Goal: Information Seeking & Learning: Learn about a topic

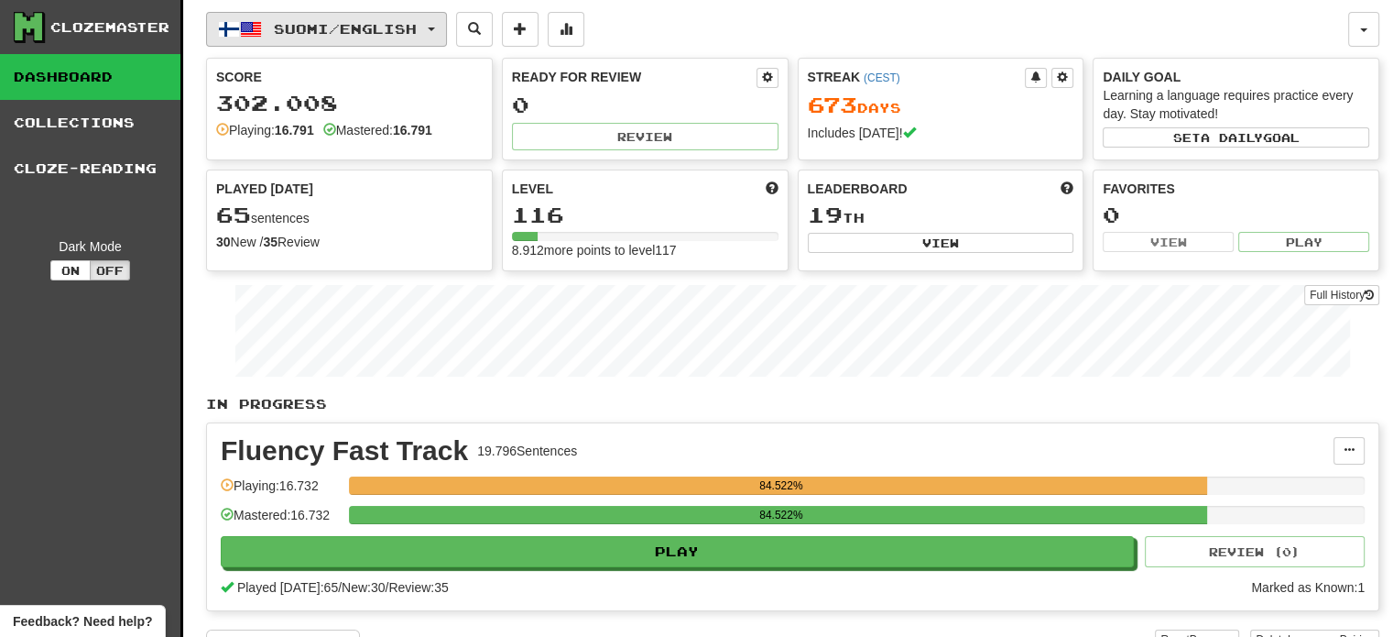
click at [265, 40] on button "Suomi / English" at bounding box center [326, 29] width 241 height 35
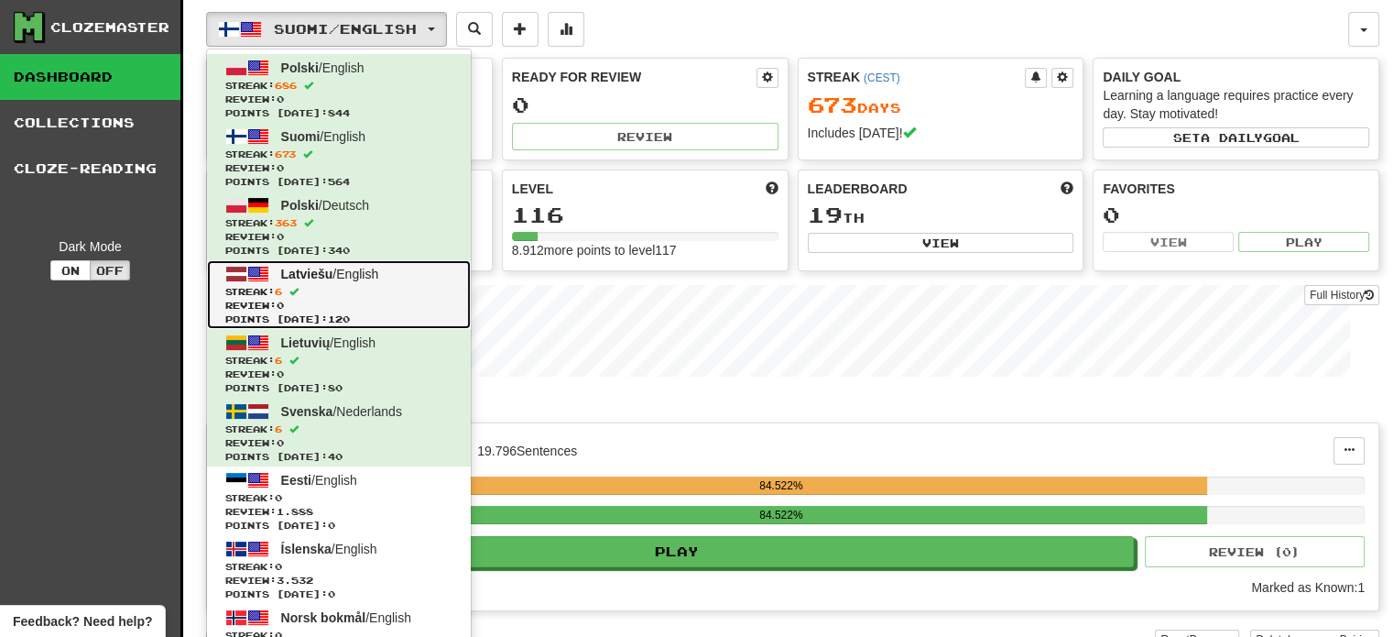
click at [346, 300] on span "Review: 0" at bounding box center [338, 306] width 227 height 14
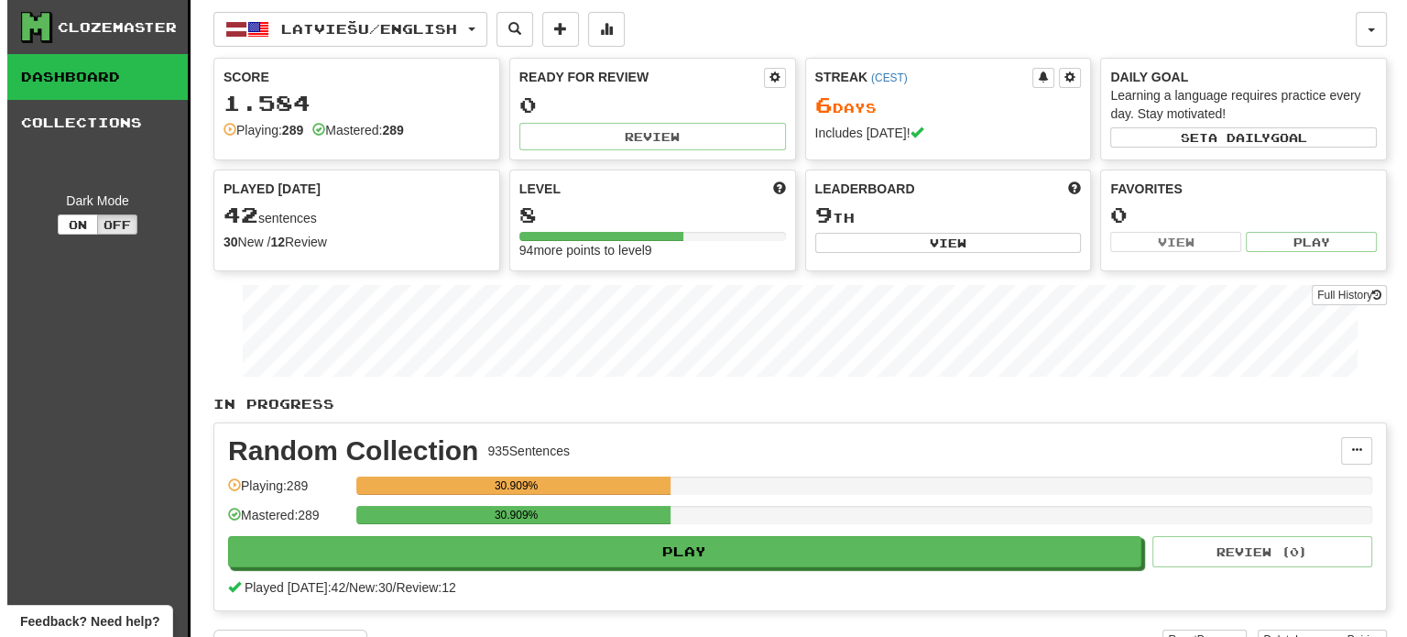
scroll to position [92, 0]
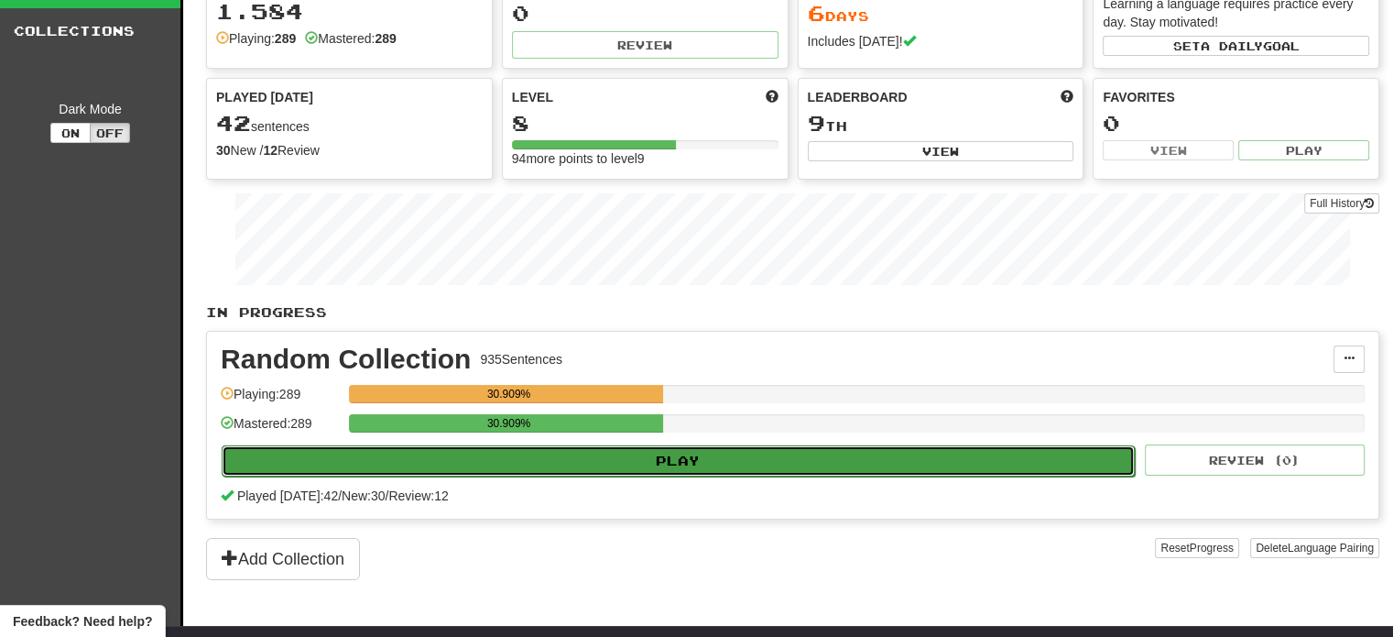
click at [565, 464] on button "Play" at bounding box center [678, 460] width 913 height 31
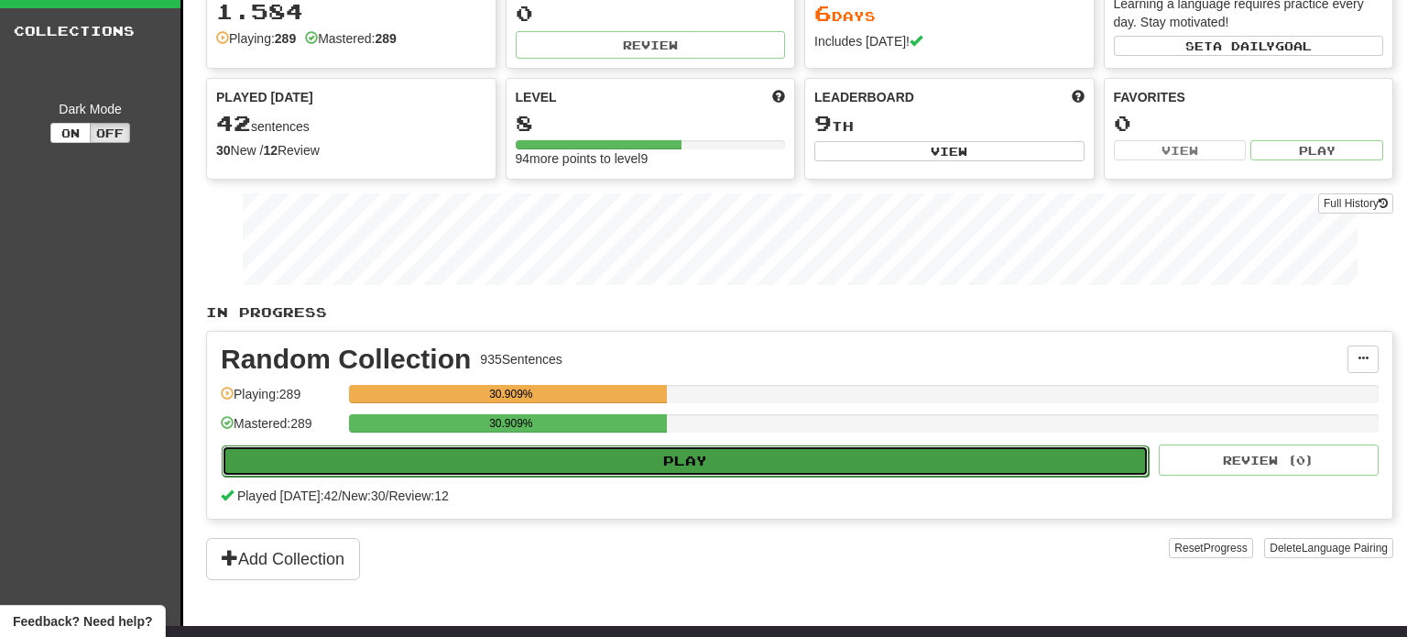
select select "**"
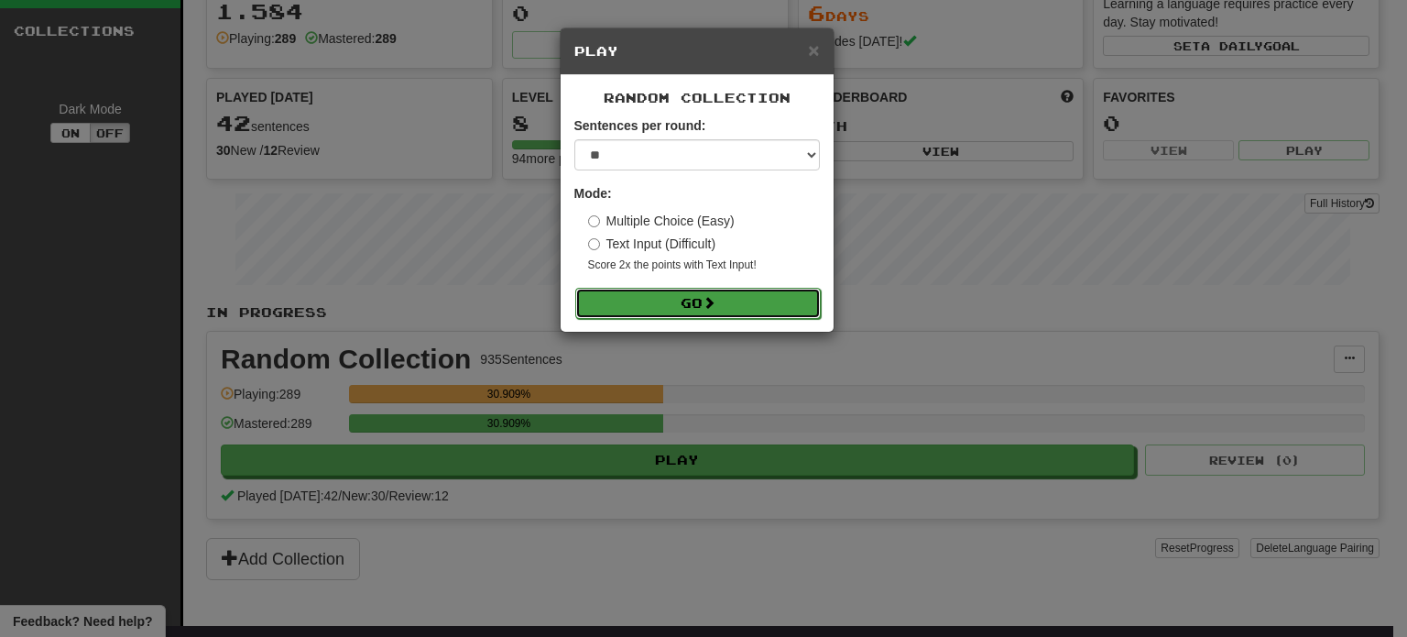
click at [678, 301] on button "Go" at bounding box center [697, 303] width 245 height 31
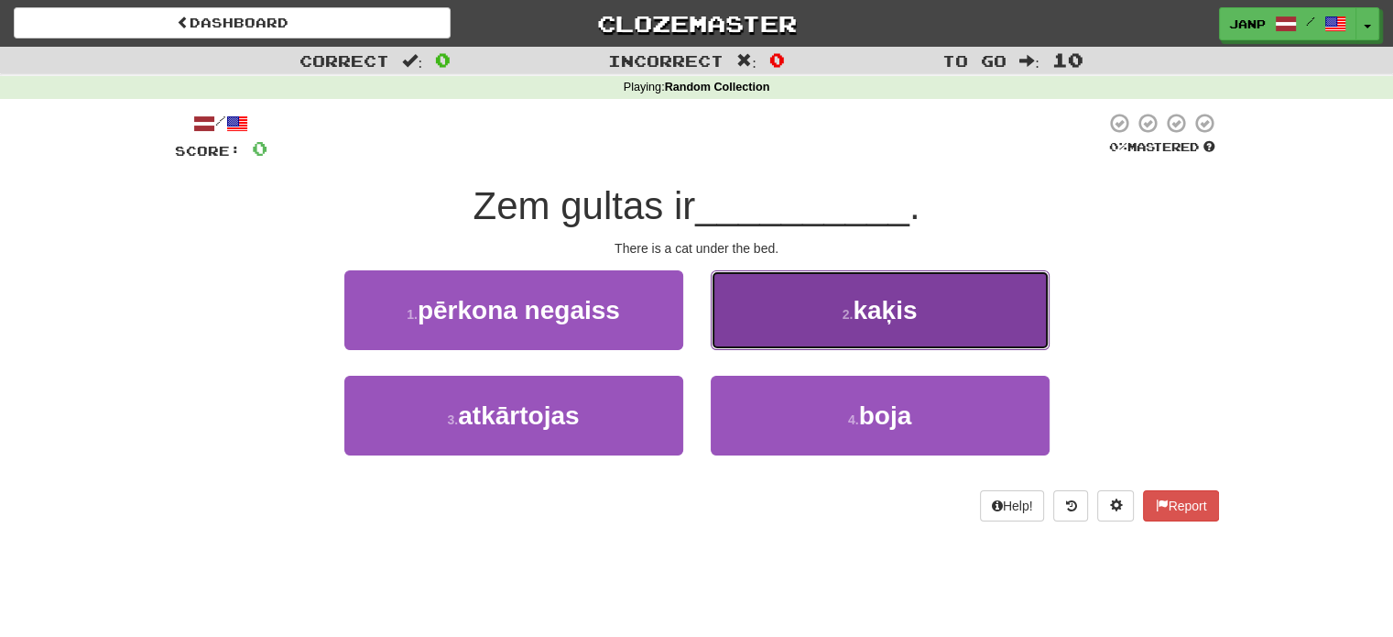
click at [752, 334] on button "2 . kaķis" at bounding box center [880, 310] width 339 height 80
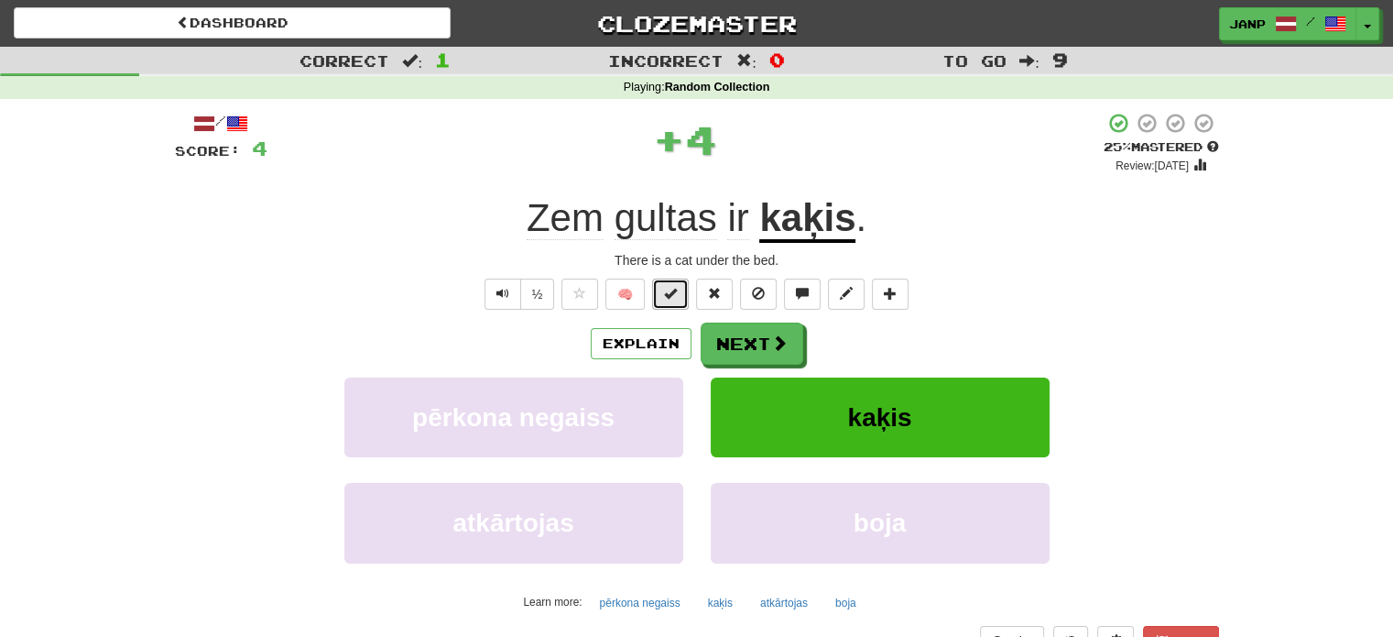
click at [663, 295] on button at bounding box center [670, 293] width 37 height 31
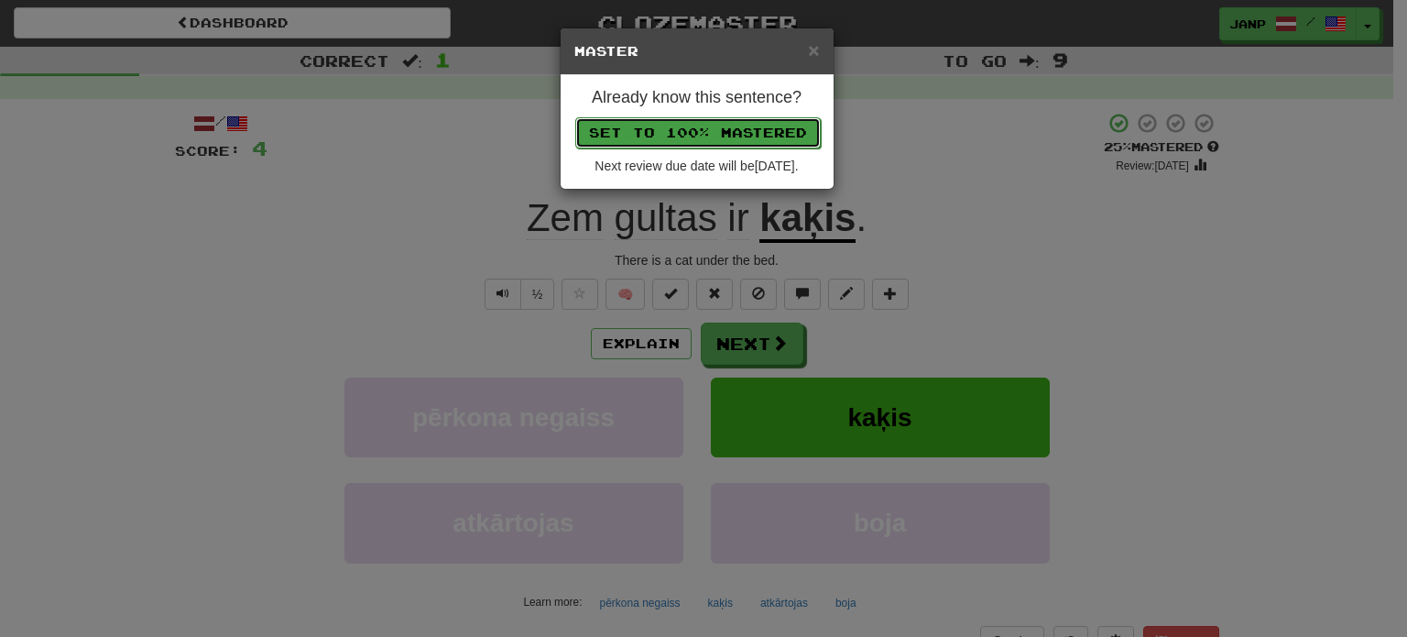
click at [703, 135] on button "Set to 100% Mastered" at bounding box center [697, 132] width 245 height 31
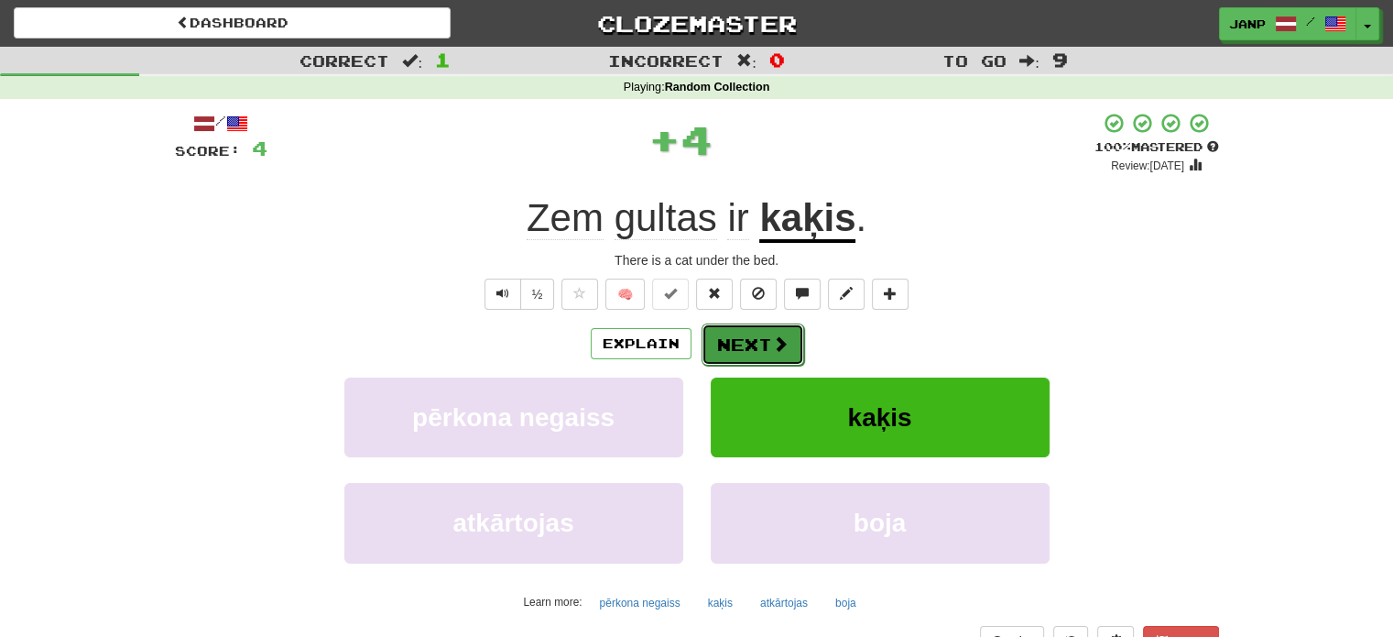
click at [736, 347] on button "Next" at bounding box center [753, 344] width 103 height 42
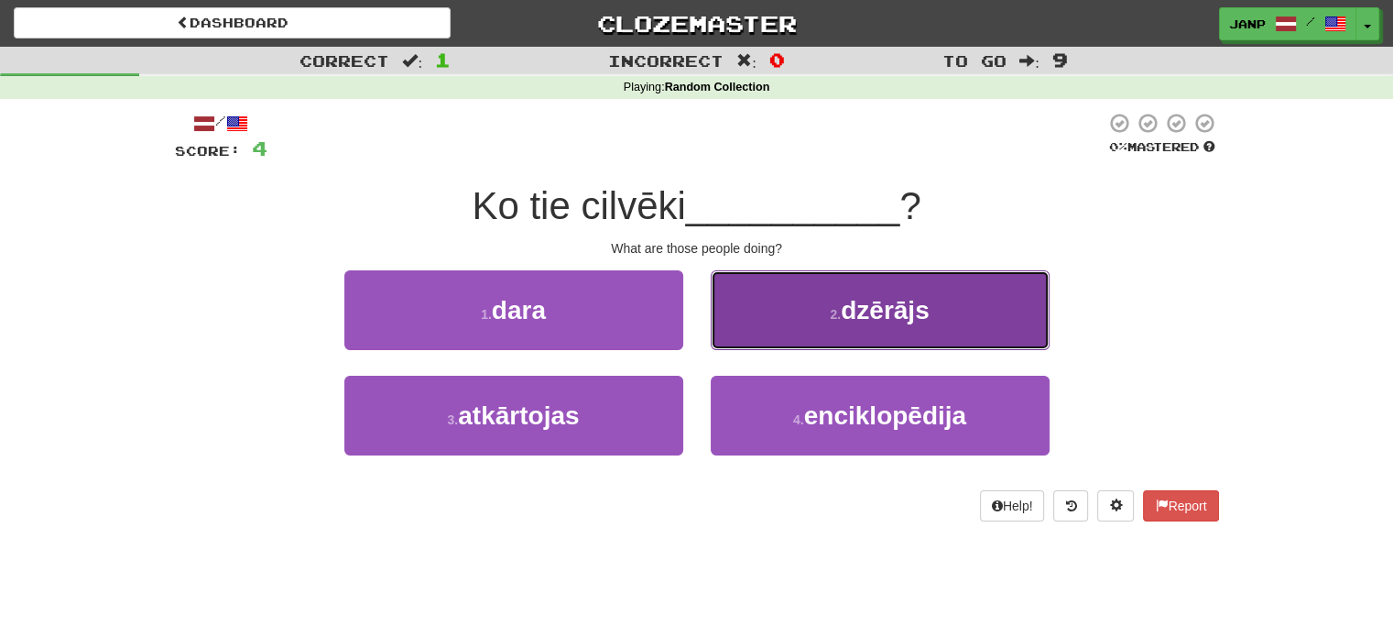
click at [751, 332] on button "2 . dzērājs" at bounding box center [880, 310] width 339 height 80
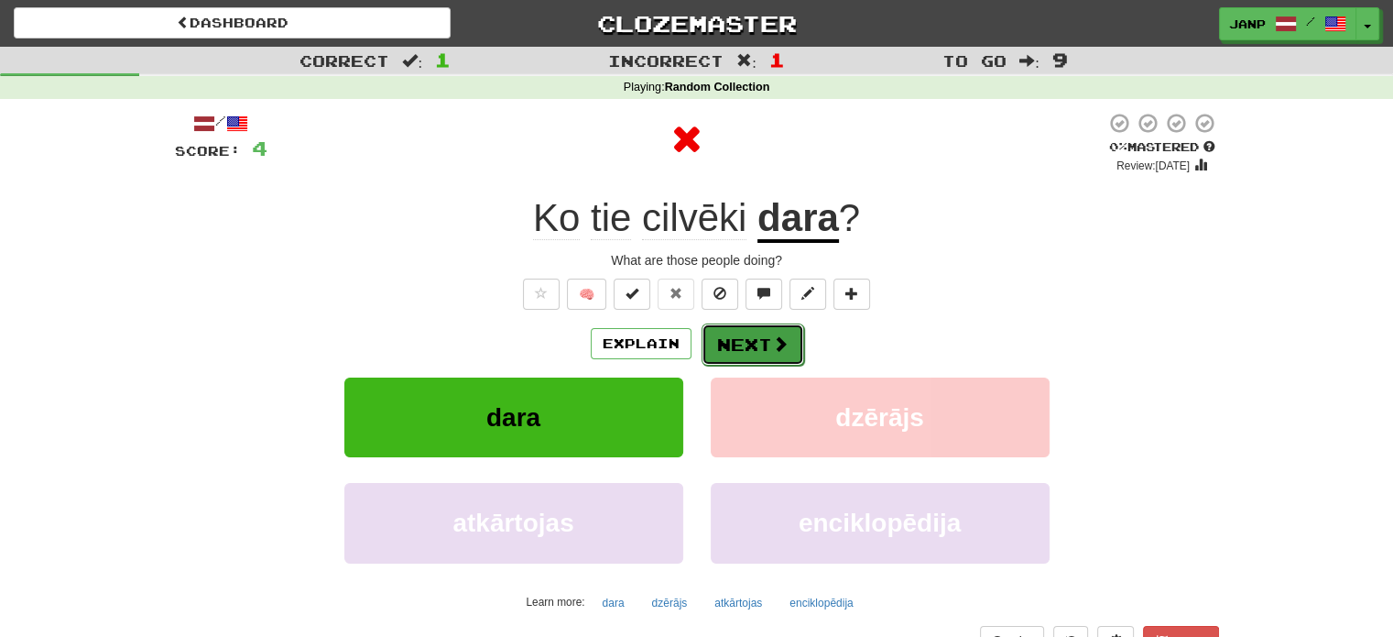
click at [744, 343] on button "Next" at bounding box center [753, 344] width 103 height 42
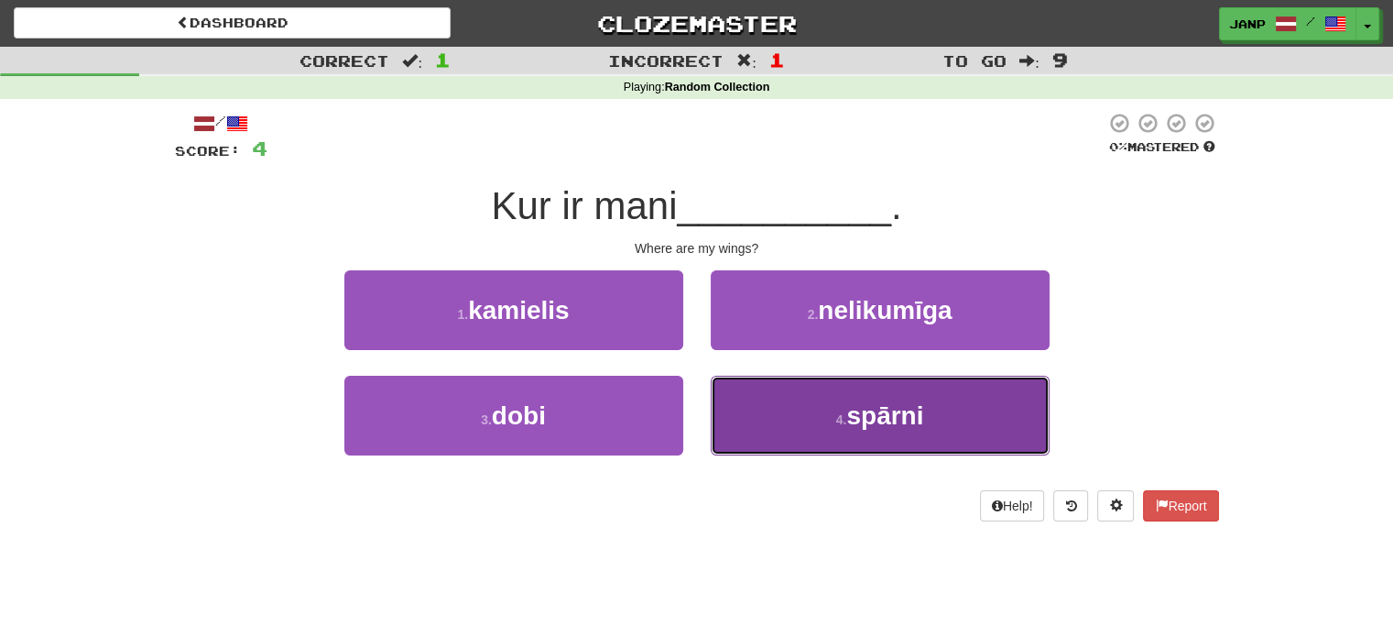
click at [762, 426] on button "4 . spārni" at bounding box center [880, 416] width 339 height 80
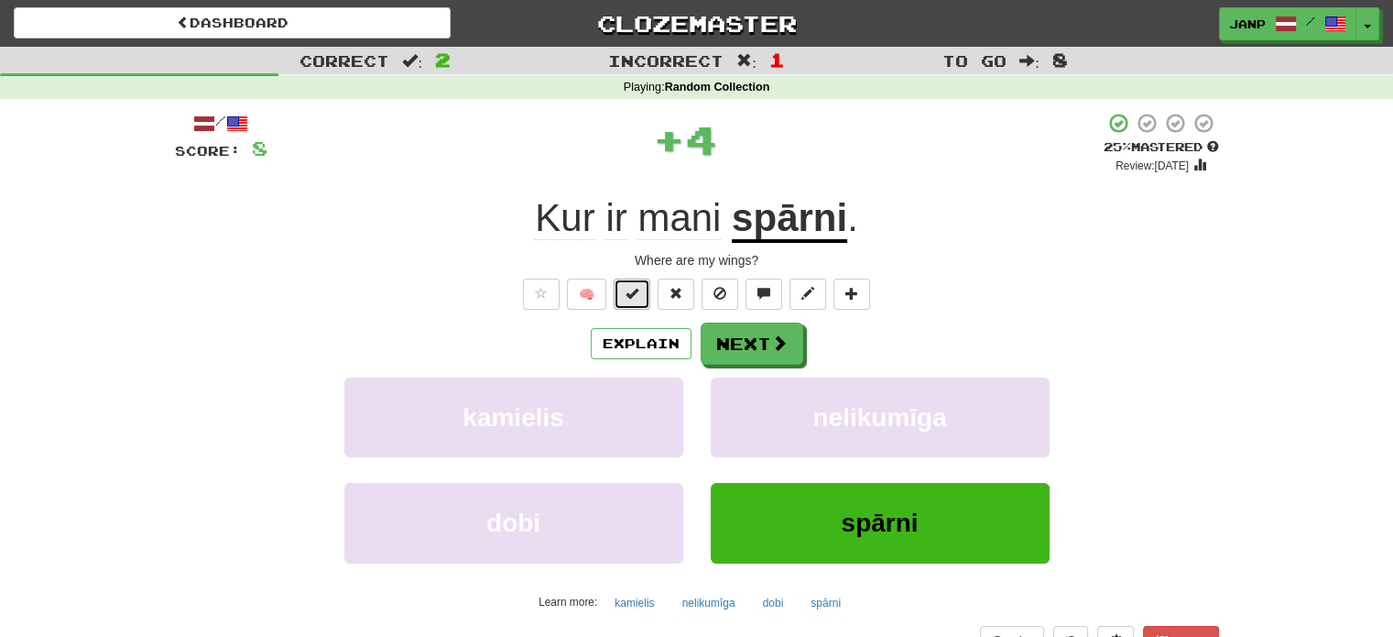
click at [623, 288] on button at bounding box center [632, 293] width 37 height 31
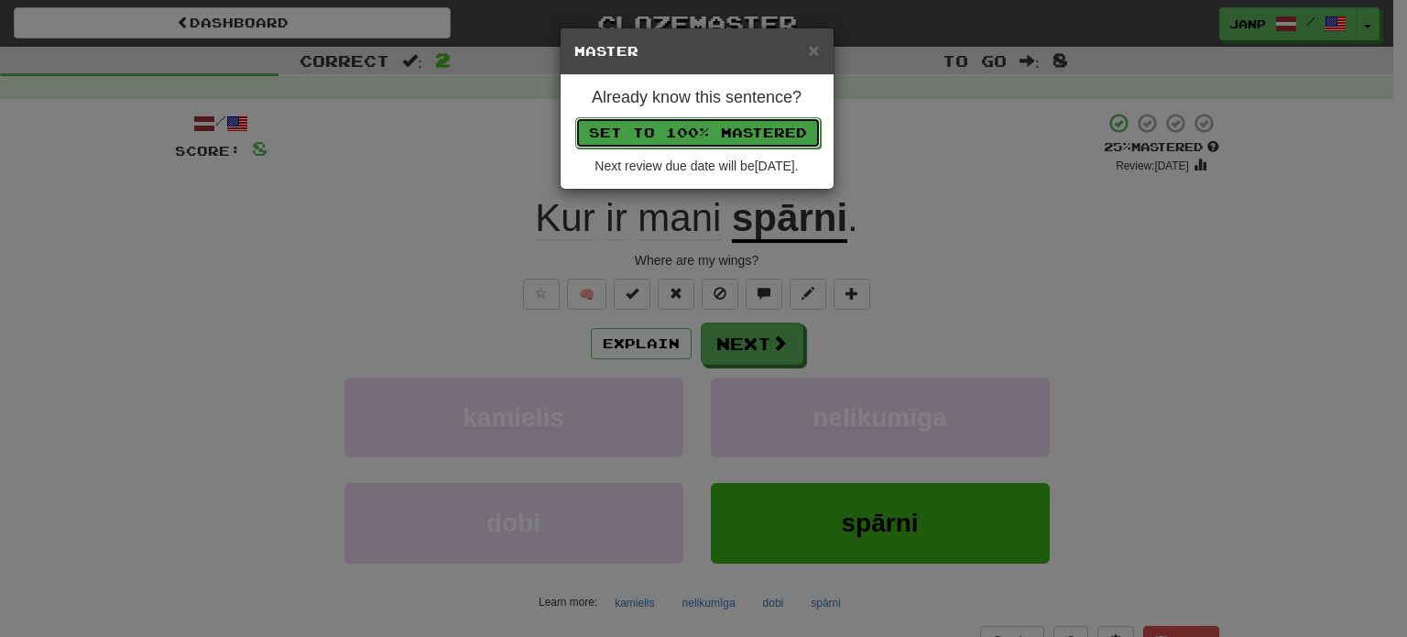
click at [682, 140] on button "Set to 100% Mastered" at bounding box center [697, 132] width 245 height 31
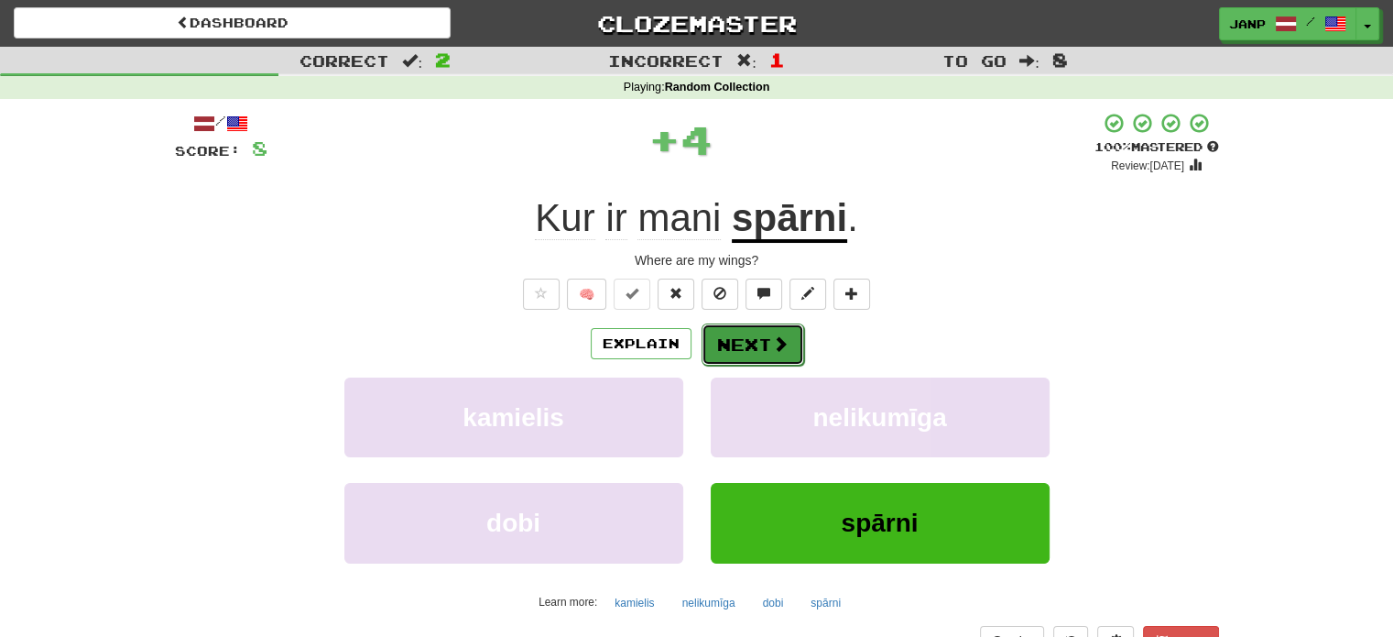
click at [758, 360] on button "Next" at bounding box center [753, 344] width 103 height 42
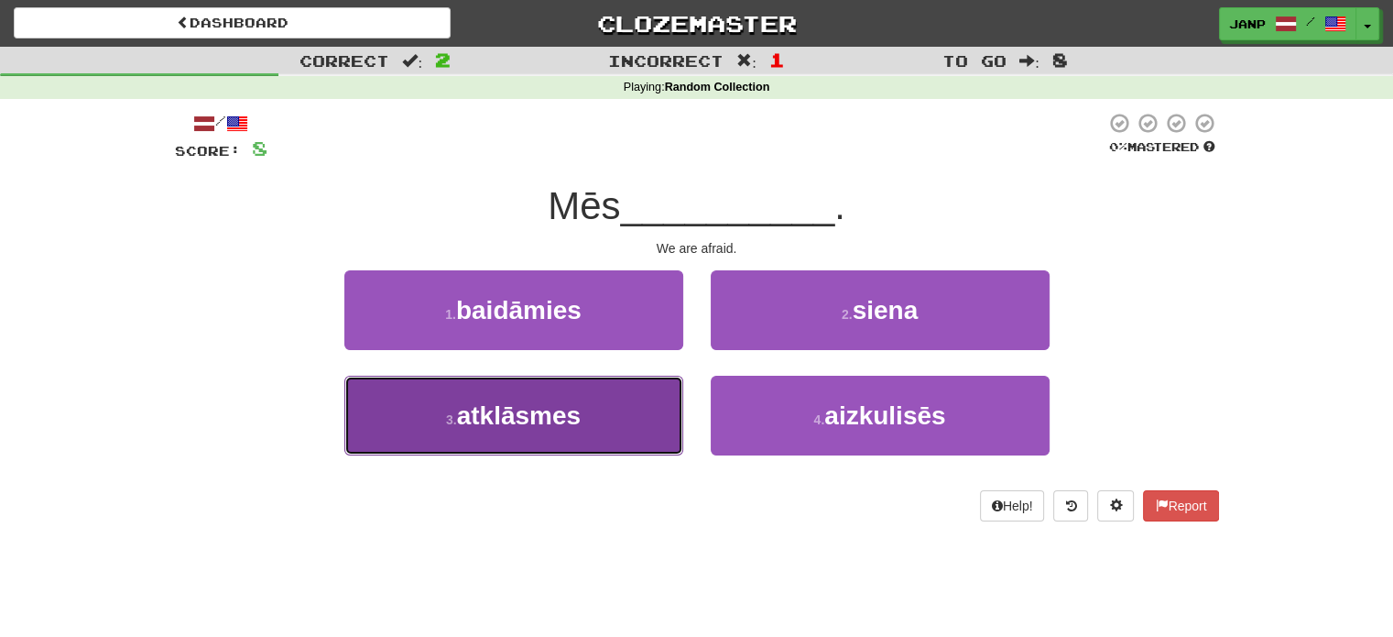
click at [631, 400] on button "3 . atklāsmes" at bounding box center [513, 416] width 339 height 80
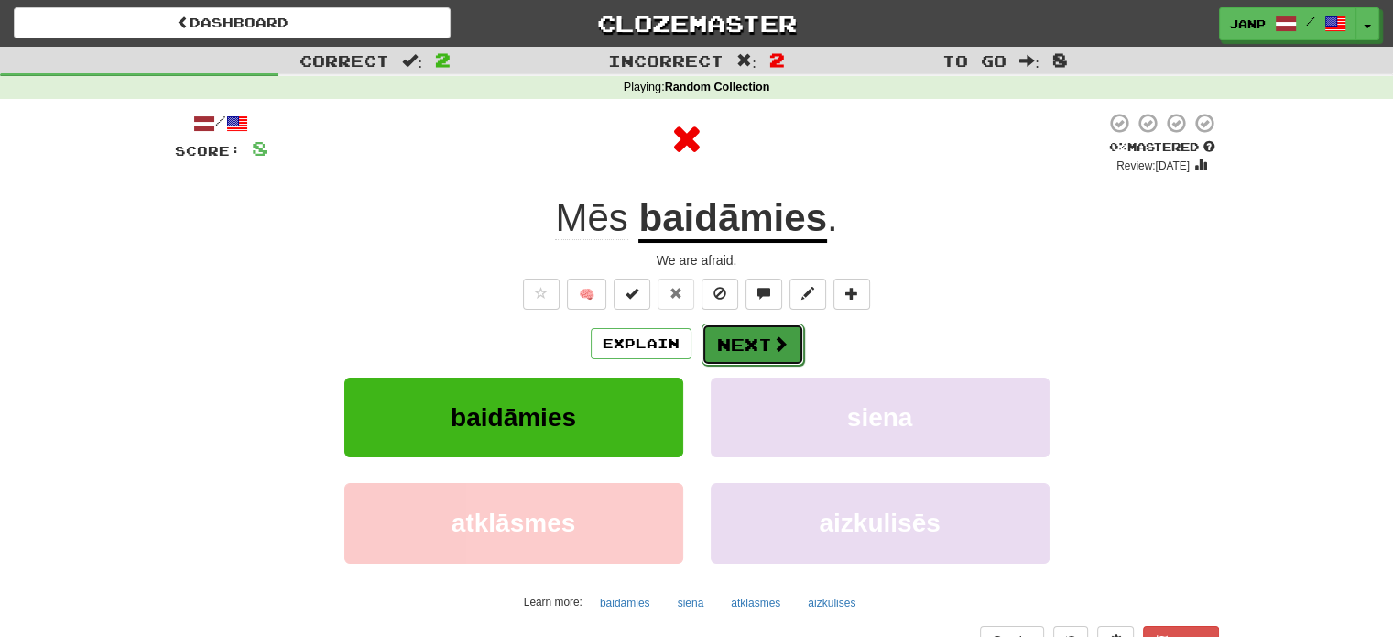
click at [749, 342] on button "Next" at bounding box center [753, 344] width 103 height 42
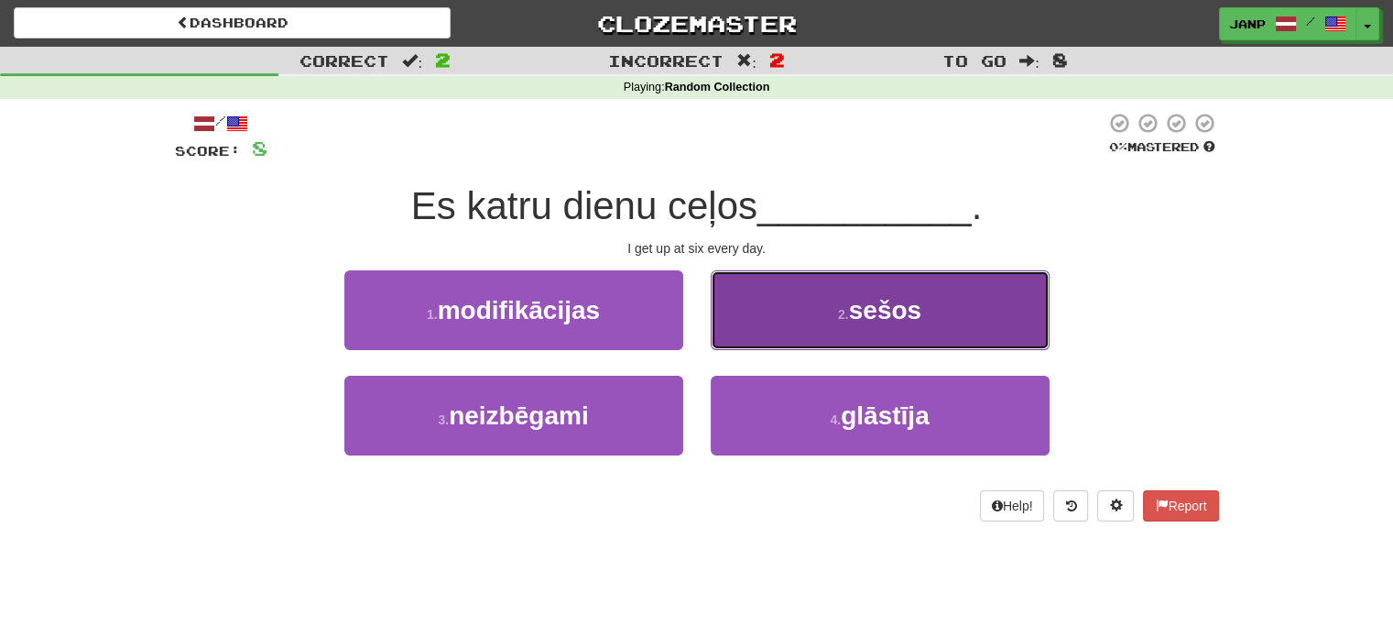
click at [771, 329] on button "2 . sešos" at bounding box center [880, 310] width 339 height 80
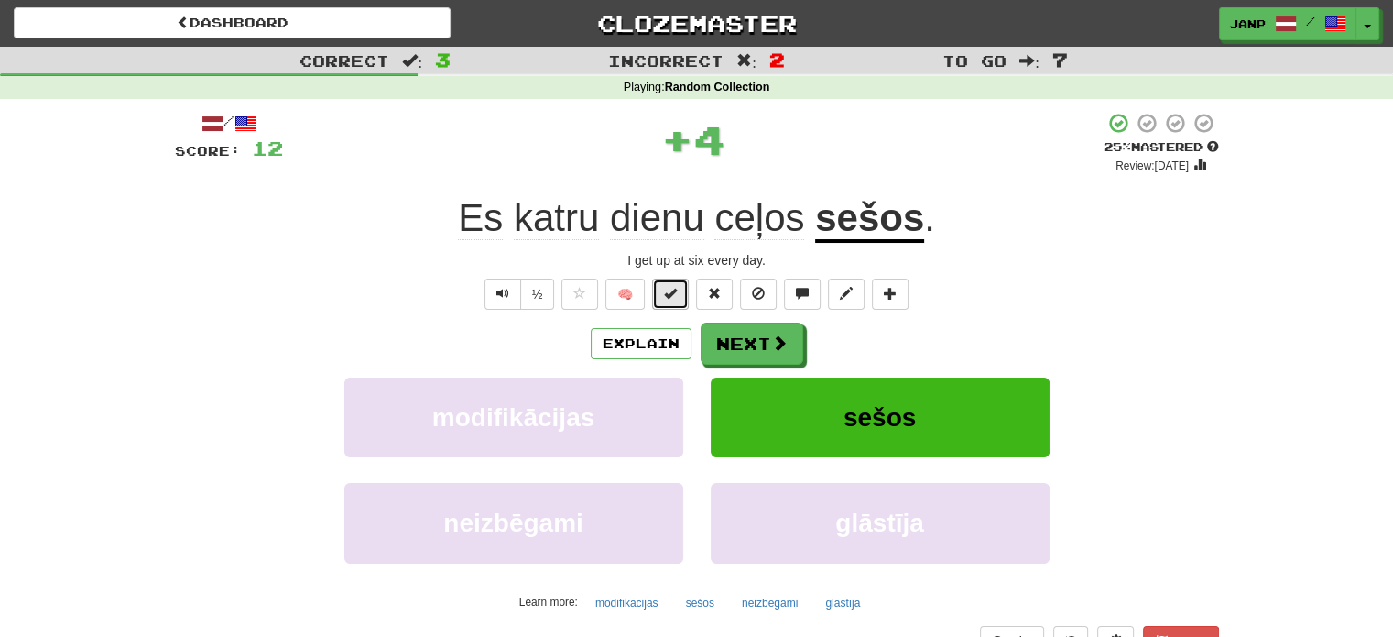
click at [663, 289] on button at bounding box center [670, 293] width 37 height 31
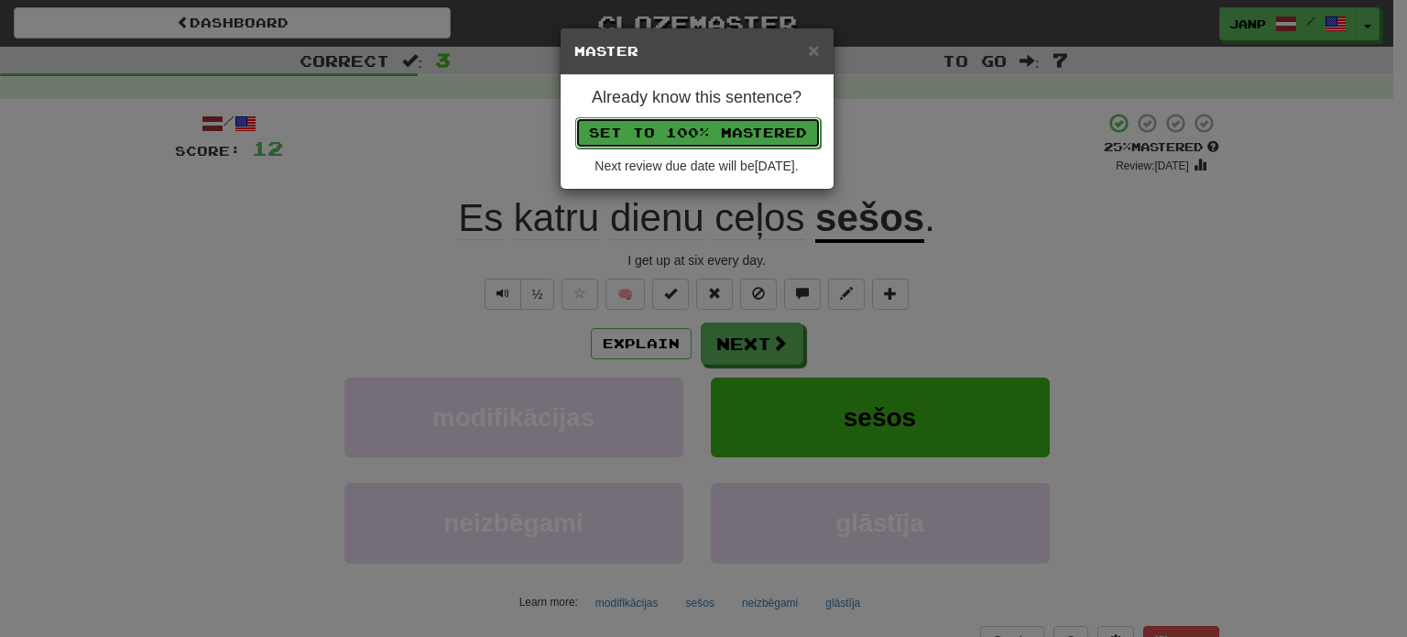
click at [711, 121] on button "Set to 100% Mastered" at bounding box center [697, 132] width 245 height 31
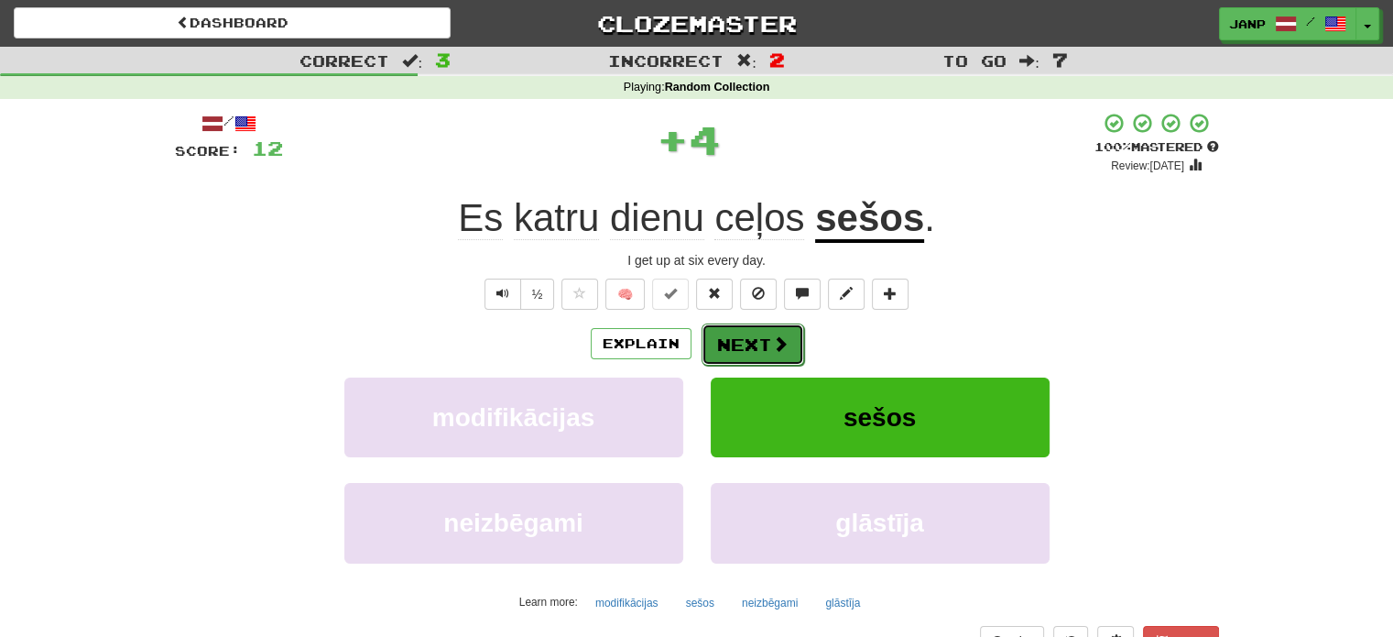
click at [757, 351] on button "Next" at bounding box center [753, 344] width 103 height 42
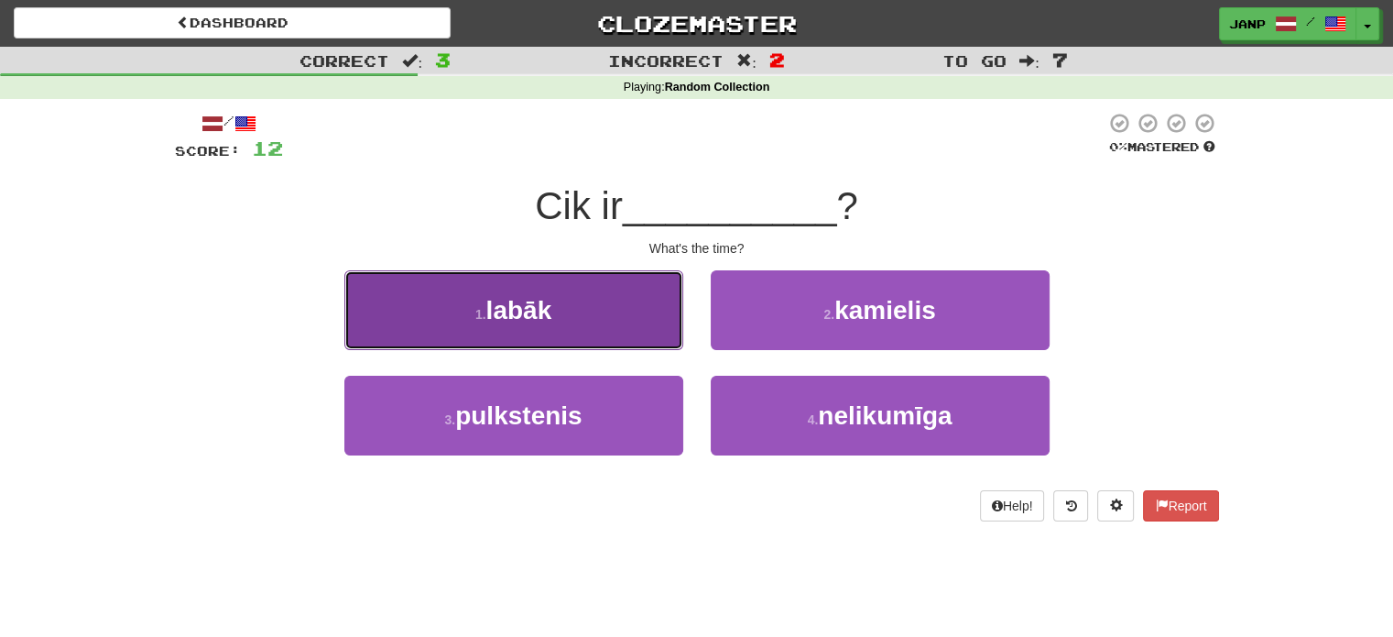
click at [636, 339] on button "1 . labāk" at bounding box center [513, 310] width 339 height 80
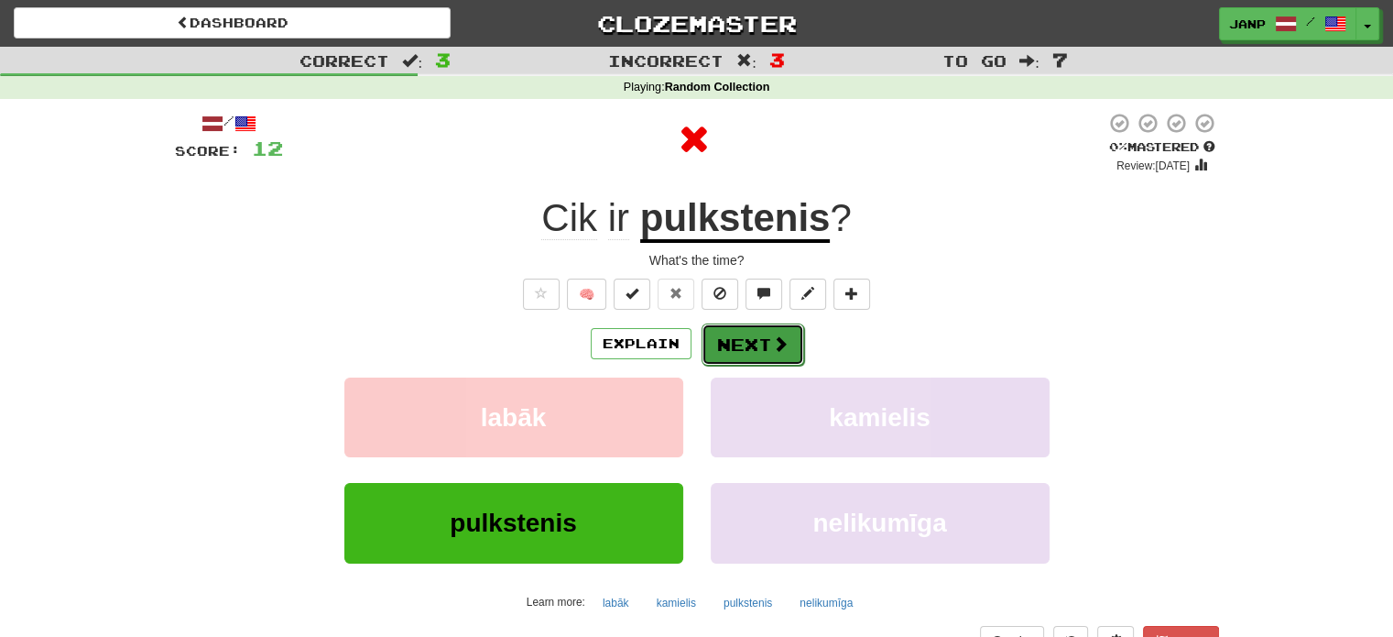
click at [761, 343] on button "Next" at bounding box center [753, 344] width 103 height 42
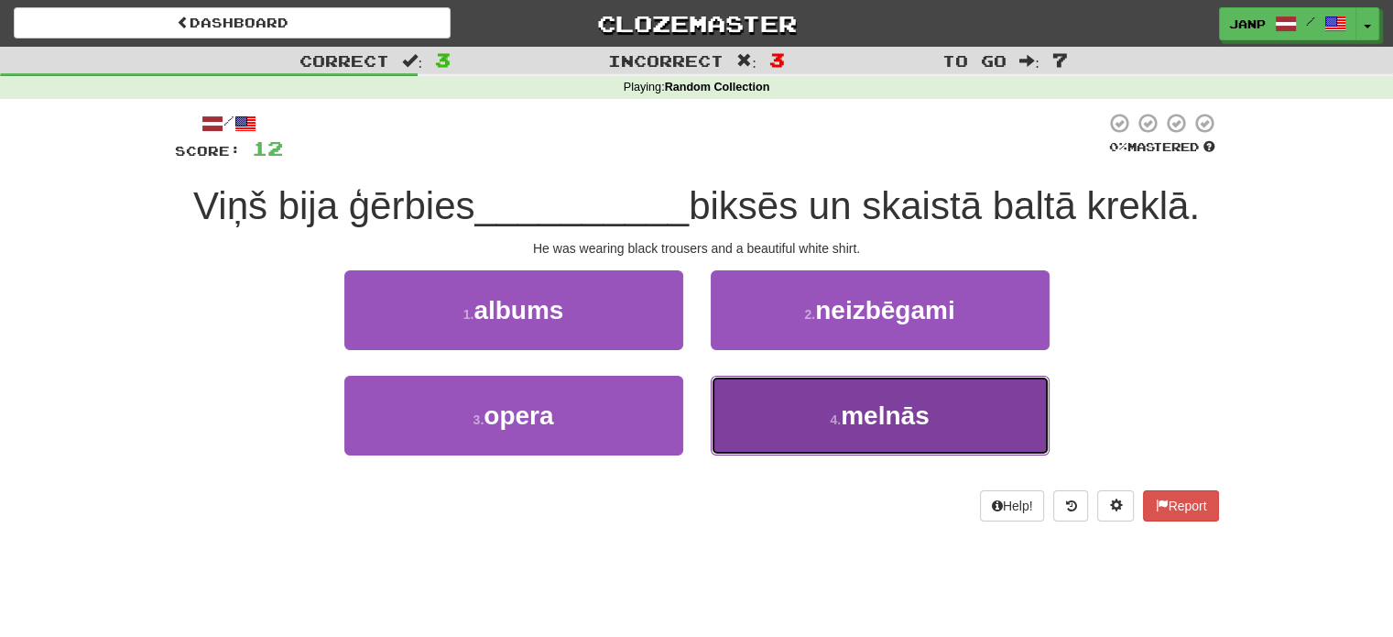
click at [779, 446] on button "4 . melnās" at bounding box center [880, 416] width 339 height 80
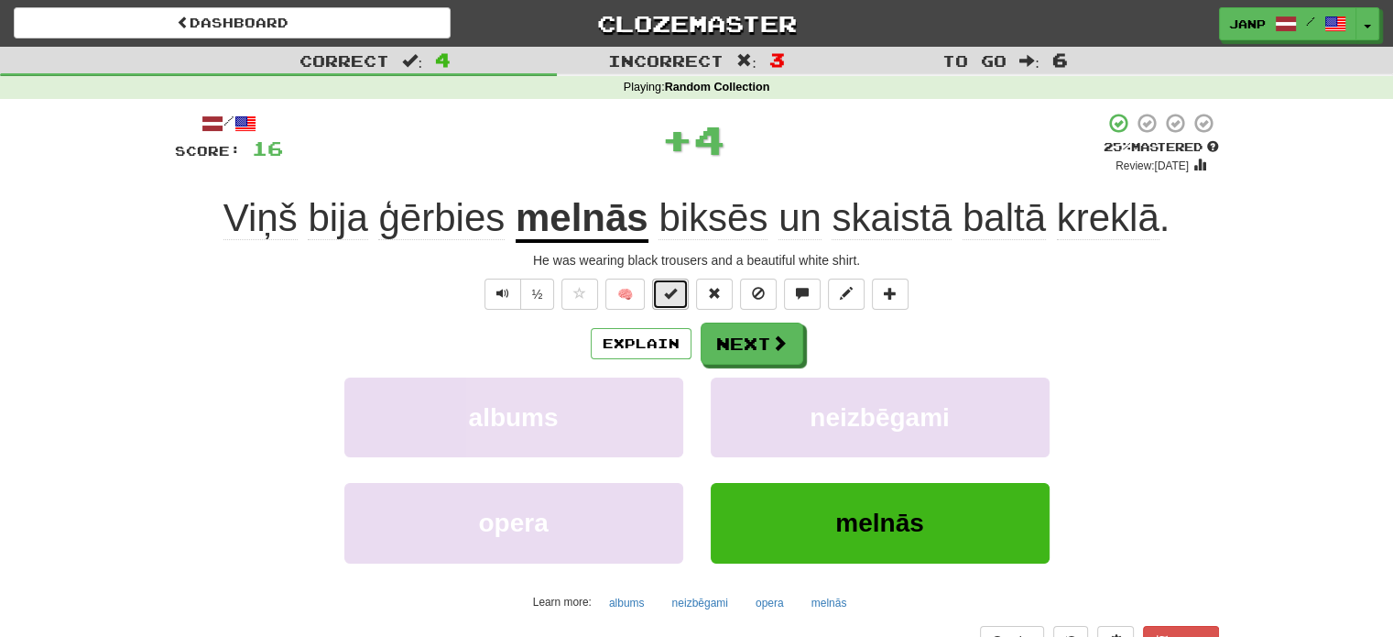
click at [670, 307] on button at bounding box center [670, 293] width 37 height 31
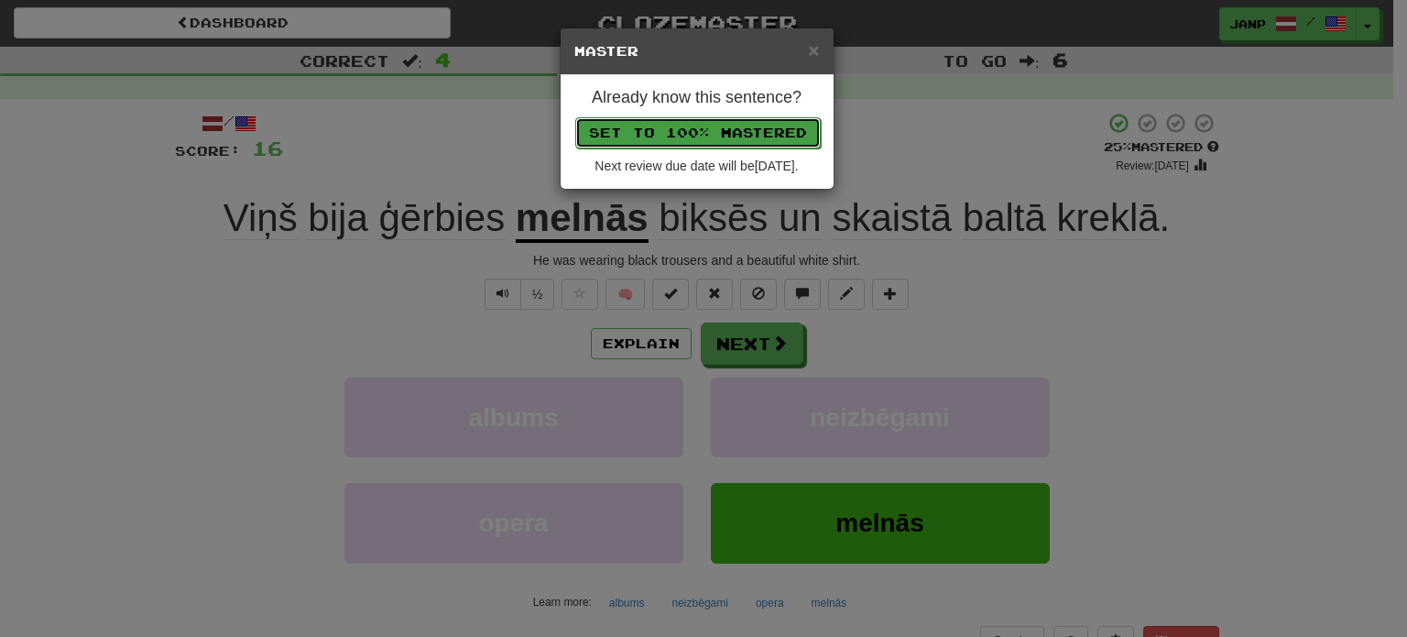
click at [708, 127] on button "Set to 100% Mastered" at bounding box center [697, 132] width 245 height 31
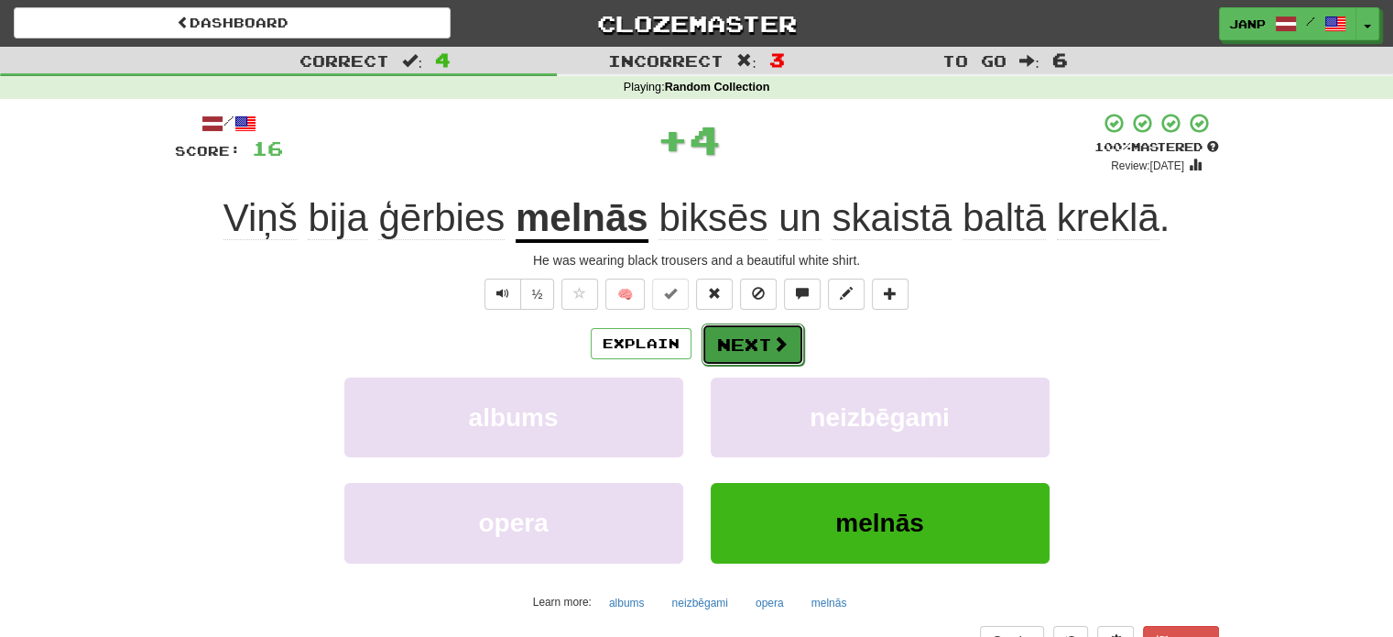
click at [756, 343] on button "Next" at bounding box center [753, 344] width 103 height 42
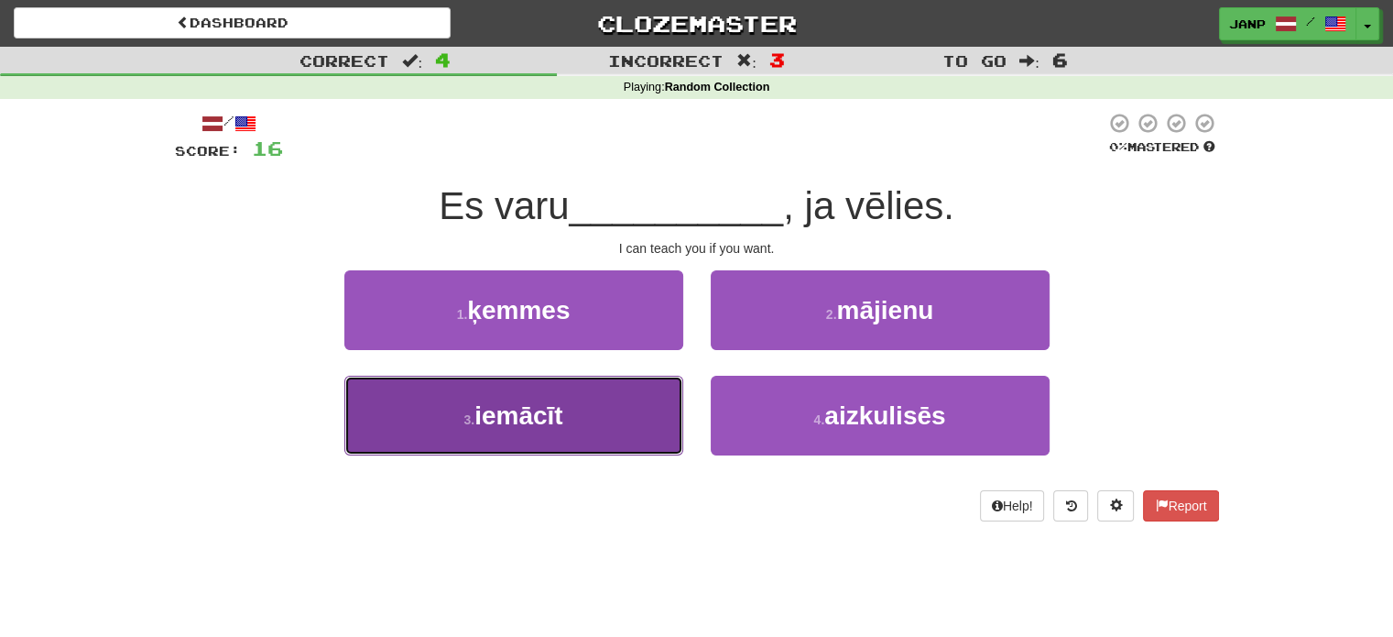
click at [575, 450] on button "3 . iemācīt" at bounding box center [513, 416] width 339 height 80
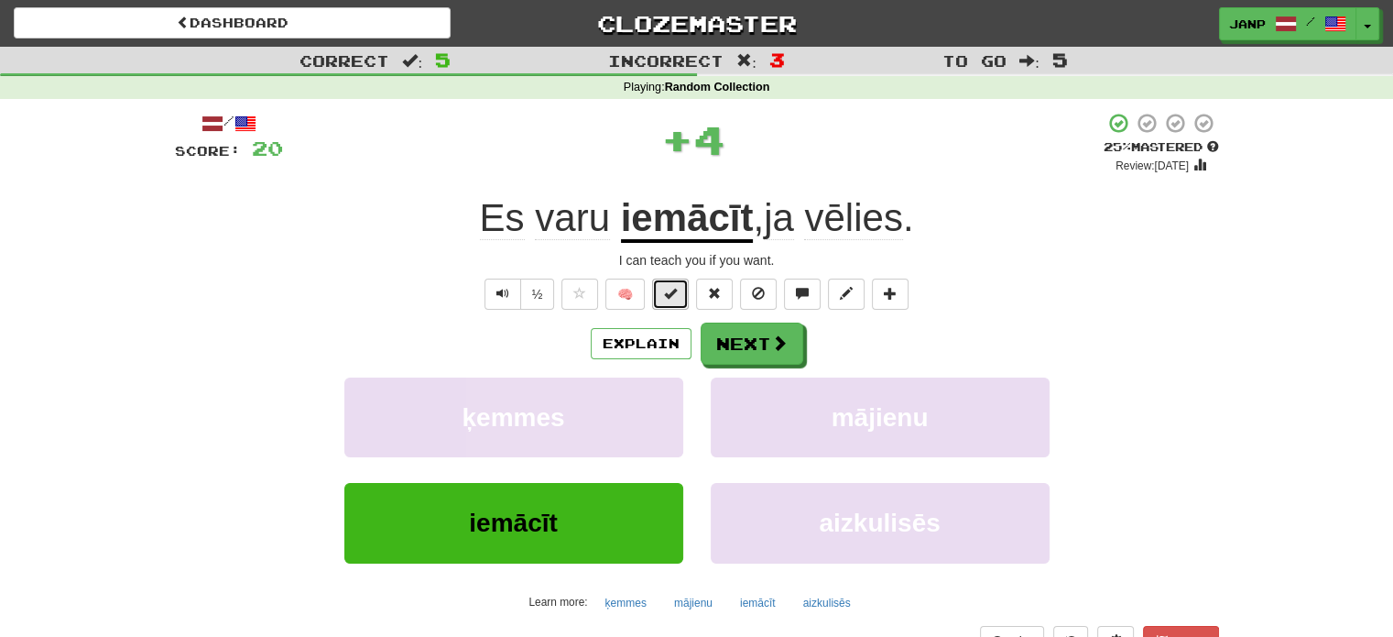
click at [675, 292] on span at bounding box center [670, 293] width 13 height 13
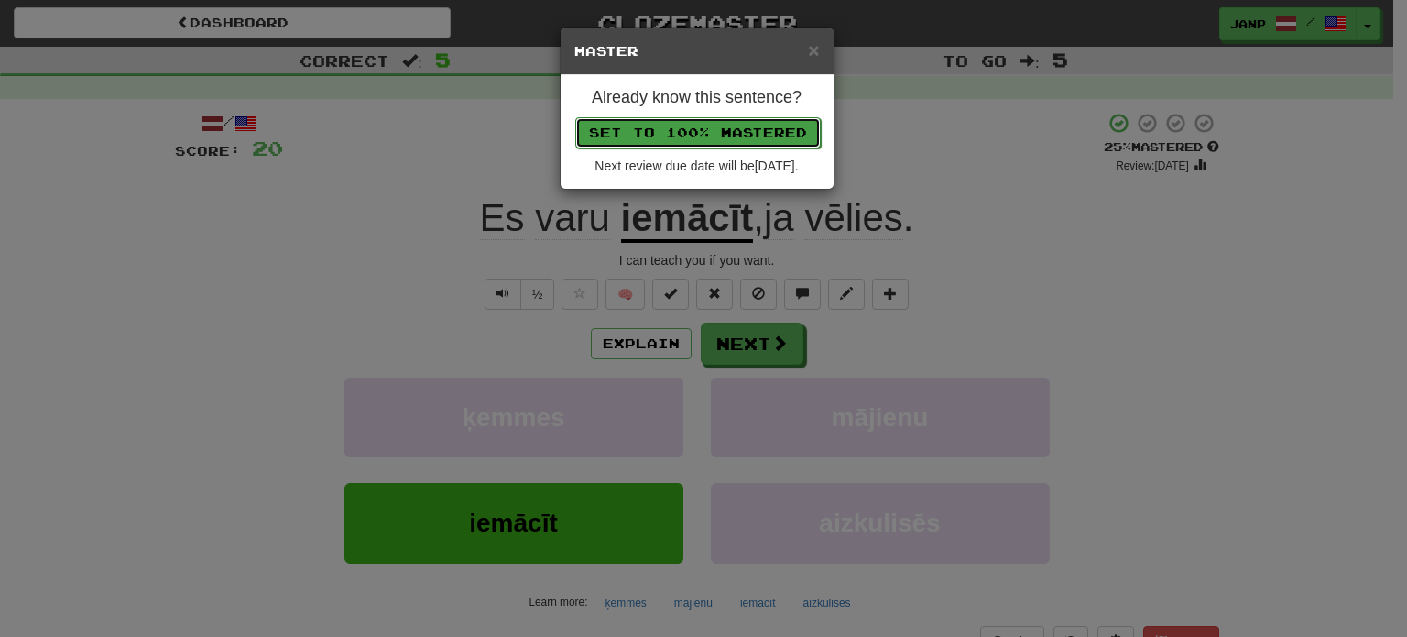
click at [711, 140] on button "Set to 100% Mastered" at bounding box center [697, 132] width 245 height 31
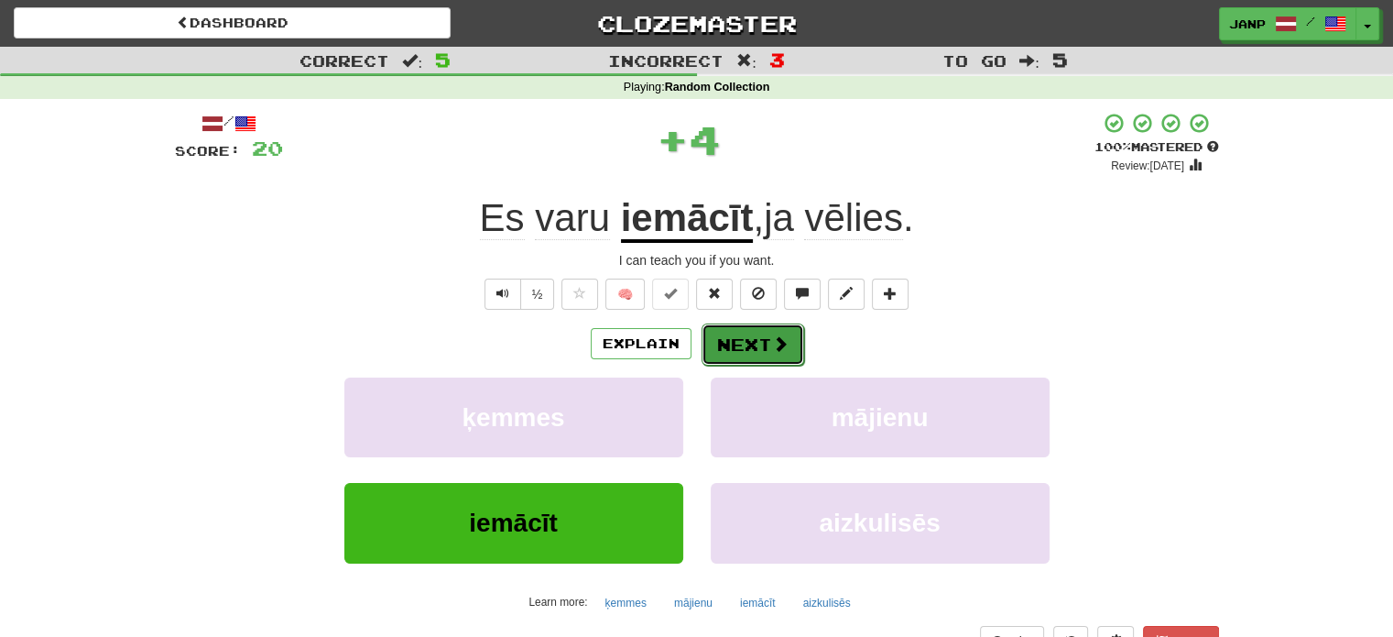
click at [756, 345] on button "Next" at bounding box center [753, 344] width 103 height 42
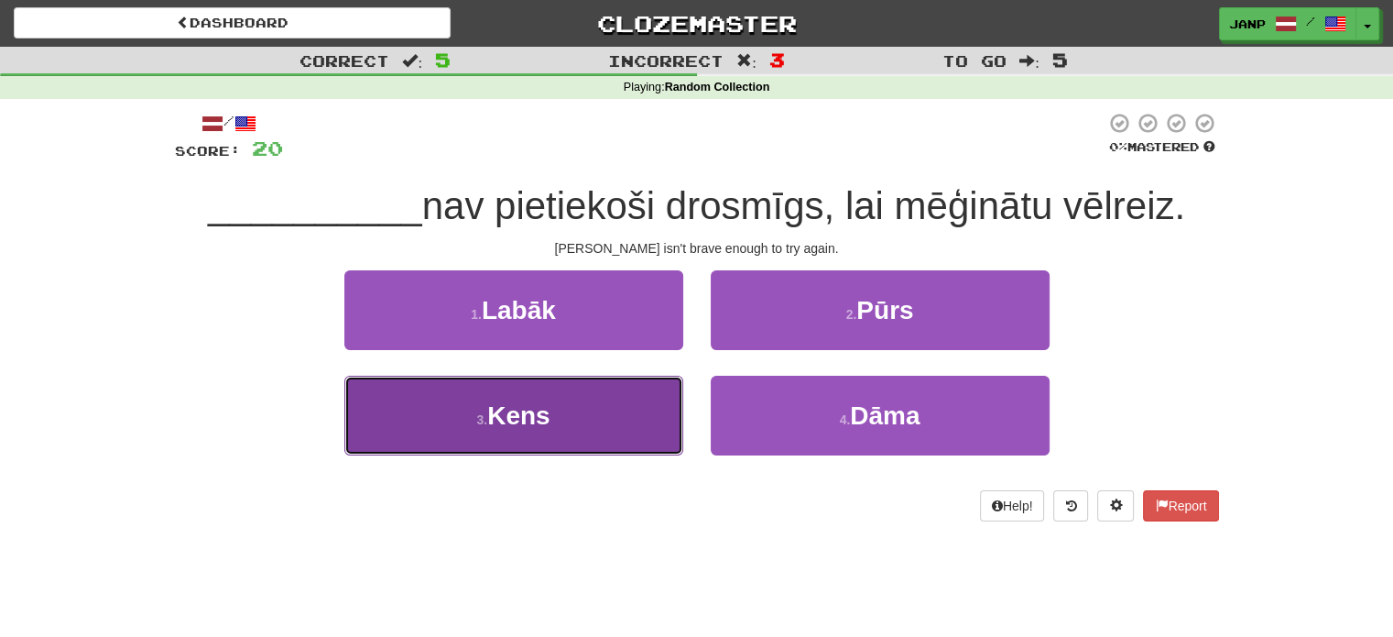
click at [664, 403] on button "3 . Kens" at bounding box center [513, 416] width 339 height 80
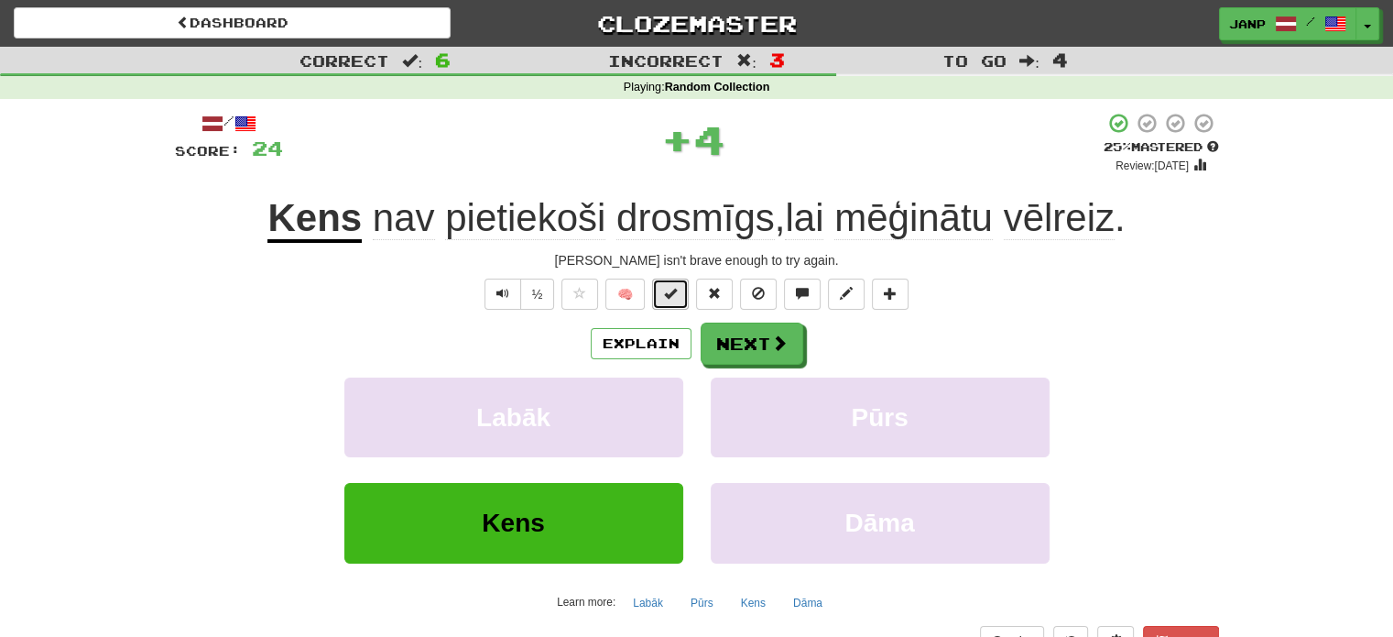
click at [684, 301] on button at bounding box center [670, 293] width 37 height 31
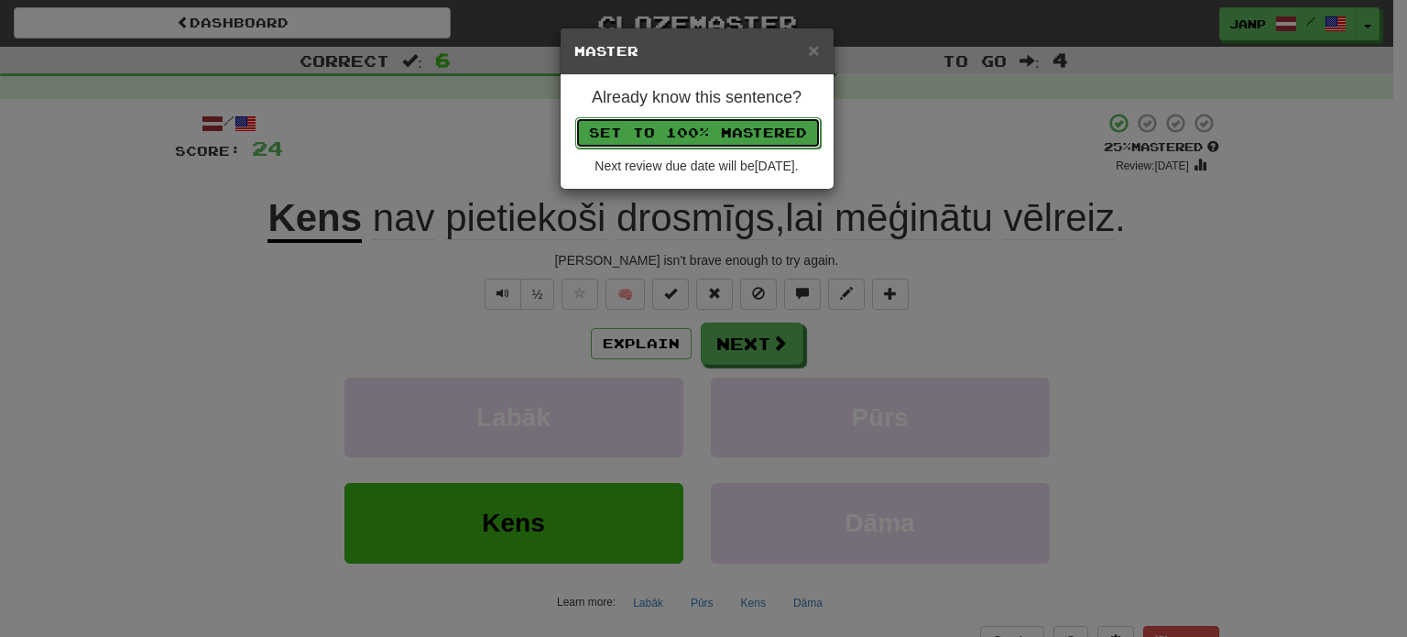
click at [722, 133] on button "Set to 100% Mastered" at bounding box center [697, 132] width 245 height 31
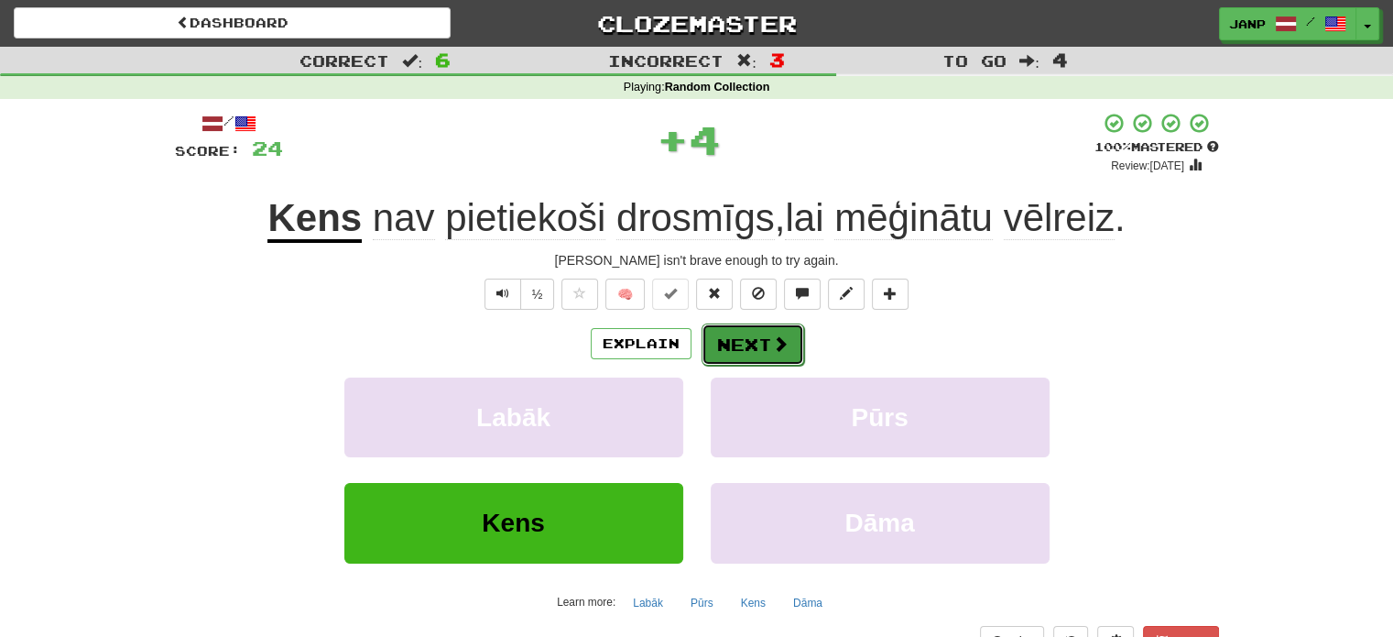
click at [760, 343] on button "Next" at bounding box center [753, 344] width 103 height 42
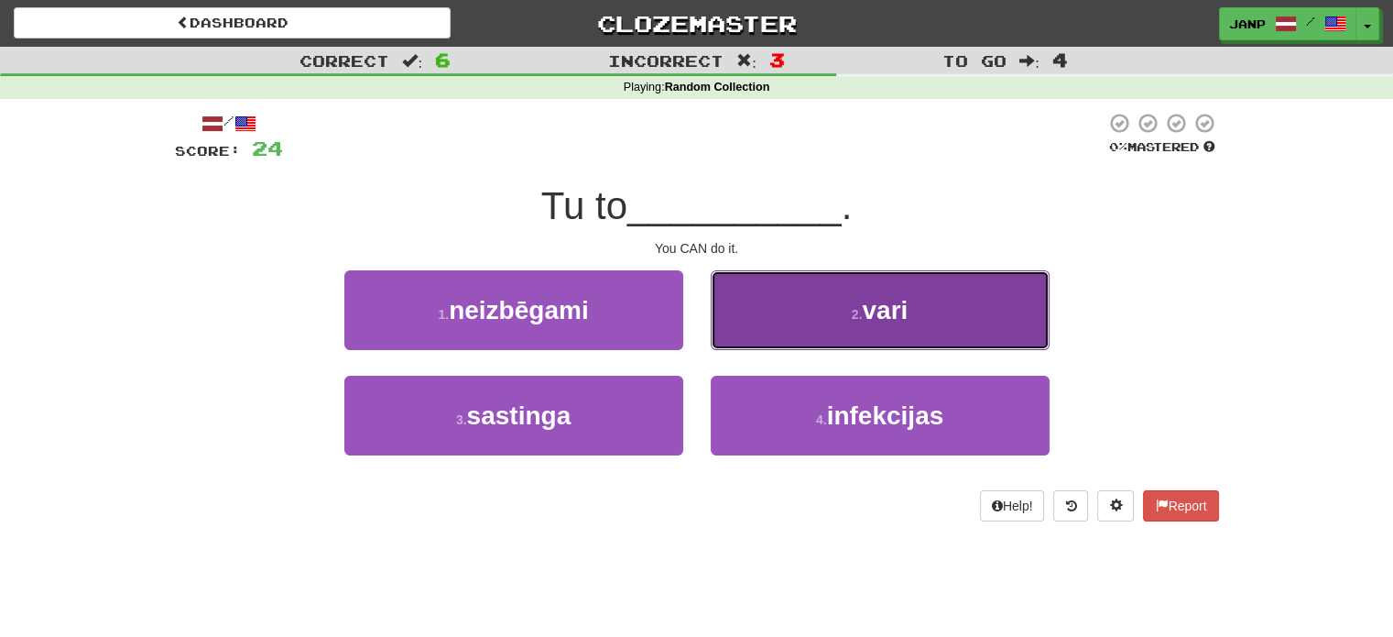
click at [786, 335] on button "2 . vari" at bounding box center [880, 310] width 339 height 80
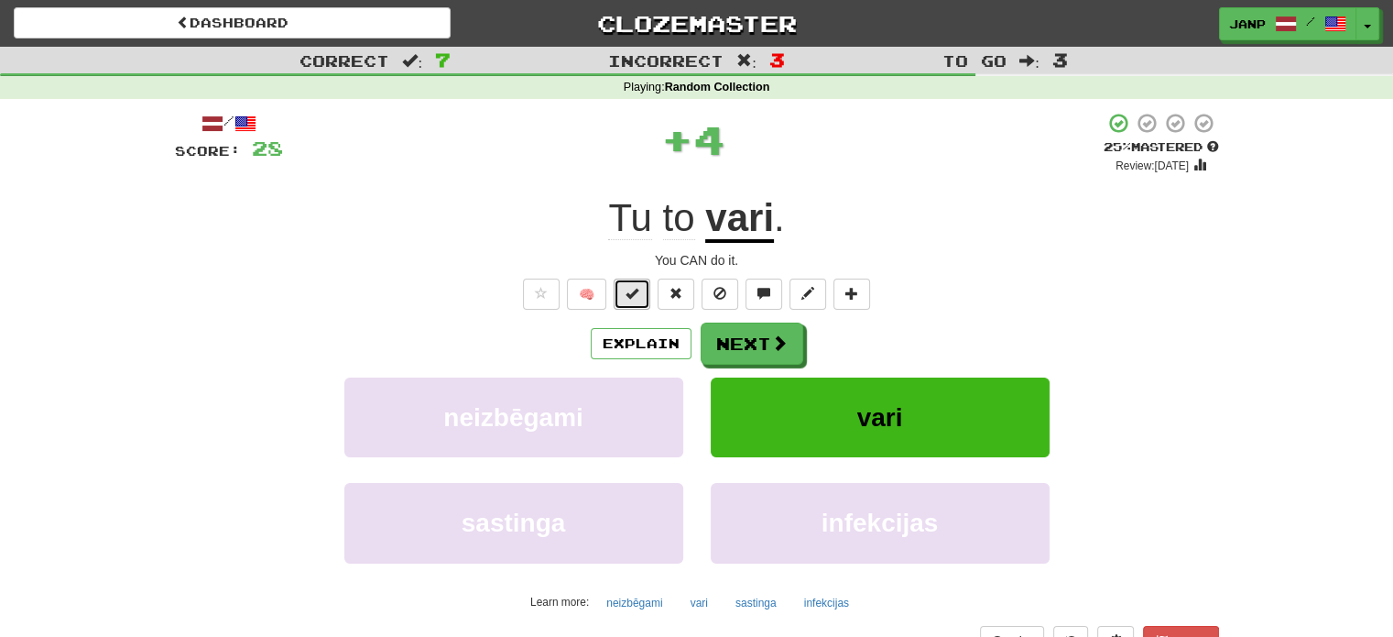
click at [641, 301] on button at bounding box center [632, 293] width 37 height 31
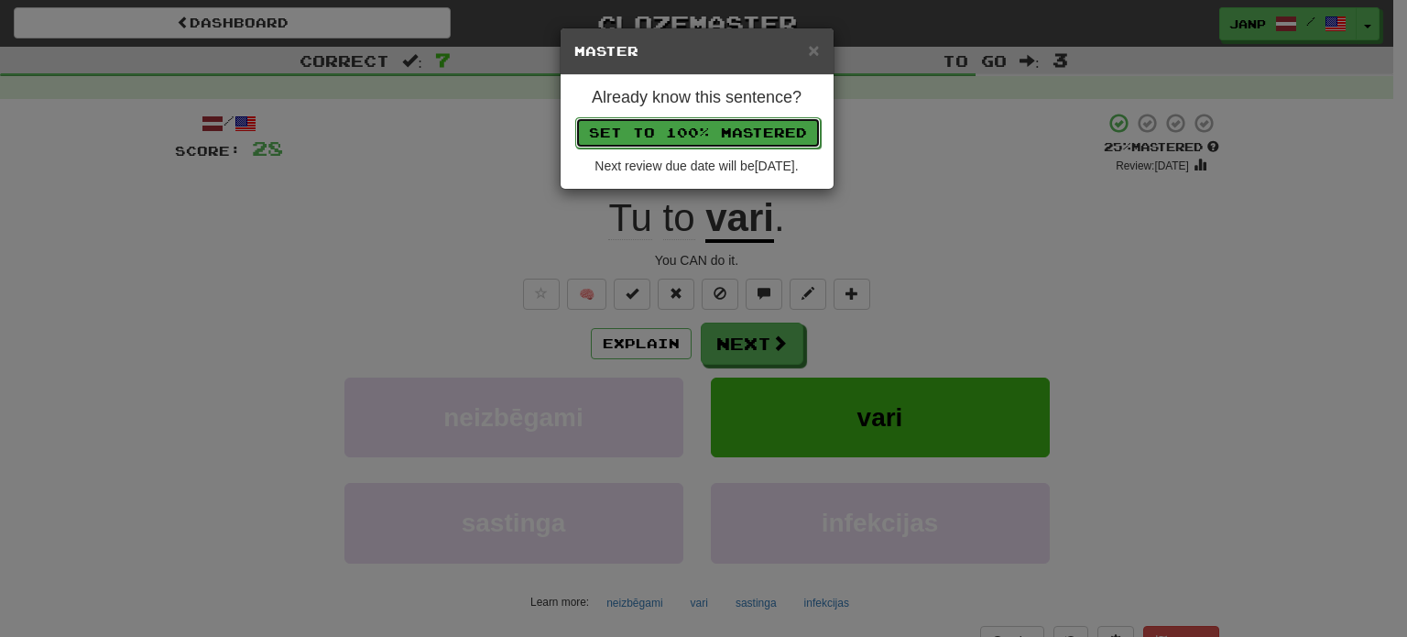
click at [707, 119] on button "Set to 100% Mastered" at bounding box center [697, 132] width 245 height 31
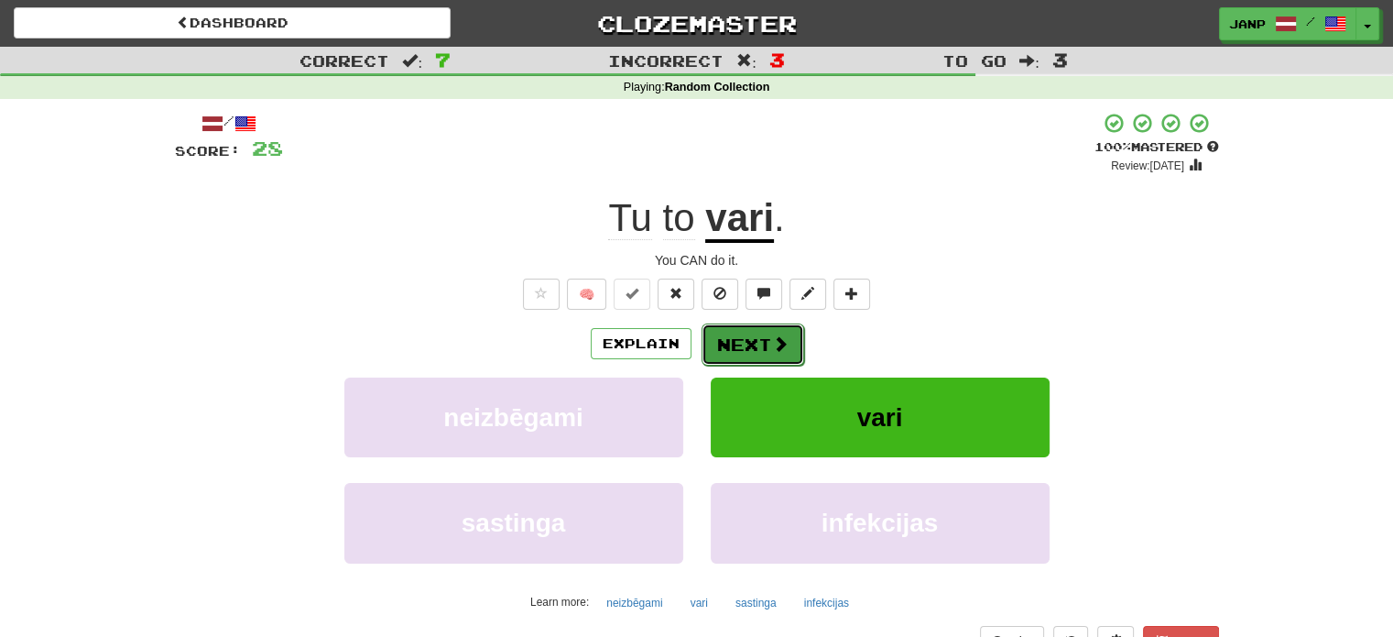
click at [762, 352] on button "Next" at bounding box center [753, 344] width 103 height 42
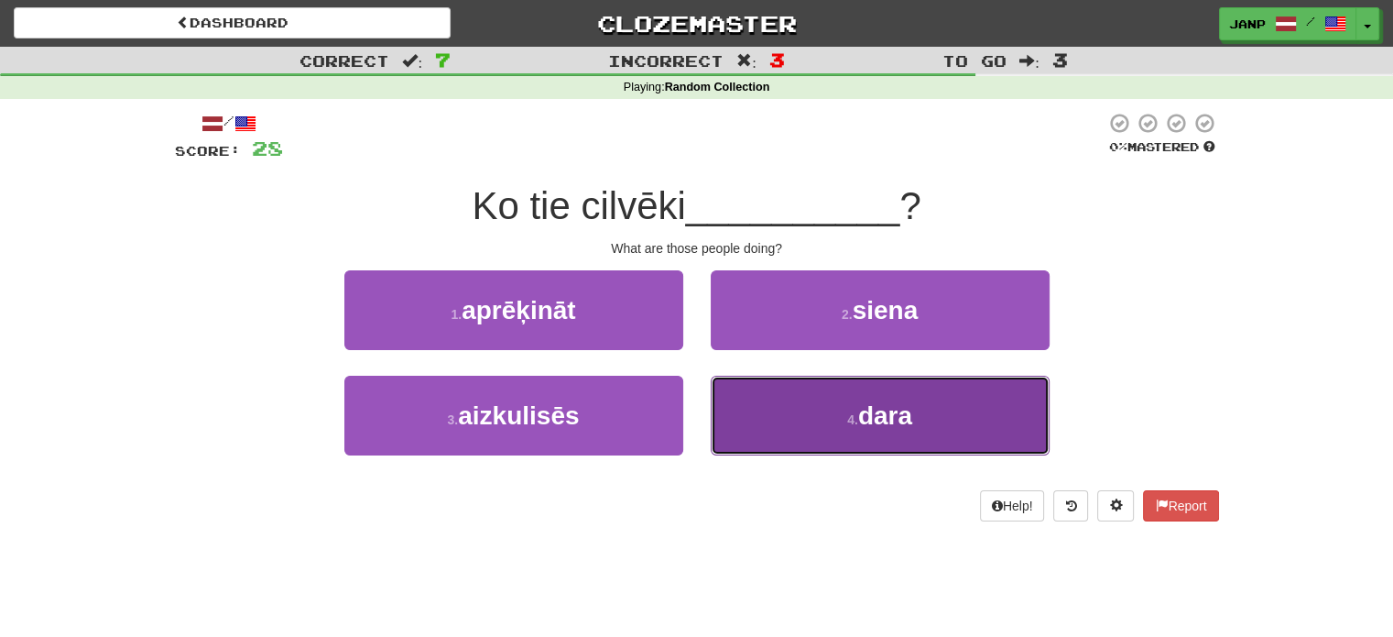
click at [782, 418] on button "4 . dara" at bounding box center [880, 416] width 339 height 80
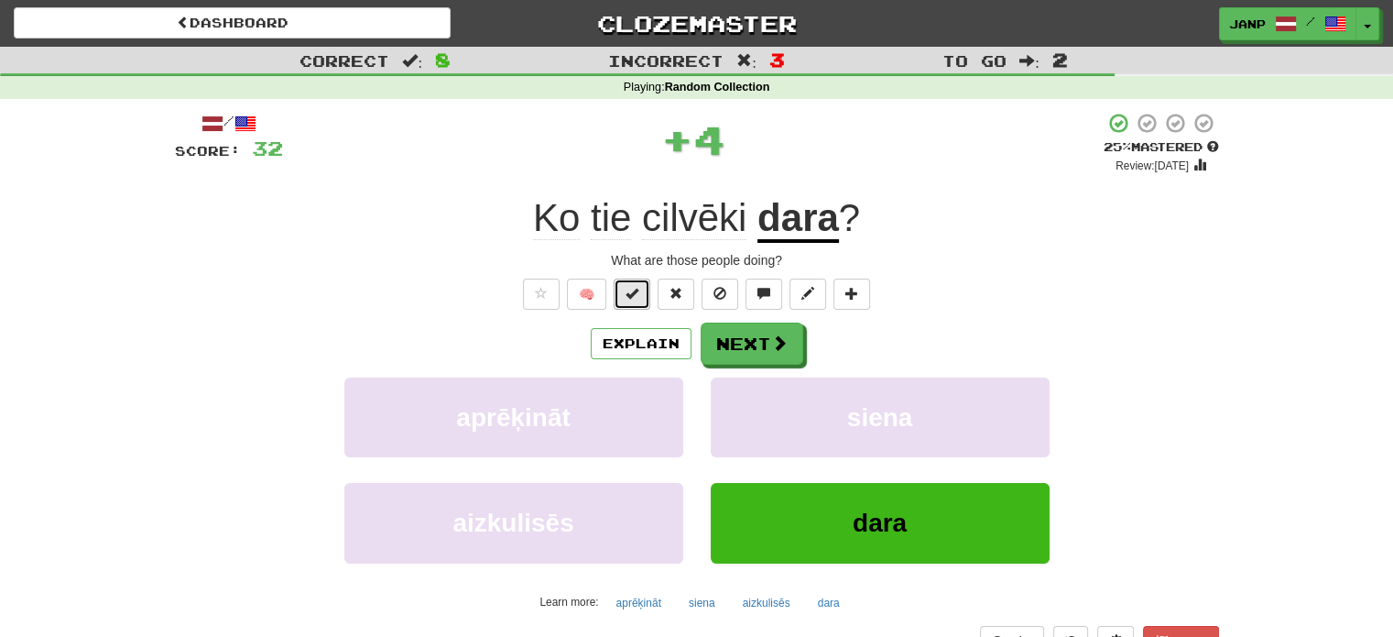
click at [638, 289] on span at bounding box center [632, 293] width 13 height 13
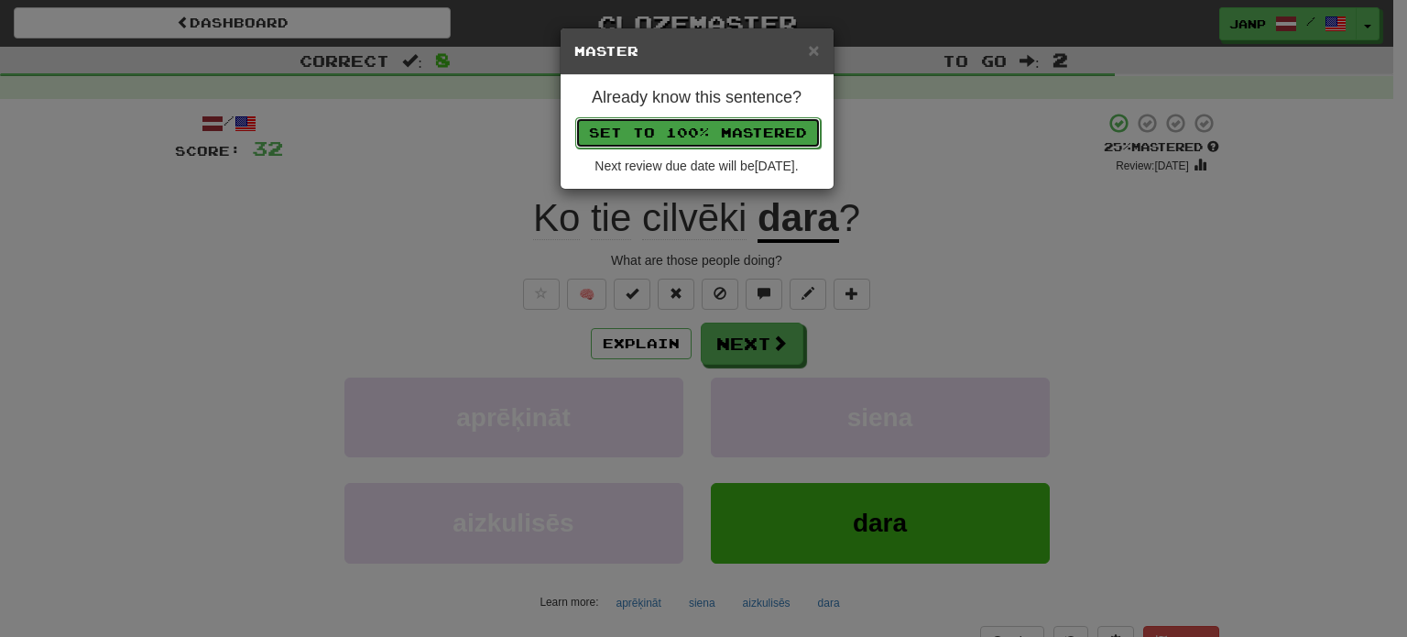
click at [707, 132] on button "Set to 100% Mastered" at bounding box center [697, 132] width 245 height 31
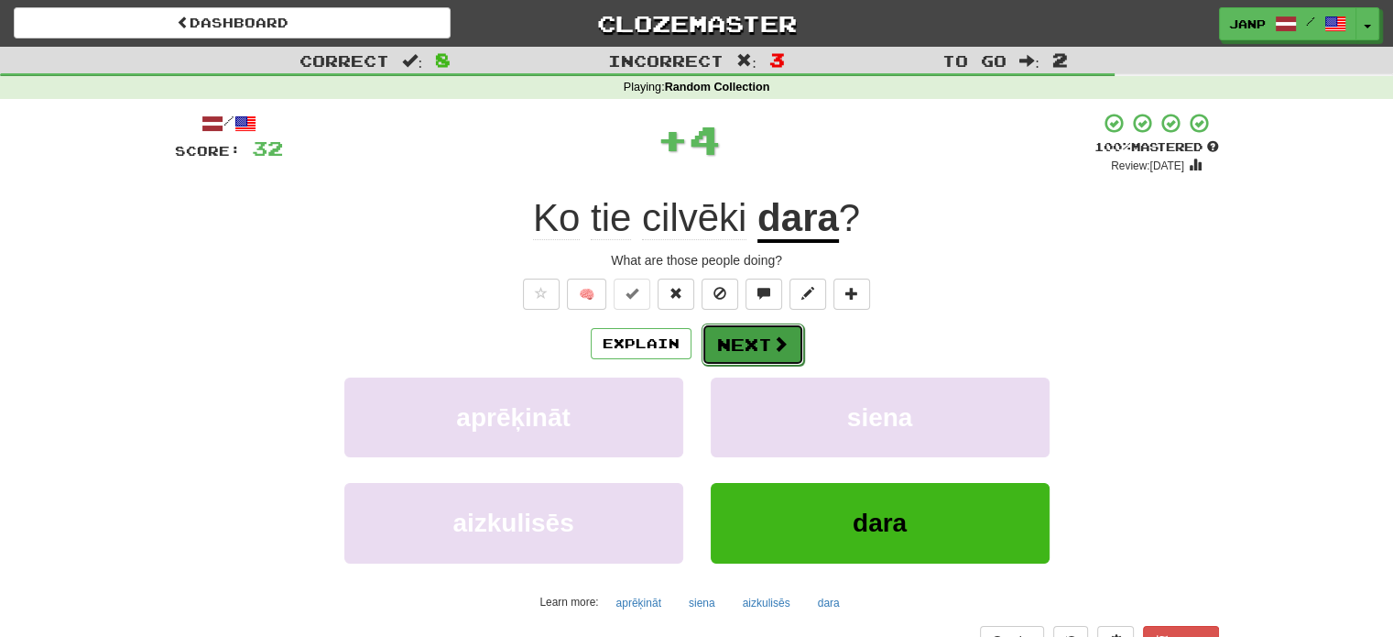
click at [749, 343] on button "Next" at bounding box center [753, 344] width 103 height 42
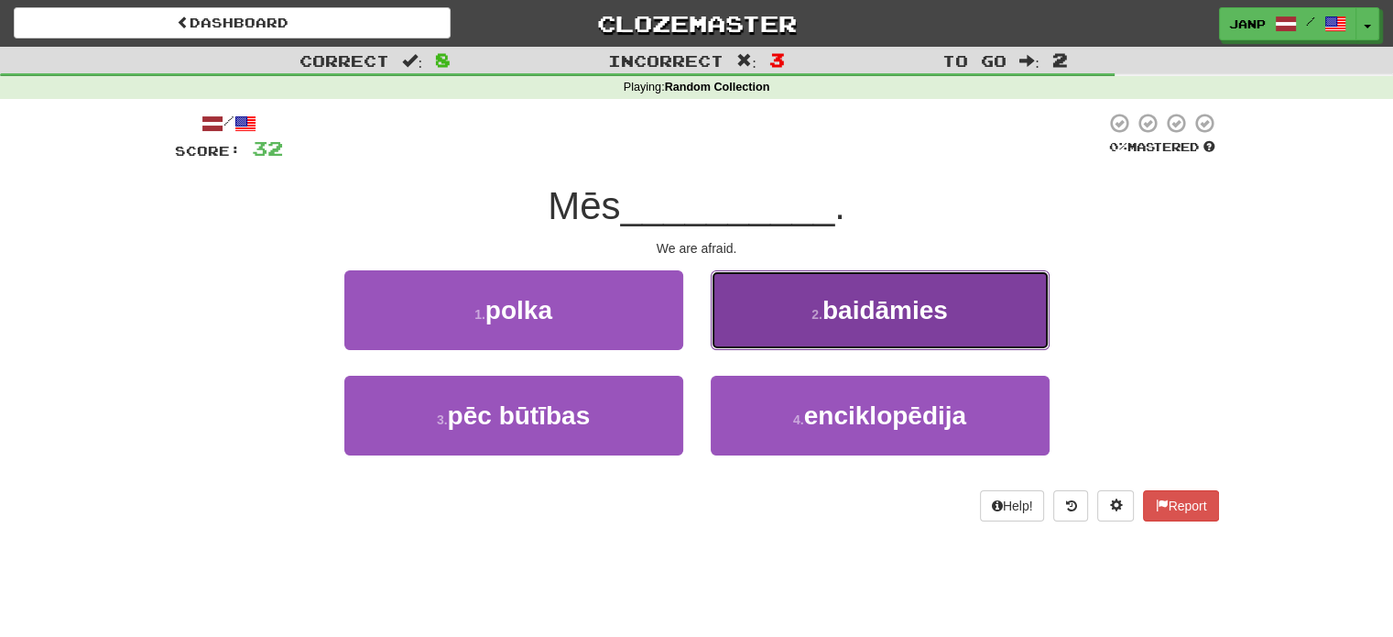
click at [804, 322] on button "2 . baidāmies" at bounding box center [880, 310] width 339 height 80
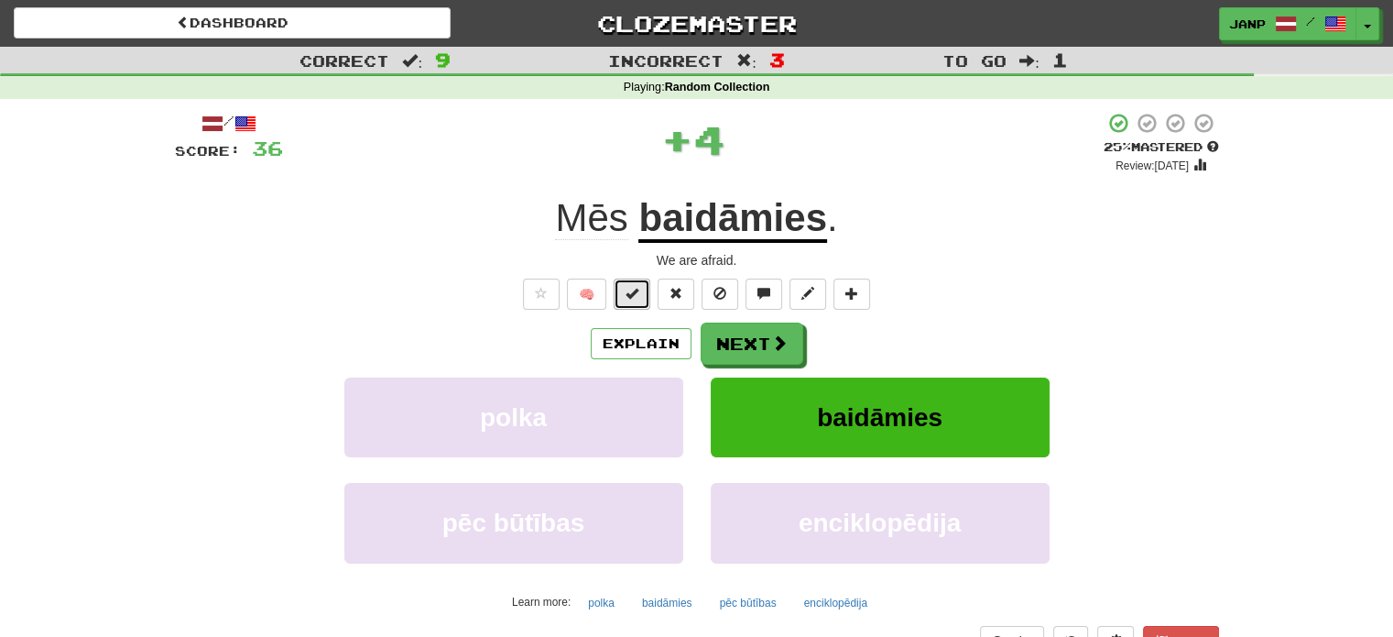
click at [639, 293] on button at bounding box center [632, 293] width 37 height 31
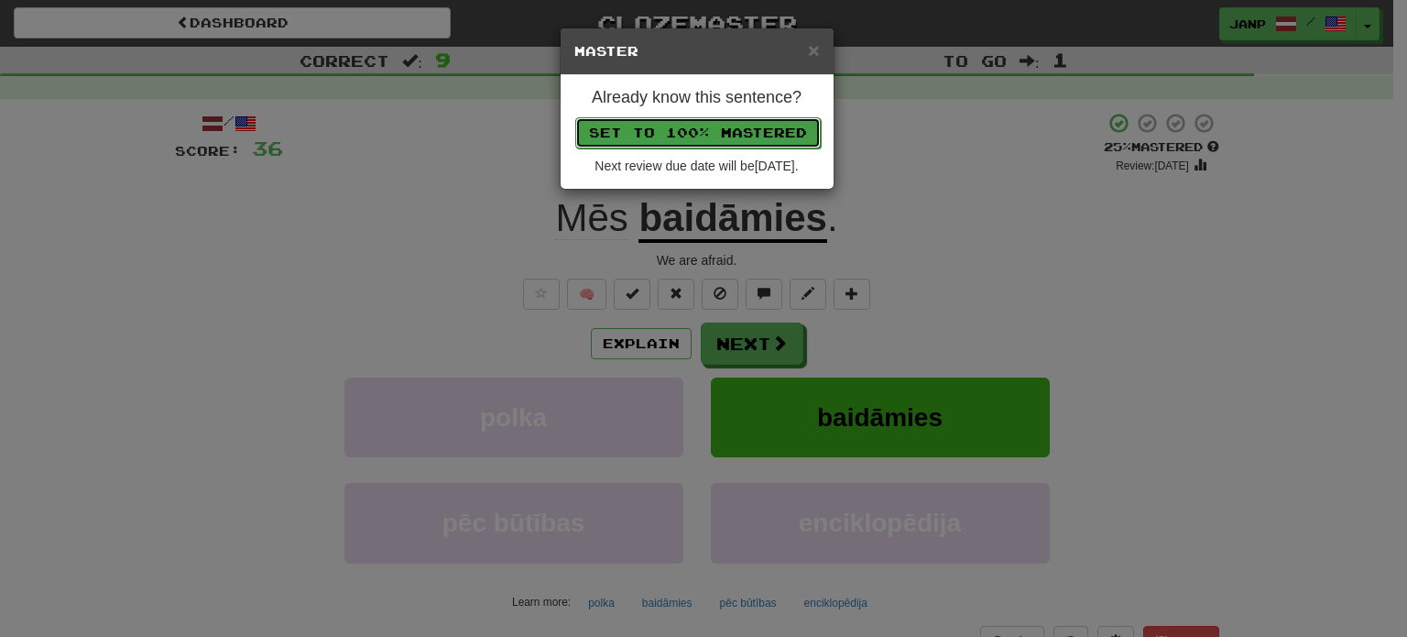
click at [725, 131] on button "Set to 100% Mastered" at bounding box center [697, 132] width 245 height 31
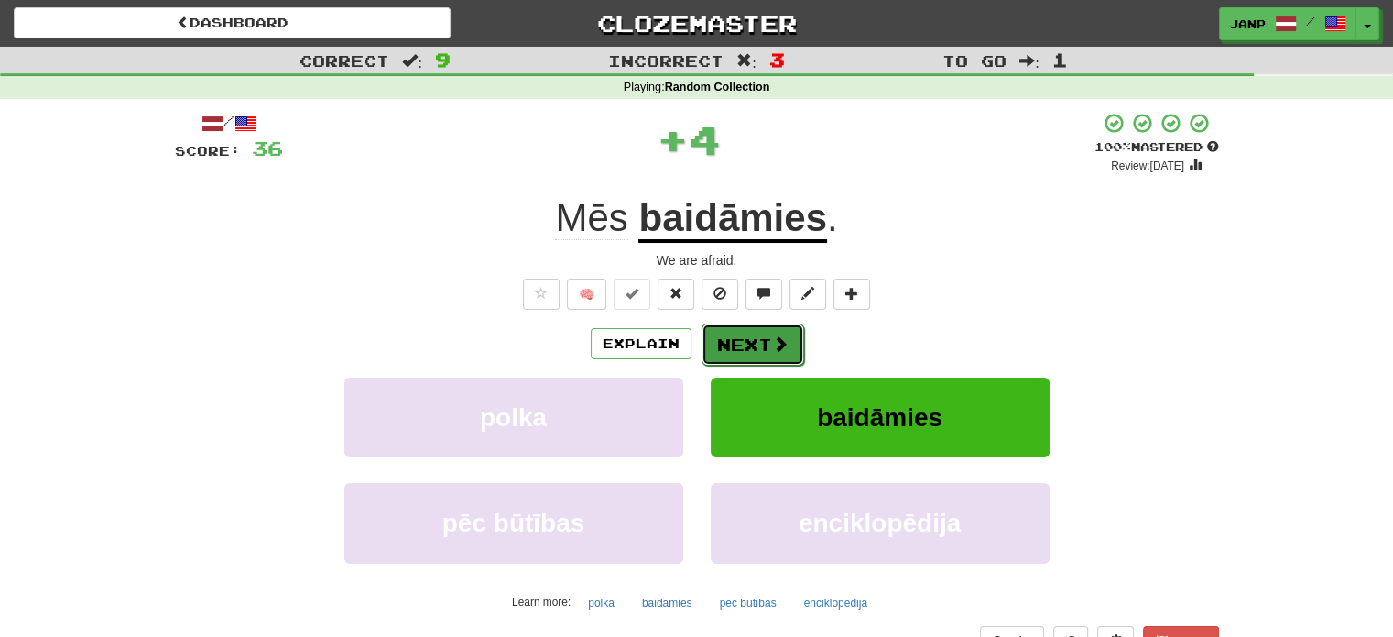
click at [749, 344] on button "Next" at bounding box center [753, 344] width 103 height 42
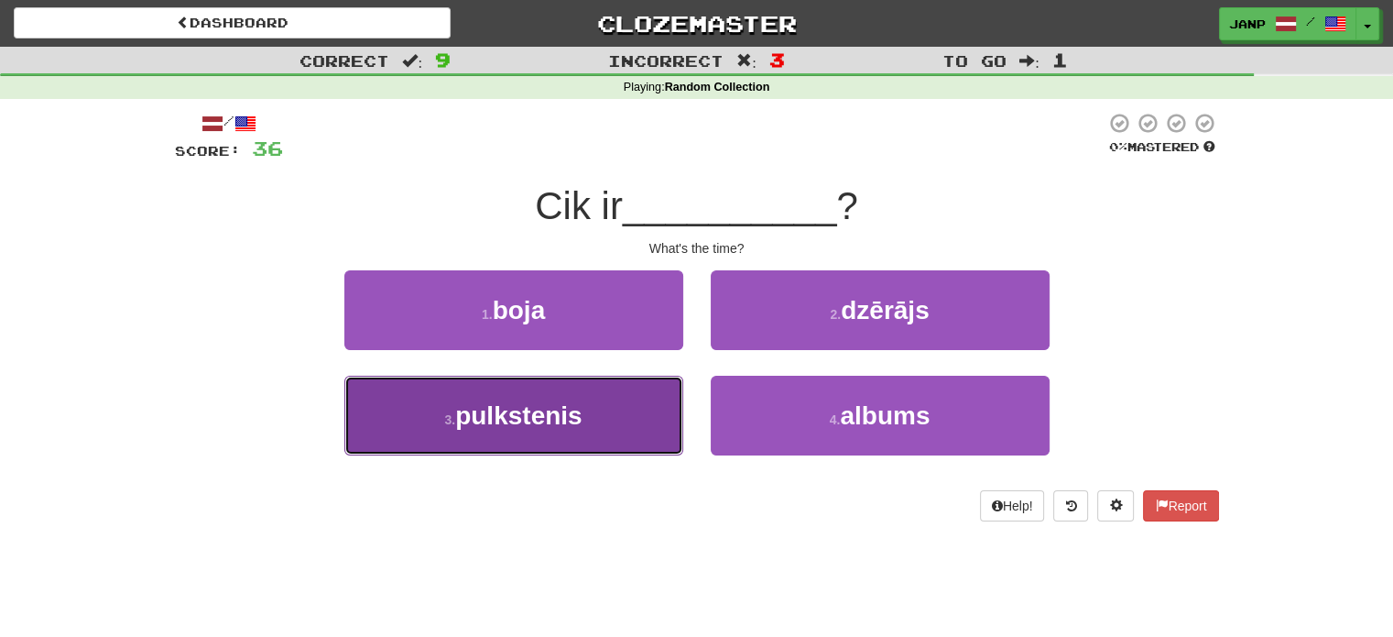
click at [657, 417] on button "3 . pulkstenis" at bounding box center [513, 416] width 339 height 80
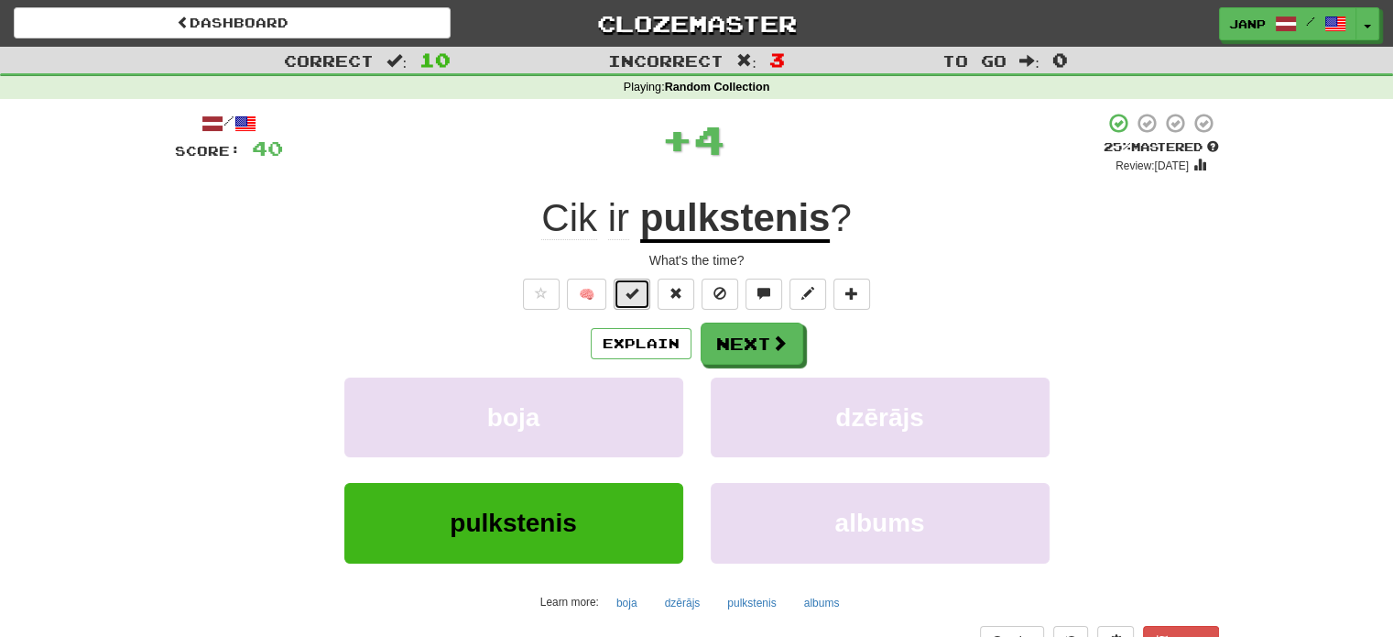
click at [623, 292] on button at bounding box center [632, 293] width 37 height 31
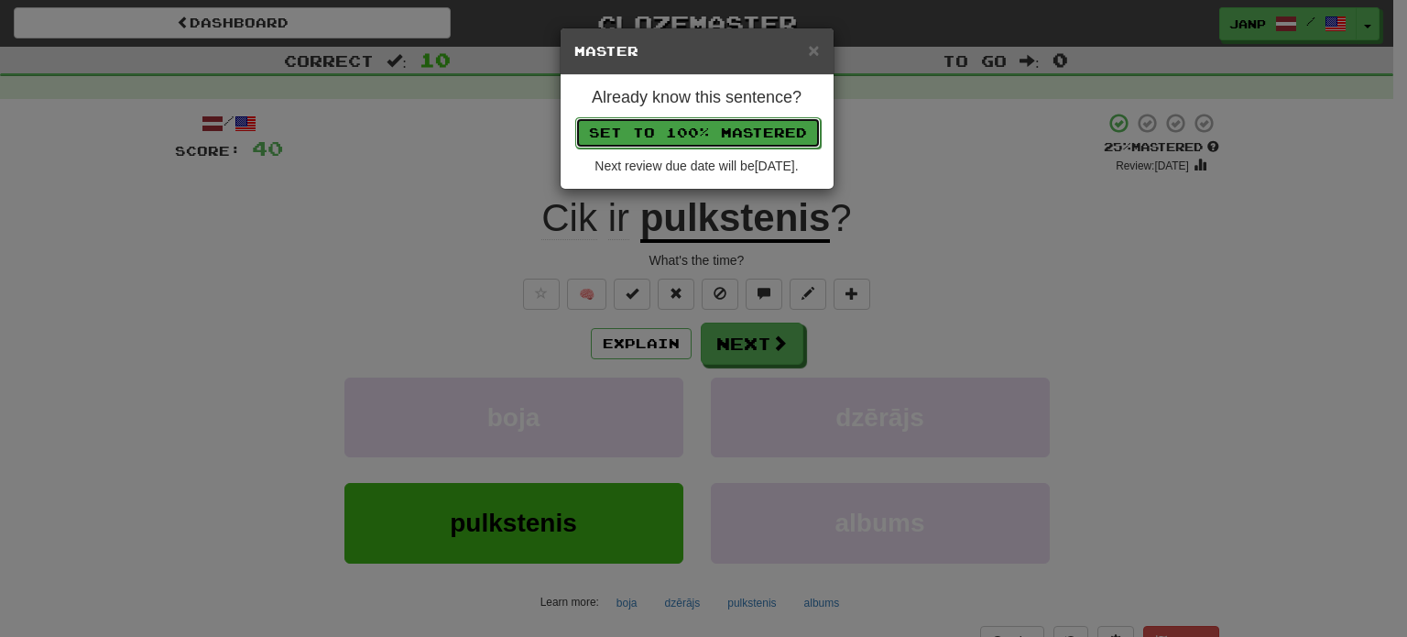
click at [714, 118] on button "Set to 100% Mastered" at bounding box center [697, 132] width 245 height 31
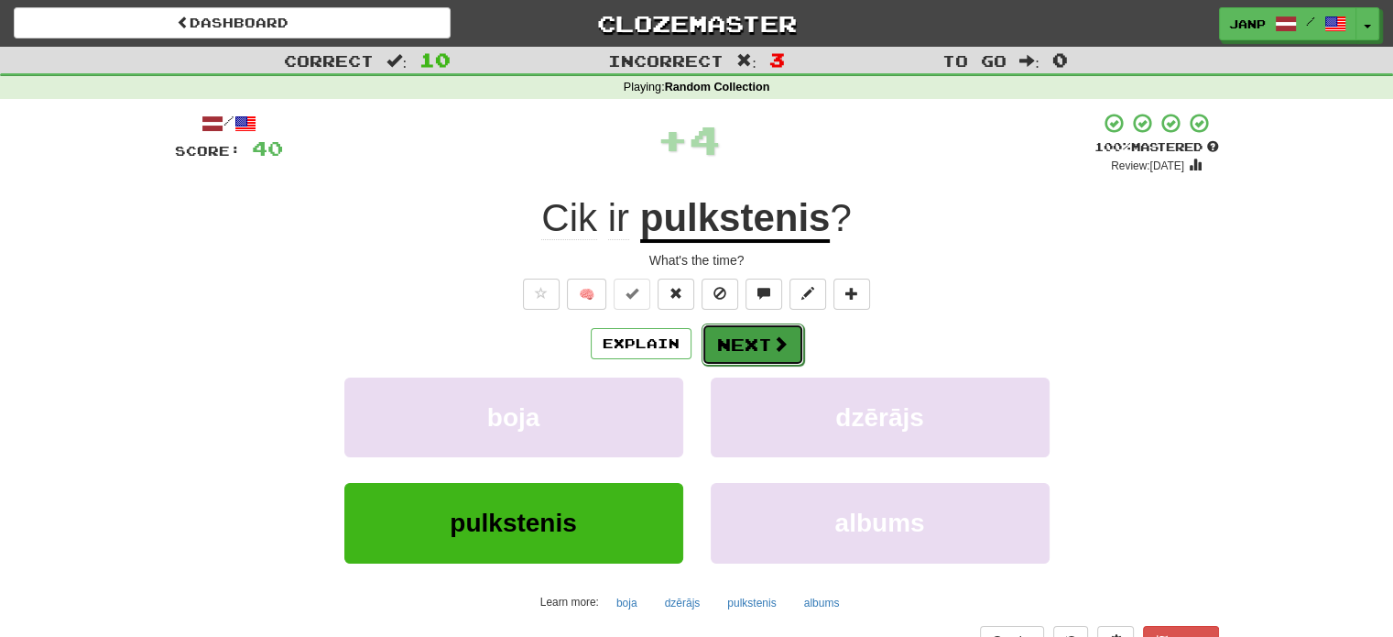
click at [761, 347] on button "Next" at bounding box center [753, 344] width 103 height 42
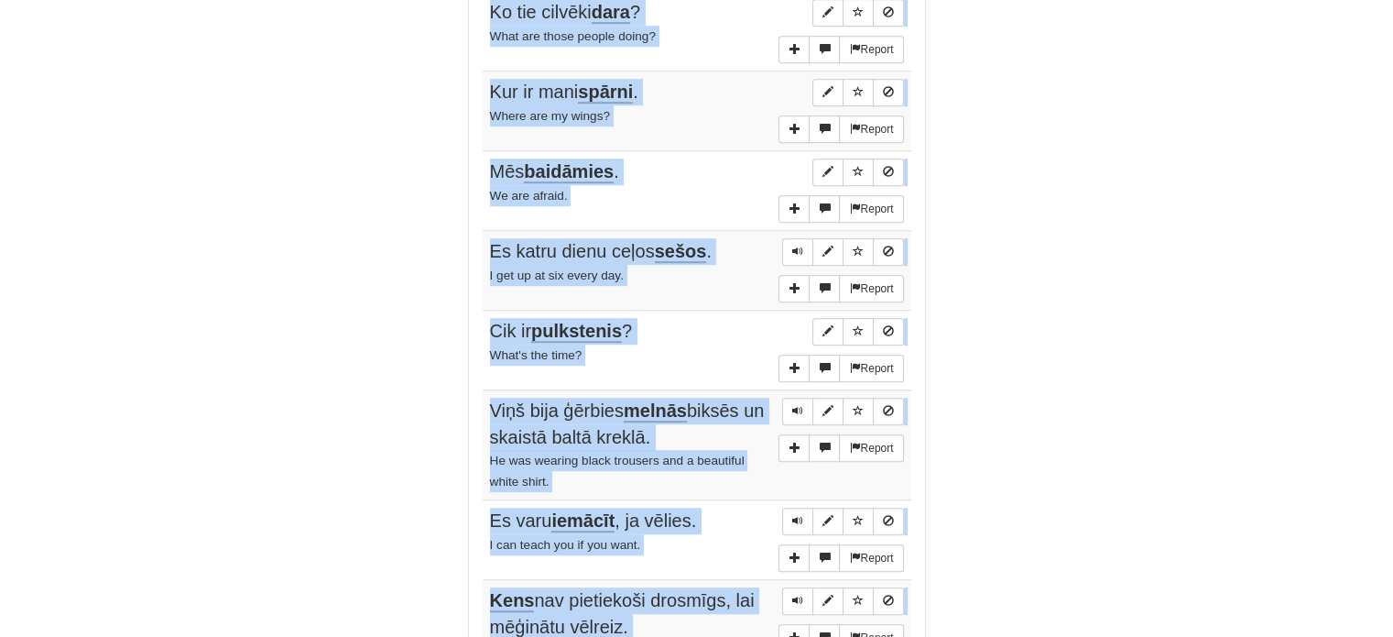
scroll to position [1227, 0]
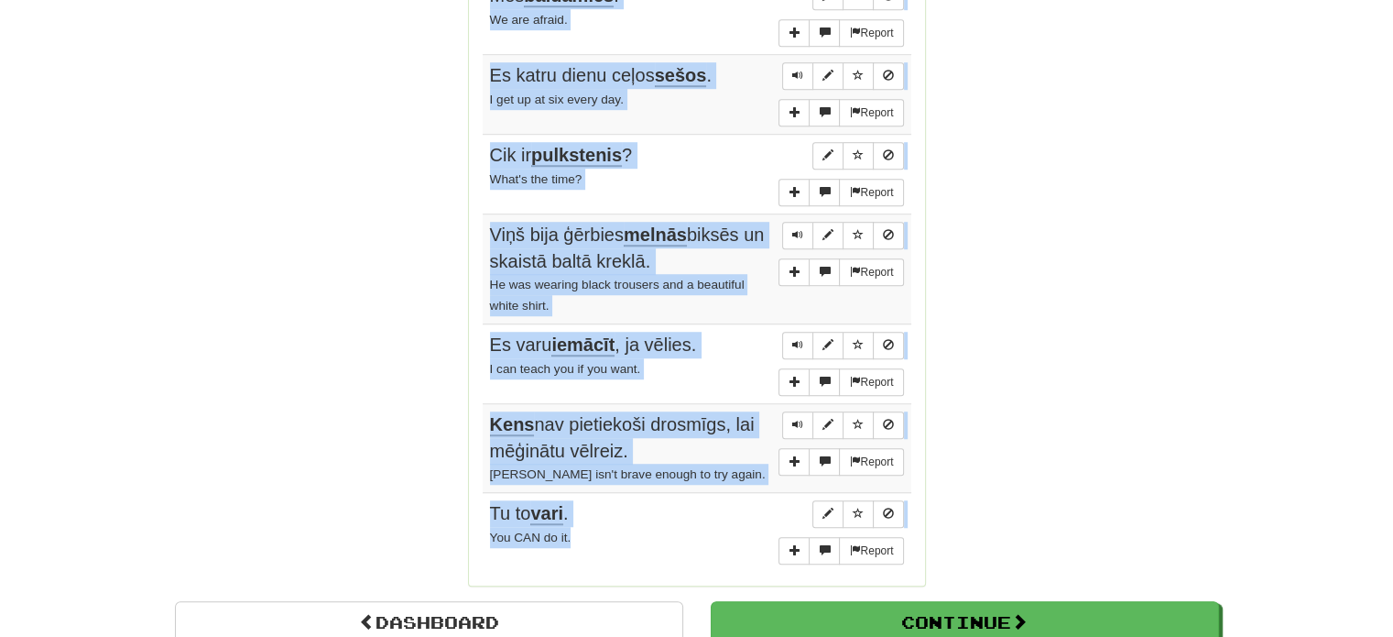
drag, startPoint x: 476, startPoint y: 247, endPoint x: 715, endPoint y: 514, distance: 358.0
copy div "Sentences: Report Zem gultas ir kaķis . There is a cat under the bed. Report Ko…"
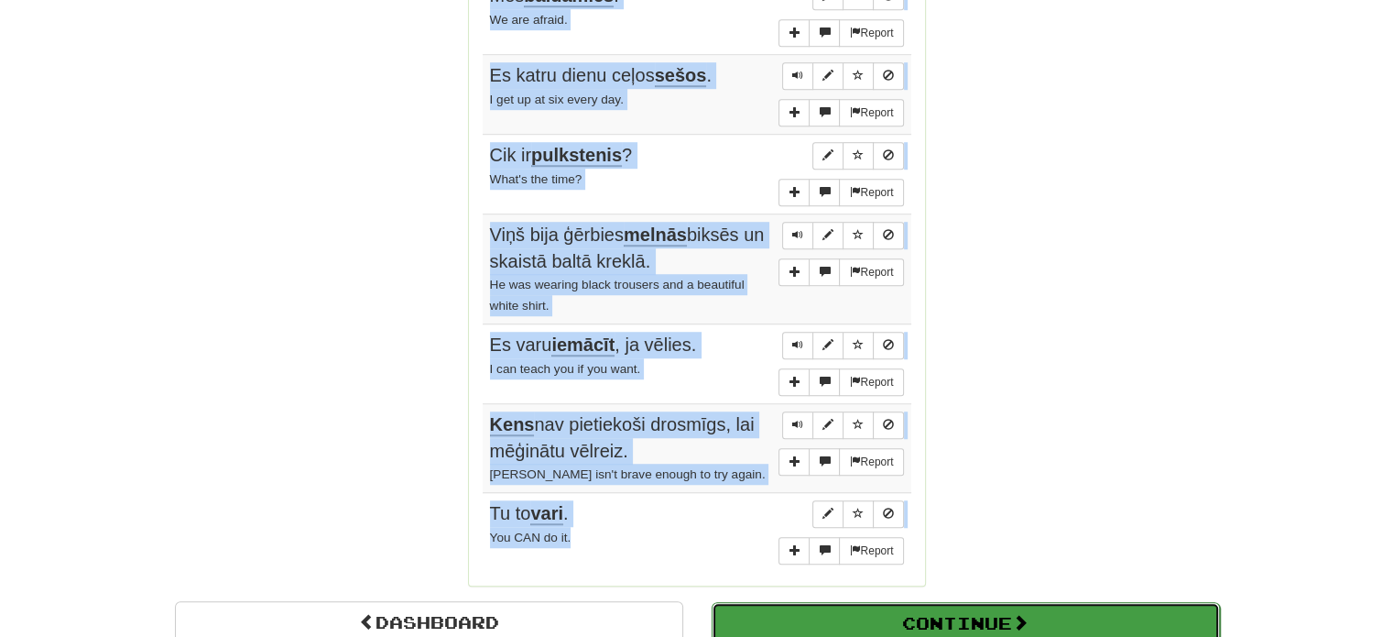
click at [1014, 615] on button "Continue" at bounding box center [966, 623] width 508 height 42
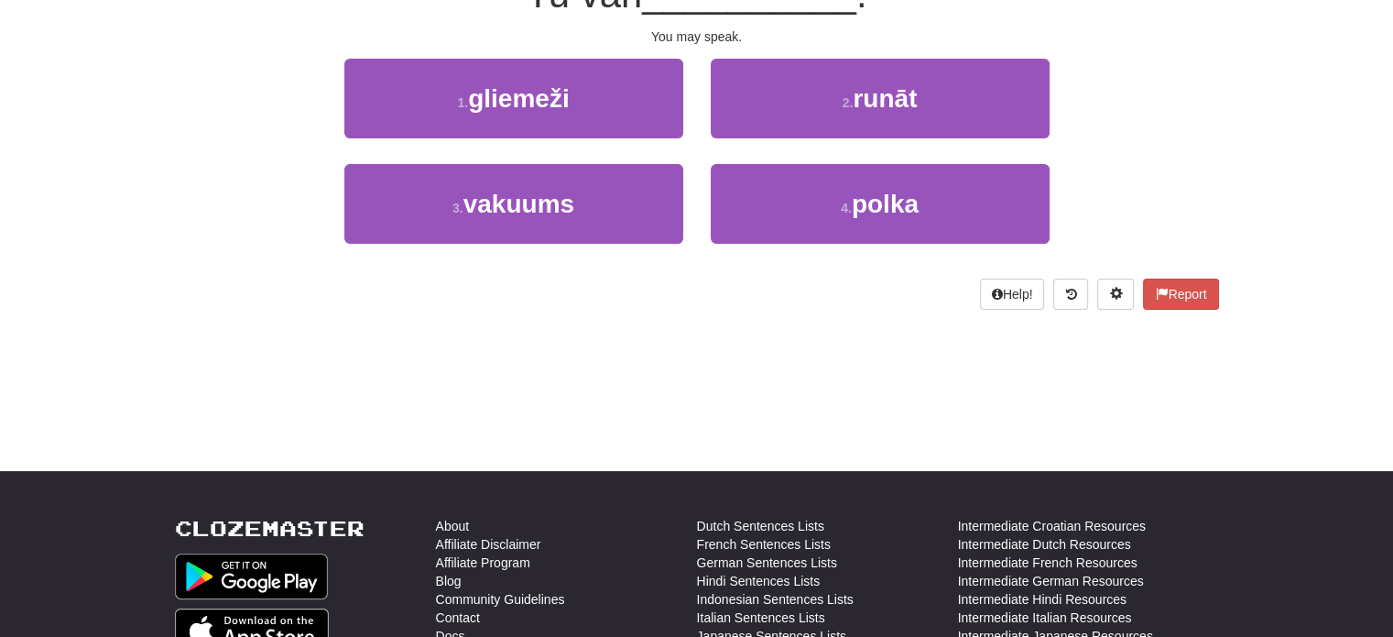
scroll to position [104, 0]
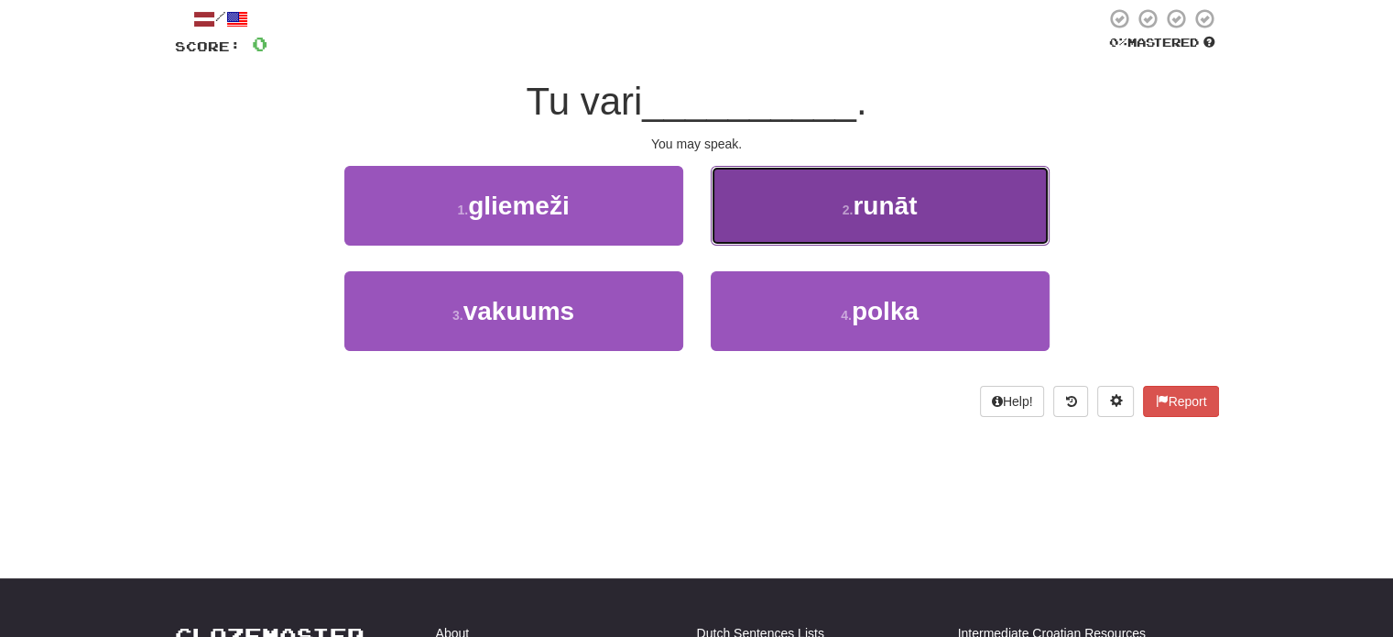
click at [981, 230] on button "2 . runāt" at bounding box center [880, 206] width 339 height 80
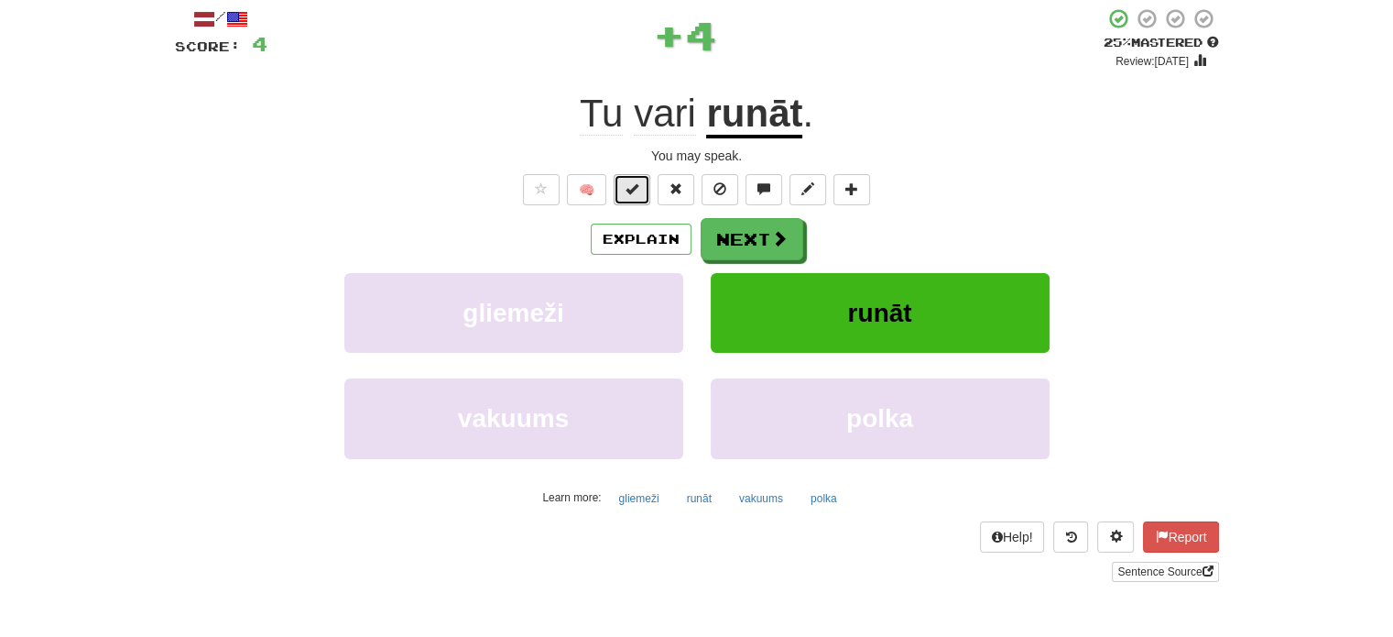
click at [641, 194] on button at bounding box center [632, 189] width 37 height 31
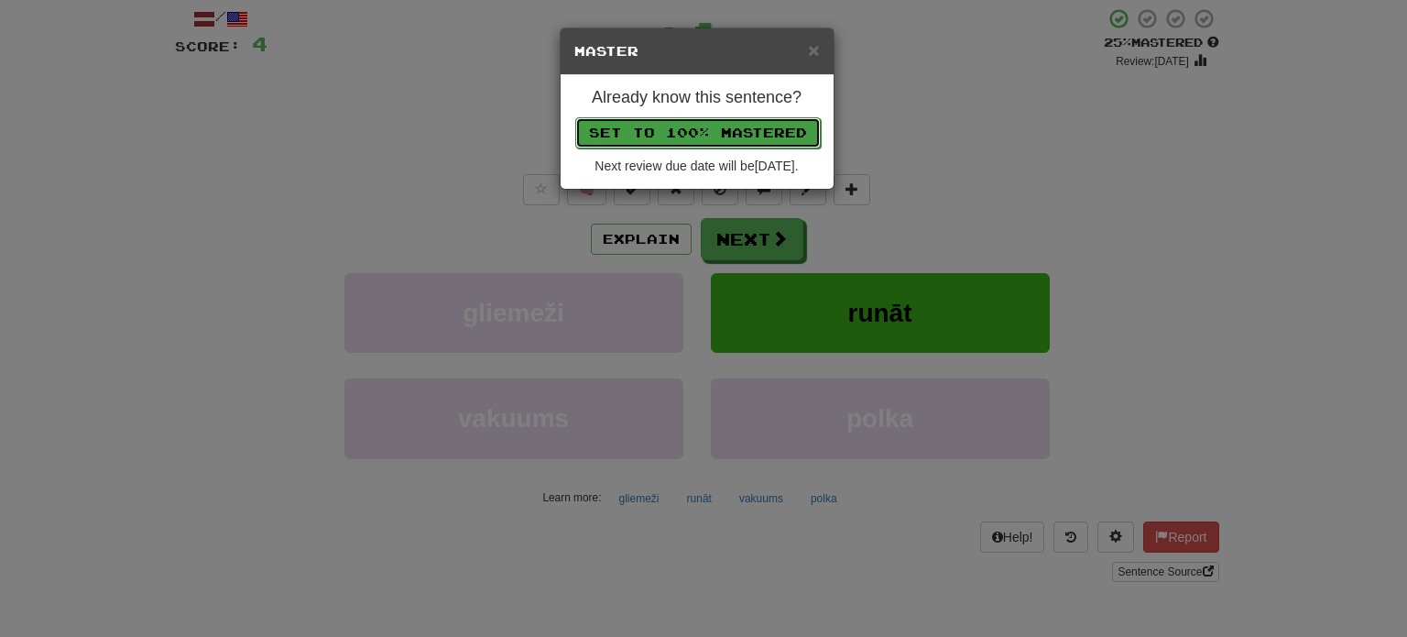
click at [692, 135] on button "Set to 100% Mastered" at bounding box center [697, 132] width 245 height 31
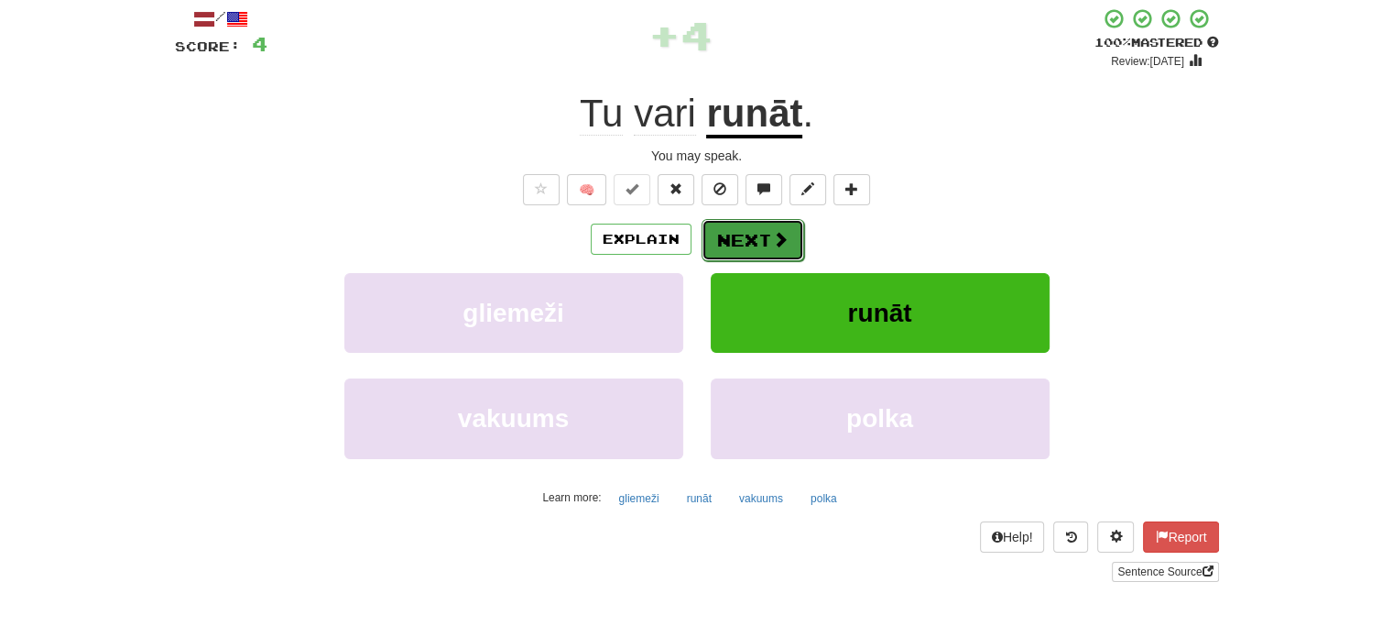
click at [772, 245] on span at bounding box center [780, 239] width 16 height 16
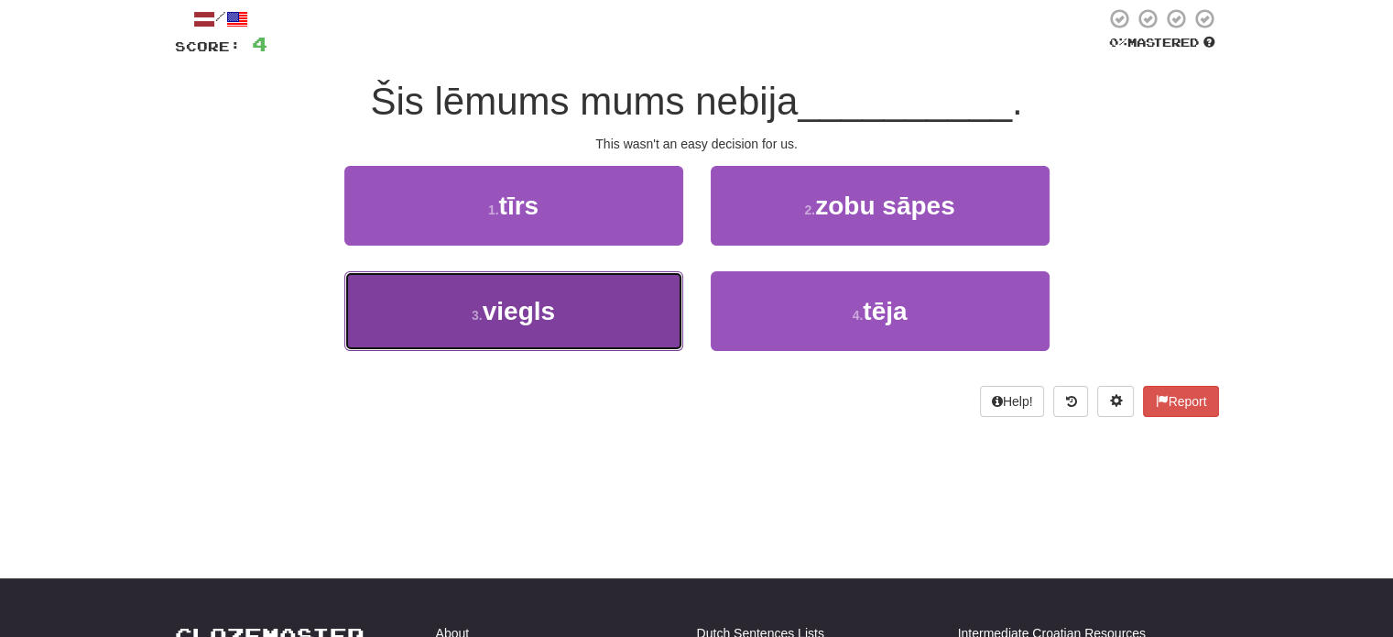
click at [627, 298] on button "3 . viegls" at bounding box center [513, 311] width 339 height 80
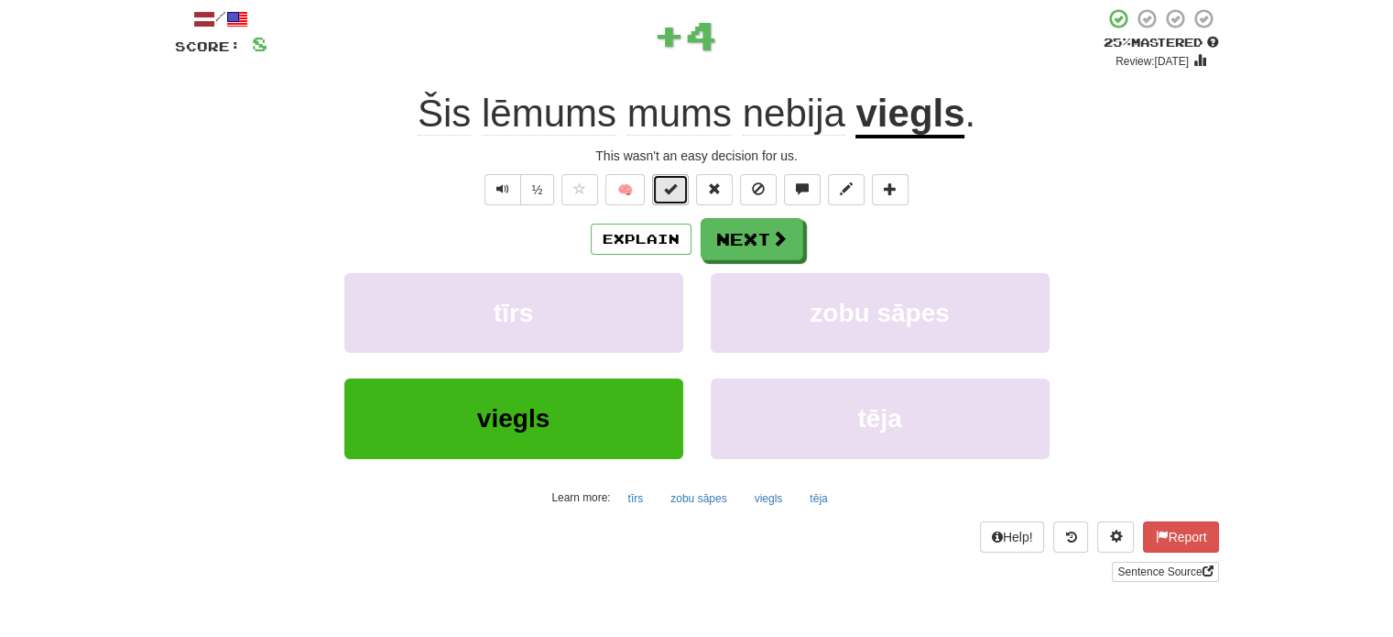
click at [660, 191] on button at bounding box center [670, 189] width 37 height 31
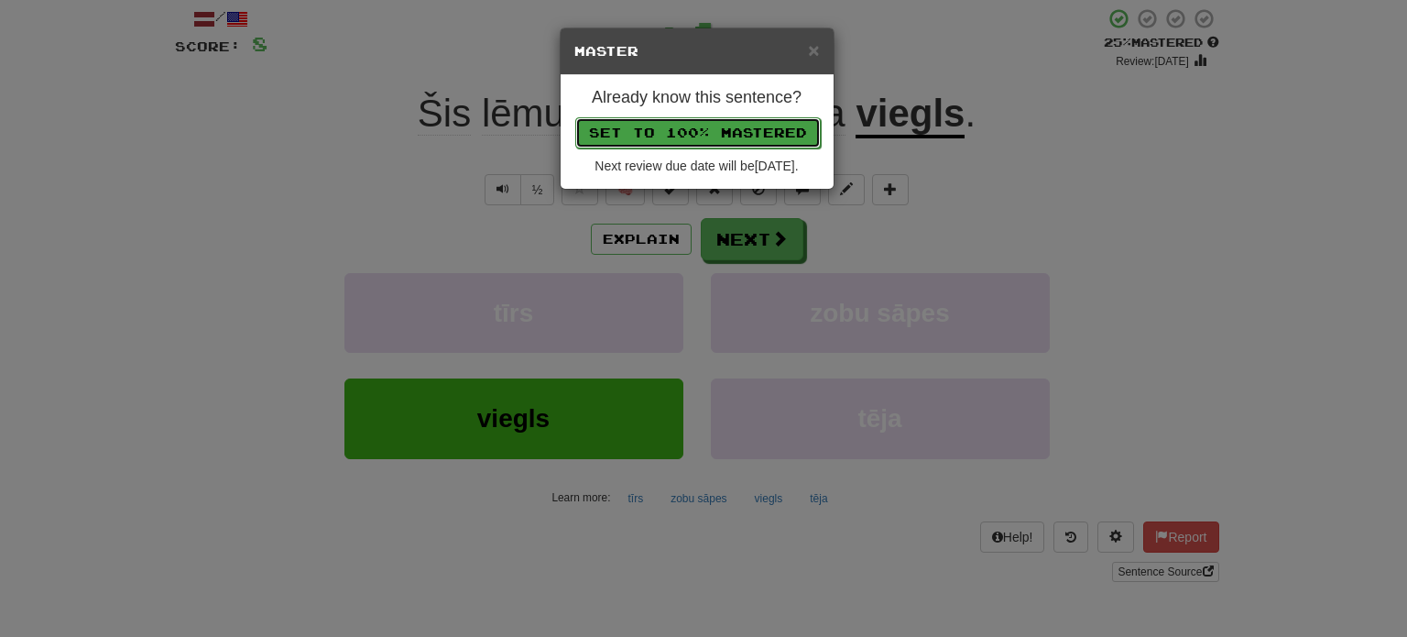
click at [715, 134] on button "Set to 100% Mastered" at bounding box center [697, 132] width 245 height 31
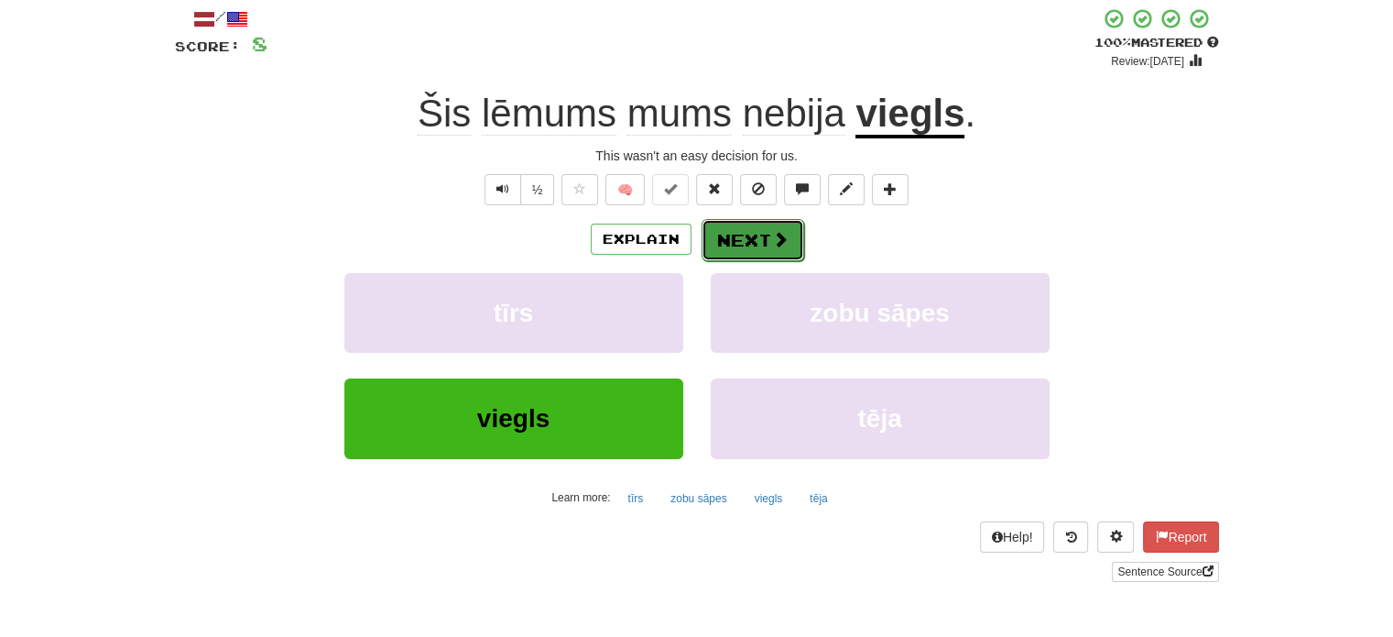
click at [754, 237] on button "Next" at bounding box center [753, 240] width 103 height 42
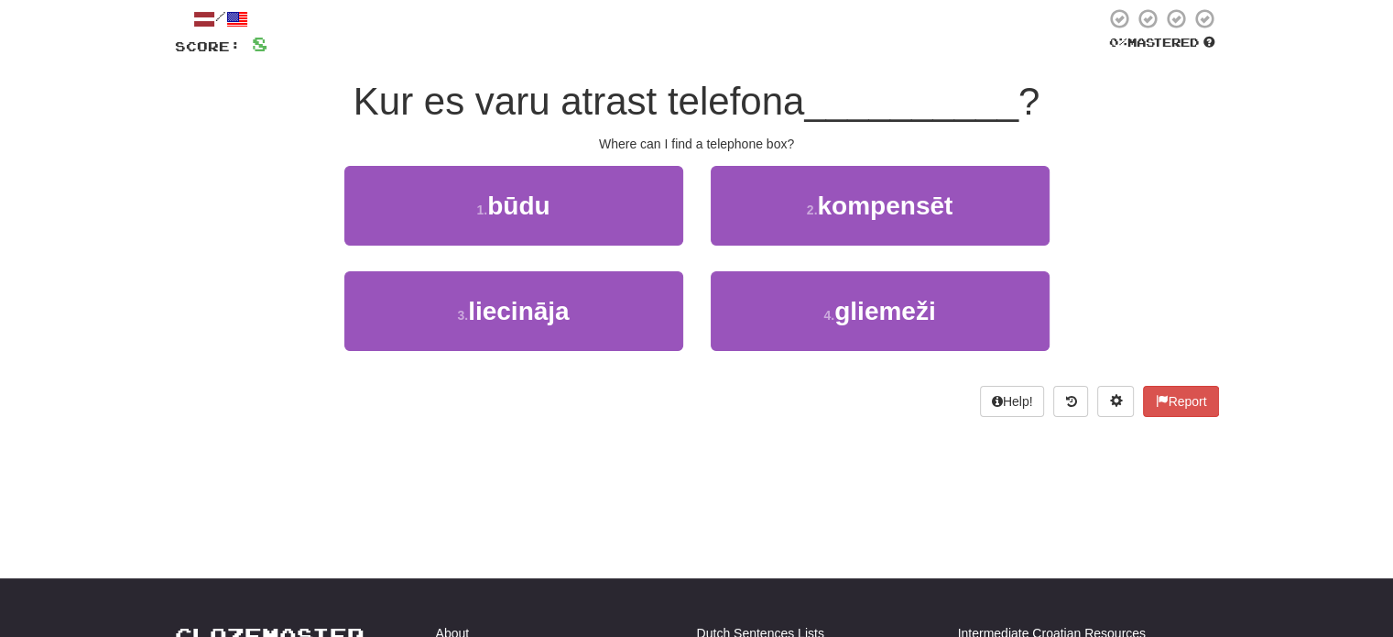
click at [610, 248] on div "1 . būdu" at bounding box center [514, 218] width 366 height 105
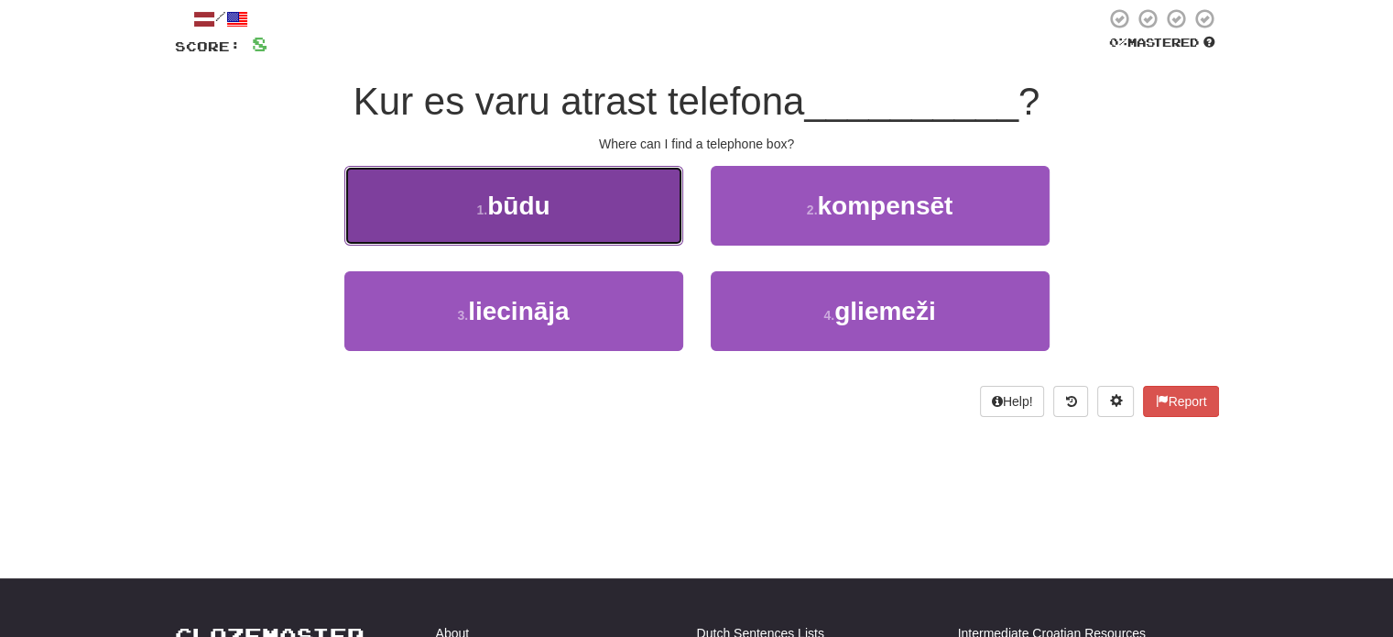
click at [624, 219] on button "1 . būdu" at bounding box center [513, 206] width 339 height 80
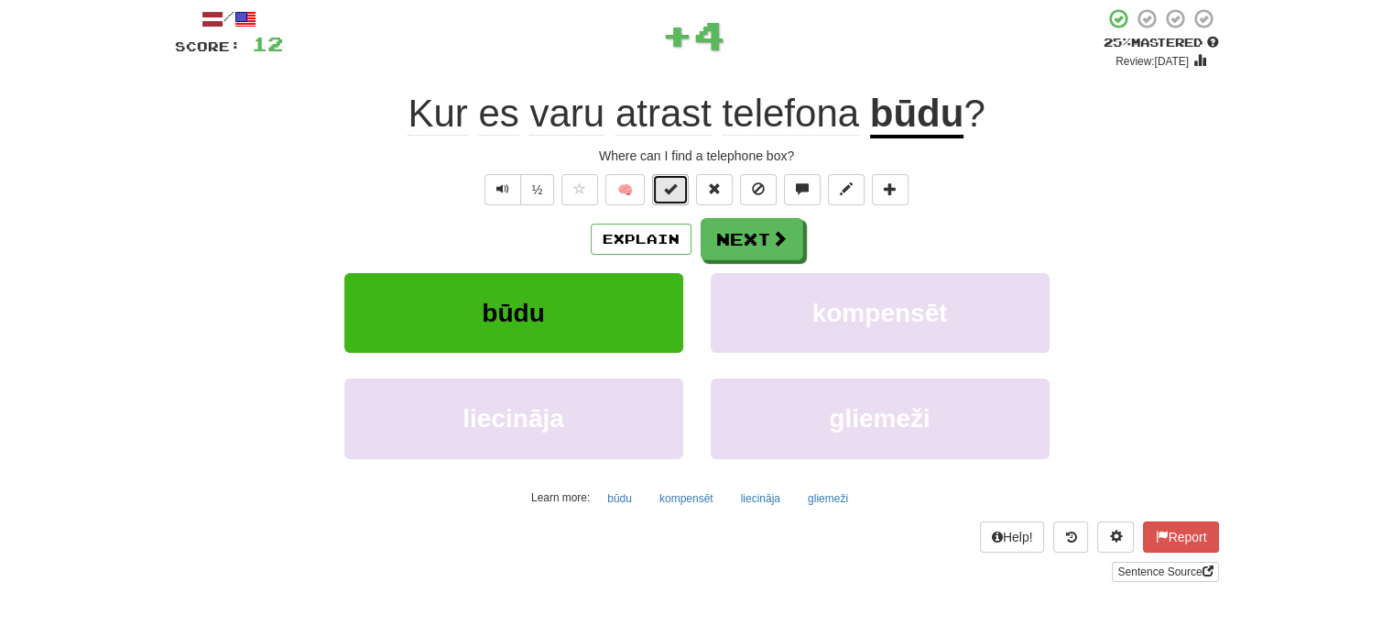
click at [675, 191] on span at bounding box center [670, 188] width 13 height 13
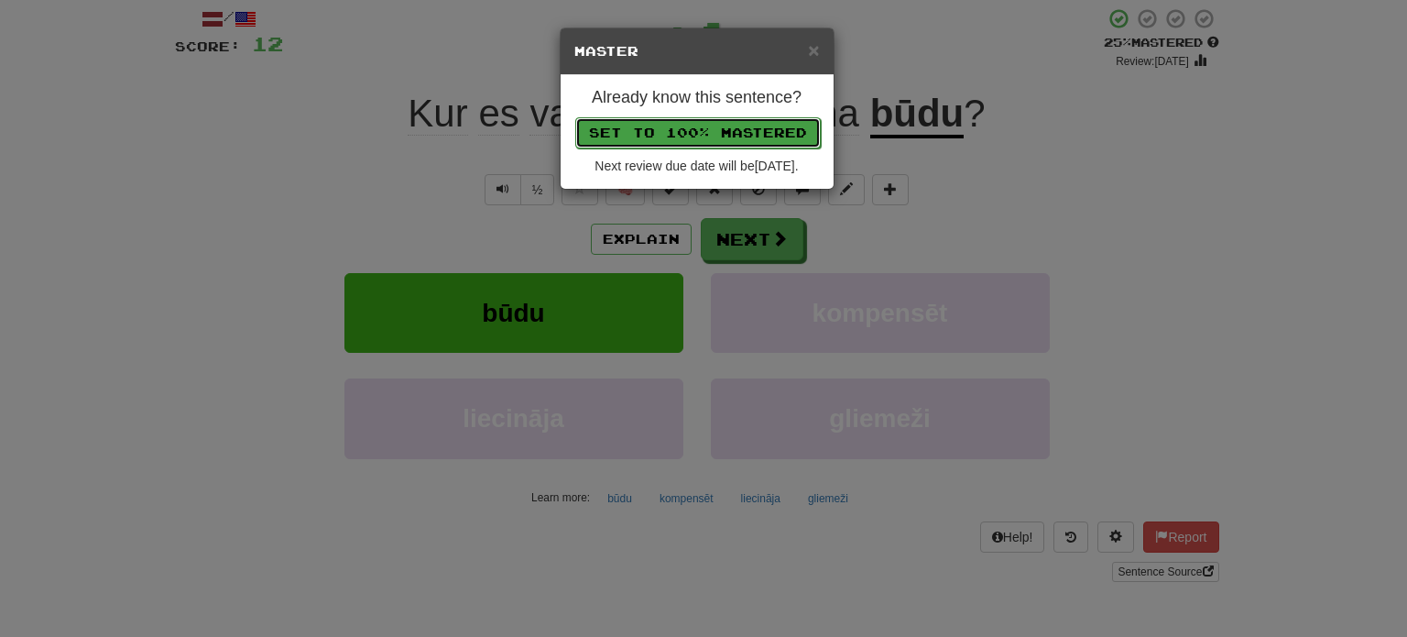
click at [726, 126] on button "Set to 100% Mastered" at bounding box center [697, 132] width 245 height 31
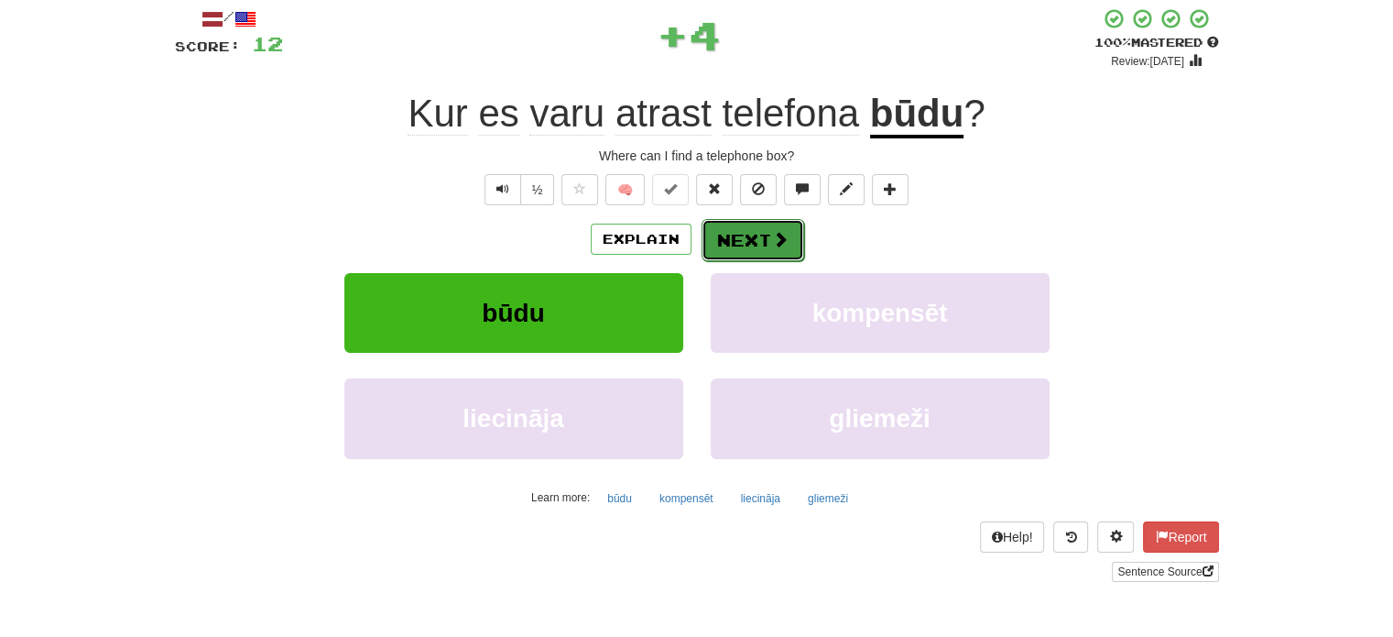
click at [758, 252] on button "Next" at bounding box center [753, 240] width 103 height 42
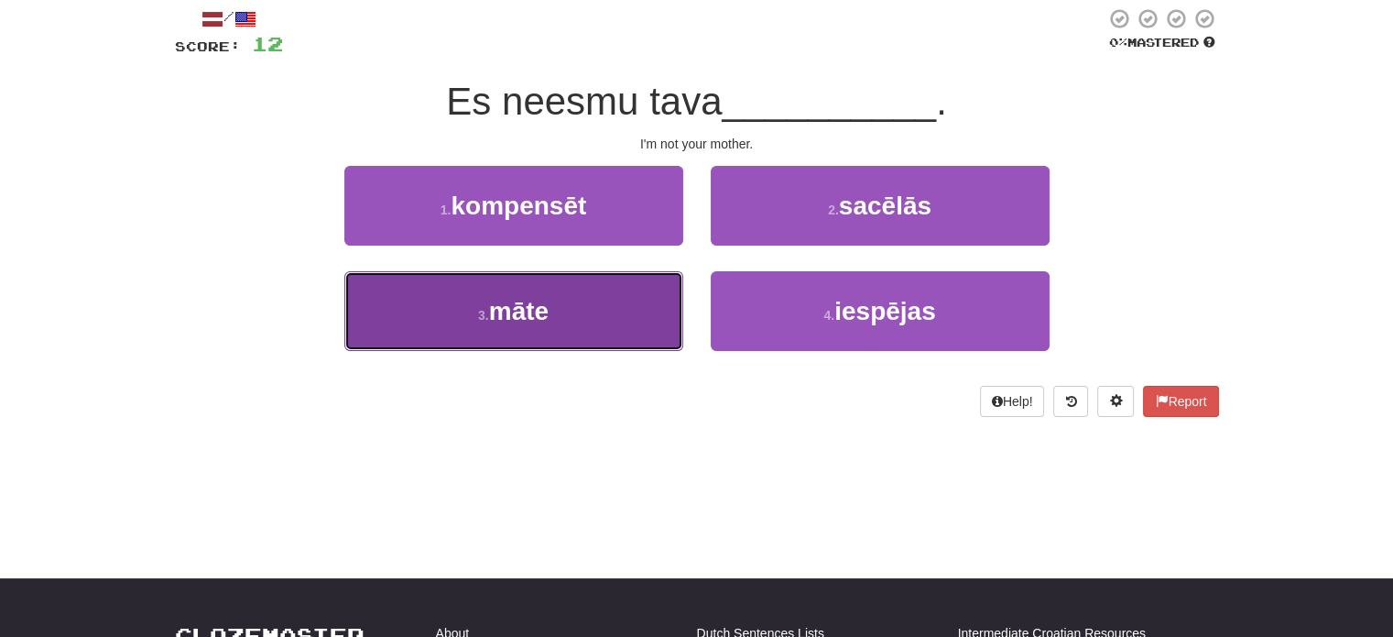
click at [641, 303] on button "3 . māte" at bounding box center [513, 311] width 339 height 80
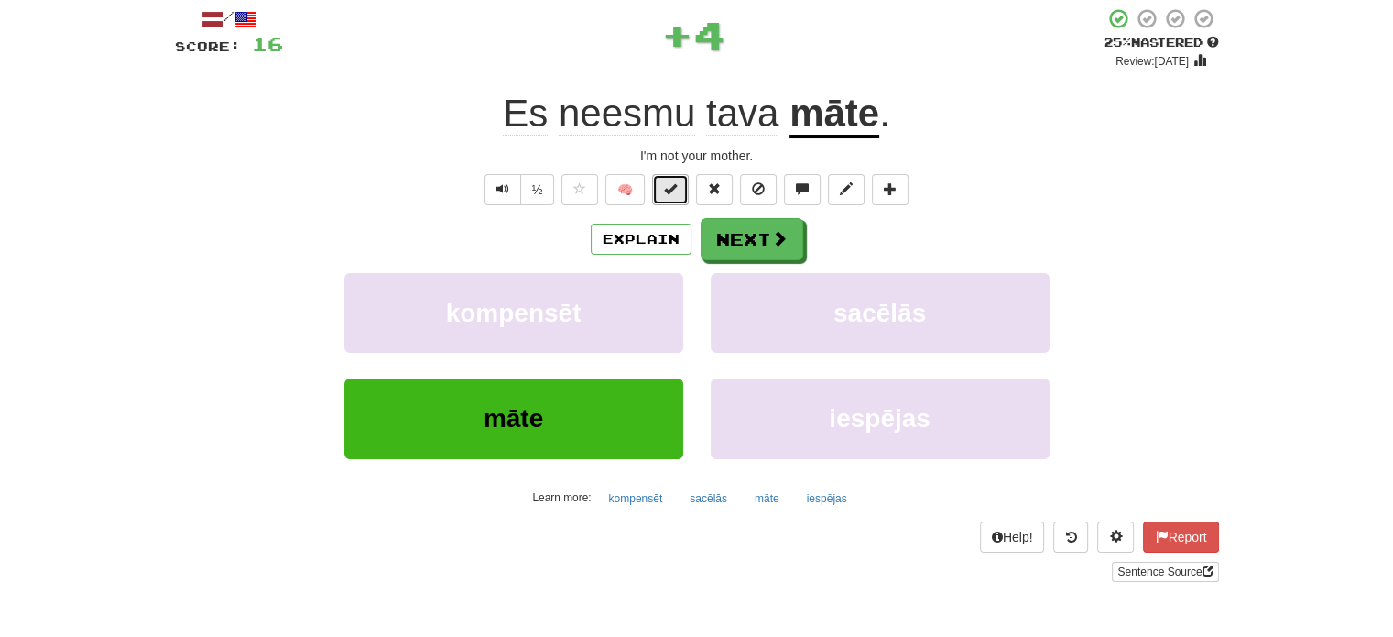
click at [669, 191] on span at bounding box center [670, 188] width 13 height 13
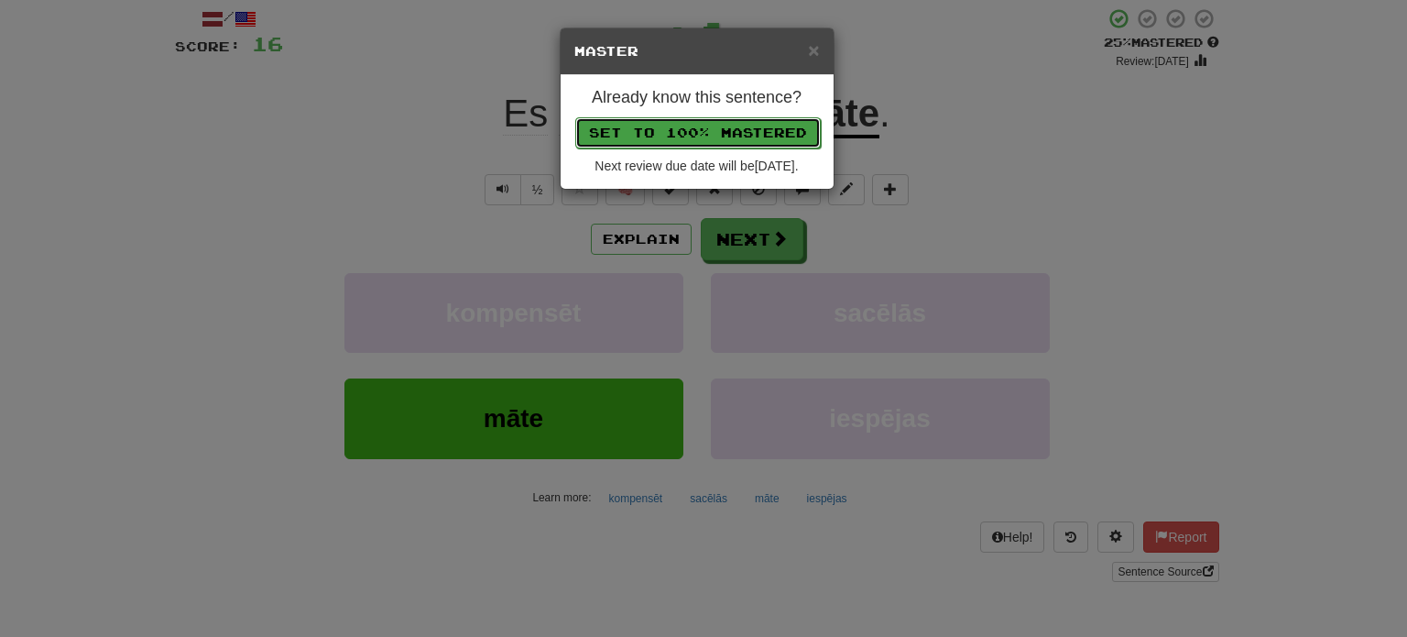
click at [713, 124] on button "Set to 100% Mastered" at bounding box center [697, 132] width 245 height 31
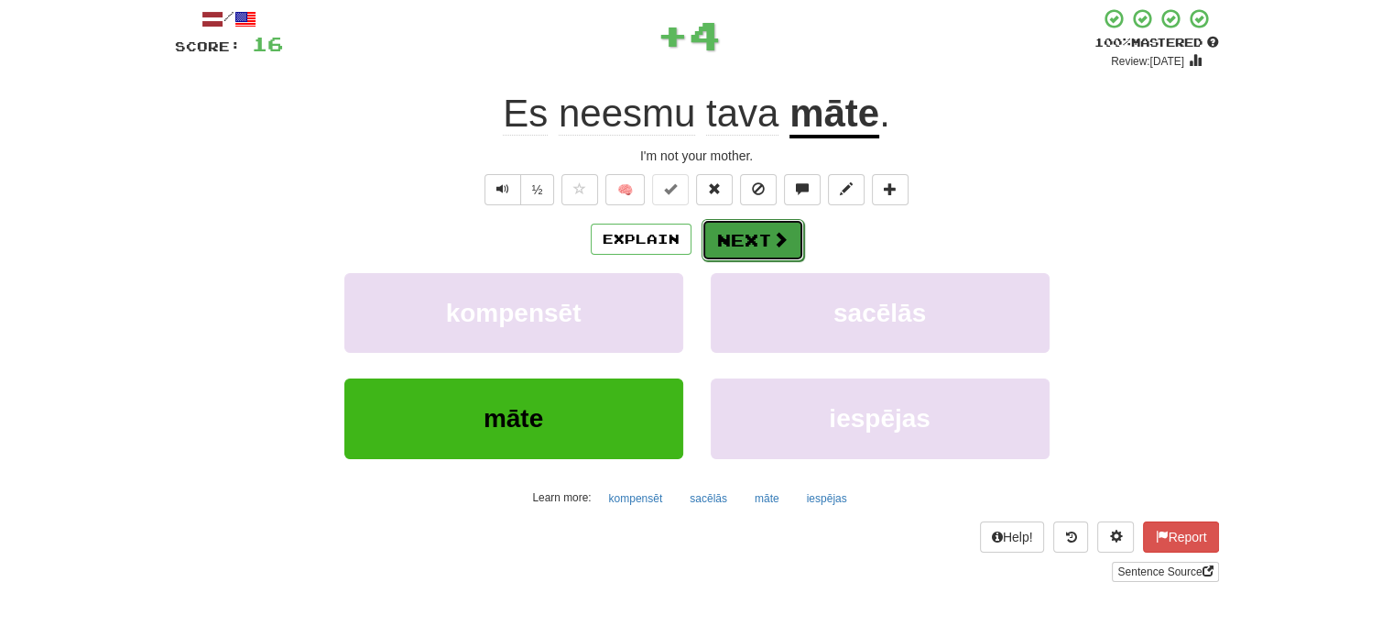
click at [772, 253] on button "Next" at bounding box center [753, 240] width 103 height 42
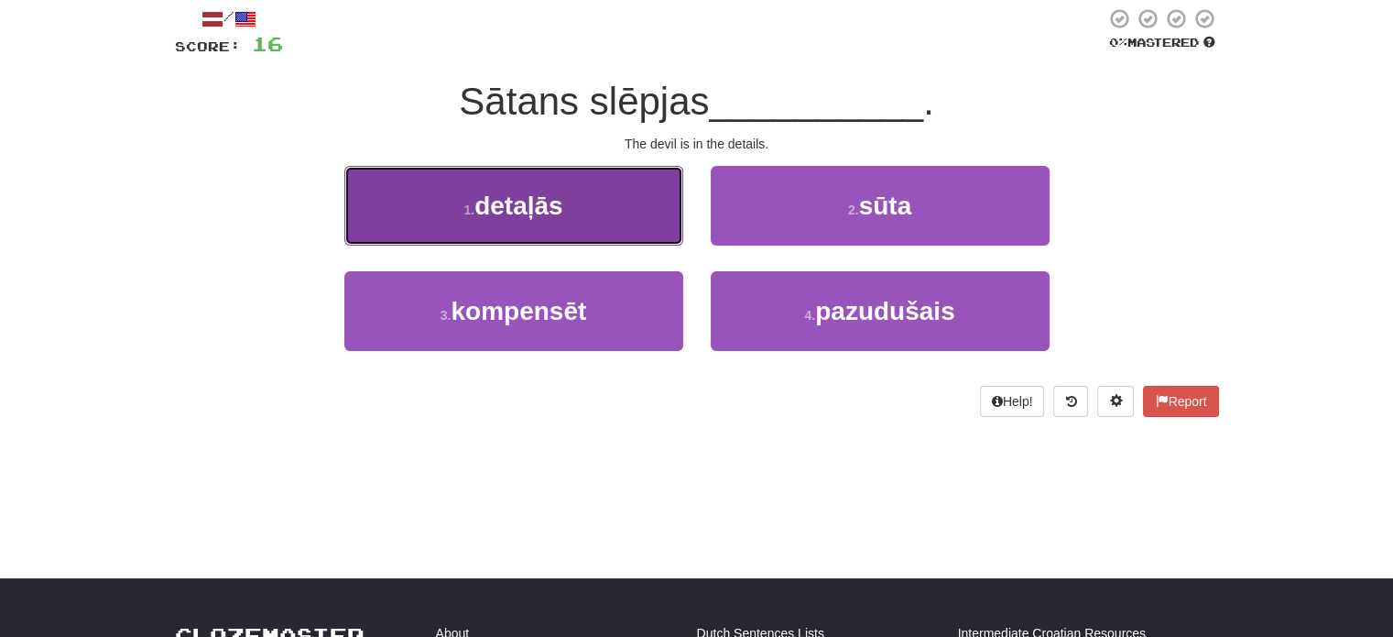
click at [607, 213] on button "1 . detaļās" at bounding box center [513, 206] width 339 height 80
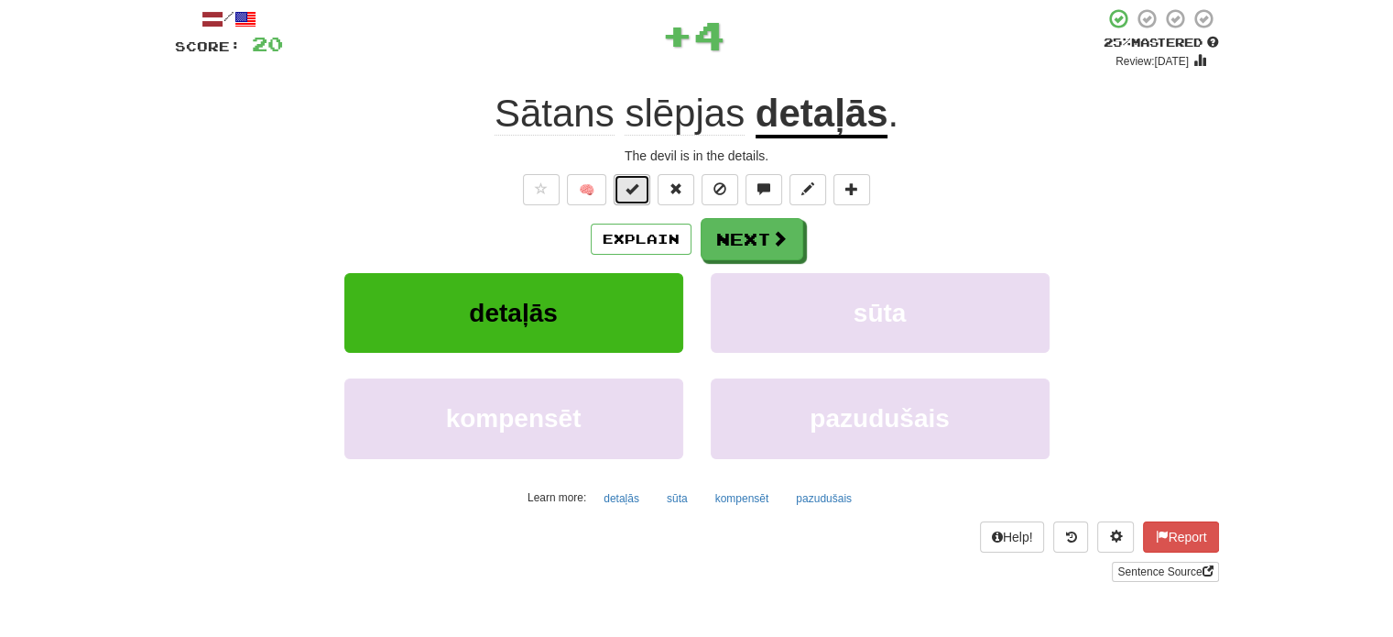
click at [636, 194] on span at bounding box center [632, 188] width 13 height 13
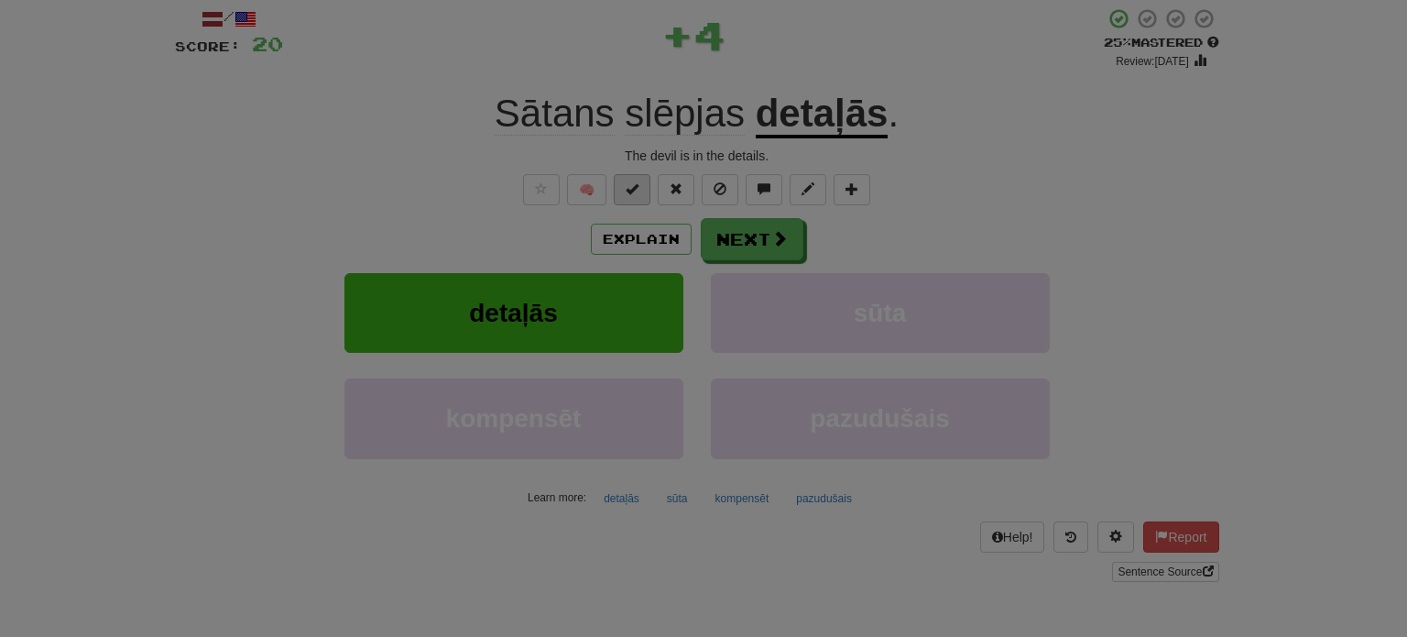
click at [636, 194] on body "Dashboard Clozemaster JanP / Toggle Dropdown Dashboard Leaderboard Activity Fee…" at bounding box center [703, 577] width 1407 height 1362
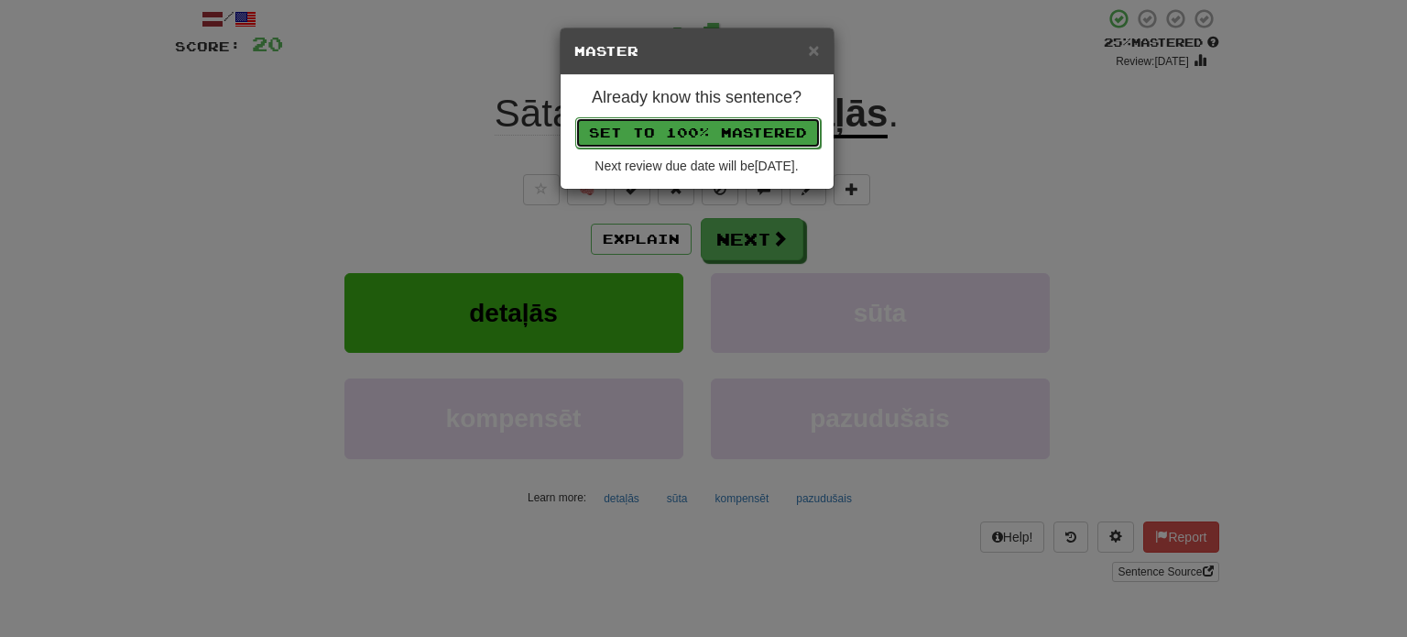
click at [667, 133] on button "Set to 100% Mastered" at bounding box center [697, 132] width 245 height 31
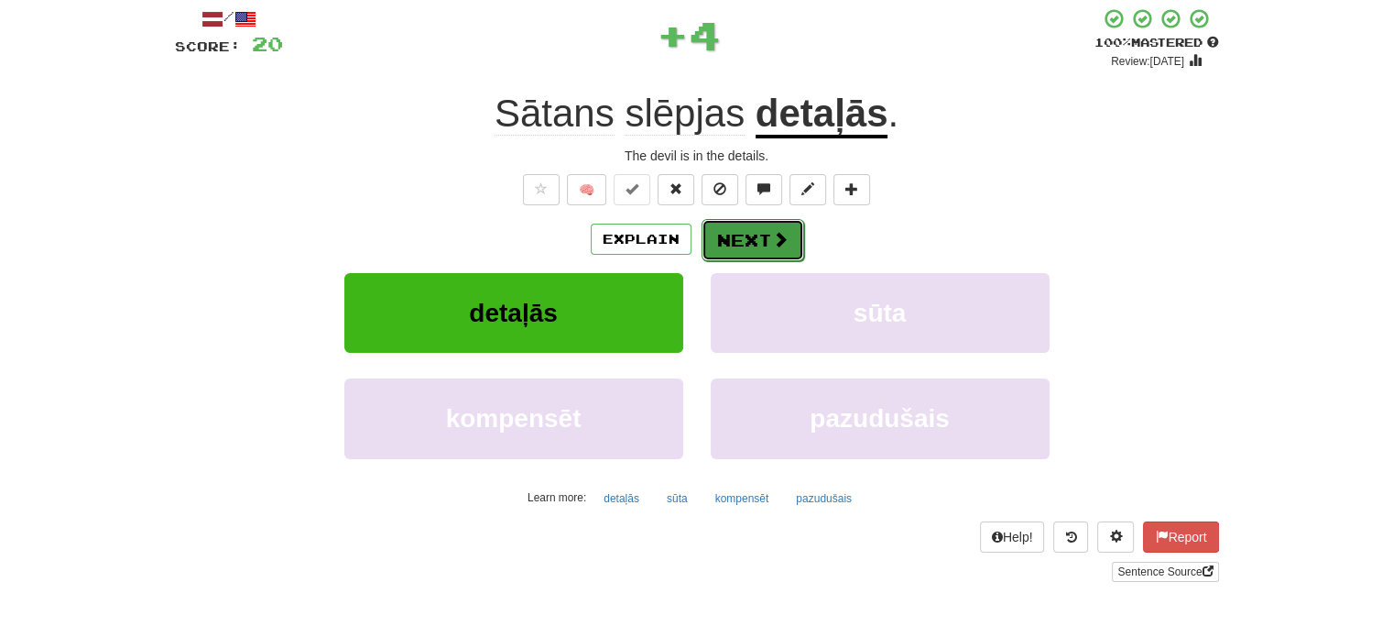
click at [766, 238] on button "Next" at bounding box center [753, 240] width 103 height 42
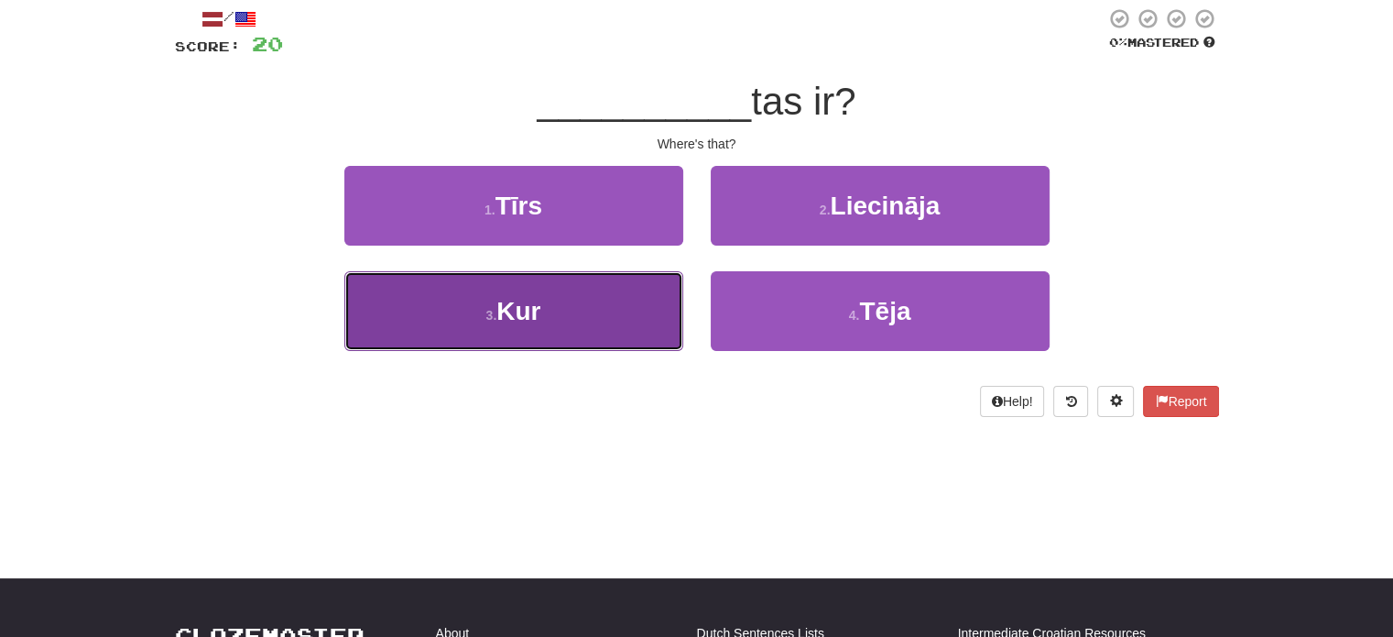
click at [622, 308] on button "3 . Kur" at bounding box center [513, 311] width 339 height 80
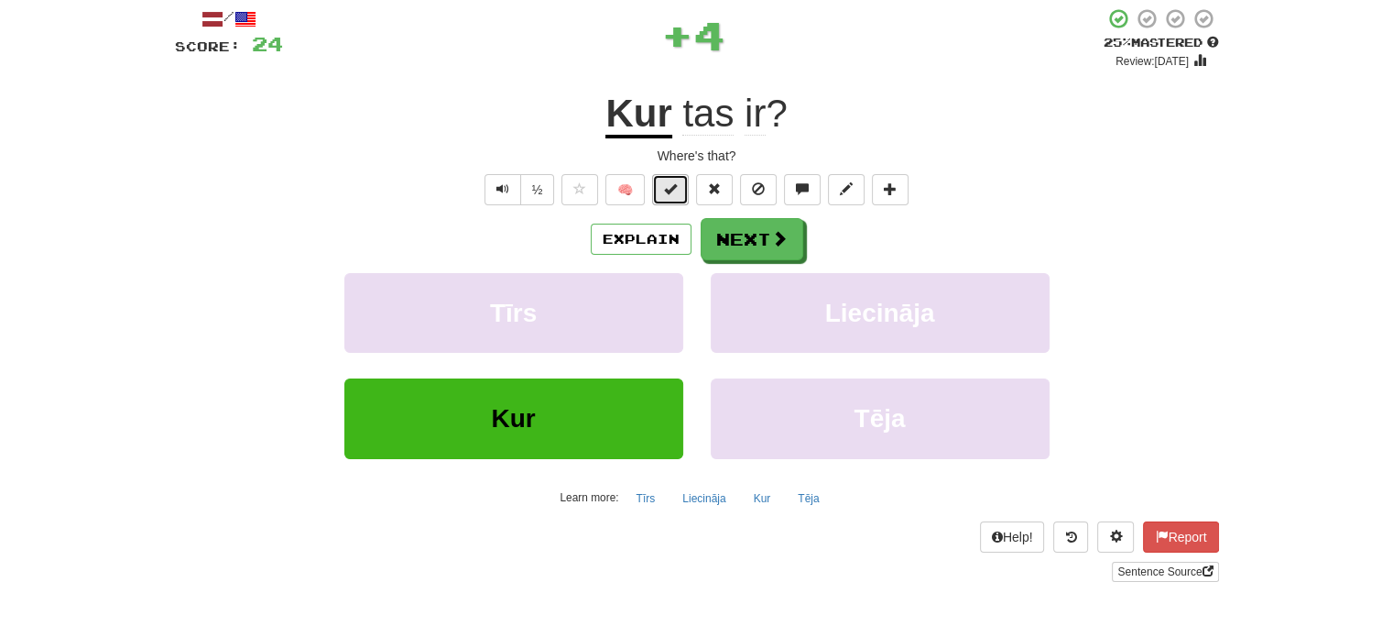
click at [666, 192] on span at bounding box center [670, 188] width 13 height 13
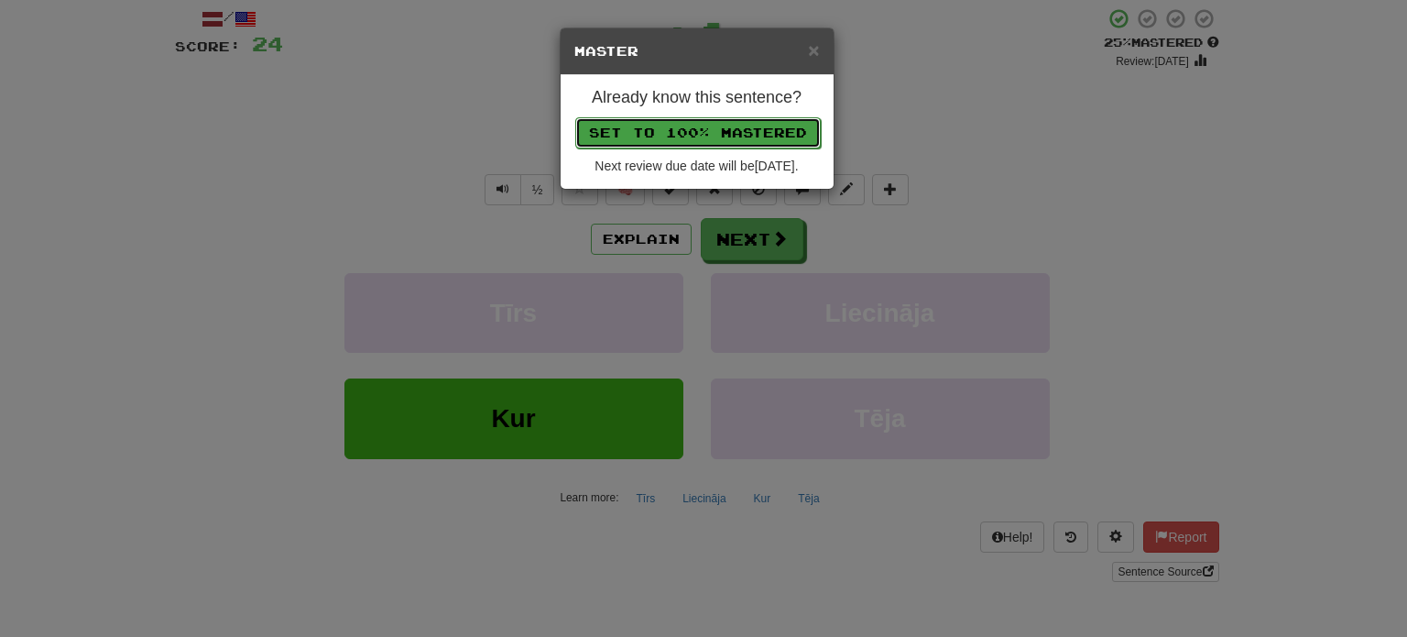
click at [689, 118] on button "Set to 100% Mastered" at bounding box center [697, 132] width 245 height 31
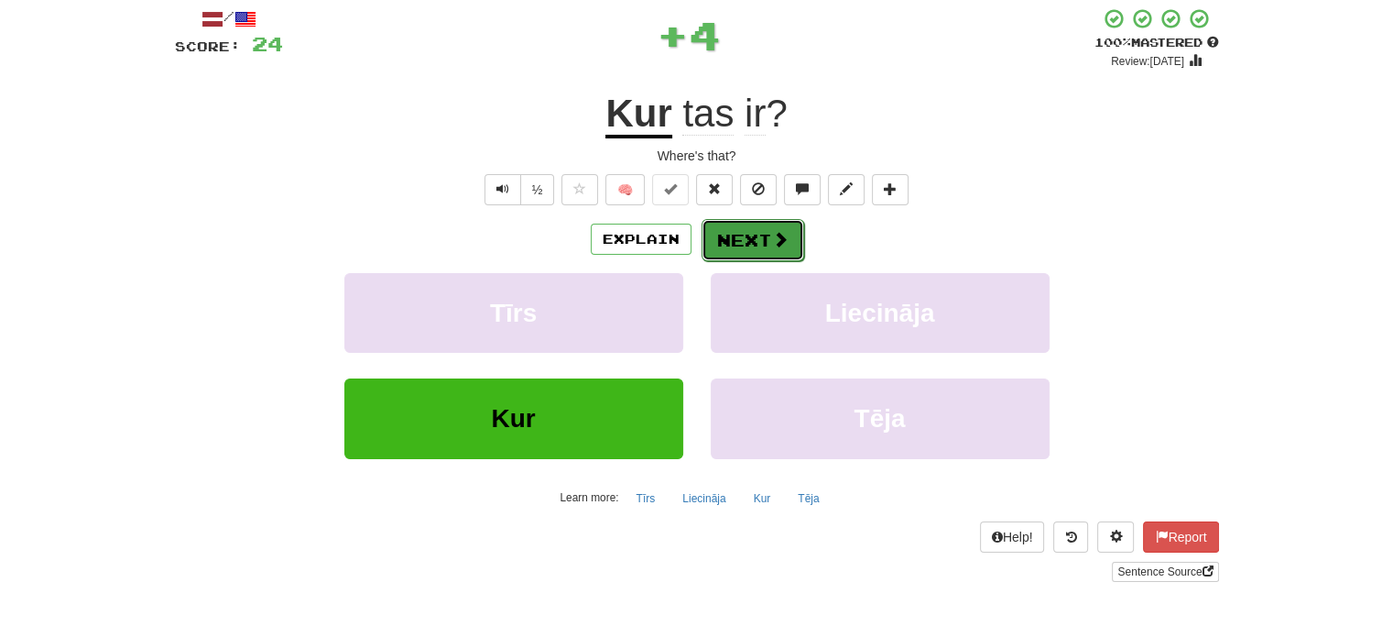
click at [744, 234] on button "Next" at bounding box center [753, 240] width 103 height 42
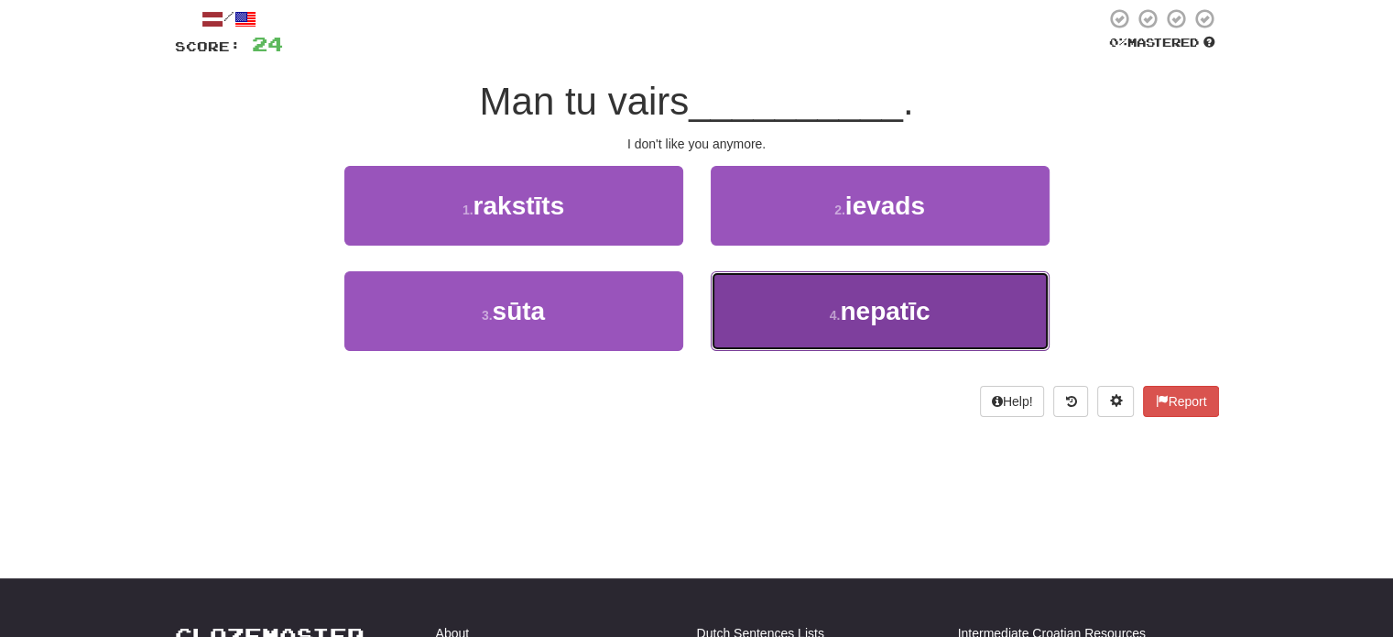
click at [810, 312] on button "4 . nepatīc" at bounding box center [880, 311] width 339 height 80
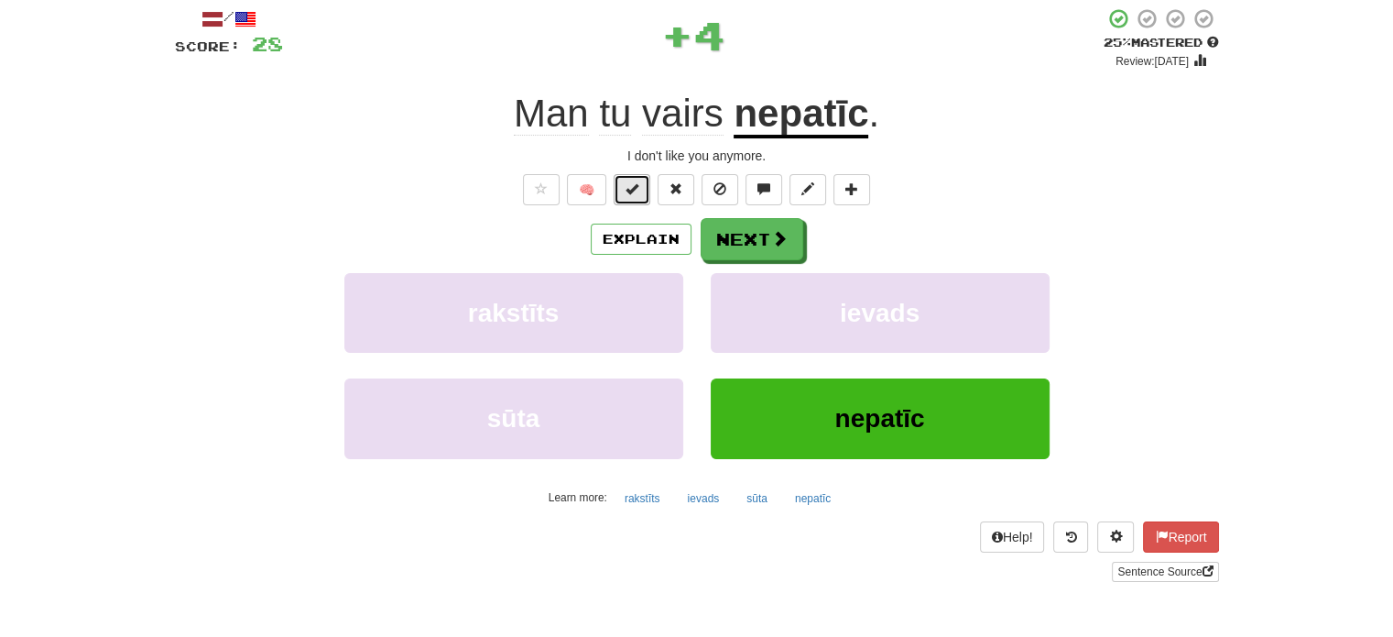
click at [636, 182] on span at bounding box center [632, 188] width 13 height 13
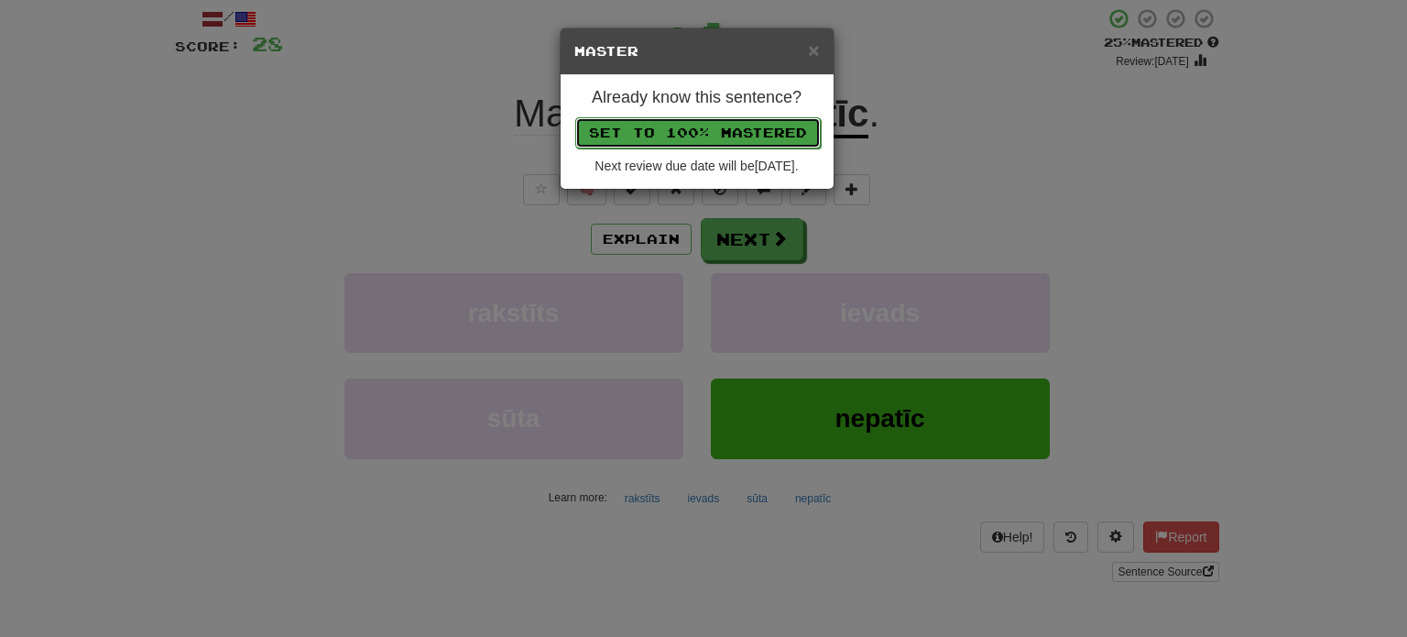
click at [692, 131] on button "Set to 100% Mastered" at bounding box center [697, 132] width 245 height 31
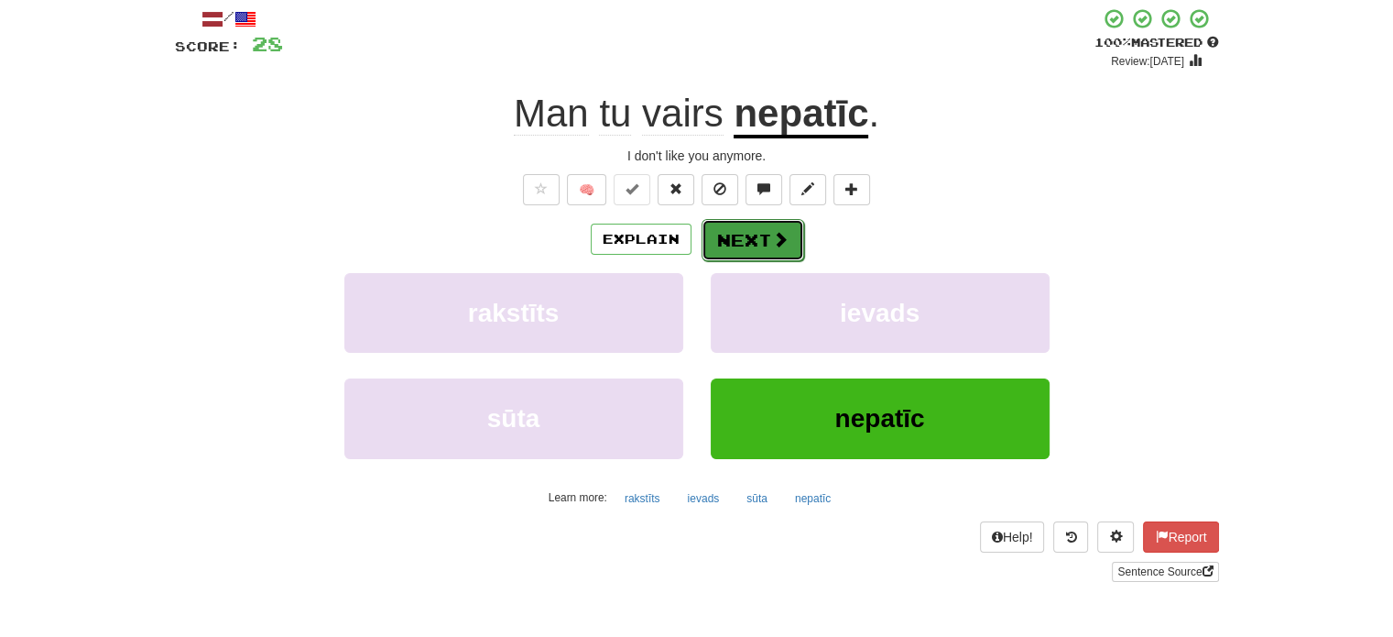
click at [744, 252] on button "Next" at bounding box center [753, 240] width 103 height 42
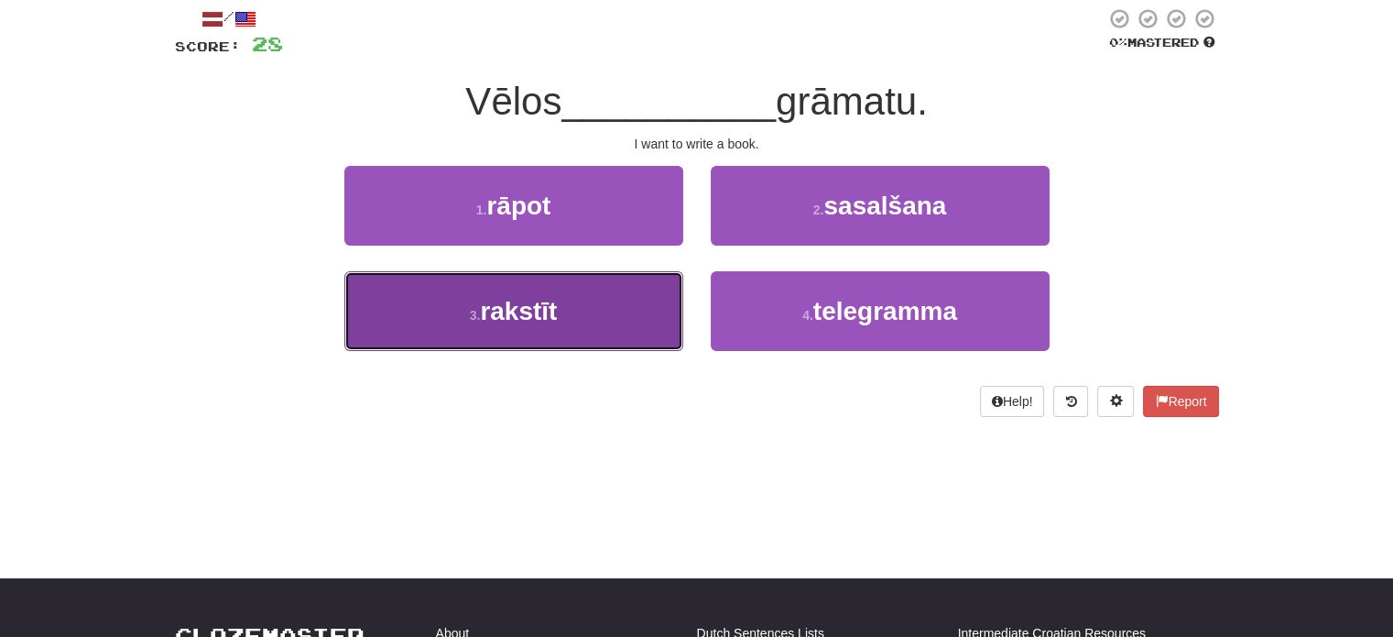
click at [630, 331] on button "3 . rakstīt" at bounding box center [513, 311] width 339 height 80
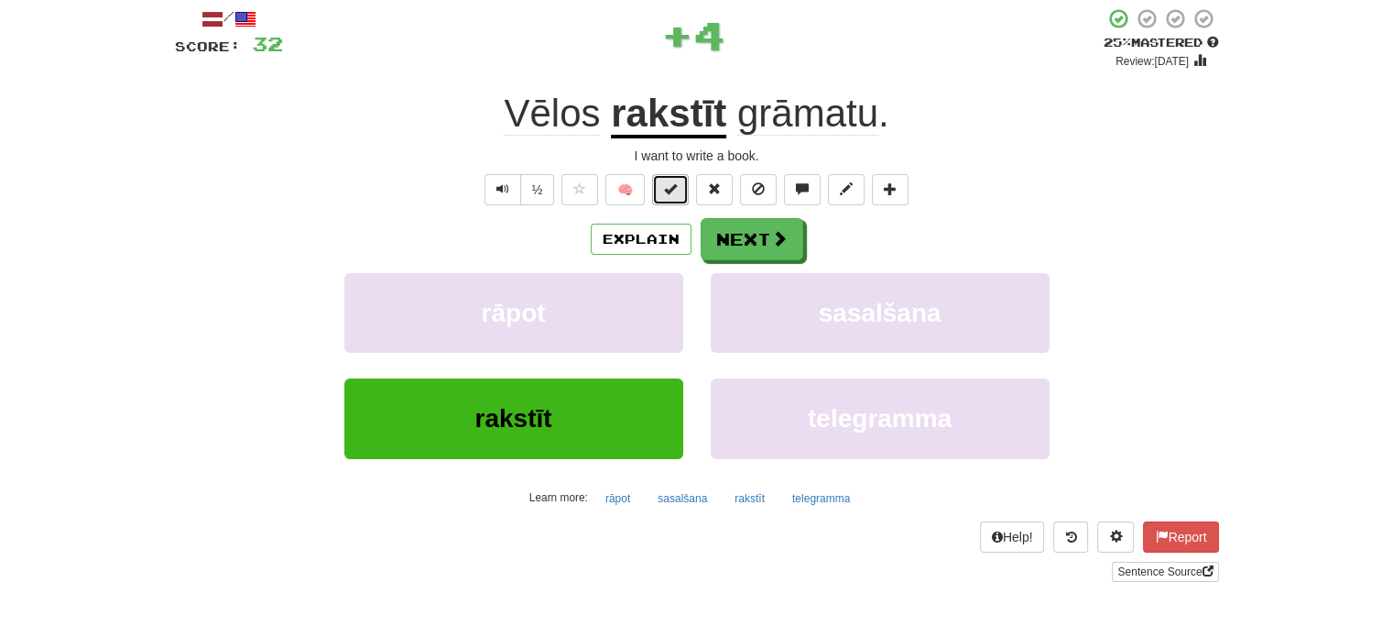
click at [664, 196] on button at bounding box center [670, 189] width 37 height 31
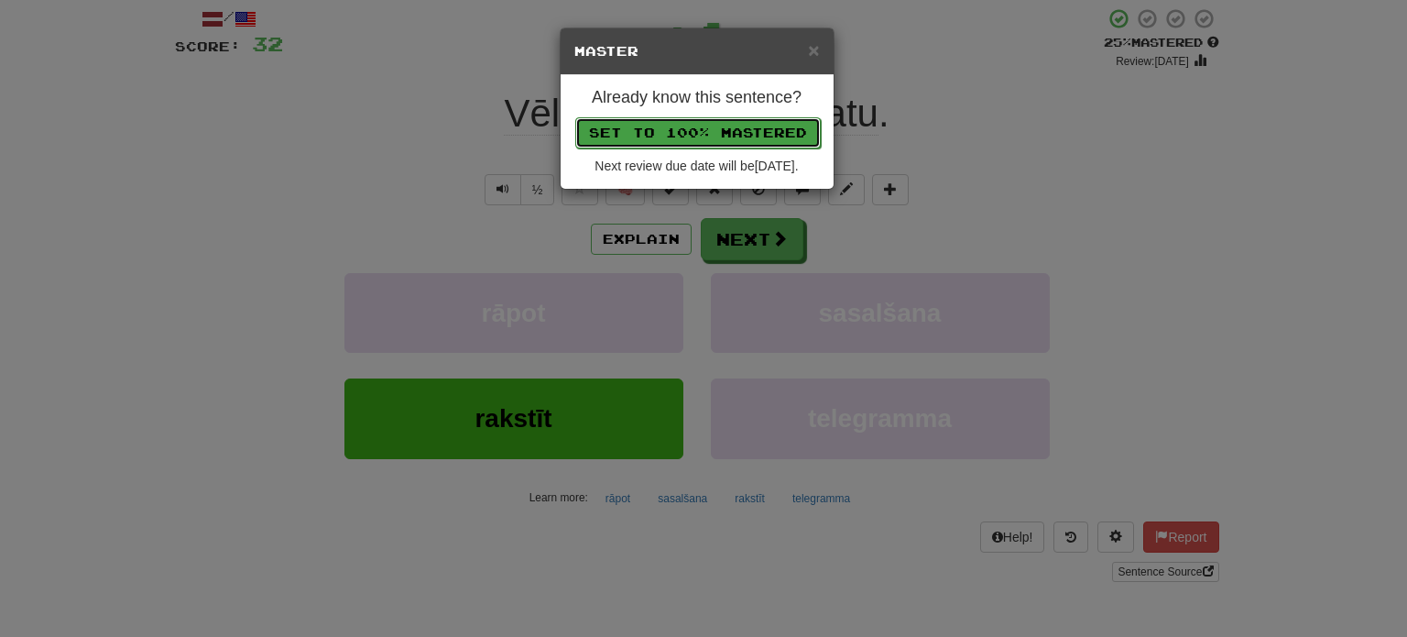
click at [710, 127] on button "Set to 100% Mastered" at bounding box center [697, 132] width 245 height 31
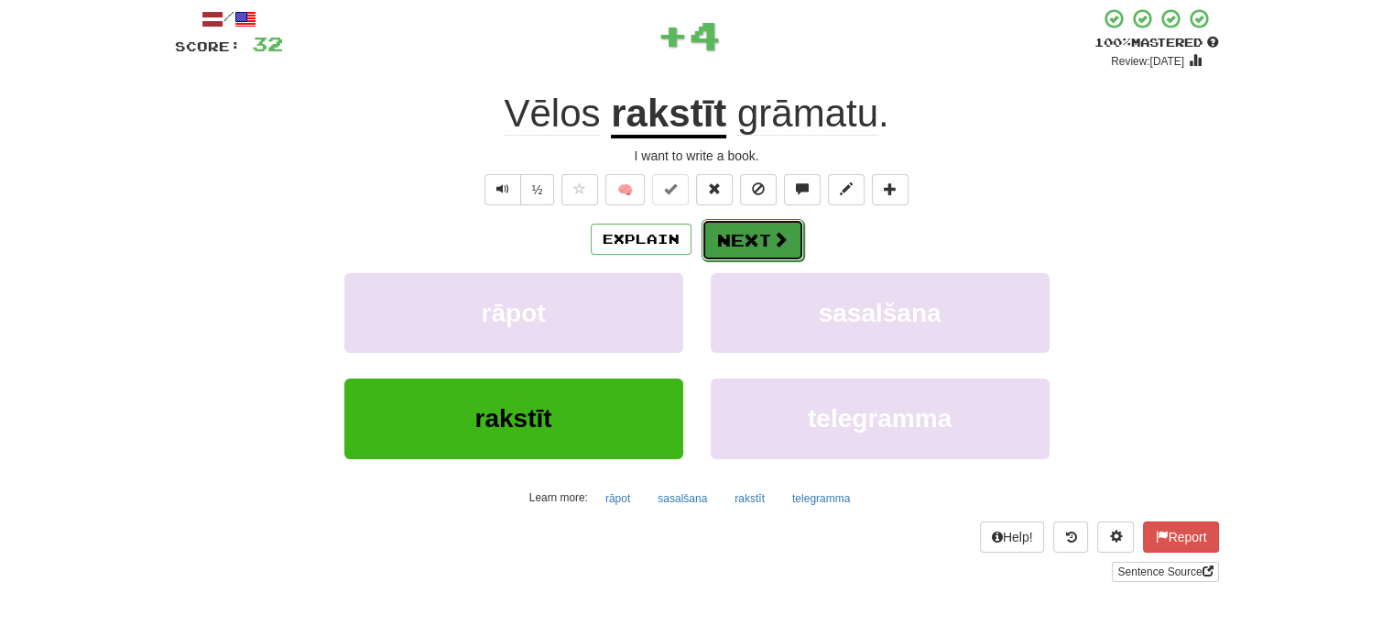
click at [747, 230] on button "Next" at bounding box center [753, 240] width 103 height 42
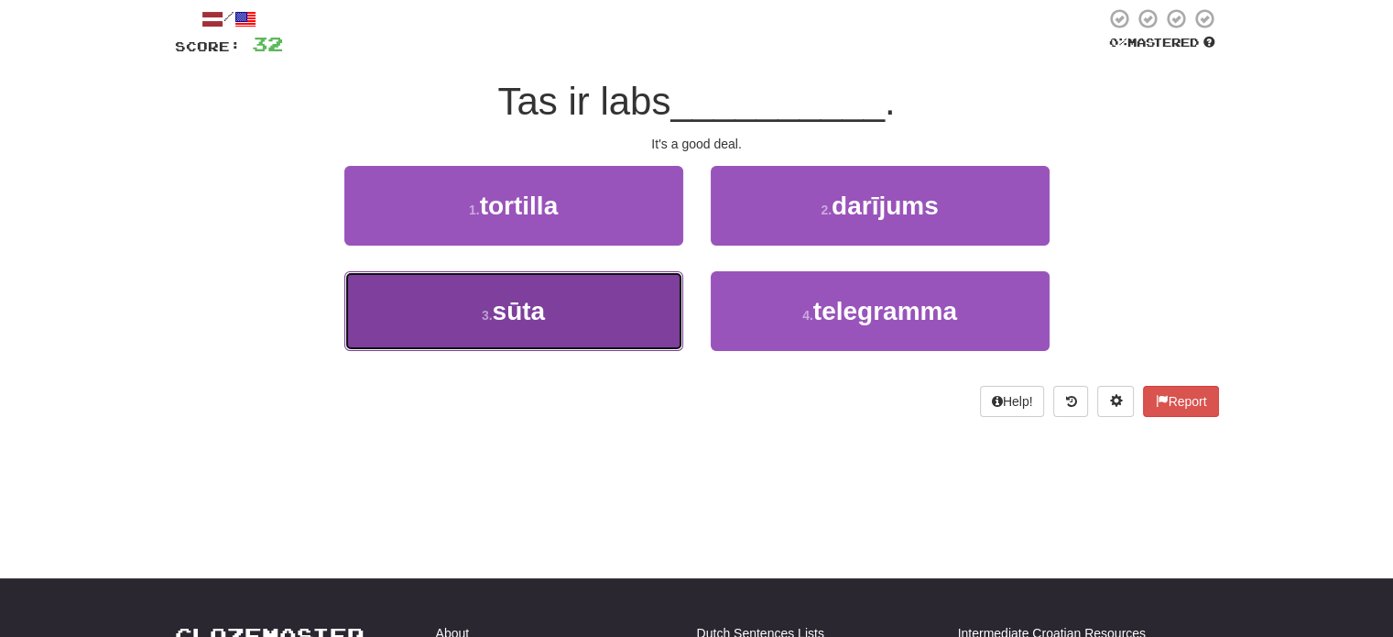
click at [638, 298] on button "3 . sūta" at bounding box center [513, 311] width 339 height 80
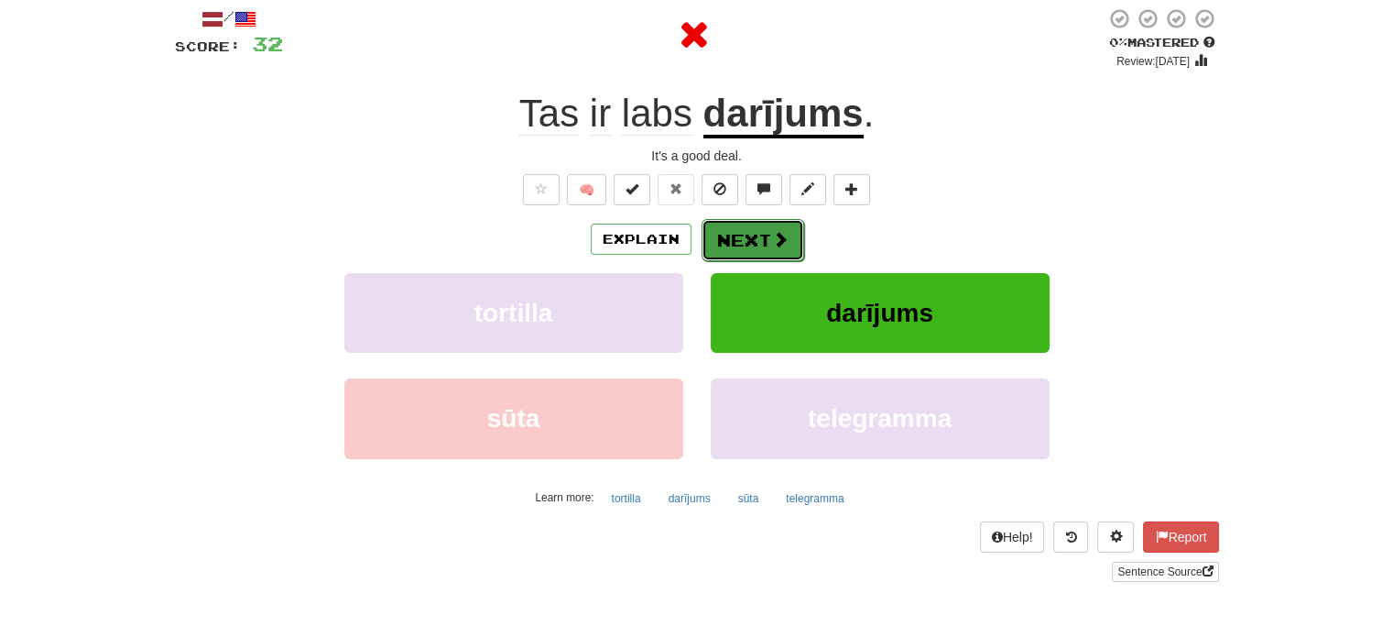
click at [747, 238] on button "Next" at bounding box center [753, 240] width 103 height 42
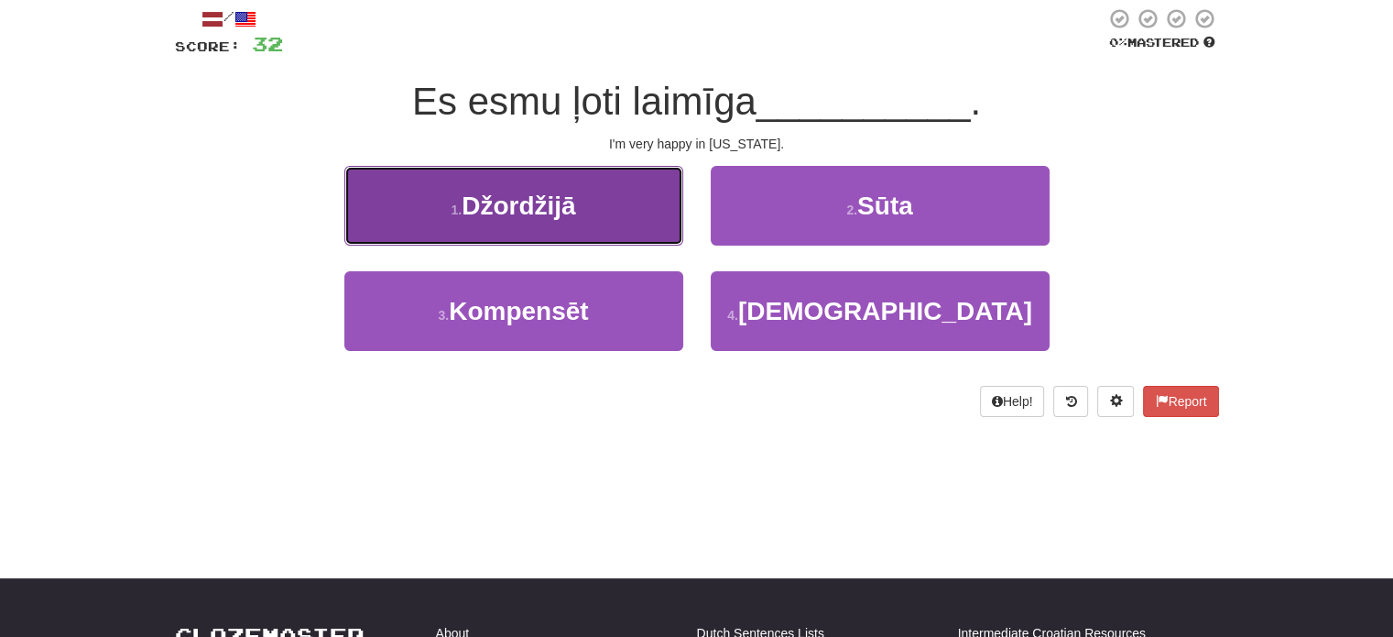
click at [613, 226] on button "1 . Džordžijā" at bounding box center [513, 206] width 339 height 80
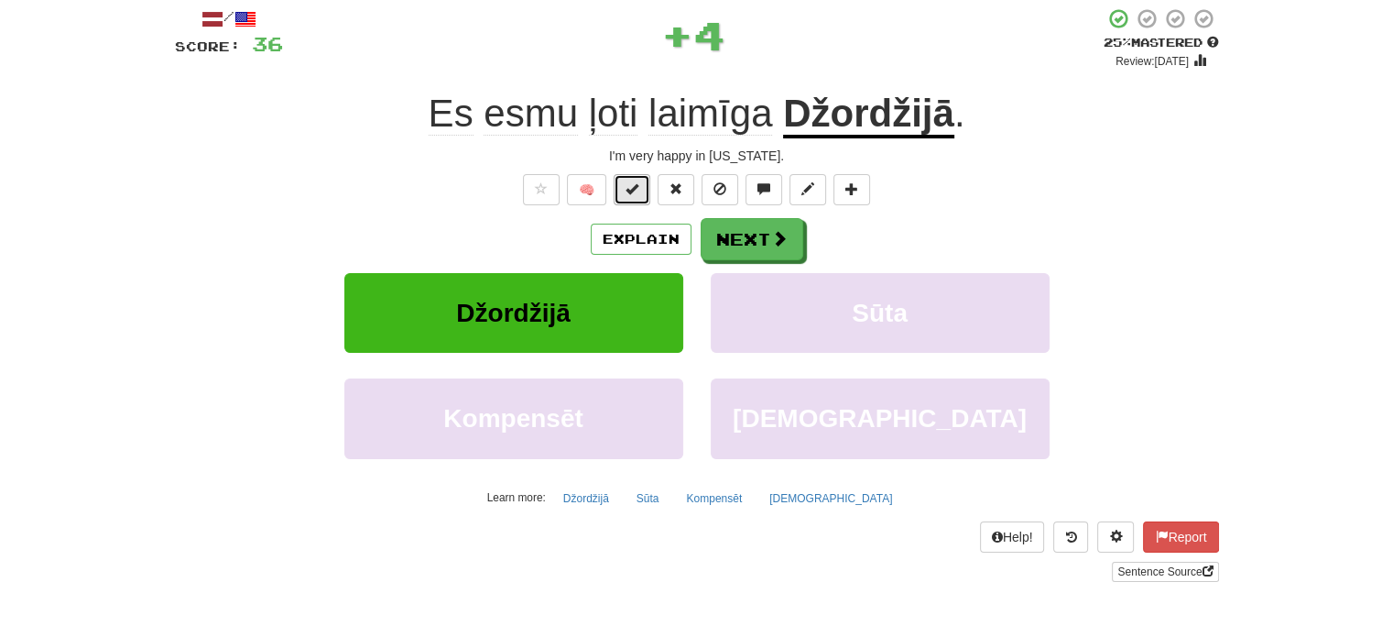
click at [638, 188] on span at bounding box center [632, 188] width 13 height 13
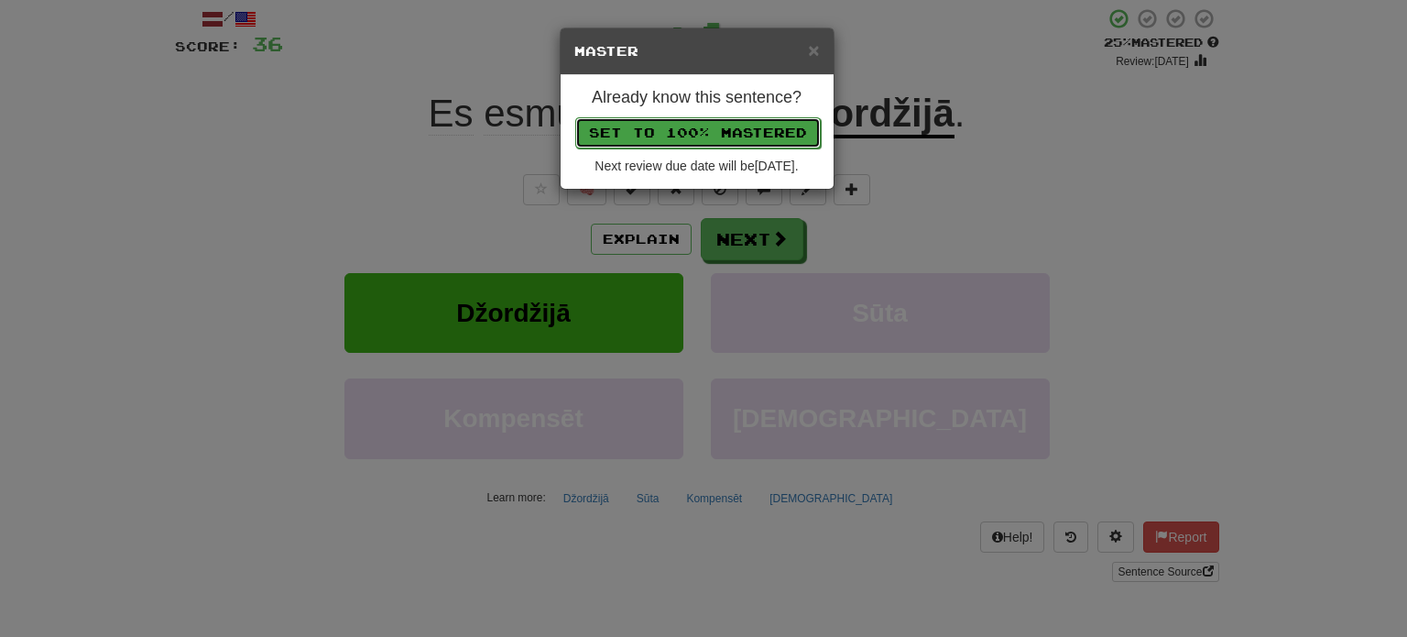
click at [683, 128] on button "Set to 100% Mastered" at bounding box center [697, 132] width 245 height 31
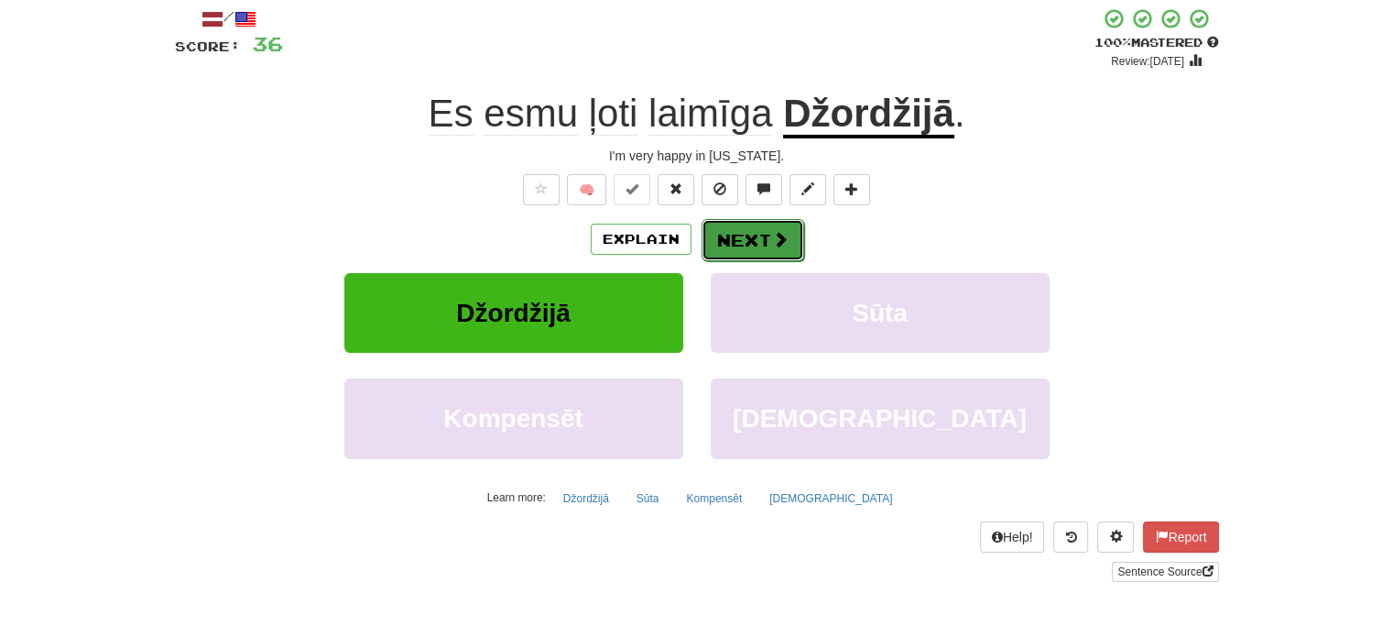
click at [756, 244] on button "Next" at bounding box center [753, 240] width 103 height 42
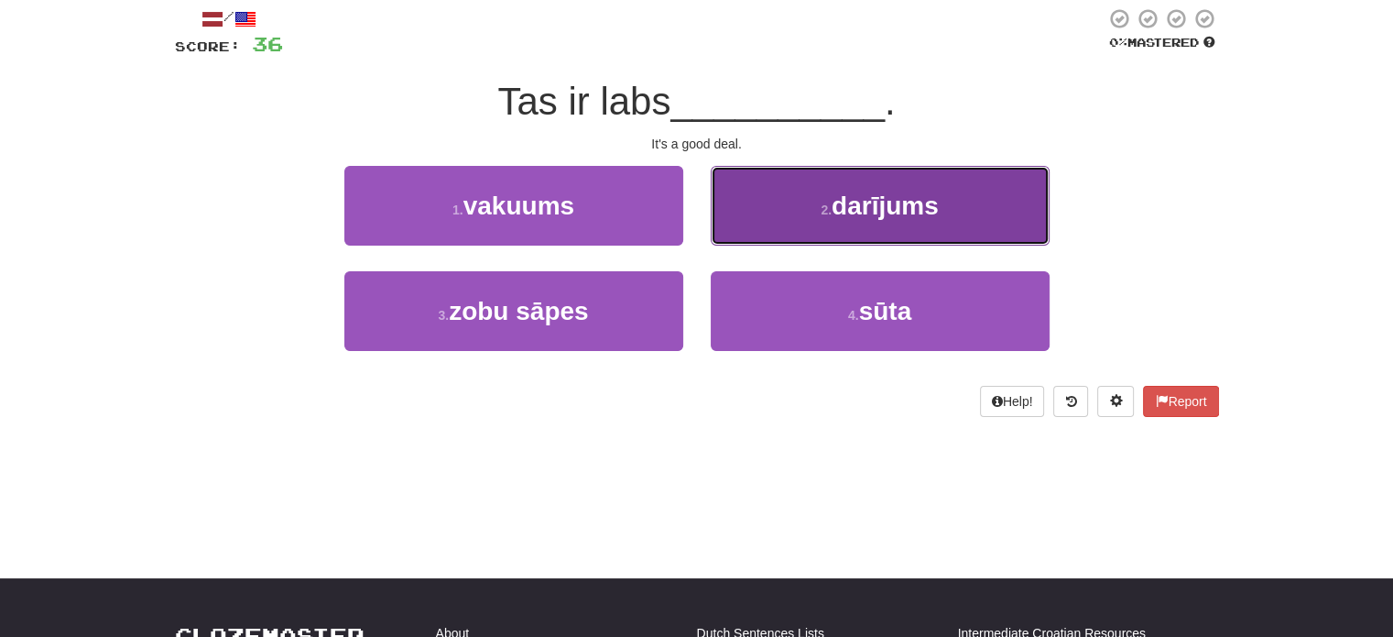
click at [790, 234] on button "2 . darījums" at bounding box center [880, 206] width 339 height 80
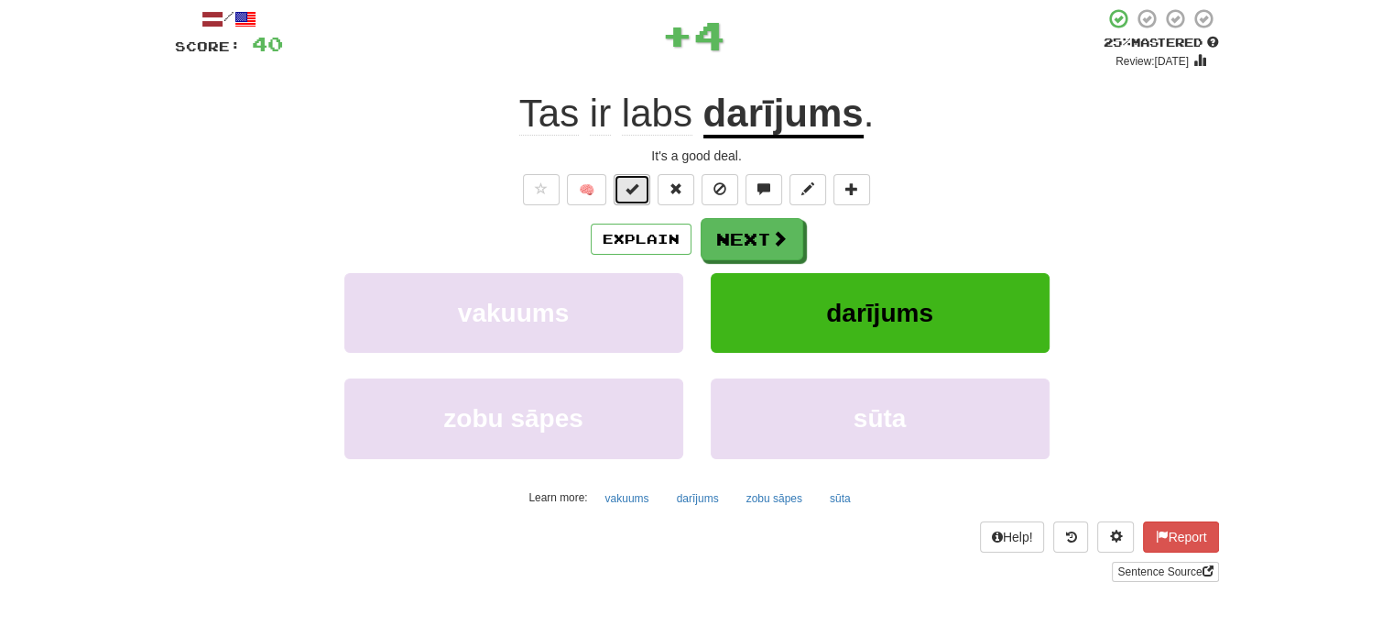
click at [632, 191] on span at bounding box center [632, 188] width 13 height 13
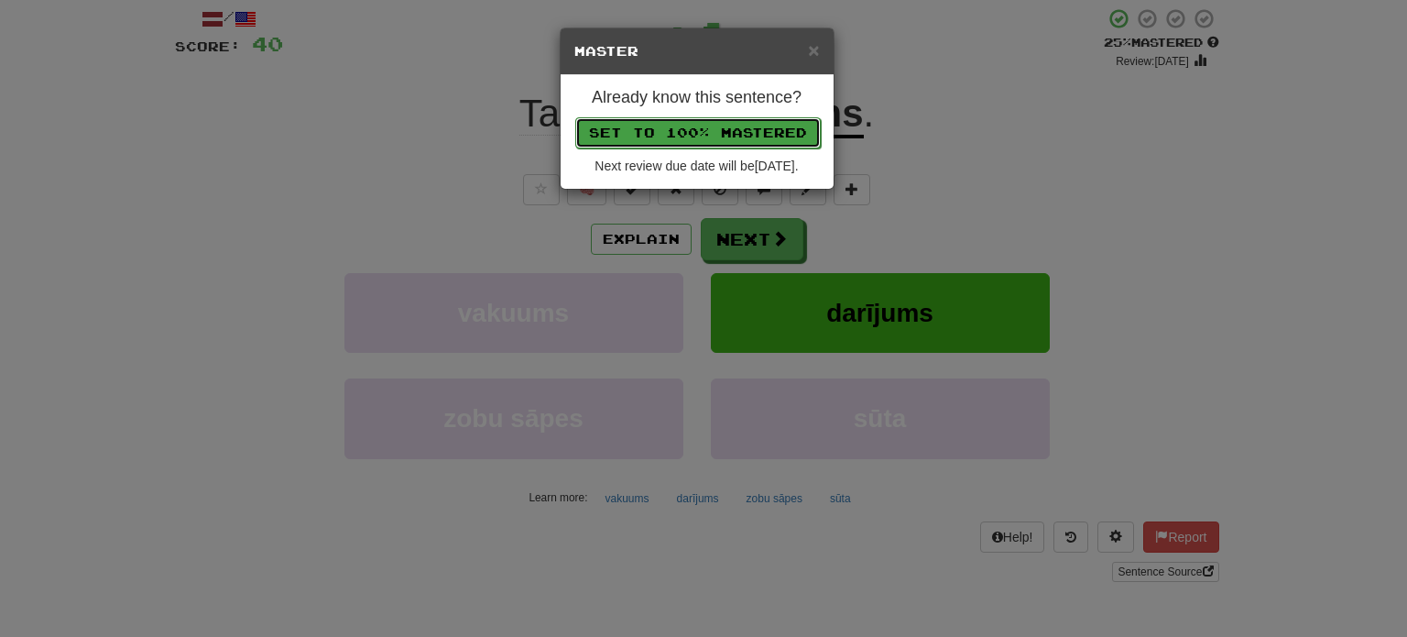
click at [666, 121] on button "Set to 100% Mastered" at bounding box center [697, 132] width 245 height 31
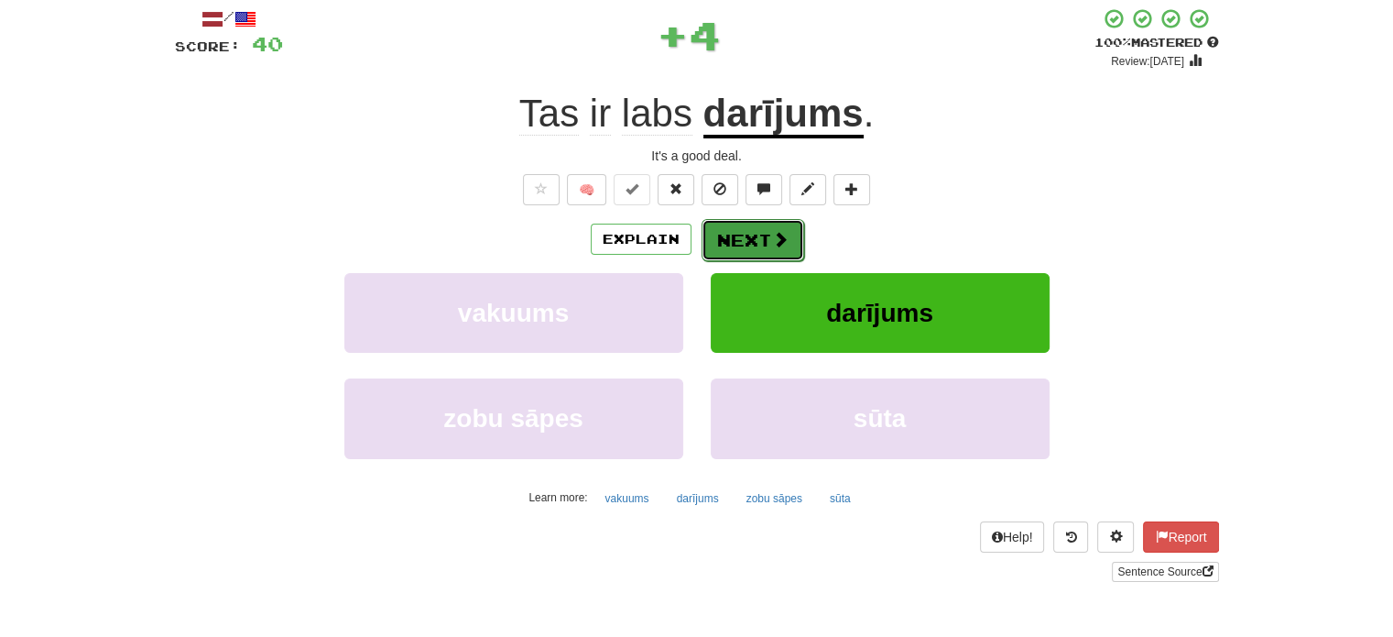
click at [744, 224] on button "Next" at bounding box center [753, 240] width 103 height 42
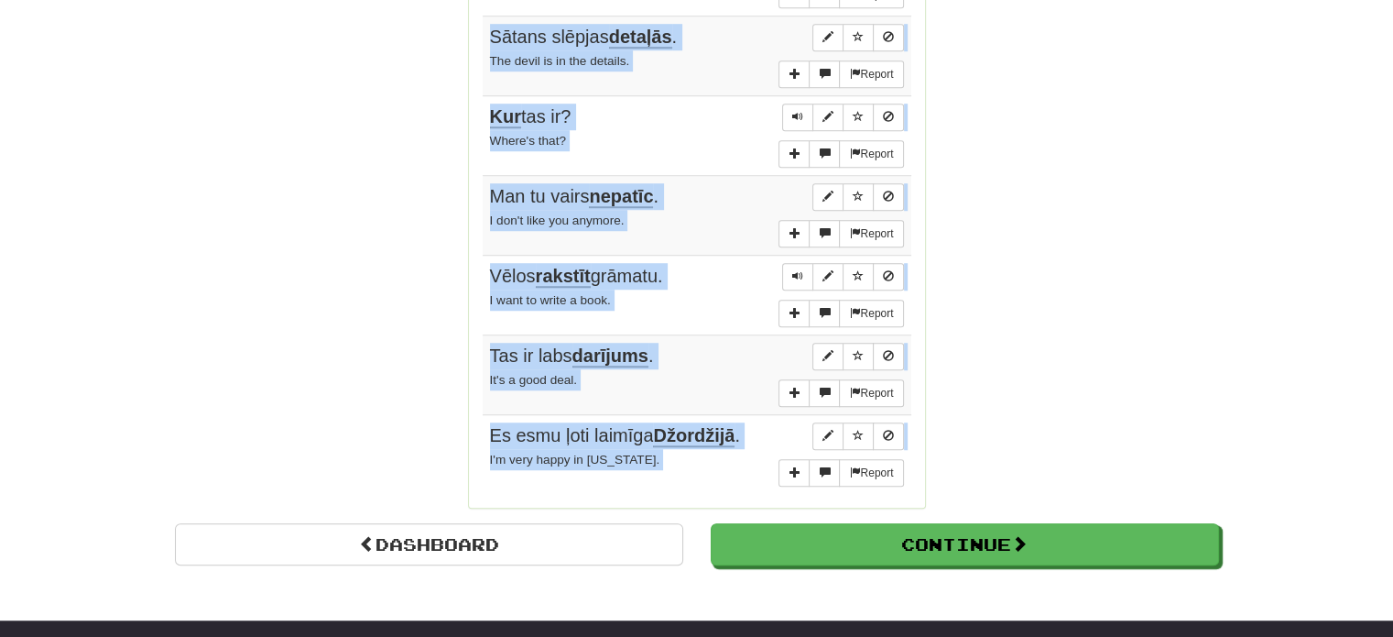
scroll to position [1477, 0]
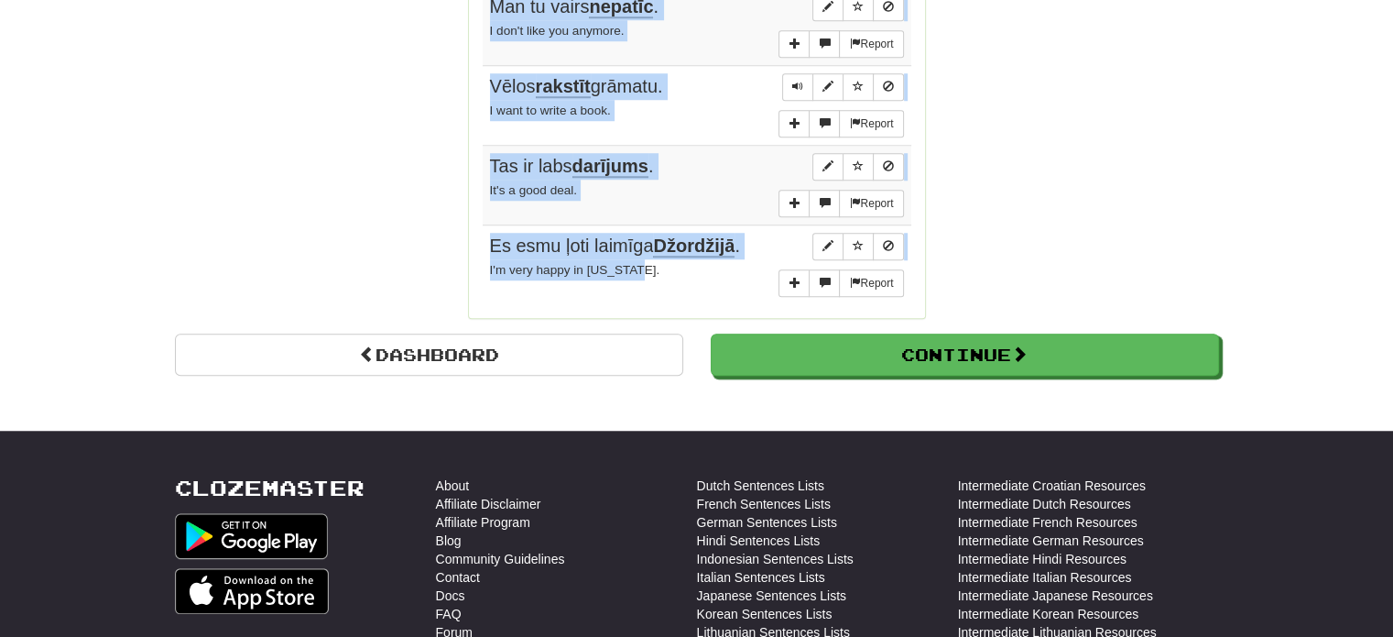
drag, startPoint x: 487, startPoint y: 265, endPoint x: 690, endPoint y: 261, distance: 202.5
copy tbody "Tu vari runāt . You may speak. Report Šis lēmums mums nebija viegls . This wasn…"
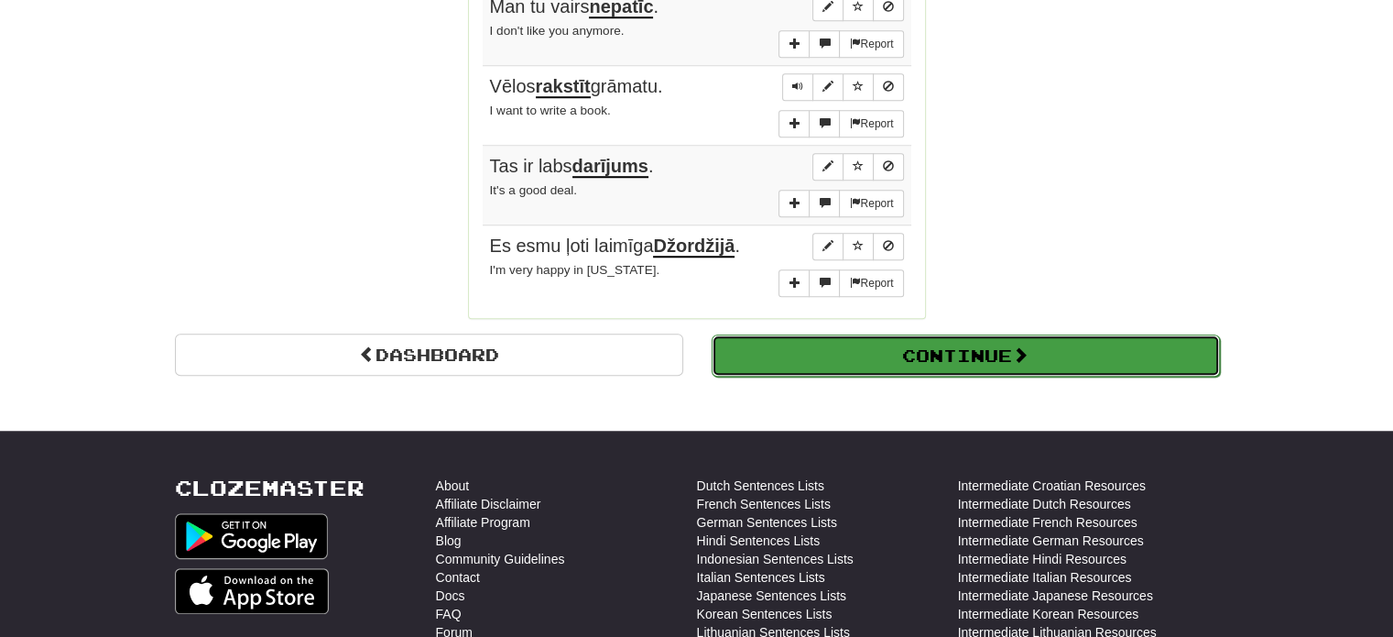
click at [1029, 346] on span at bounding box center [1020, 354] width 16 height 16
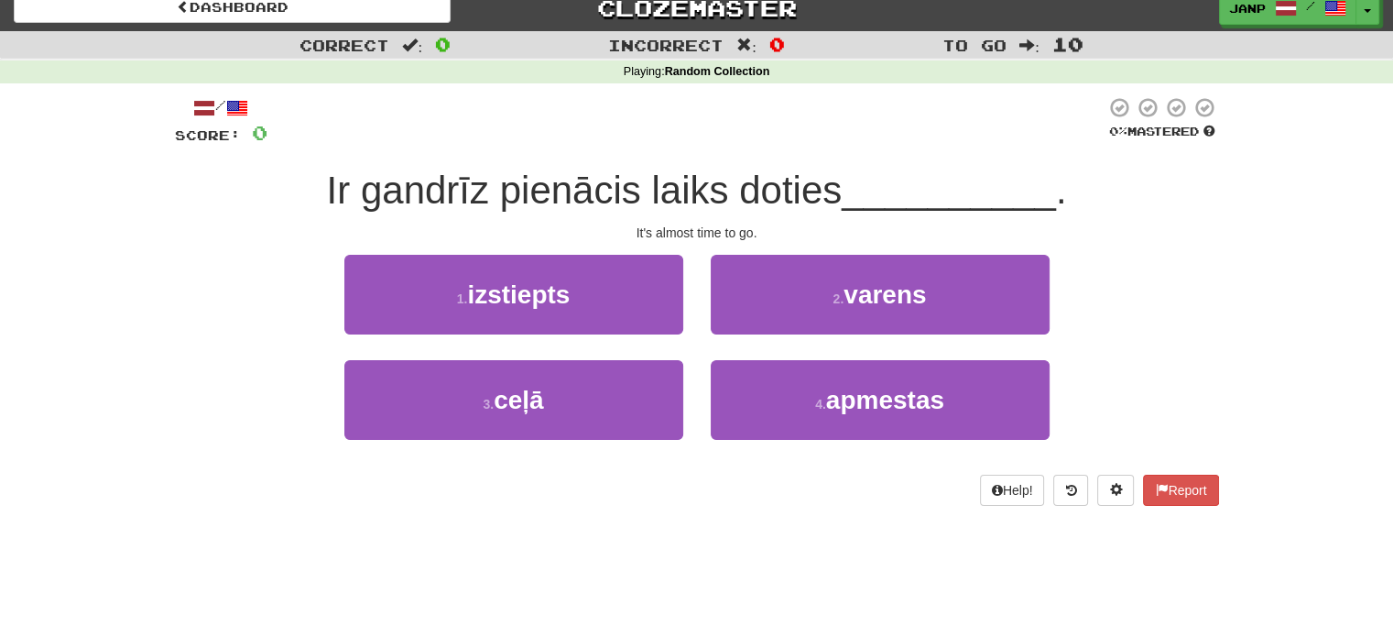
scroll to position [12, 0]
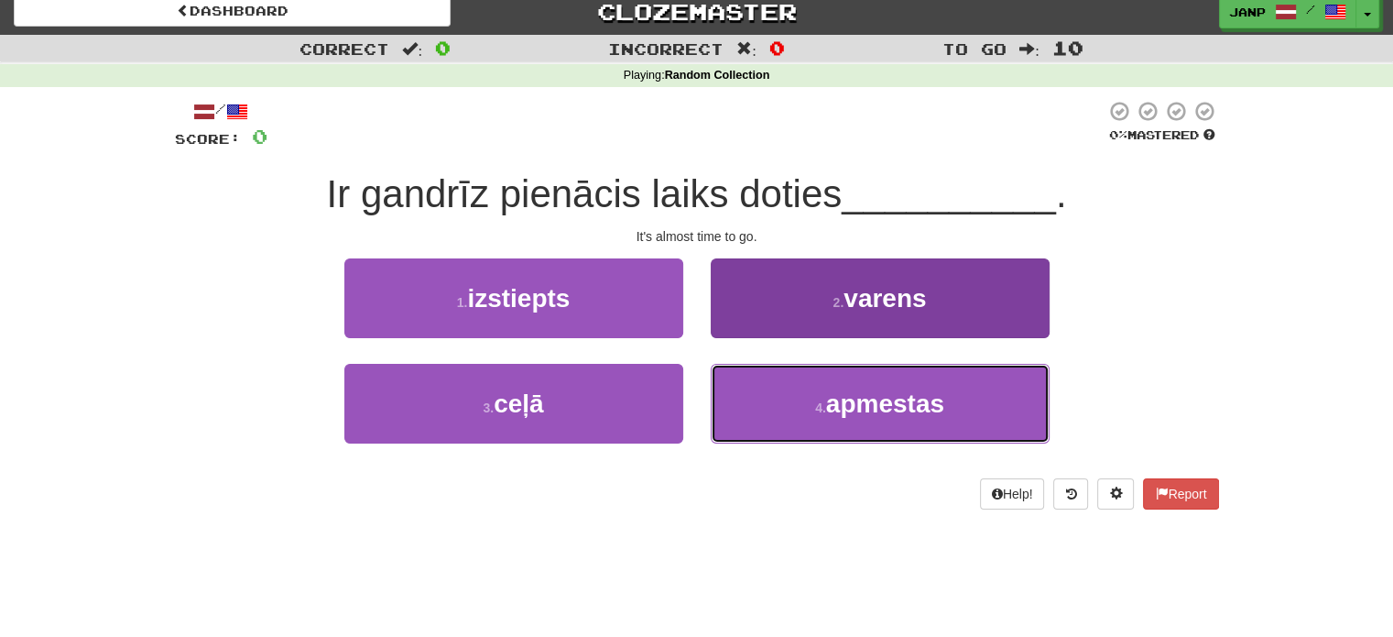
click at [830, 418] on button "4 . apmestas" at bounding box center [880, 404] width 339 height 80
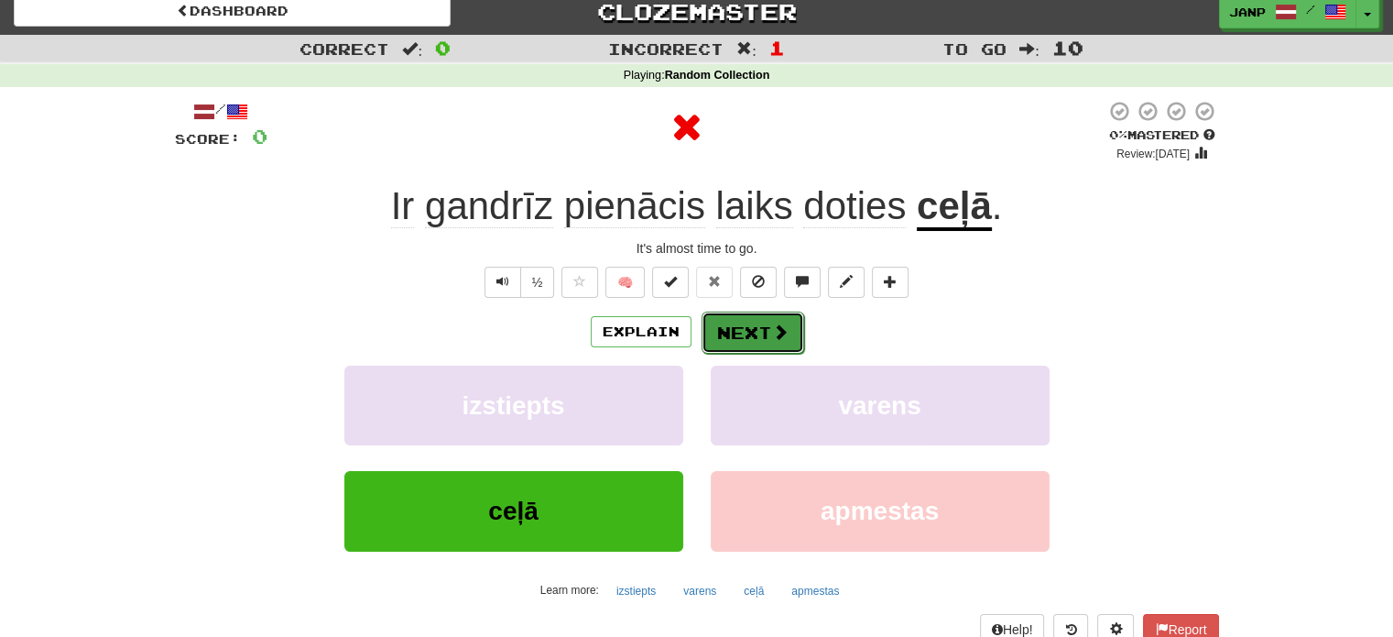
click at [729, 333] on button "Next" at bounding box center [753, 332] width 103 height 42
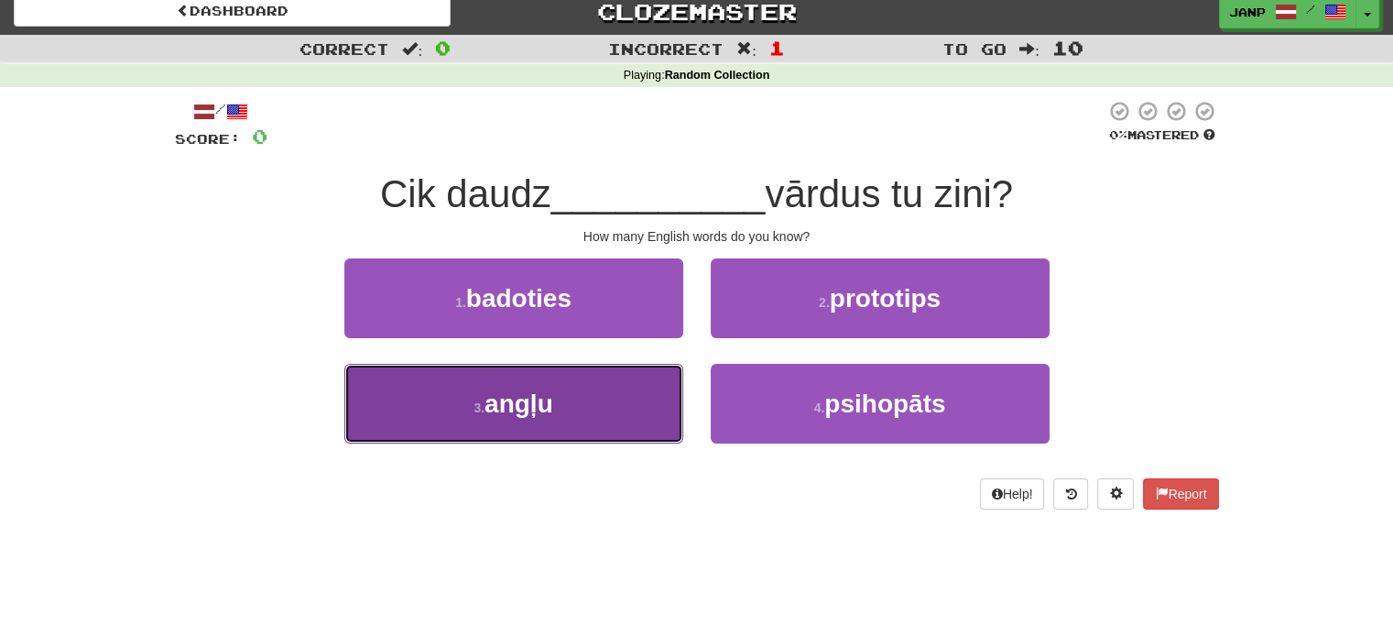
click at [624, 409] on button "3 . angļu" at bounding box center [513, 404] width 339 height 80
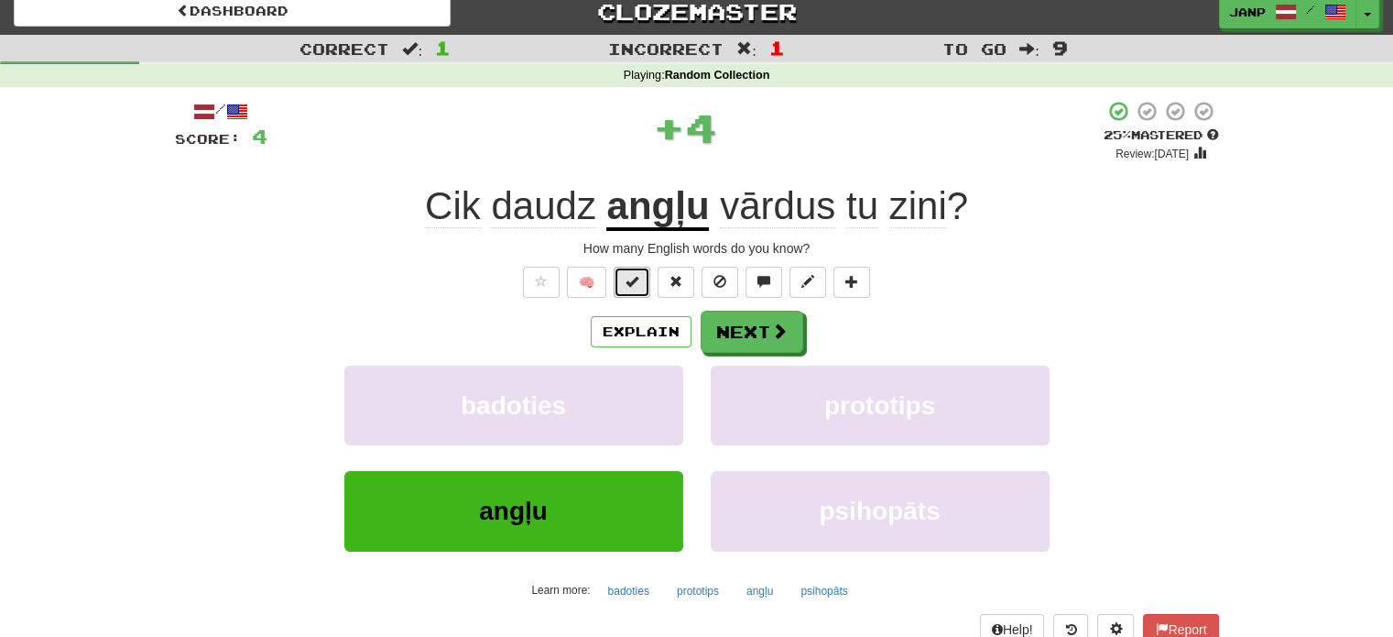
click at [641, 278] on button at bounding box center [632, 282] width 37 height 31
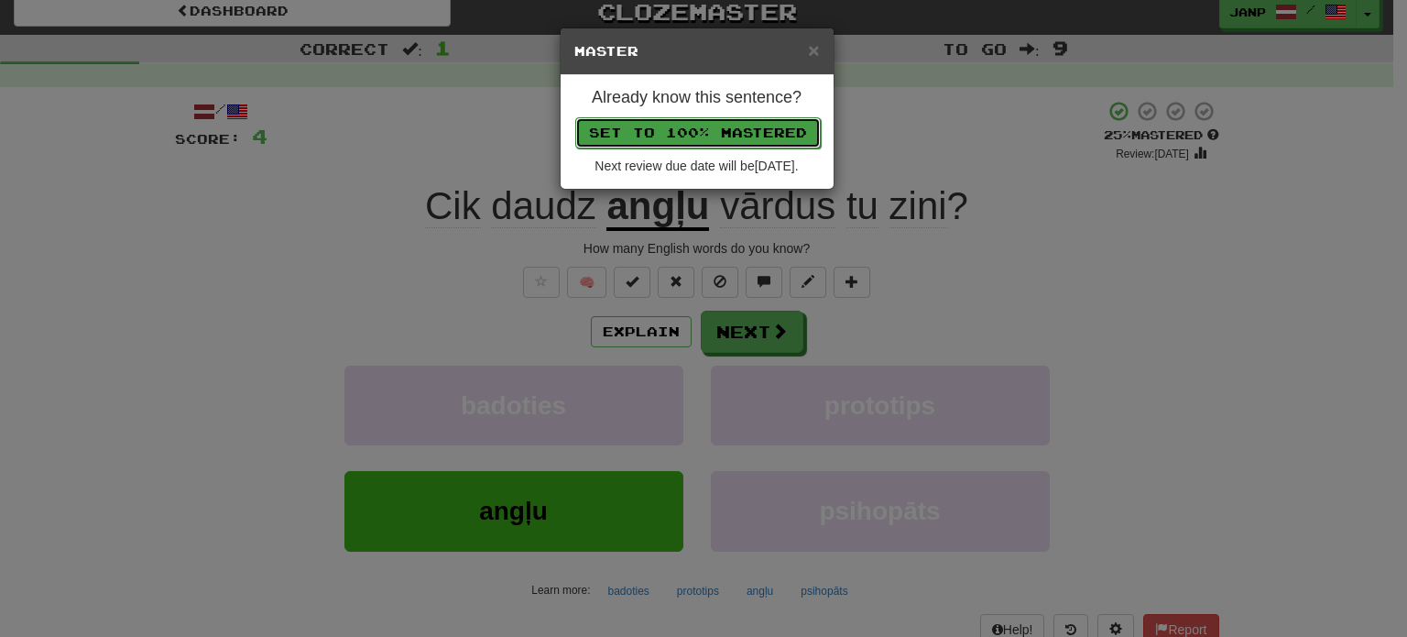
click at [717, 134] on button "Set to 100% Mastered" at bounding box center [697, 132] width 245 height 31
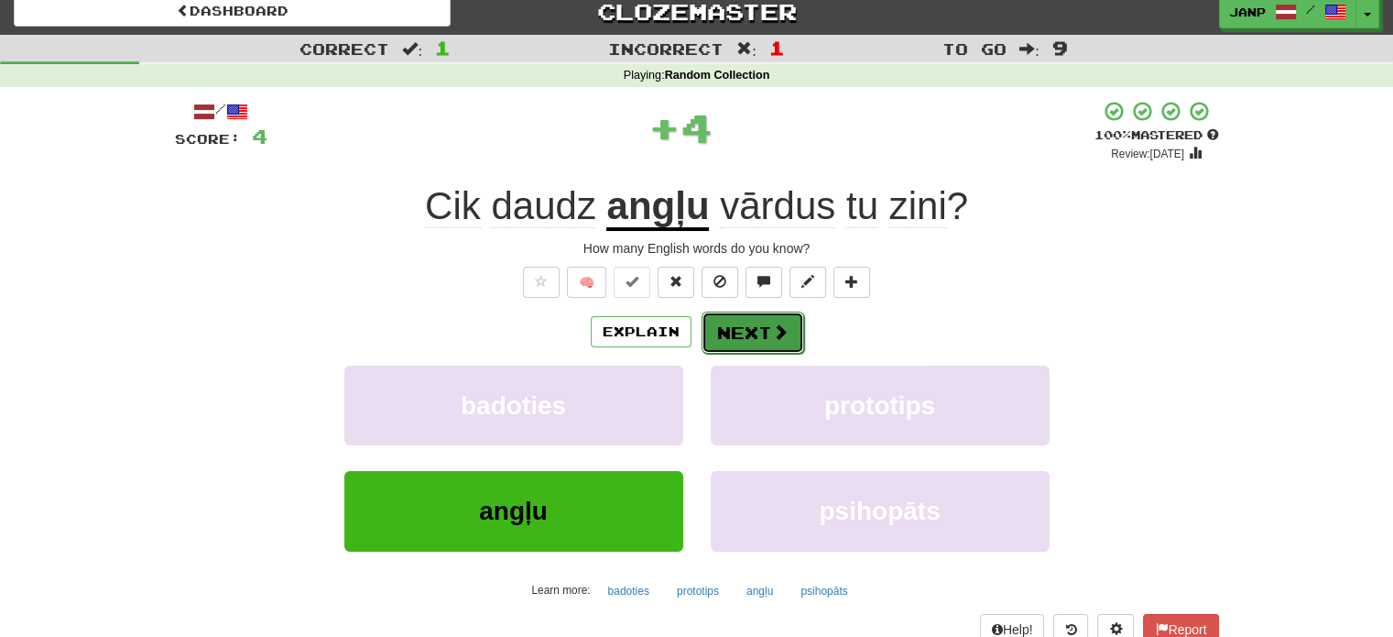
click at [762, 341] on button "Next" at bounding box center [753, 332] width 103 height 42
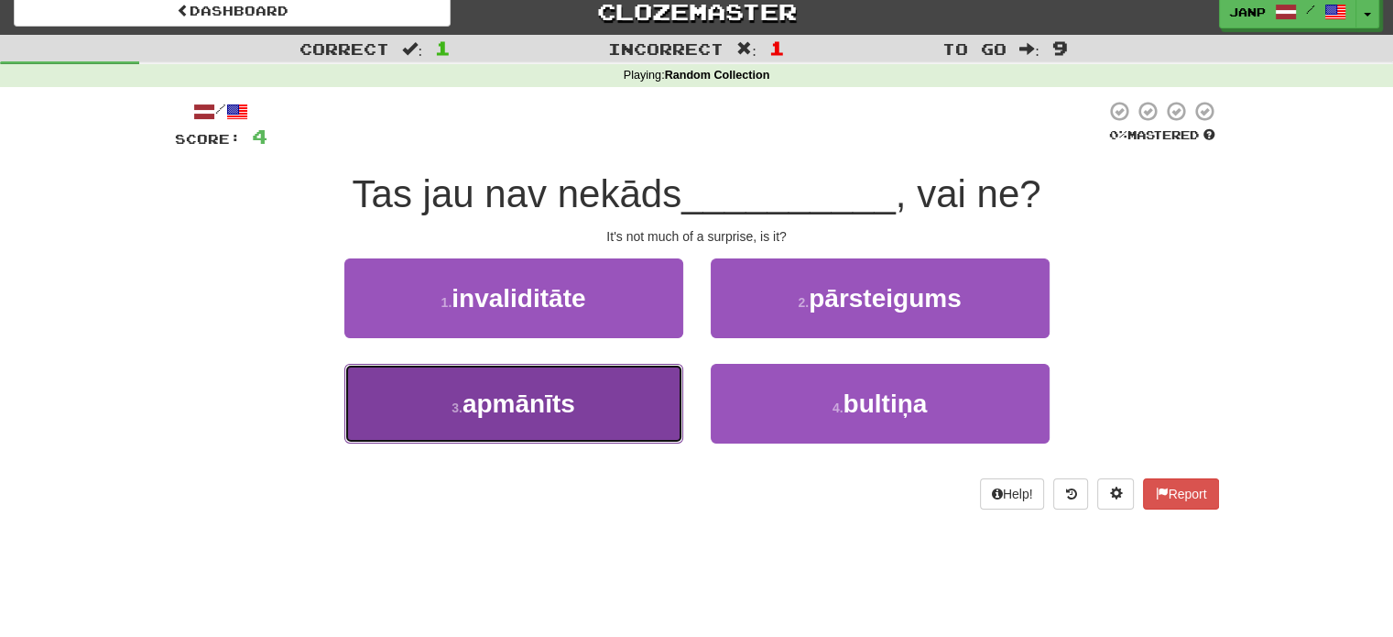
click at [608, 387] on button "3 . apmānīts" at bounding box center [513, 404] width 339 height 80
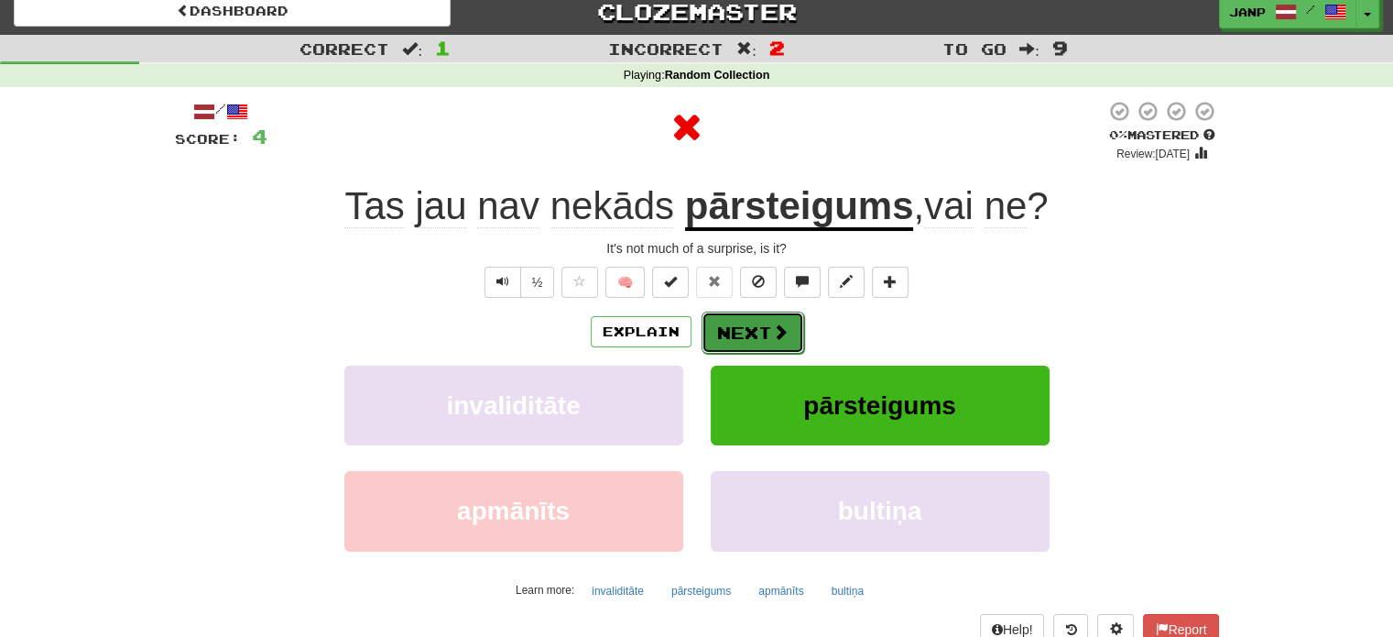
click at [733, 323] on button "Next" at bounding box center [753, 332] width 103 height 42
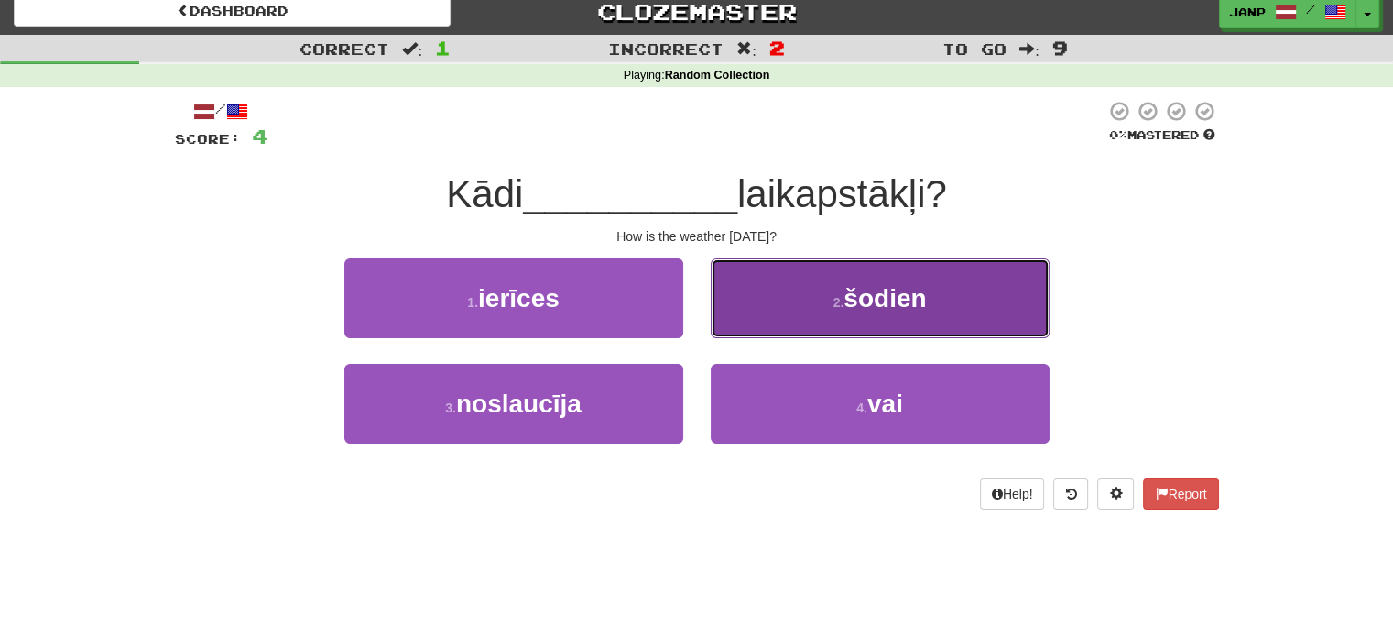
click at [806, 322] on button "2 . šodien" at bounding box center [880, 298] width 339 height 80
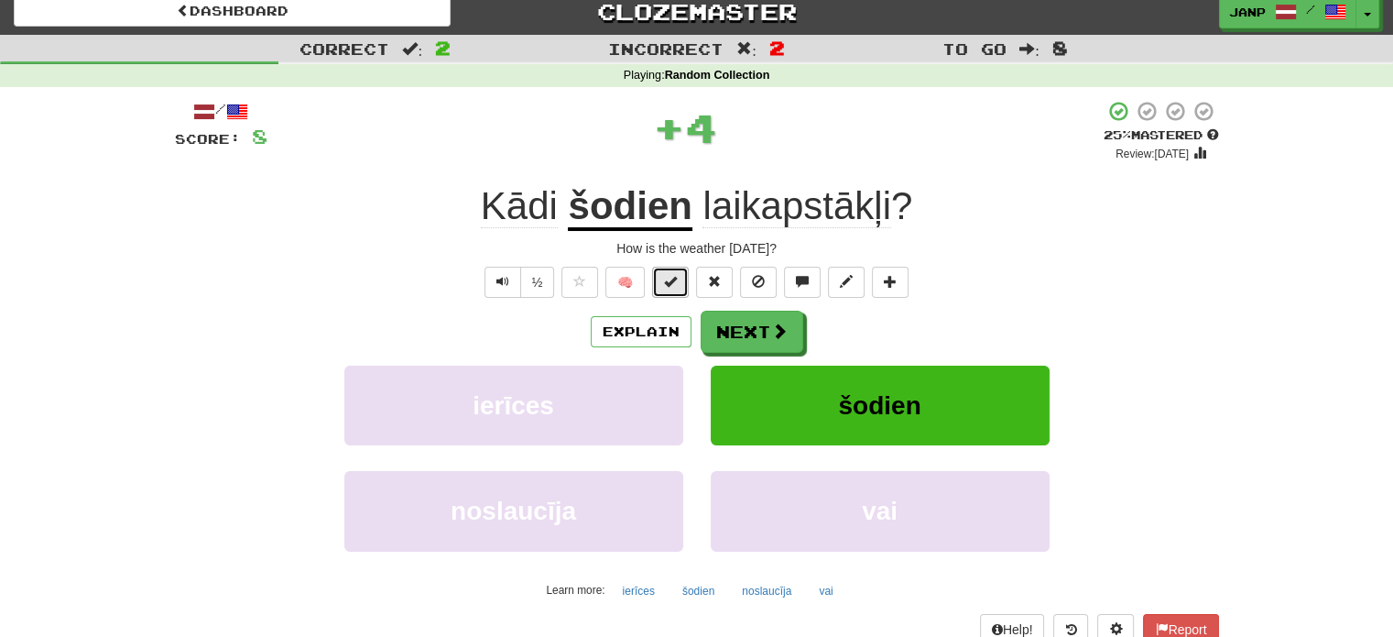
click at [665, 277] on span at bounding box center [670, 281] width 13 height 13
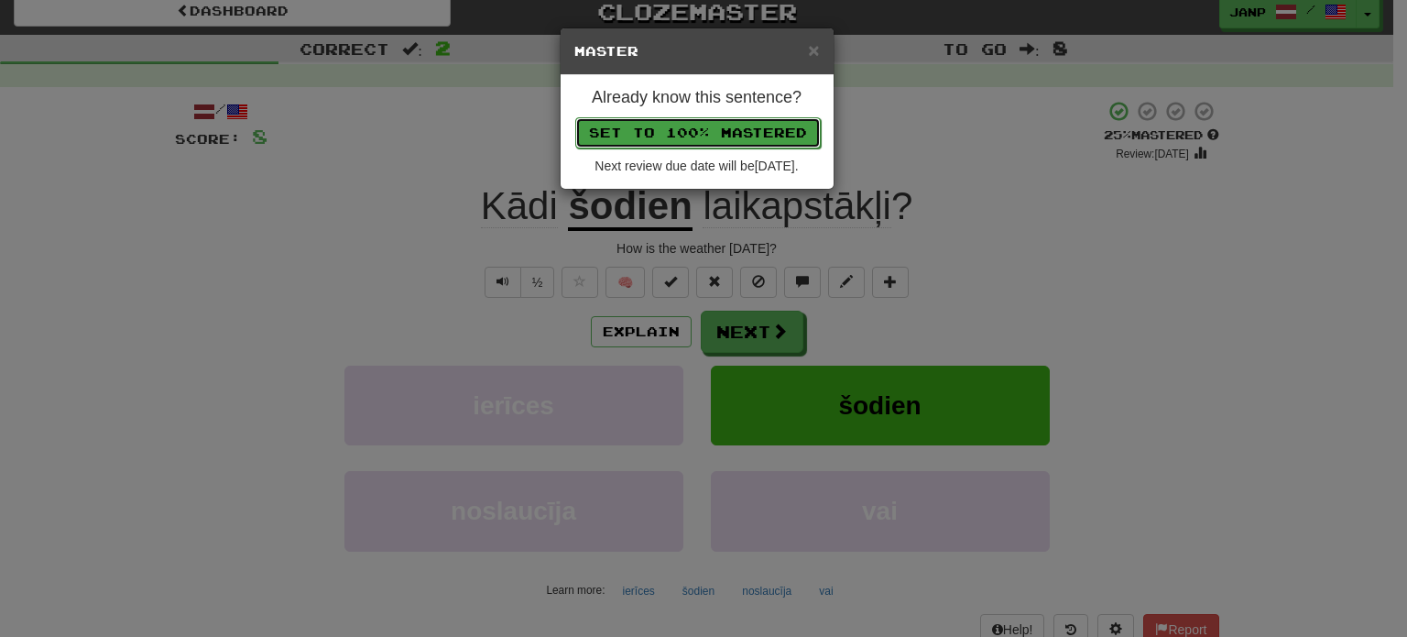
click at [725, 131] on button "Set to 100% Mastered" at bounding box center [697, 132] width 245 height 31
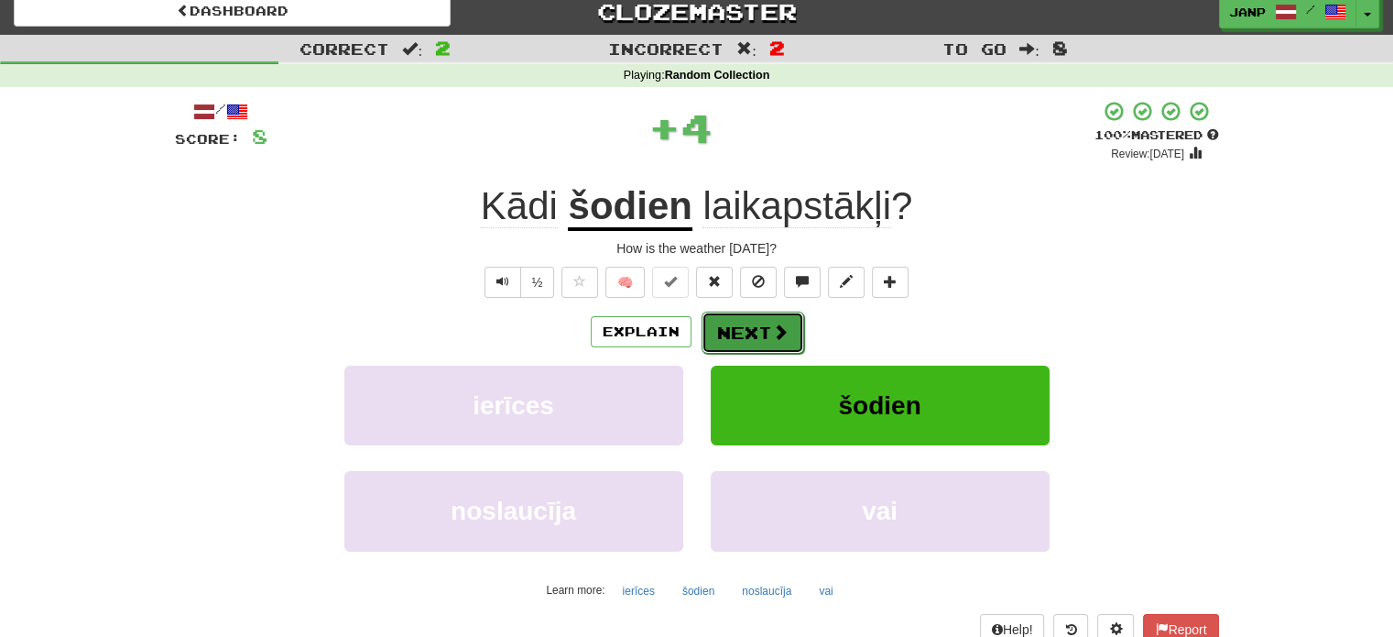
click at [774, 332] on span at bounding box center [780, 331] width 16 height 16
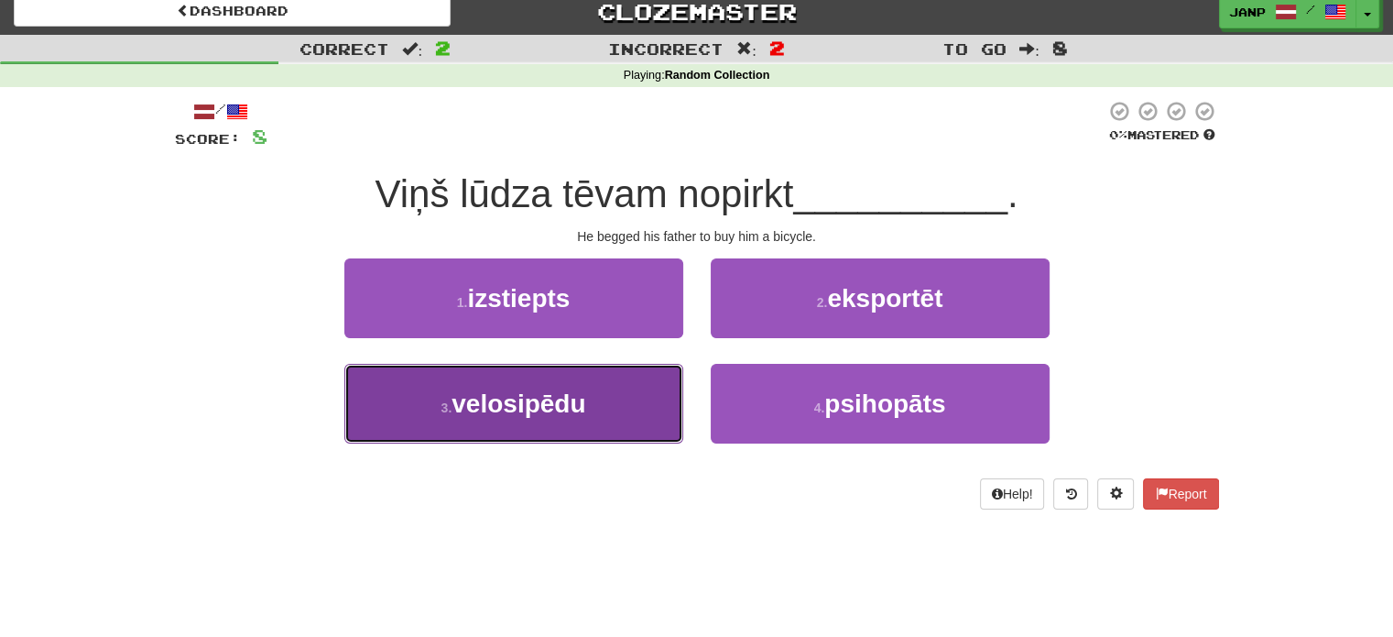
click at [634, 387] on button "3 . velosipēdu" at bounding box center [513, 404] width 339 height 80
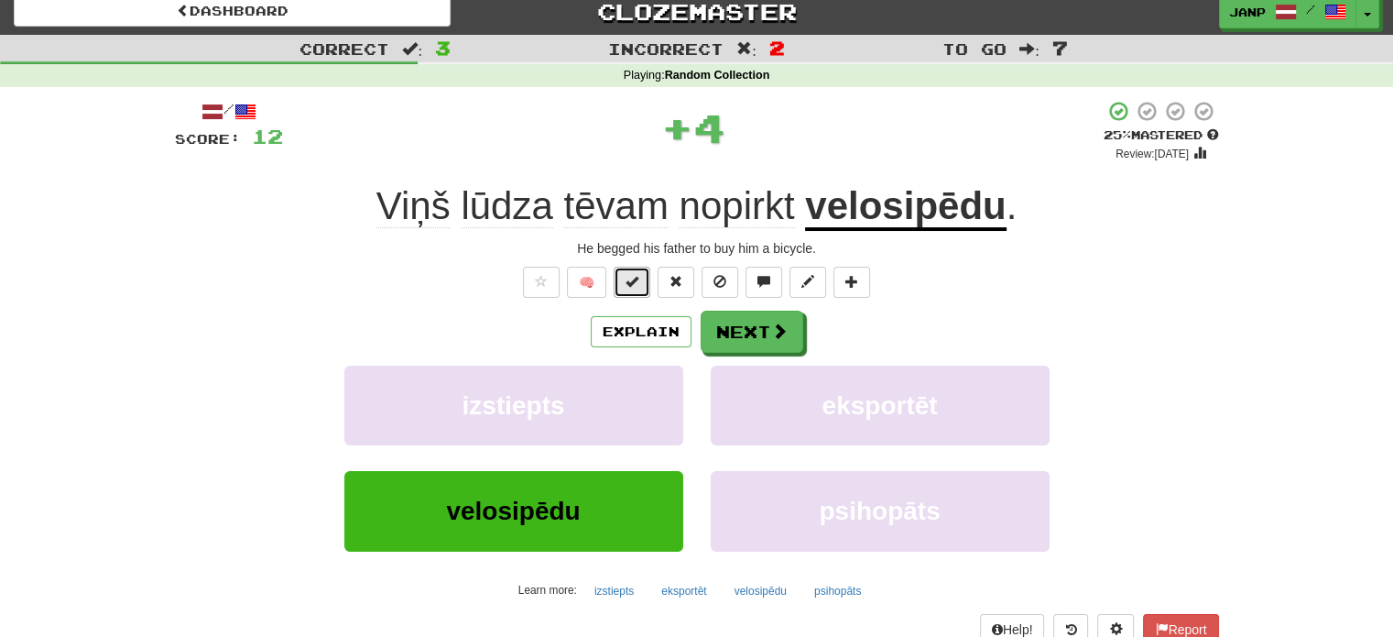
click at [632, 292] on button at bounding box center [632, 282] width 37 height 31
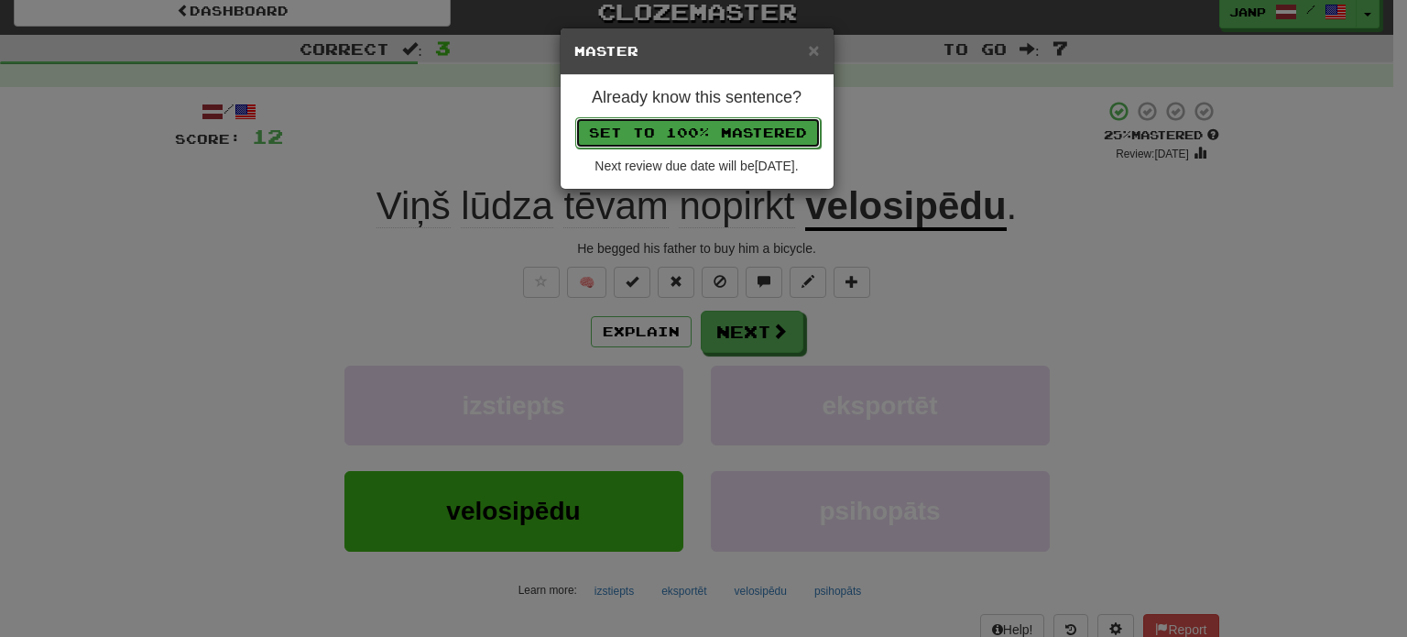
click at [691, 136] on button "Set to 100% Mastered" at bounding box center [697, 132] width 245 height 31
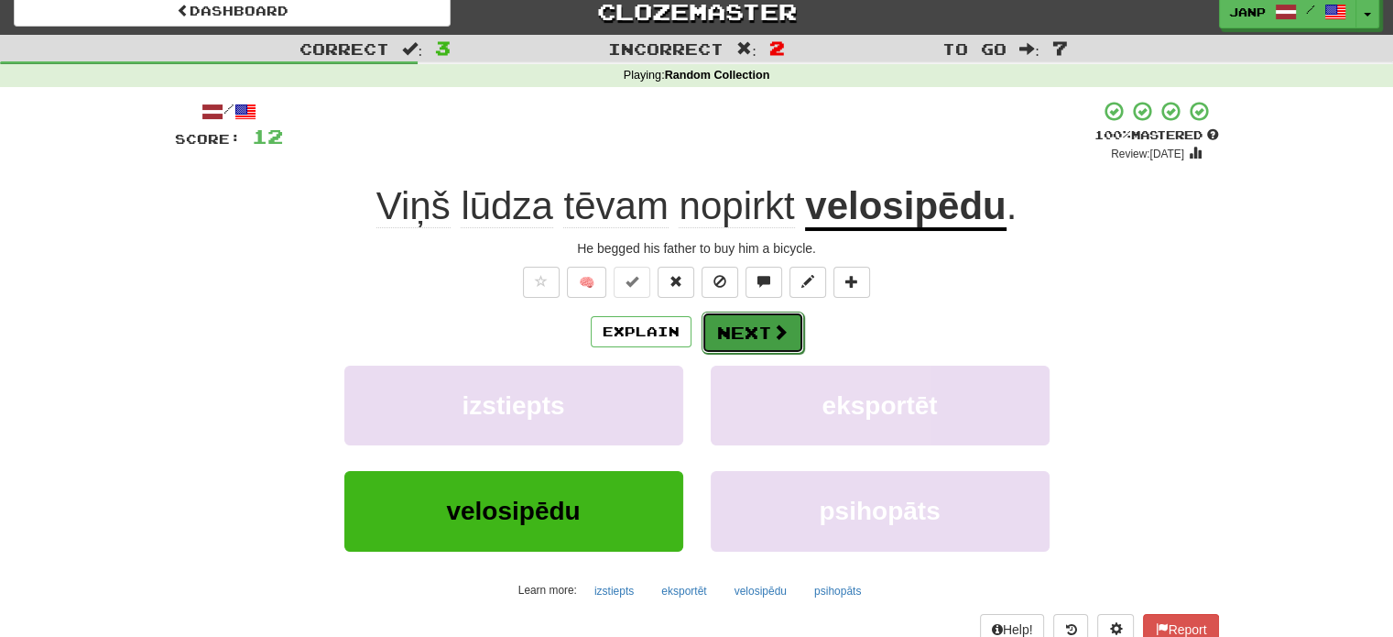
click at [766, 315] on button "Next" at bounding box center [753, 332] width 103 height 42
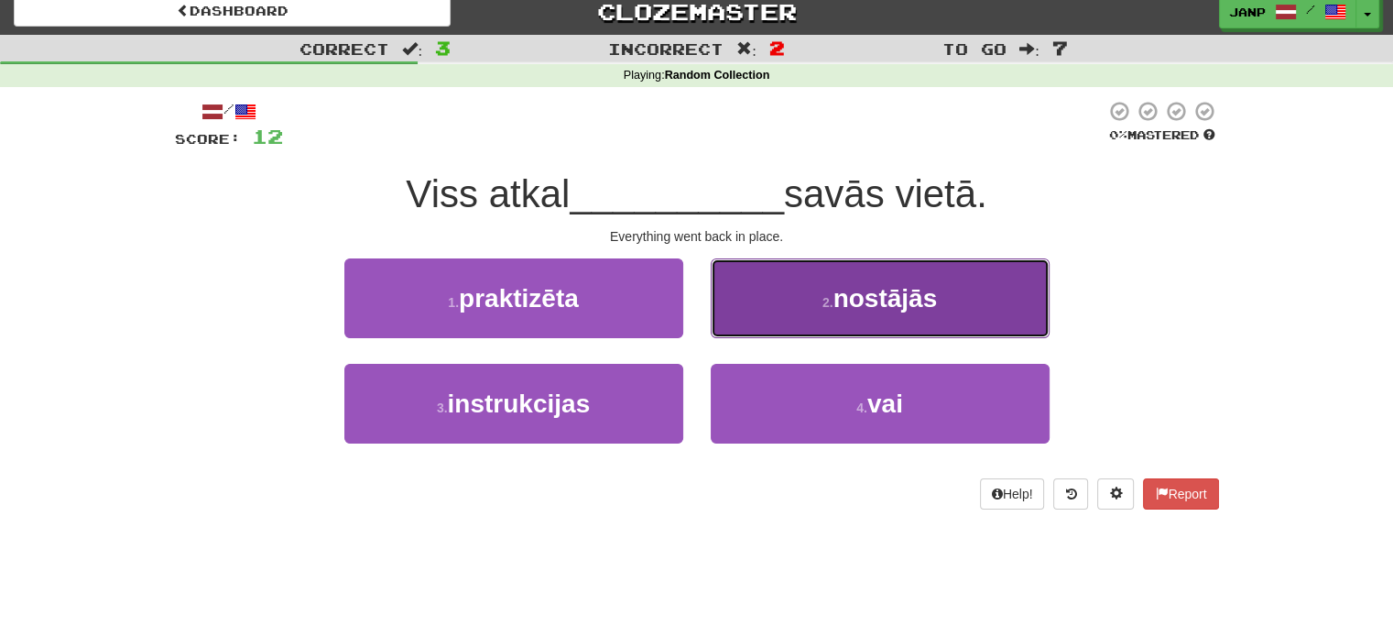
click at [766, 327] on button "2 . nostājās" at bounding box center [880, 298] width 339 height 80
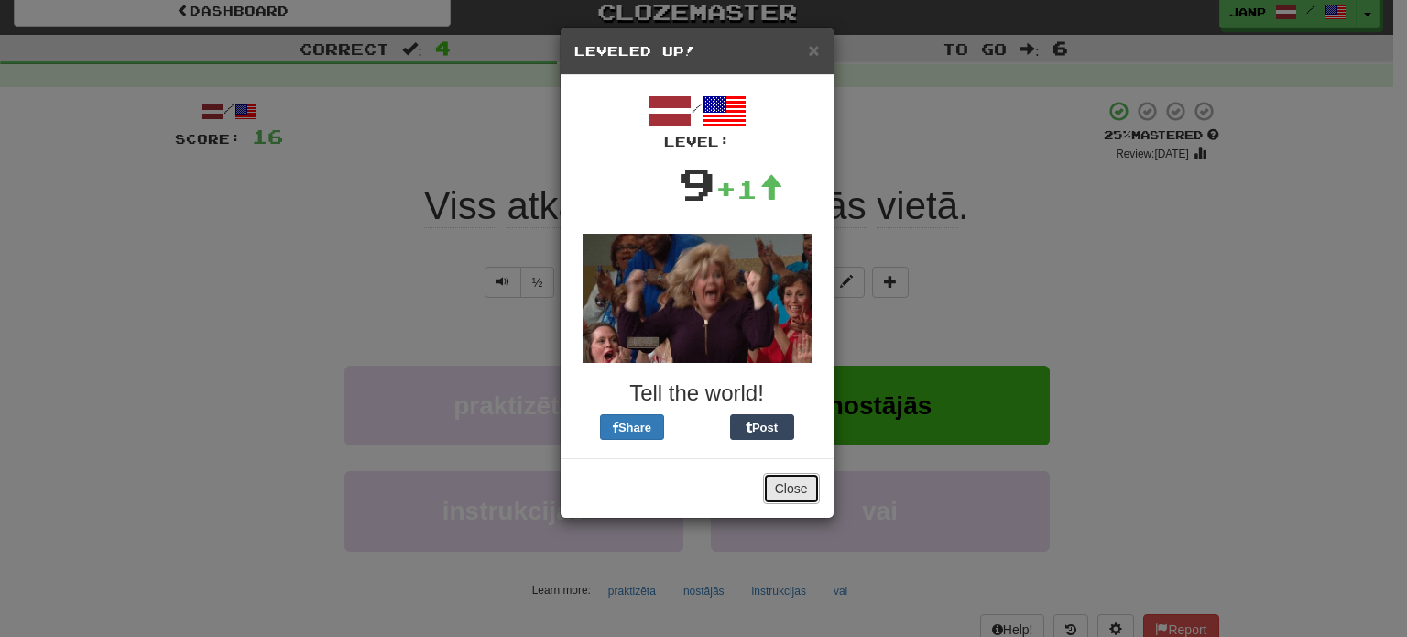
click at [776, 487] on button "Close" at bounding box center [791, 488] width 57 height 31
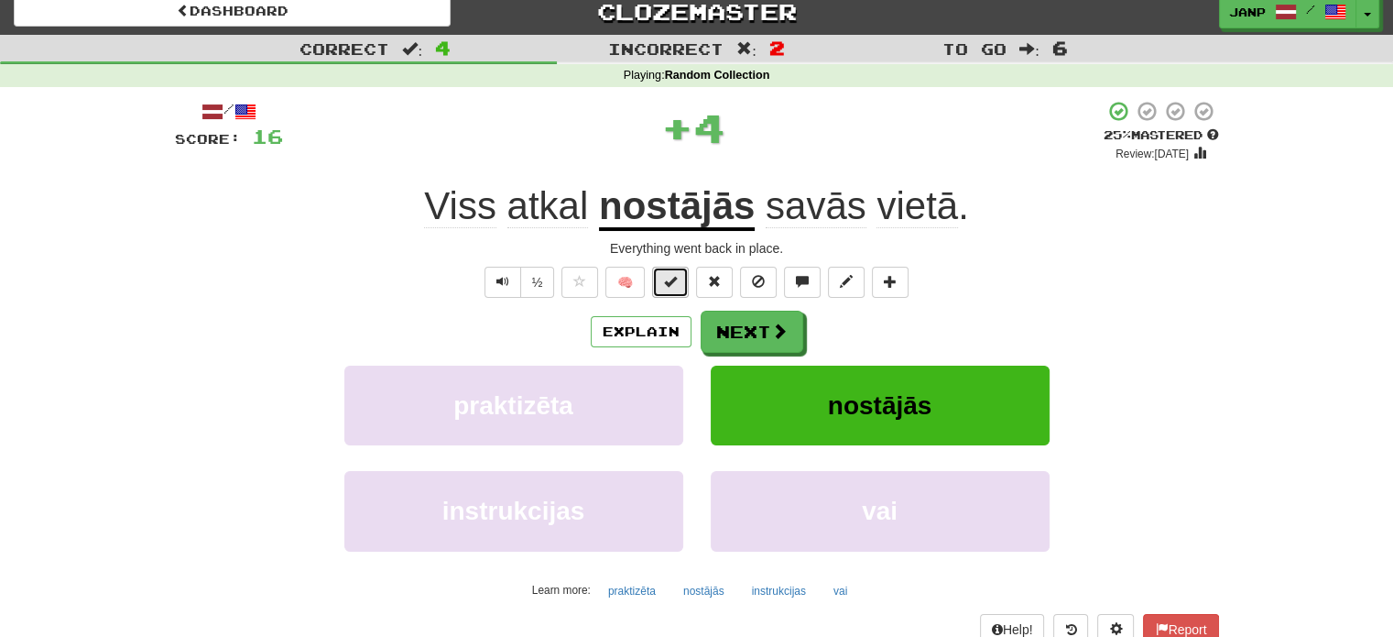
click at [678, 289] on button at bounding box center [670, 282] width 37 height 31
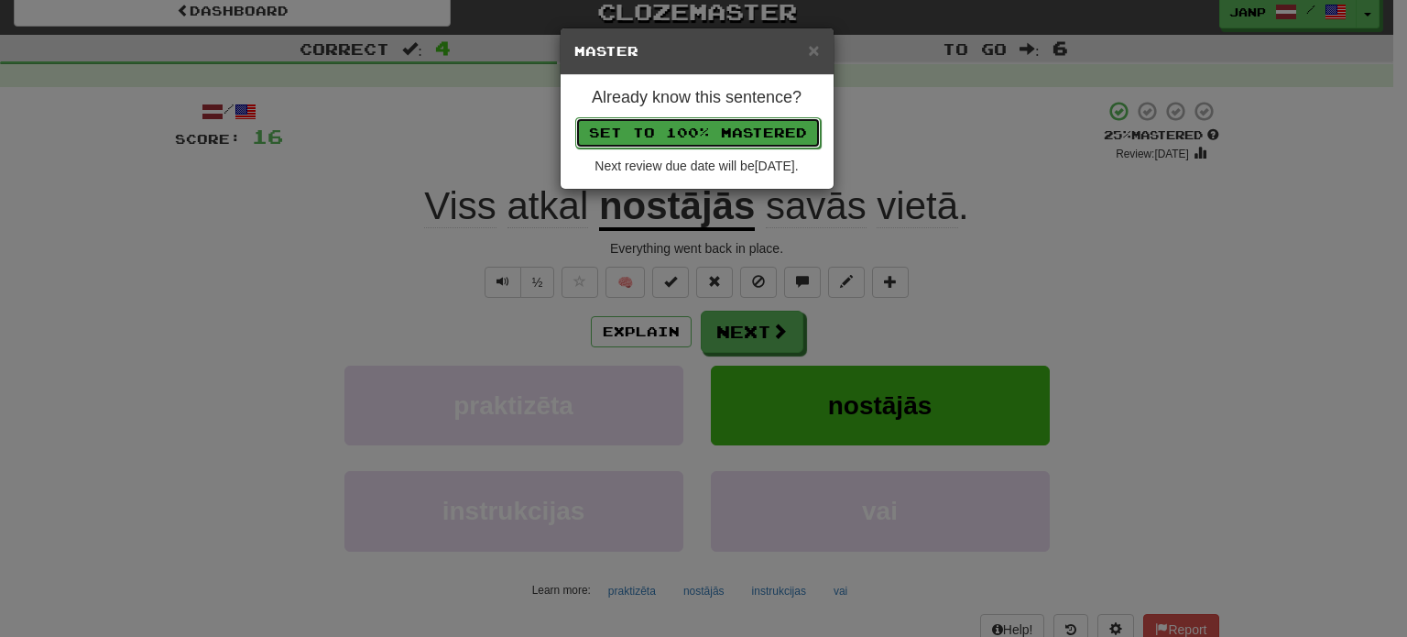
click at [730, 134] on button "Set to 100% Mastered" at bounding box center [697, 132] width 245 height 31
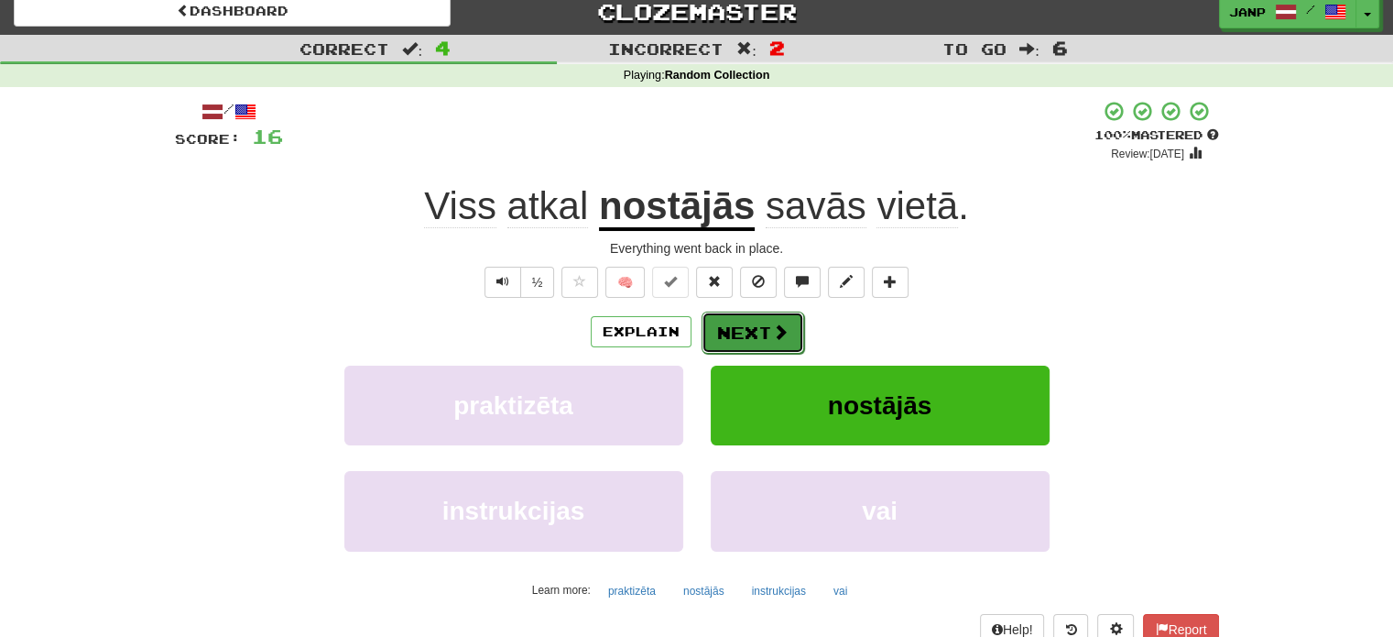
click at [764, 323] on button "Next" at bounding box center [753, 332] width 103 height 42
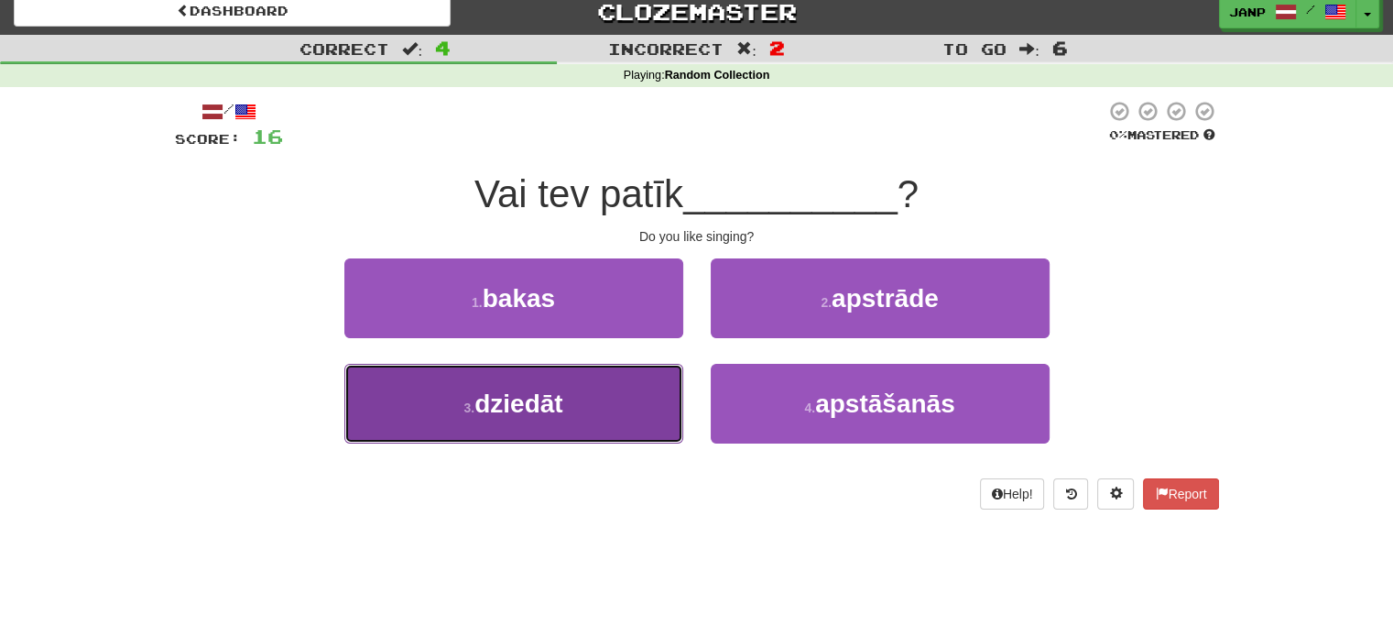
click at [627, 398] on button "3 . dziedāt" at bounding box center [513, 404] width 339 height 80
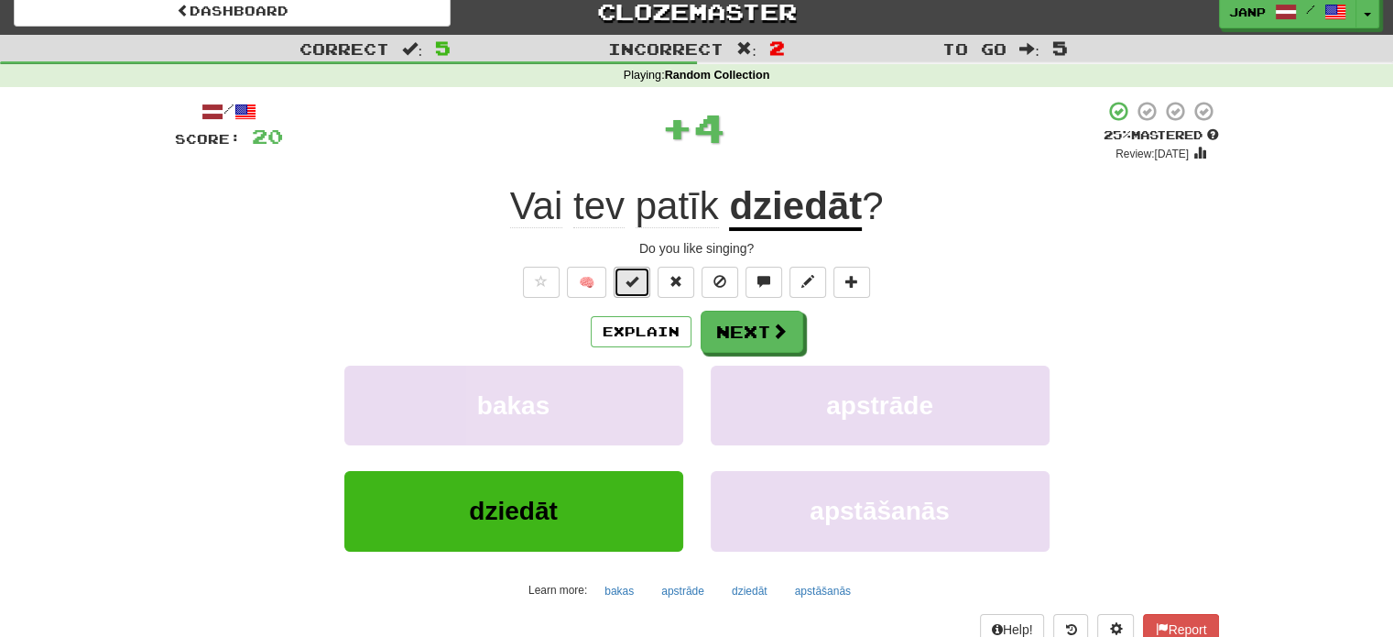
click at [638, 279] on span at bounding box center [632, 281] width 13 height 13
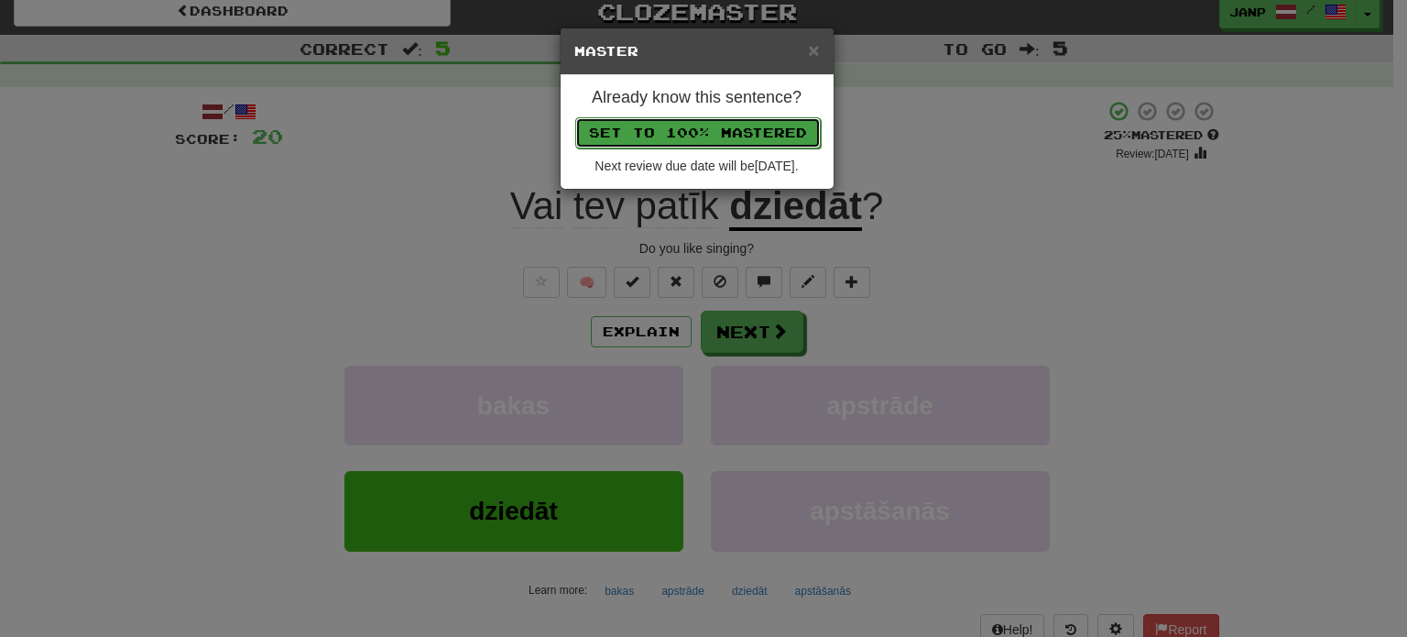
click at [703, 136] on button "Set to 100% Mastered" at bounding box center [697, 132] width 245 height 31
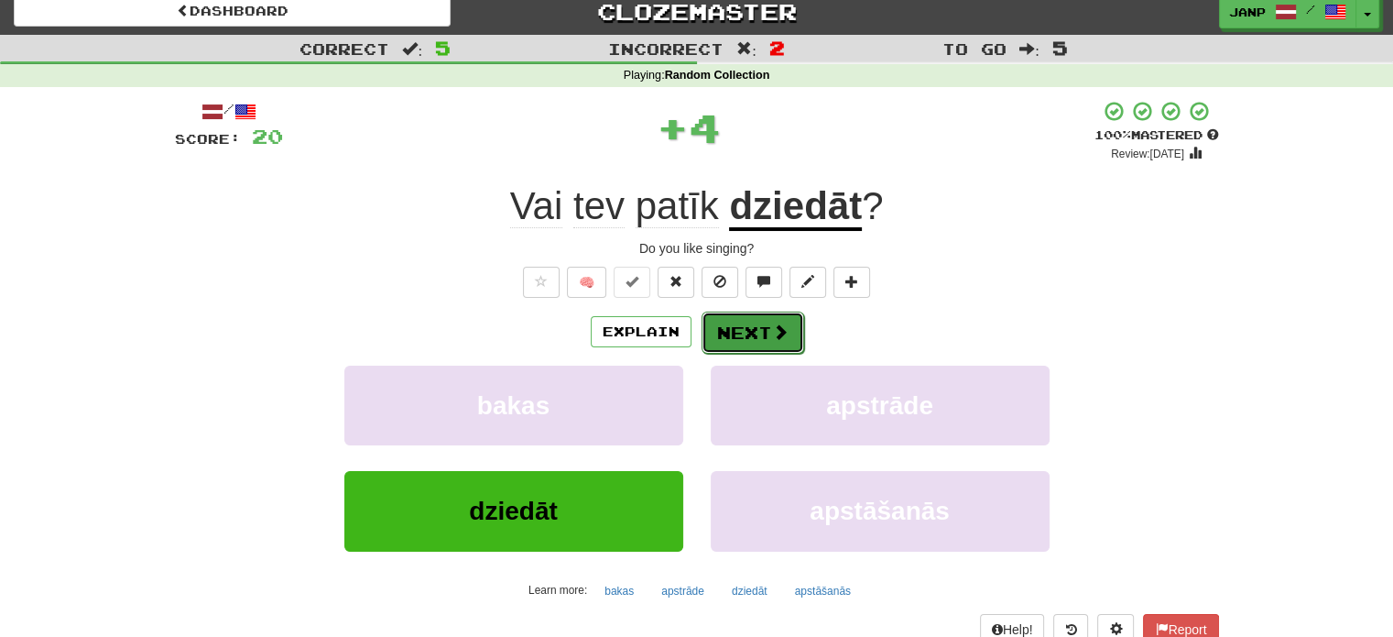
click at [770, 342] on button "Next" at bounding box center [753, 332] width 103 height 42
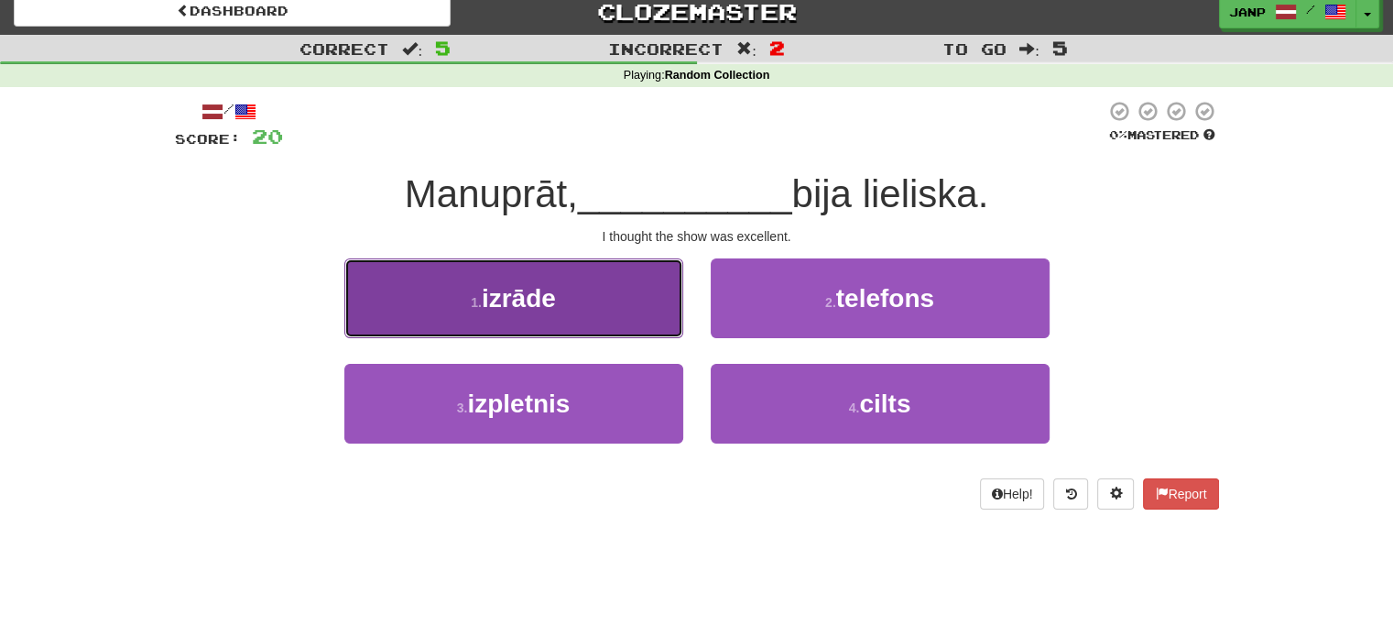
click at [598, 282] on button "1 . izrāde" at bounding box center [513, 298] width 339 height 80
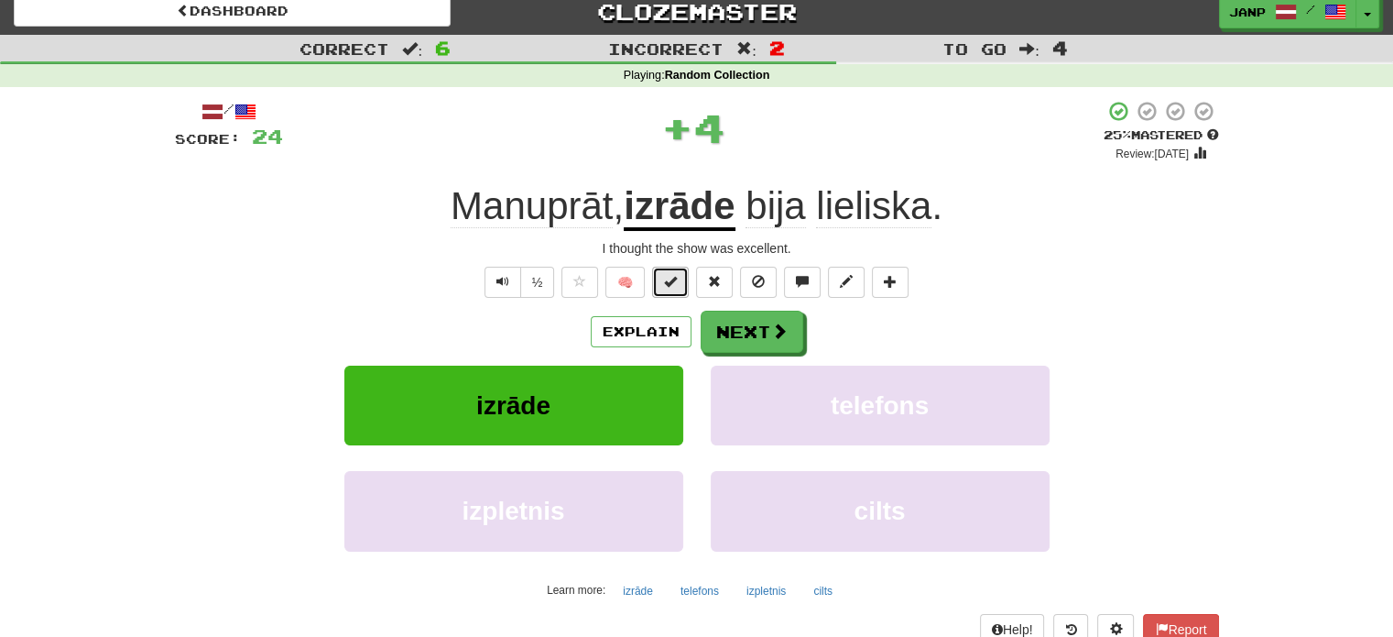
click at [660, 281] on button at bounding box center [670, 282] width 37 height 31
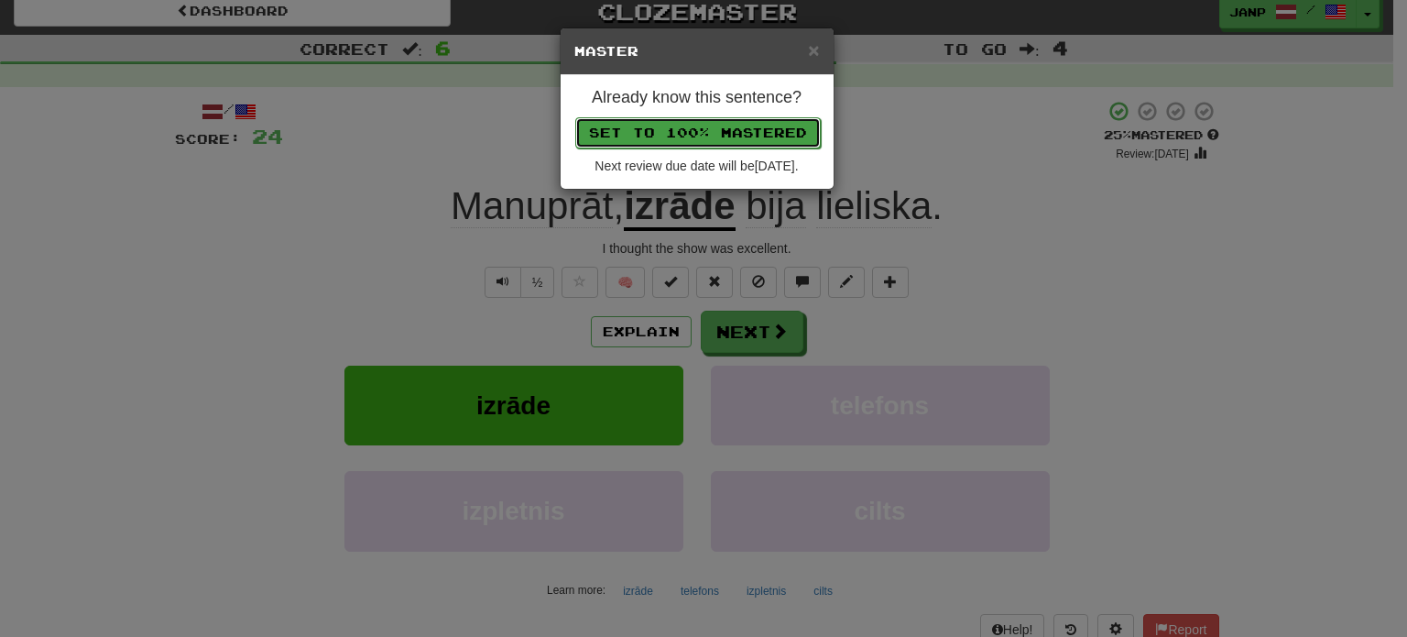
click at [721, 128] on button "Set to 100% Mastered" at bounding box center [697, 132] width 245 height 31
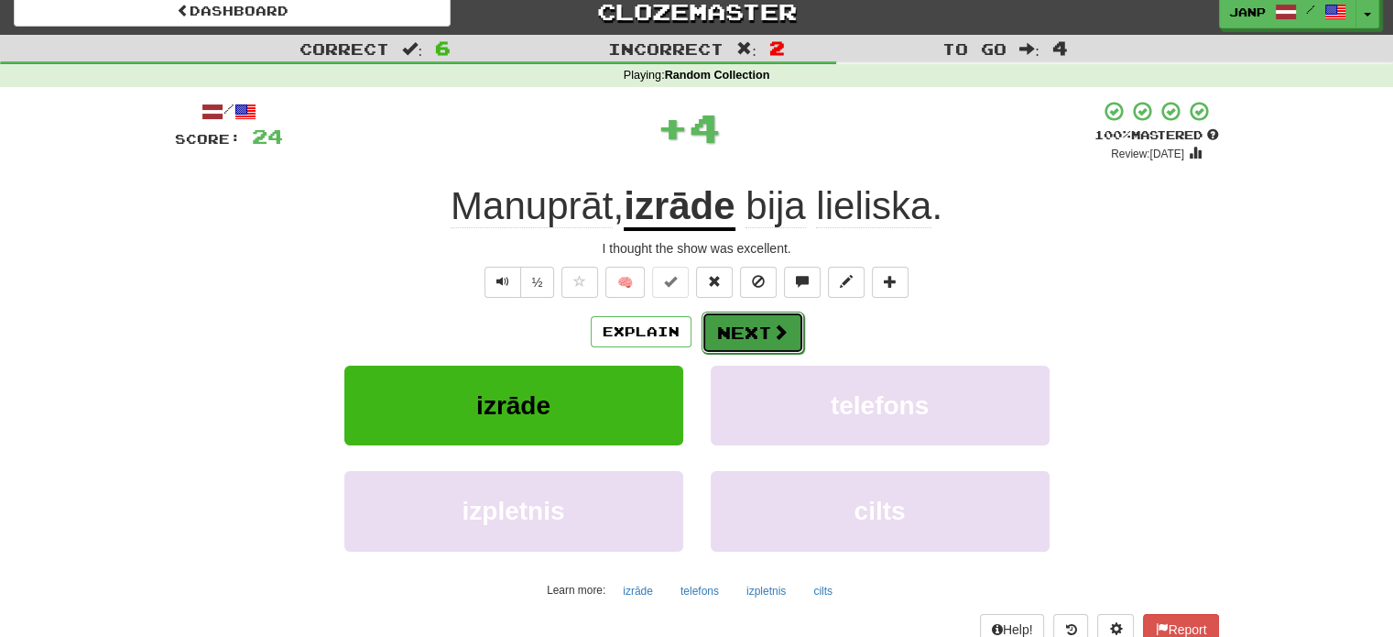
click at [772, 330] on span at bounding box center [780, 331] width 16 height 16
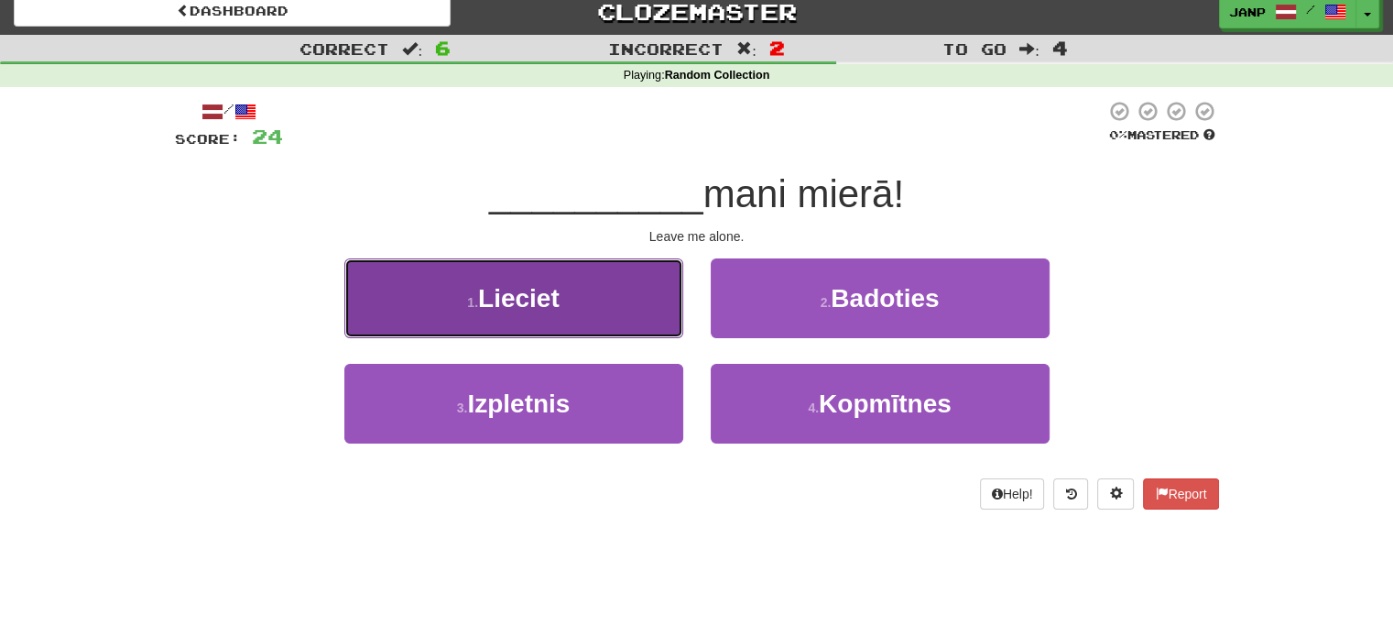
click at [616, 307] on button "1 . Lieciet" at bounding box center [513, 298] width 339 height 80
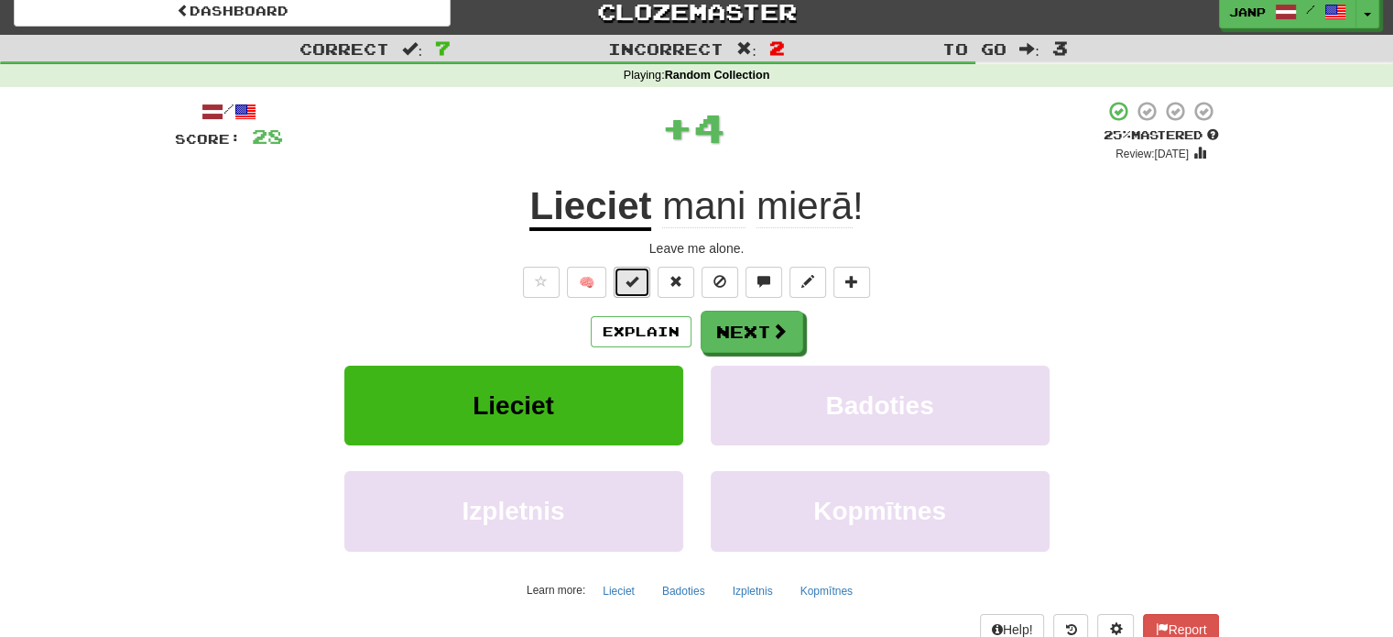
click at [641, 281] on button at bounding box center [632, 282] width 37 height 31
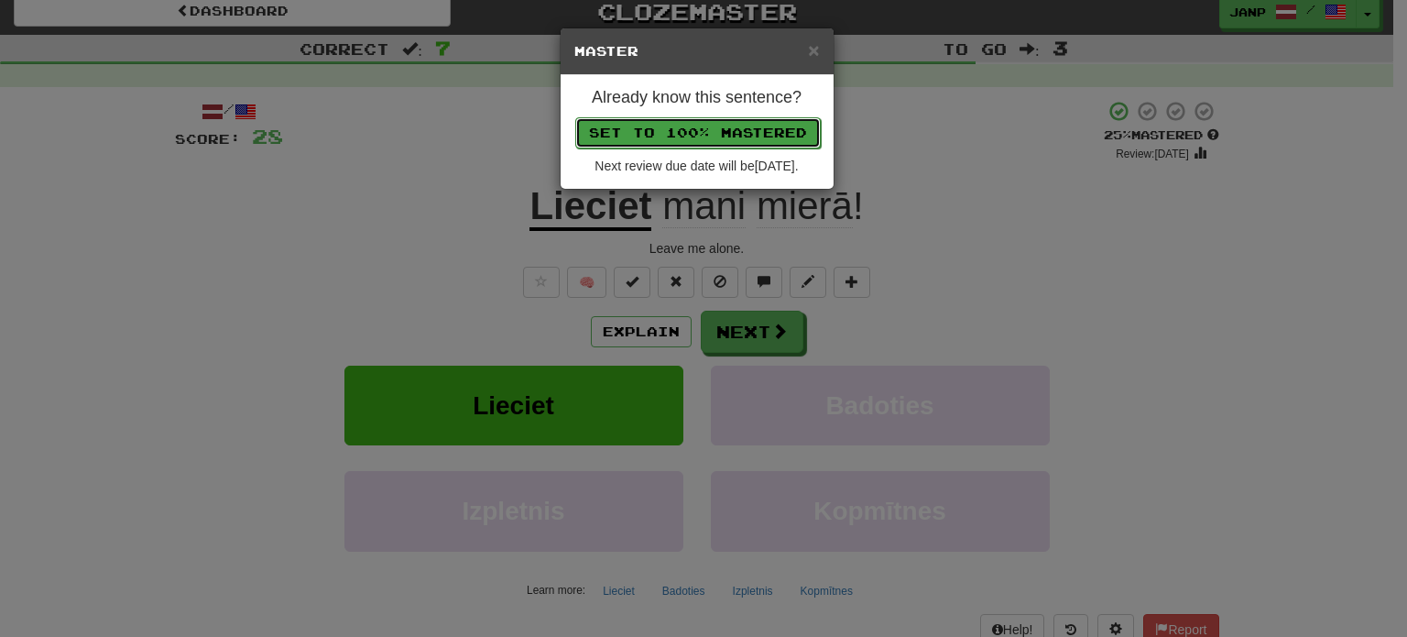
click at [712, 130] on button "Set to 100% Mastered" at bounding box center [697, 132] width 245 height 31
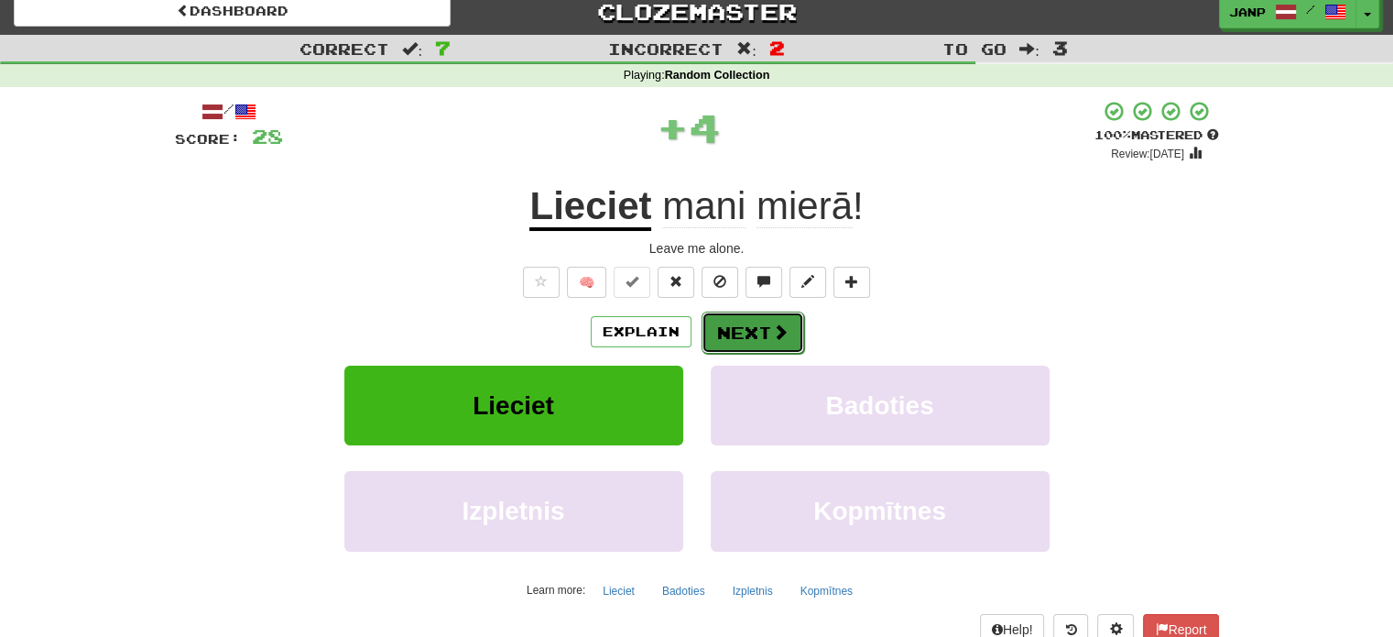
click at [774, 342] on button "Next" at bounding box center [753, 332] width 103 height 42
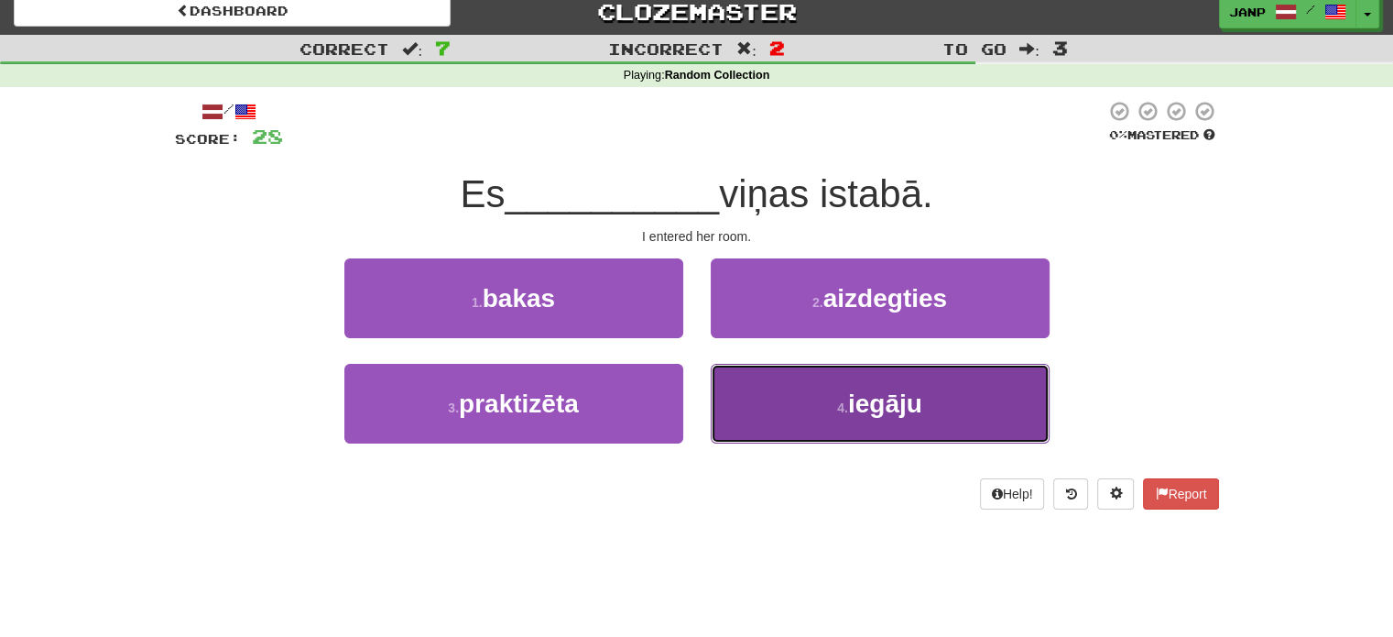
click at [781, 387] on button "4 . iegāju" at bounding box center [880, 404] width 339 height 80
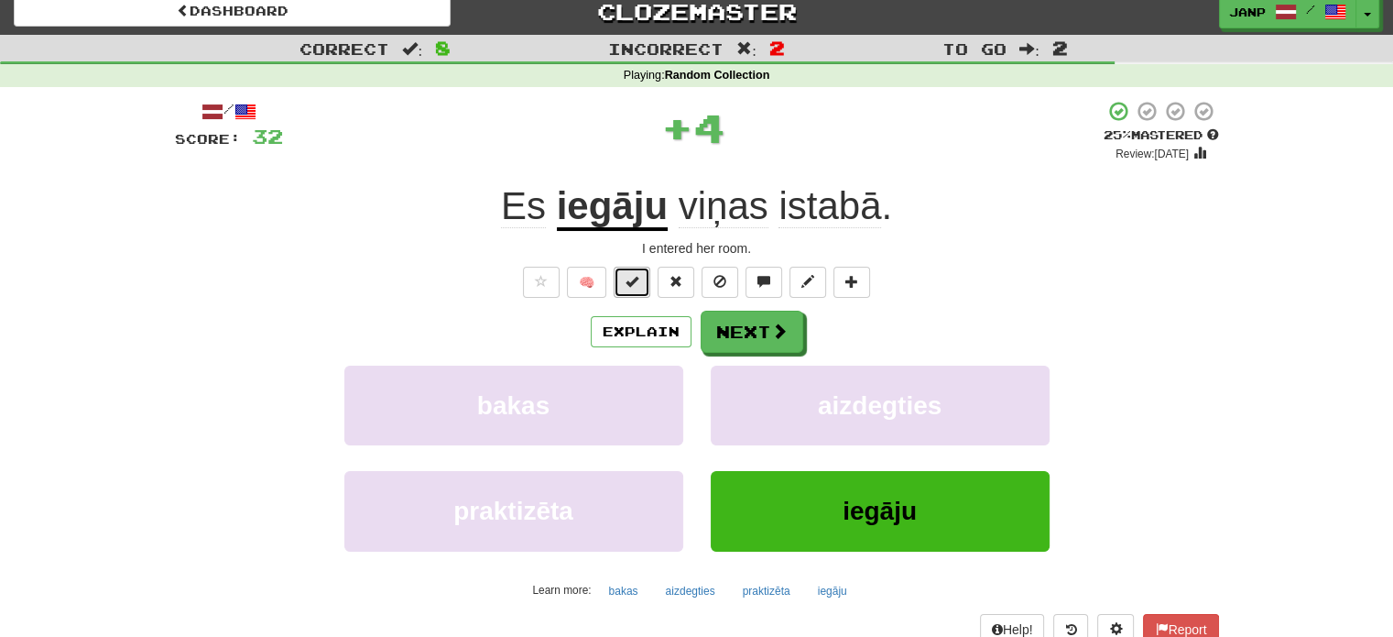
click at [648, 285] on button at bounding box center [632, 282] width 37 height 31
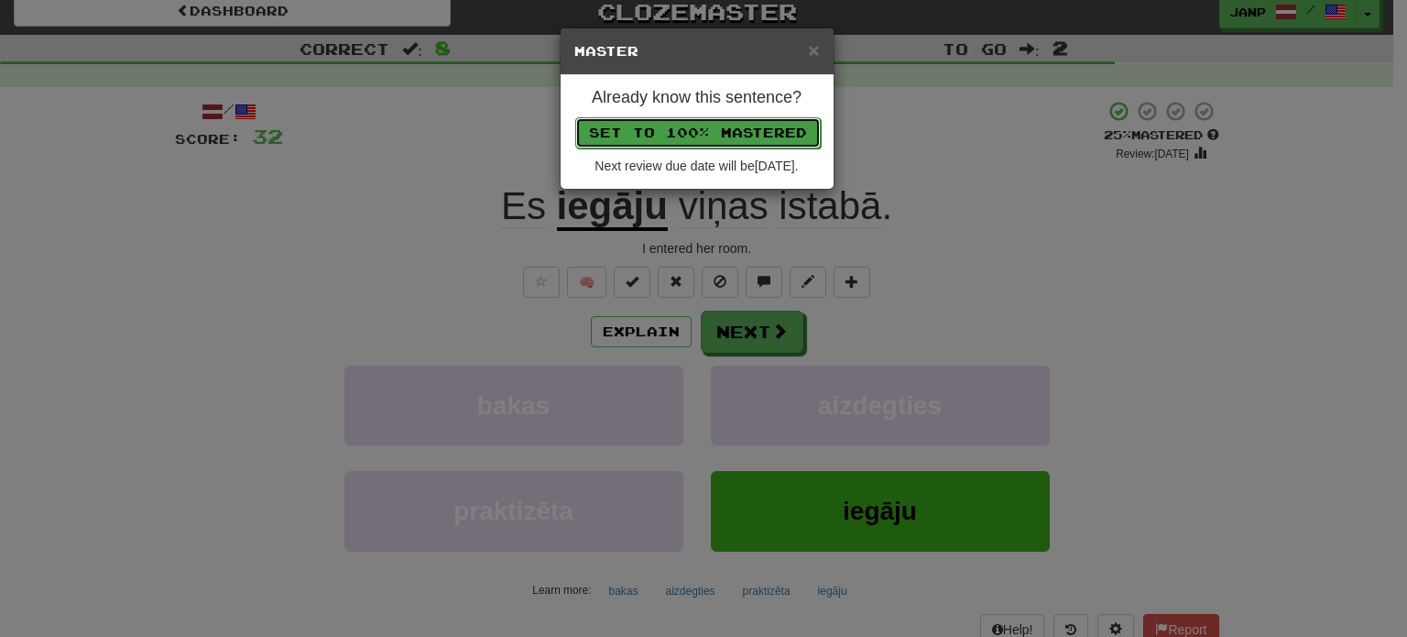
click at [708, 131] on button "Set to 100% Mastered" at bounding box center [697, 132] width 245 height 31
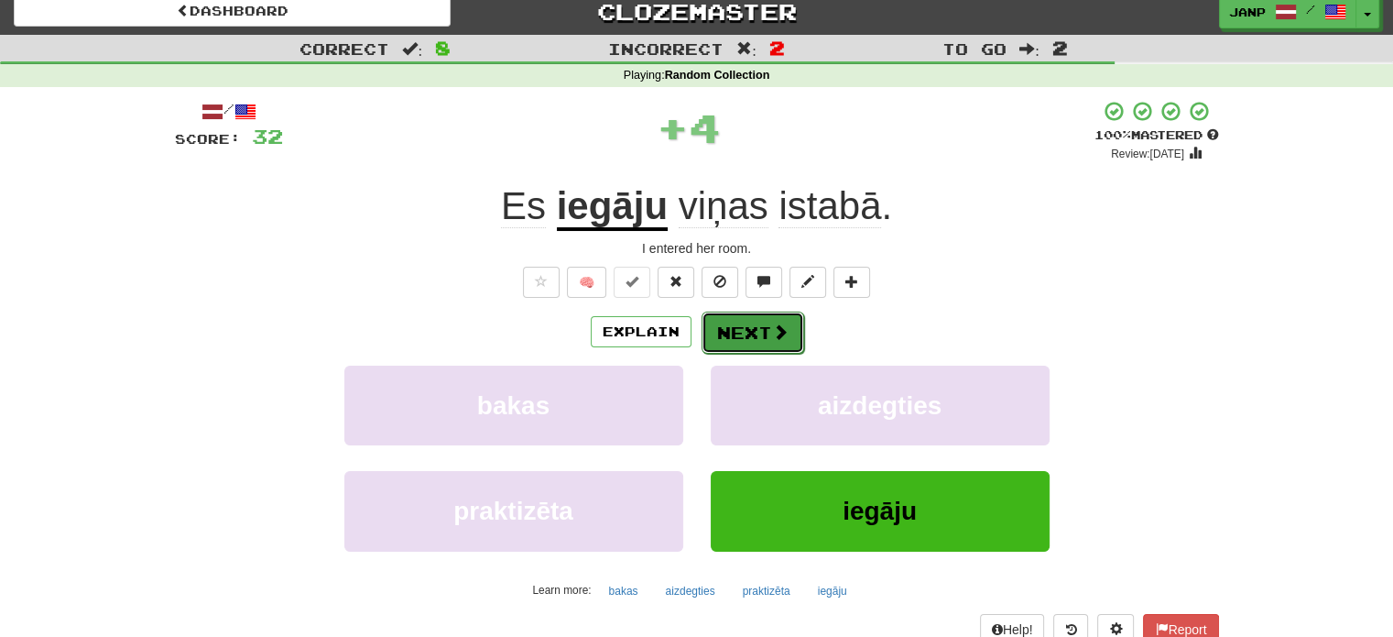
click at [775, 336] on span at bounding box center [780, 331] width 16 height 16
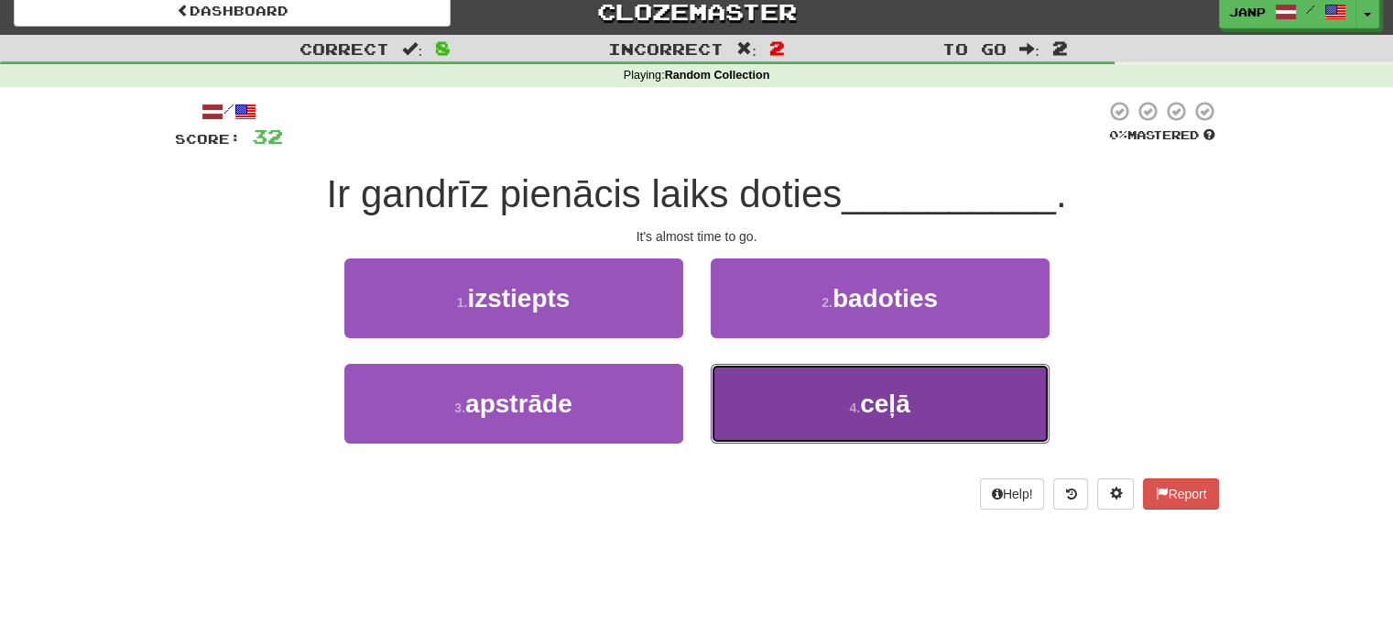
click at [797, 387] on button "4 . ceļā" at bounding box center [880, 404] width 339 height 80
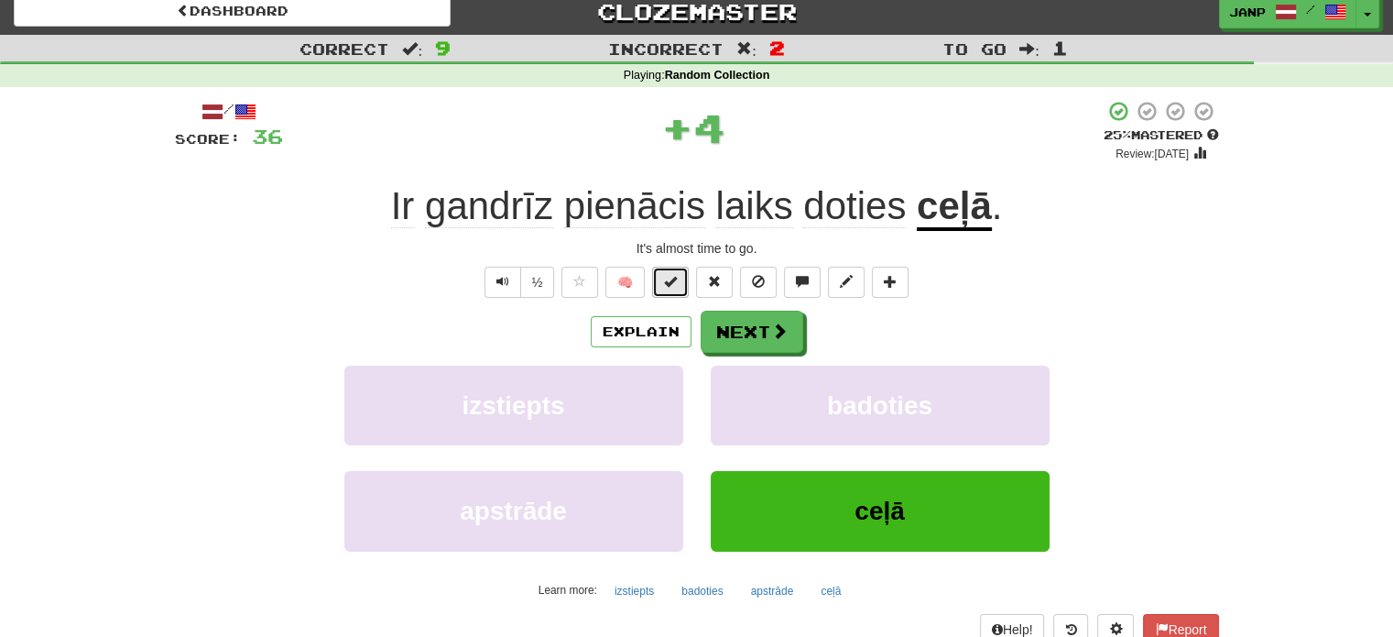
click at [669, 282] on span at bounding box center [670, 281] width 13 height 13
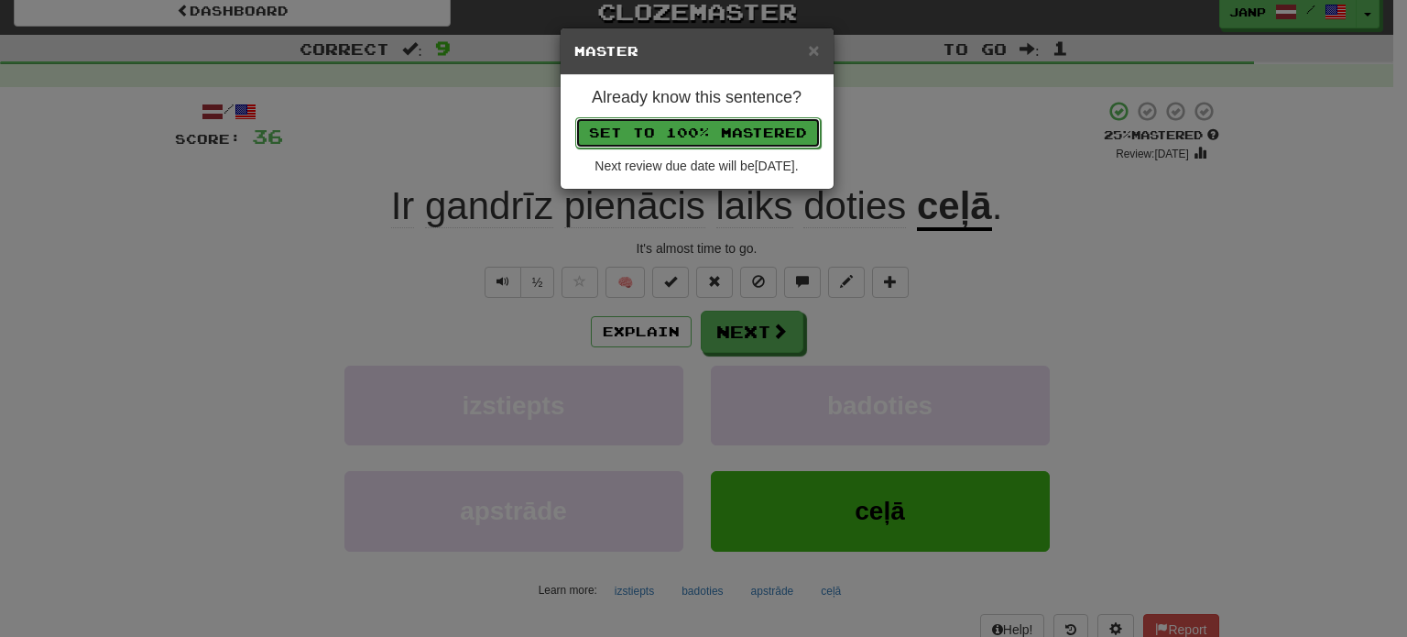
click at [705, 135] on button "Set to 100% Mastered" at bounding box center [697, 132] width 245 height 31
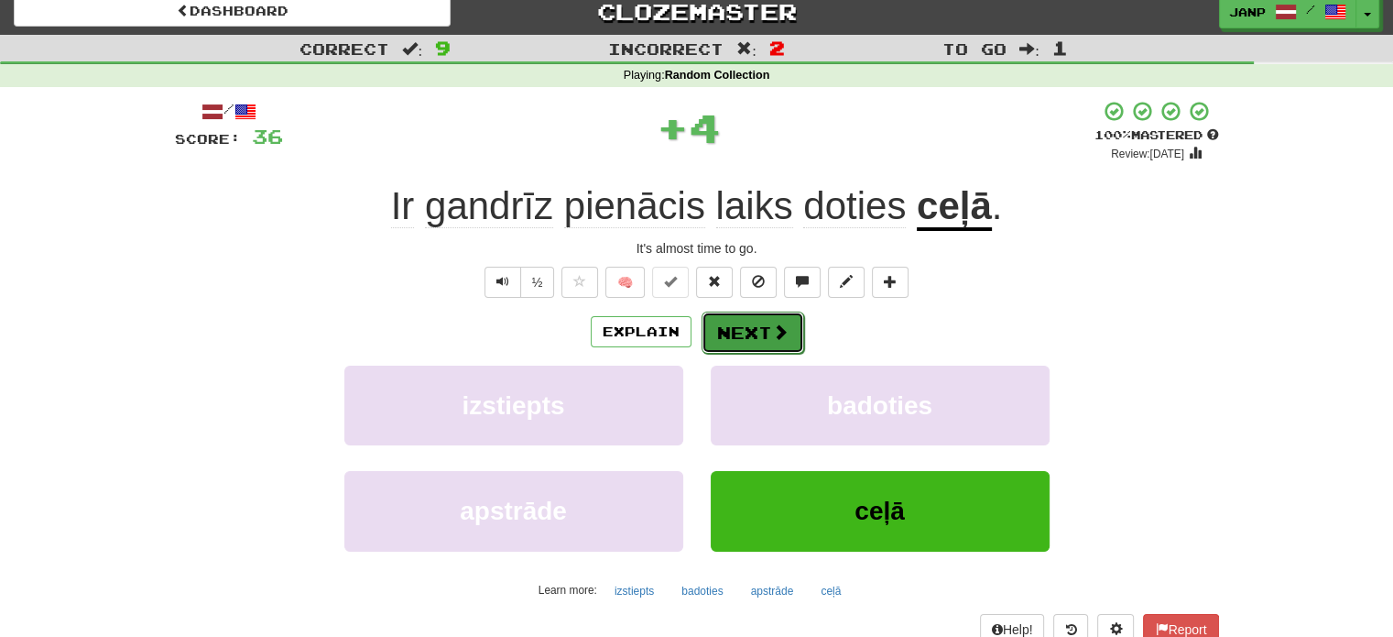
click at [779, 329] on span at bounding box center [780, 331] width 16 height 16
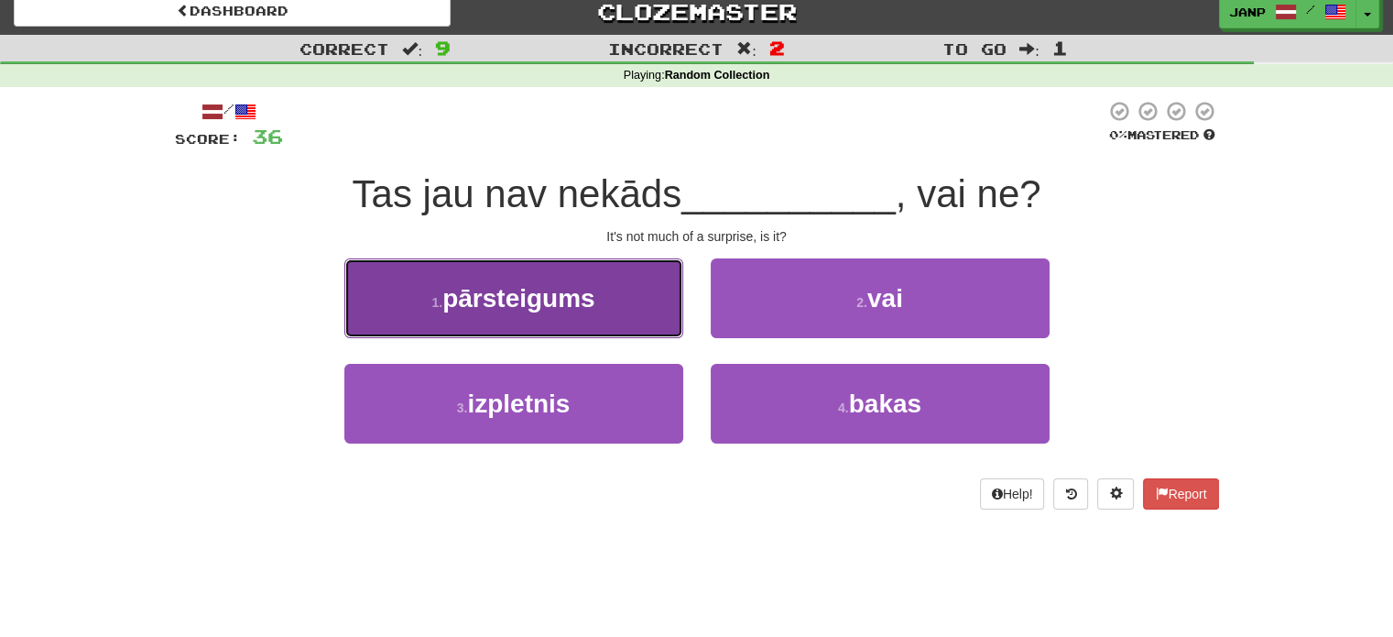
click at [648, 317] on button "1 . pārsteigums" at bounding box center [513, 298] width 339 height 80
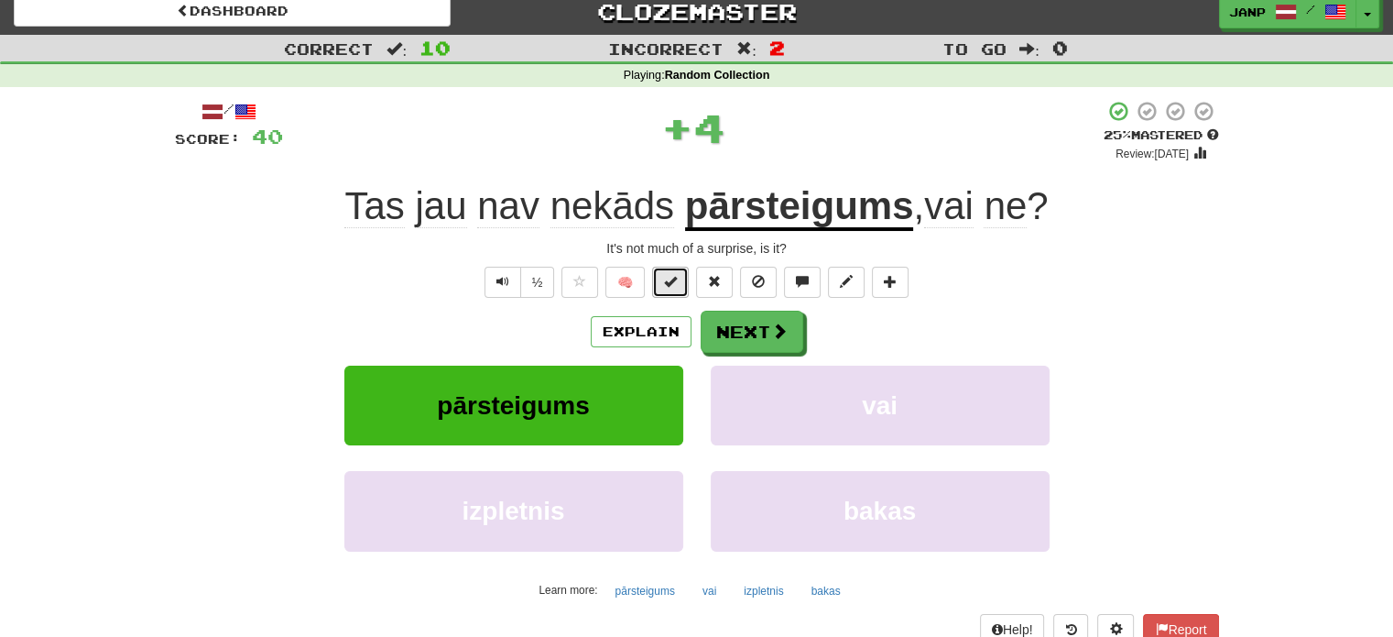
click at [671, 282] on span at bounding box center [670, 281] width 13 height 13
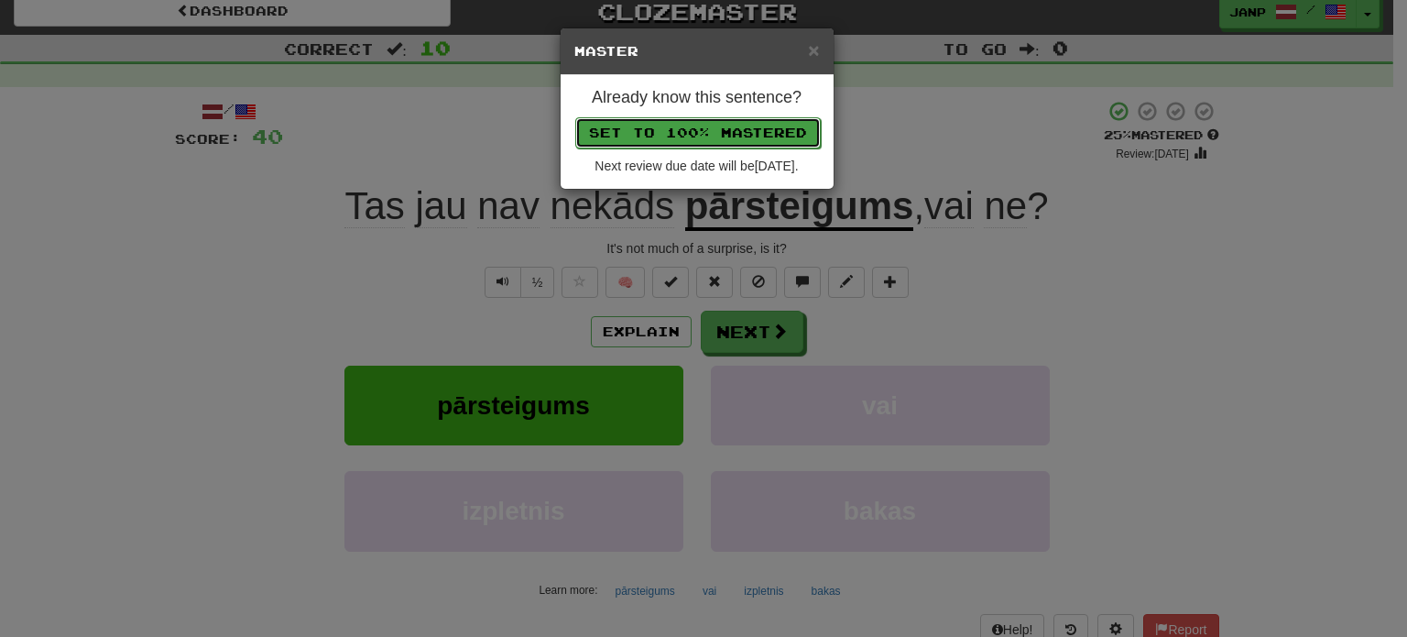
click at [734, 131] on button "Set to 100% Mastered" at bounding box center [697, 132] width 245 height 31
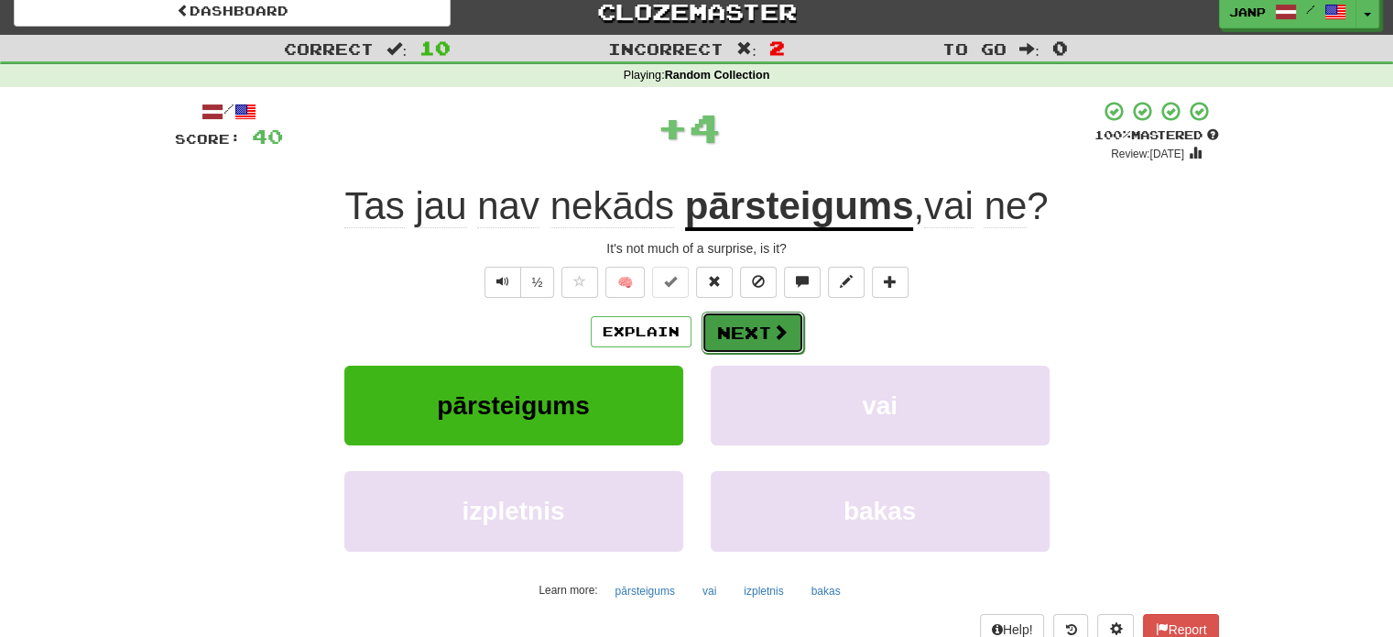
click at [778, 327] on span at bounding box center [780, 331] width 16 height 16
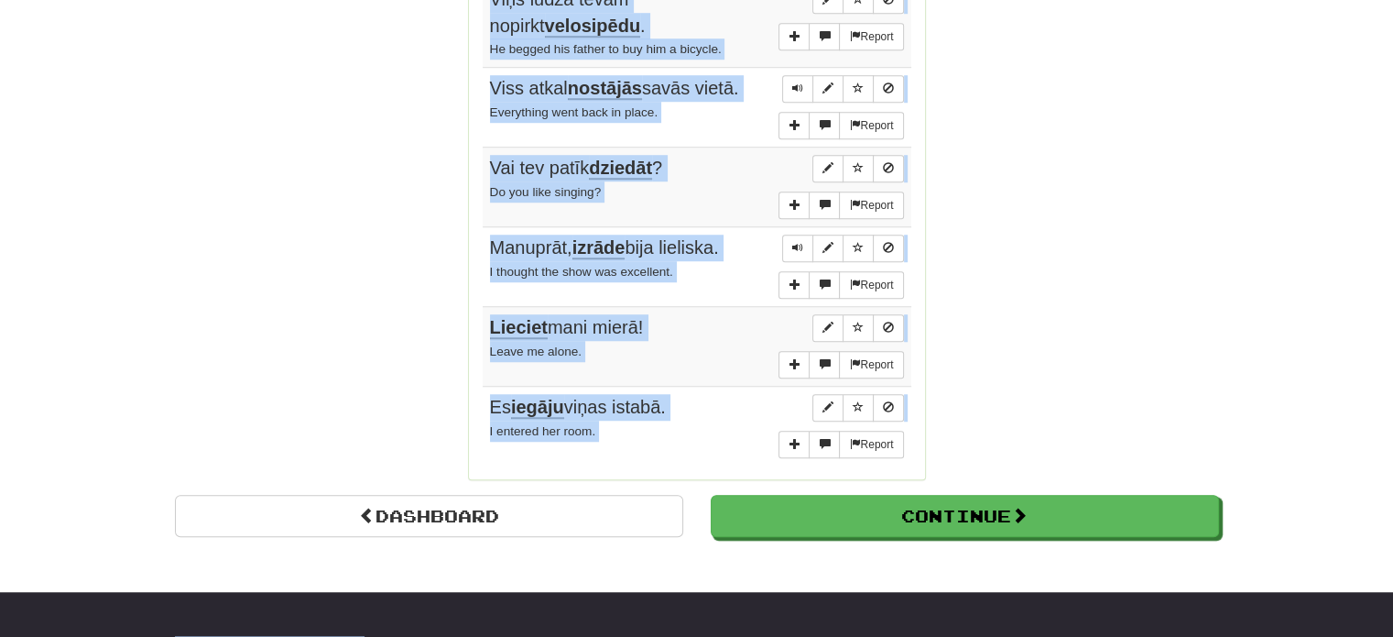
scroll to position [1425, 0]
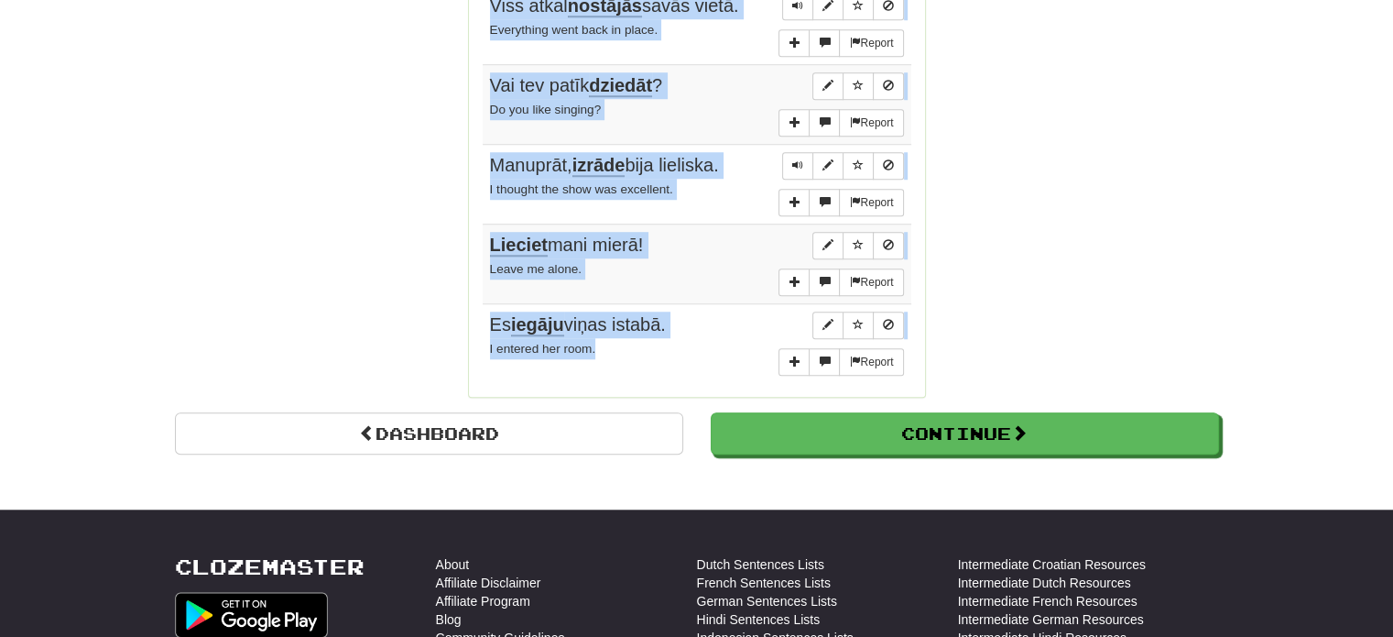
drag, startPoint x: 478, startPoint y: 158, endPoint x: 685, endPoint y: 340, distance: 275.2
copy div "Sentences: Report Ir gandrīz pienācis laiks doties ceļā . It's almost time to g…"
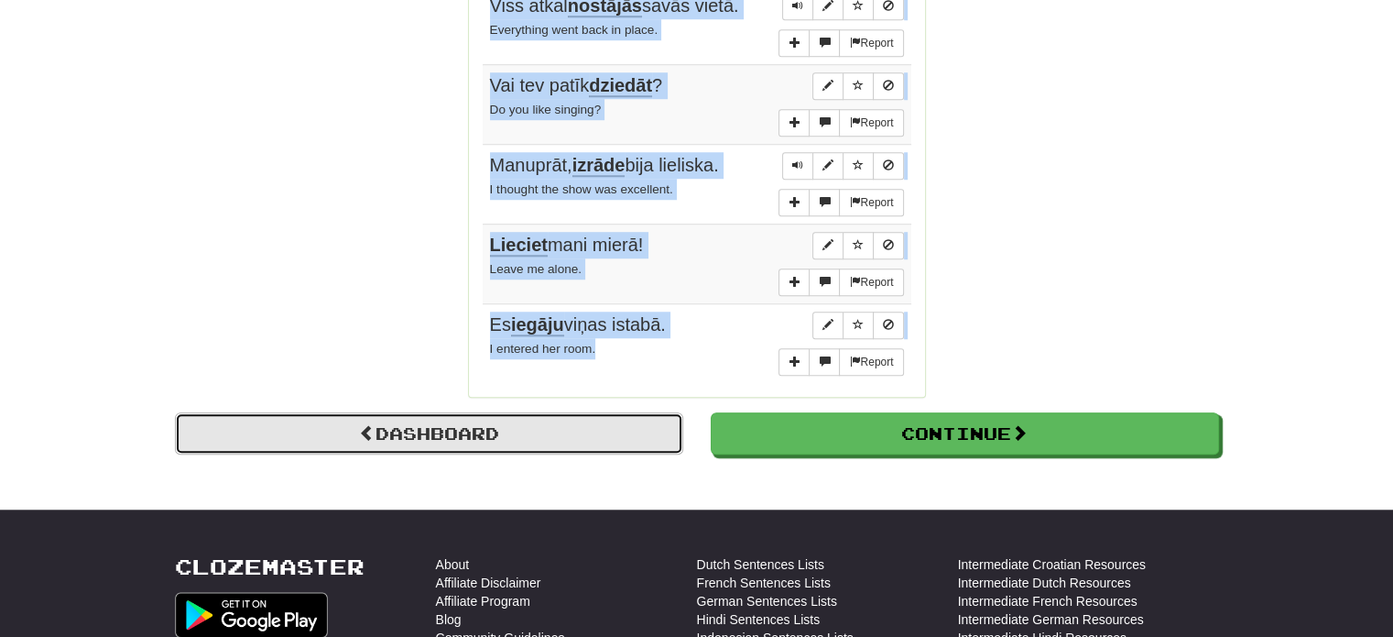
click at [396, 428] on link "Dashboard" at bounding box center [429, 433] width 508 height 42
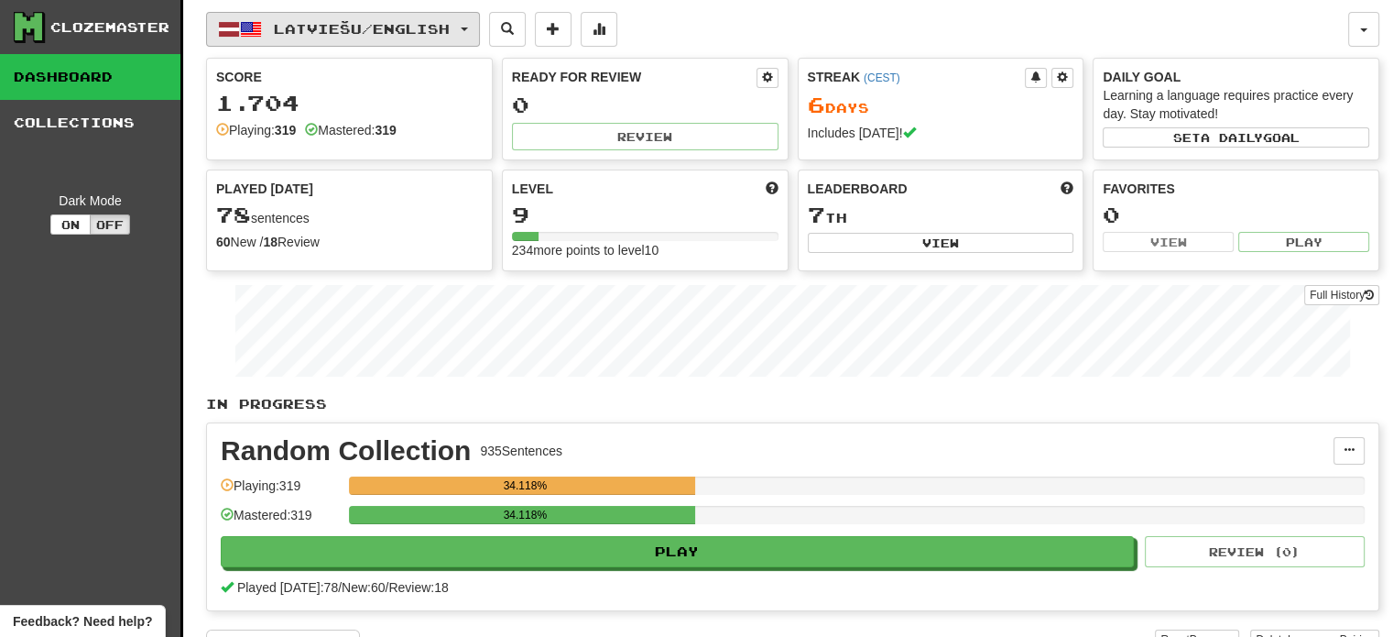
click at [376, 27] on span "Latviešu / English" at bounding box center [362, 29] width 176 height 16
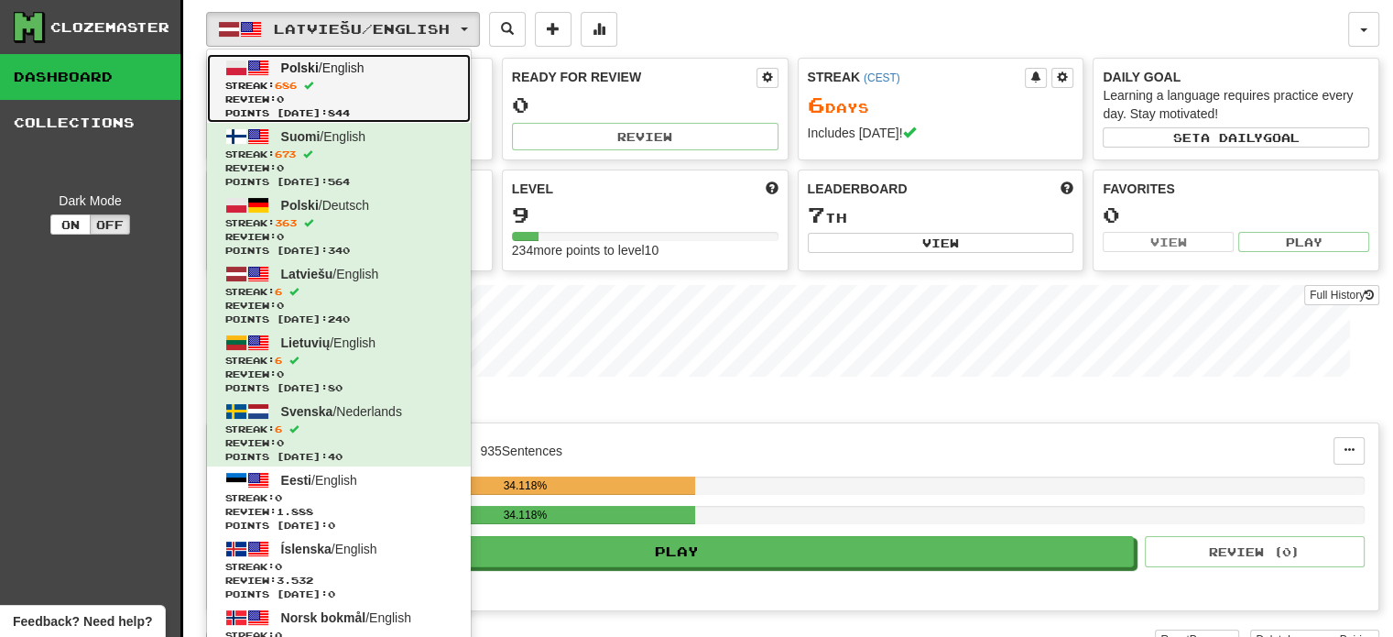
click at [260, 80] on span "Streak: 686" at bounding box center [338, 86] width 227 height 14
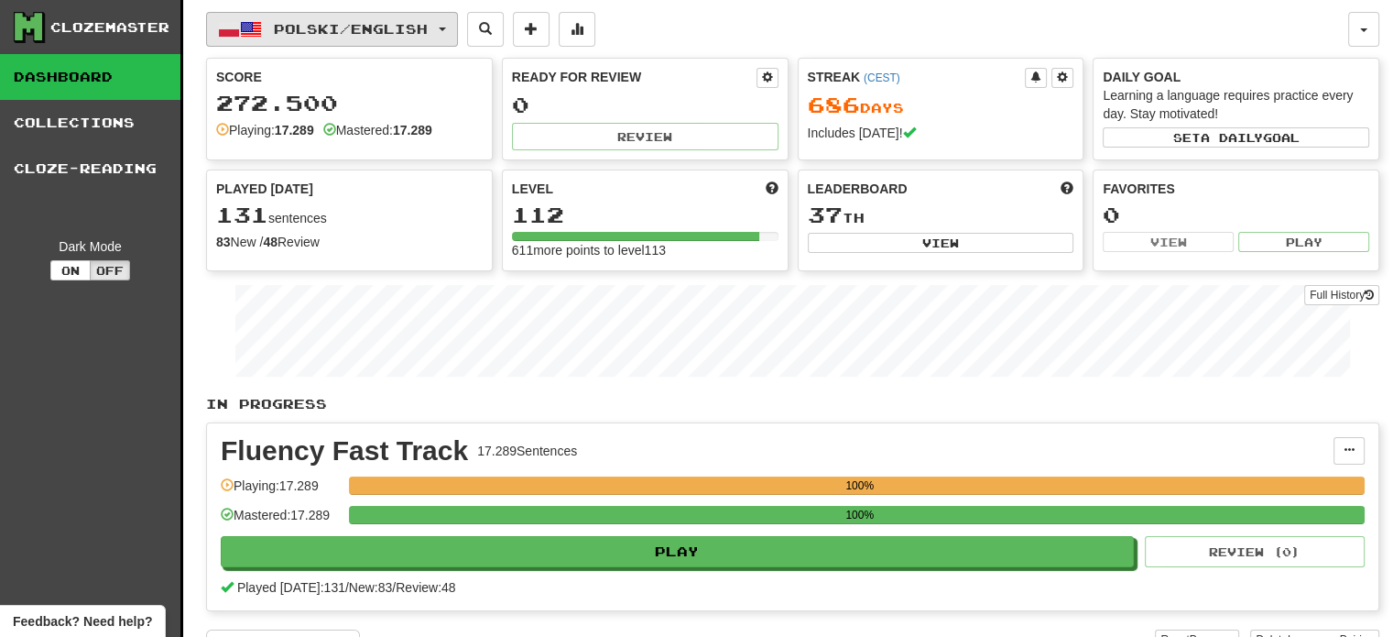
click at [395, 16] on button "Polski / English" at bounding box center [332, 29] width 252 height 35
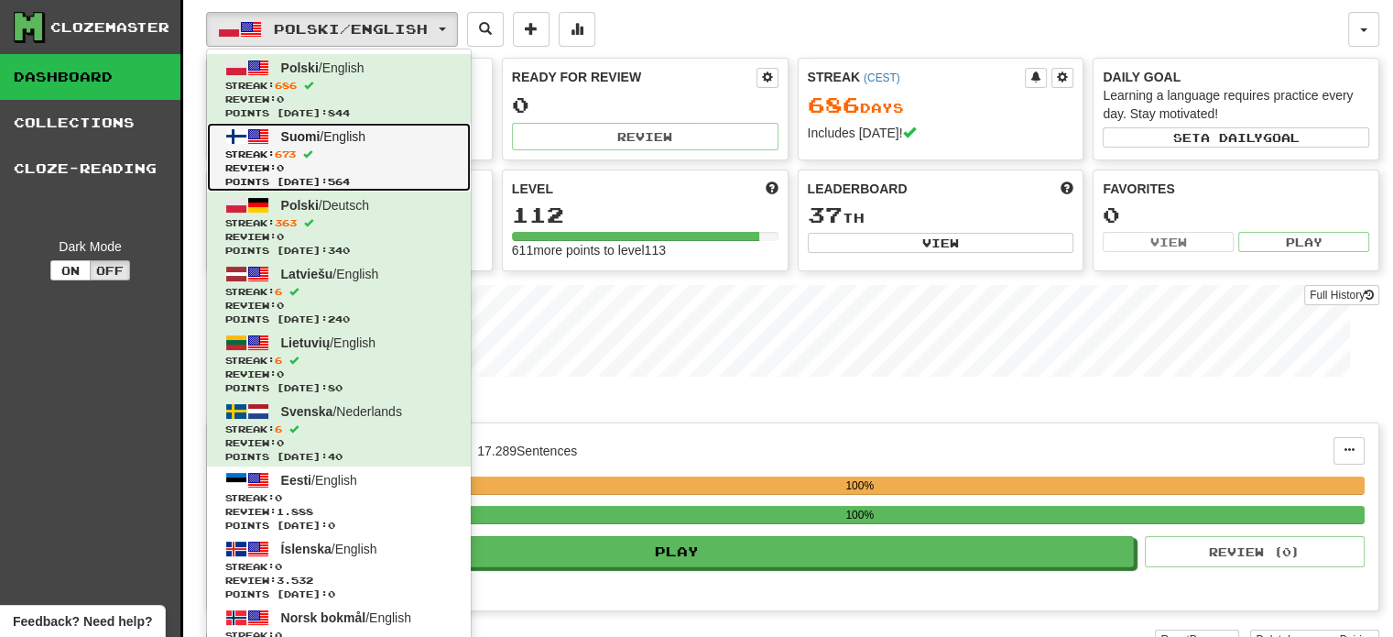
click at [359, 149] on span "Streak: 673" at bounding box center [338, 154] width 227 height 14
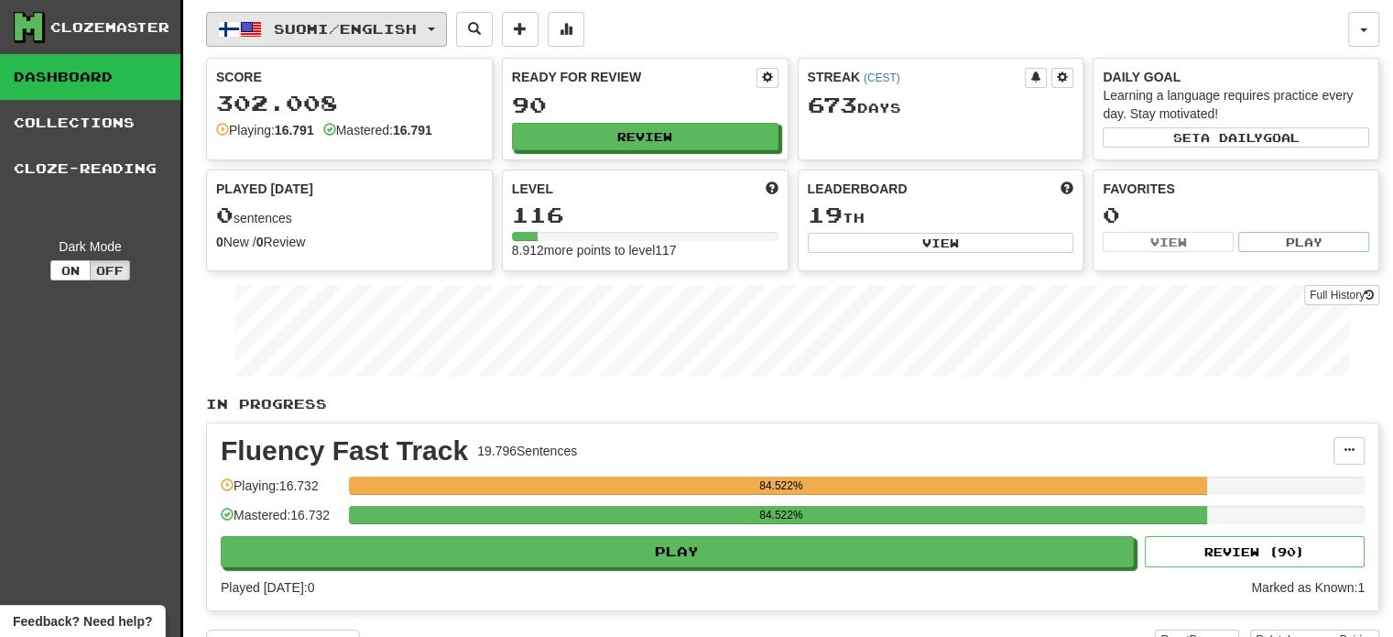
click at [389, 38] on button "Suomi / English" at bounding box center [326, 29] width 241 height 35
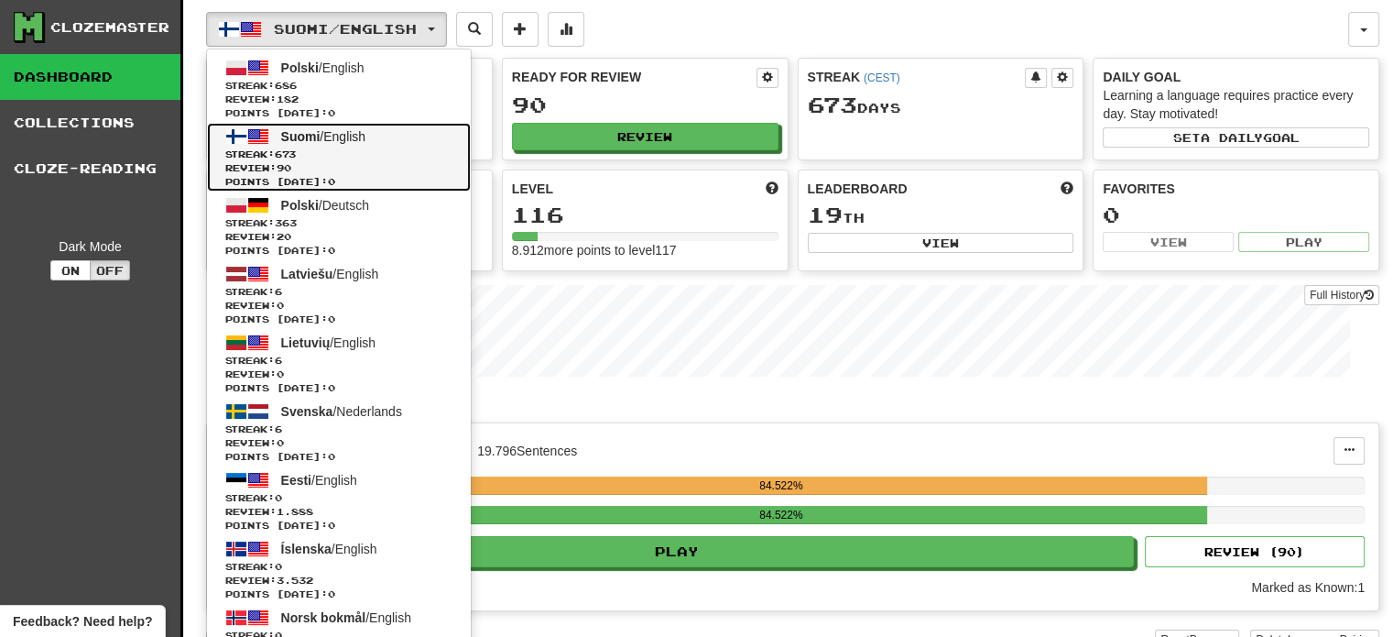
click at [398, 175] on span "Points [DATE]: 0" at bounding box center [338, 182] width 227 height 14
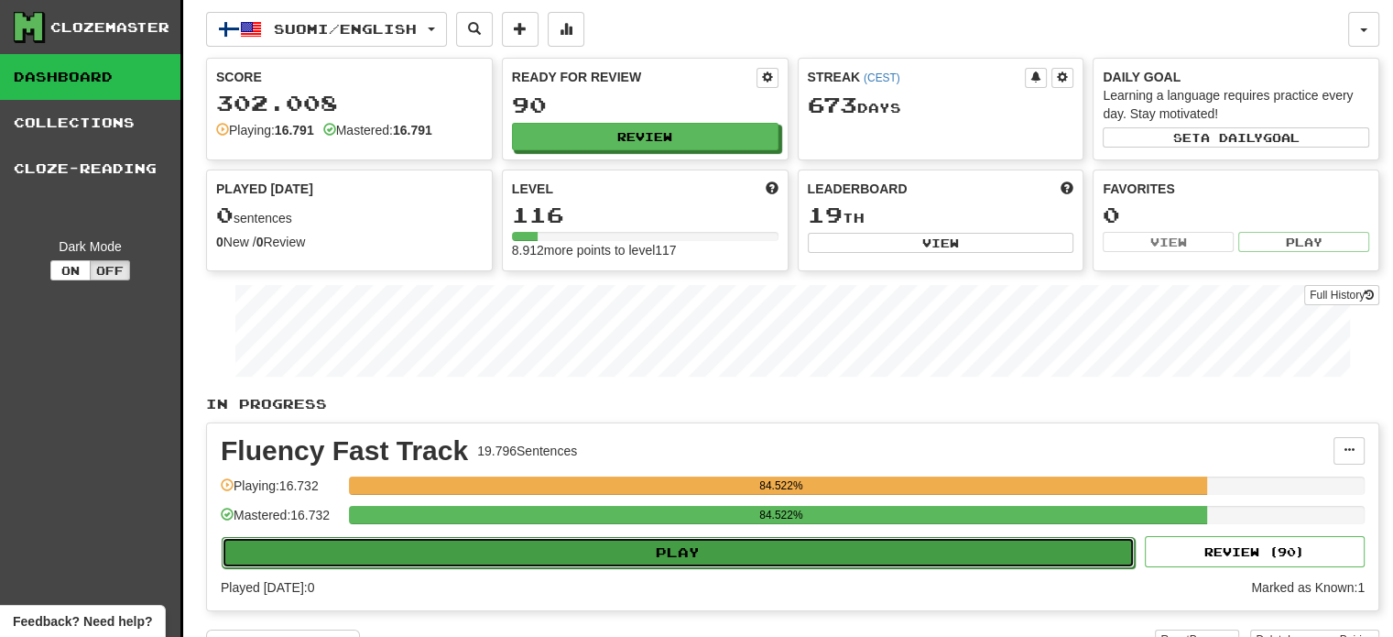
click at [617, 562] on button "Play" at bounding box center [678, 552] width 913 height 31
select select "**"
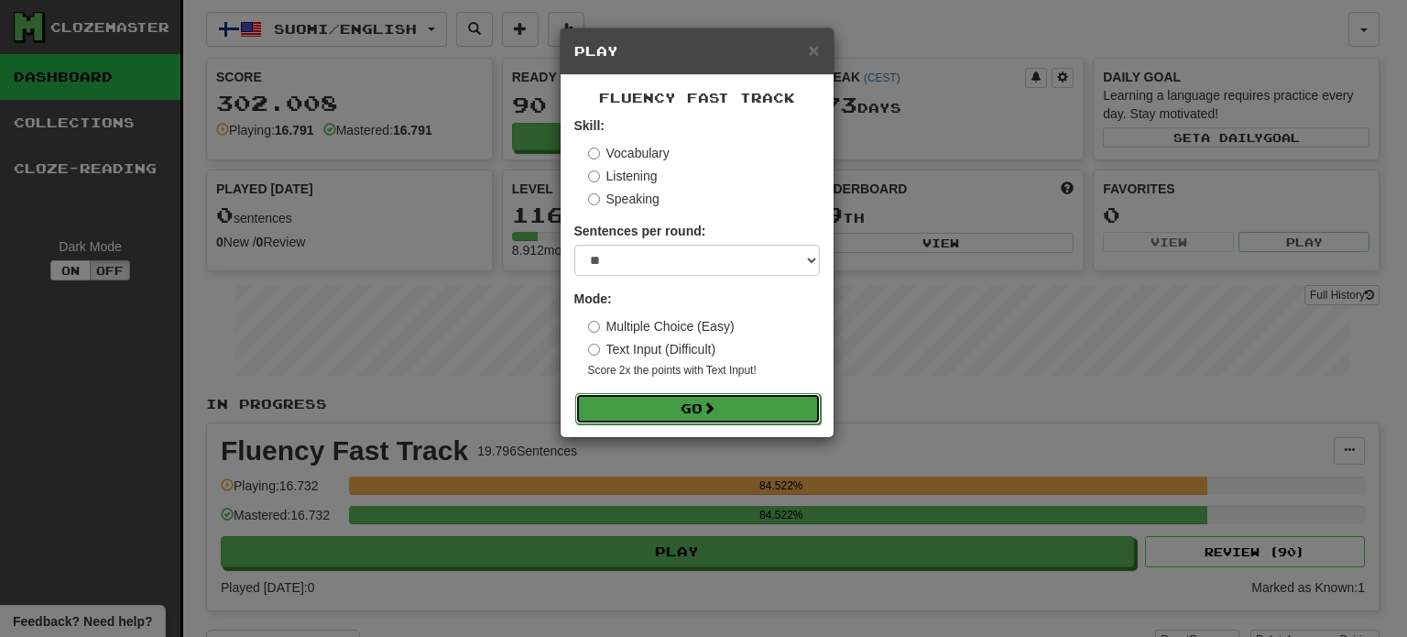
click at [698, 420] on button "Go" at bounding box center [697, 408] width 245 height 31
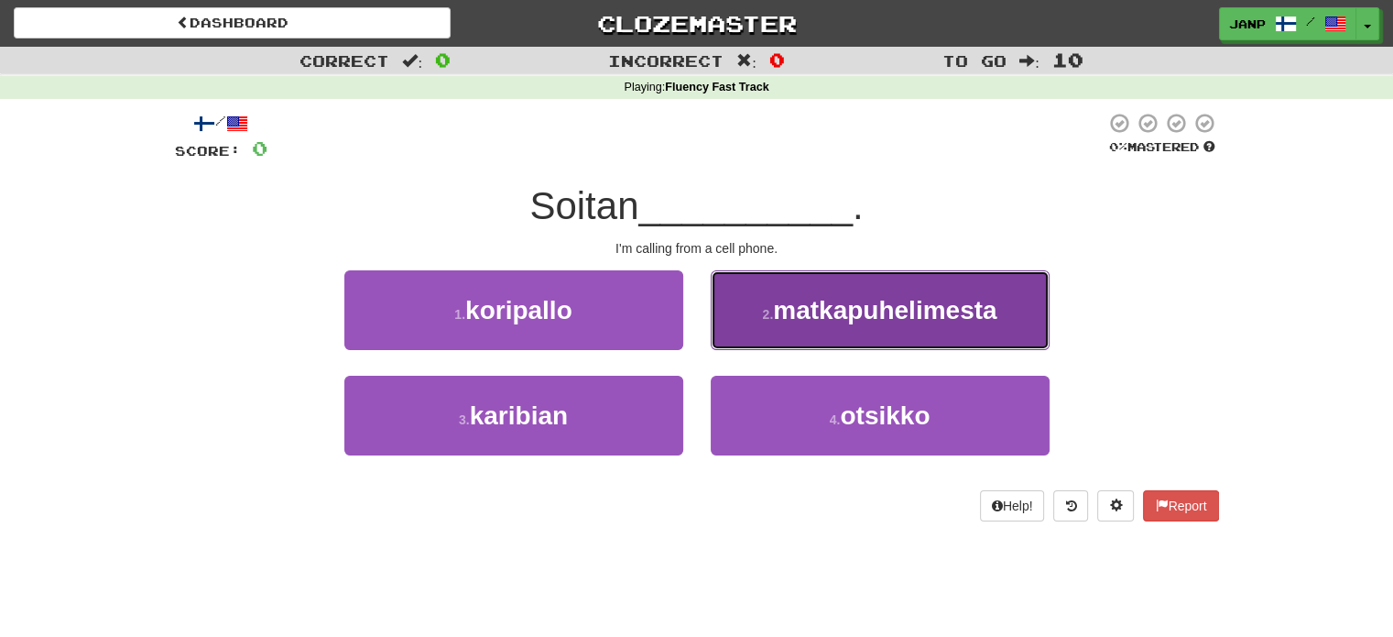
click at [828, 327] on button "2 . matkapuhelimesta" at bounding box center [880, 310] width 339 height 80
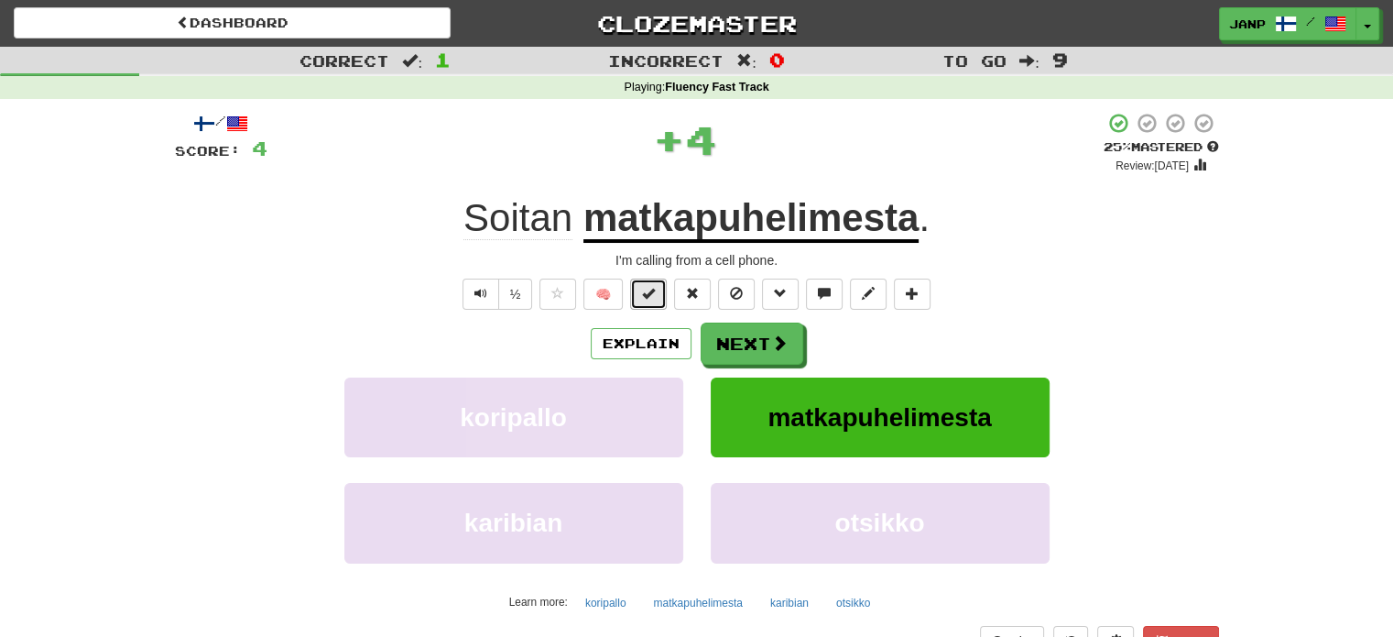
click at [653, 299] on span at bounding box center [648, 293] width 13 height 13
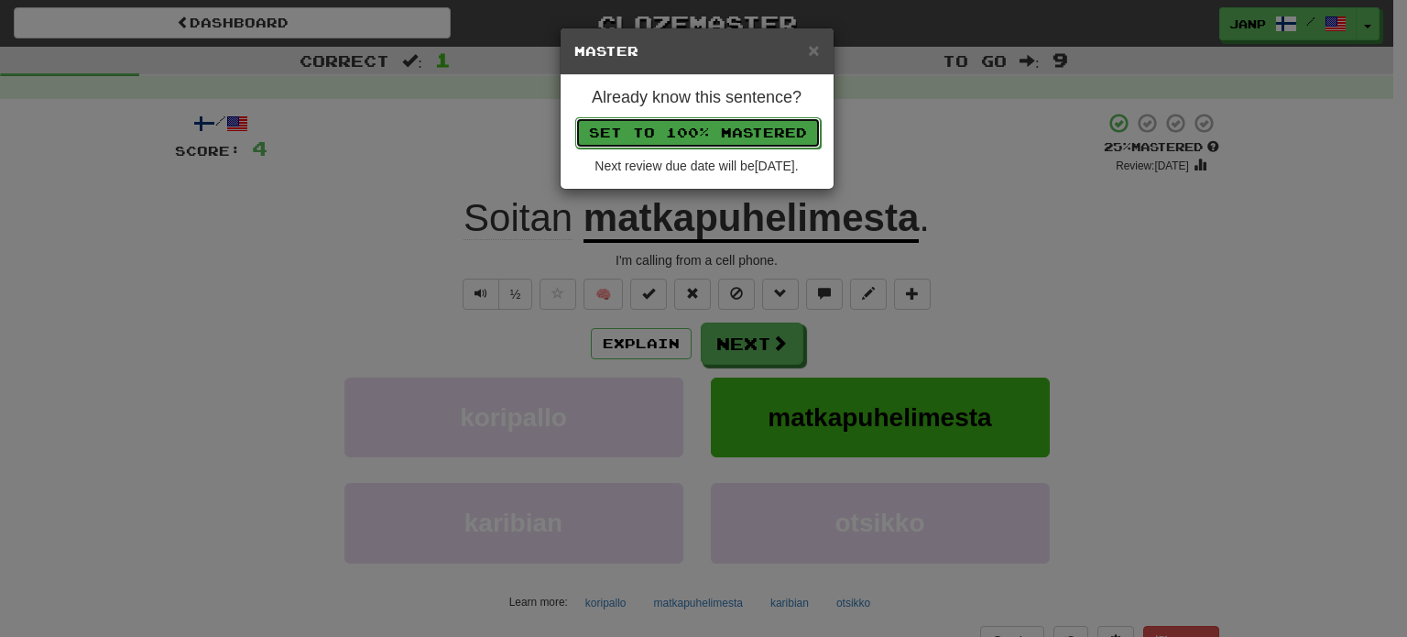
click at [700, 124] on button "Set to 100% Mastered" at bounding box center [697, 132] width 245 height 31
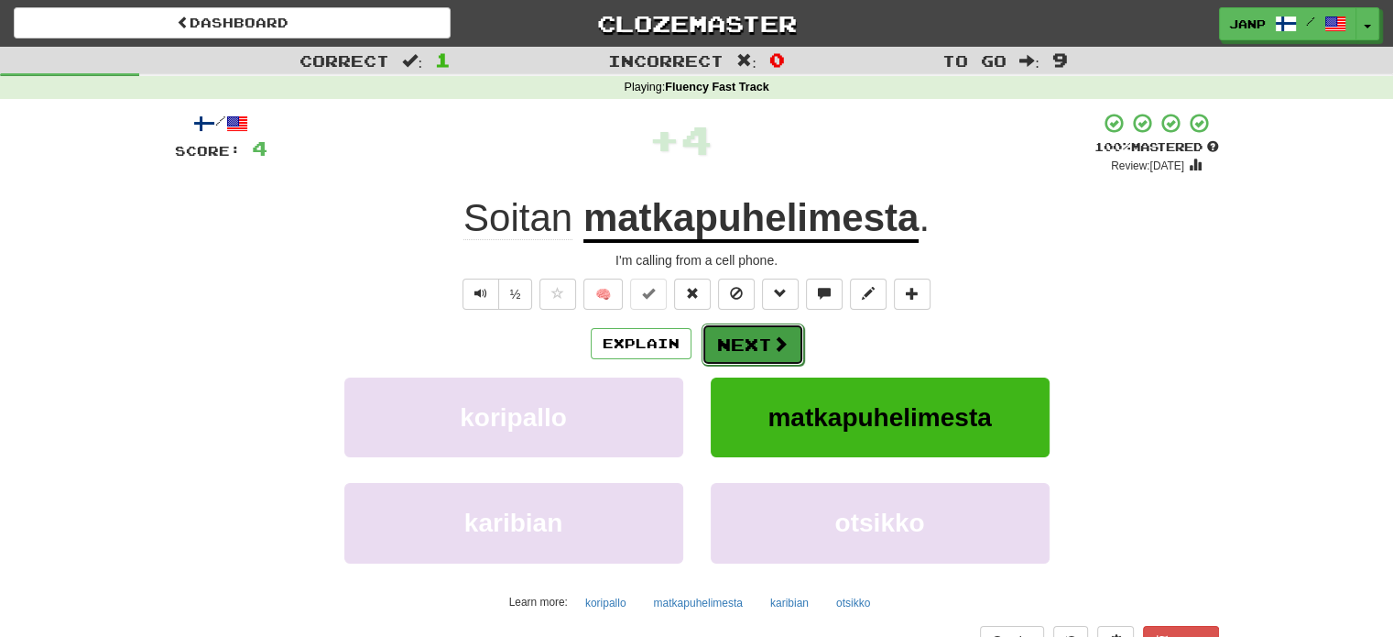
click at [736, 347] on button "Next" at bounding box center [753, 344] width 103 height 42
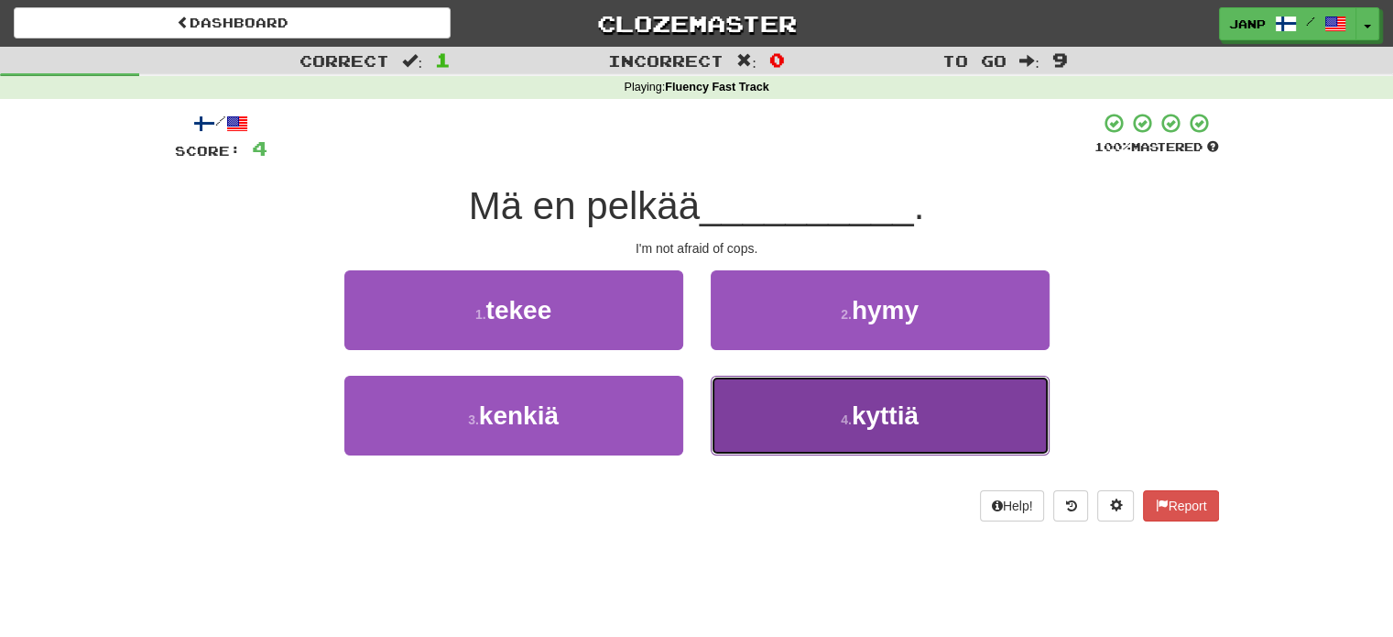
click at [744, 427] on button "4 . kyttiä" at bounding box center [880, 416] width 339 height 80
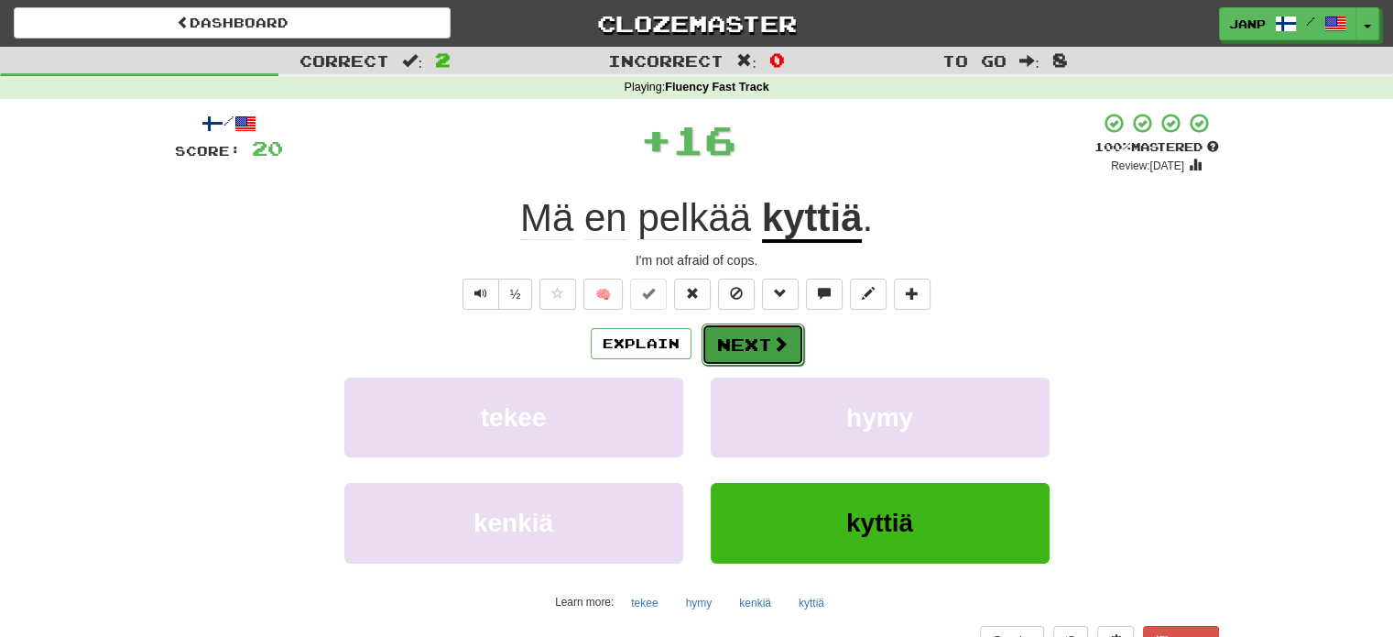
click at [740, 338] on button "Next" at bounding box center [753, 344] width 103 height 42
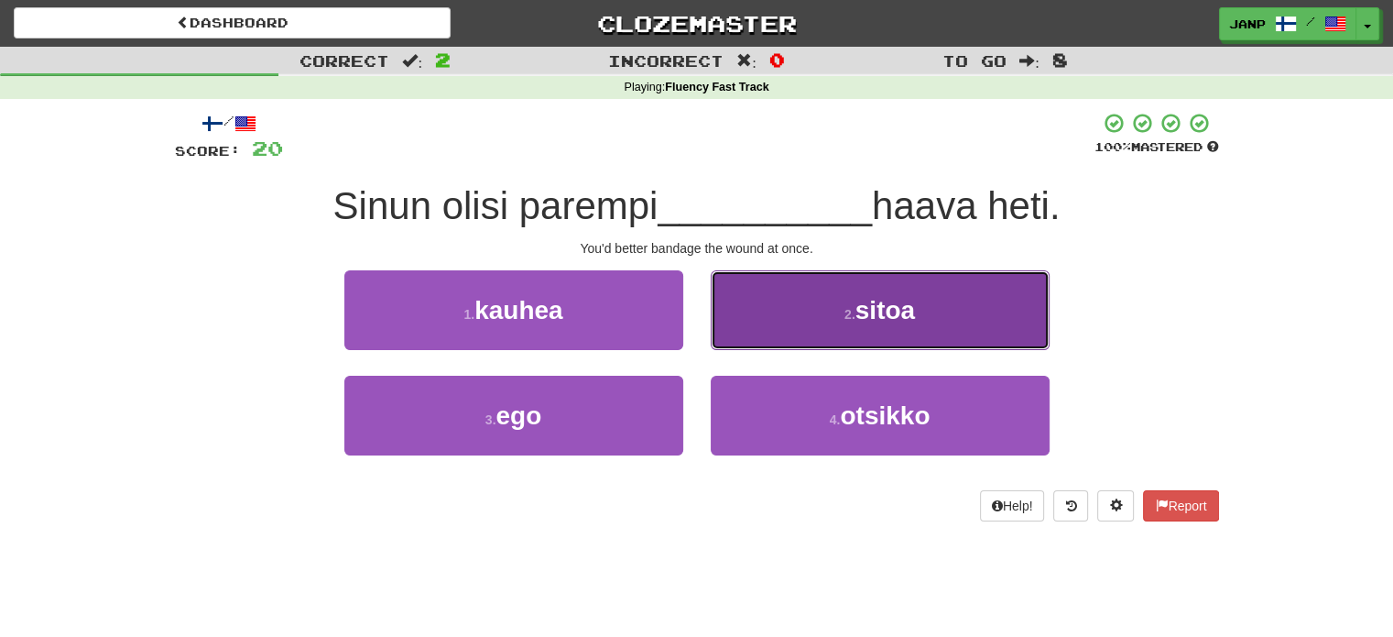
click at [776, 335] on button "2 . sitoa" at bounding box center [880, 310] width 339 height 80
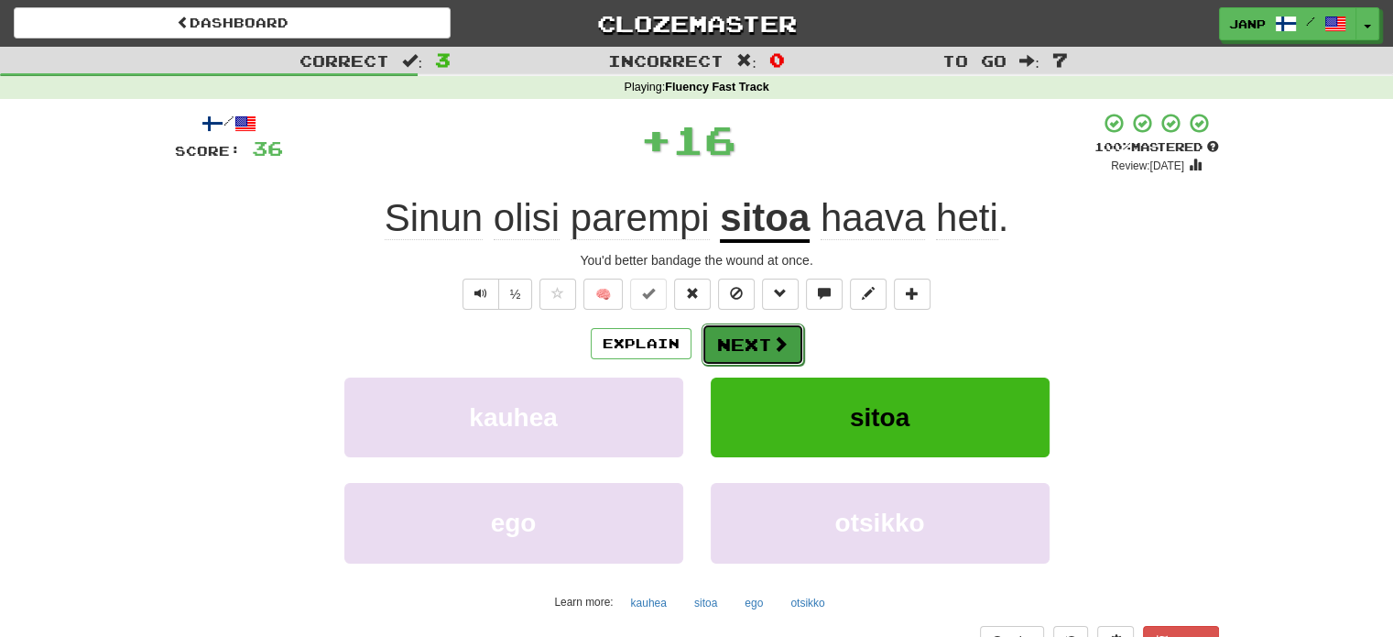
click at [736, 343] on button "Next" at bounding box center [753, 344] width 103 height 42
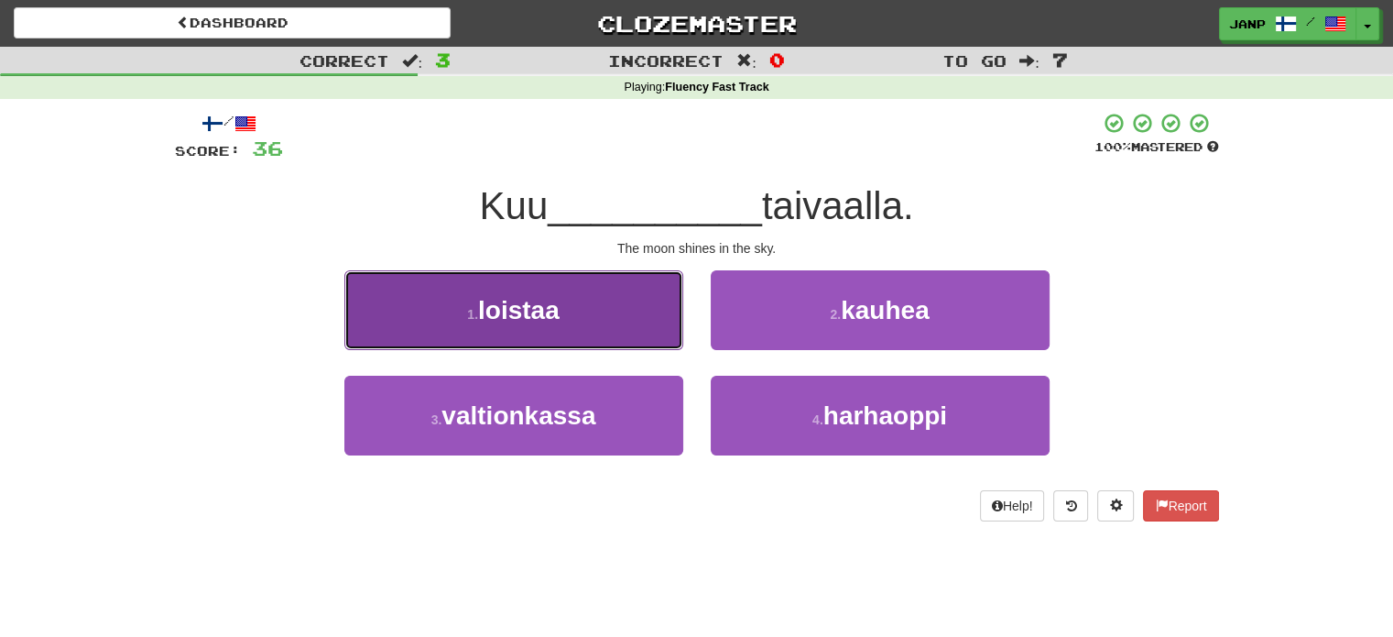
click at [648, 320] on button "1 . loistaa" at bounding box center [513, 310] width 339 height 80
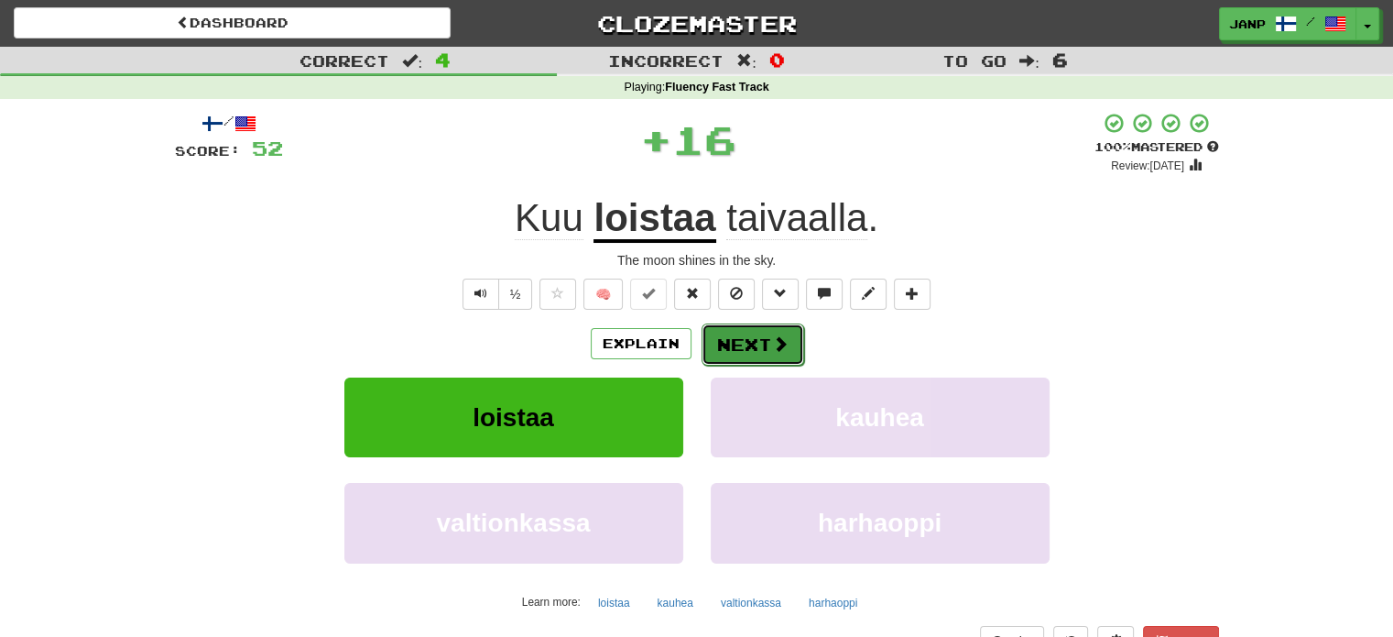
click at [738, 332] on button "Next" at bounding box center [753, 344] width 103 height 42
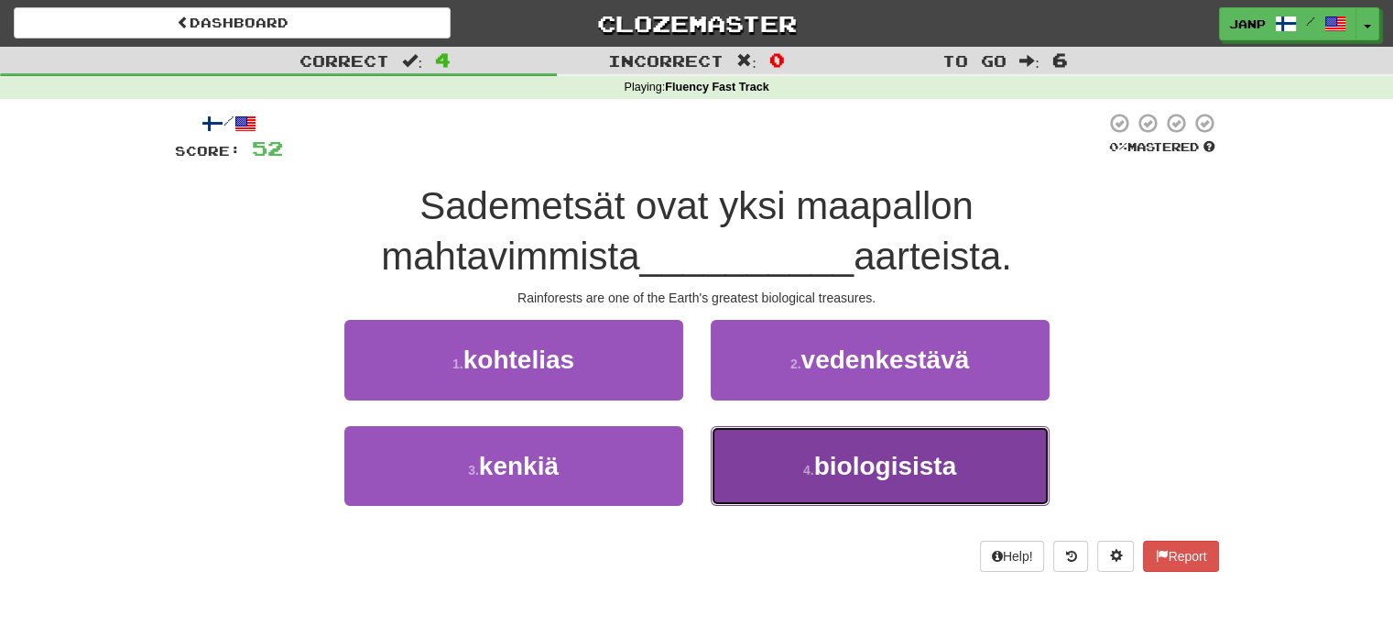
click at [762, 437] on button "4 . biologisista" at bounding box center [880, 466] width 339 height 80
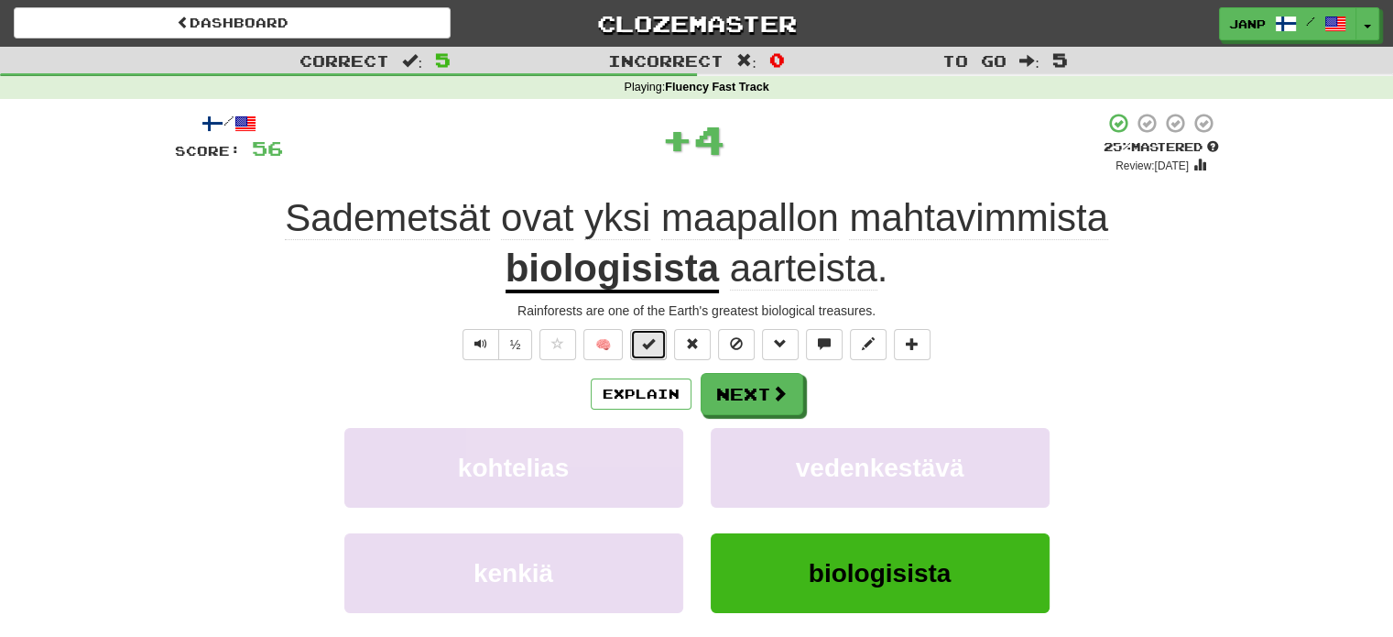
click at [652, 343] on span at bounding box center [648, 343] width 13 height 13
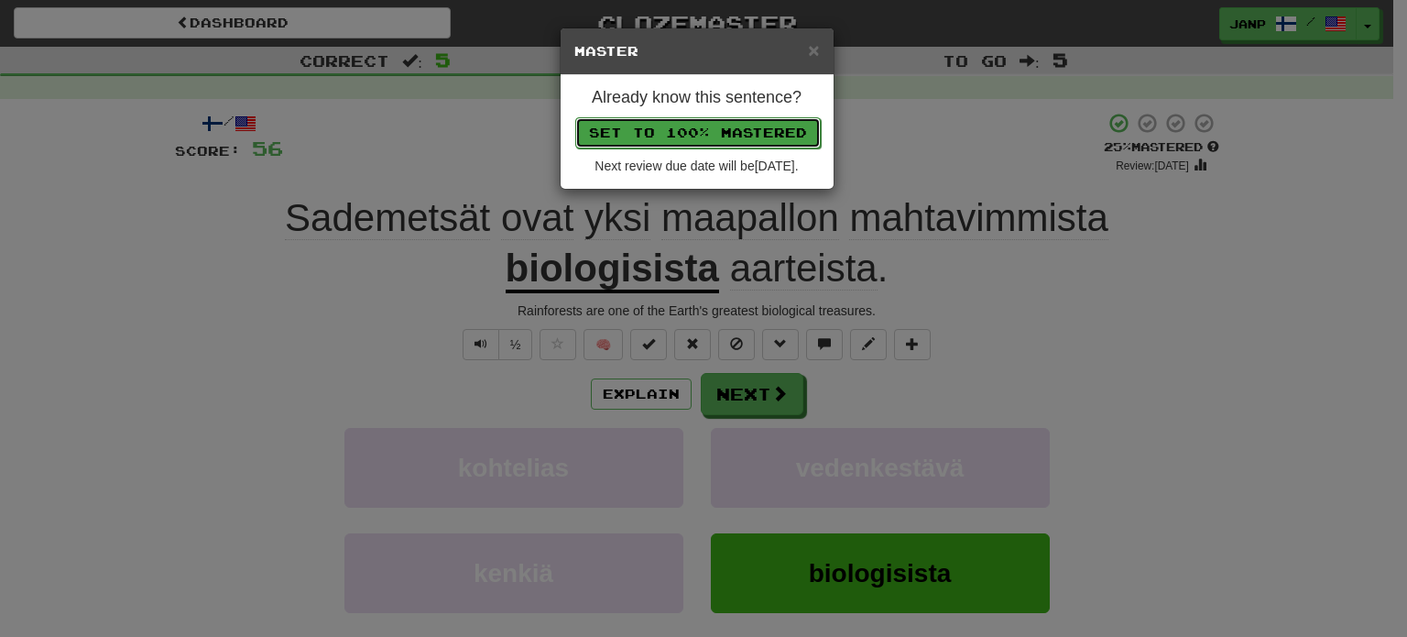
click at [740, 119] on button "Set to 100% Mastered" at bounding box center [697, 132] width 245 height 31
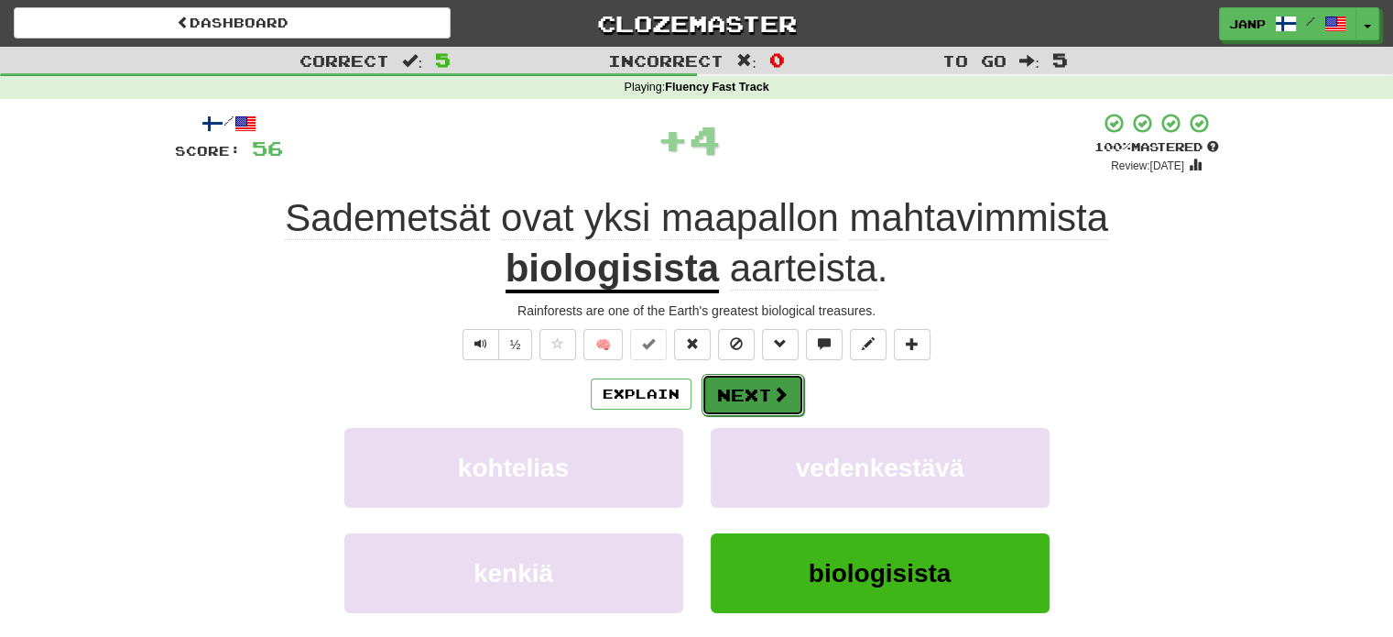
click at [772, 394] on span at bounding box center [780, 394] width 16 height 16
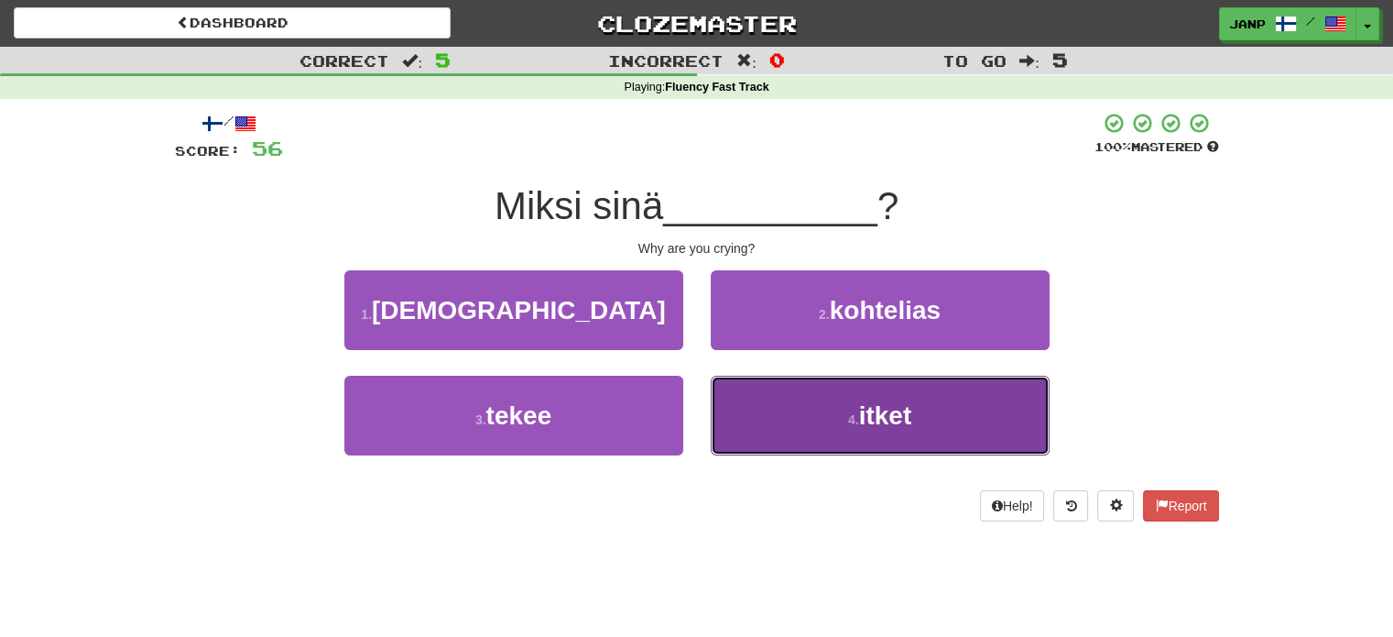
click at [773, 421] on button "4 . itket" at bounding box center [880, 416] width 339 height 80
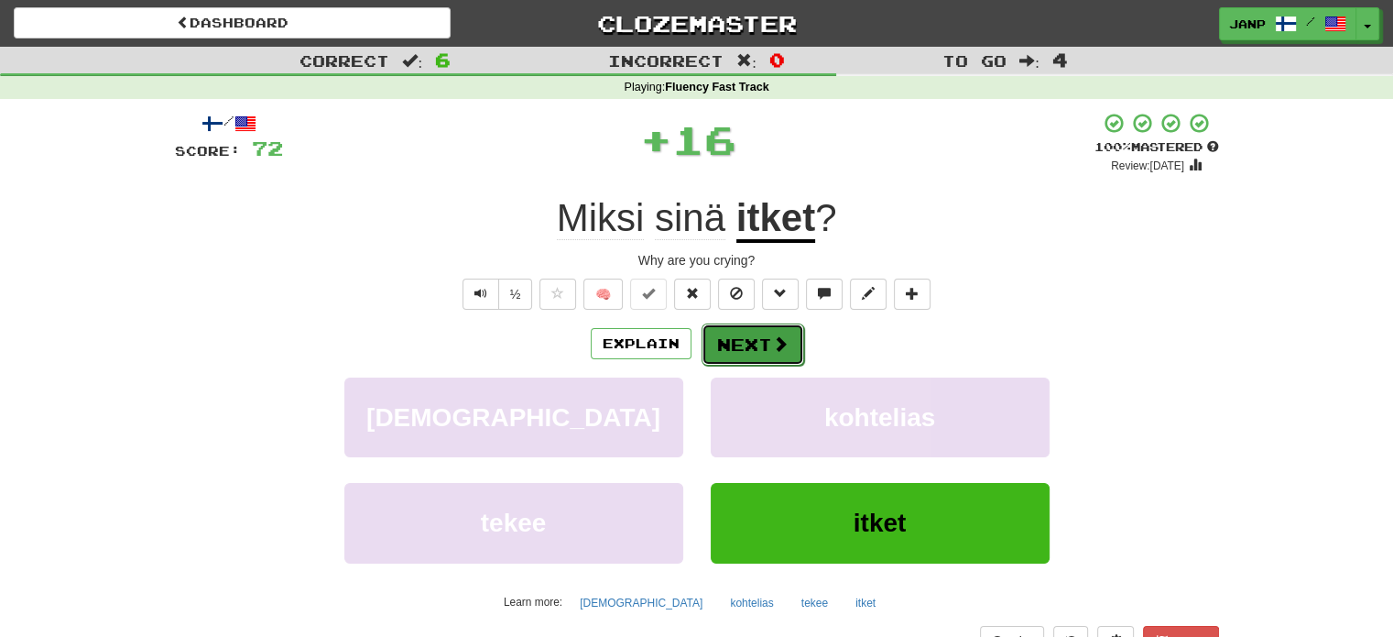
click at [741, 331] on button "Next" at bounding box center [753, 344] width 103 height 42
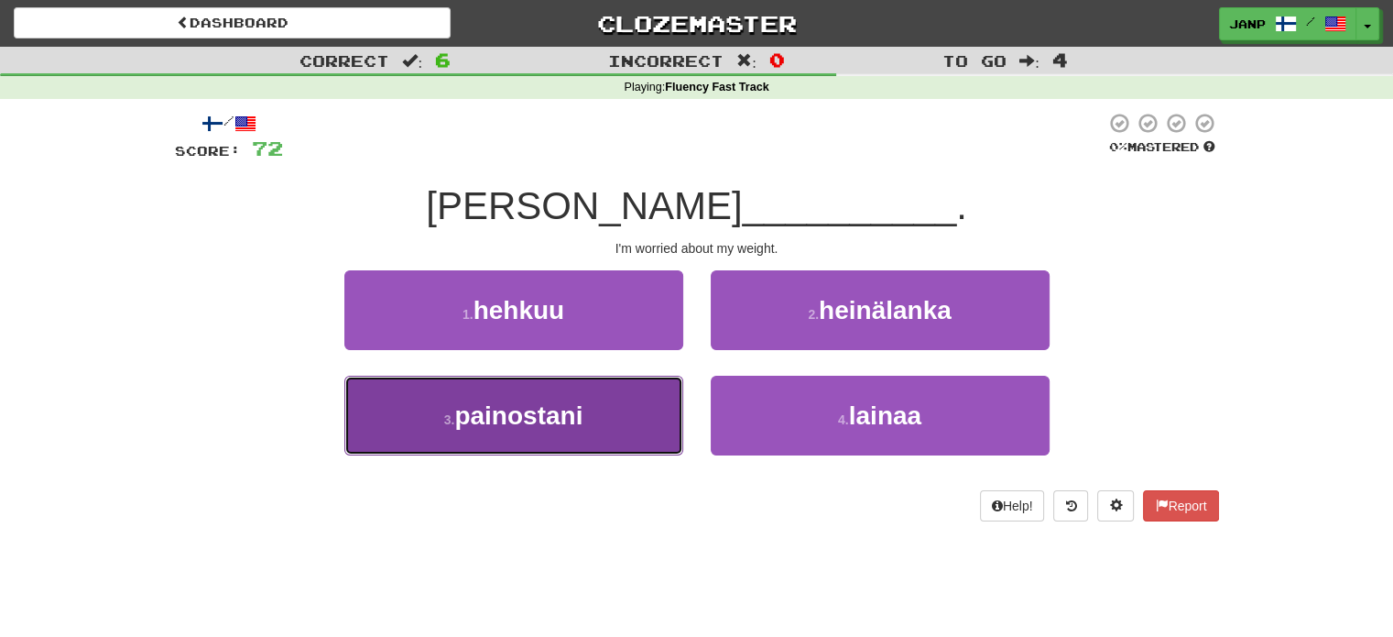
click at [627, 418] on button "3 . painostani" at bounding box center [513, 416] width 339 height 80
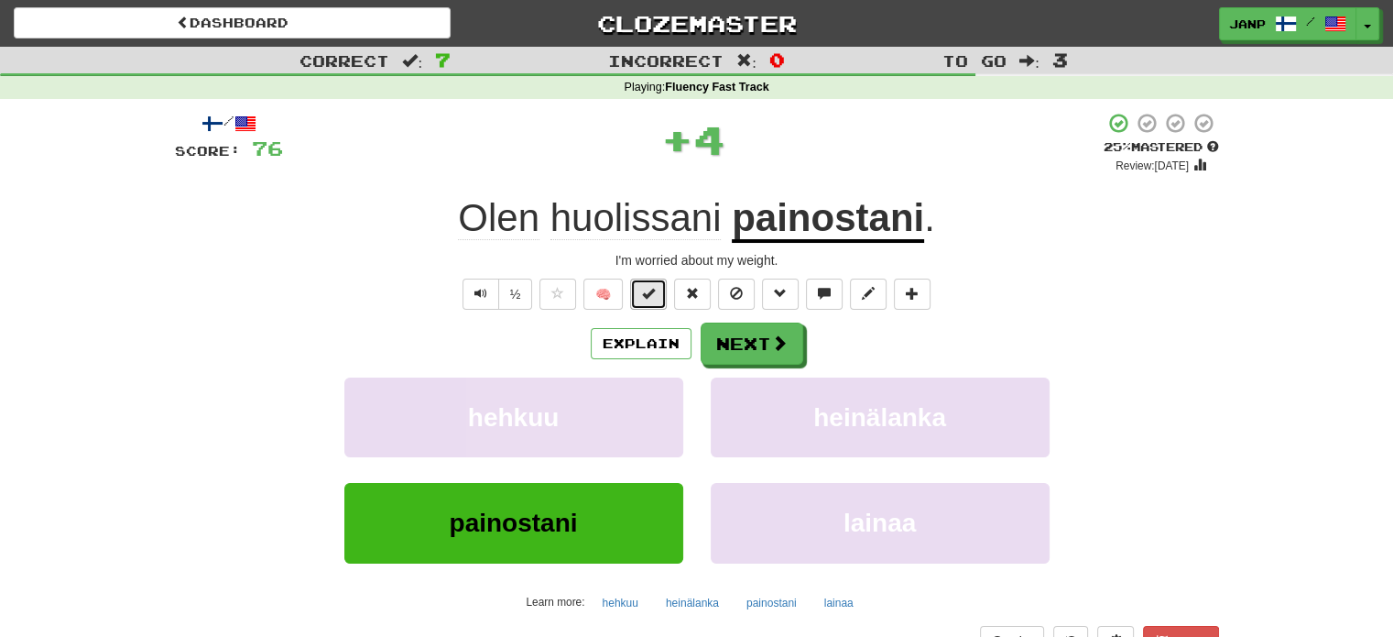
click at [663, 298] on button at bounding box center [648, 293] width 37 height 31
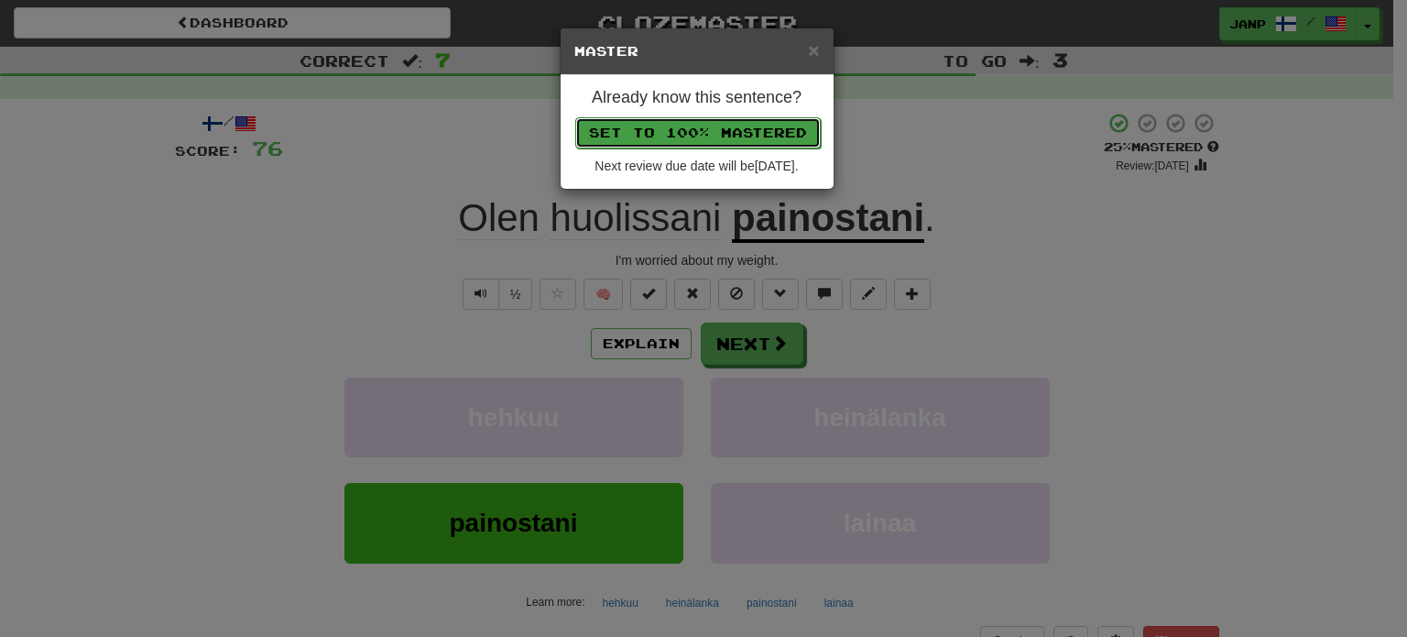
click at [726, 136] on button "Set to 100% Mastered" at bounding box center [697, 132] width 245 height 31
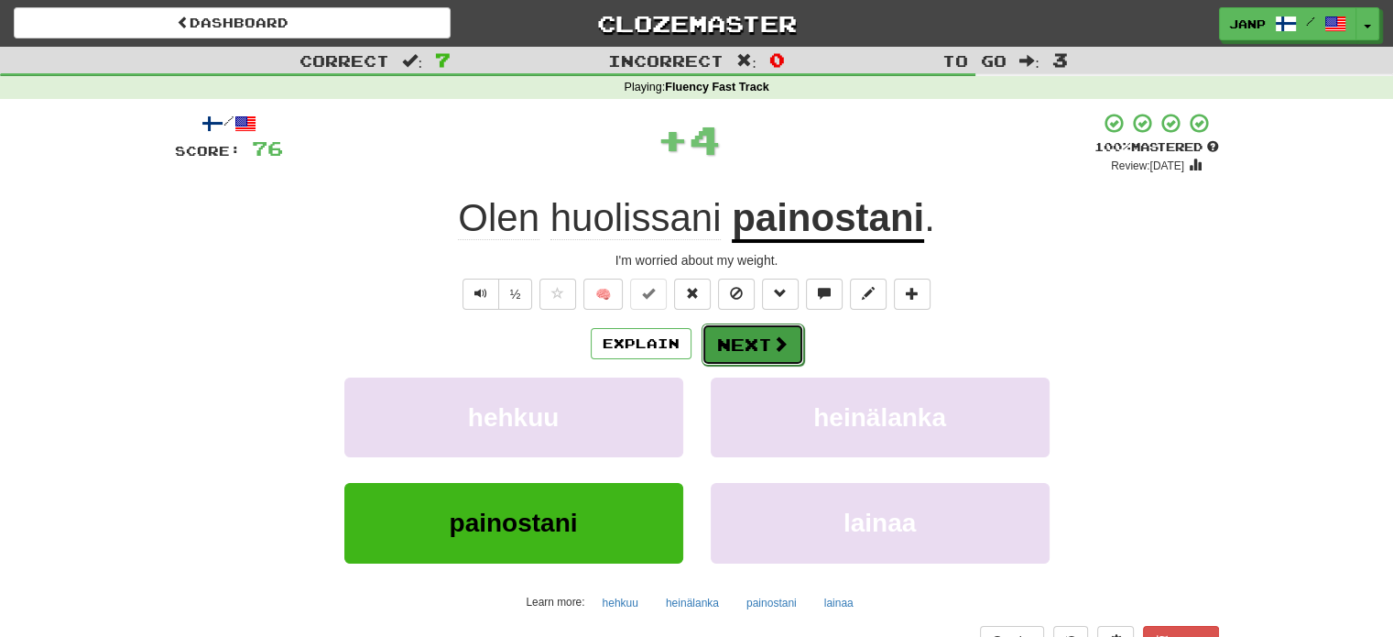
click at [780, 355] on button "Next" at bounding box center [753, 344] width 103 height 42
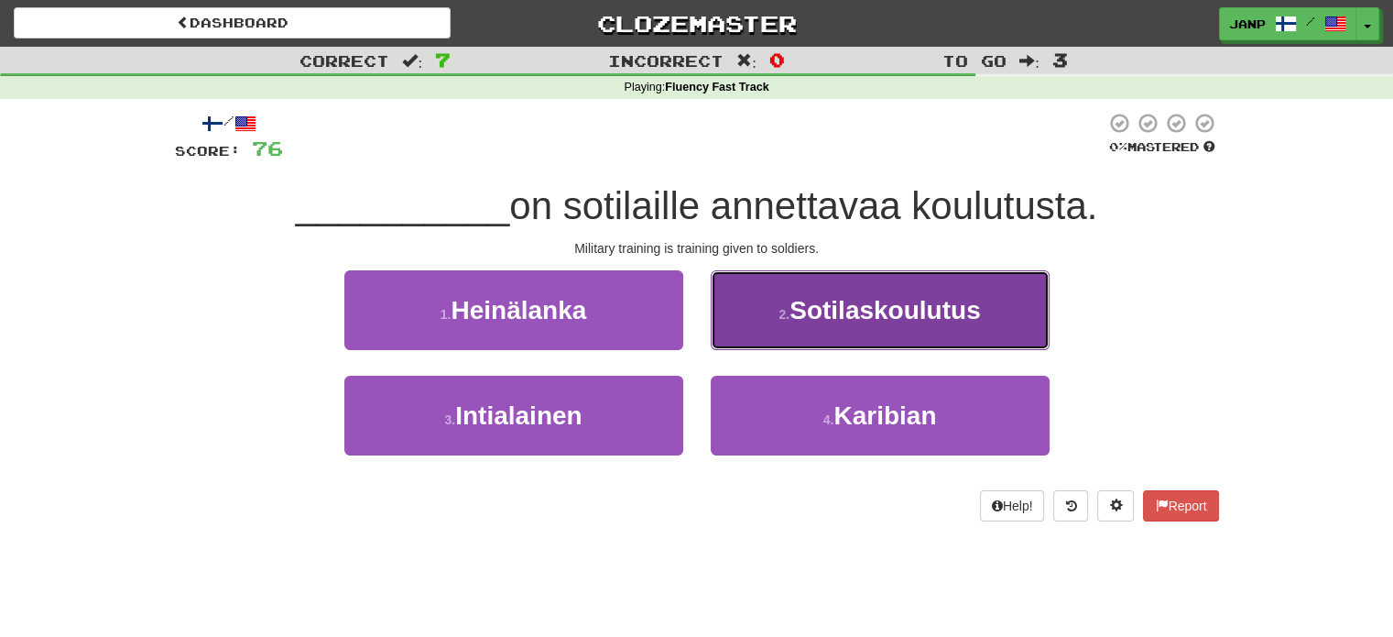
click at [799, 316] on span "Sotilaskoulutus" at bounding box center [885, 310] width 191 height 28
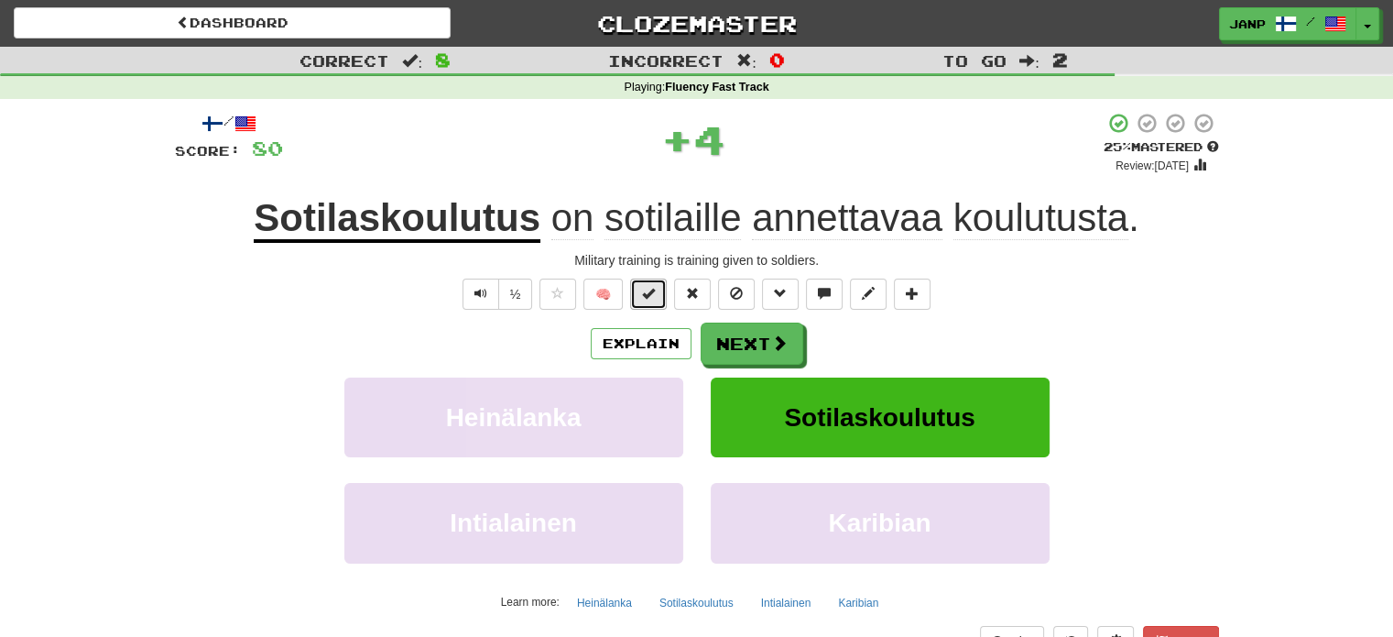
click at [662, 296] on button at bounding box center [648, 293] width 37 height 31
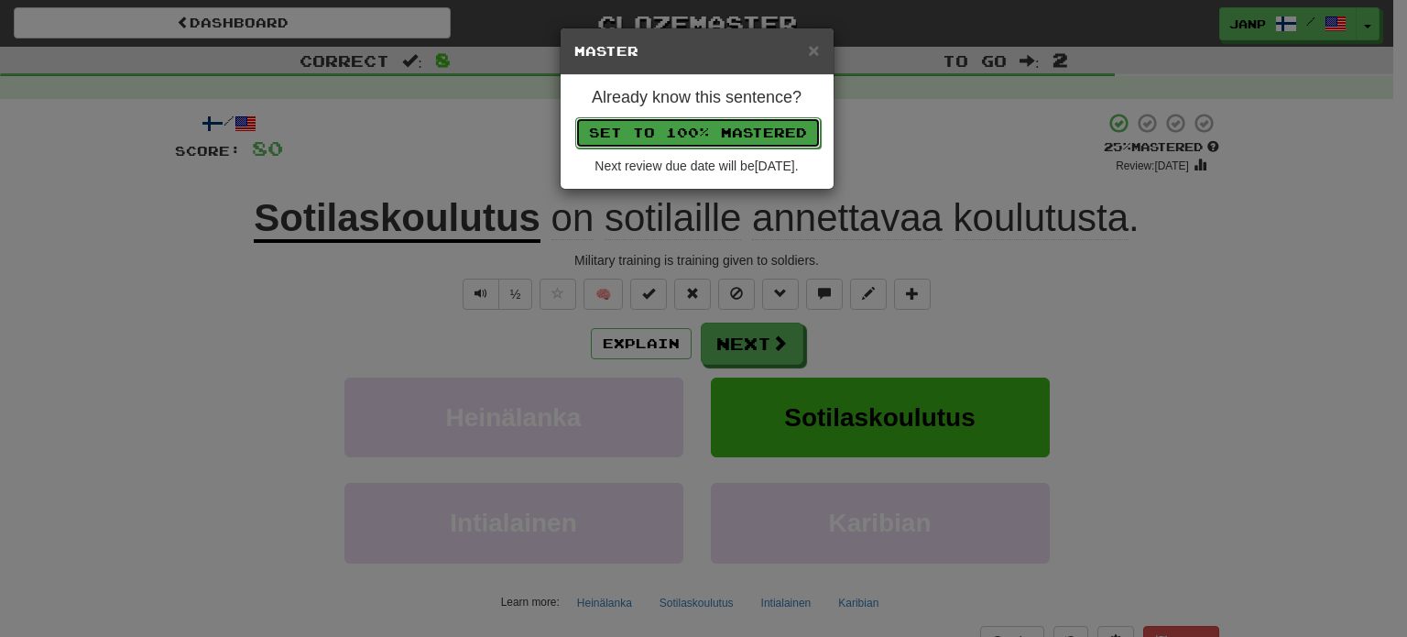
click at [734, 137] on button "Set to 100% Mastered" at bounding box center [697, 132] width 245 height 31
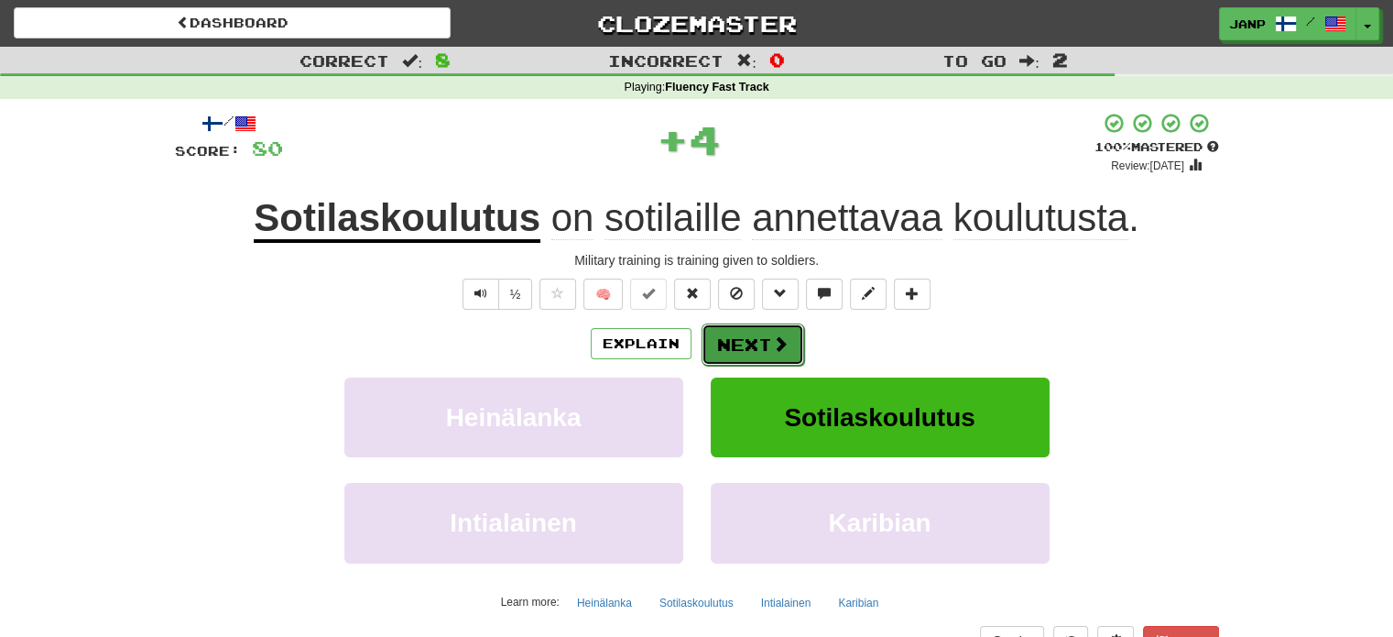
click at [772, 345] on span at bounding box center [780, 343] width 16 height 16
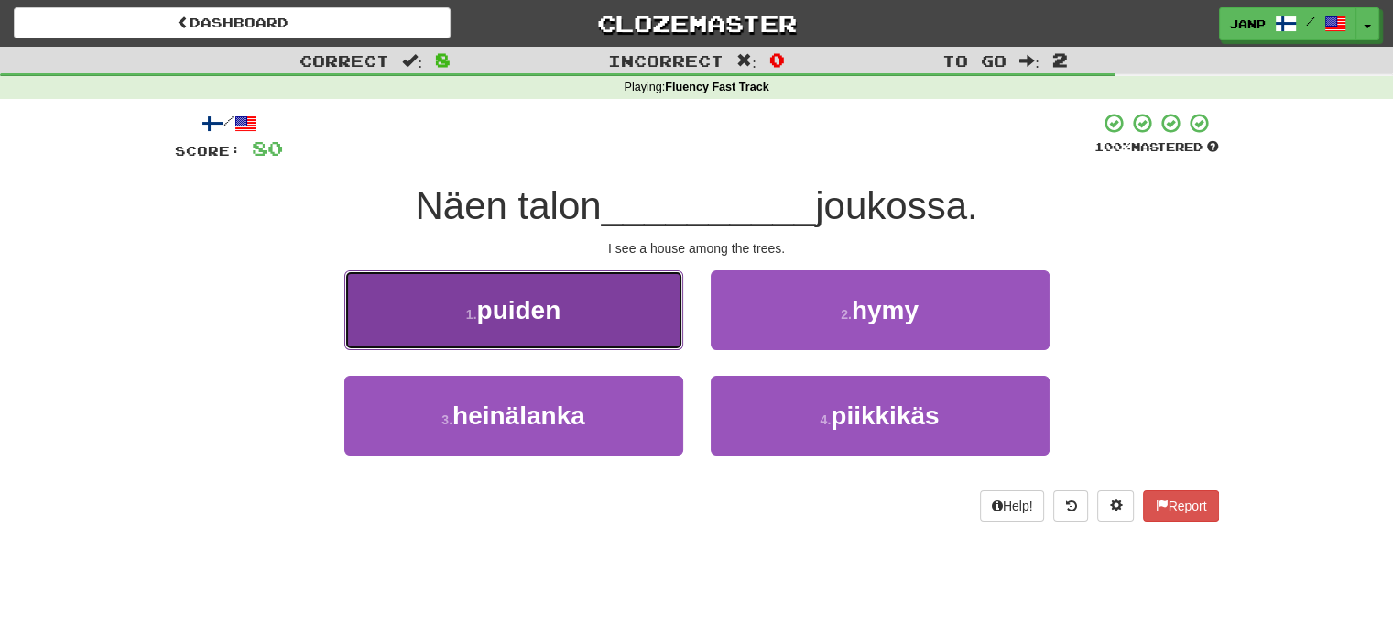
click at [648, 327] on button "1 . puiden" at bounding box center [513, 310] width 339 height 80
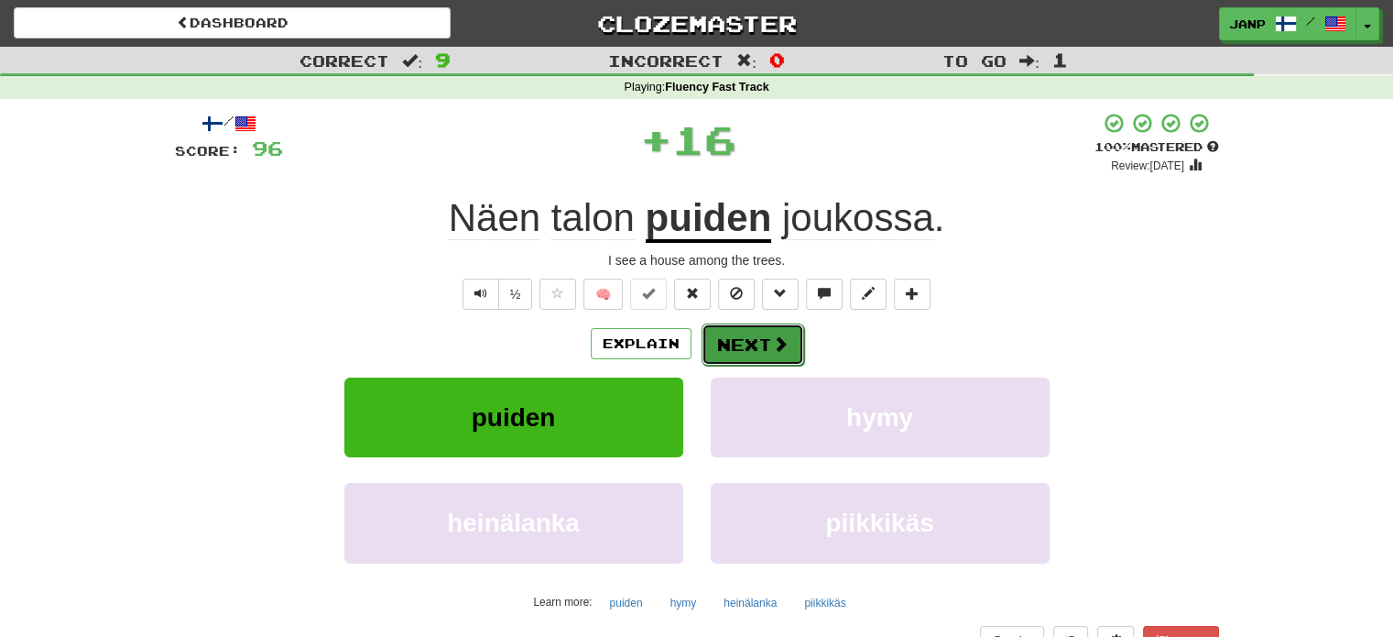
click at [759, 347] on button "Next" at bounding box center [753, 344] width 103 height 42
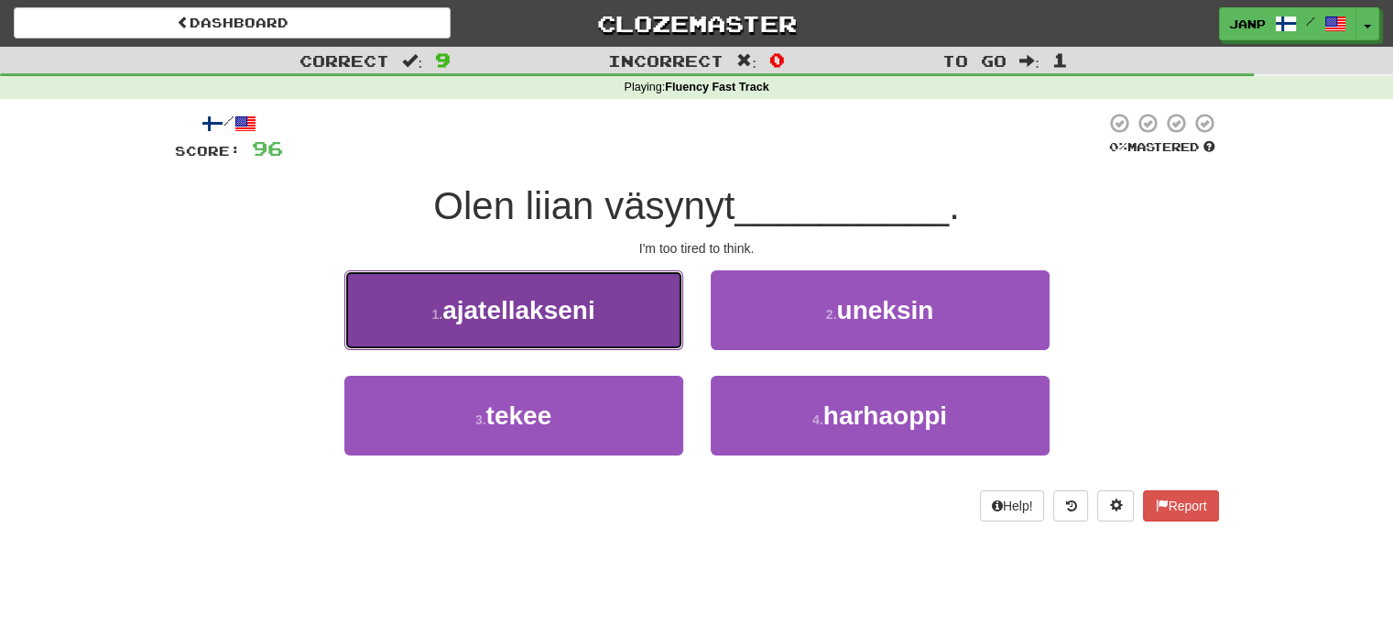
click at [597, 329] on button "1 . ajatellakseni" at bounding box center [513, 310] width 339 height 80
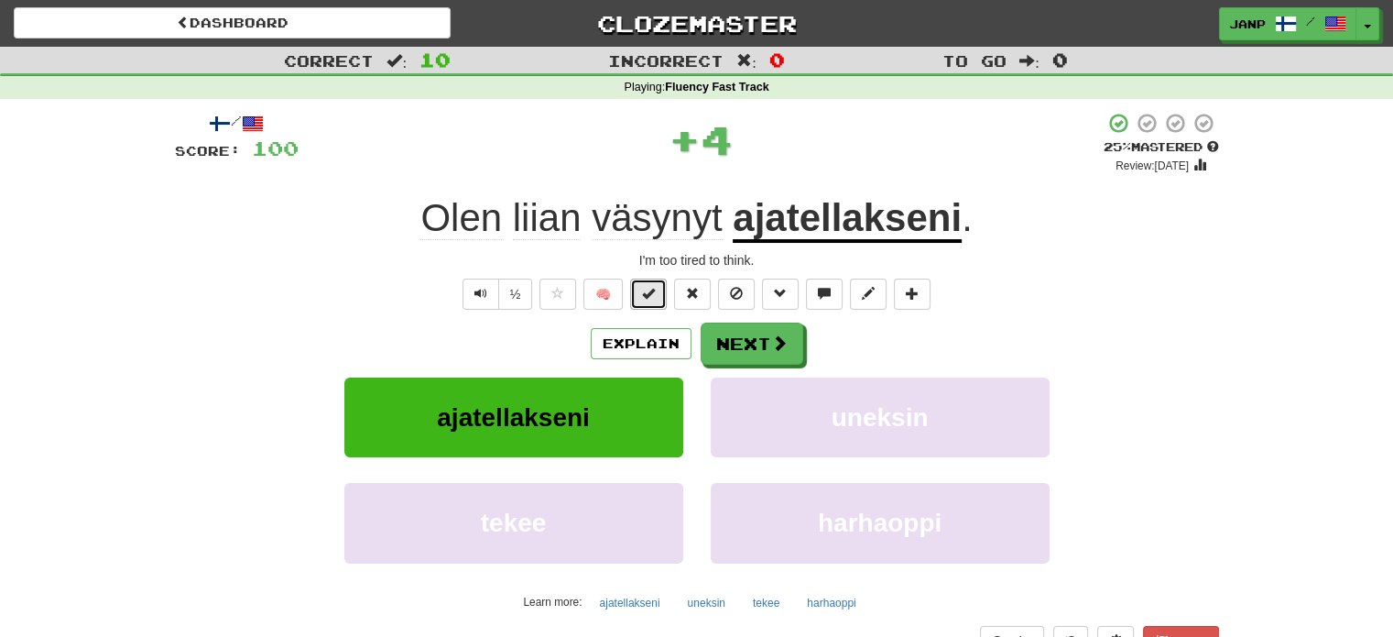
click at [651, 301] on button at bounding box center [648, 293] width 37 height 31
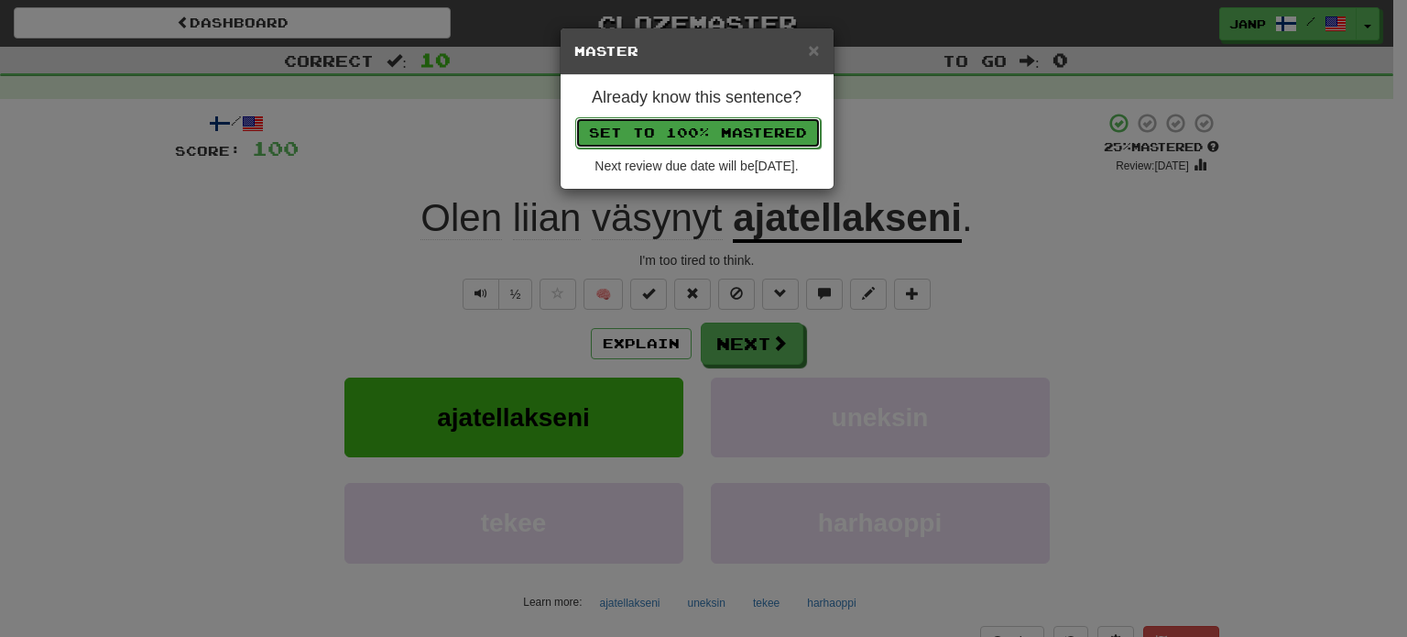
click at [733, 125] on button "Set to 100% Mastered" at bounding box center [697, 132] width 245 height 31
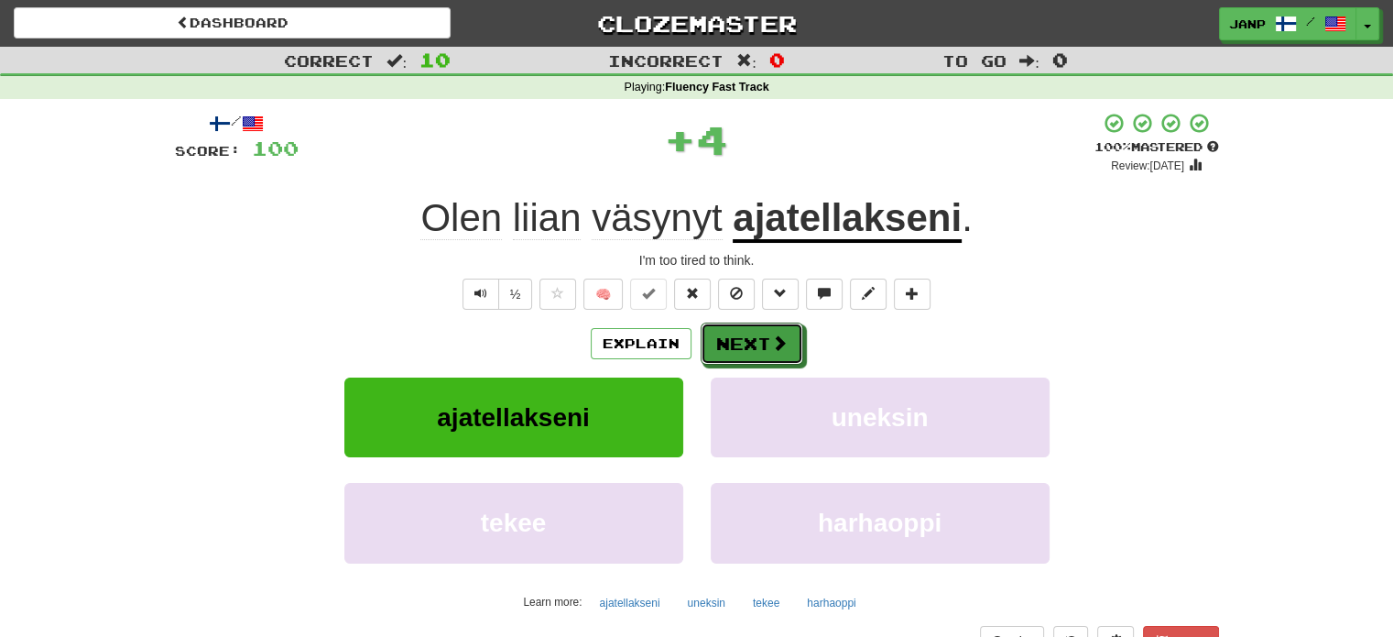
click at [751, 332] on button "Next" at bounding box center [752, 343] width 103 height 42
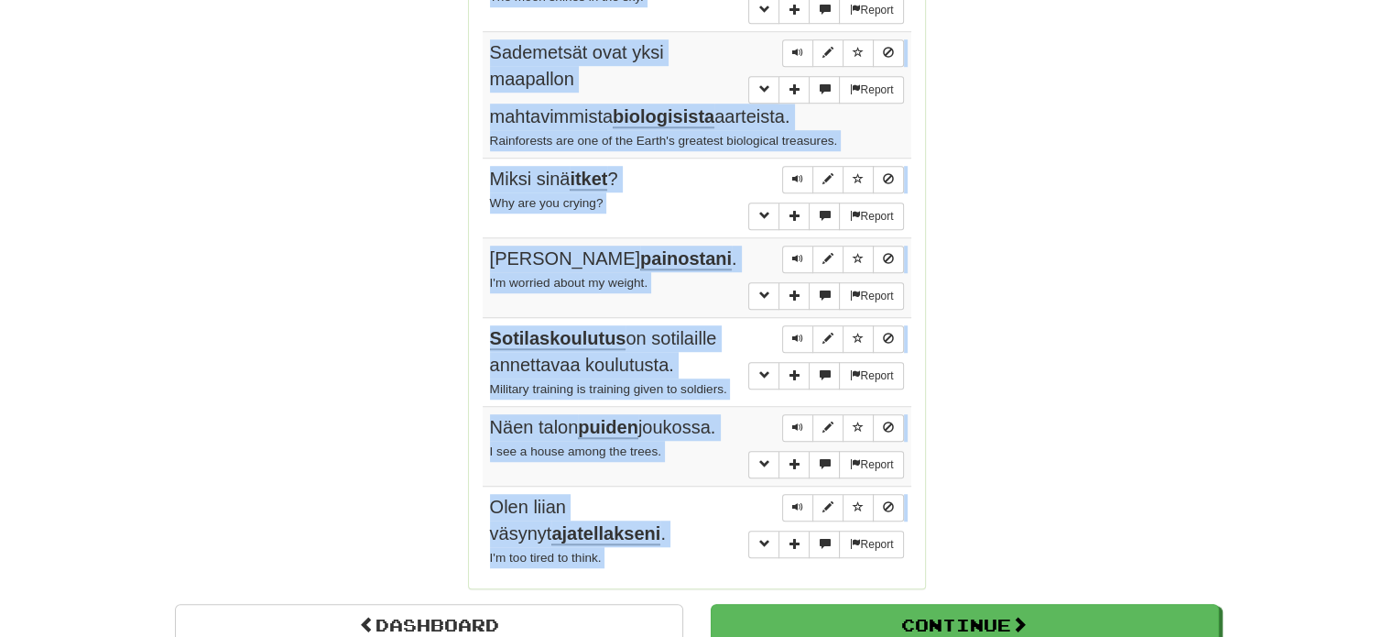
scroll to position [1364, 0]
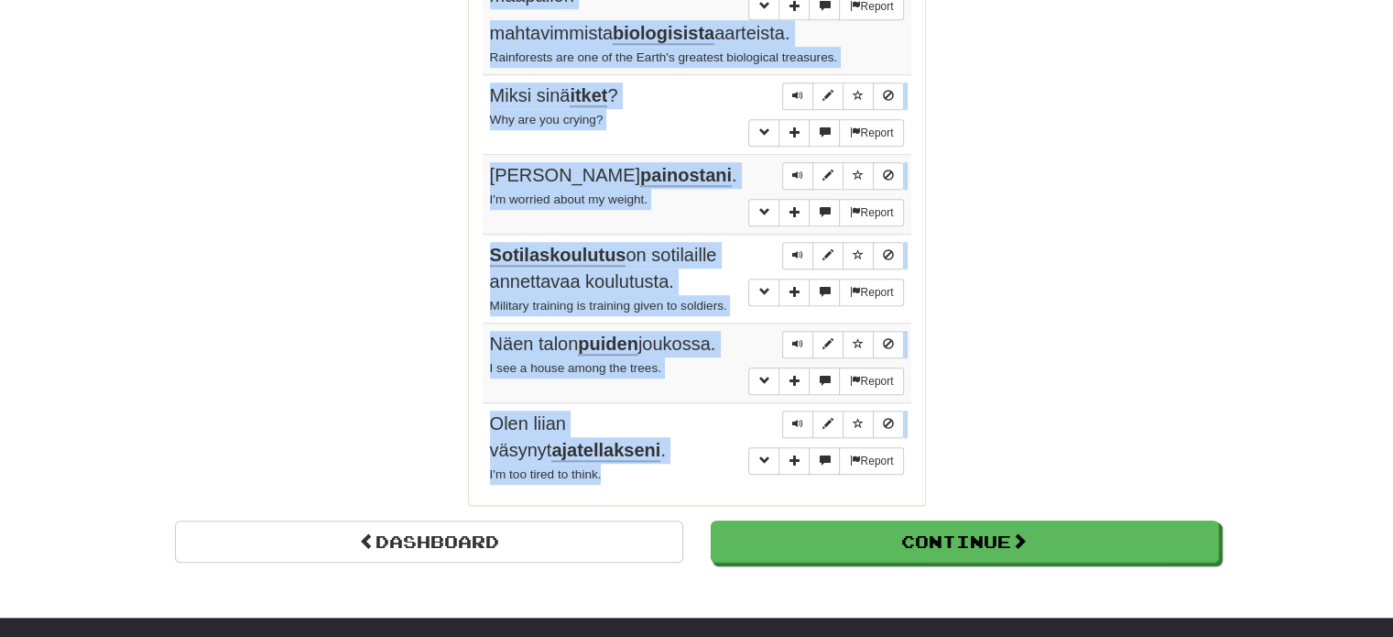
drag, startPoint x: 488, startPoint y: 267, endPoint x: 700, endPoint y: 456, distance: 284.1
click at [700, 456] on tbody "Report Soitan matkapuhelimesta . I'm calling from a cell phone. Report Mä en pe…" at bounding box center [697, 56] width 429 height 871
copy tbody "Soitan matkapuhelimesta . I'm calling from a cell phone. Report Mä en pelkää ky…"
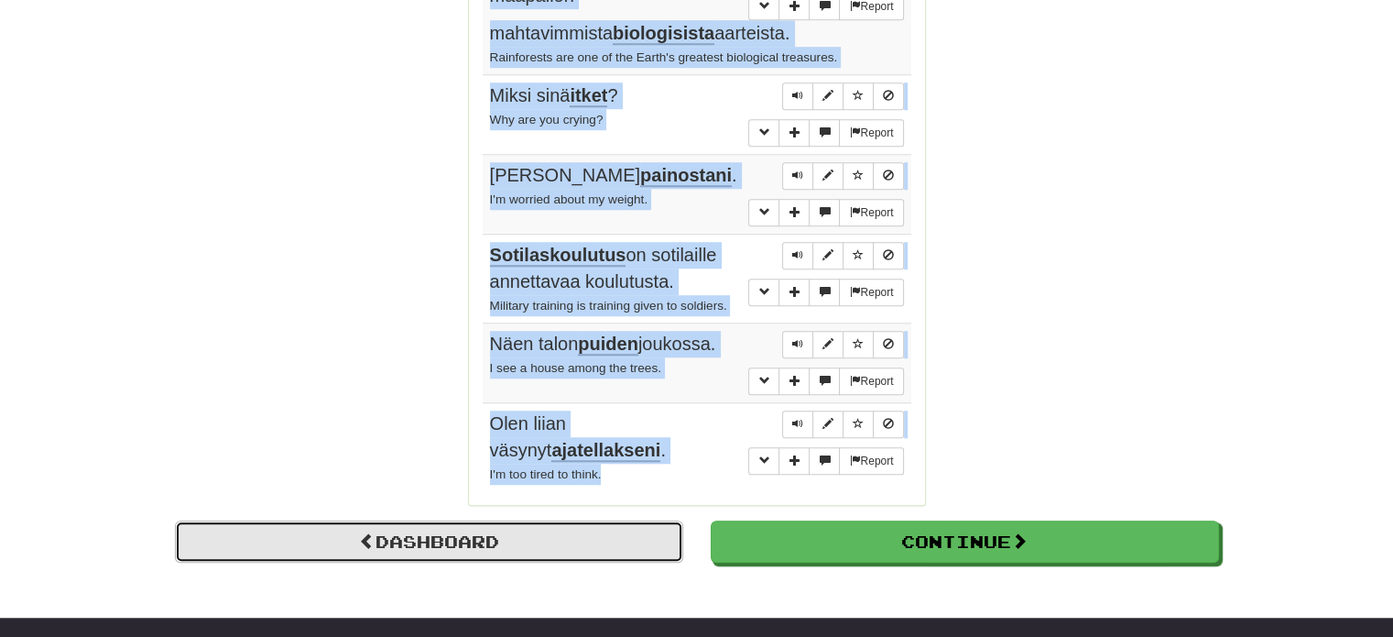
click at [525, 523] on link "Dashboard" at bounding box center [429, 541] width 508 height 42
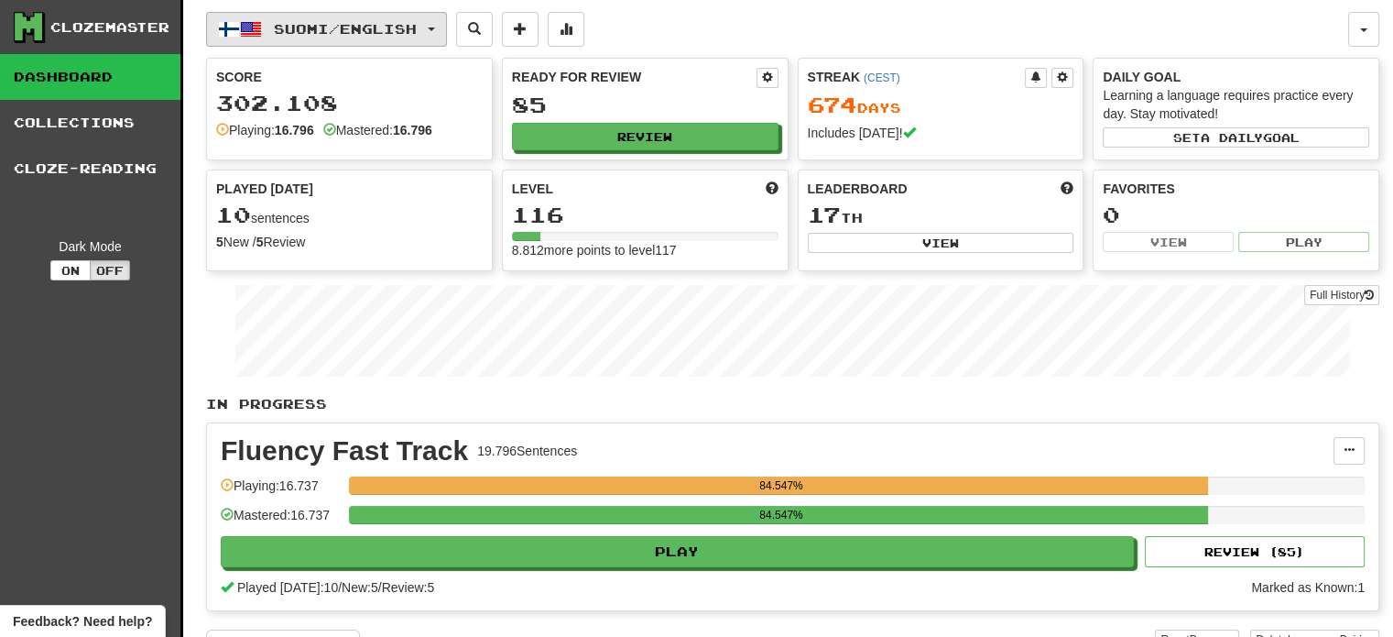
click at [297, 25] on span "Suomi / English" at bounding box center [345, 29] width 143 height 16
click at [340, 27] on span "Suomi / English" at bounding box center [345, 29] width 143 height 16
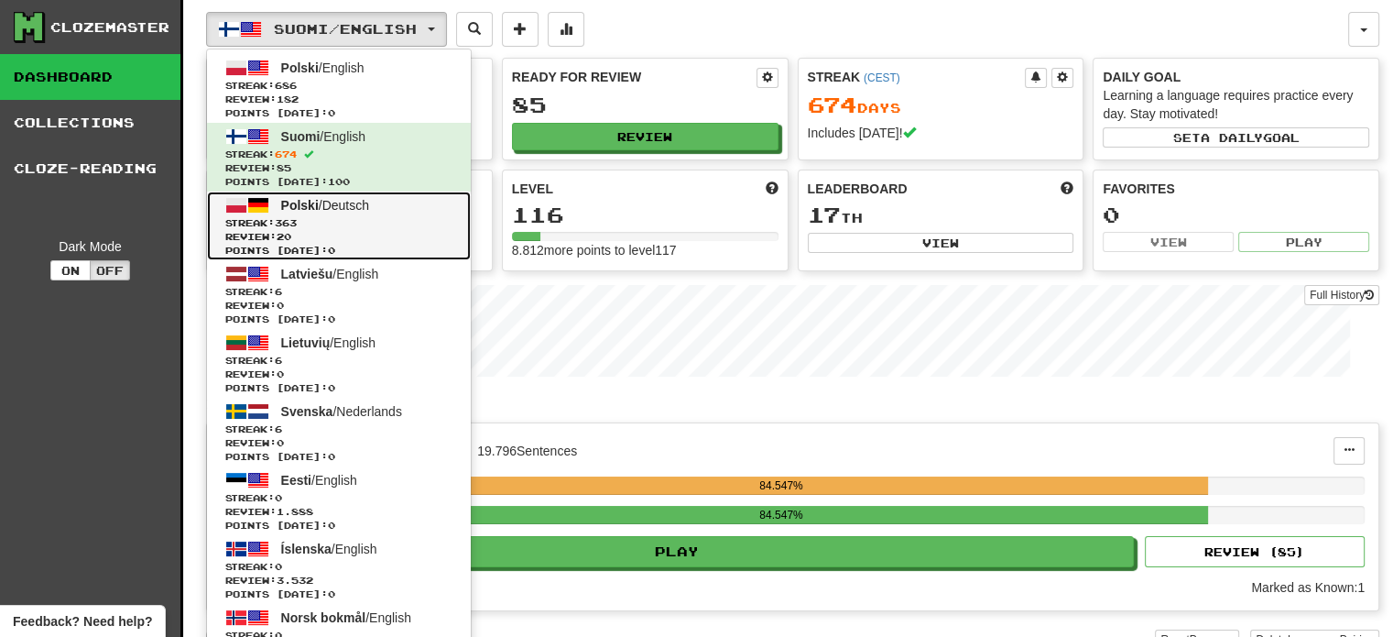
click at [364, 216] on span "Streak: 363" at bounding box center [338, 223] width 227 height 14
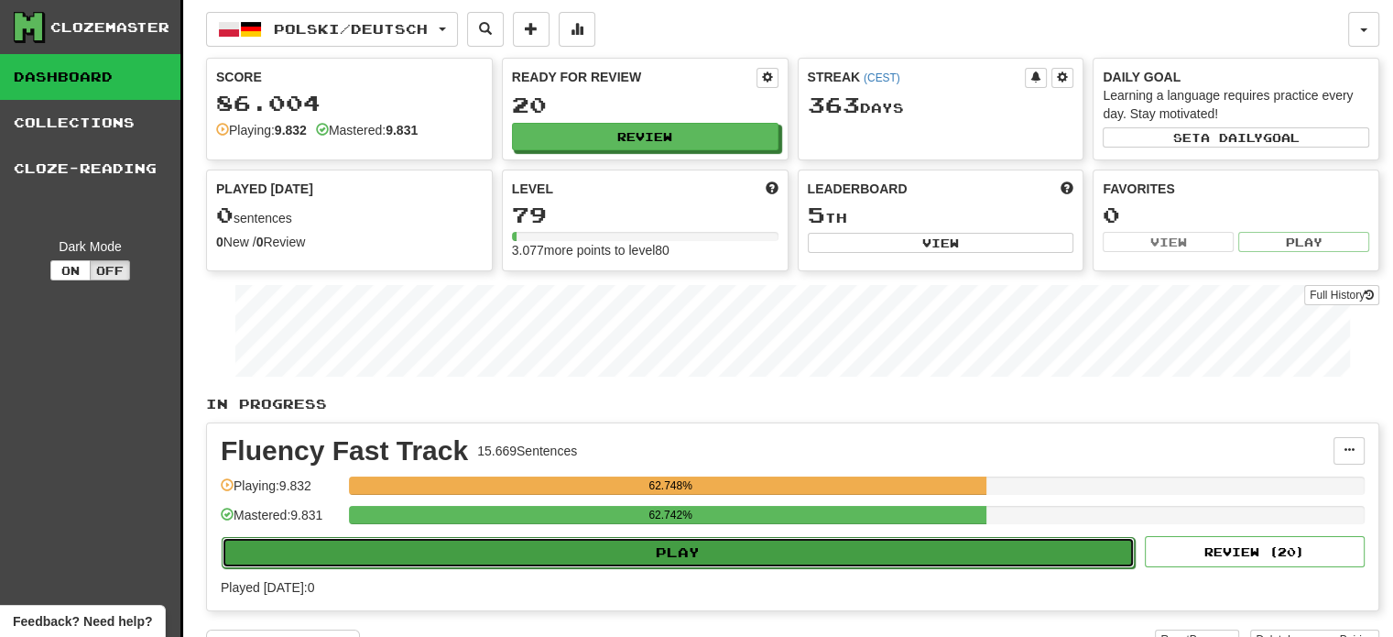
click at [605, 550] on button "Play" at bounding box center [678, 552] width 913 height 31
select select "**"
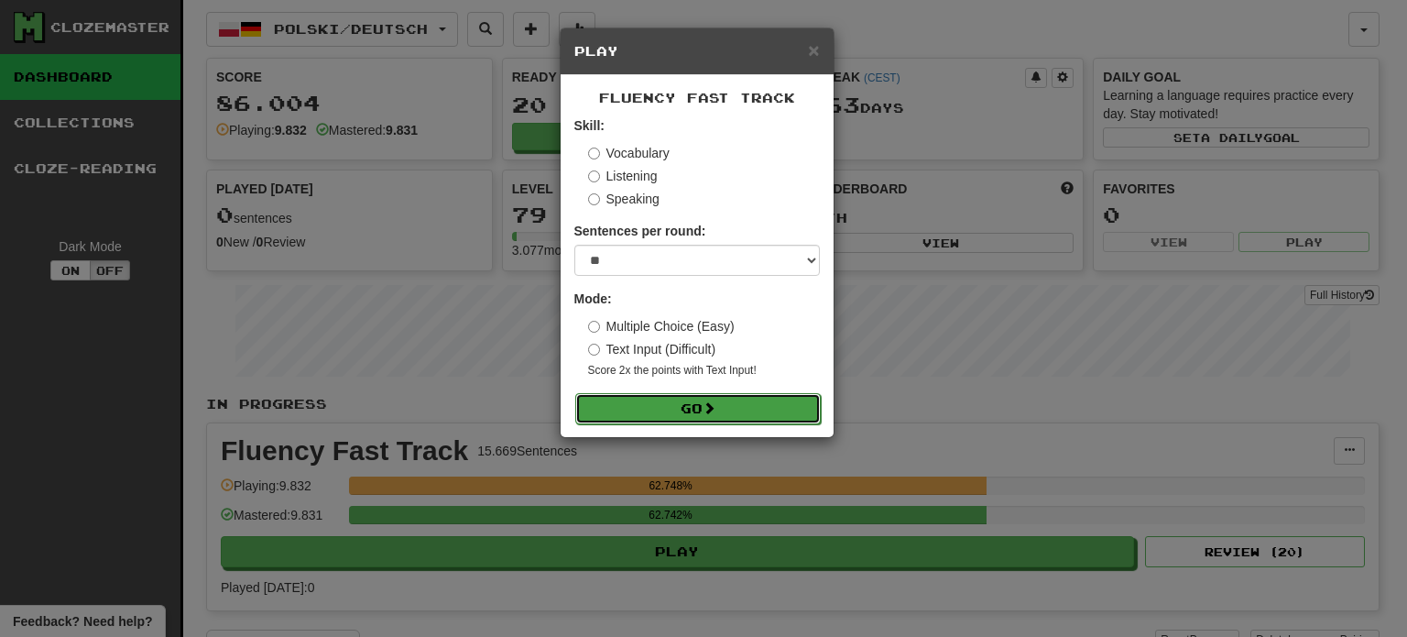
click at [696, 406] on button "Go" at bounding box center [697, 408] width 245 height 31
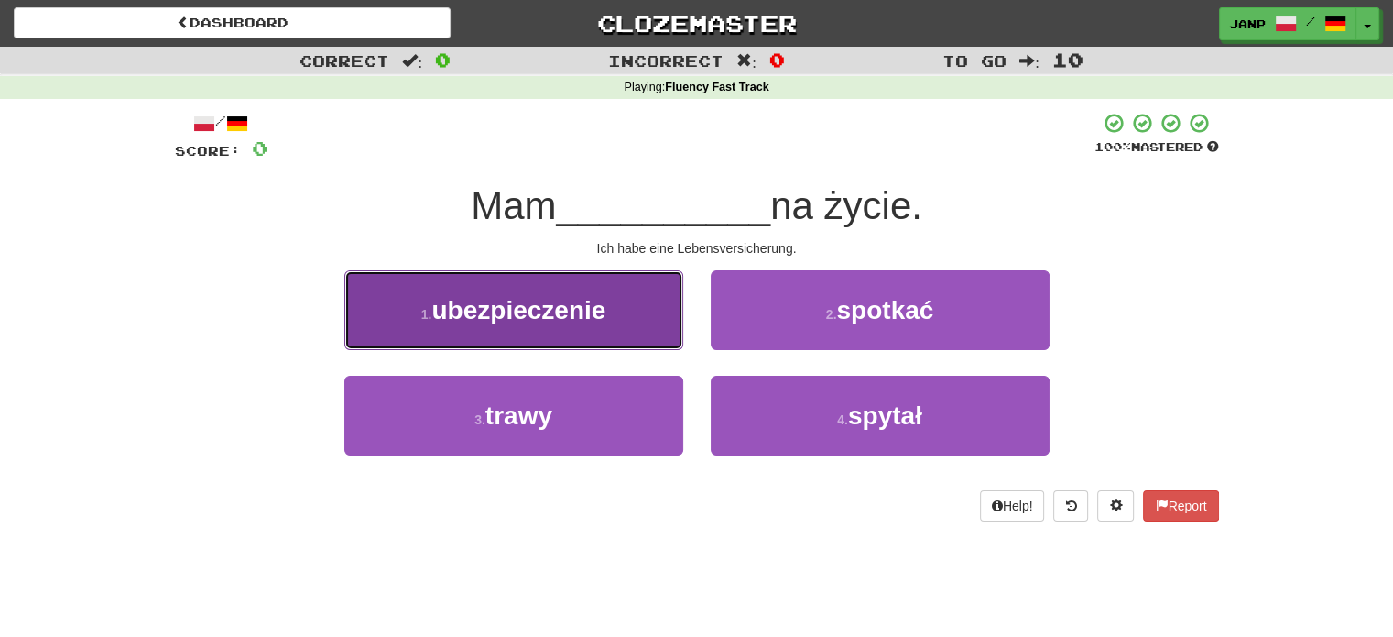
click at [555, 336] on button "1 . ubezpieczenie" at bounding box center [513, 310] width 339 height 80
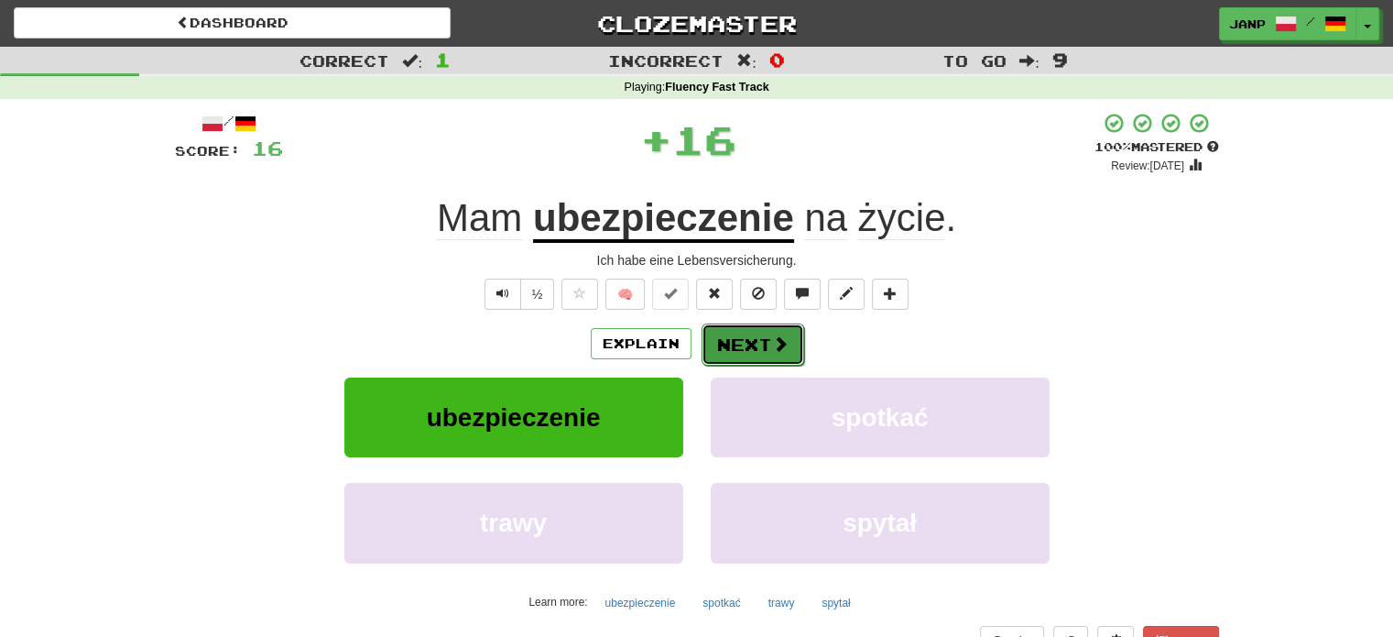
click at [762, 351] on button "Next" at bounding box center [753, 344] width 103 height 42
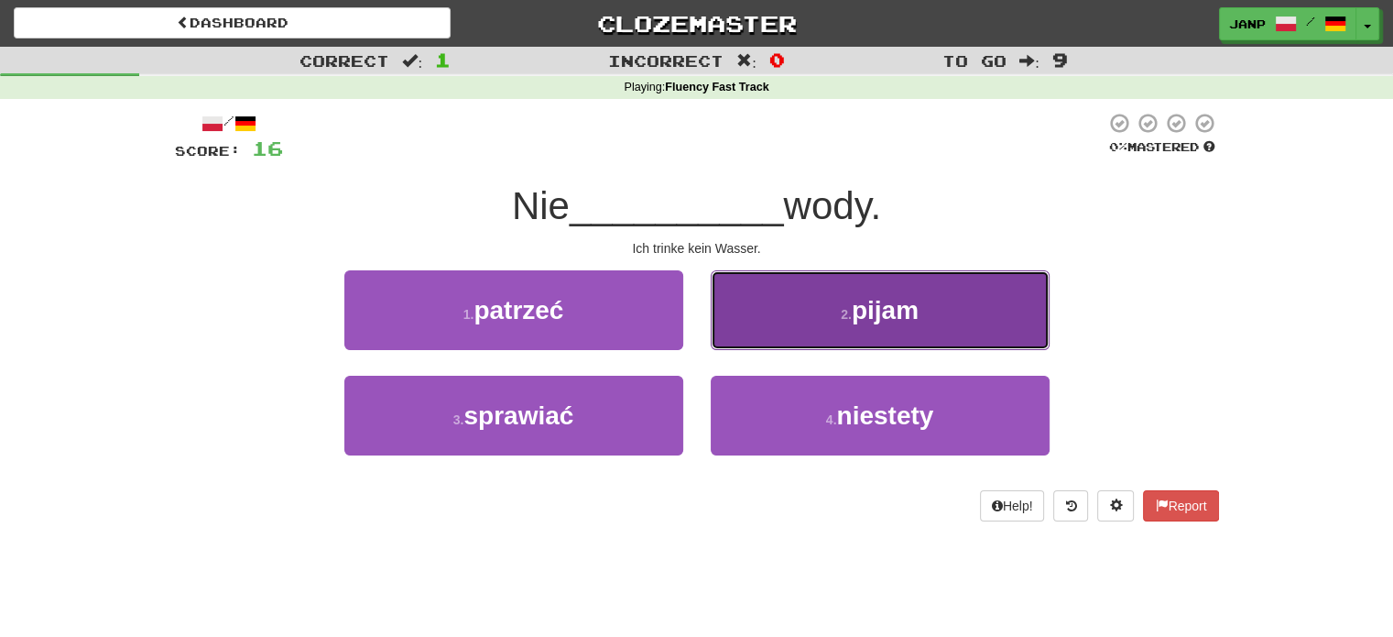
click at [772, 343] on button "2 . pijam" at bounding box center [880, 310] width 339 height 80
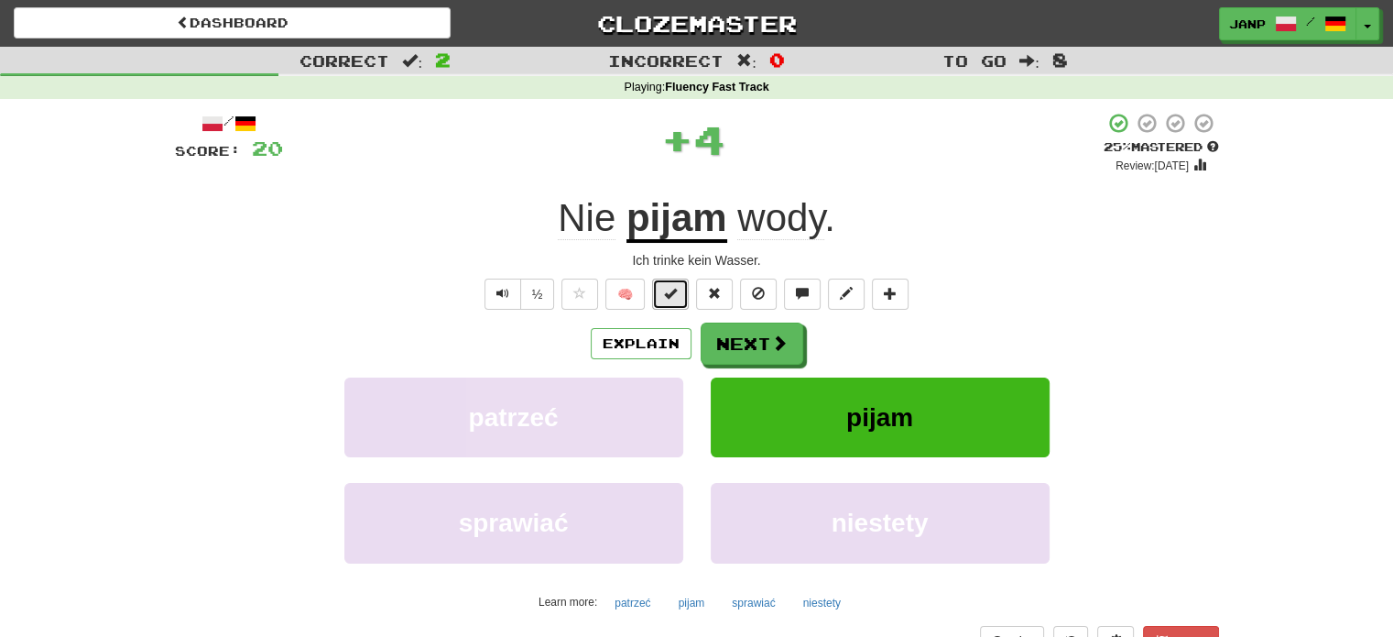
click at [676, 289] on span at bounding box center [670, 293] width 13 height 13
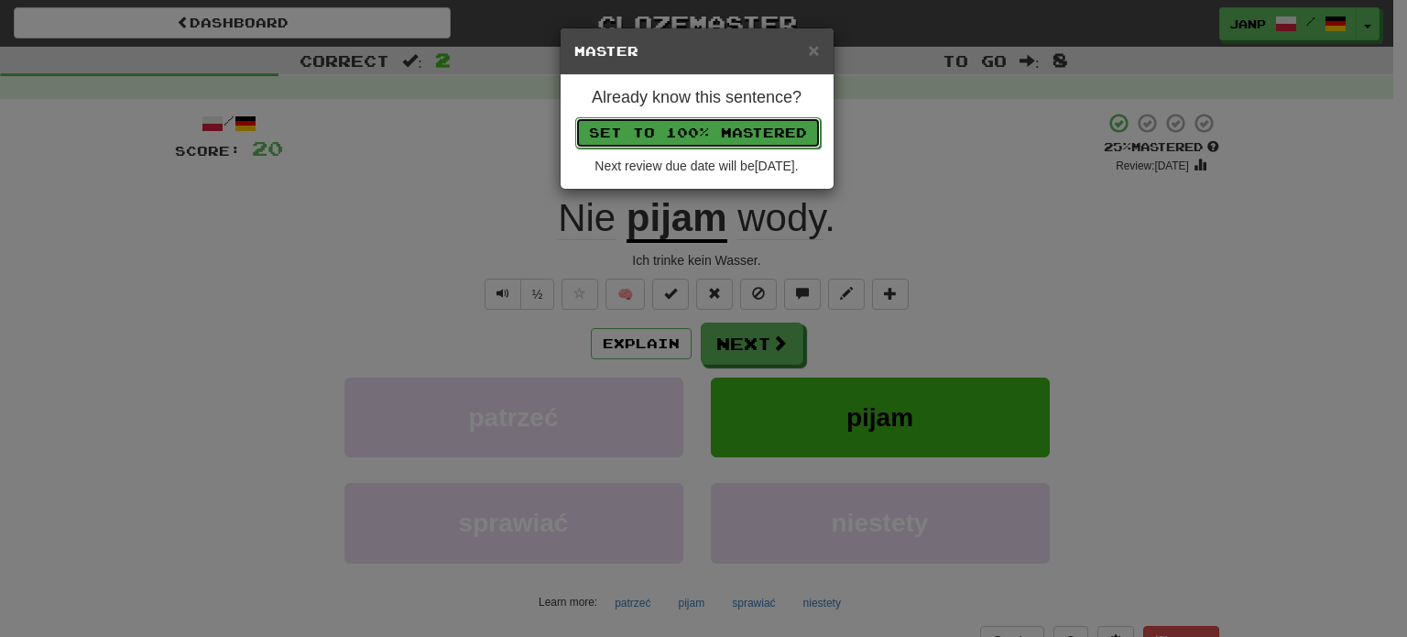
click at [722, 131] on button "Set to 100% Mastered" at bounding box center [697, 132] width 245 height 31
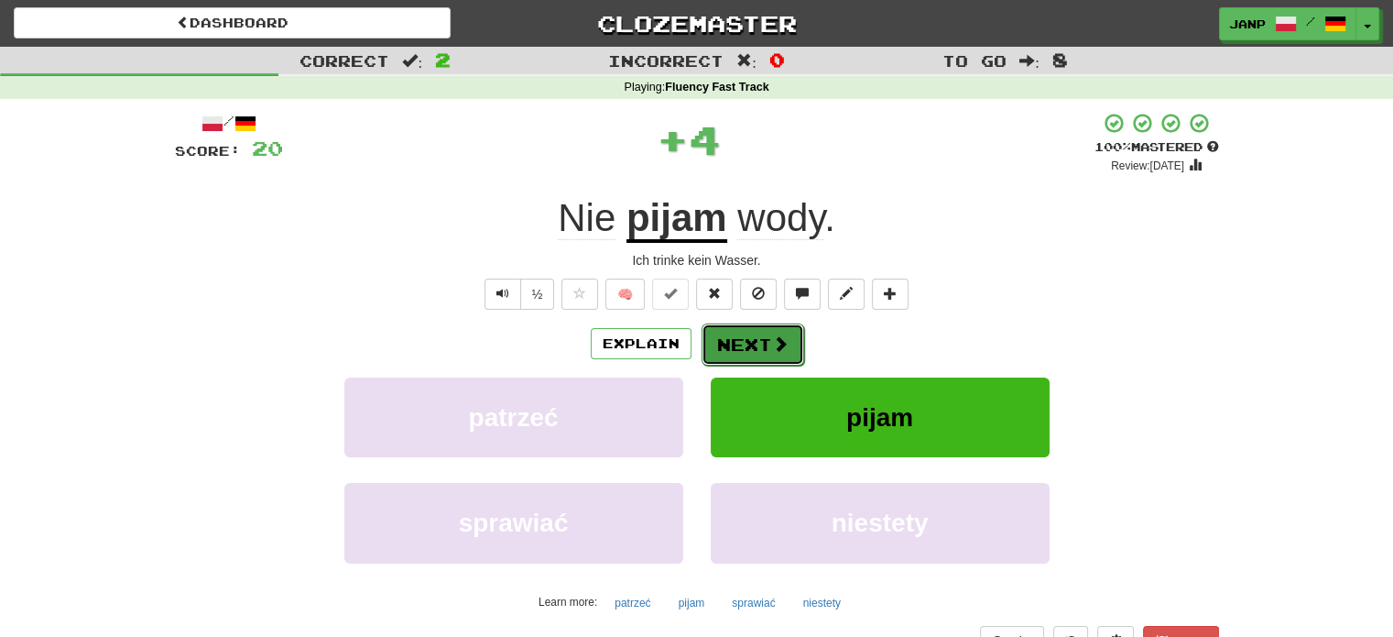
click at [755, 332] on button "Next" at bounding box center [753, 344] width 103 height 42
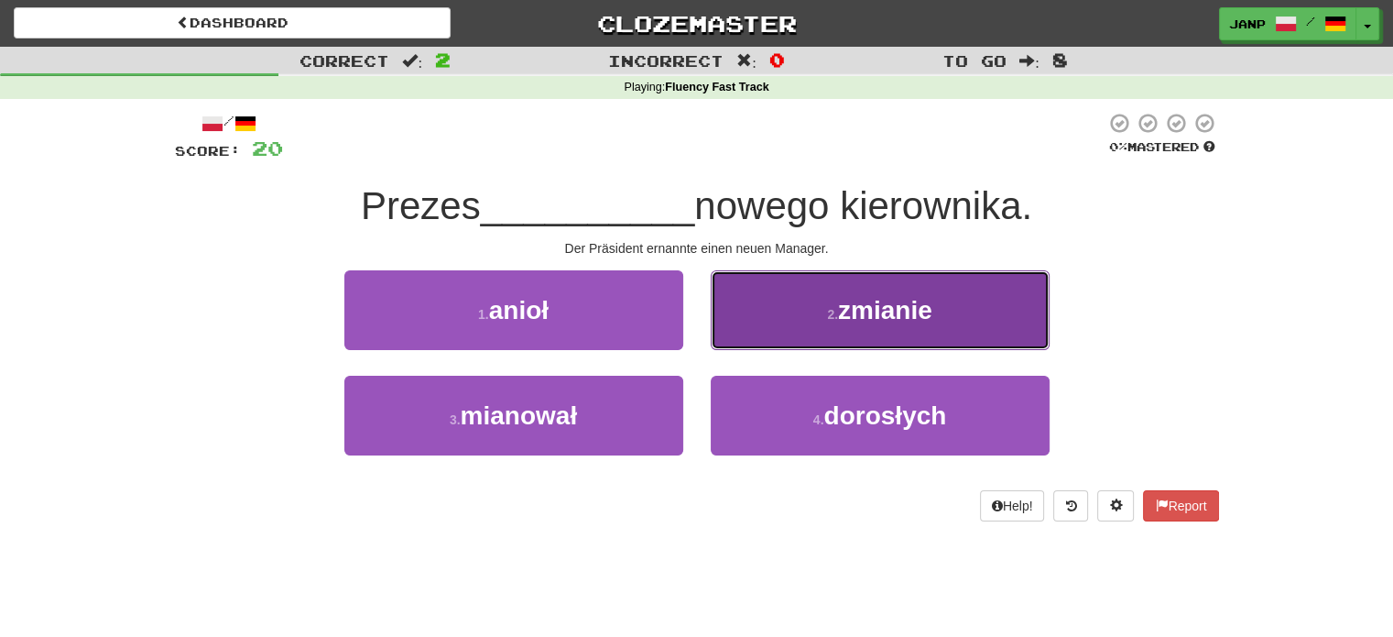
click at [753, 333] on button "2 . zmianie" at bounding box center [880, 310] width 339 height 80
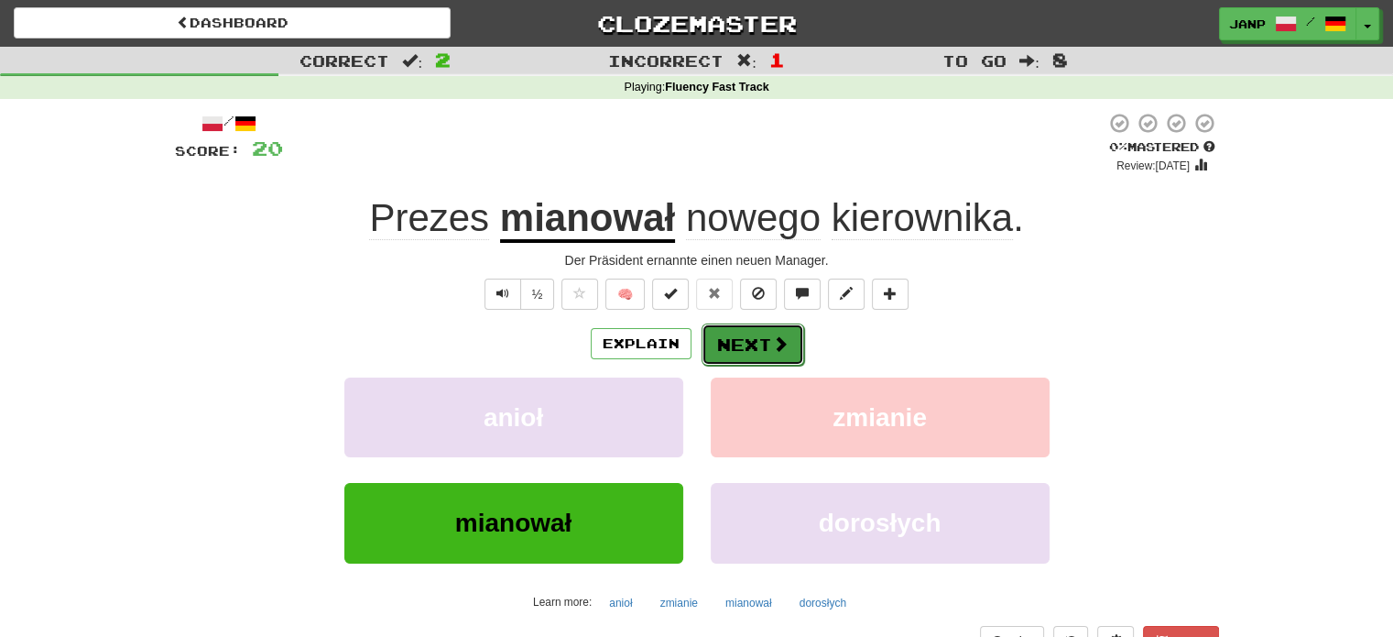
click at [755, 339] on button "Next" at bounding box center [753, 344] width 103 height 42
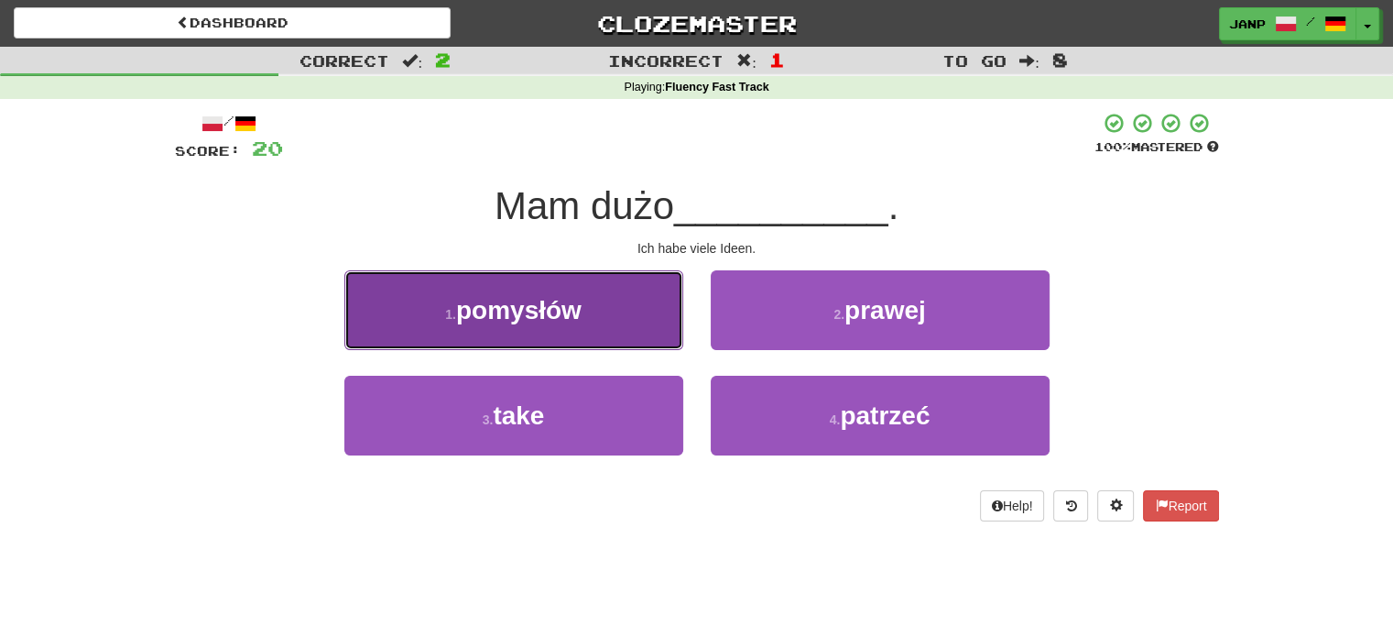
click at [611, 307] on button "1 . pomysłów" at bounding box center [513, 310] width 339 height 80
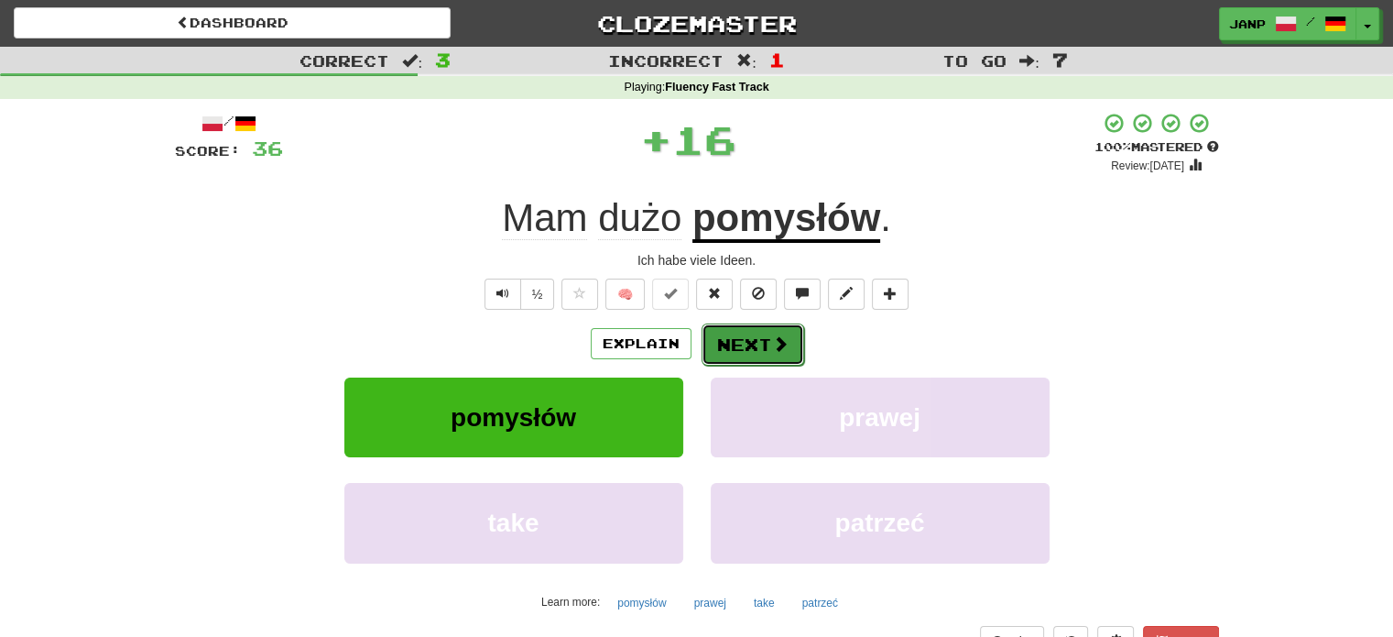
click at [762, 338] on button "Next" at bounding box center [753, 344] width 103 height 42
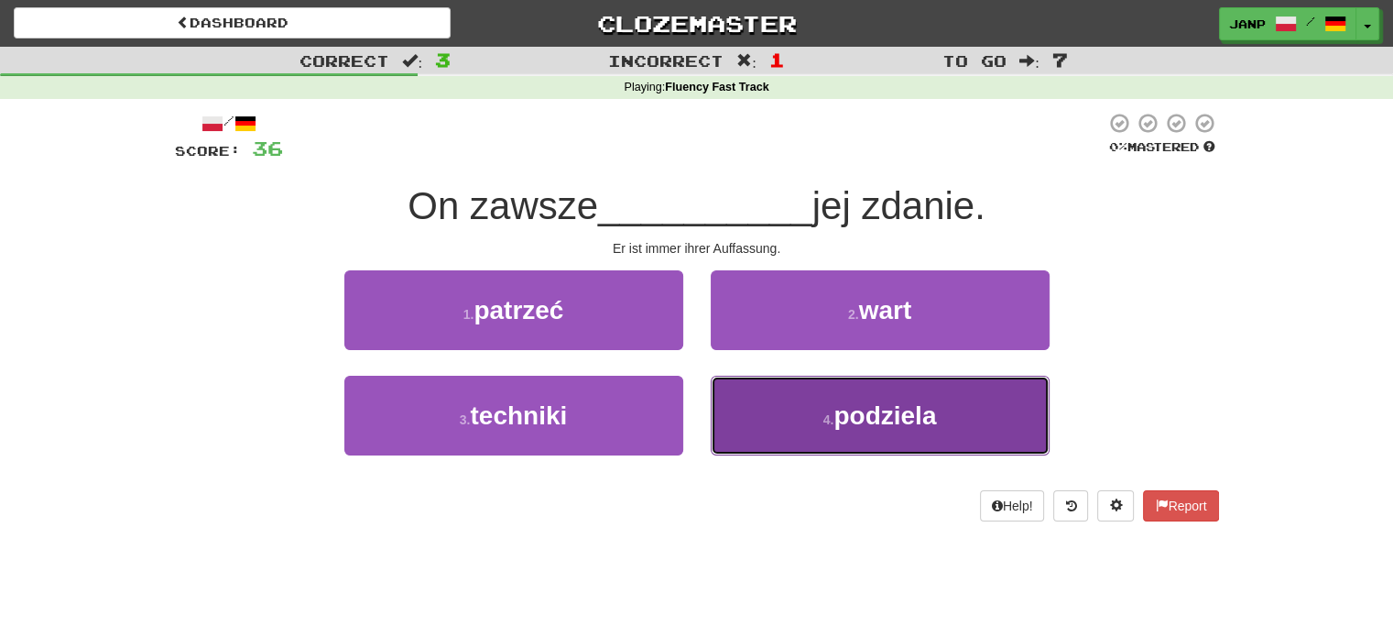
click at [796, 399] on button "4 . podziela" at bounding box center [880, 416] width 339 height 80
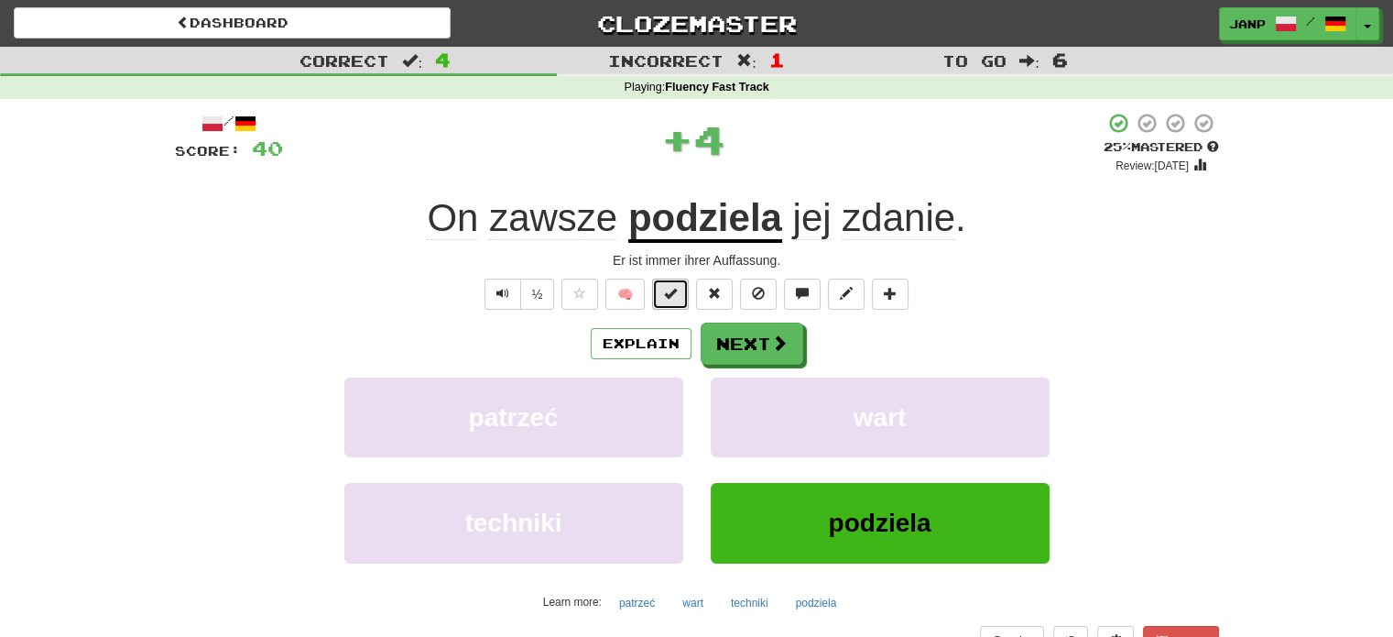
click at [675, 292] on span at bounding box center [670, 293] width 13 height 13
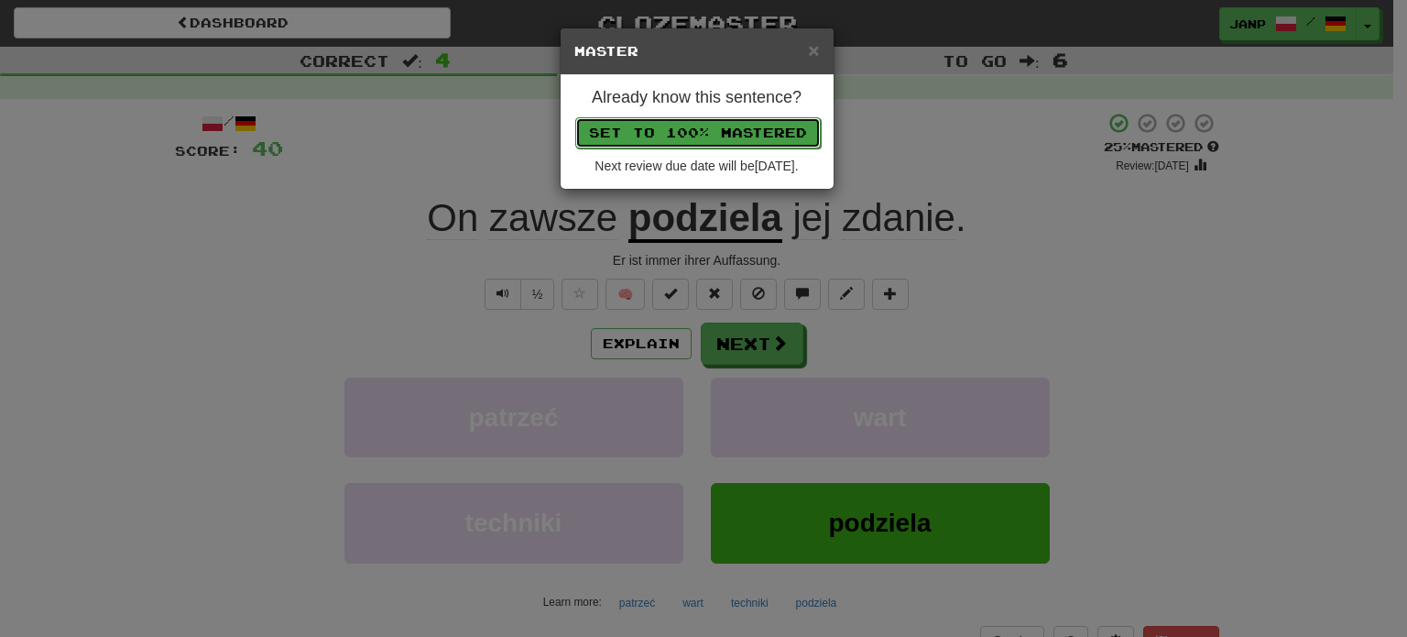
click at [682, 126] on button "Set to 100% Mastered" at bounding box center [697, 132] width 245 height 31
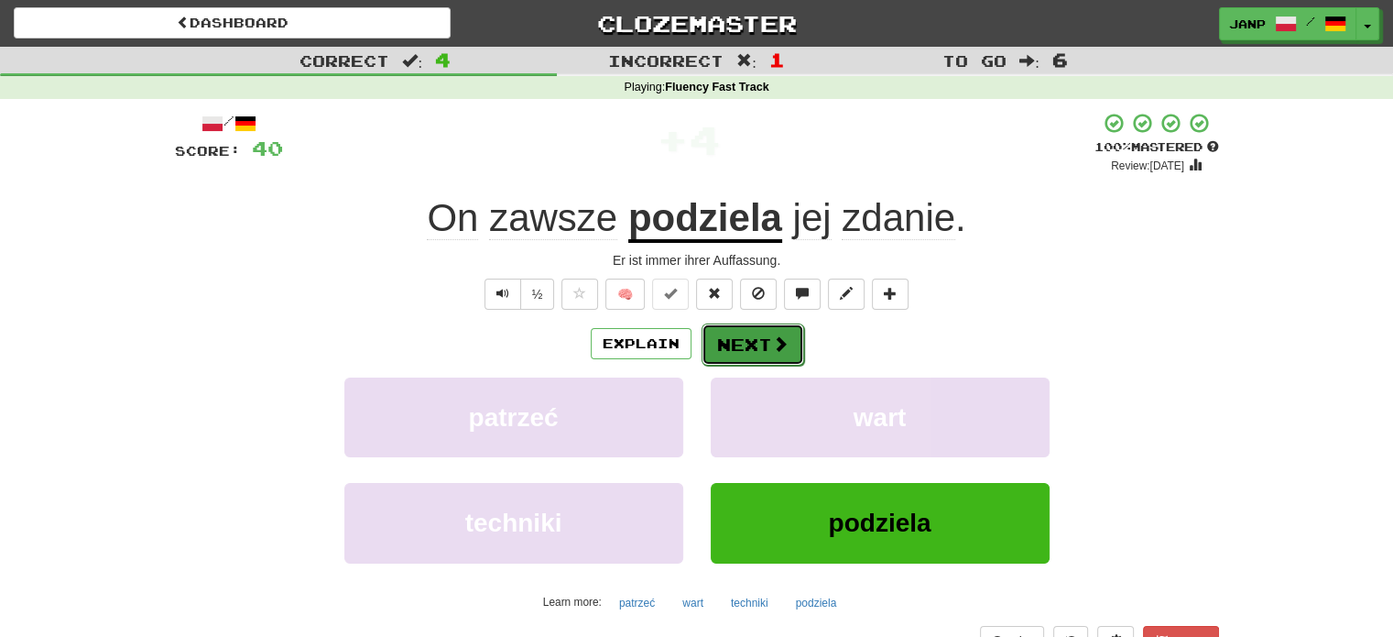
click at [760, 341] on button "Next" at bounding box center [753, 344] width 103 height 42
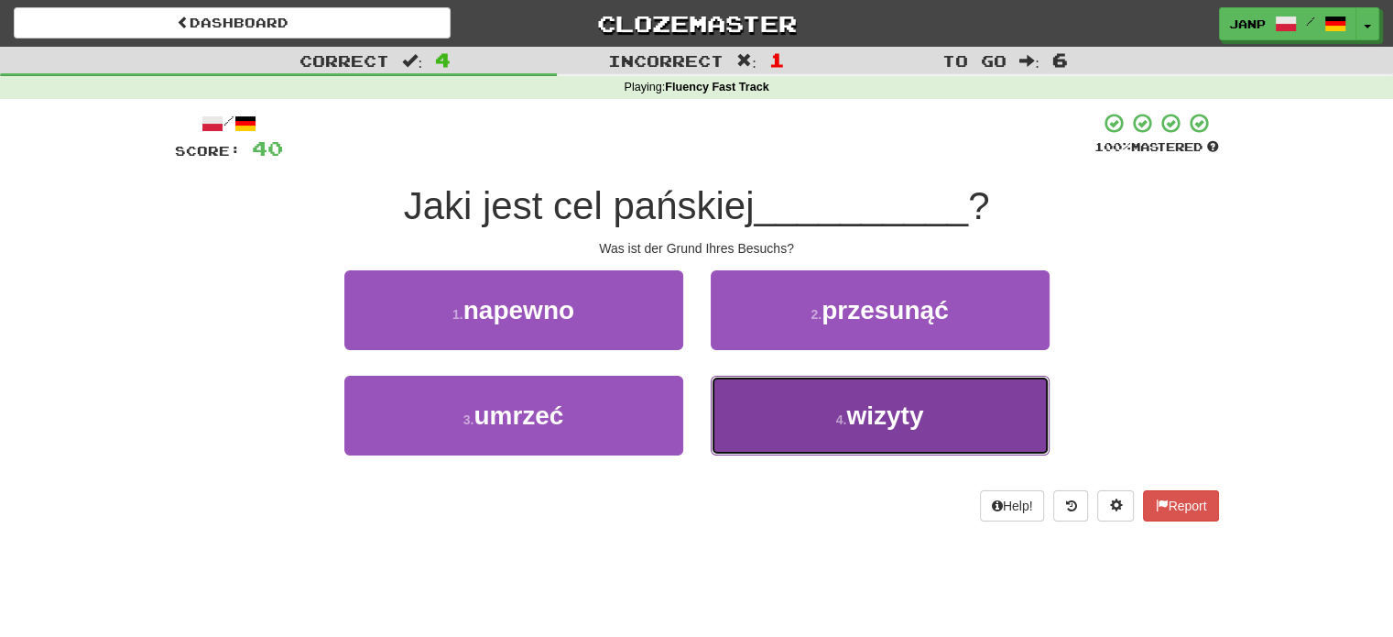
click at [768, 391] on button "4 . wizyty" at bounding box center [880, 416] width 339 height 80
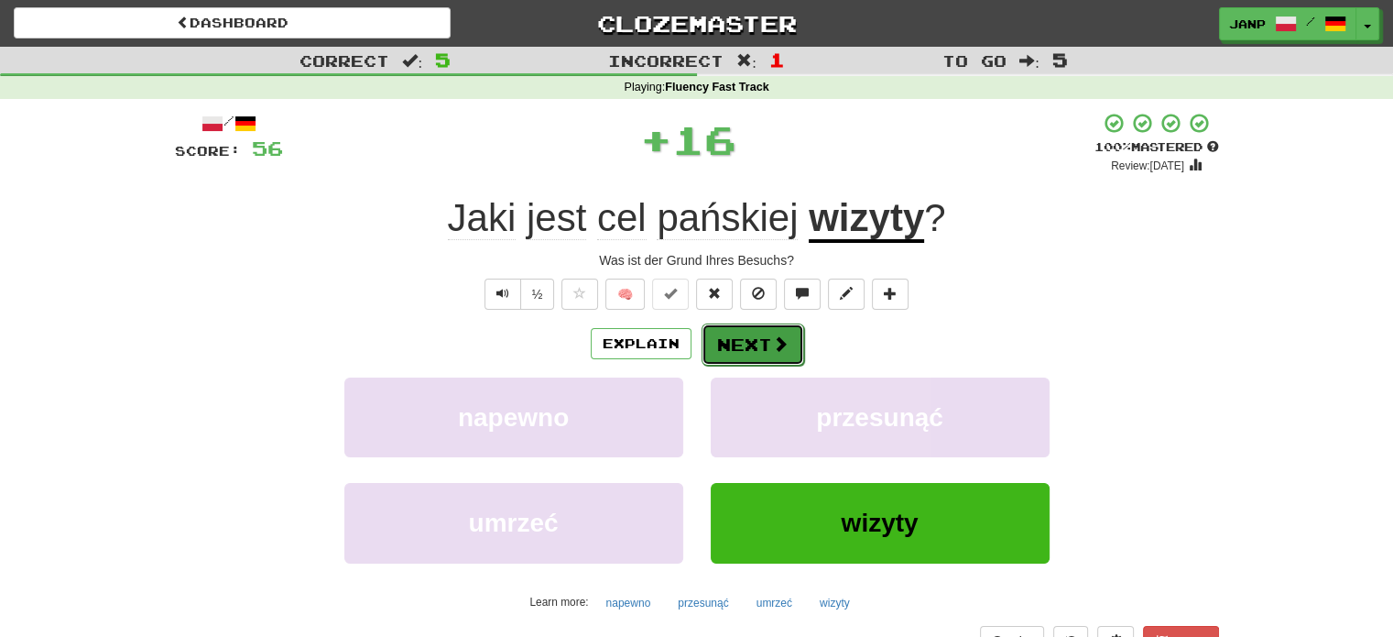
click at [765, 343] on button "Next" at bounding box center [753, 344] width 103 height 42
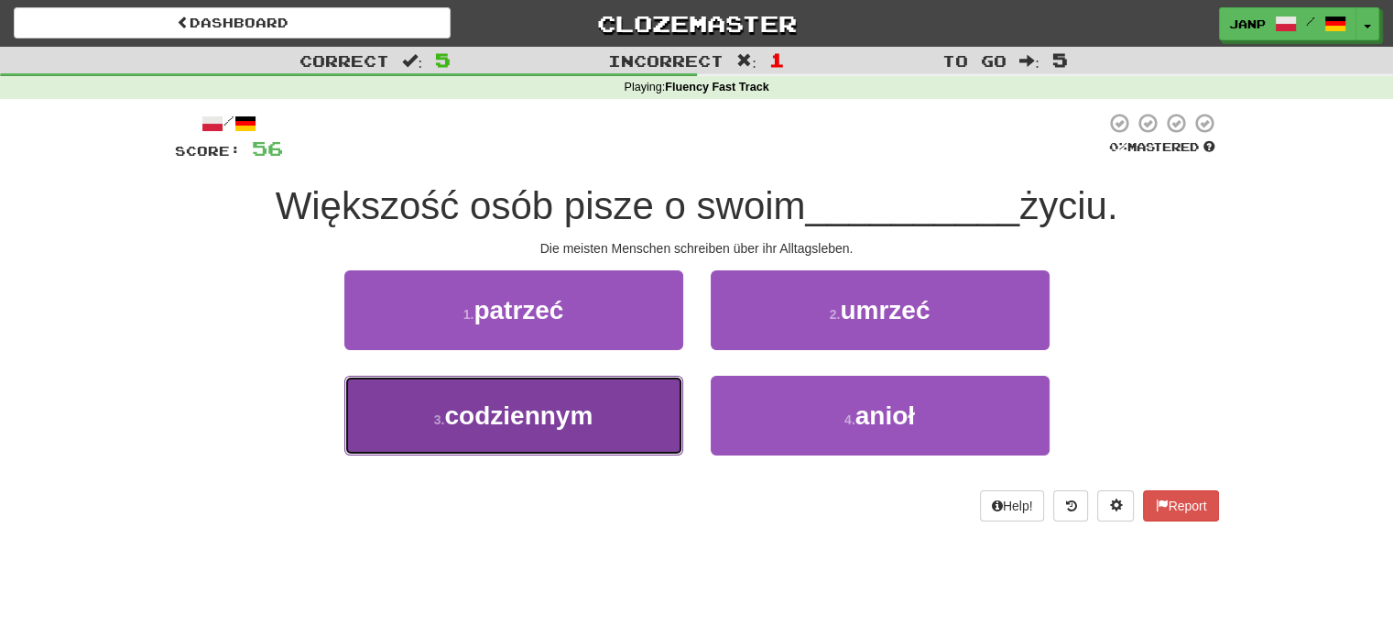
click at [631, 393] on button "3 . codziennym" at bounding box center [513, 416] width 339 height 80
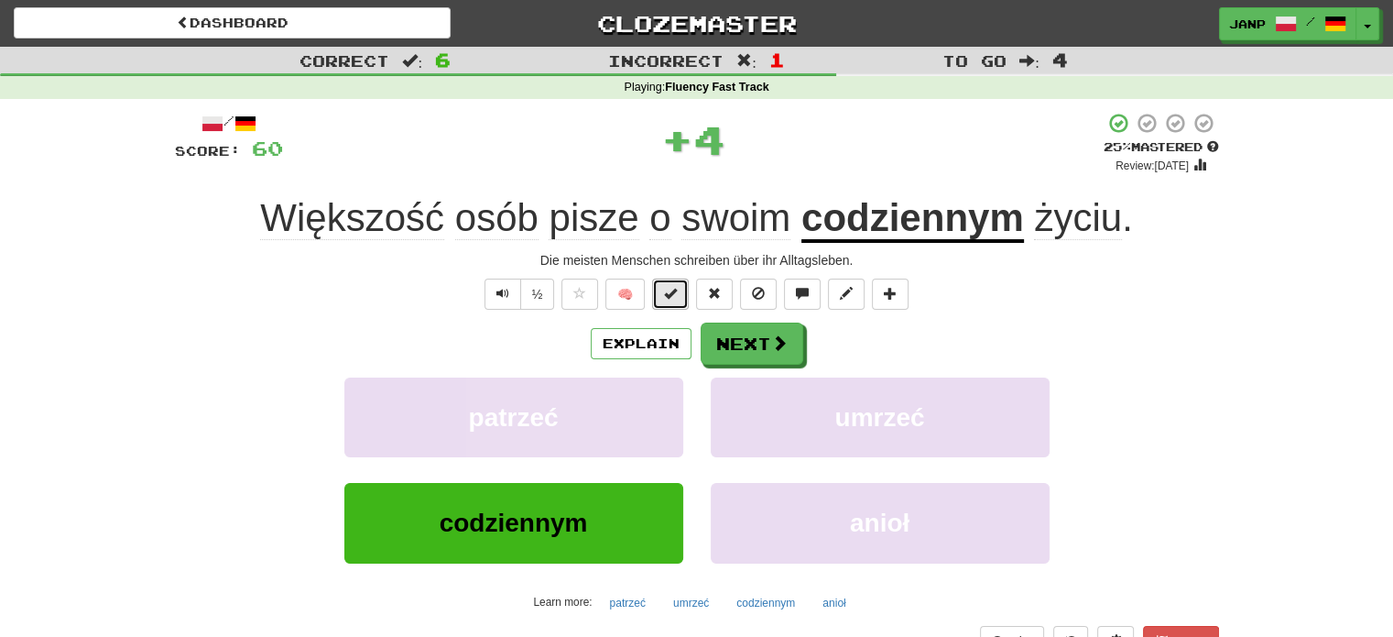
click at [662, 295] on button at bounding box center [670, 293] width 37 height 31
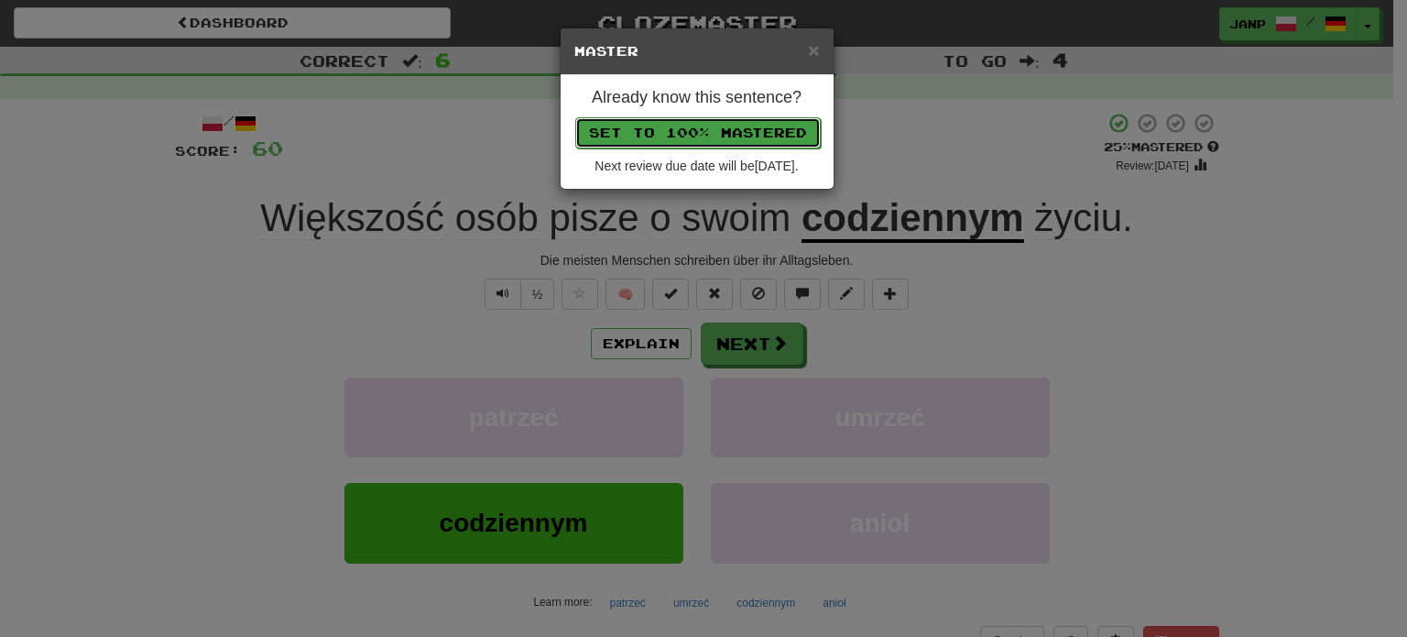
click at [702, 126] on button "Set to 100% Mastered" at bounding box center [697, 132] width 245 height 31
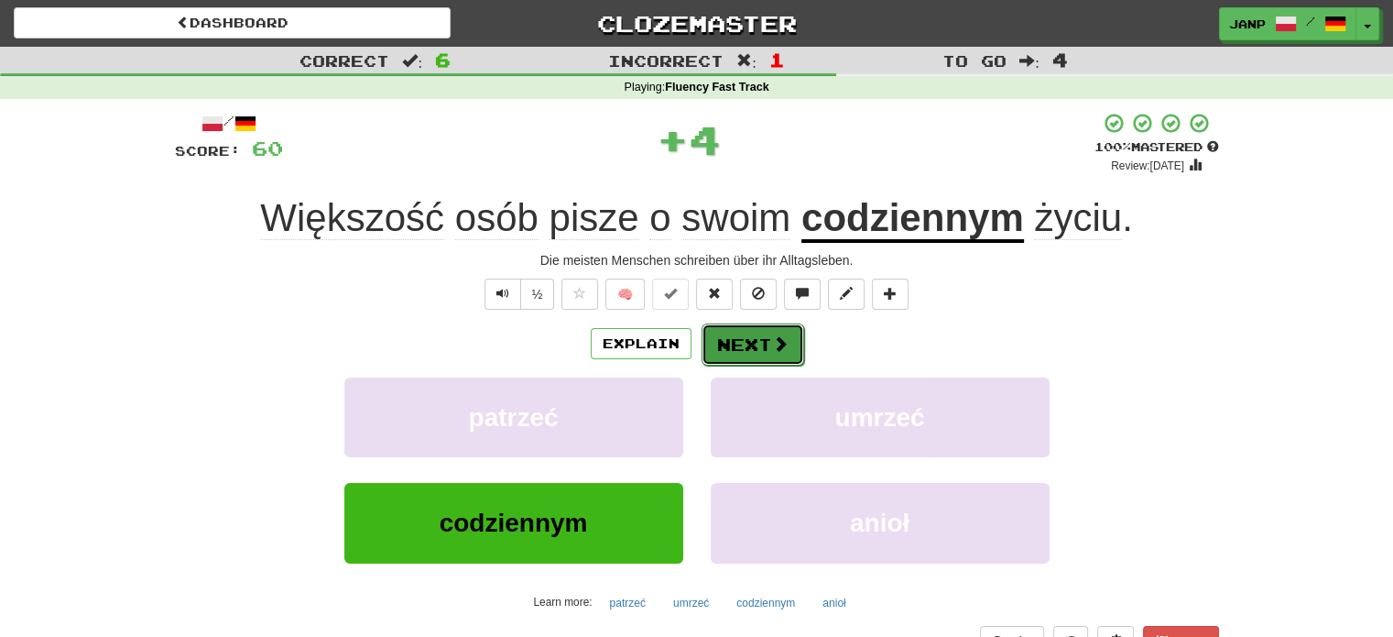
click at [772, 347] on span at bounding box center [780, 343] width 16 height 16
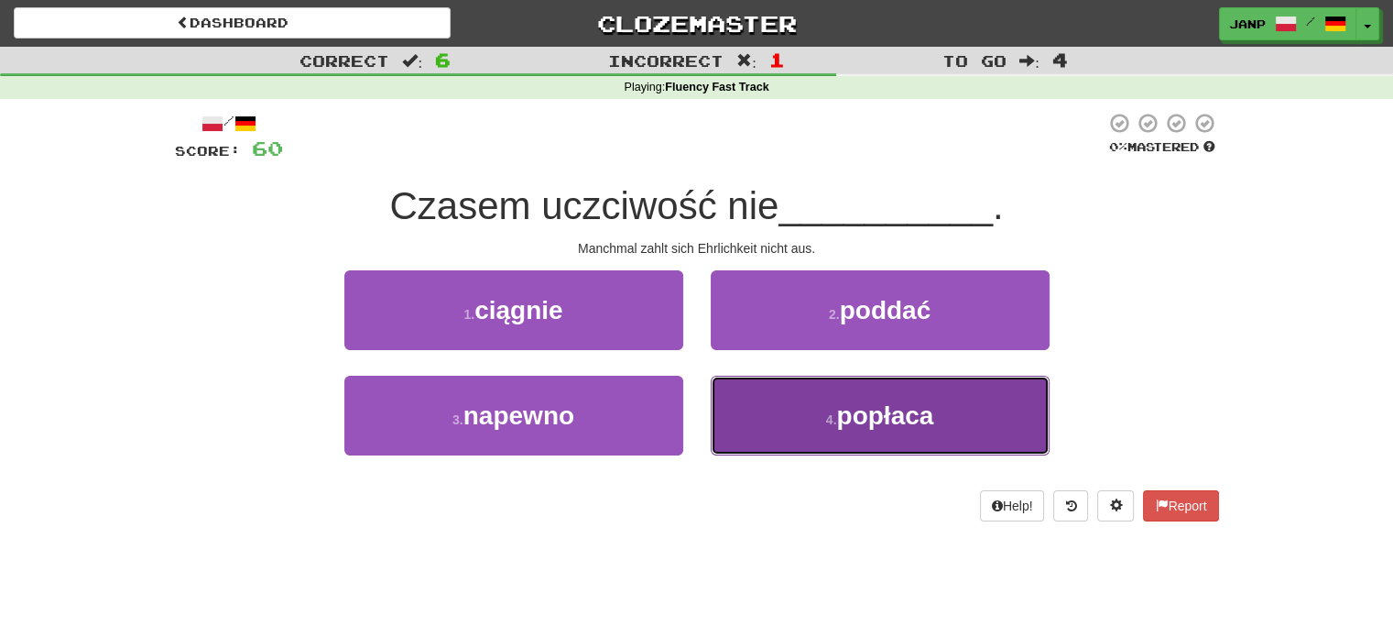
click at [772, 421] on button "4 . popłaca" at bounding box center [880, 416] width 339 height 80
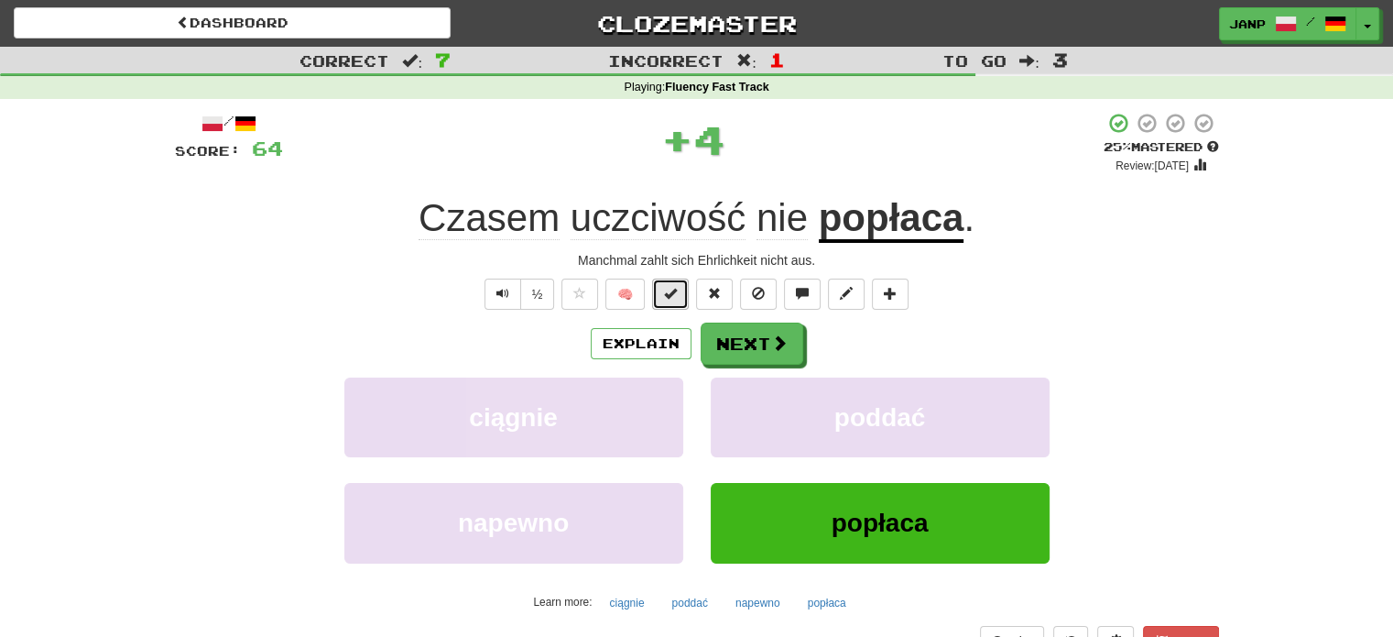
click at [671, 291] on span at bounding box center [670, 293] width 13 height 13
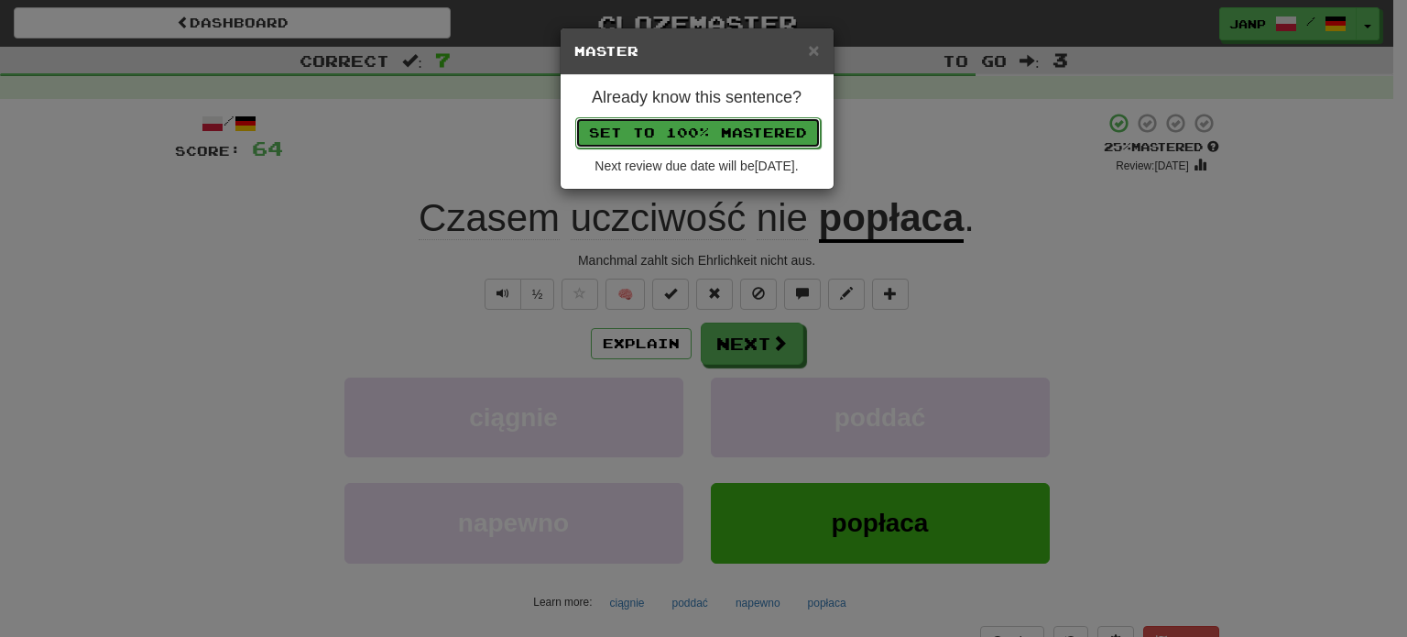
click at [704, 129] on button "Set to 100% Mastered" at bounding box center [697, 132] width 245 height 31
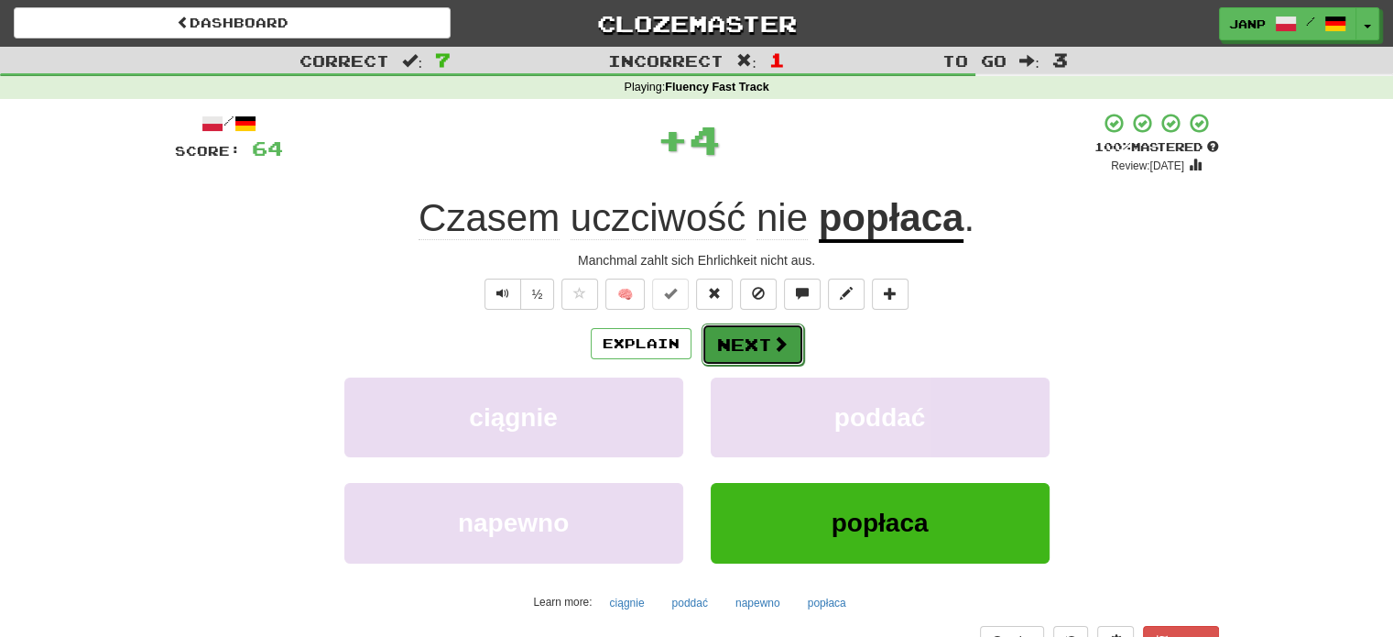
click at [749, 338] on button "Next" at bounding box center [753, 344] width 103 height 42
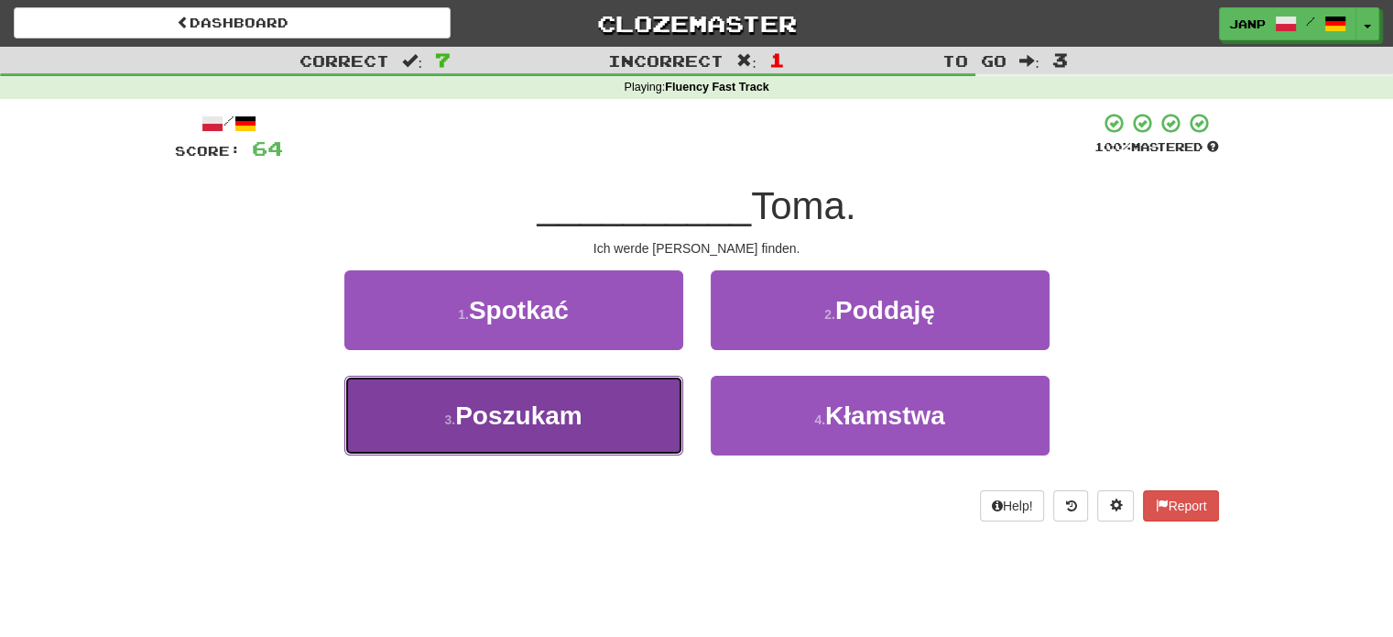
click at [656, 398] on button "3 . Poszukam" at bounding box center [513, 416] width 339 height 80
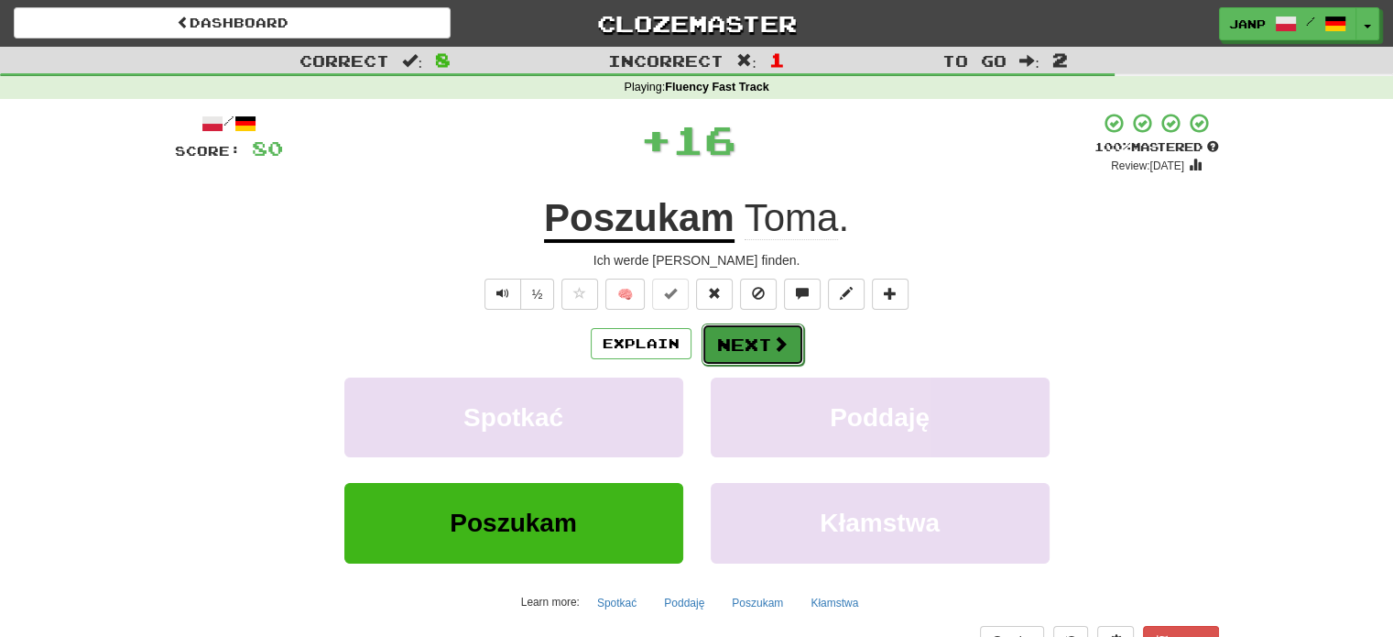
click at [751, 340] on button "Next" at bounding box center [753, 344] width 103 height 42
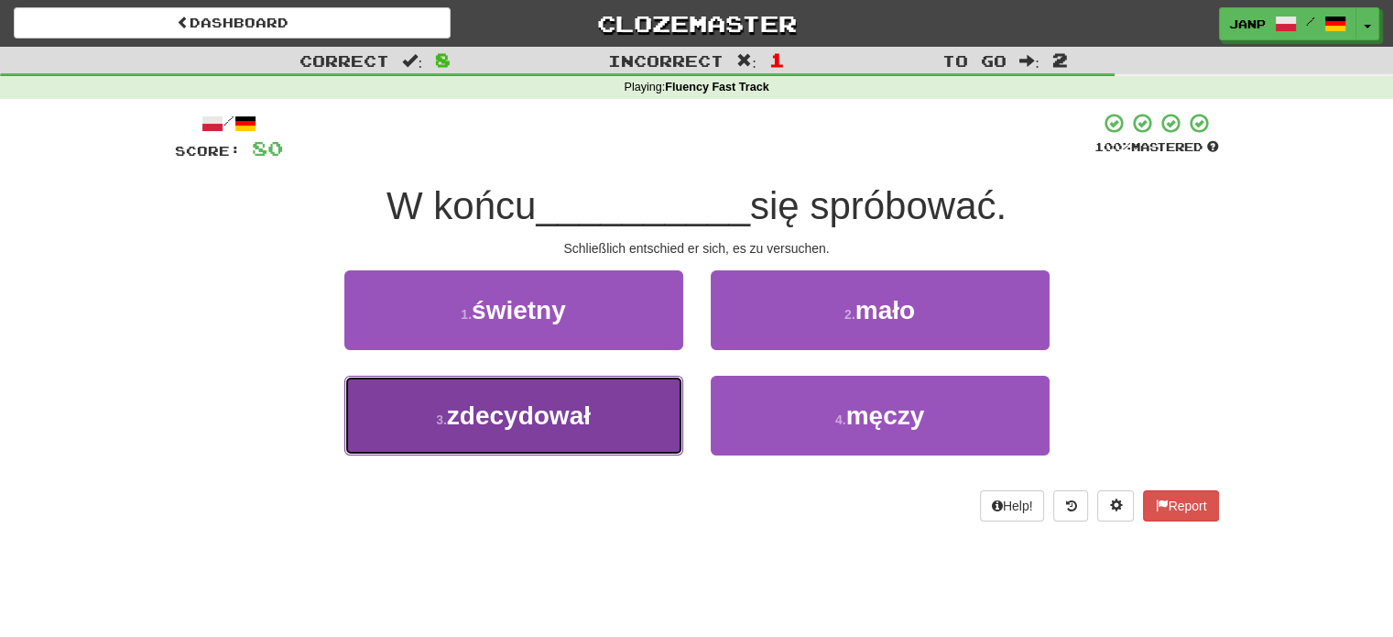
click at [658, 394] on button "3 . zdecydował" at bounding box center [513, 416] width 339 height 80
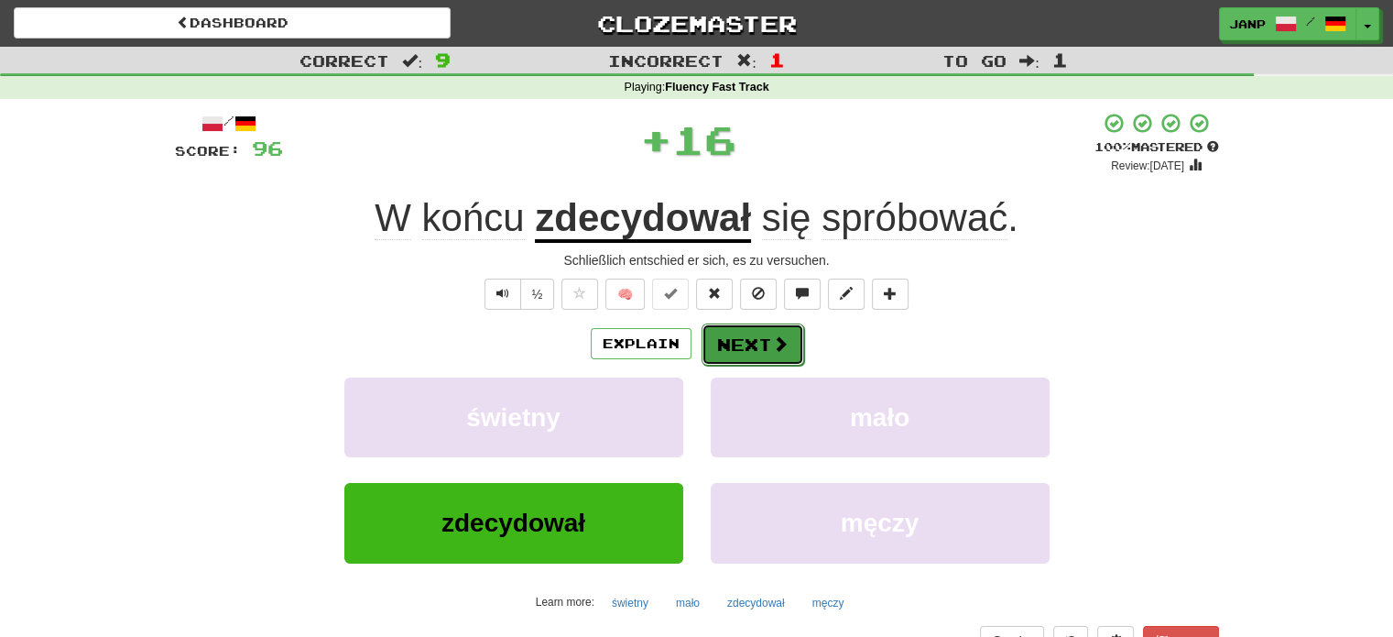
click at [736, 342] on button "Next" at bounding box center [753, 344] width 103 height 42
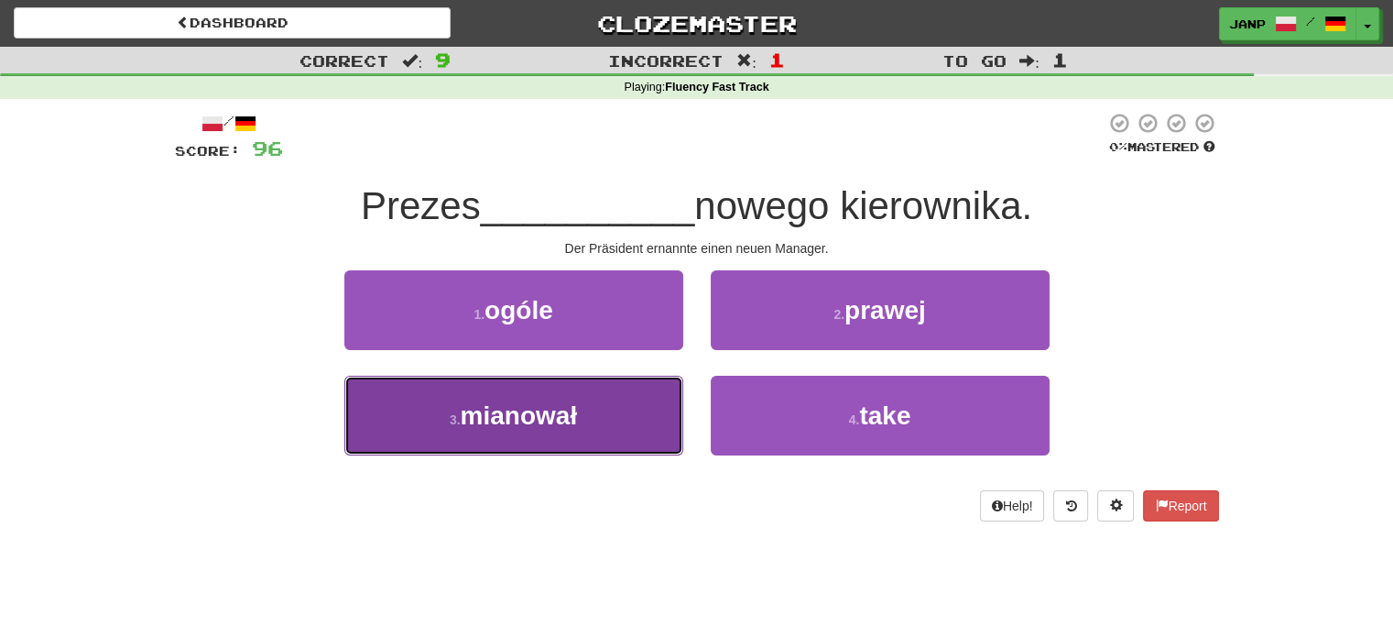
click at [638, 411] on button "3 . mianował" at bounding box center [513, 416] width 339 height 80
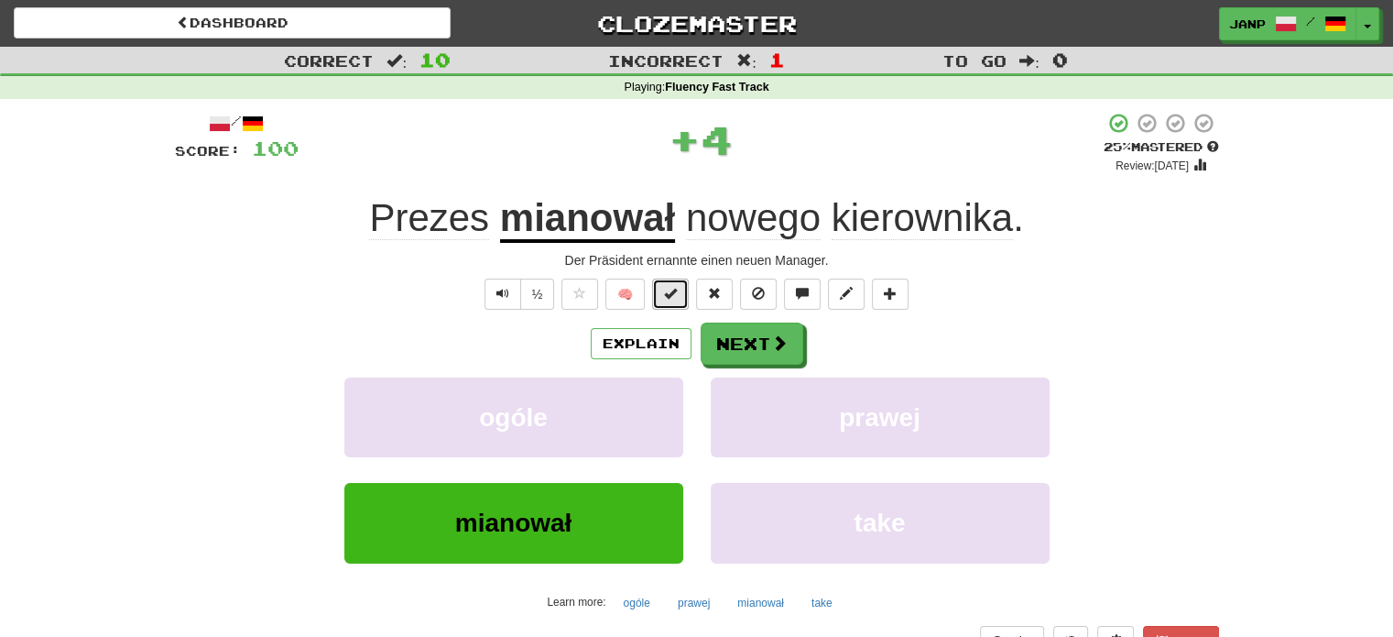
click at [658, 289] on button at bounding box center [670, 293] width 37 height 31
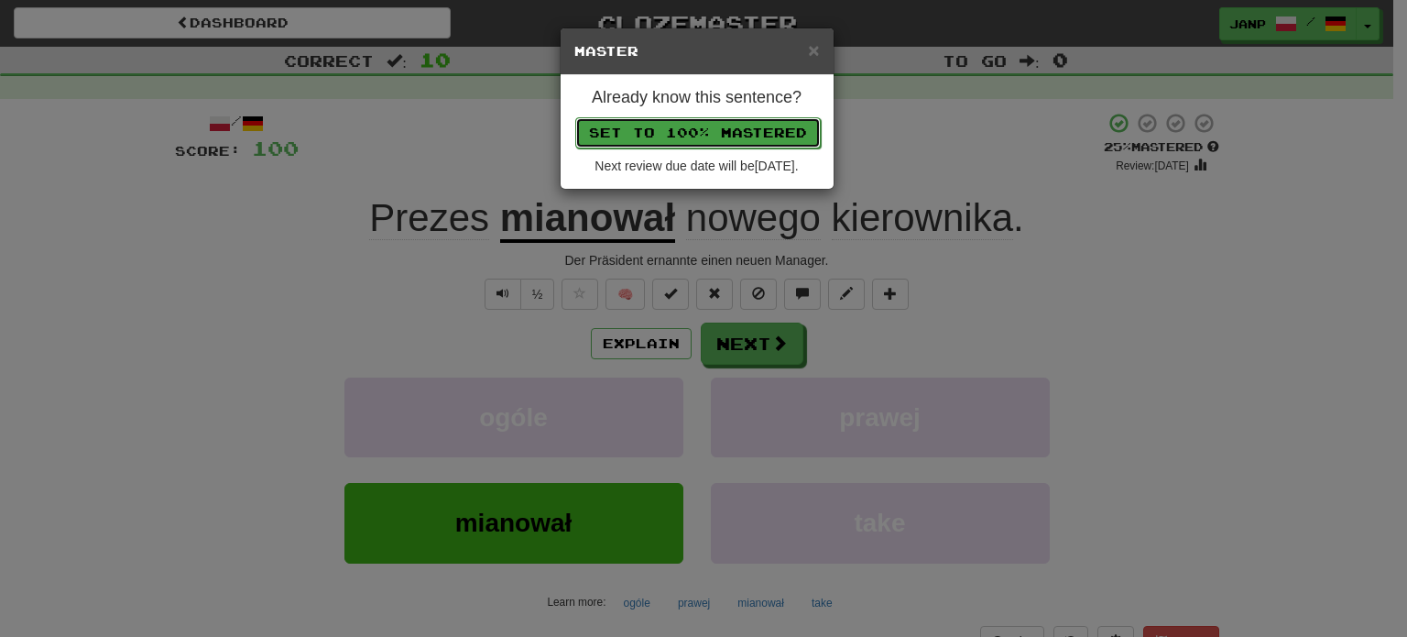
click at [712, 131] on button "Set to 100% Mastered" at bounding box center [697, 132] width 245 height 31
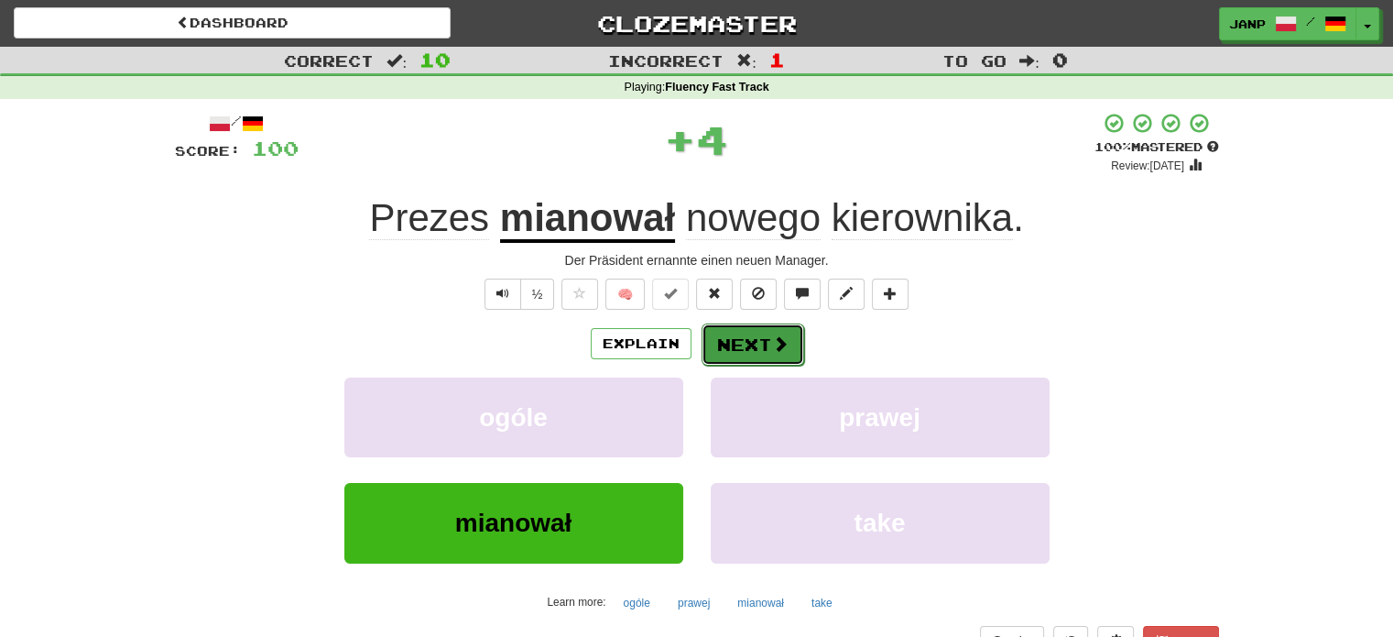
click at [751, 338] on button "Next" at bounding box center [753, 344] width 103 height 42
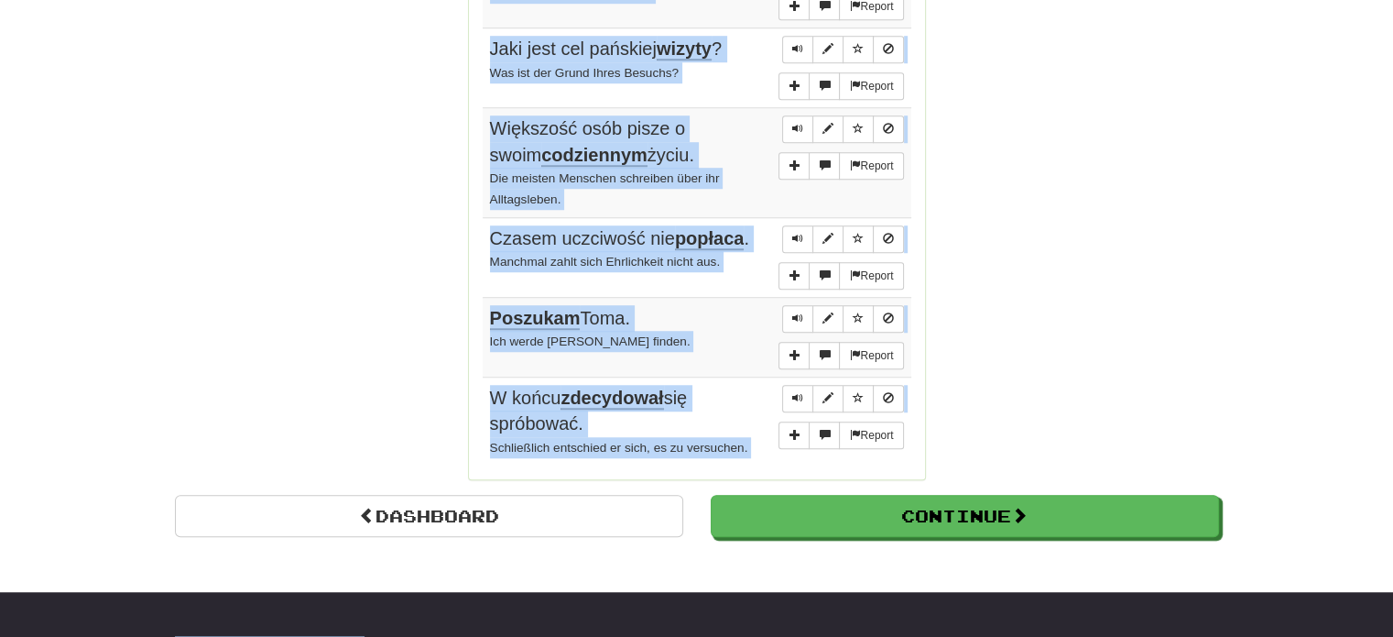
scroll to position [1397, 0]
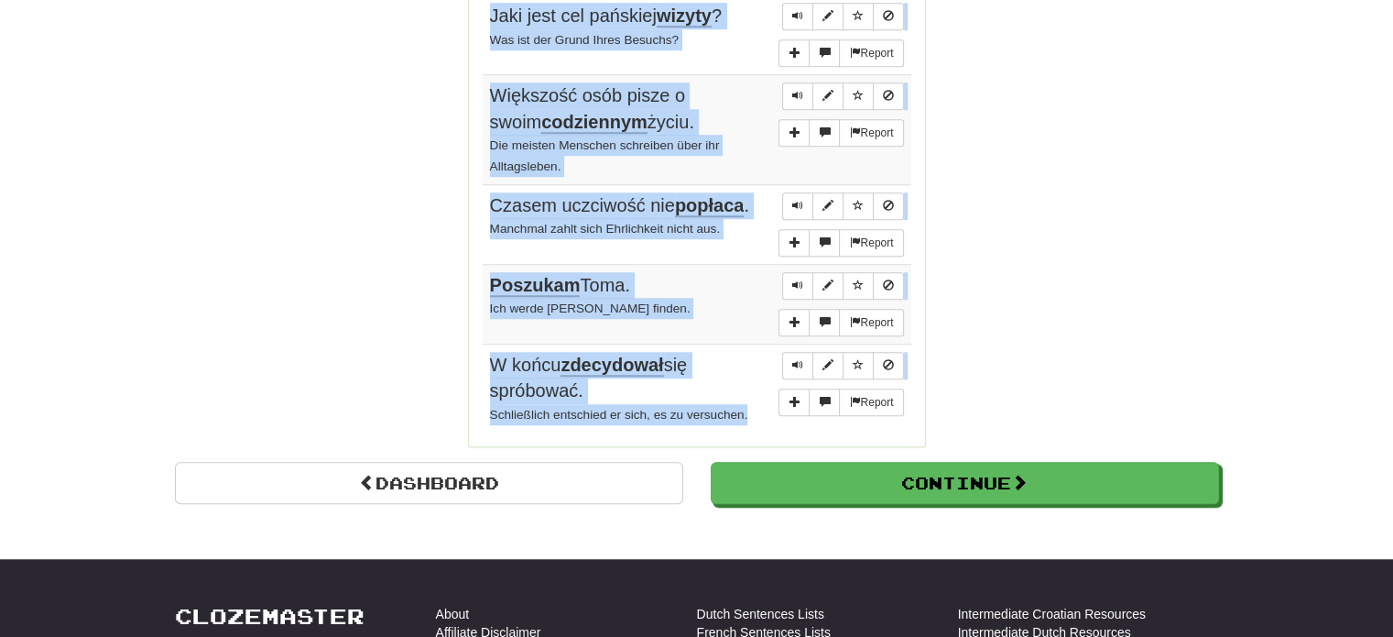
drag, startPoint x: 481, startPoint y: 261, endPoint x: 765, endPoint y: 419, distance: 324.7
click at [765, 419] on tbody "Report Mam ubezpieczenie na życie. Ich habe eine Lebensversicherung. Report Nie…" at bounding box center [697, 10] width 429 height 845
copy tbody "Mam ubezpieczenie na życie. Ich habe eine Lebensversicherung. Report Nie pijam …"
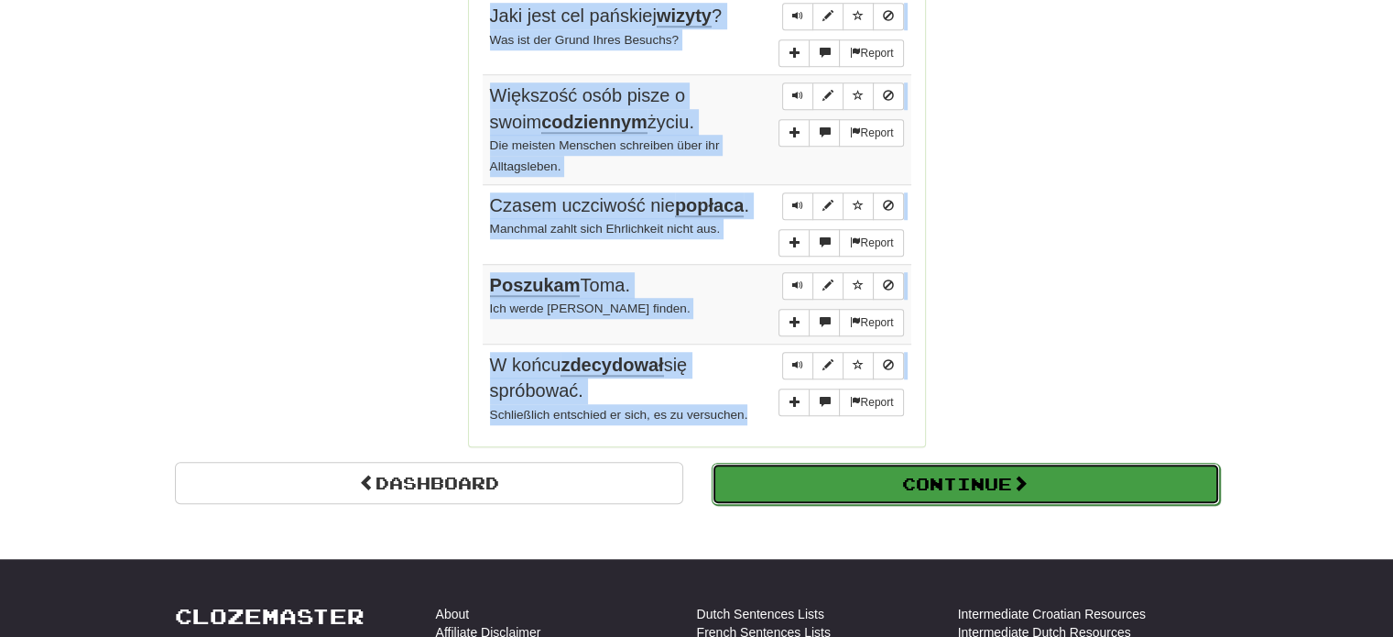
click at [818, 472] on button "Continue" at bounding box center [966, 484] width 508 height 42
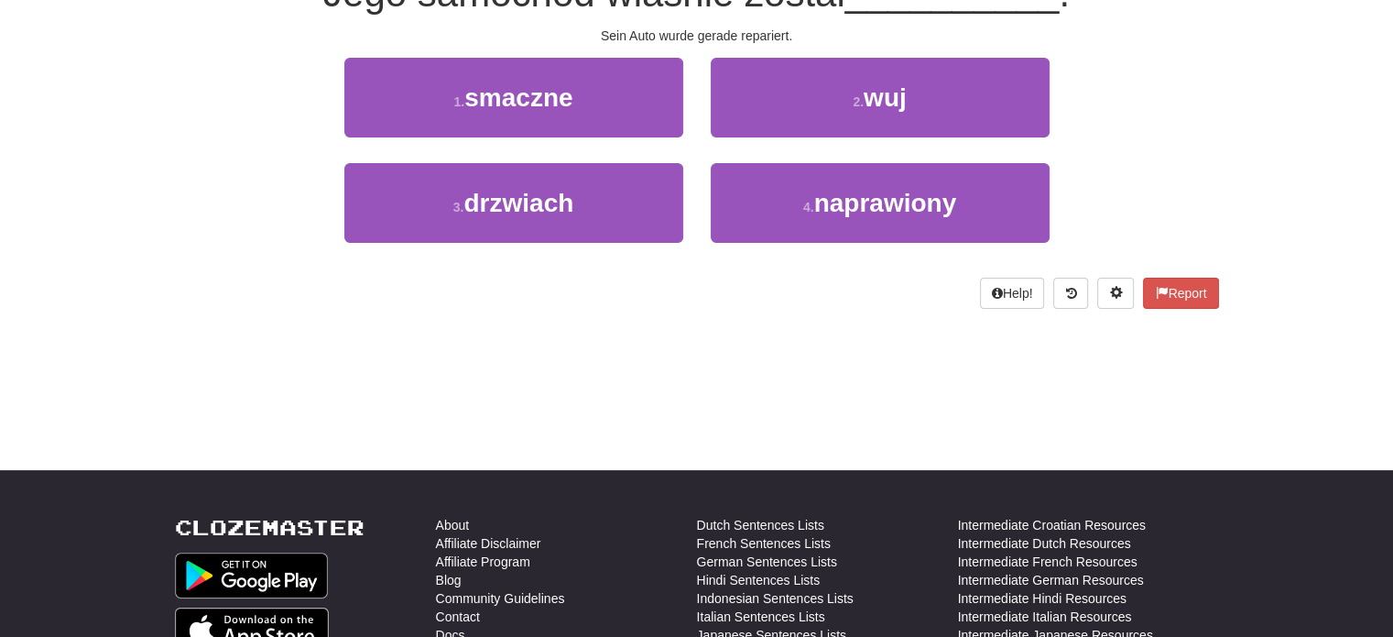
scroll to position [101, 0]
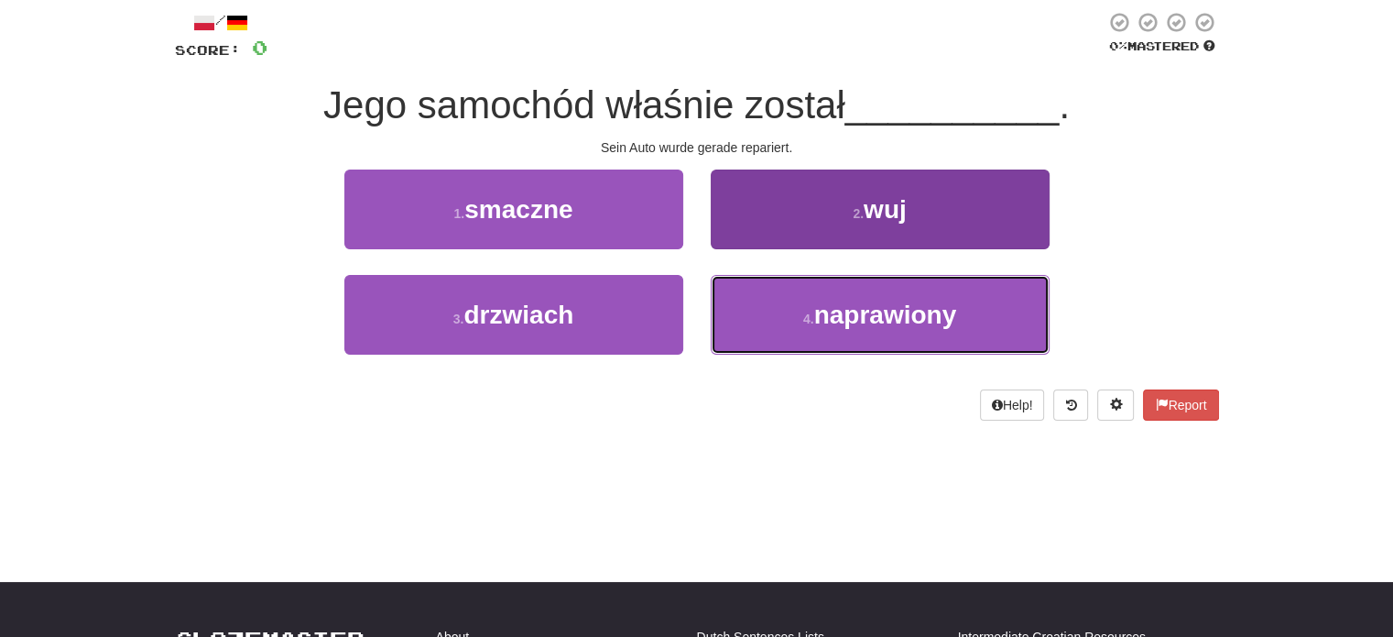
click at [801, 330] on button "4 . naprawiony" at bounding box center [880, 315] width 339 height 80
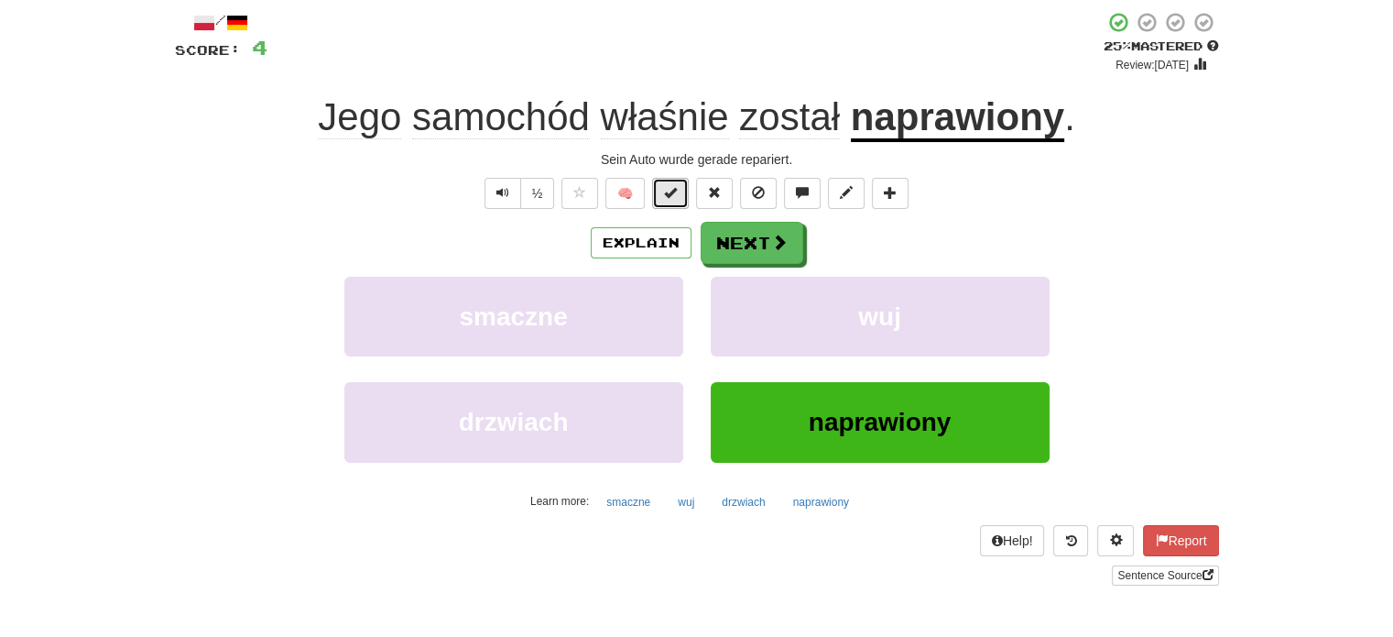
click at [674, 192] on span at bounding box center [670, 192] width 13 height 13
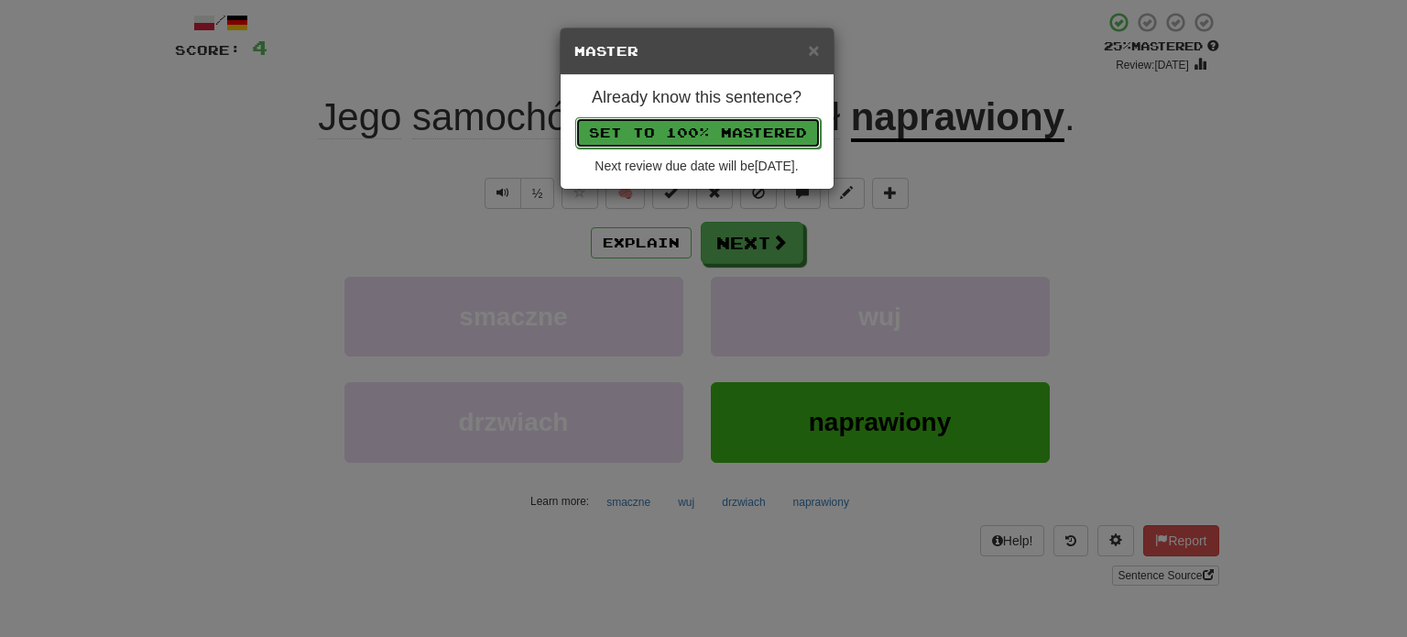
click at [674, 127] on button "Set to 100% Mastered" at bounding box center [697, 132] width 245 height 31
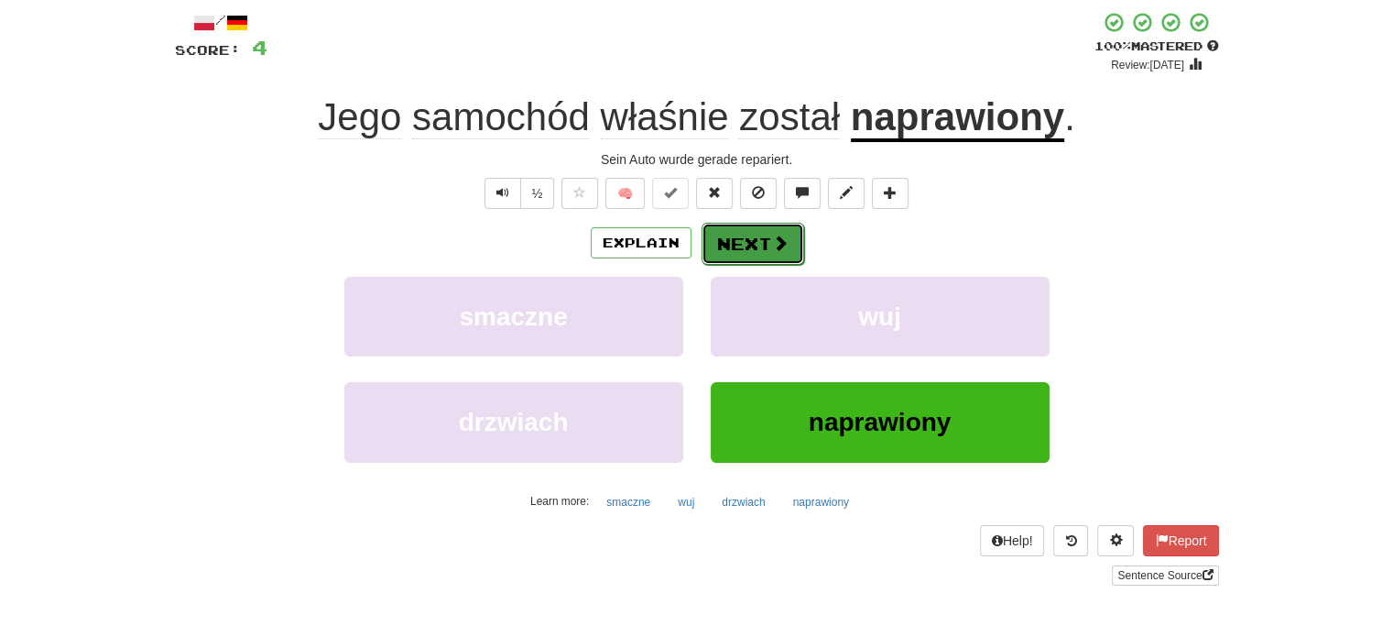
click at [773, 234] on span at bounding box center [780, 242] width 16 height 16
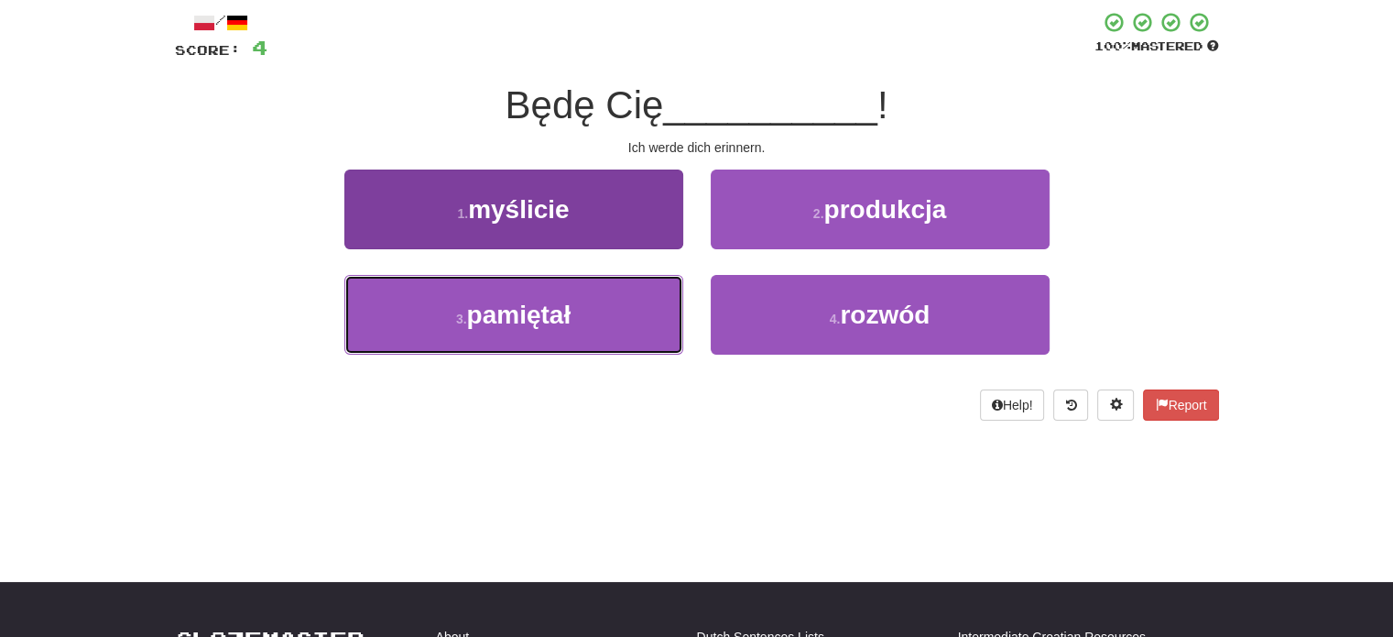
click at [640, 305] on button "3 . pamiętał" at bounding box center [513, 315] width 339 height 80
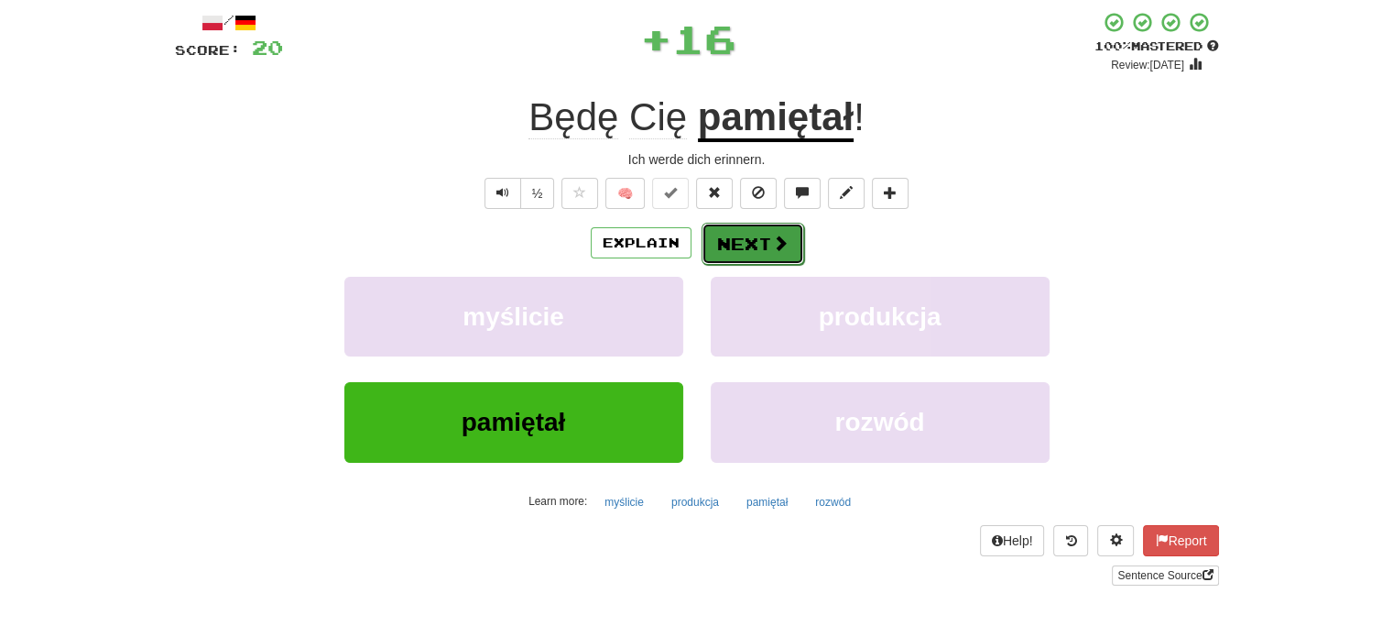
click at [729, 243] on button "Next" at bounding box center [753, 244] width 103 height 42
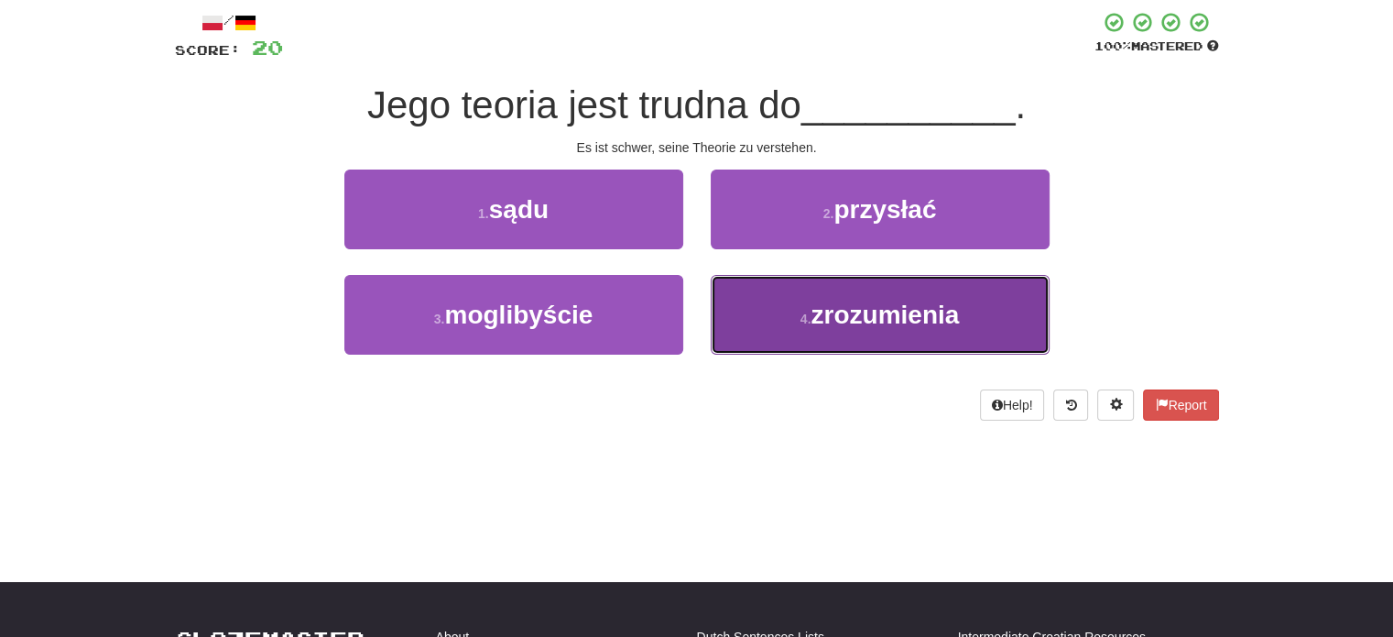
click at [747, 305] on button "4 . zrozumienia" at bounding box center [880, 315] width 339 height 80
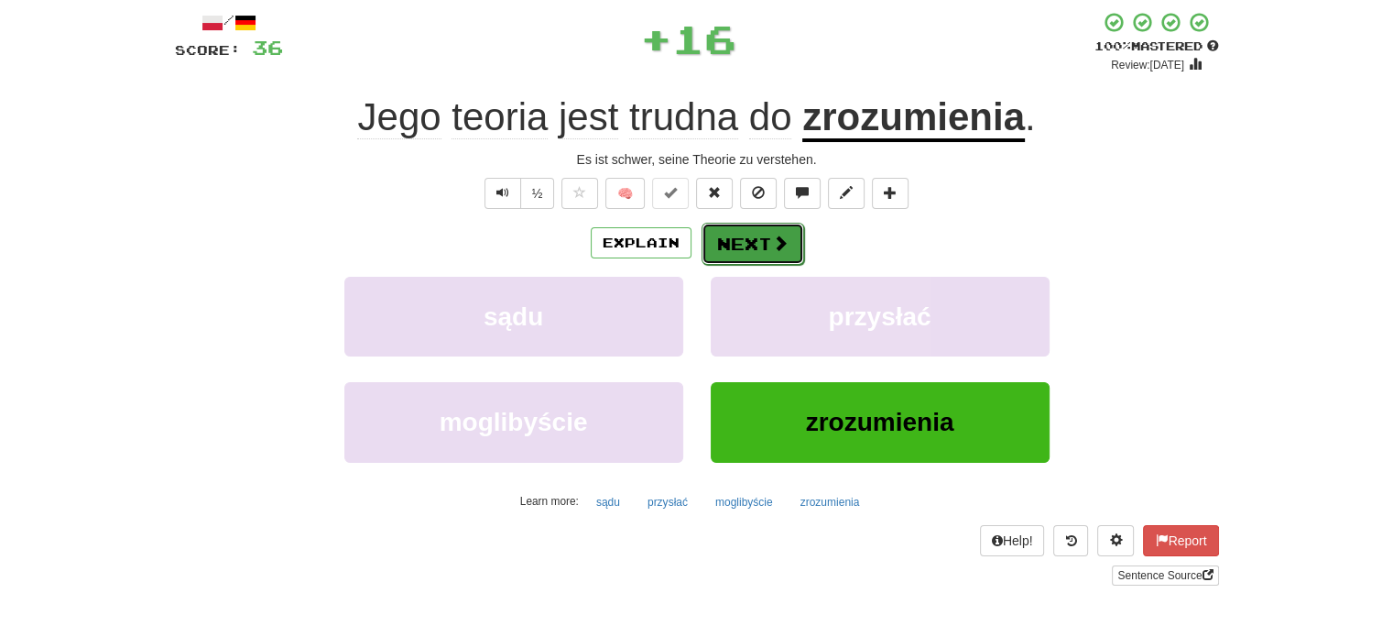
click at [727, 237] on button "Next" at bounding box center [753, 244] width 103 height 42
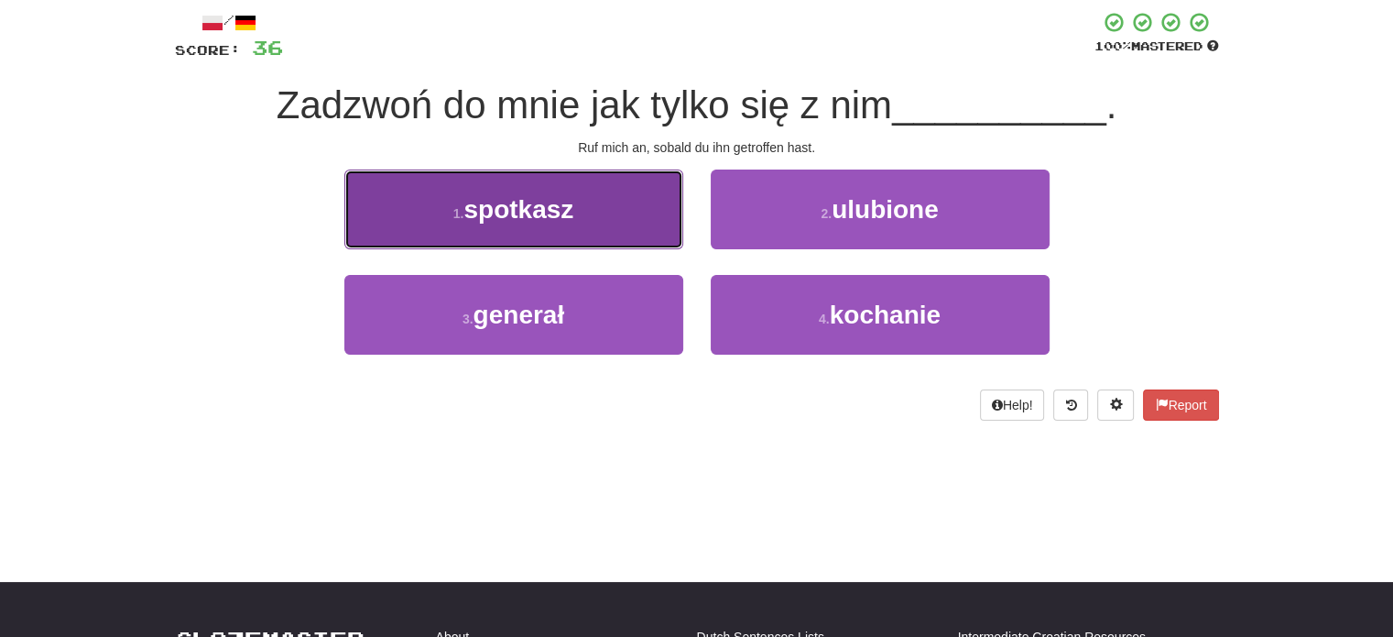
click at [632, 242] on button "1 . spotkasz" at bounding box center [513, 209] width 339 height 80
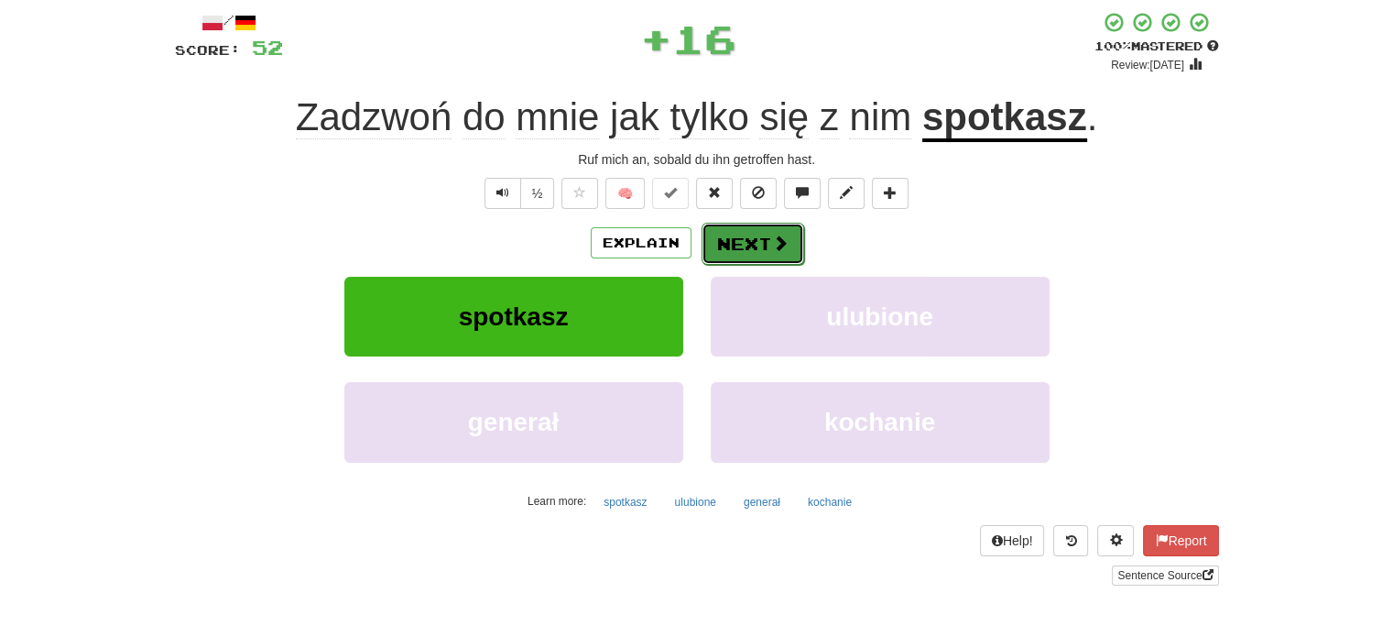
click at [744, 241] on button "Next" at bounding box center [753, 244] width 103 height 42
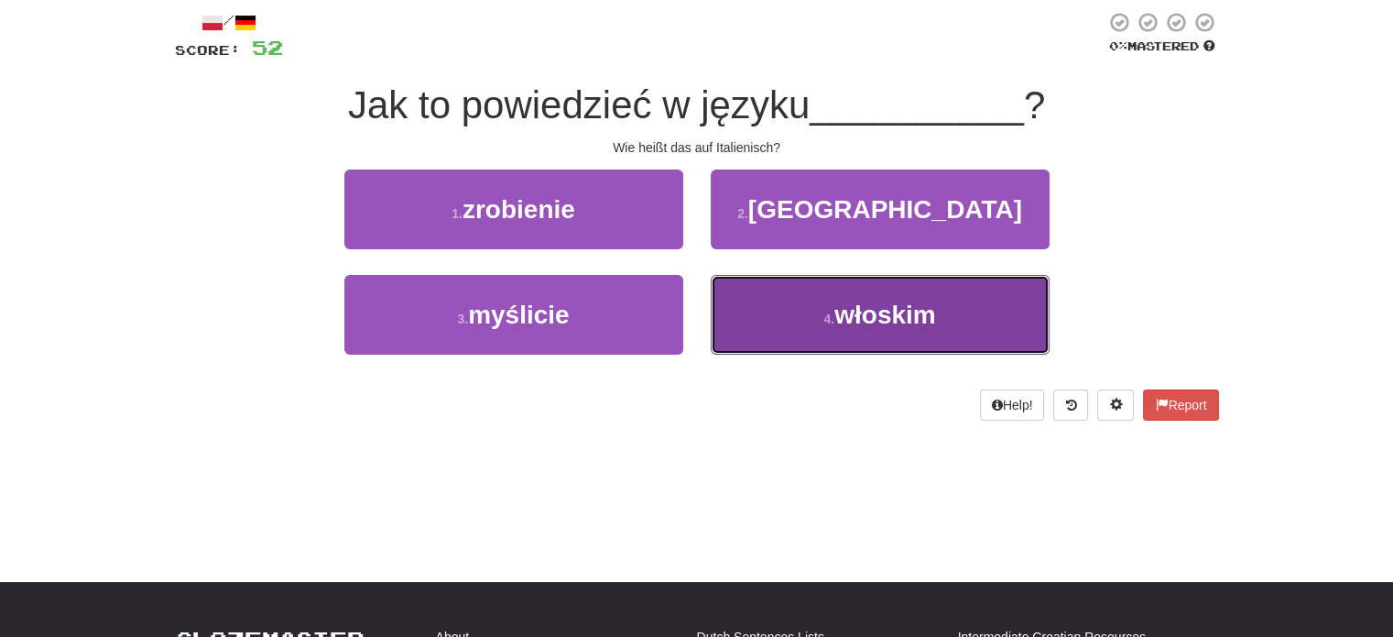
click at [758, 313] on button "4 . włoskim" at bounding box center [880, 315] width 339 height 80
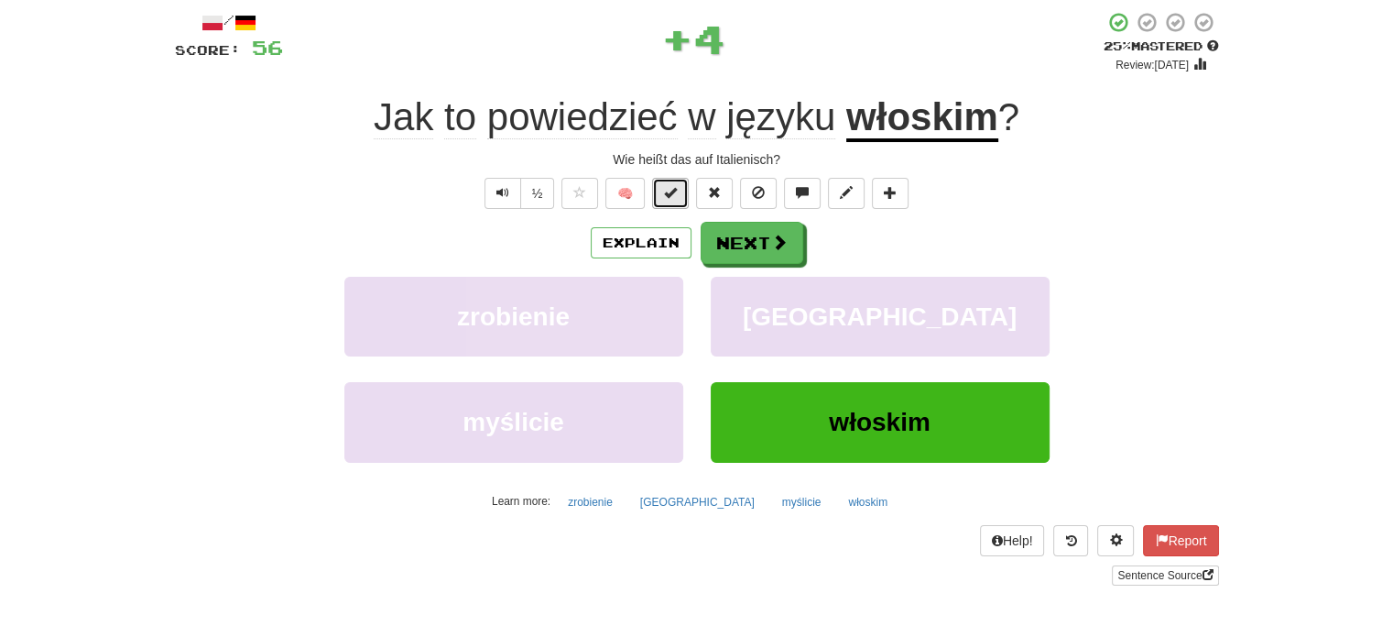
click at [669, 194] on span at bounding box center [670, 192] width 13 height 13
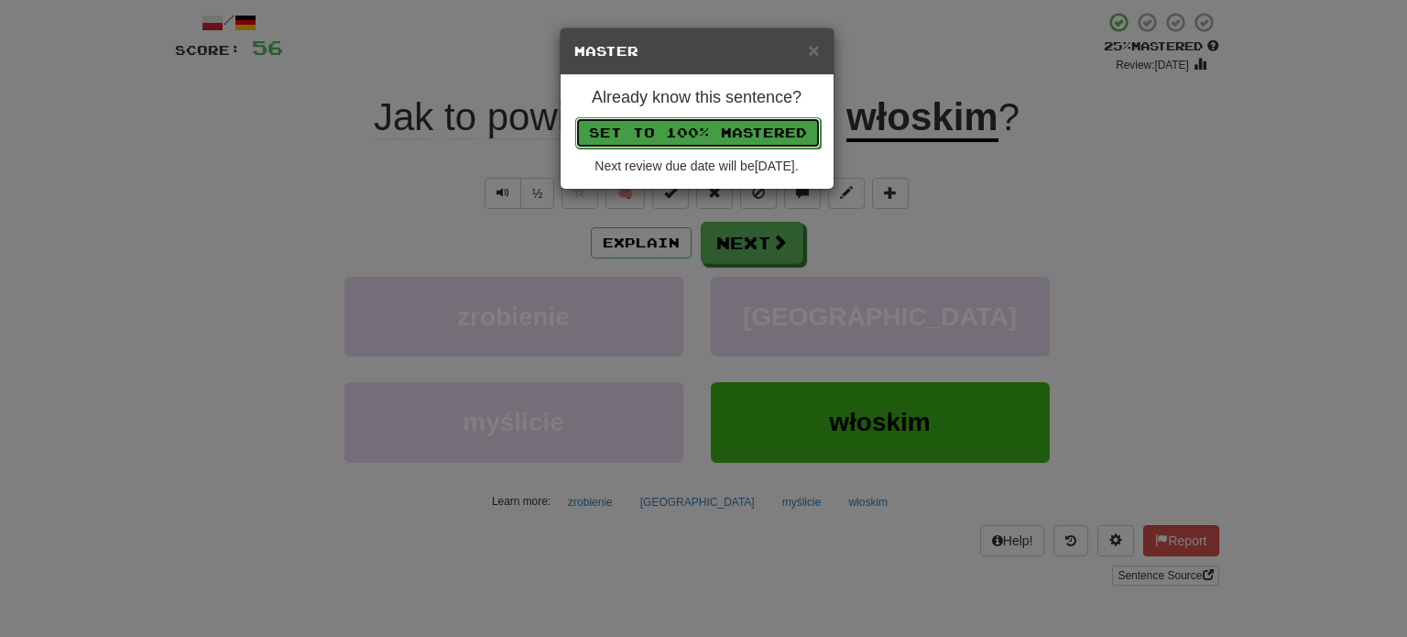
click at [659, 130] on button "Set to 100% Mastered" at bounding box center [697, 132] width 245 height 31
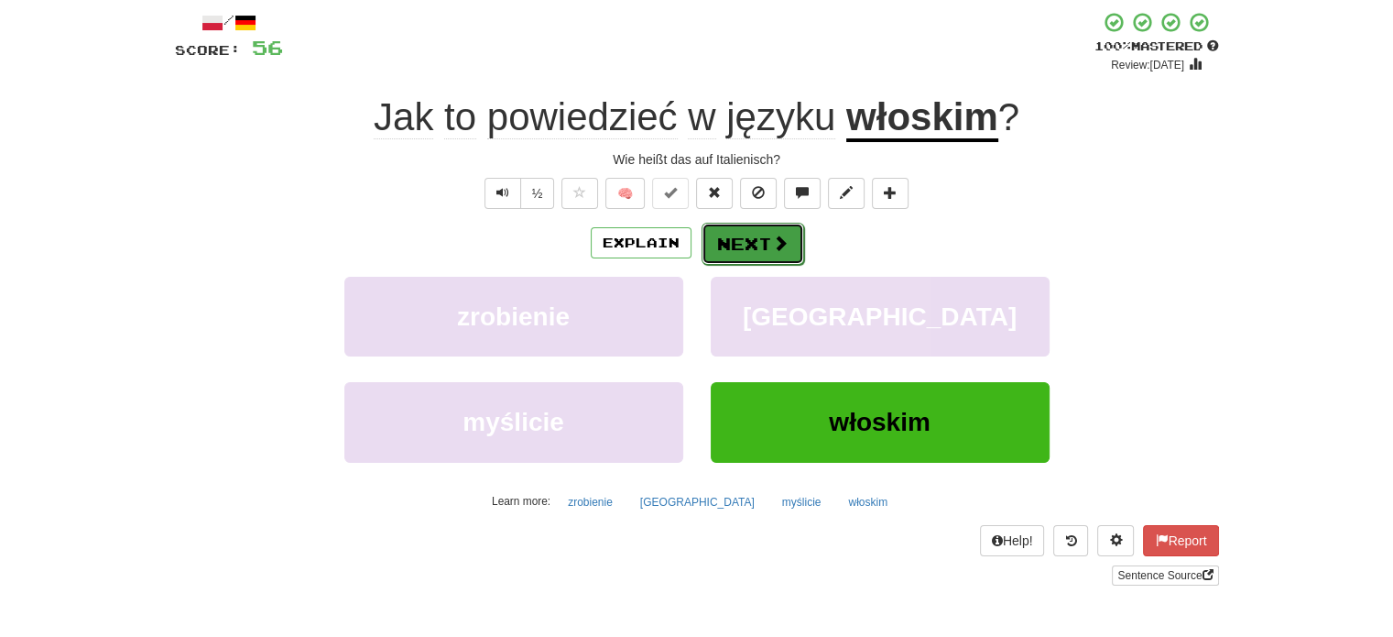
click at [744, 241] on button "Next" at bounding box center [753, 244] width 103 height 42
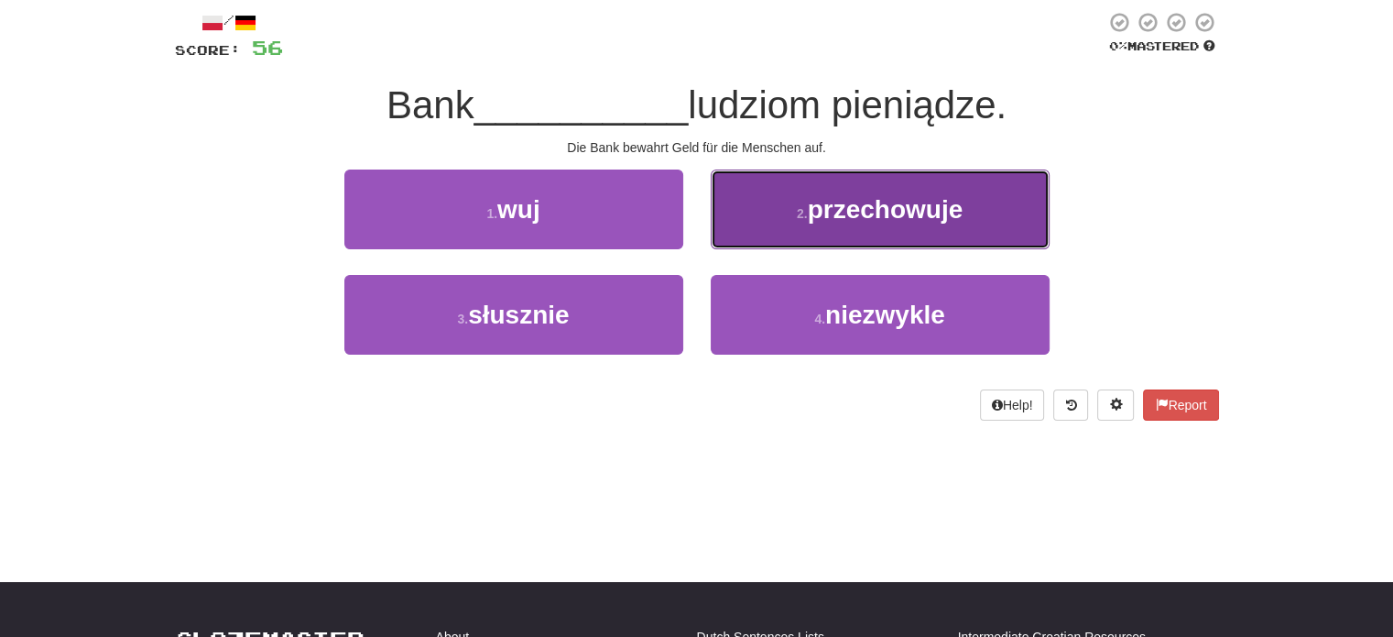
click at [790, 226] on button "2 . przechowuje" at bounding box center [880, 209] width 339 height 80
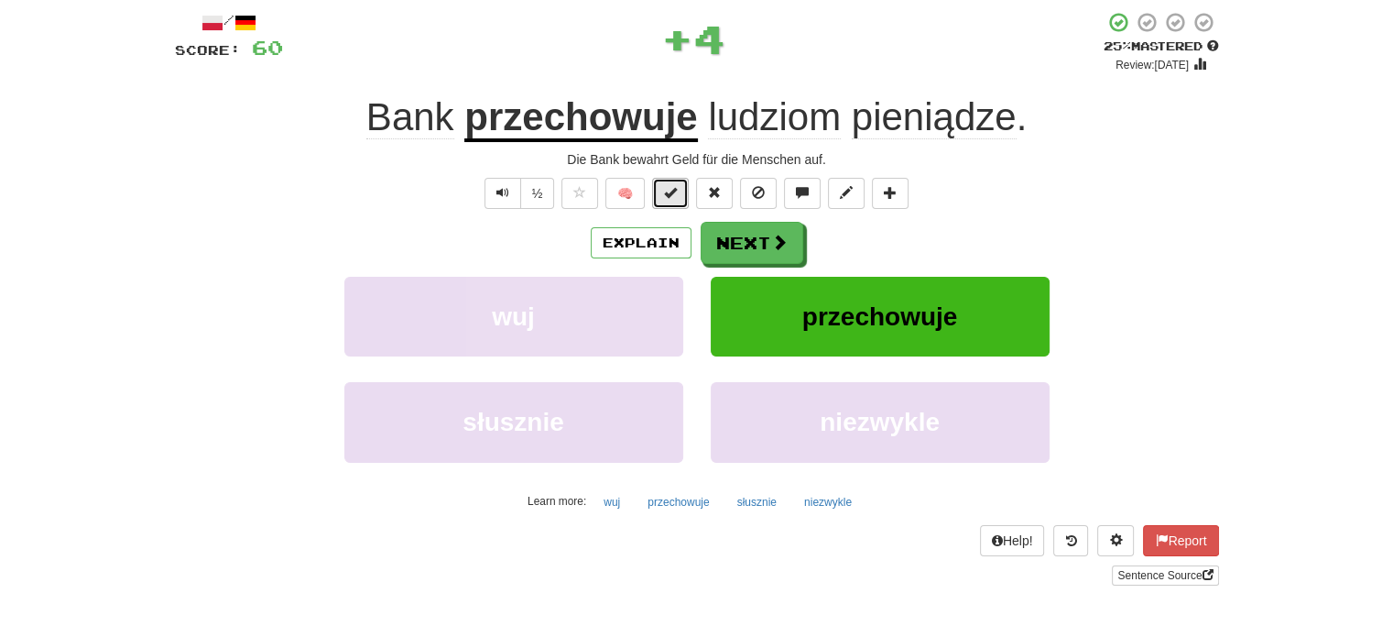
click at [665, 190] on span at bounding box center [670, 192] width 13 height 13
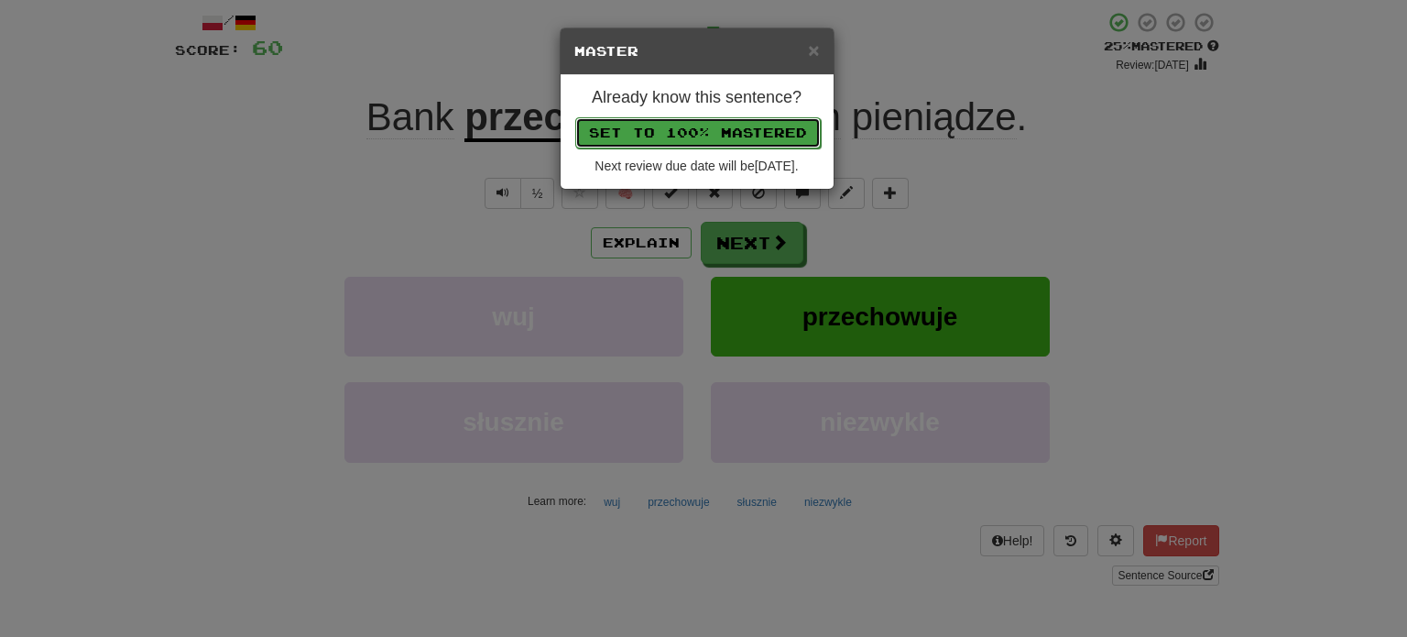
click at [697, 131] on button "Set to 100% Mastered" at bounding box center [697, 132] width 245 height 31
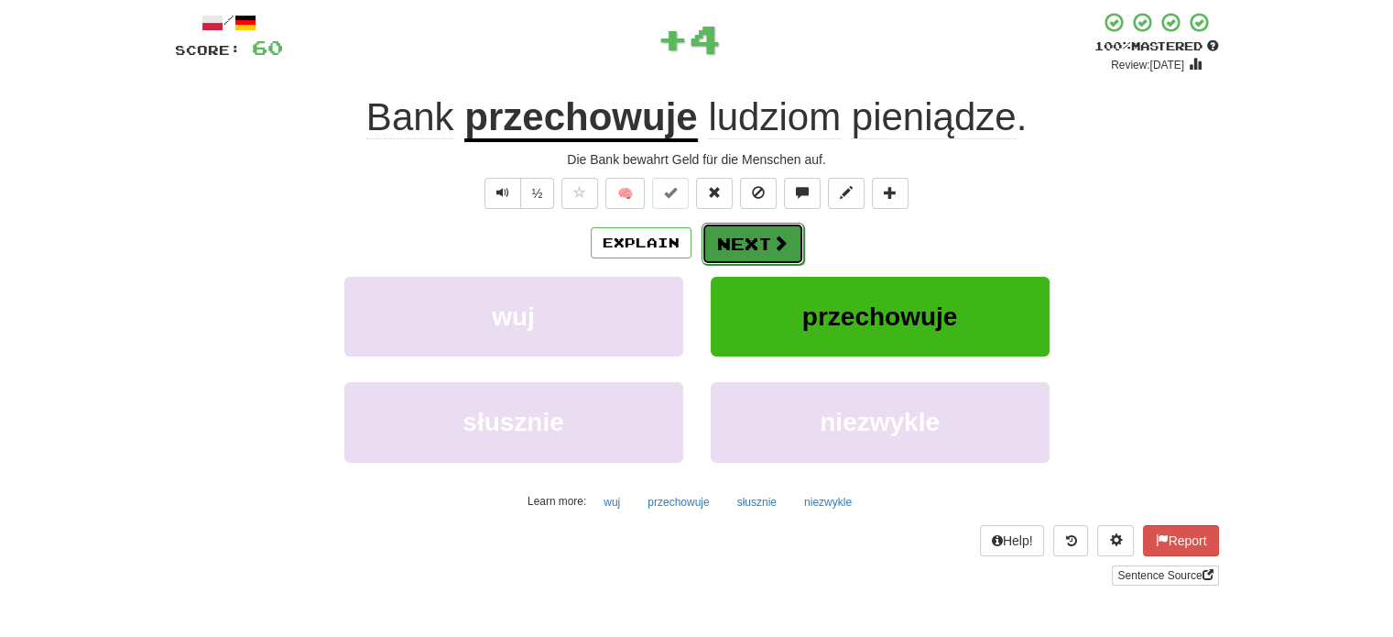
click at [743, 237] on button "Next" at bounding box center [753, 244] width 103 height 42
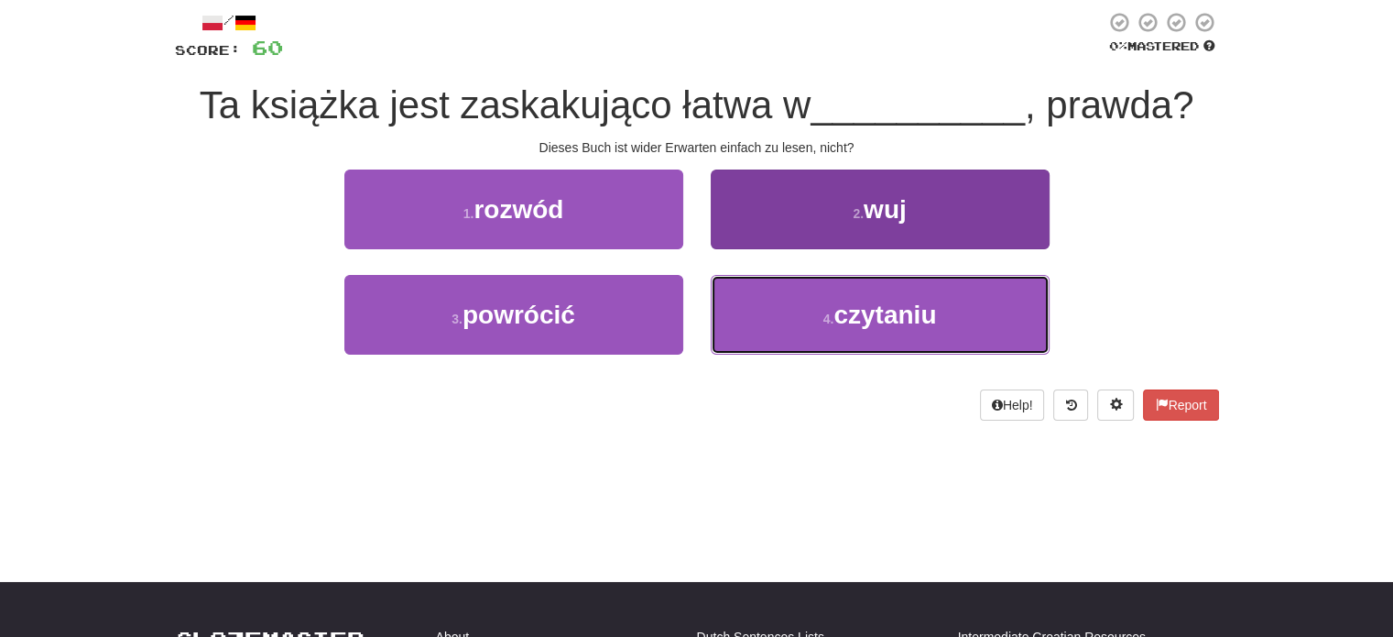
click at [767, 310] on button "4 . czytaniu" at bounding box center [880, 315] width 339 height 80
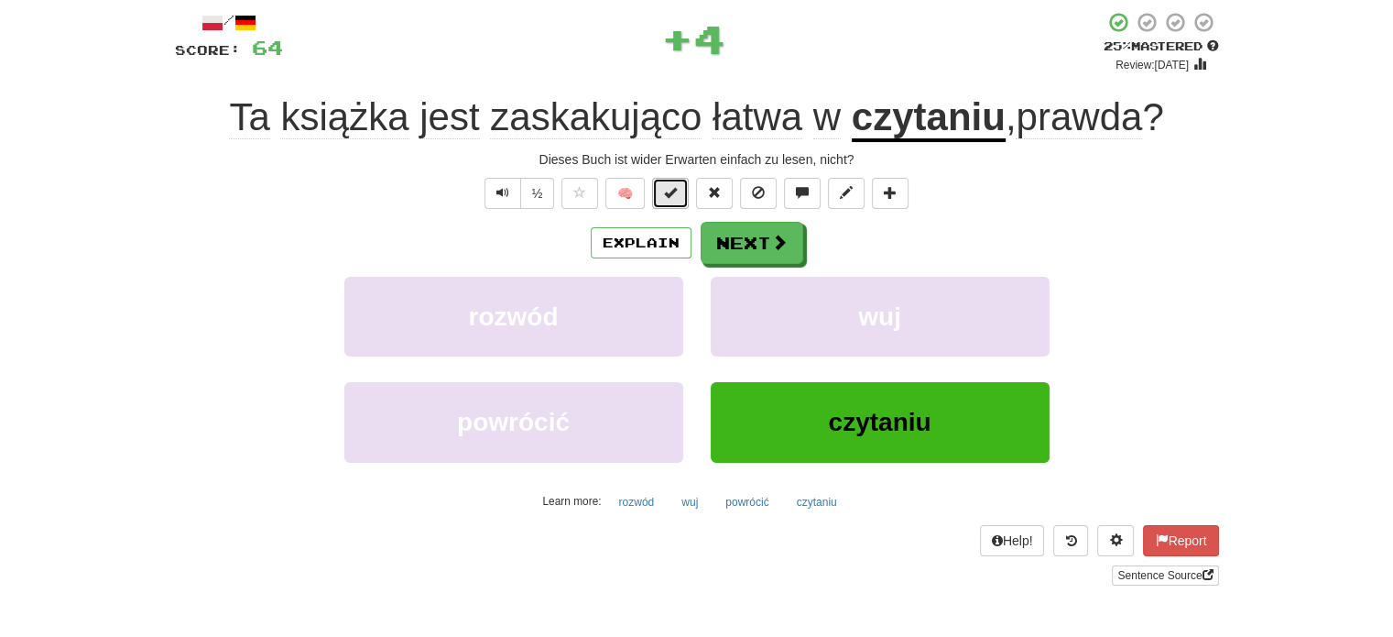
click at [674, 187] on span at bounding box center [670, 192] width 13 height 13
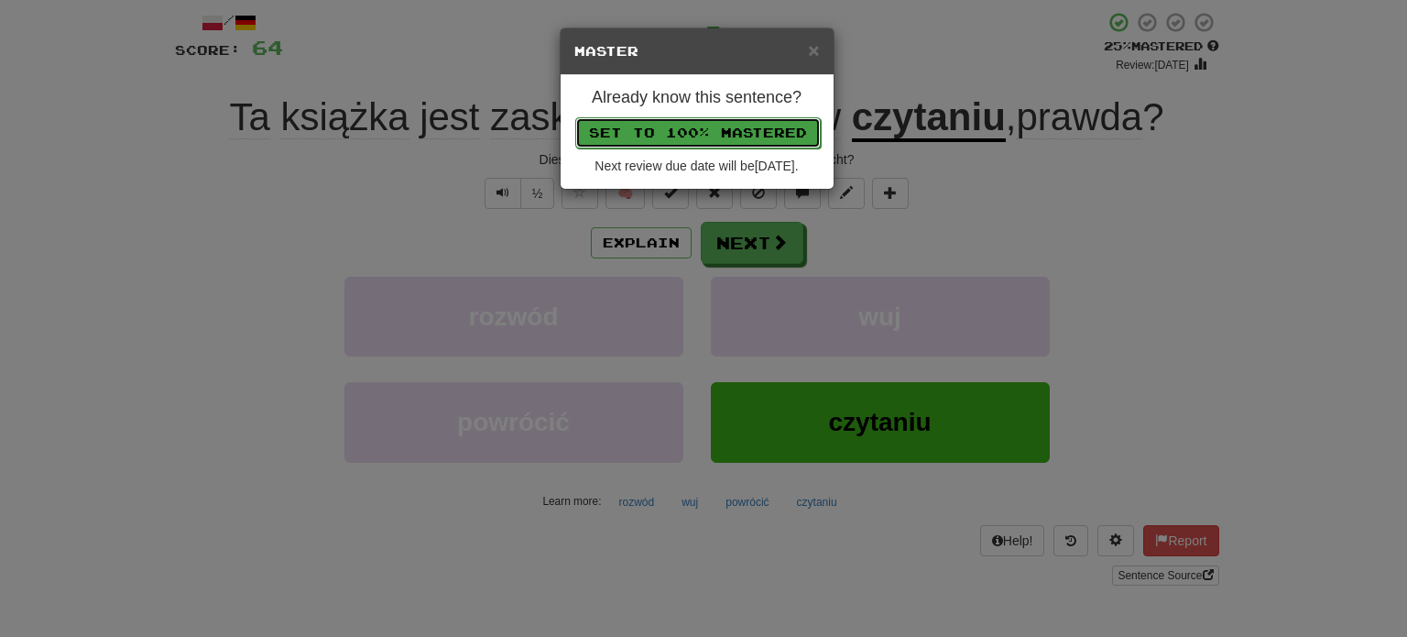
click at [721, 131] on button "Set to 100% Mastered" at bounding box center [697, 132] width 245 height 31
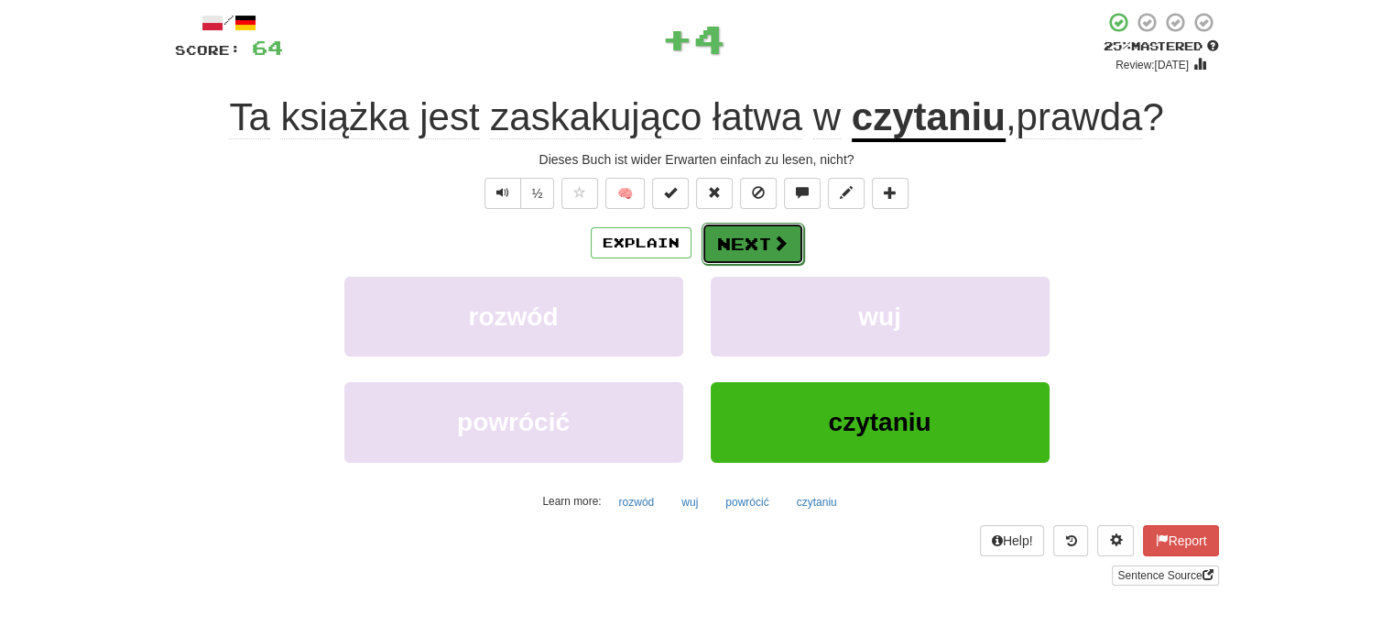
click at [756, 245] on button "Next" at bounding box center [753, 244] width 103 height 42
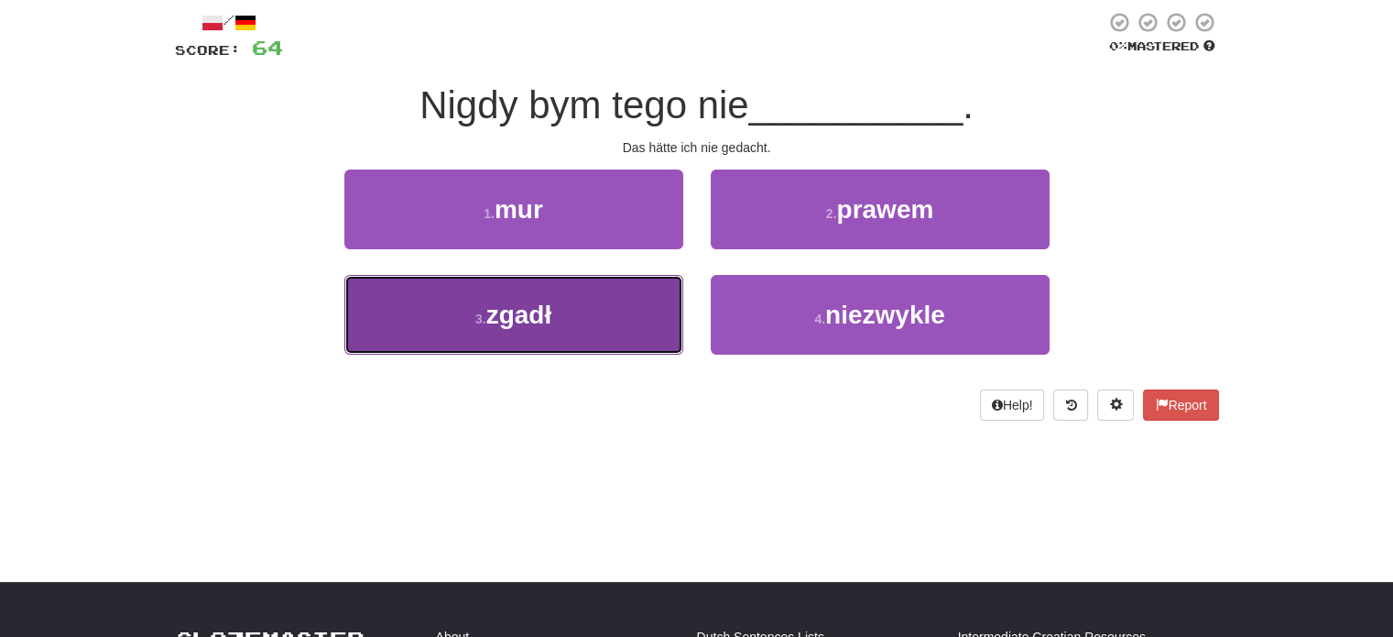
click at [653, 304] on button "3 . zgadł" at bounding box center [513, 315] width 339 height 80
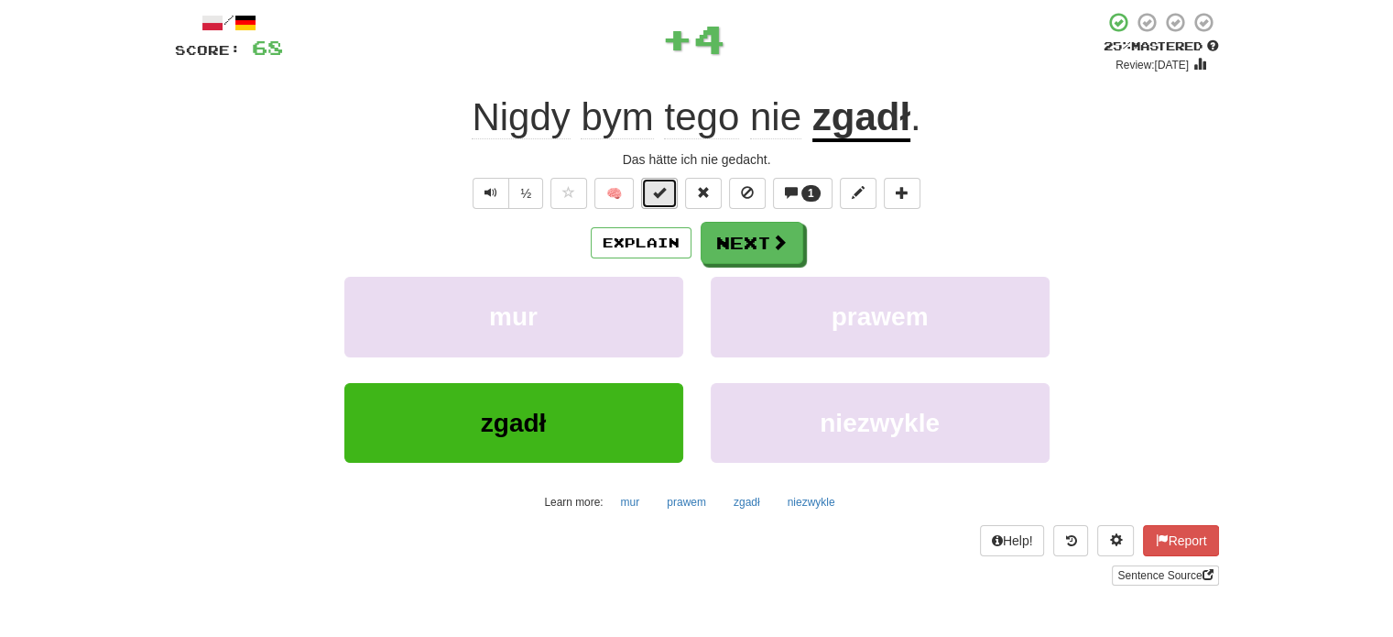
click at [658, 202] on button at bounding box center [659, 193] width 37 height 31
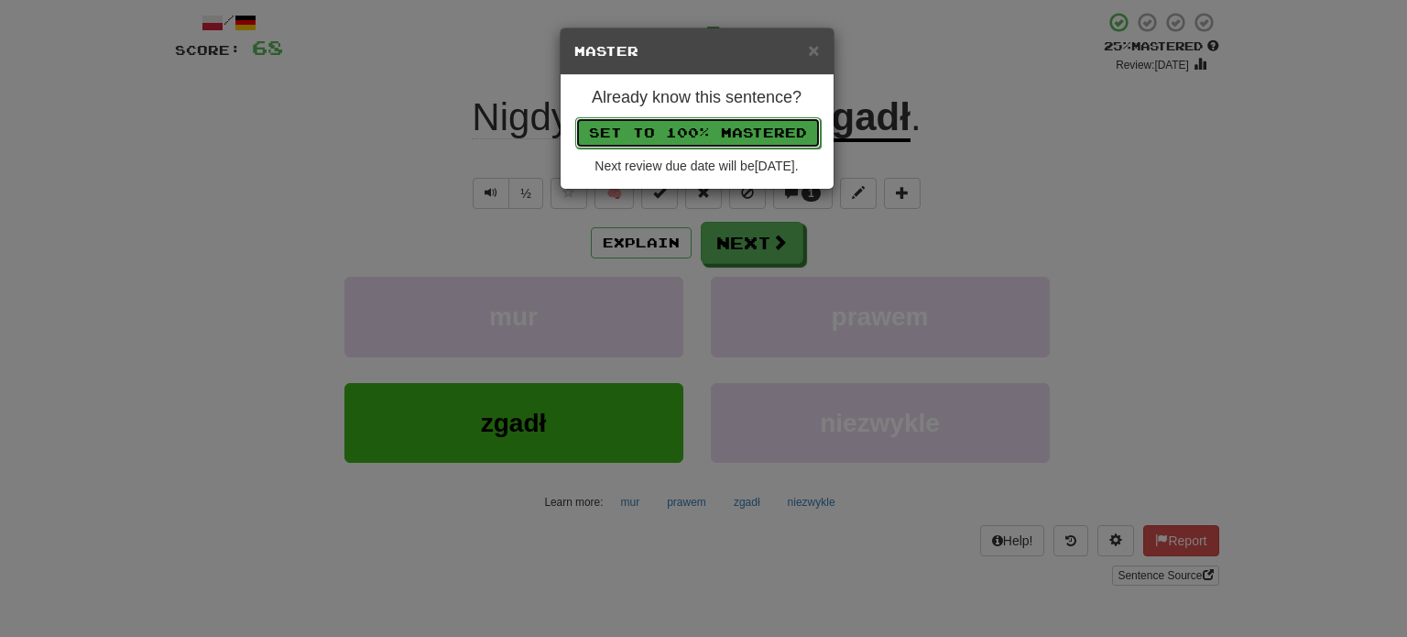
click at [676, 122] on button "Set to 100% Mastered" at bounding box center [697, 132] width 245 height 31
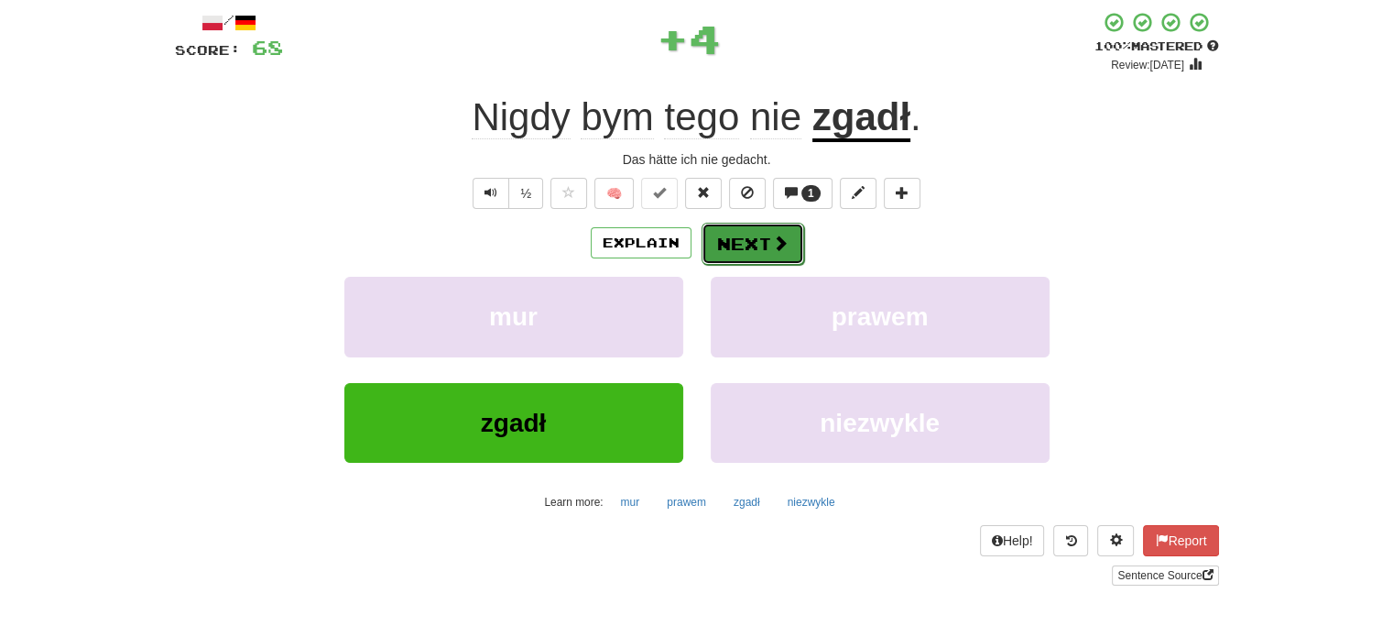
click at [747, 254] on button "Next" at bounding box center [753, 244] width 103 height 42
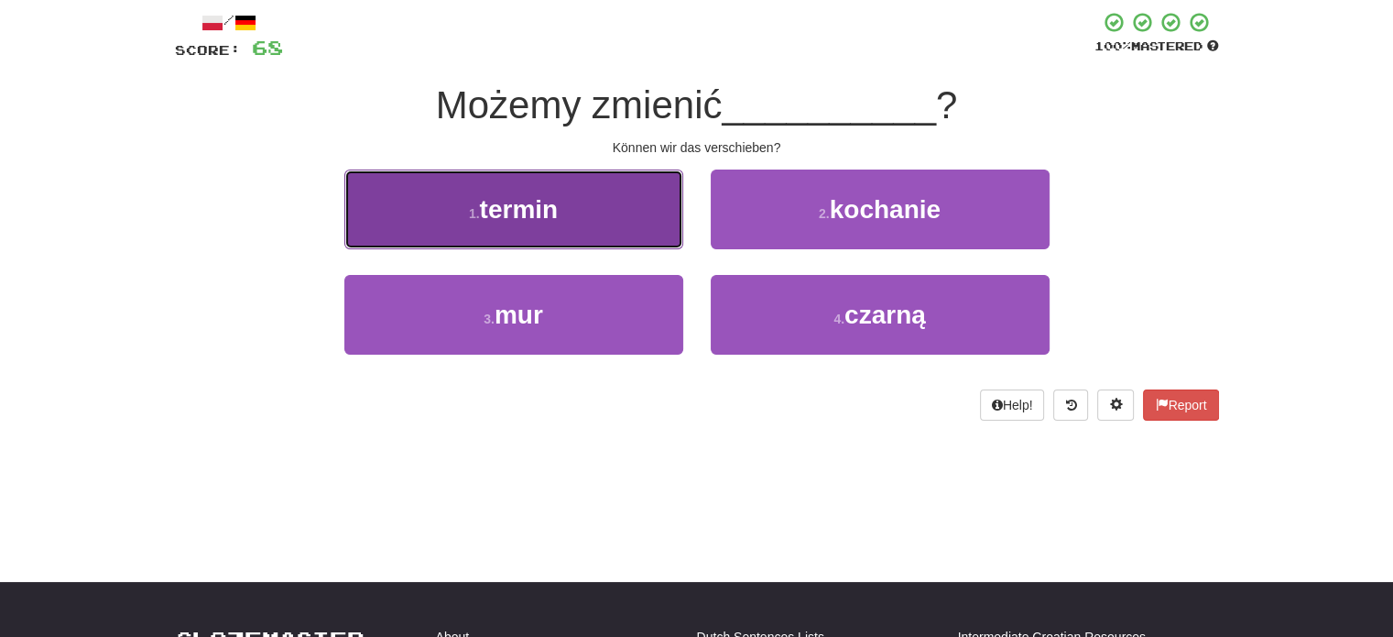
click at [588, 191] on button "1 . termin" at bounding box center [513, 209] width 339 height 80
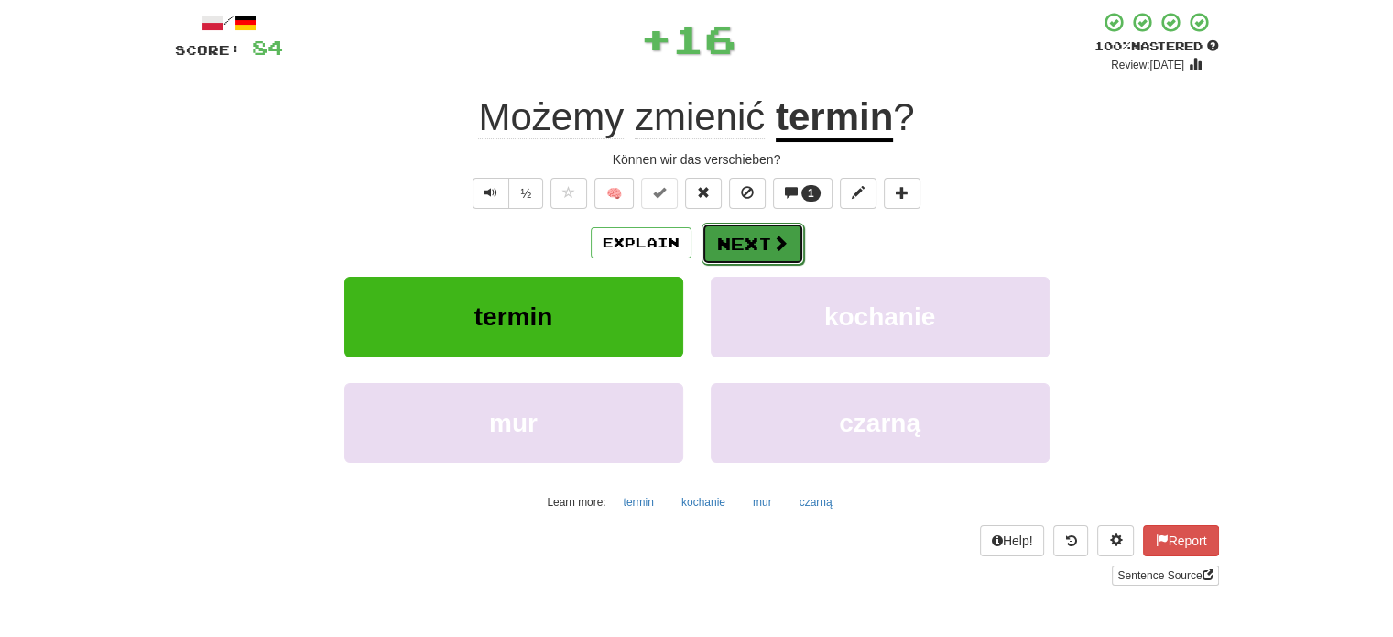
click at [736, 245] on button "Next" at bounding box center [753, 244] width 103 height 42
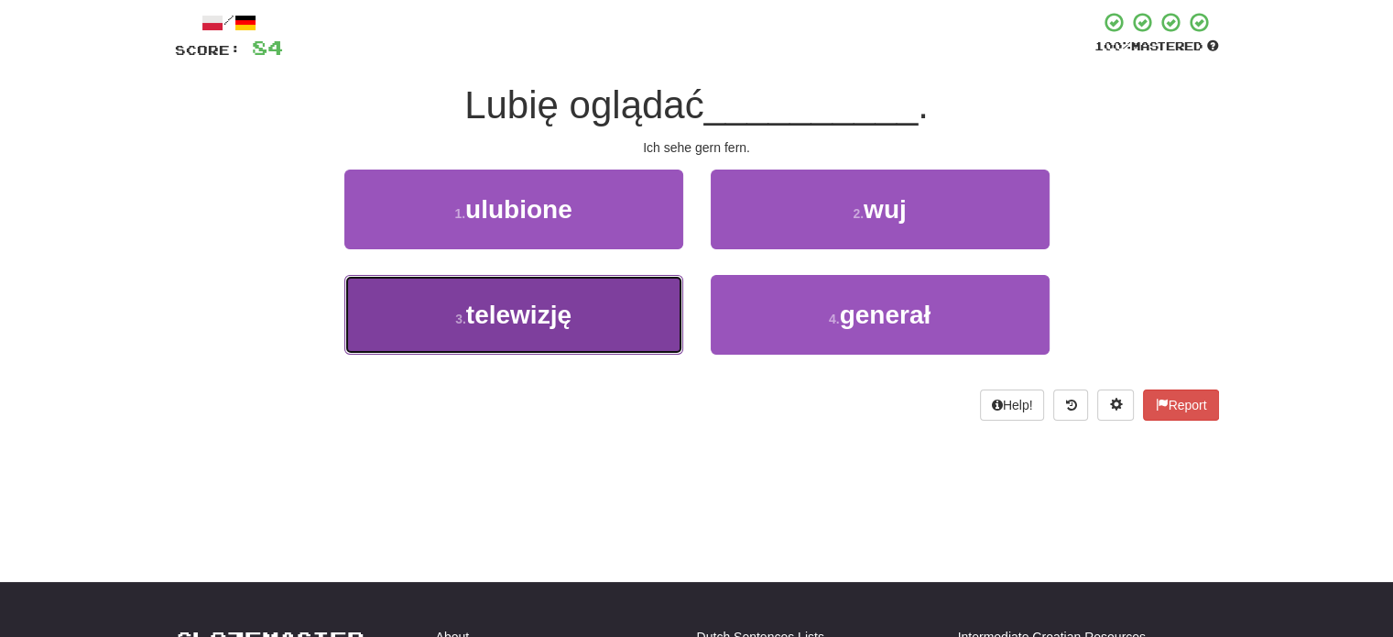
click at [649, 297] on button "3 . telewizję" at bounding box center [513, 315] width 339 height 80
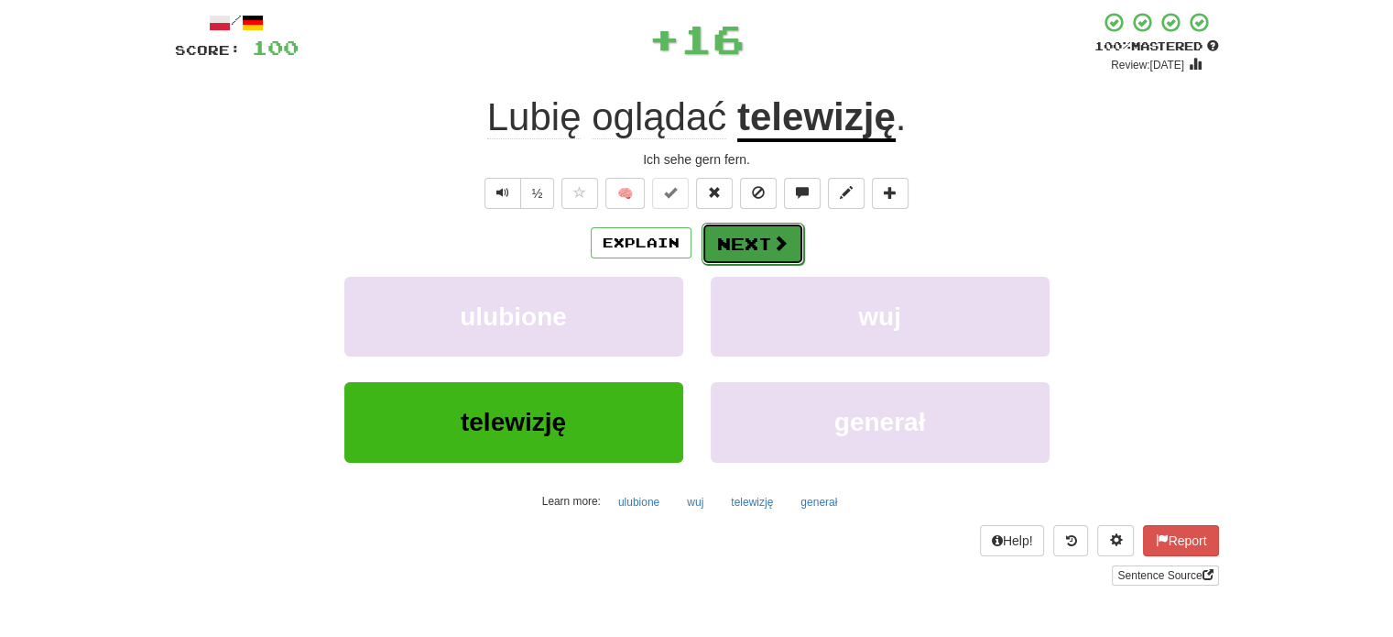
click at [728, 243] on button "Next" at bounding box center [753, 244] width 103 height 42
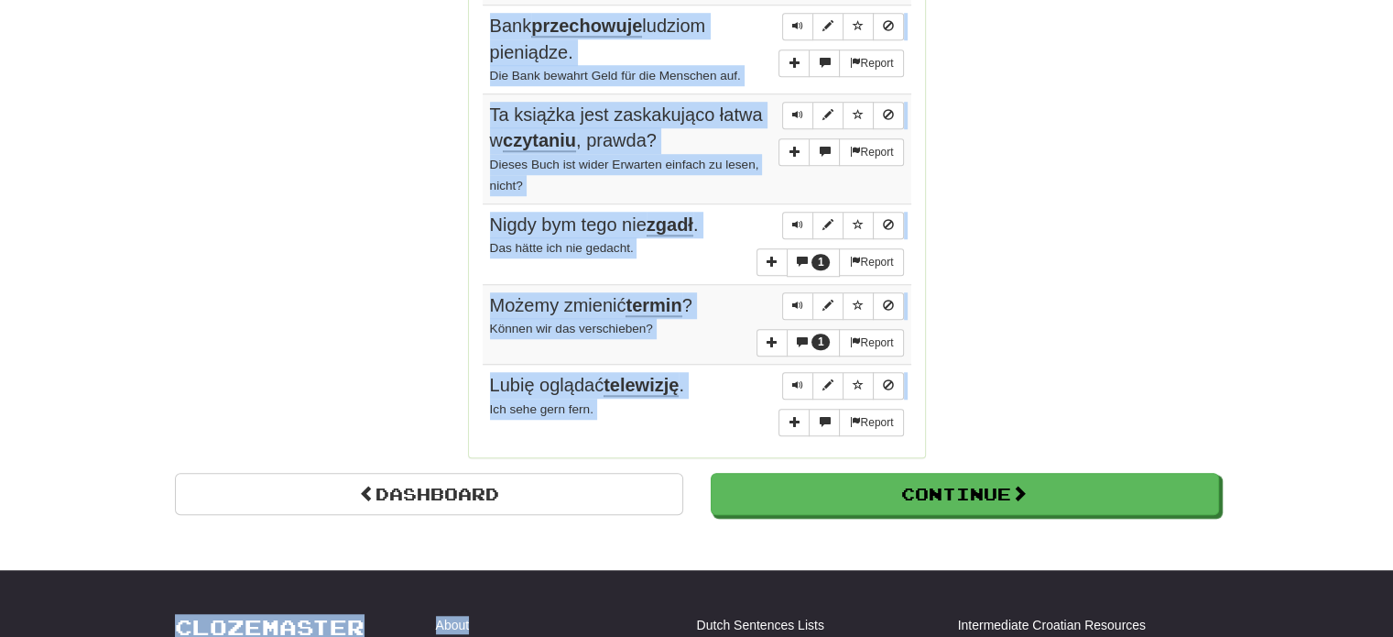
scroll to position [1432, 0]
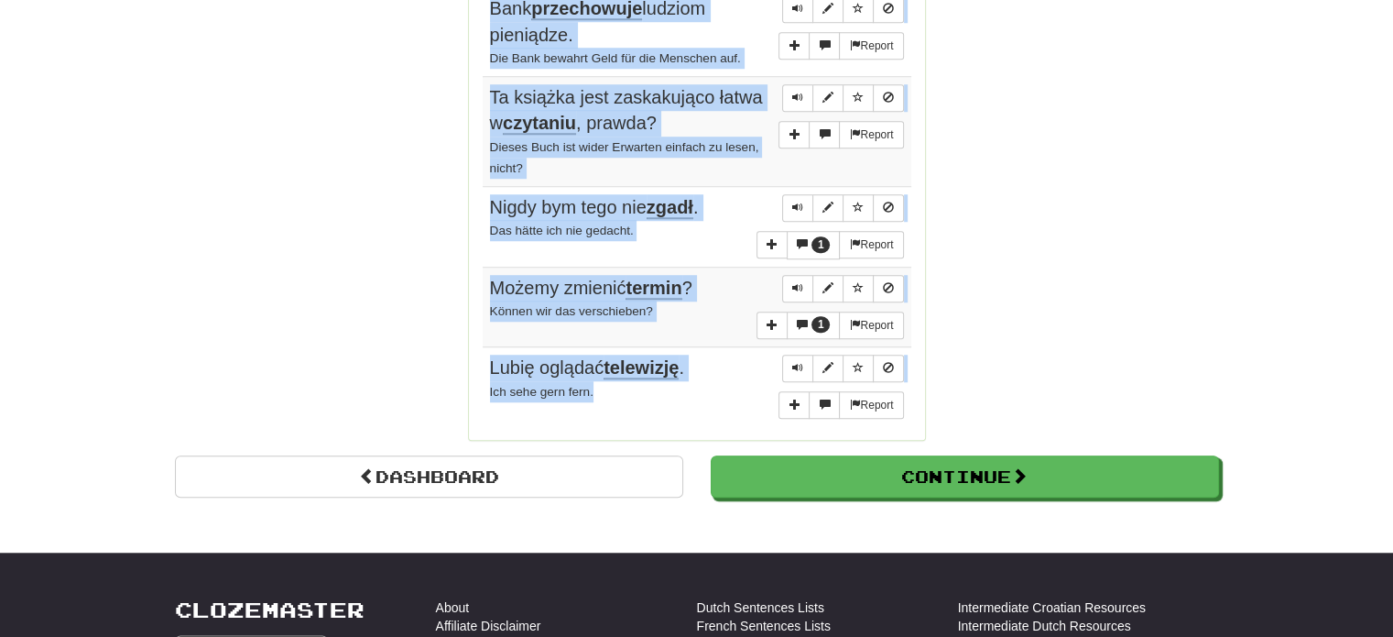
drag, startPoint x: 488, startPoint y: 87, endPoint x: 648, endPoint y: 380, distance: 333.6
copy tbody "Jego samochód właśnie został naprawiony . Sein Auto wurde gerade repariert. Rep…"
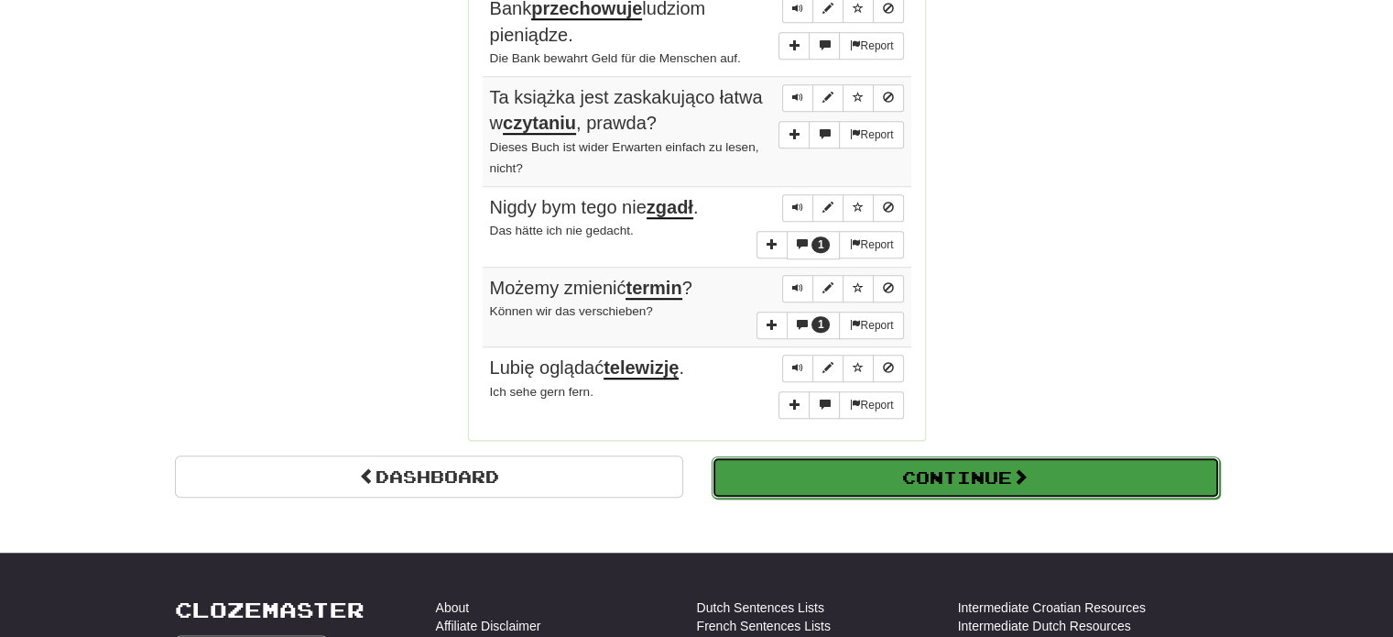
click at [916, 466] on button "Continue" at bounding box center [966, 477] width 508 height 42
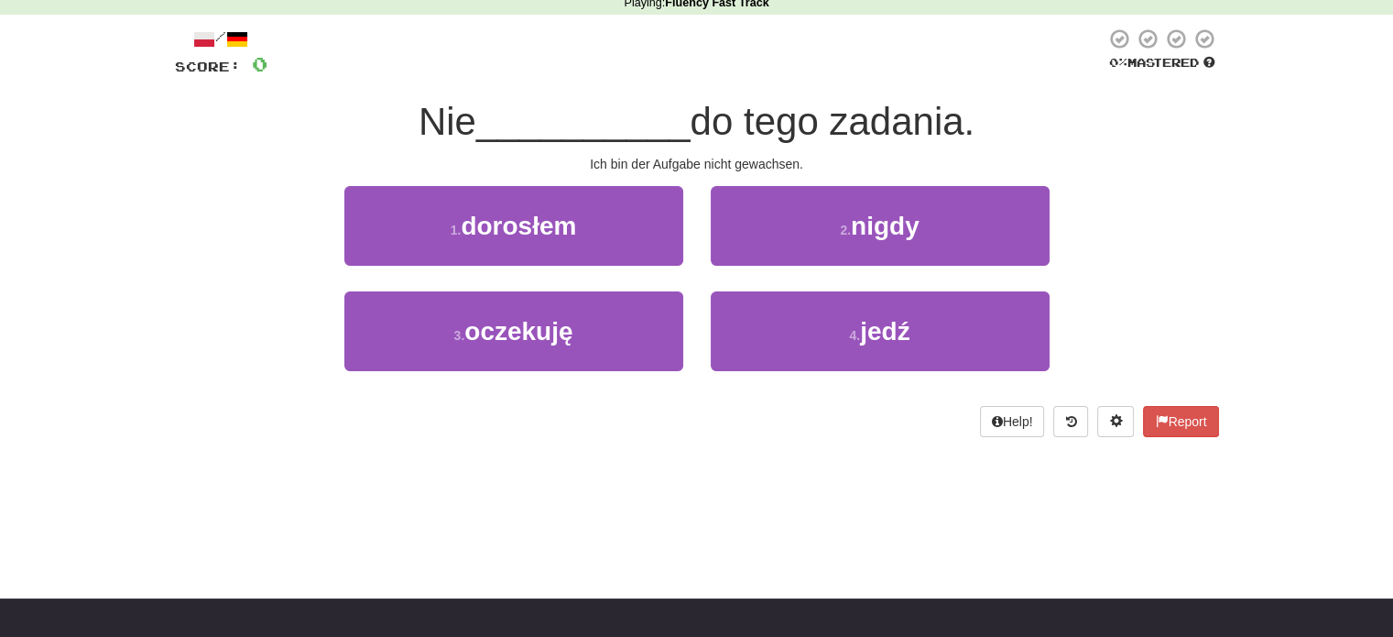
scroll to position [33, 0]
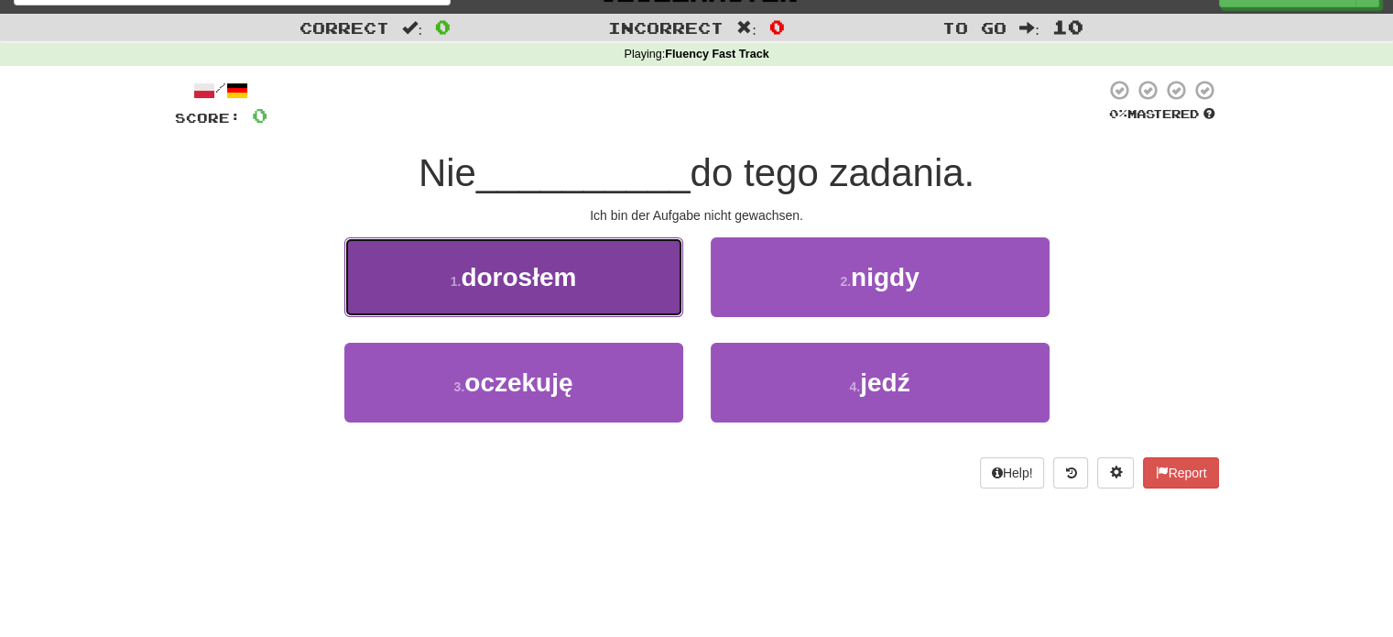
click at [586, 289] on button "1 . dorosłem" at bounding box center [513, 277] width 339 height 80
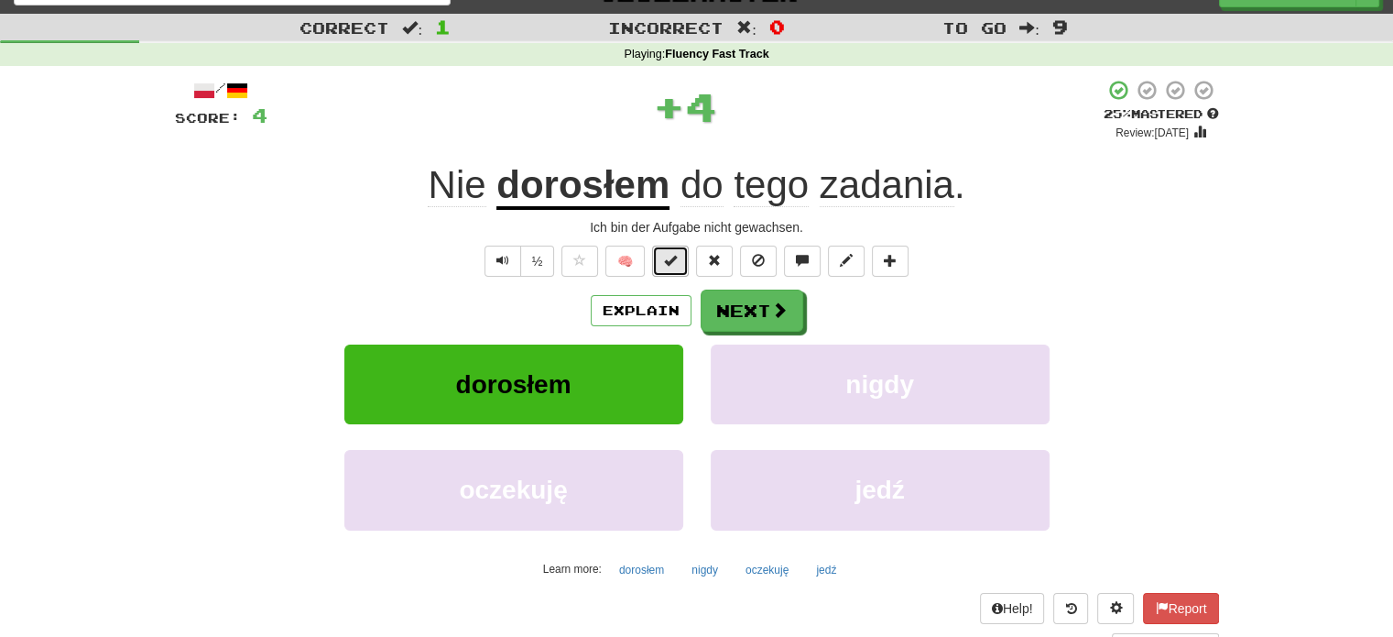
click at [664, 260] on button at bounding box center [670, 260] width 37 height 31
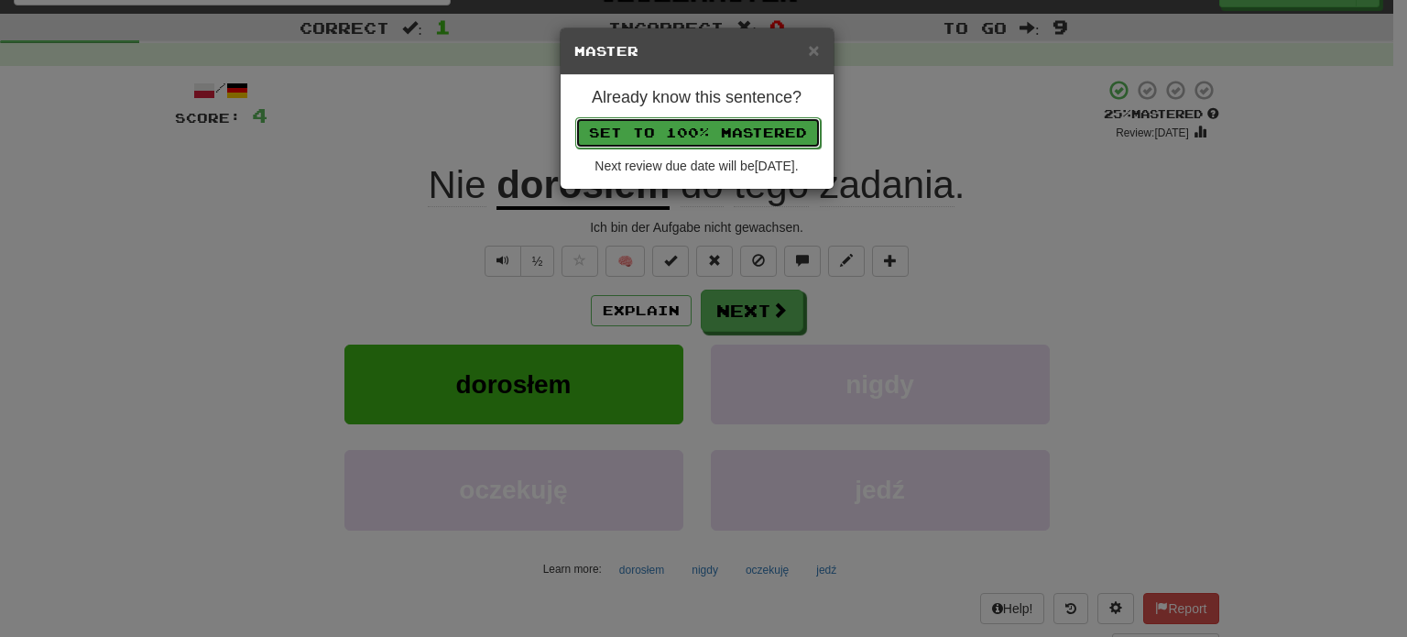
click at [676, 136] on button "Set to 100% Mastered" at bounding box center [697, 132] width 245 height 31
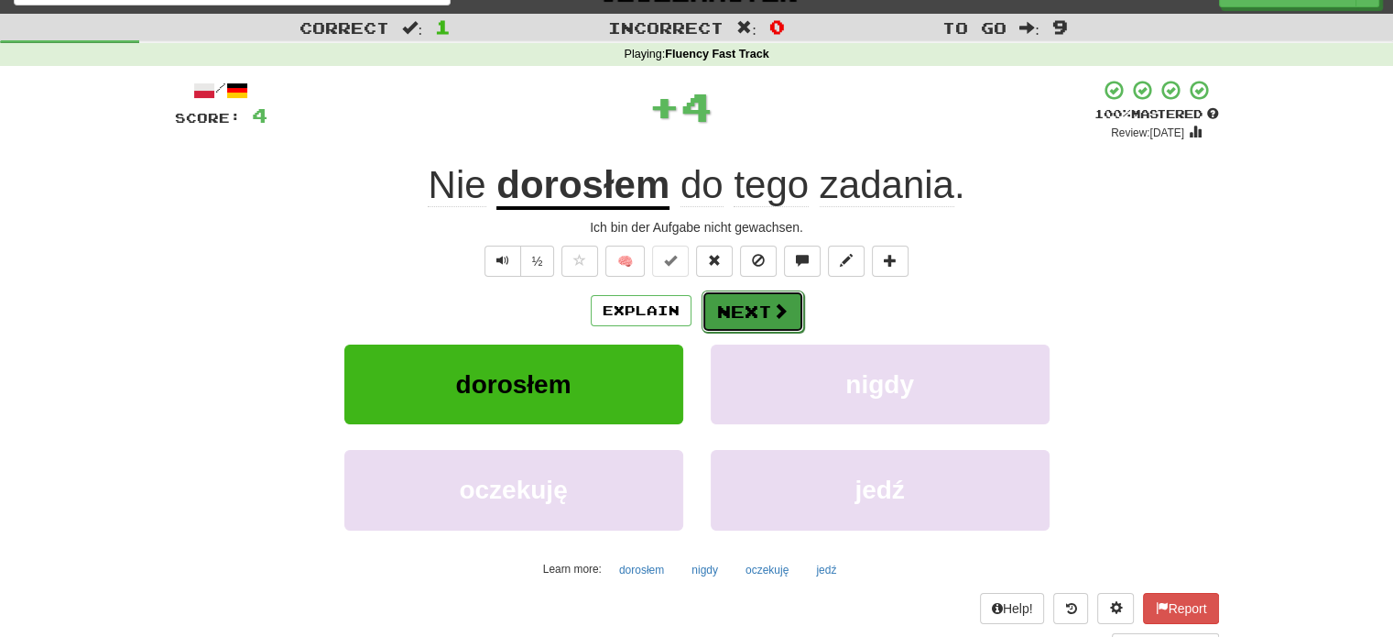
click at [763, 322] on button "Next" at bounding box center [753, 311] width 103 height 42
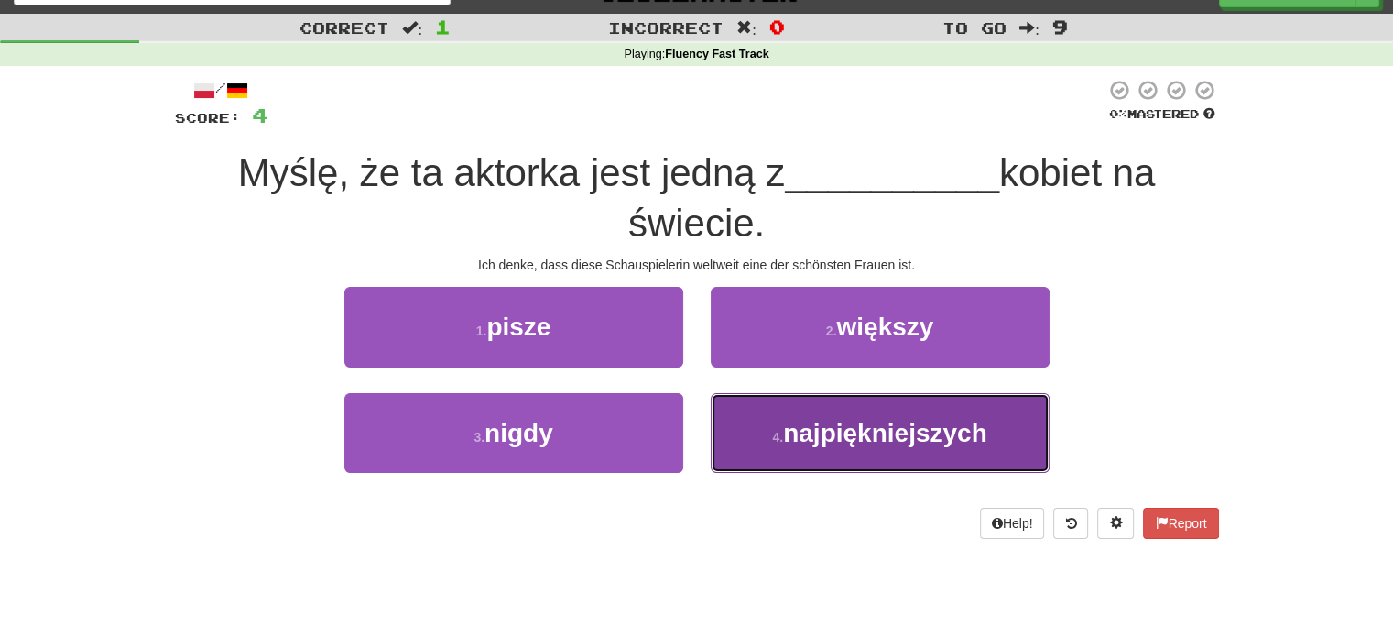
click at [756, 429] on button "4 . najpiękniejszych" at bounding box center [880, 433] width 339 height 80
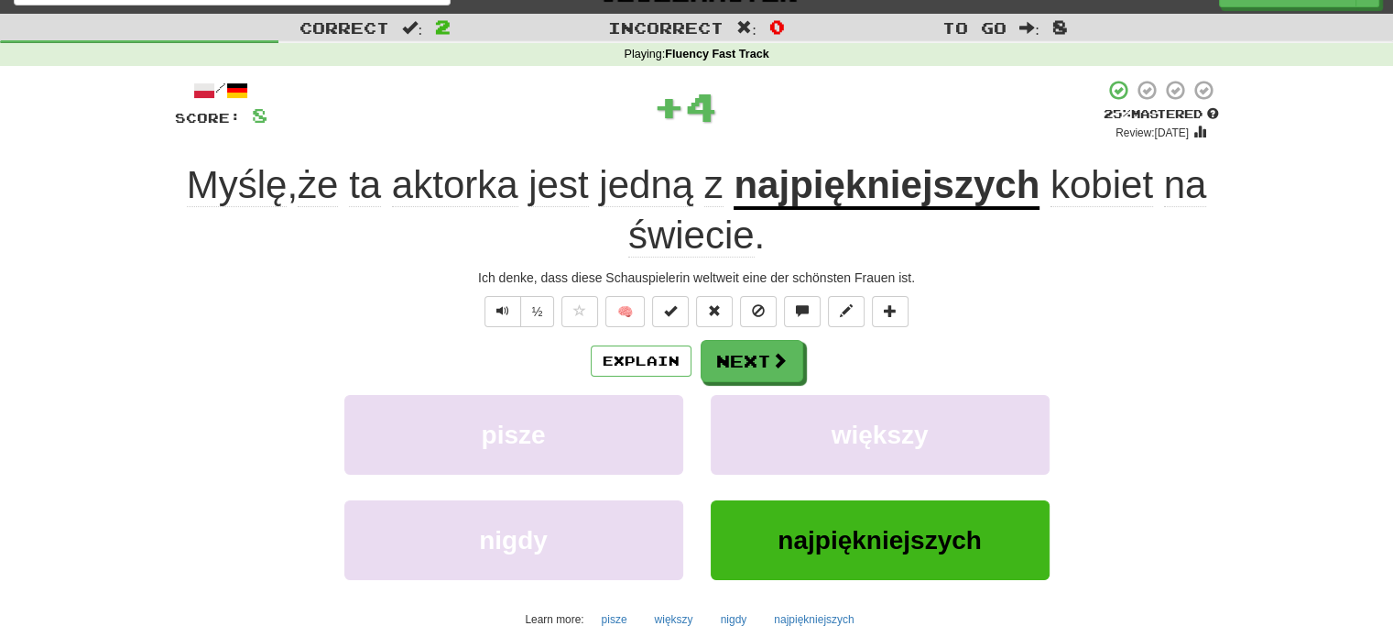
click at [691, 307] on span "🧠" at bounding box center [735, 309] width 354 height 15
click at [676, 307] on span at bounding box center [670, 310] width 13 height 13
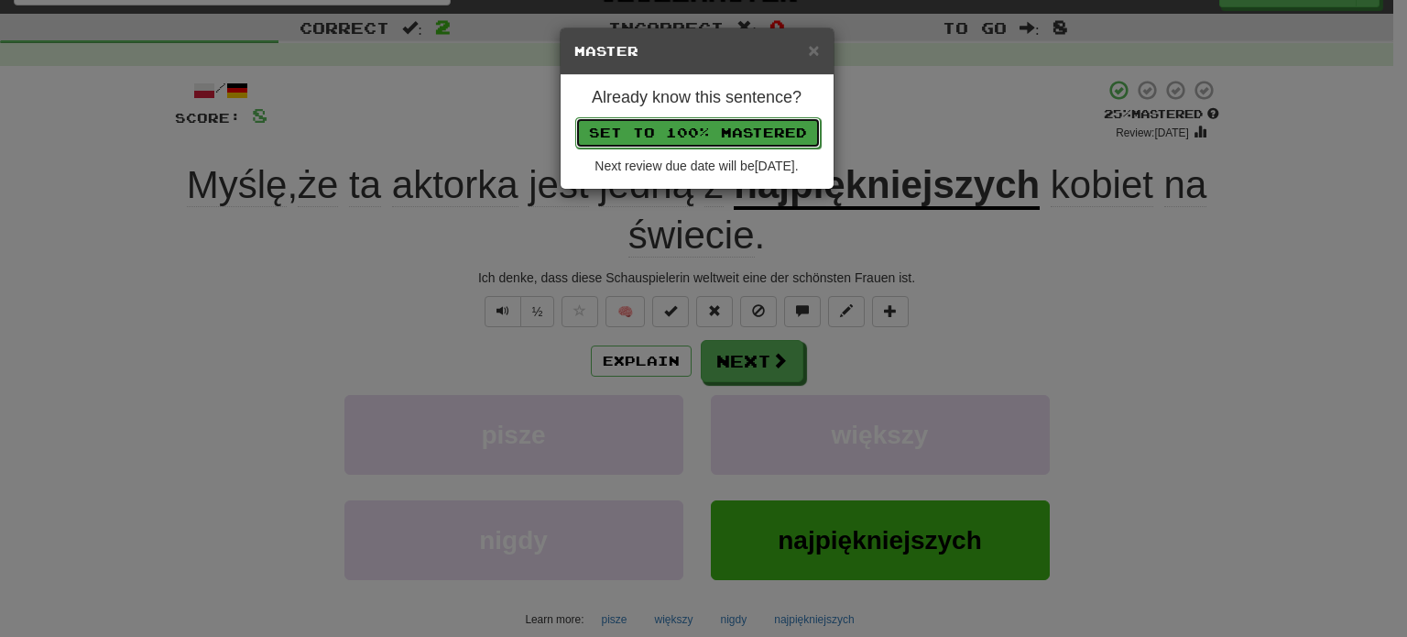
click at [713, 142] on button "Set to 100% Mastered" at bounding box center [697, 132] width 245 height 31
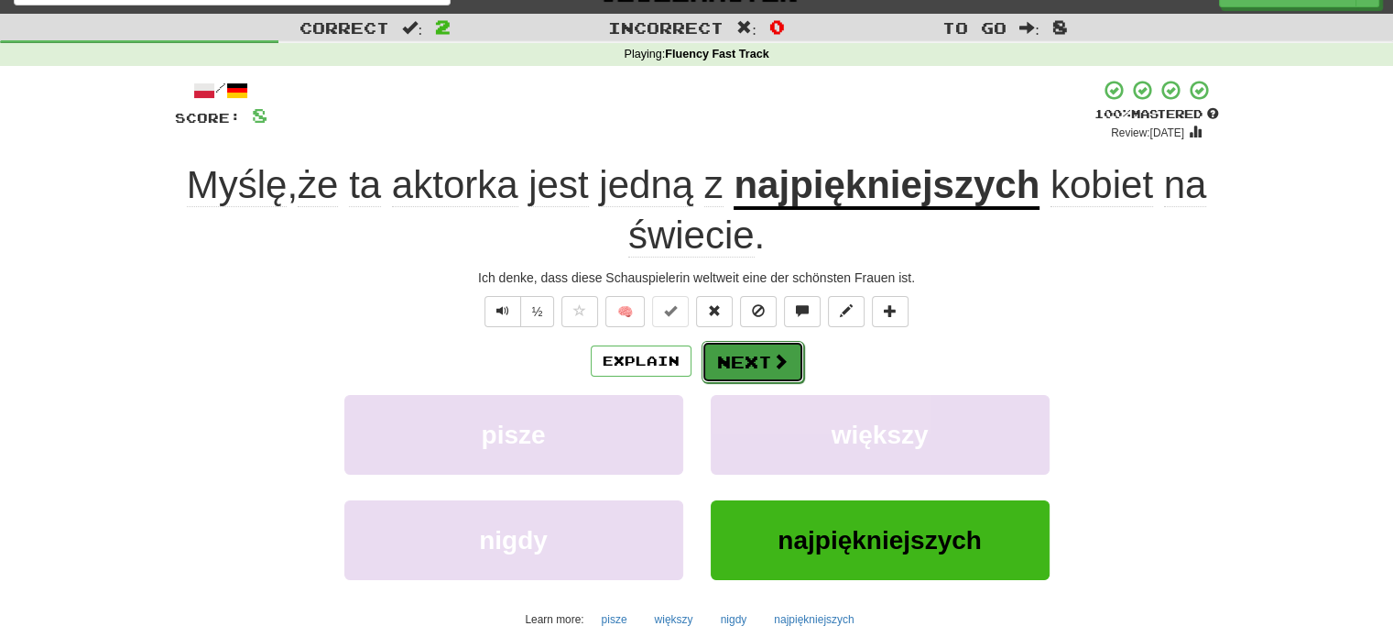
click at [768, 356] on button "Next" at bounding box center [753, 362] width 103 height 42
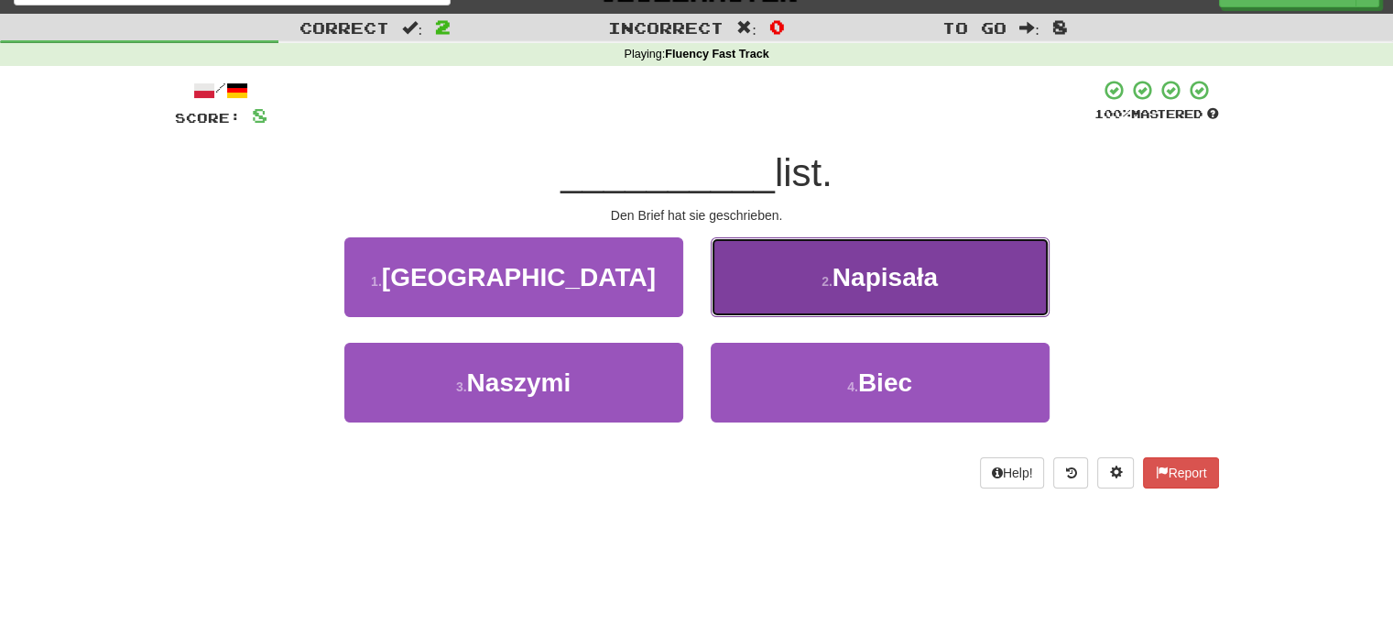
click at [784, 300] on button "2 . Napisała" at bounding box center [880, 277] width 339 height 80
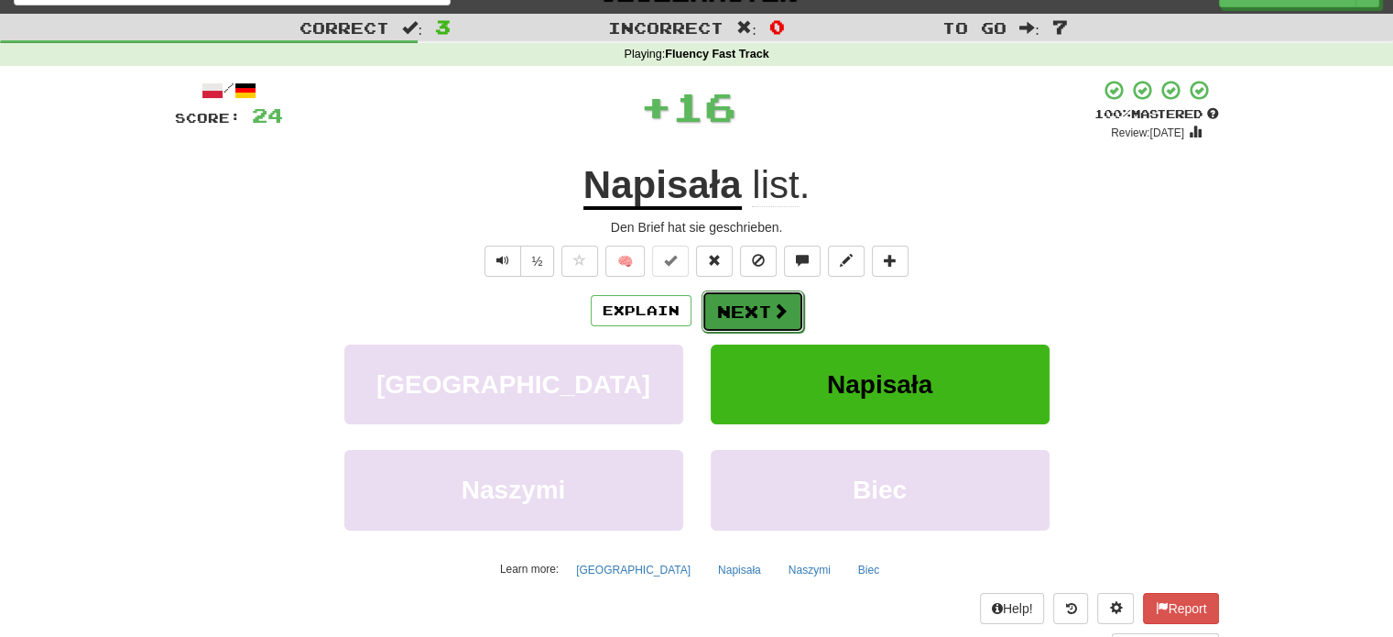
click at [741, 313] on button "Next" at bounding box center [753, 311] width 103 height 42
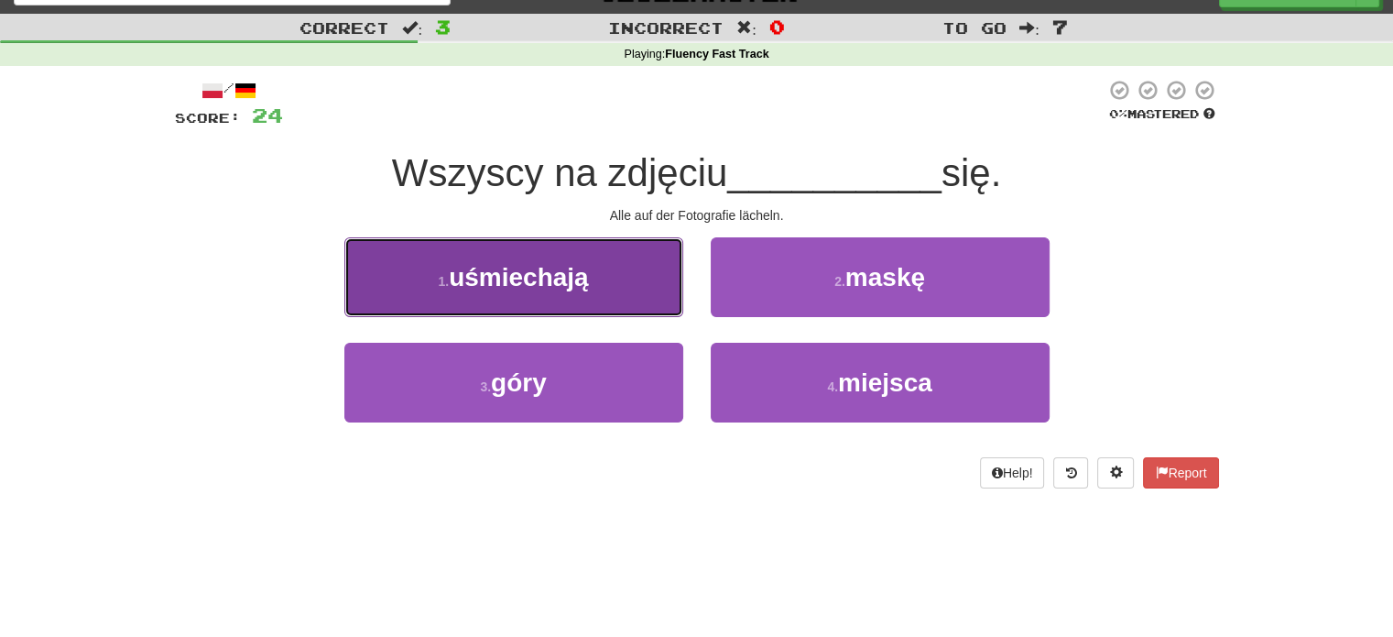
click at [612, 279] on button "1 . uśmiechają" at bounding box center [513, 277] width 339 height 80
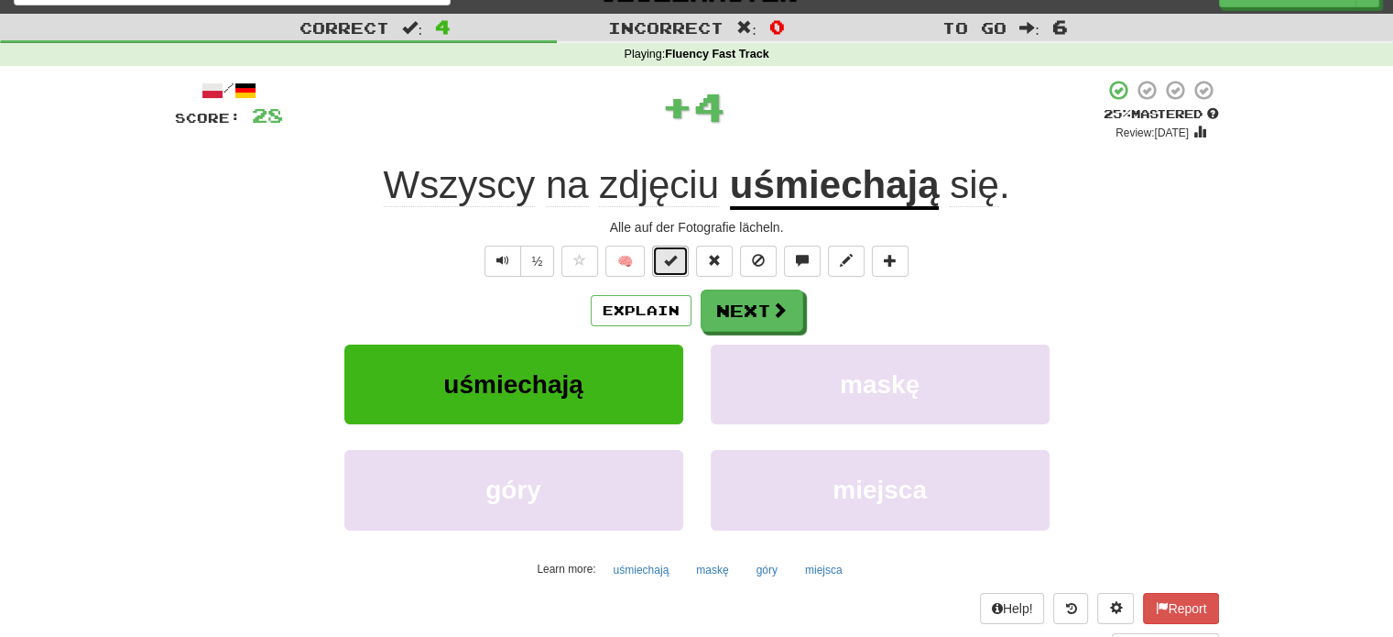
click at [662, 256] on button at bounding box center [670, 260] width 37 height 31
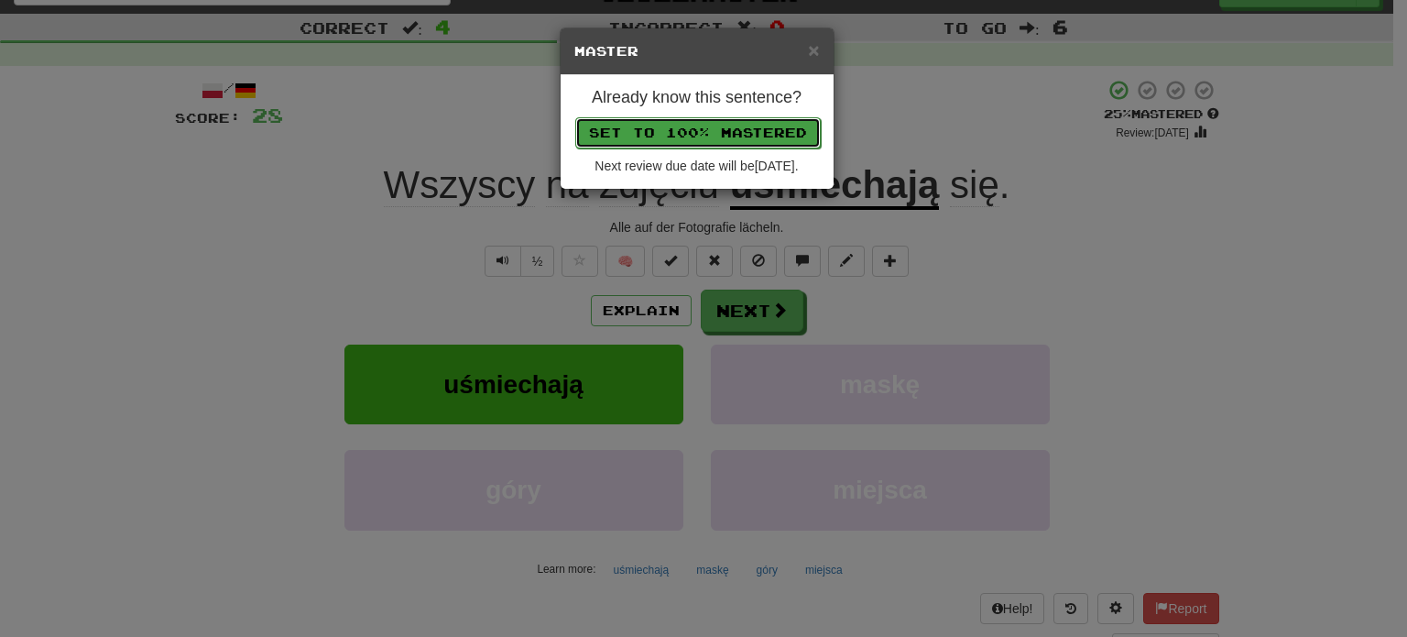
click at [723, 134] on button "Set to 100% Mastered" at bounding box center [697, 132] width 245 height 31
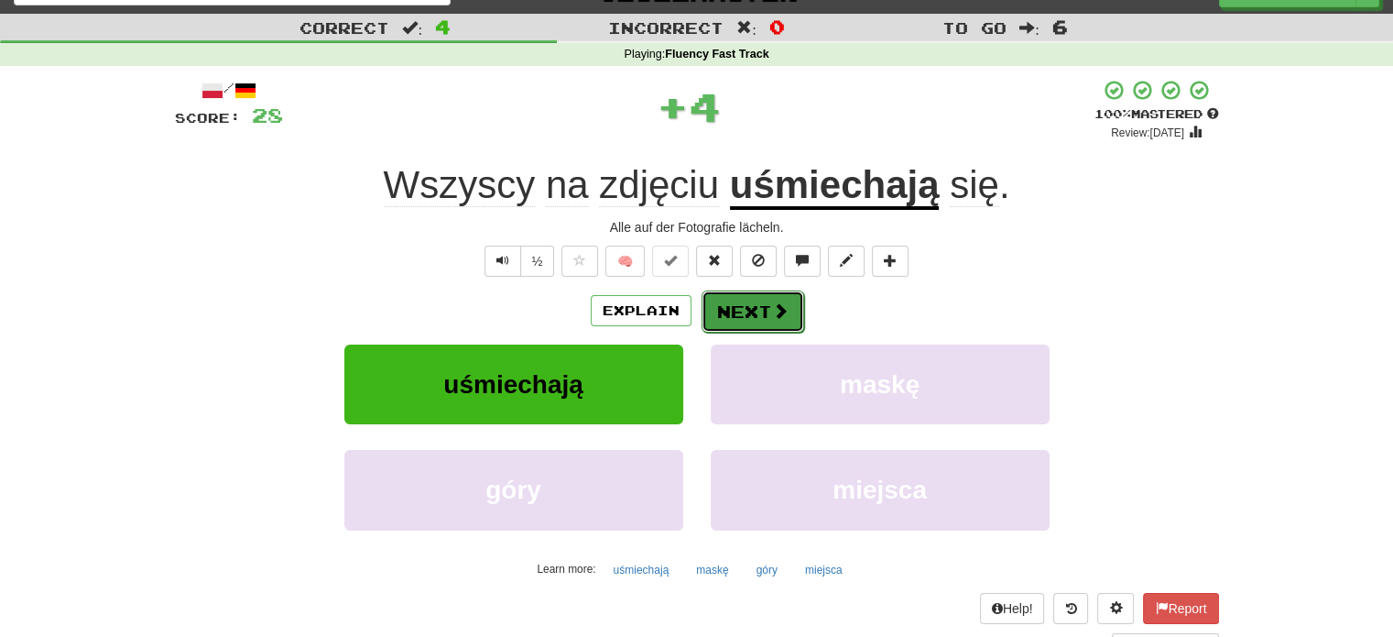
click at [750, 308] on button "Next" at bounding box center [753, 311] width 103 height 42
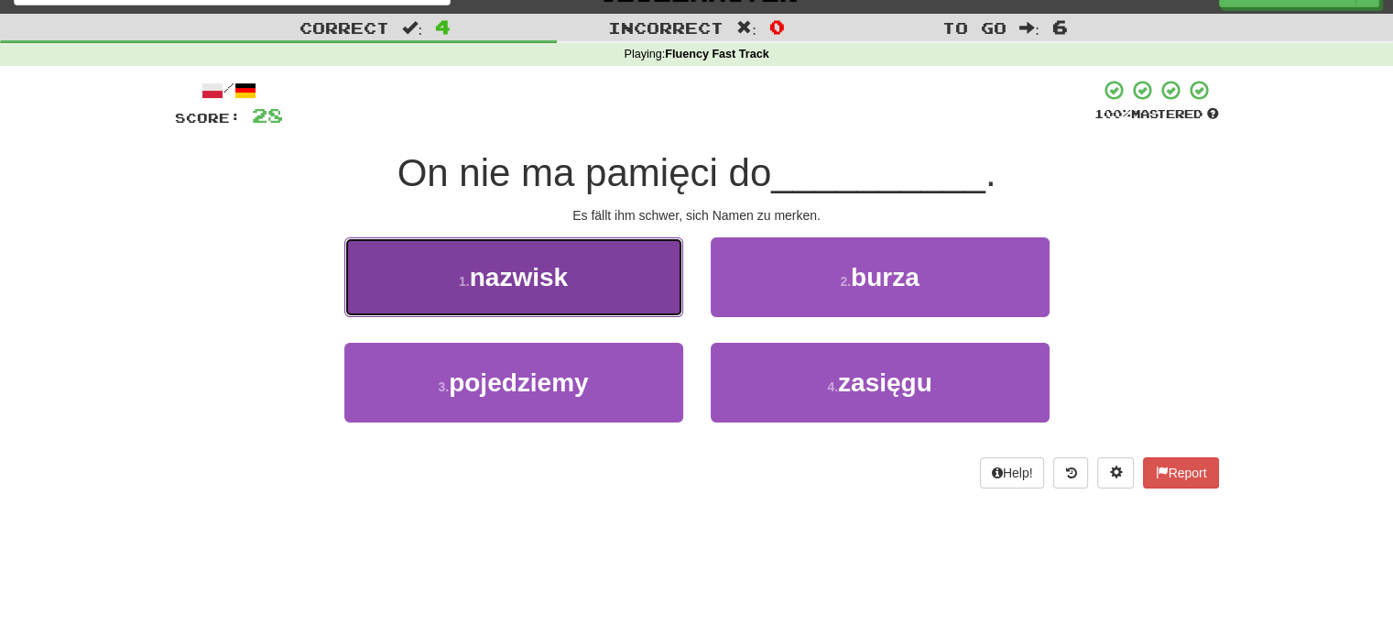
click at [612, 293] on button "1 . nazwisk" at bounding box center [513, 277] width 339 height 80
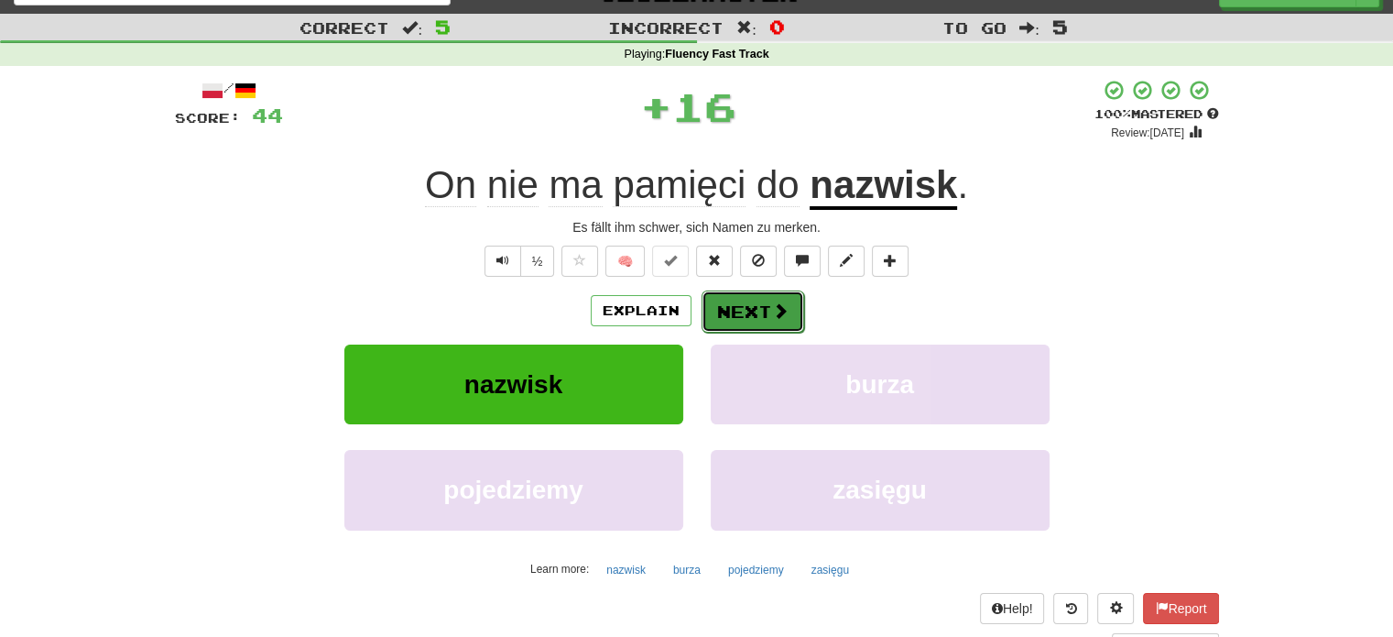
click at [747, 303] on button "Next" at bounding box center [753, 311] width 103 height 42
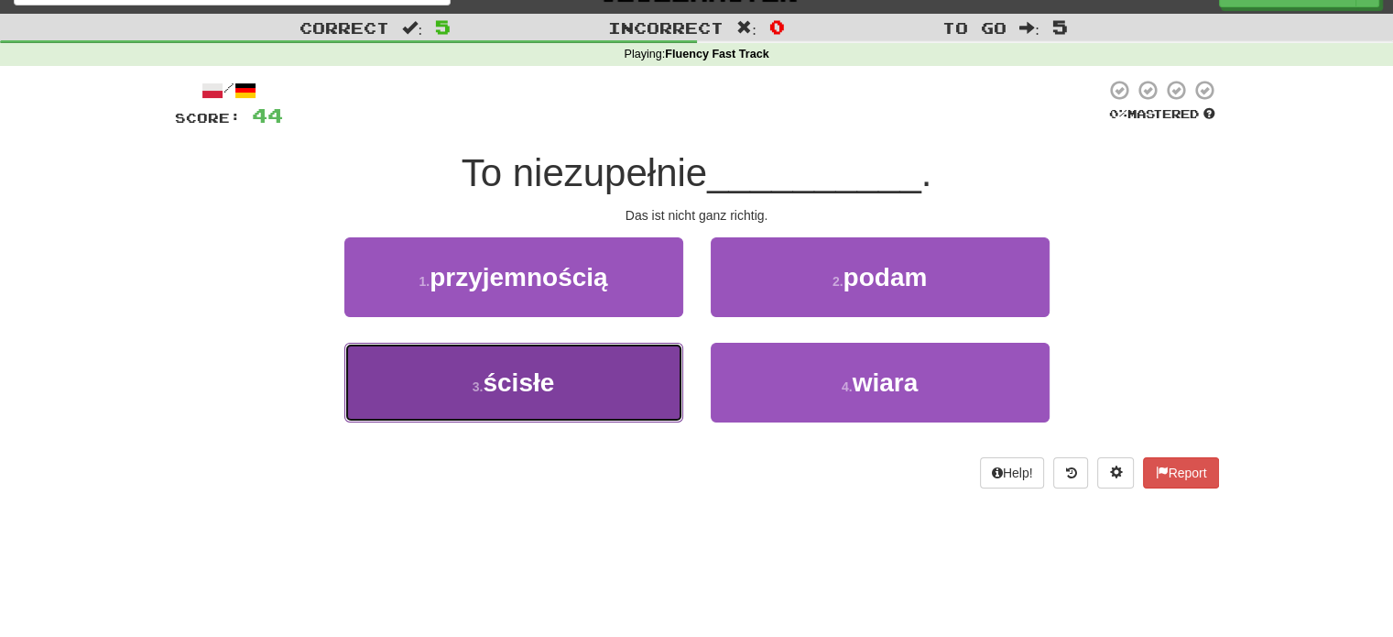
click at [674, 367] on button "3 . ścisłe" at bounding box center [513, 383] width 339 height 80
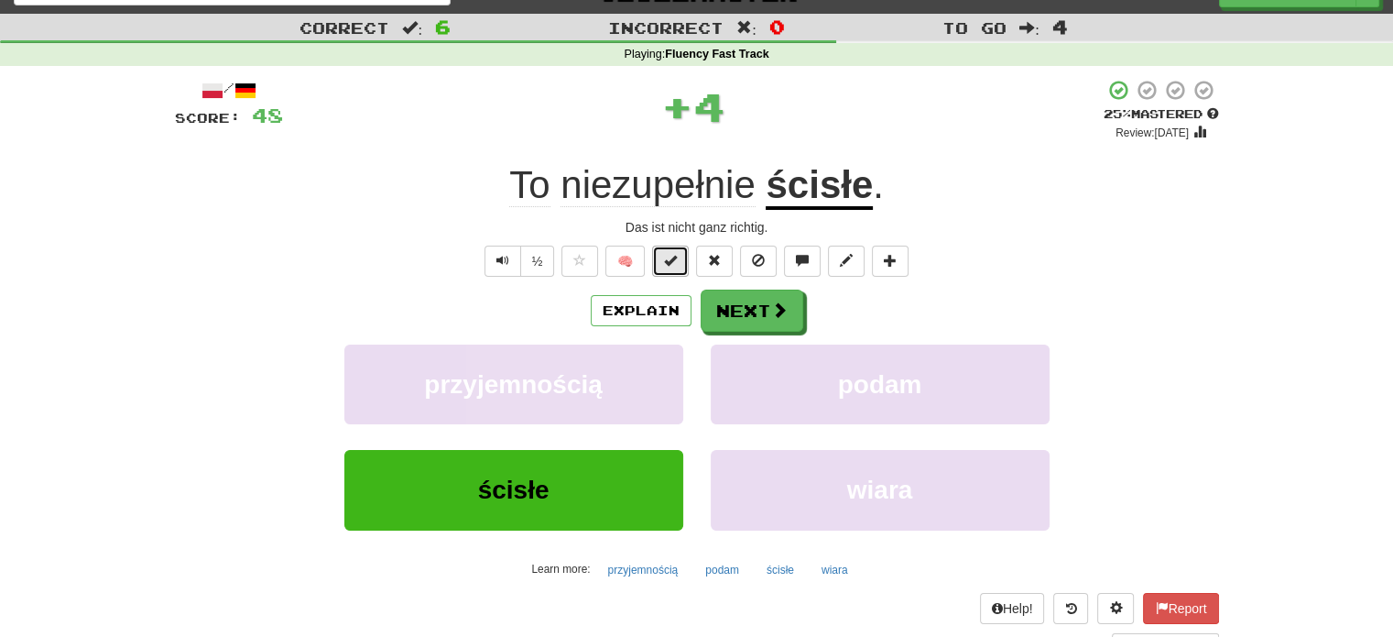
click at [667, 261] on span at bounding box center [670, 260] width 13 height 13
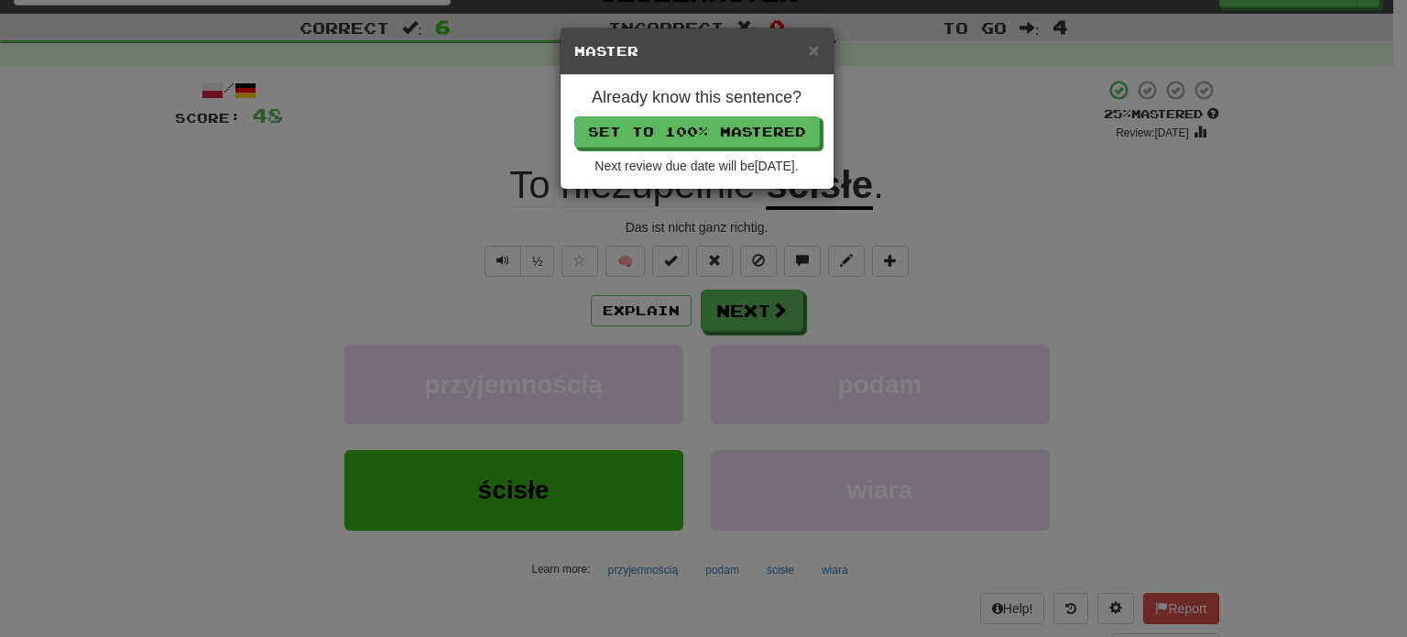
click at [708, 147] on div "Already know this sentence? Set to 100% Mastered Next review due date will be 2…" at bounding box center [697, 132] width 273 height 114
click at [710, 131] on button "Set to 100% Mastered" at bounding box center [697, 132] width 245 height 31
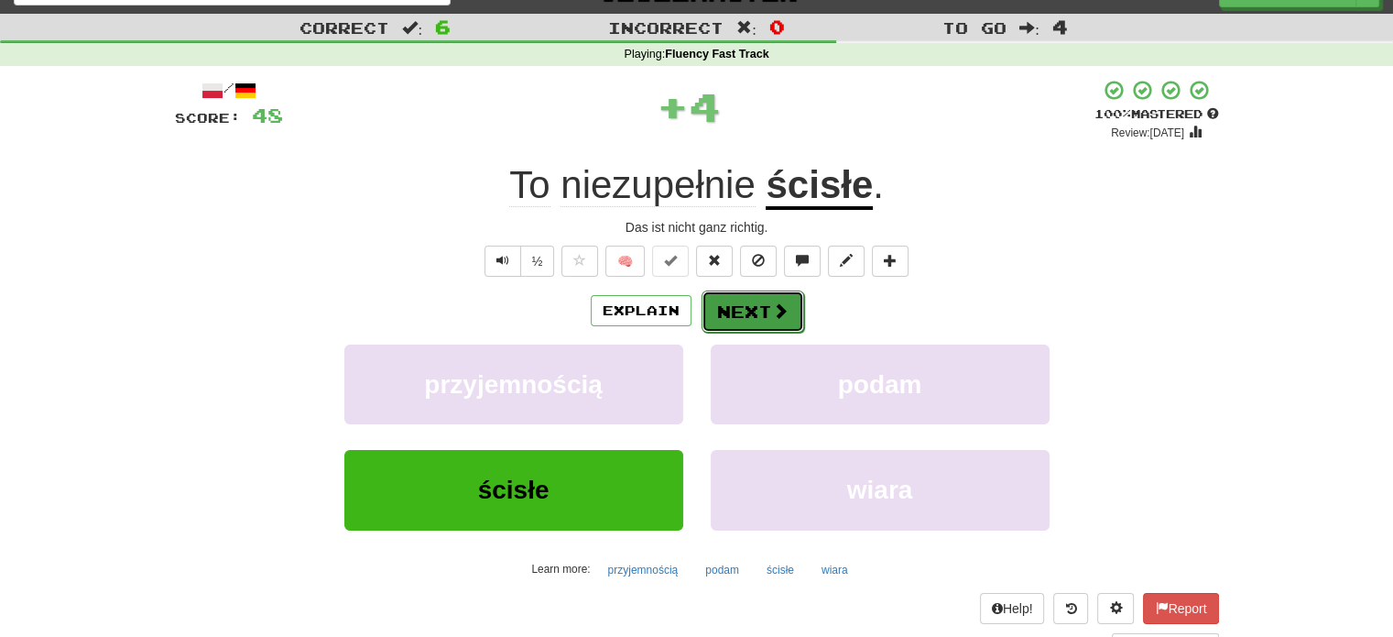
click at [743, 300] on button "Next" at bounding box center [753, 311] width 103 height 42
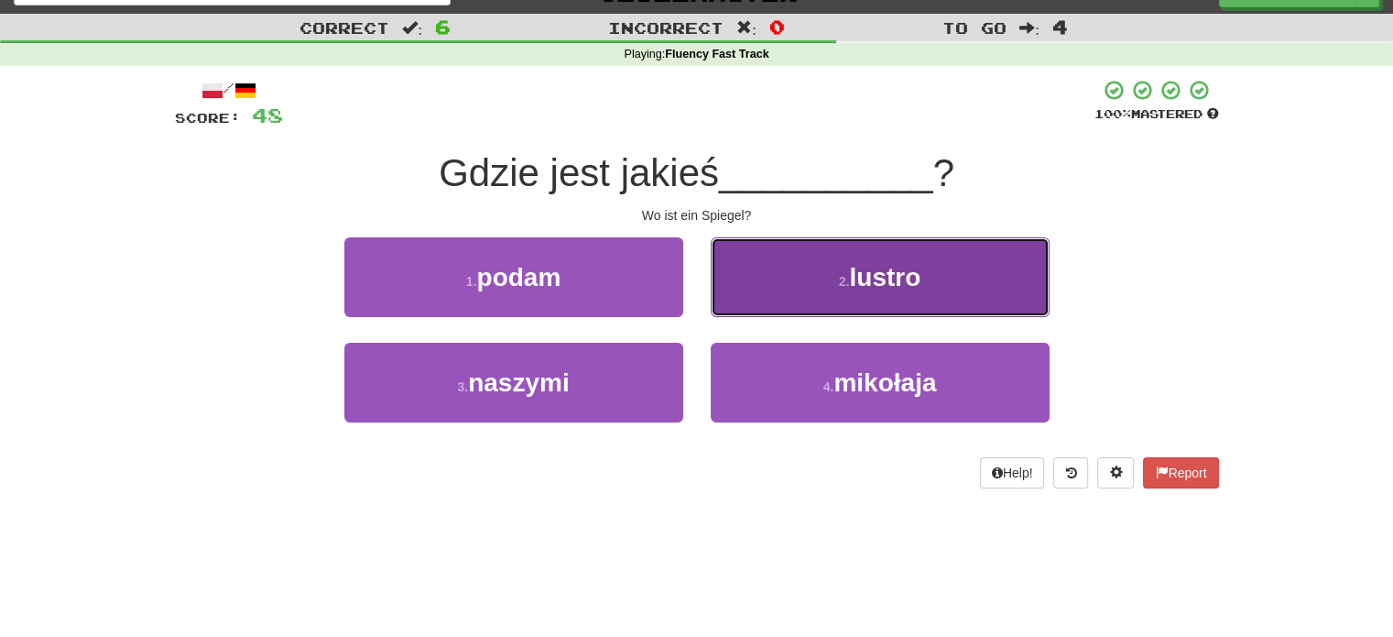
click at [743, 303] on button "2 . lustro" at bounding box center [880, 277] width 339 height 80
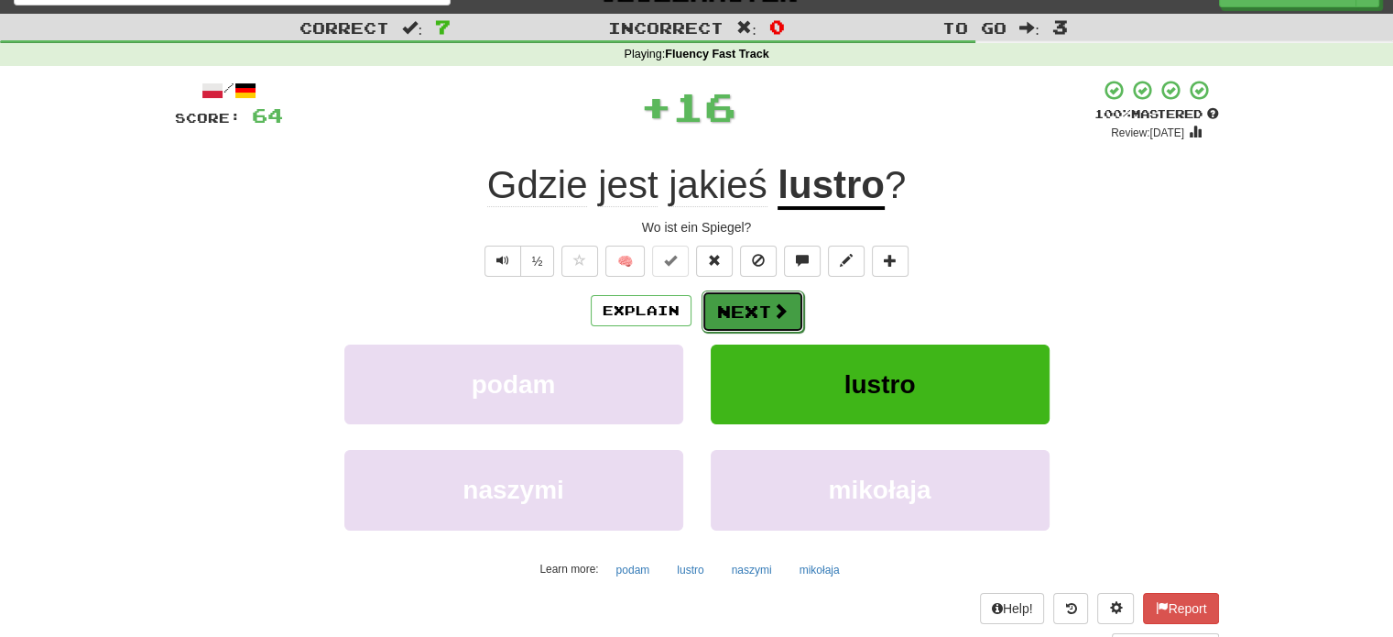
click at [747, 298] on button "Next" at bounding box center [753, 311] width 103 height 42
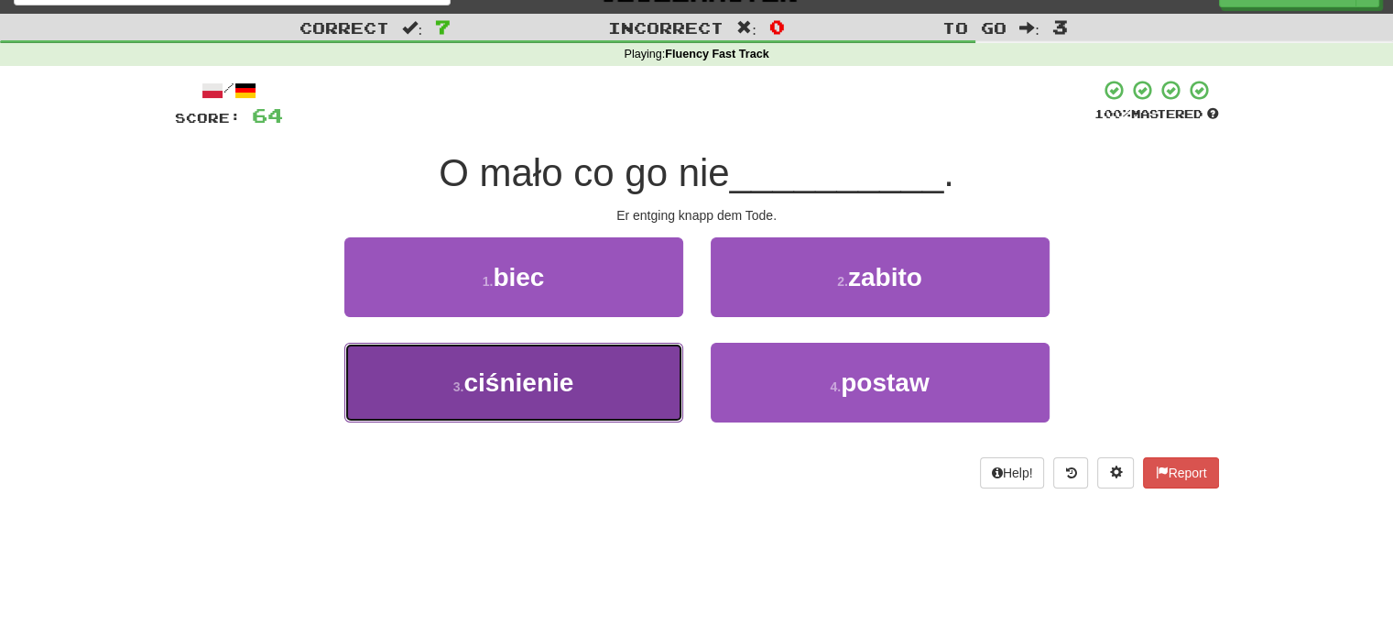
click at [659, 376] on button "3 . ciśnienie" at bounding box center [513, 383] width 339 height 80
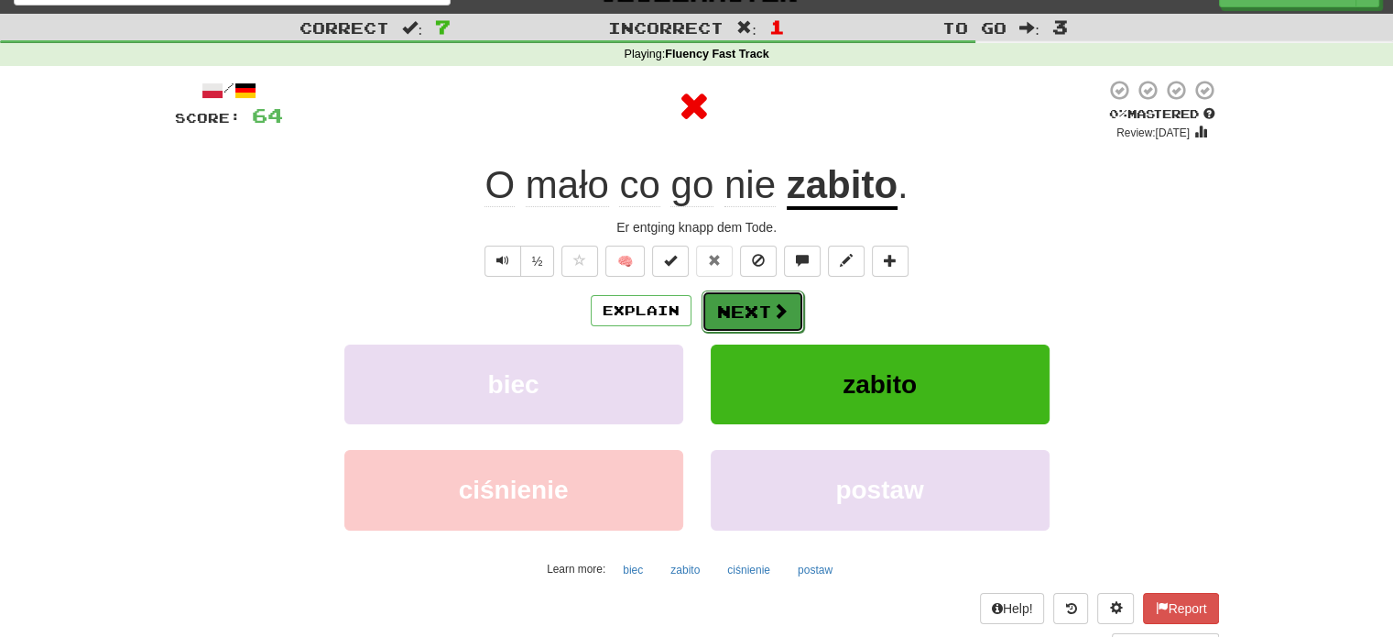
click at [730, 301] on button "Next" at bounding box center [753, 311] width 103 height 42
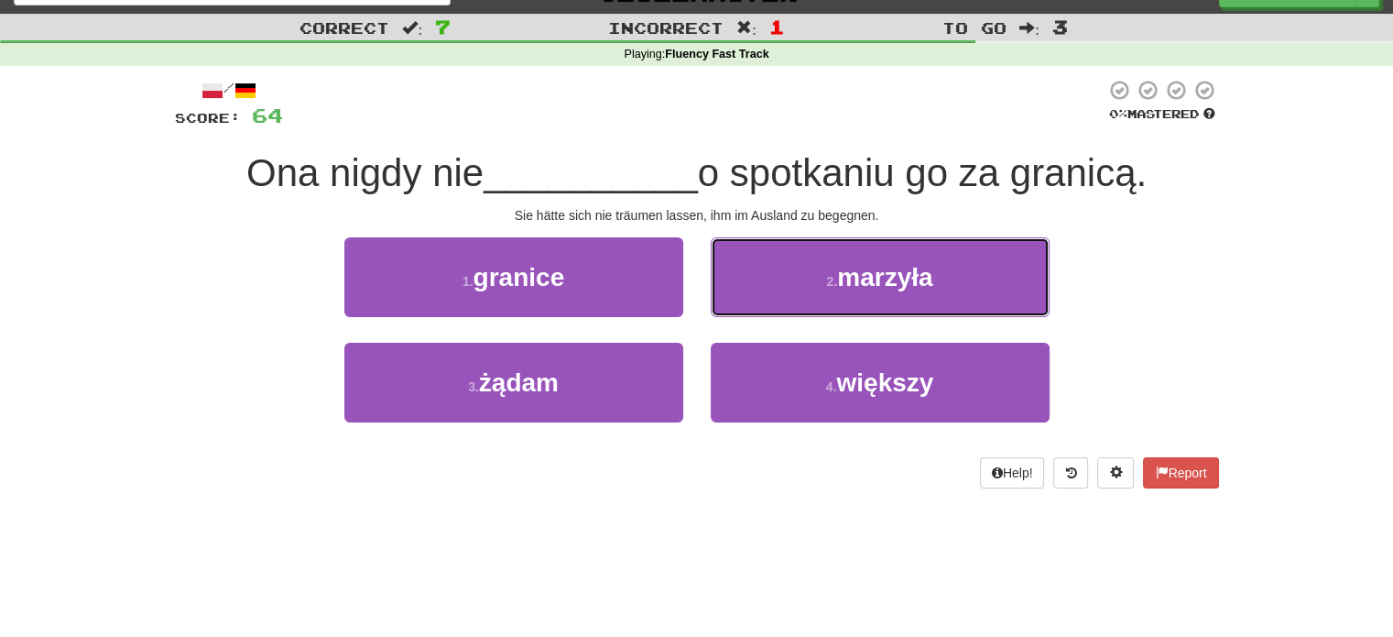
click at [730, 301] on button "2 . marzyła" at bounding box center [880, 277] width 339 height 80
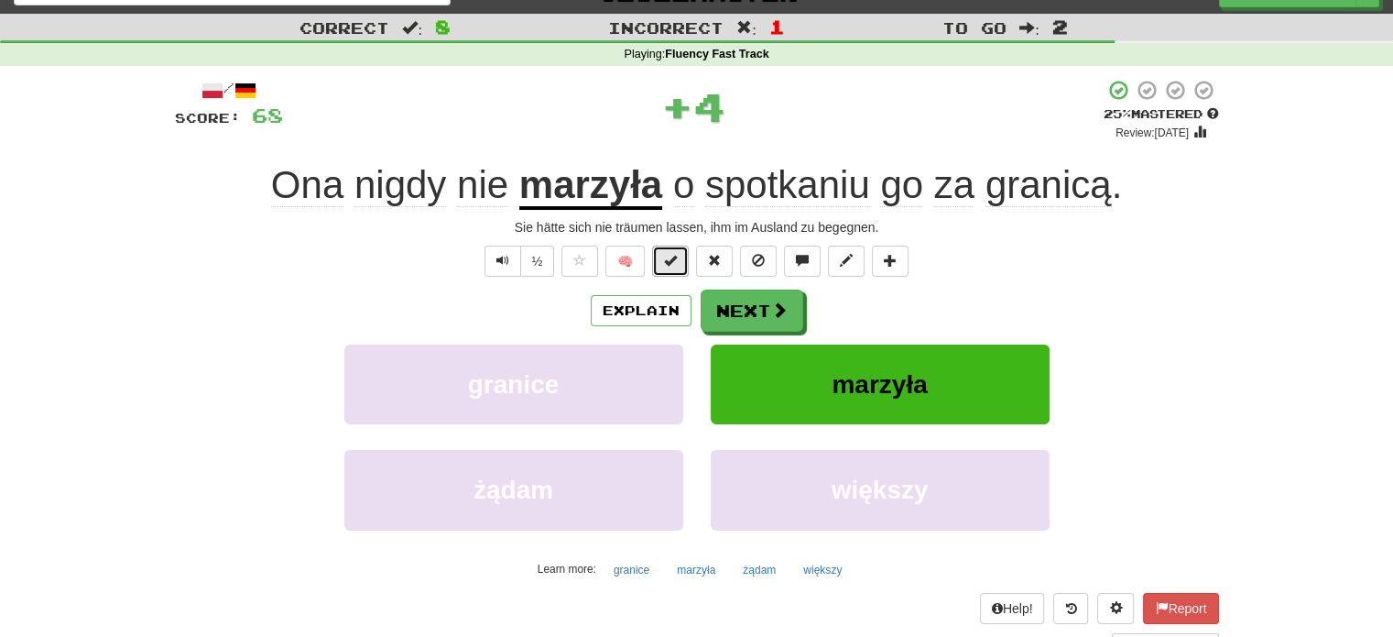
click at [670, 266] on span at bounding box center [670, 260] width 13 height 13
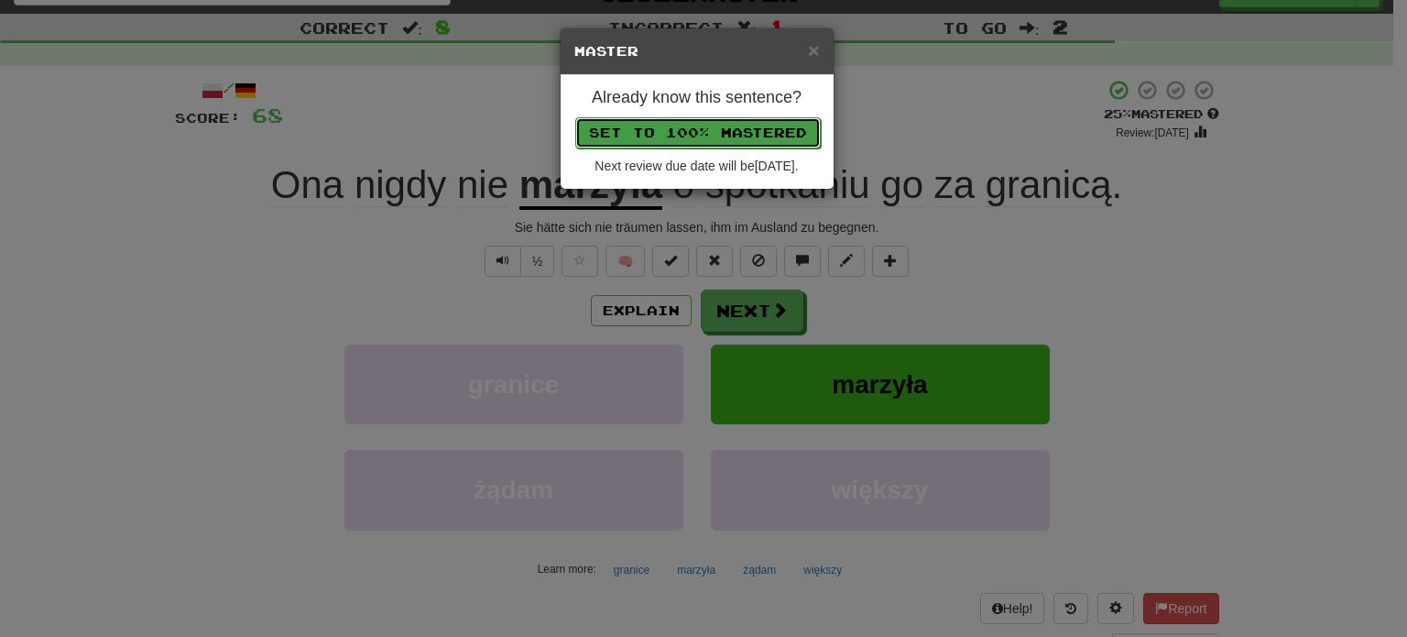
click at [711, 127] on button "Set to 100% Mastered" at bounding box center [697, 132] width 245 height 31
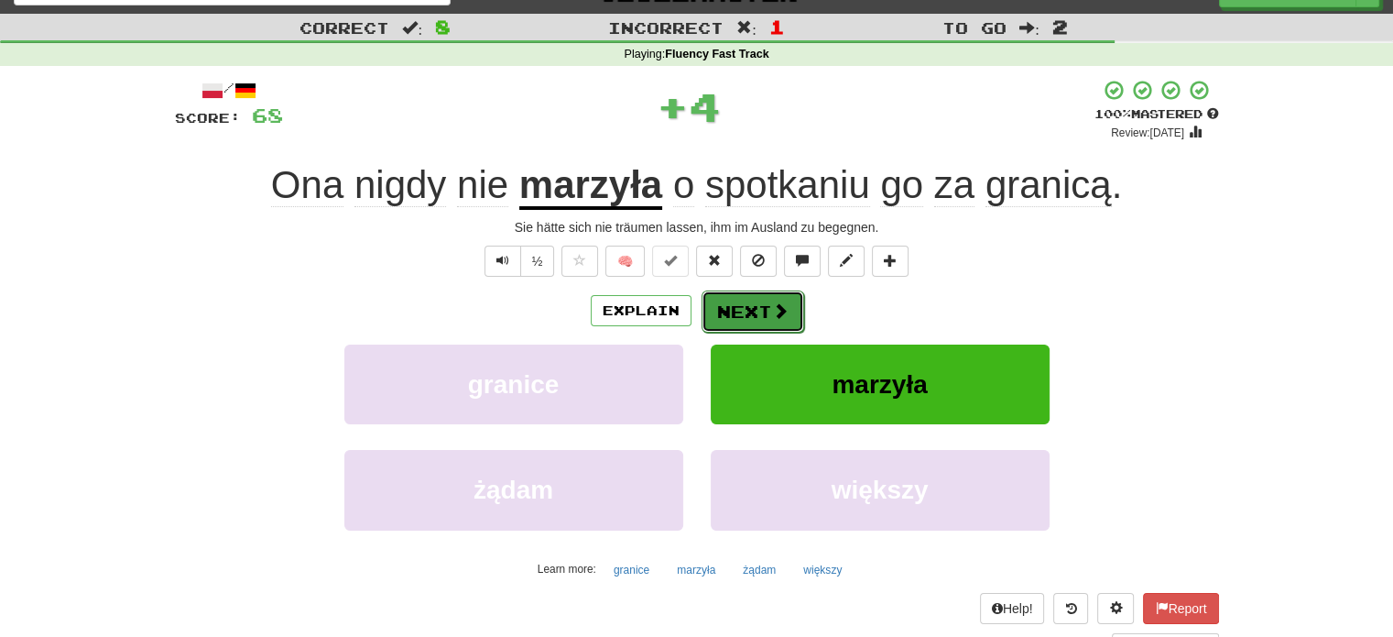
click at [753, 306] on button "Next" at bounding box center [753, 311] width 103 height 42
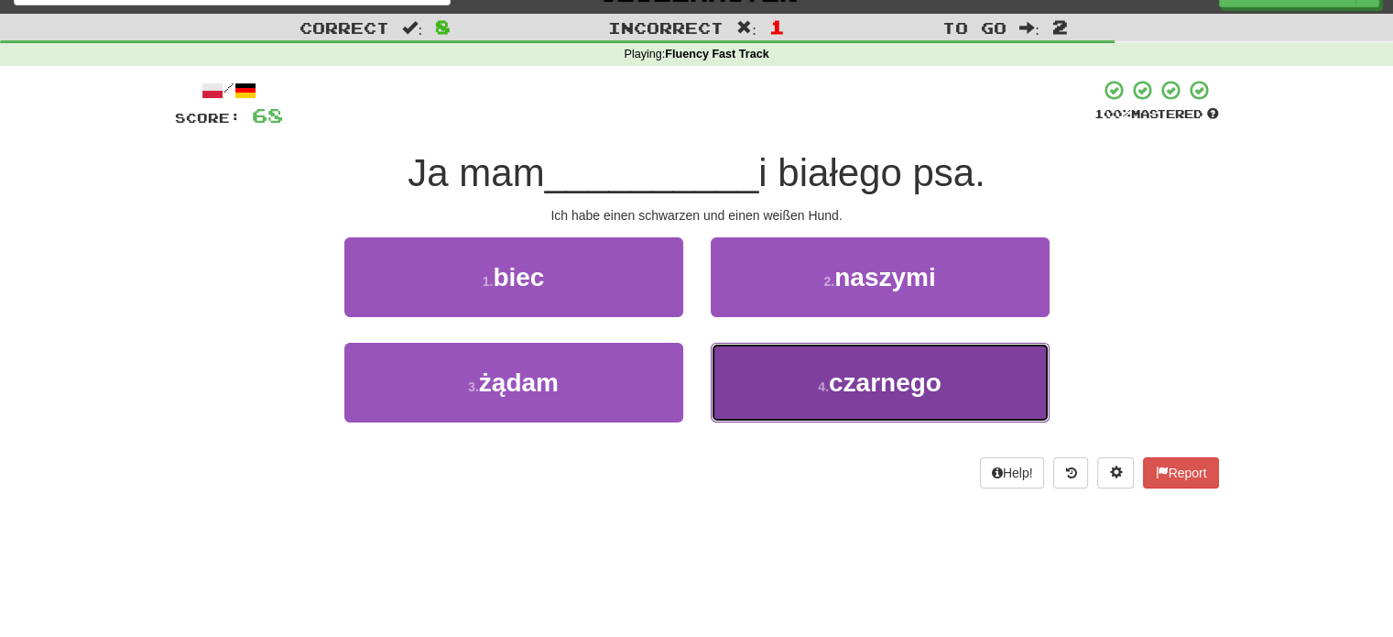
click at [769, 373] on button "4 . czarnego" at bounding box center [880, 383] width 339 height 80
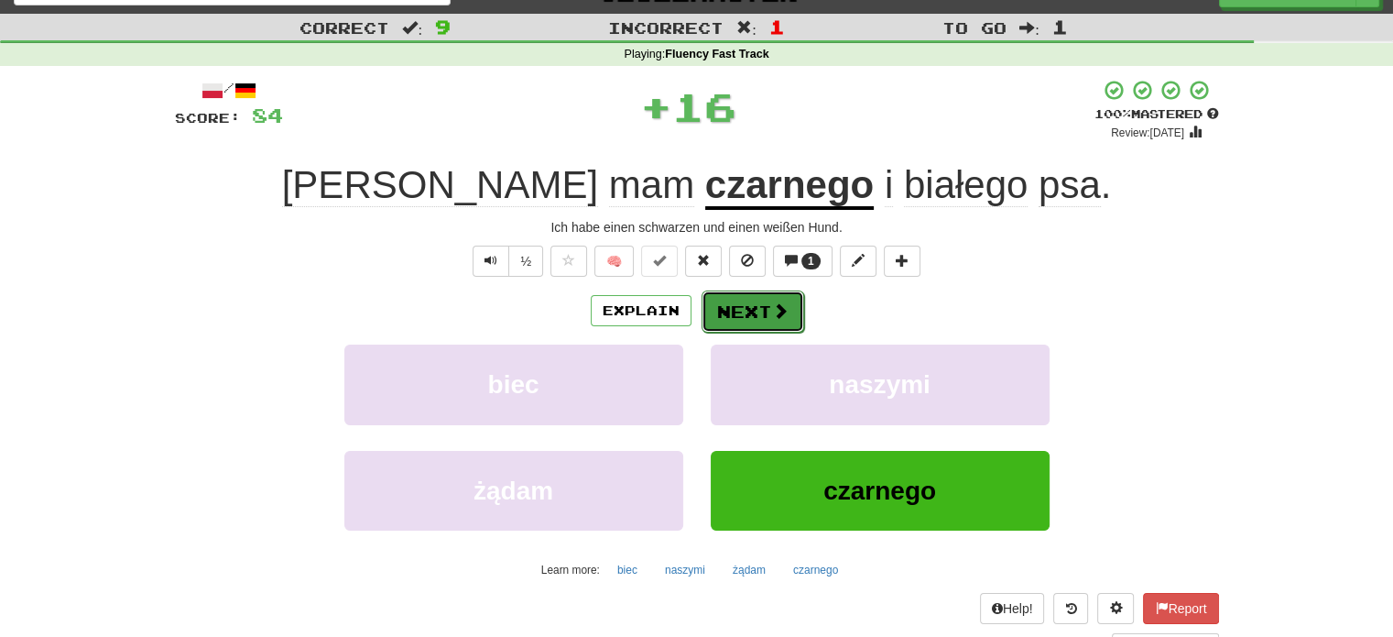
click at [747, 309] on button "Next" at bounding box center [753, 311] width 103 height 42
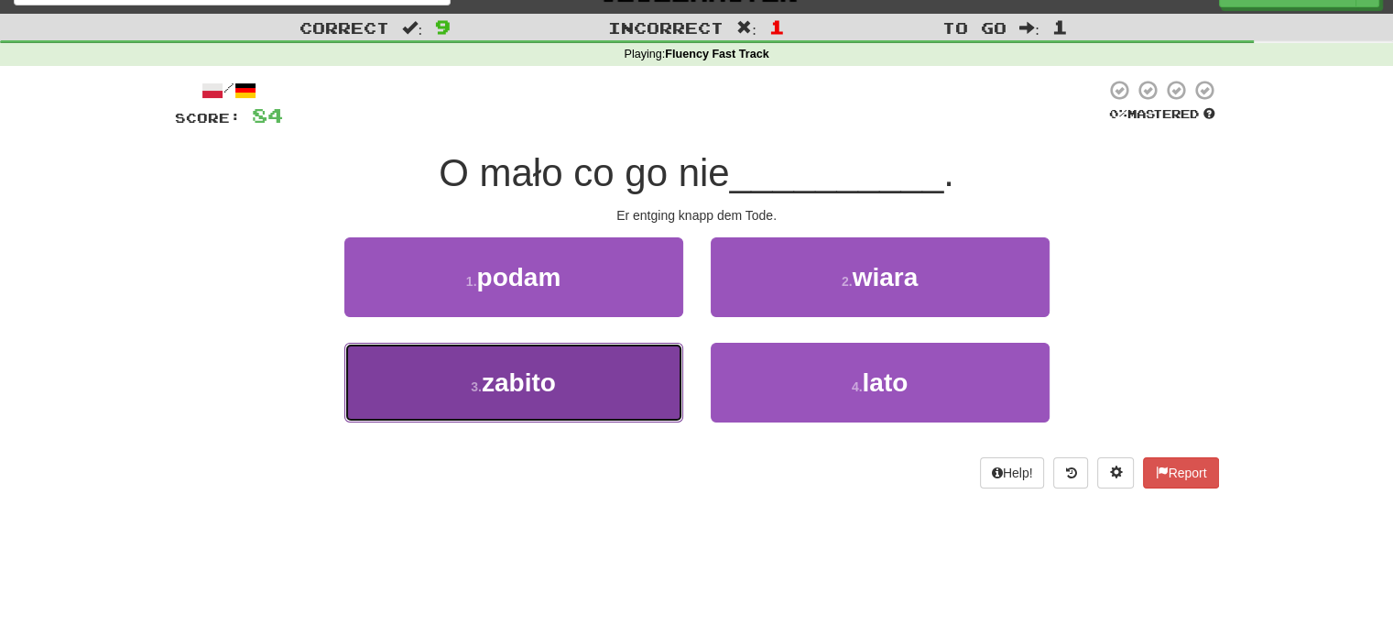
click at [632, 372] on button "3 . zabito" at bounding box center [513, 383] width 339 height 80
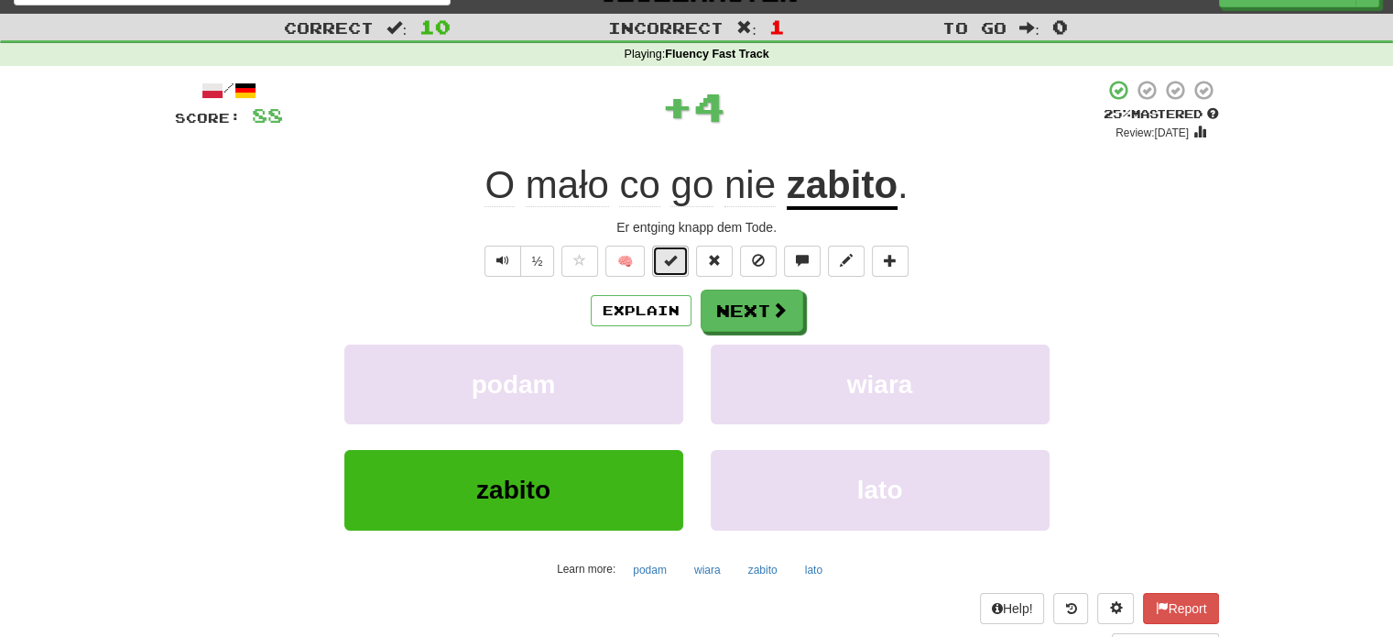
click at [669, 262] on span at bounding box center [670, 260] width 13 height 13
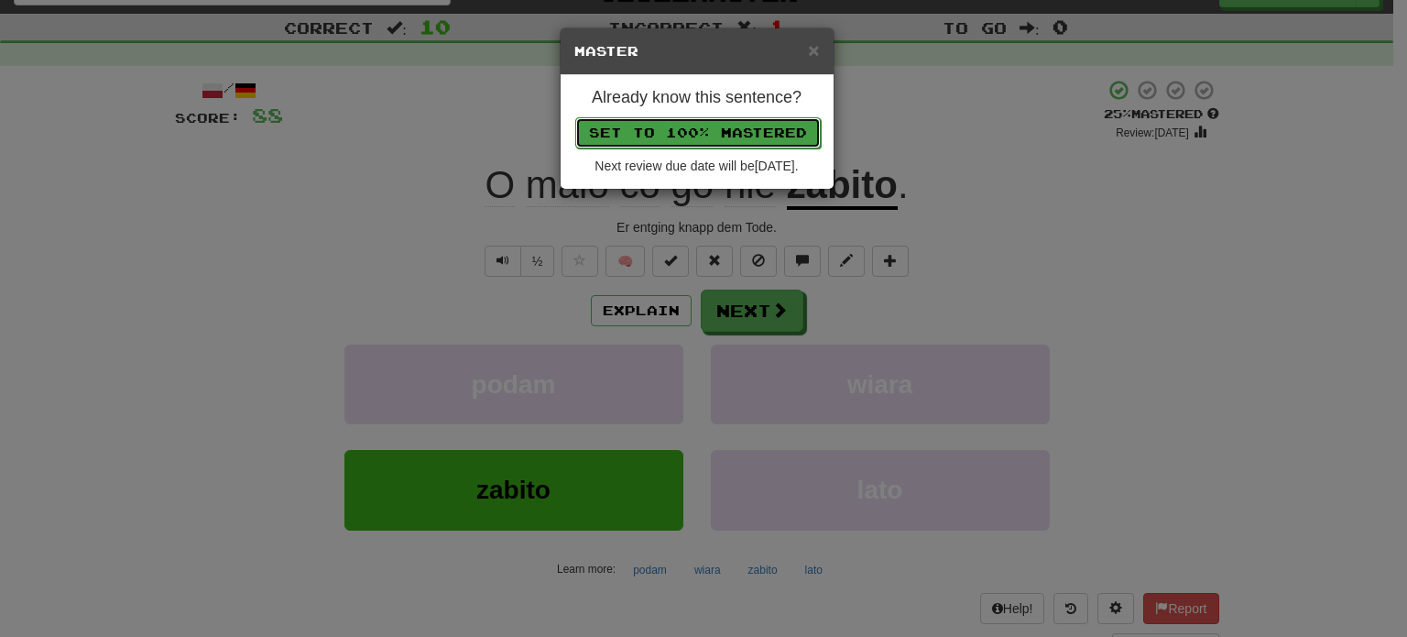
click at [728, 132] on button "Set to 100% Mastered" at bounding box center [697, 132] width 245 height 31
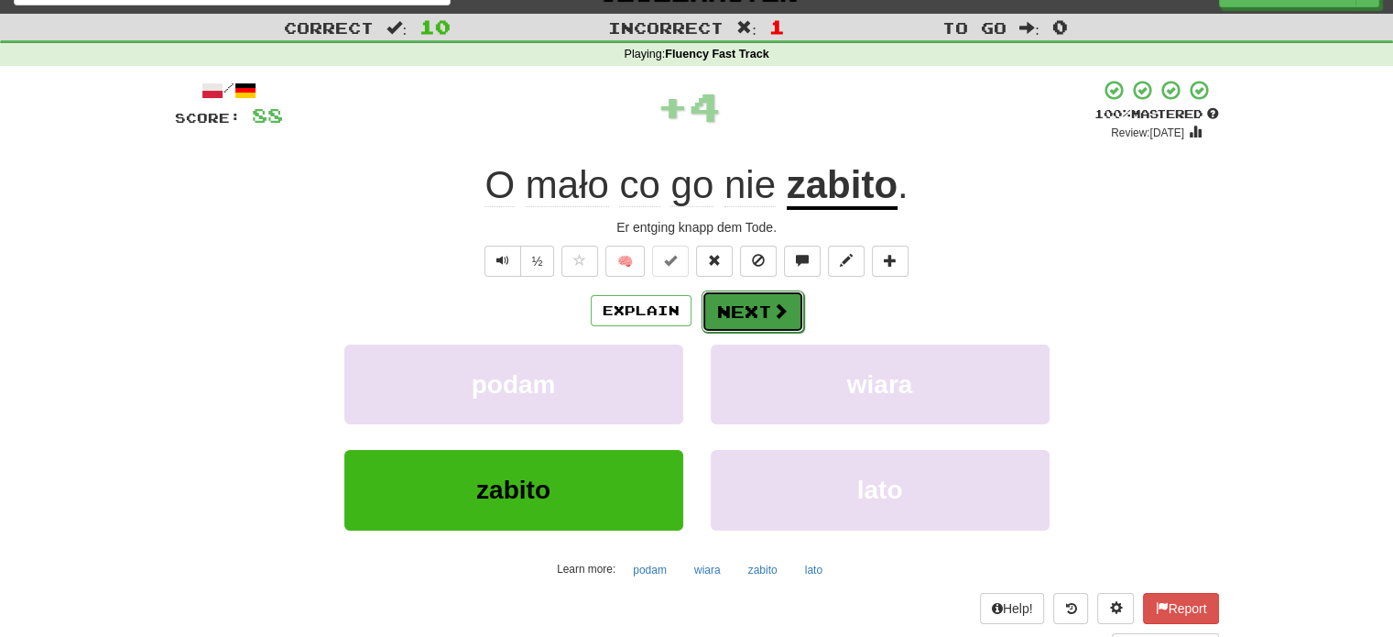
click at [756, 305] on button "Next" at bounding box center [753, 311] width 103 height 42
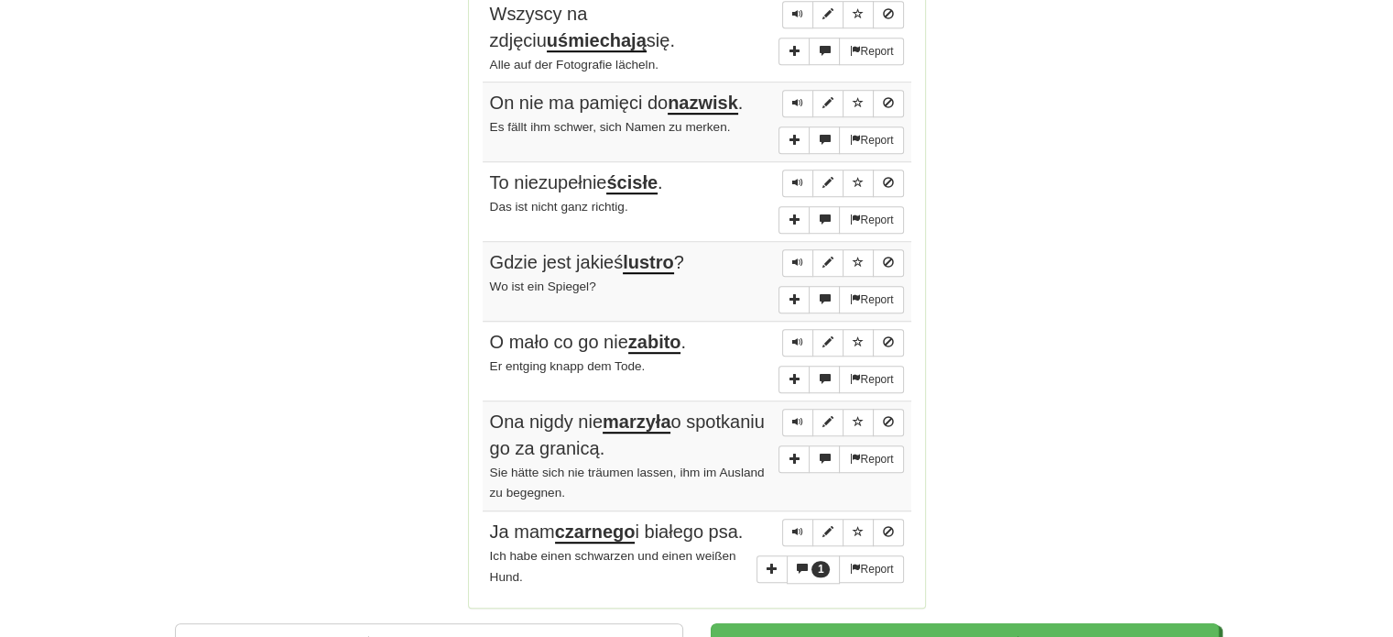
scroll to position [1302, 0]
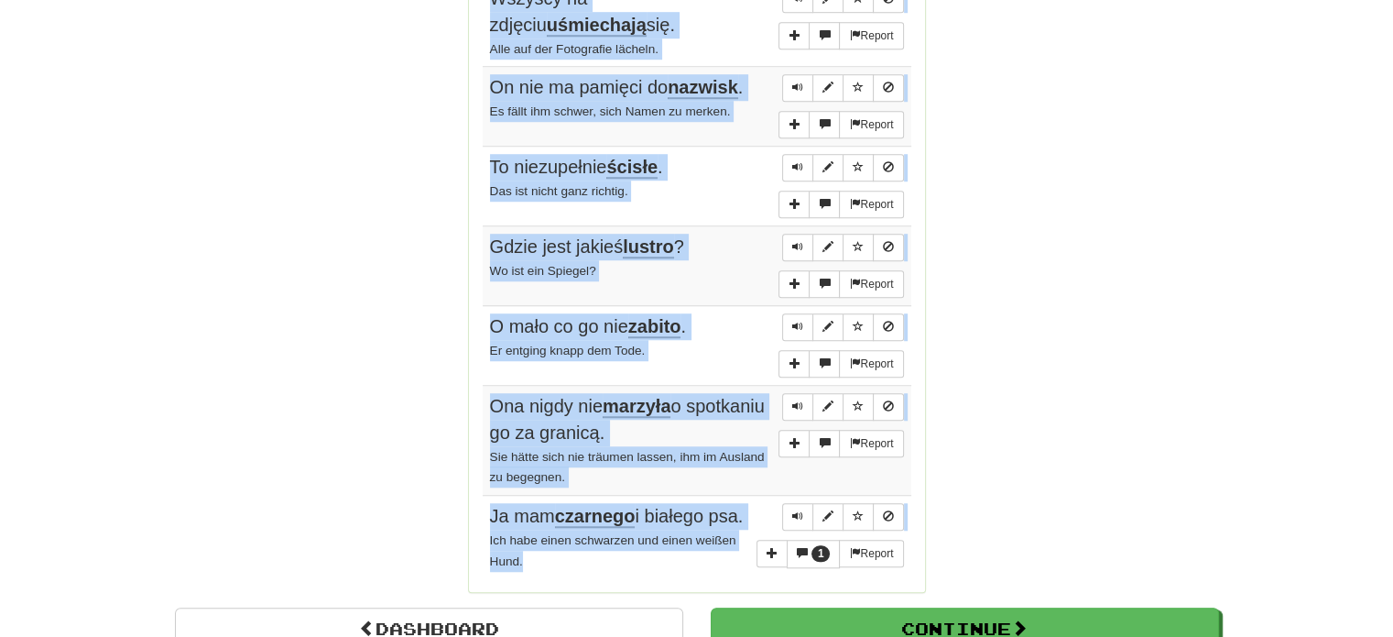
drag, startPoint x: 486, startPoint y: 222, endPoint x: 665, endPoint y: 588, distance: 407.6
click at [665, 579] on tbody "Report Nie dorosłem do tego zadania. Ich bin der Aufgabe nicht gewachsen. Repor…" at bounding box center [697, 131] width 429 height 896
copy tbody "Nie dorosłem do tego zadania. Ich bin der Aufgabe nicht gewachsen. Report Myślę…"
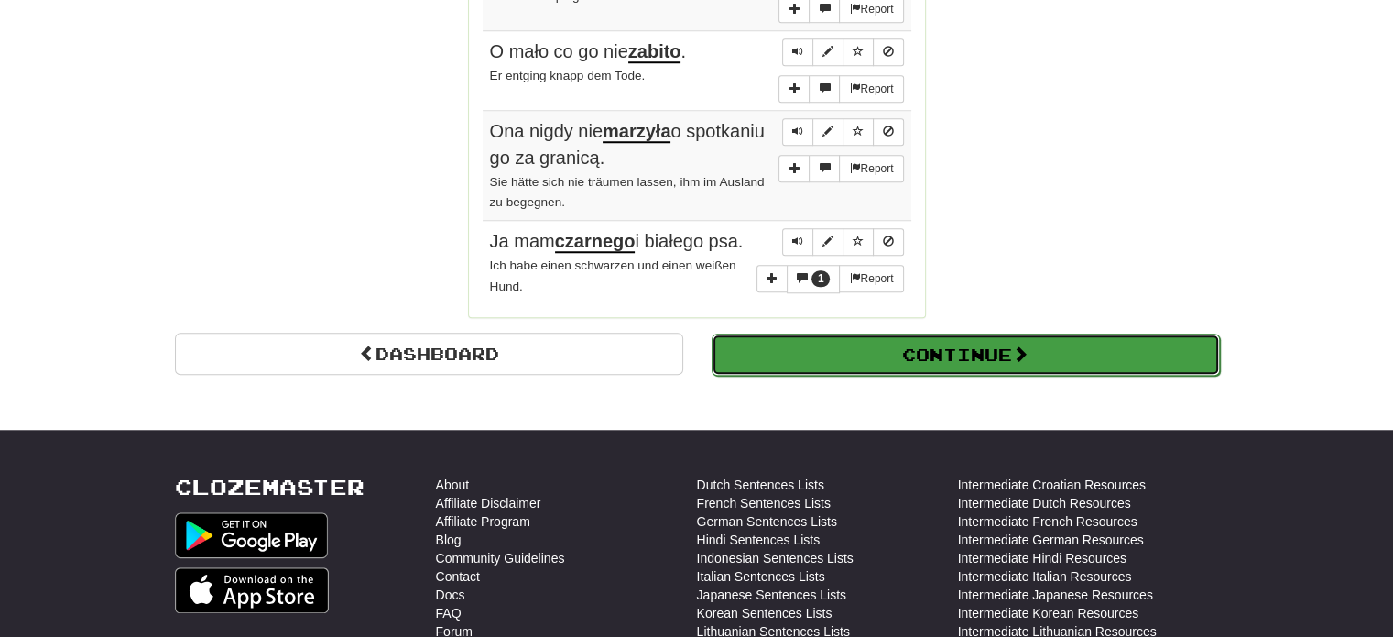
click at [1085, 376] on button "Continue" at bounding box center [966, 354] width 508 height 42
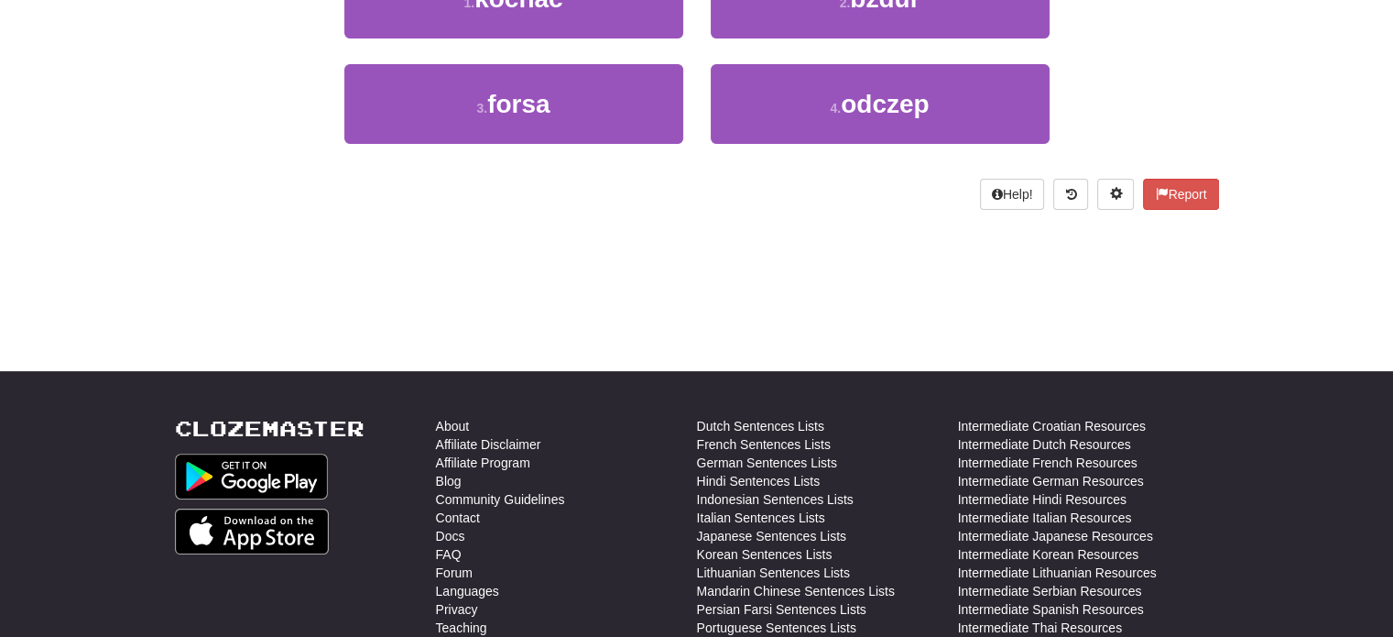
scroll to position [101, 0]
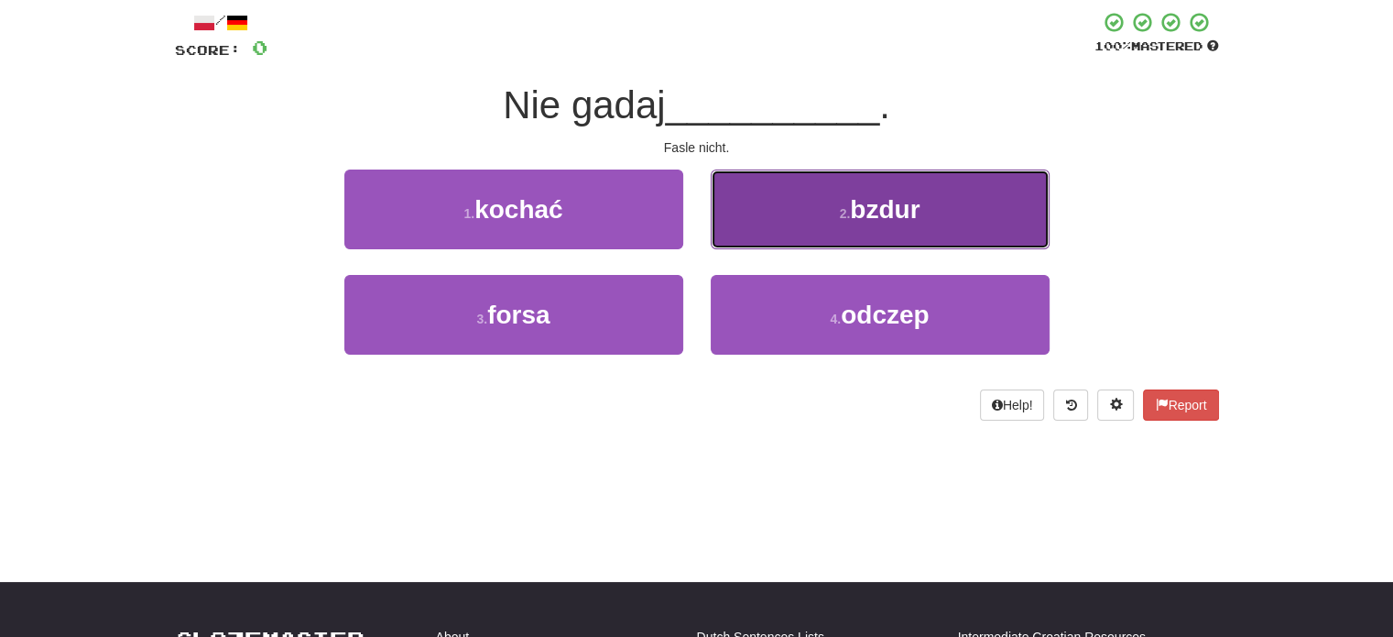
click at [826, 226] on button "2 . bzdur" at bounding box center [880, 209] width 339 height 80
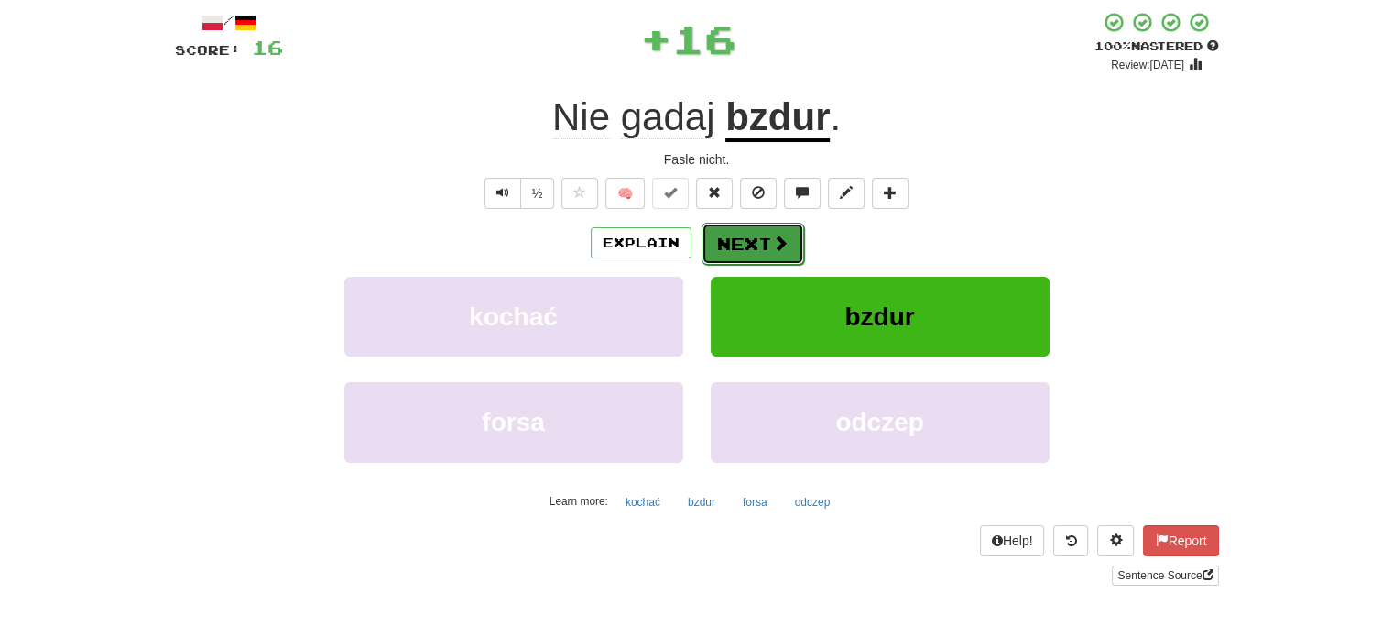
click at [751, 241] on button "Next" at bounding box center [753, 244] width 103 height 42
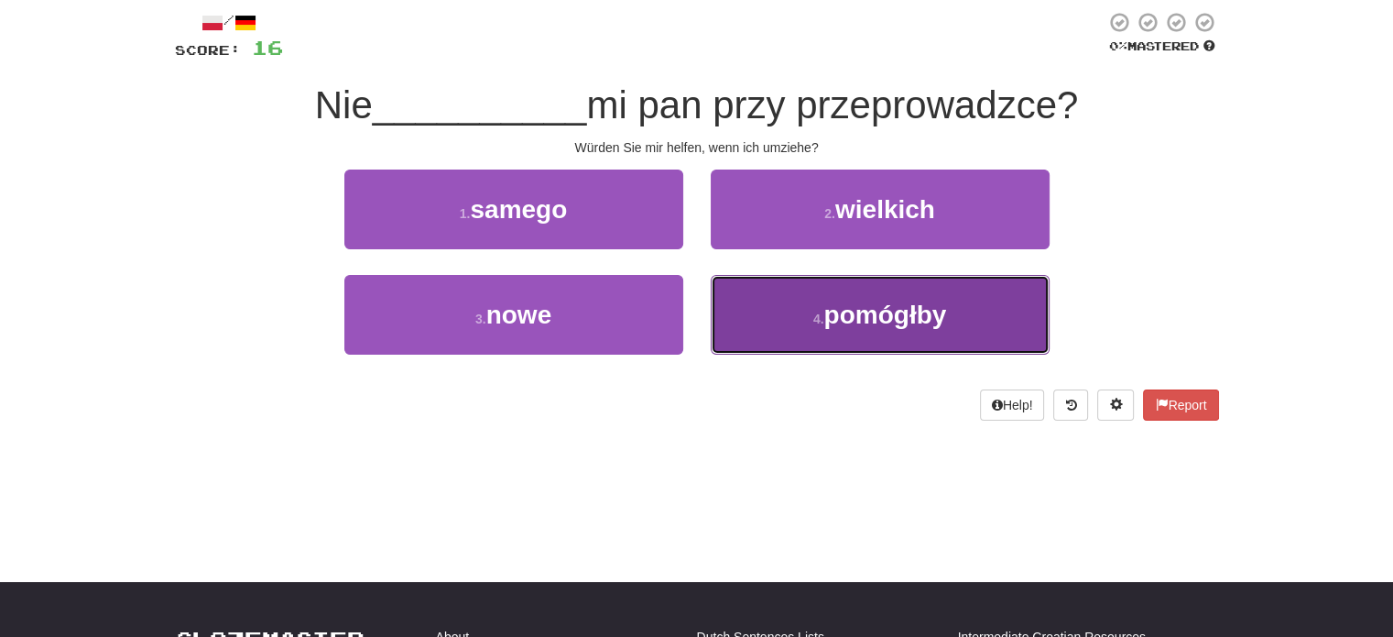
click at [817, 348] on button "4 . pomógłby" at bounding box center [880, 315] width 339 height 80
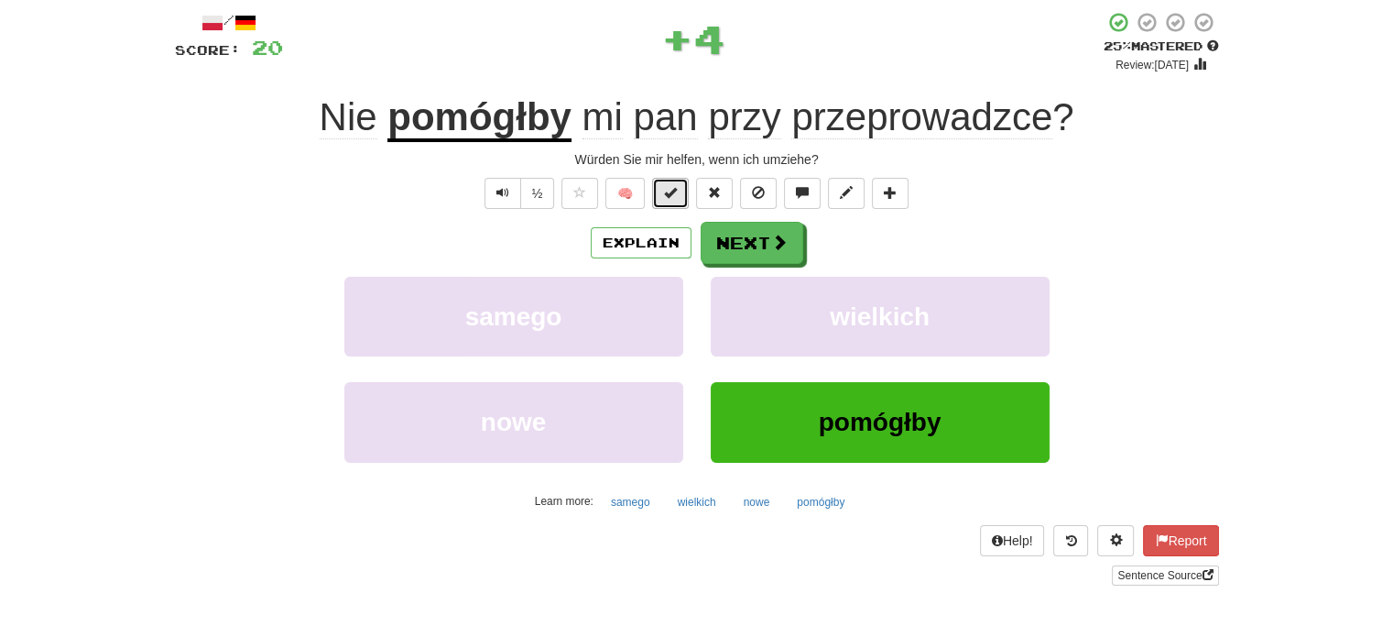
click at [677, 200] on button at bounding box center [670, 193] width 37 height 31
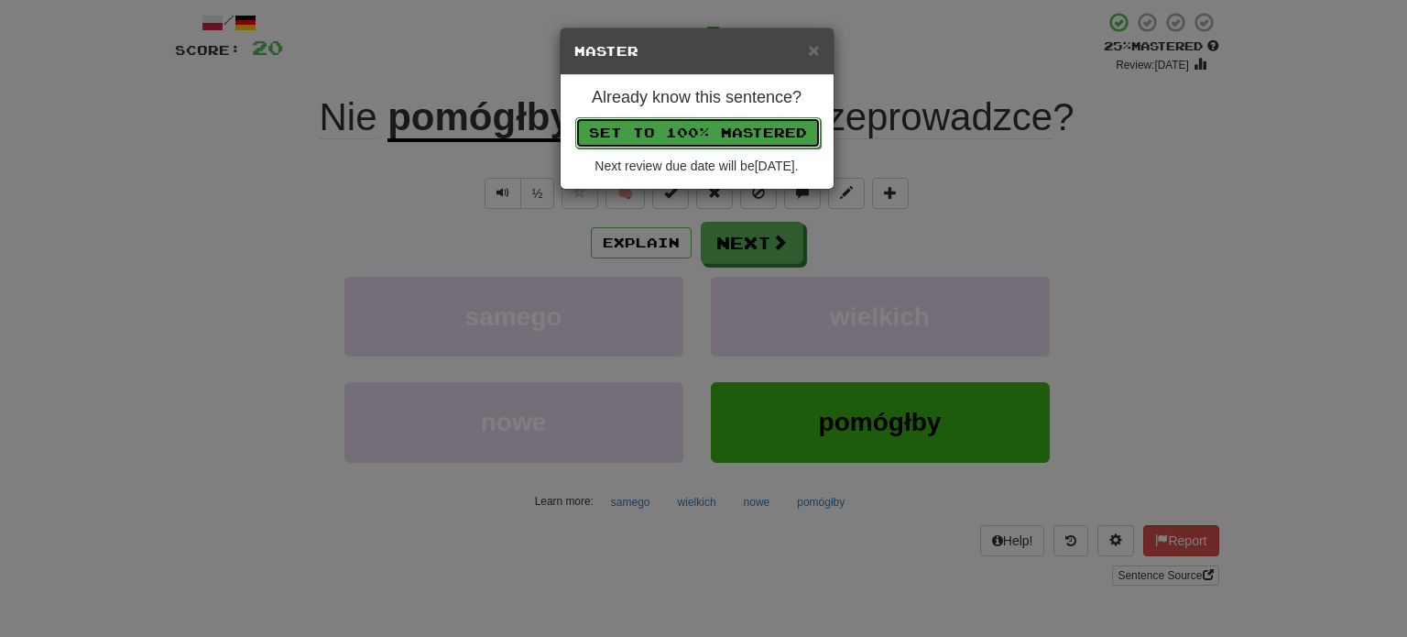
click at [714, 125] on button "Set to 100% Mastered" at bounding box center [697, 132] width 245 height 31
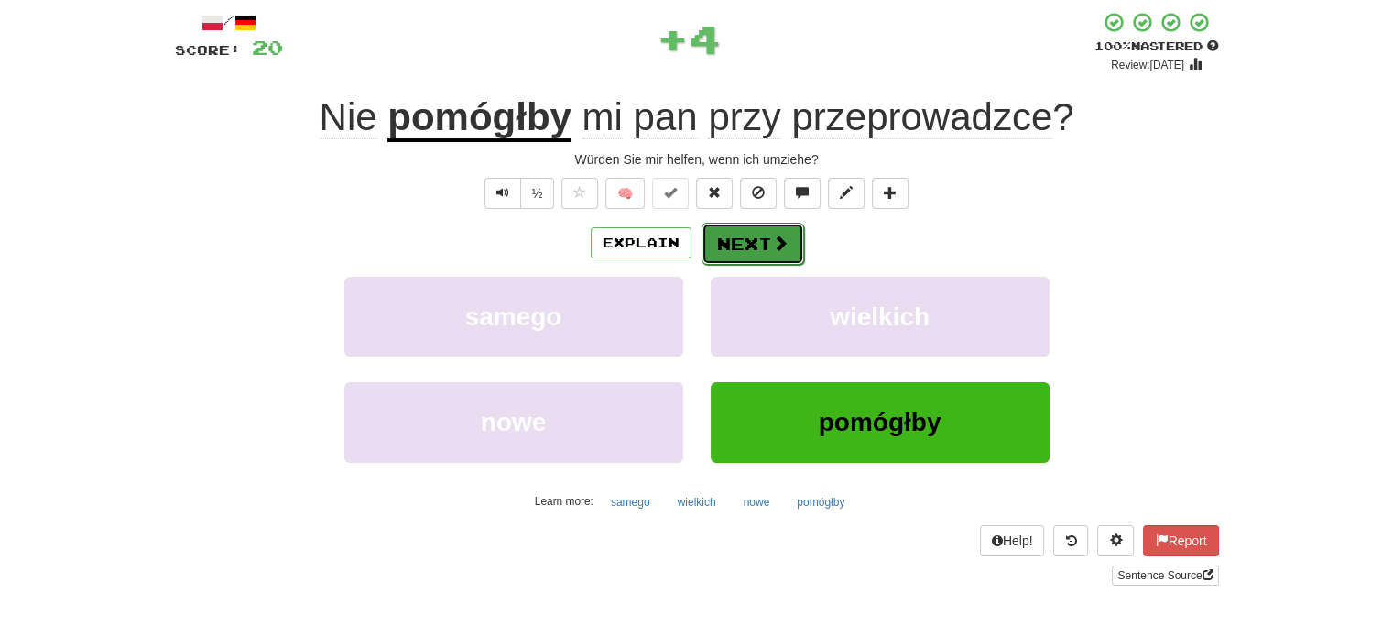
click at [757, 261] on button "Next" at bounding box center [753, 244] width 103 height 42
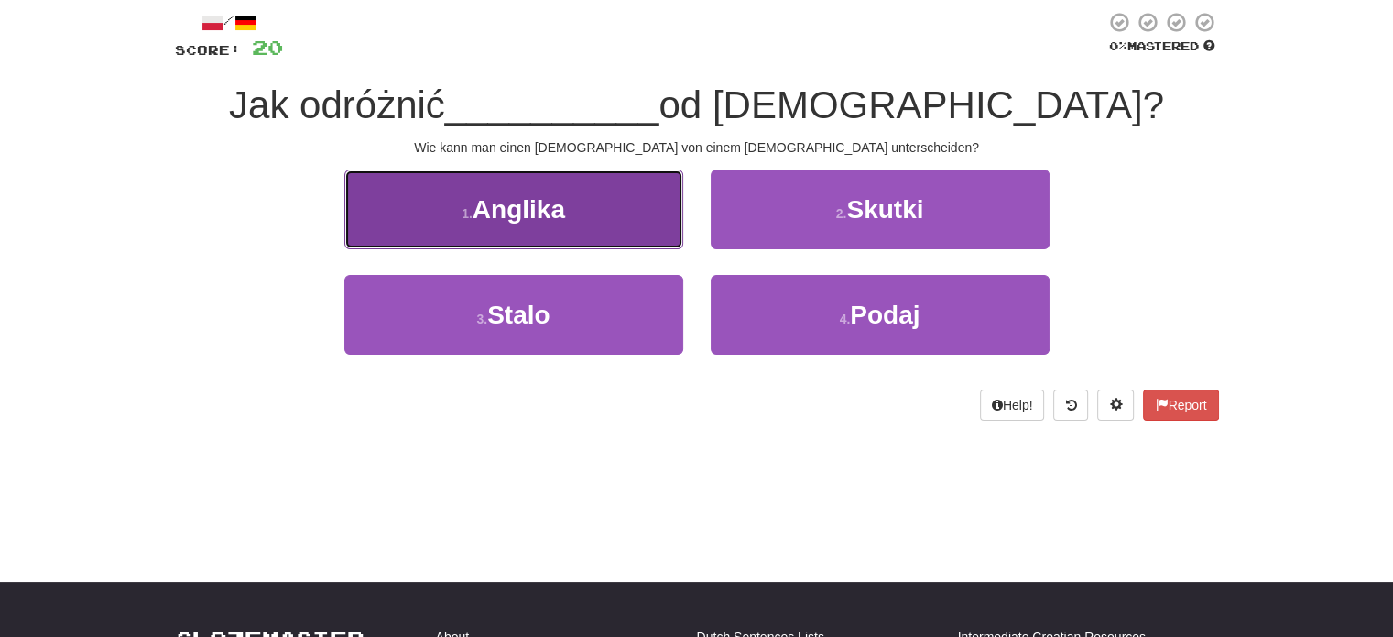
click at [657, 242] on button "1 . Anglika" at bounding box center [513, 209] width 339 height 80
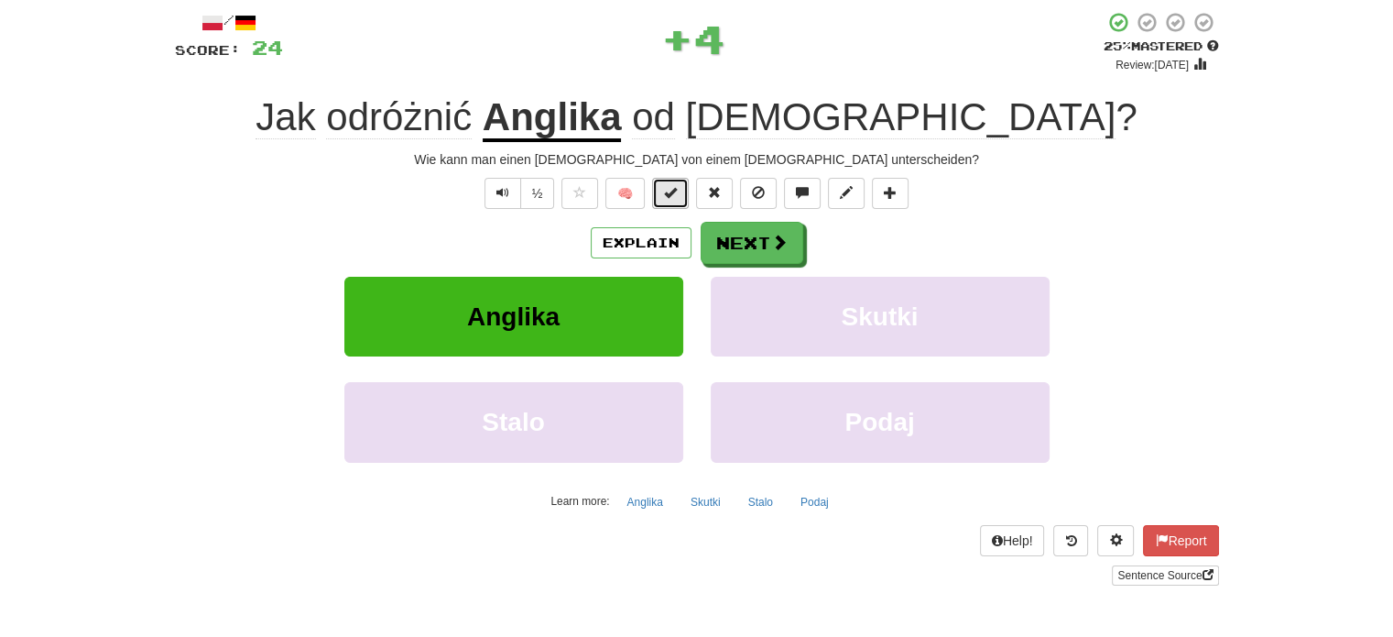
click at [681, 190] on button at bounding box center [670, 193] width 37 height 31
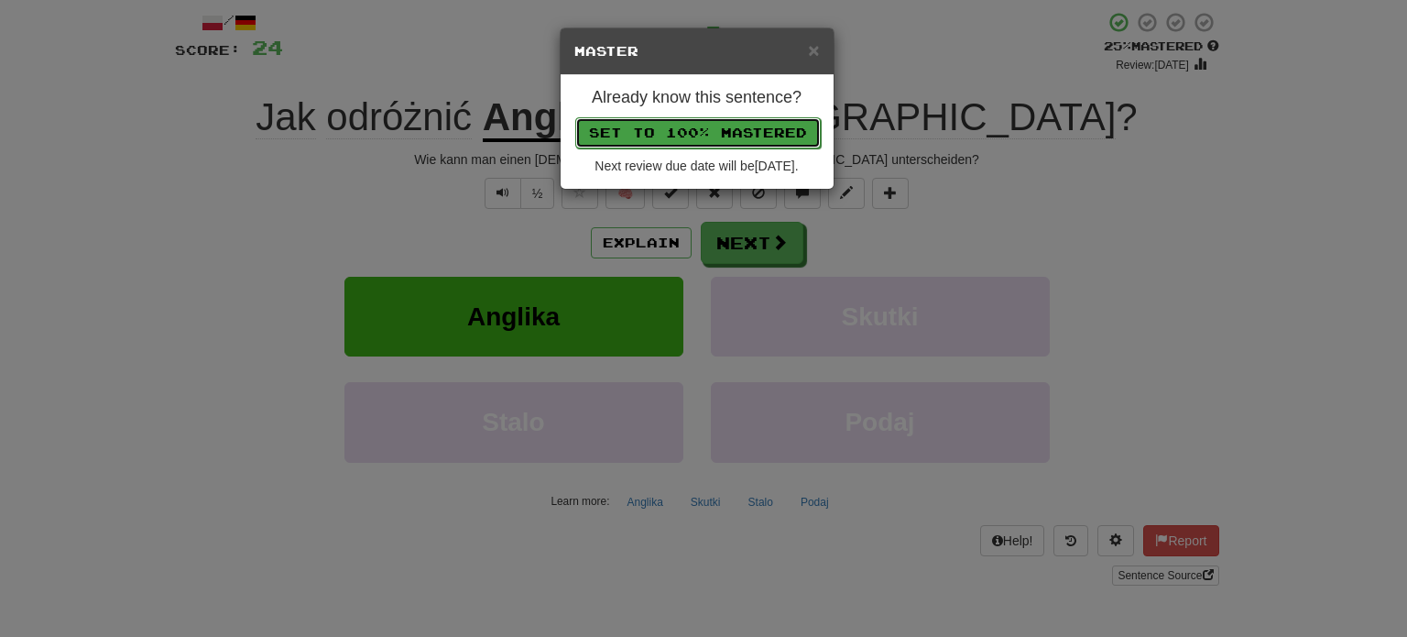
click at [715, 129] on button "Set to 100% Mastered" at bounding box center [697, 132] width 245 height 31
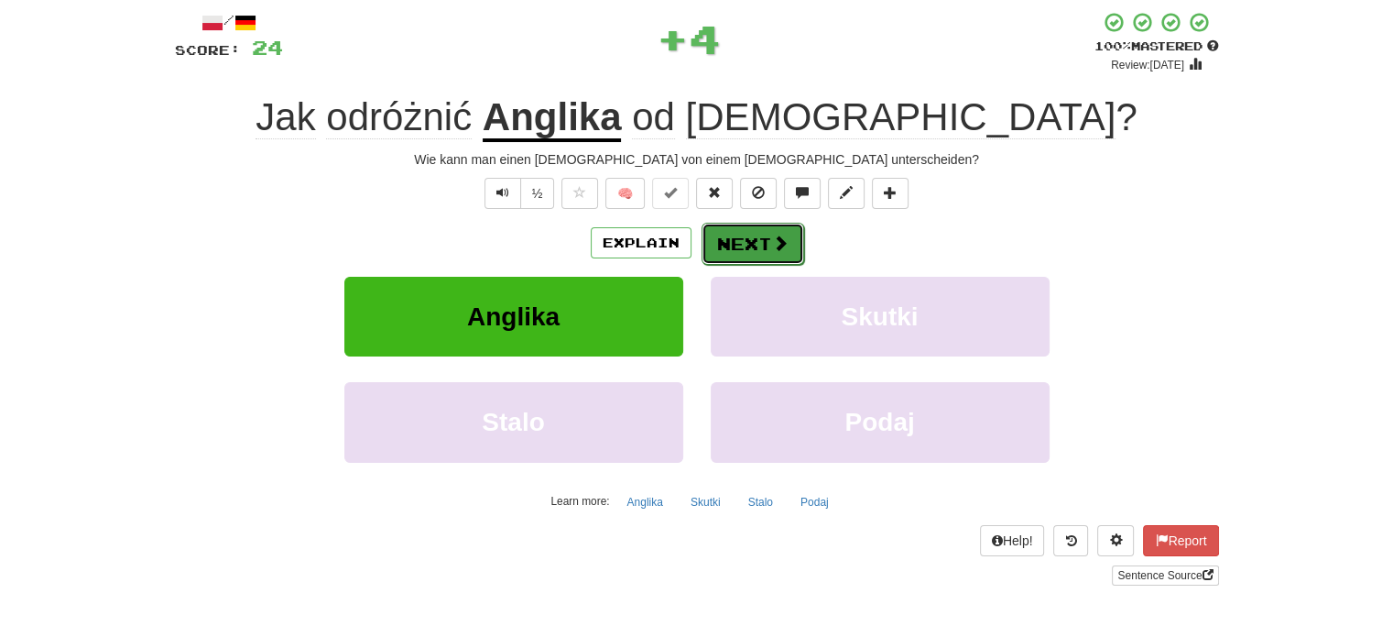
click at [747, 248] on button "Next" at bounding box center [753, 244] width 103 height 42
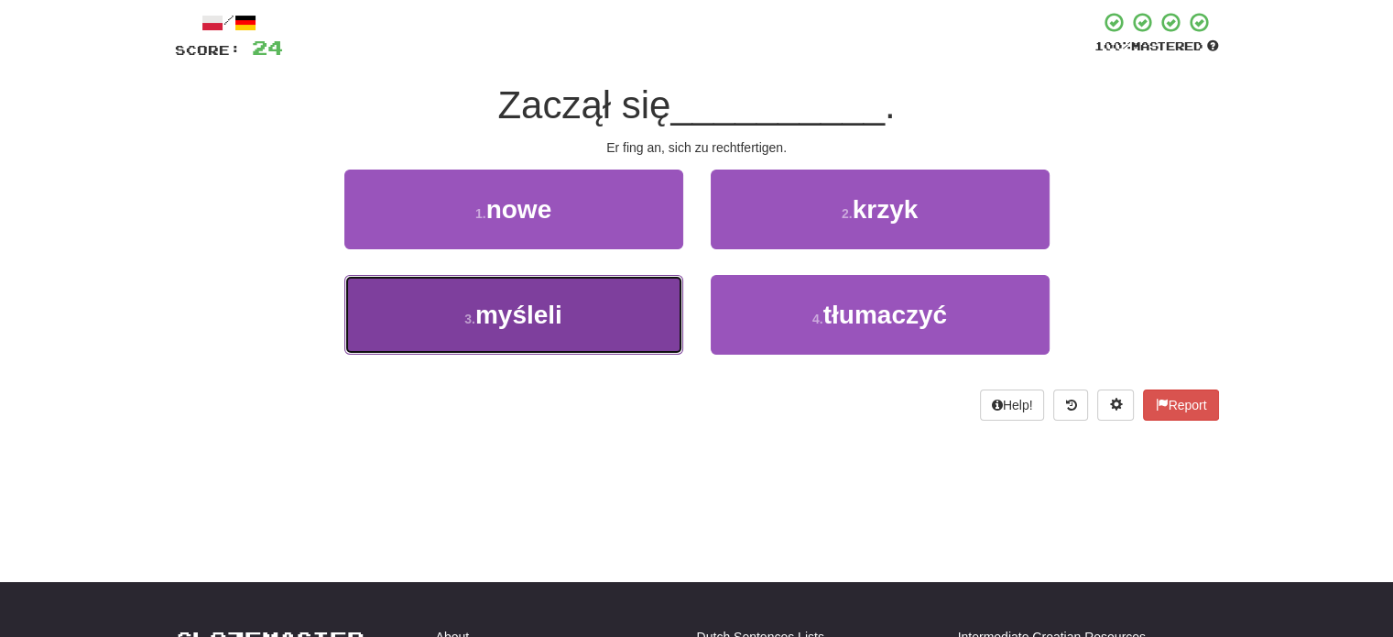
click at [636, 306] on button "3 . myśleli" at bounding box center [513, 315] width 339 height 80
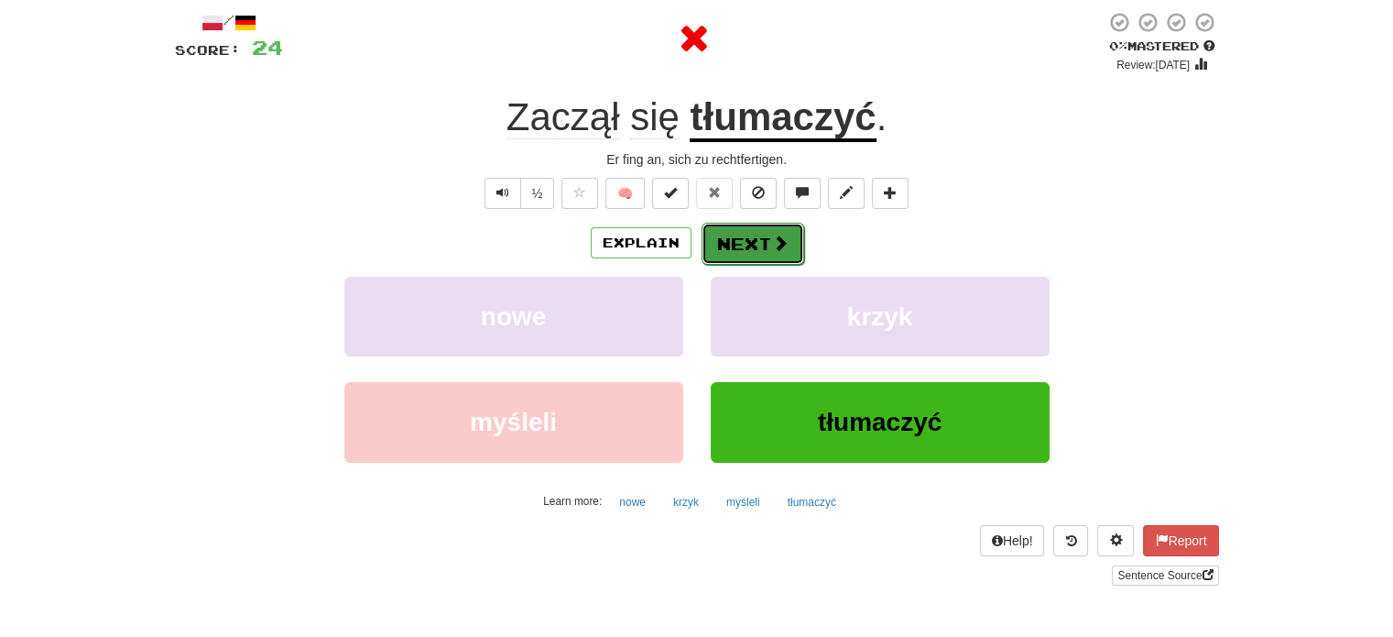
click at [740, 233] on button "Next" at bounding box center [753, 244] width 103 height 42
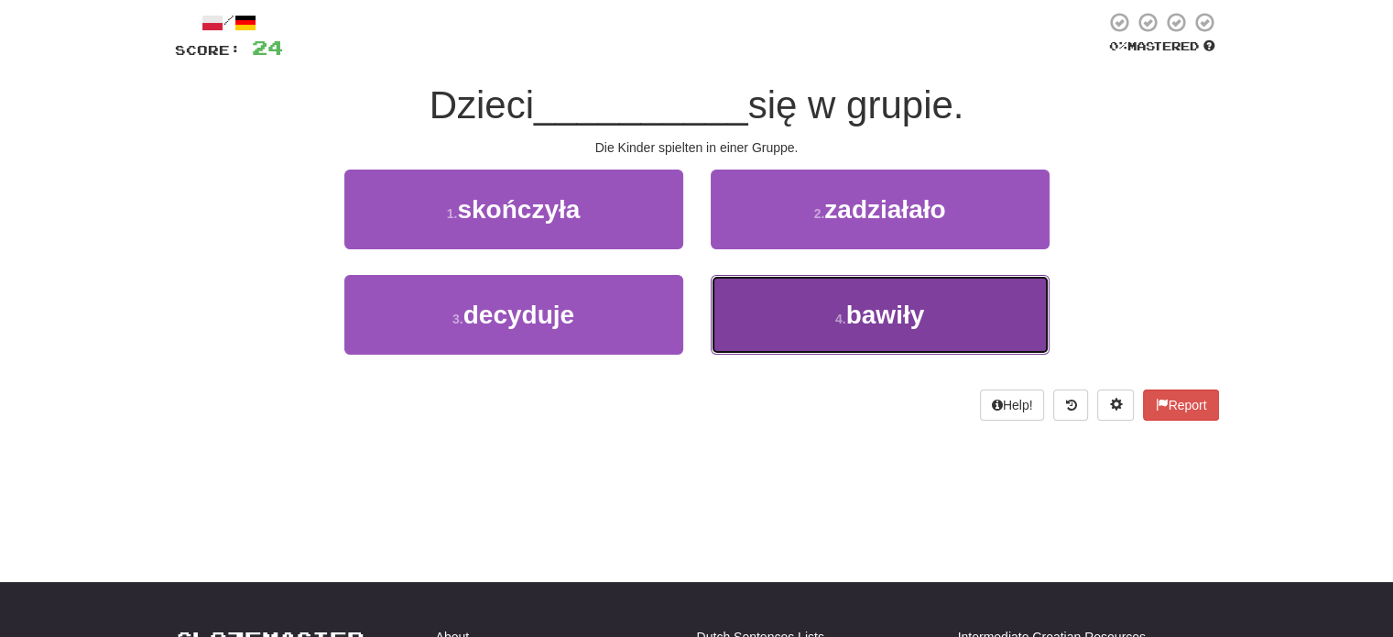
click at [764, 332] on button "4 . bawiły" at bounding box center [880, 315] width 339 height 80
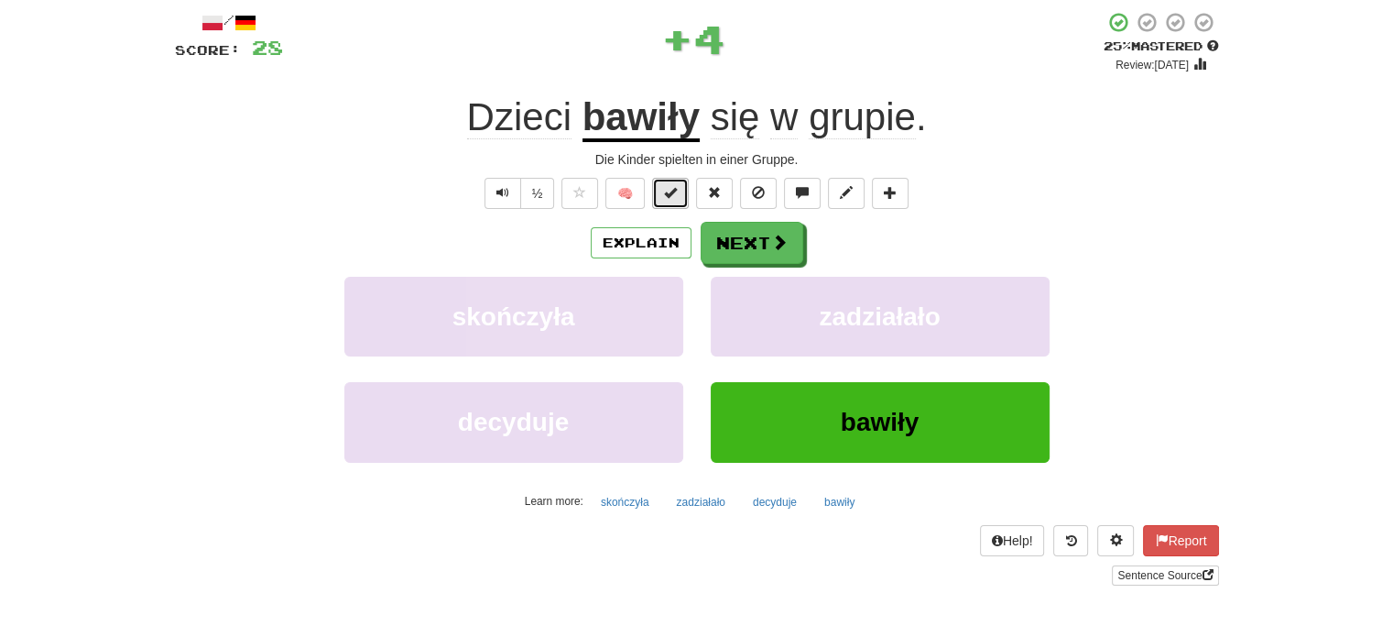
click at [670, 196] on span at bounding box center [670, 192] width 13 height 13
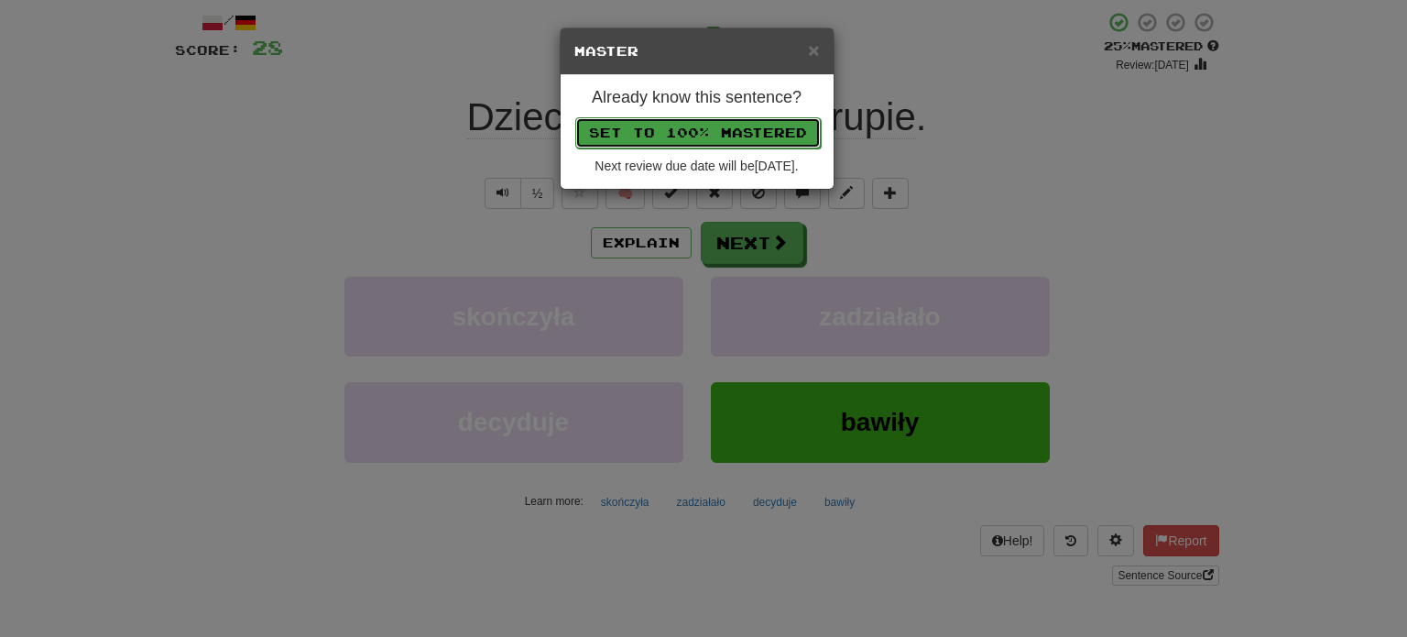
click at [724, 124] on button "Set to 100% Mastered" at bounding box center [697, 132] width 245 height 31
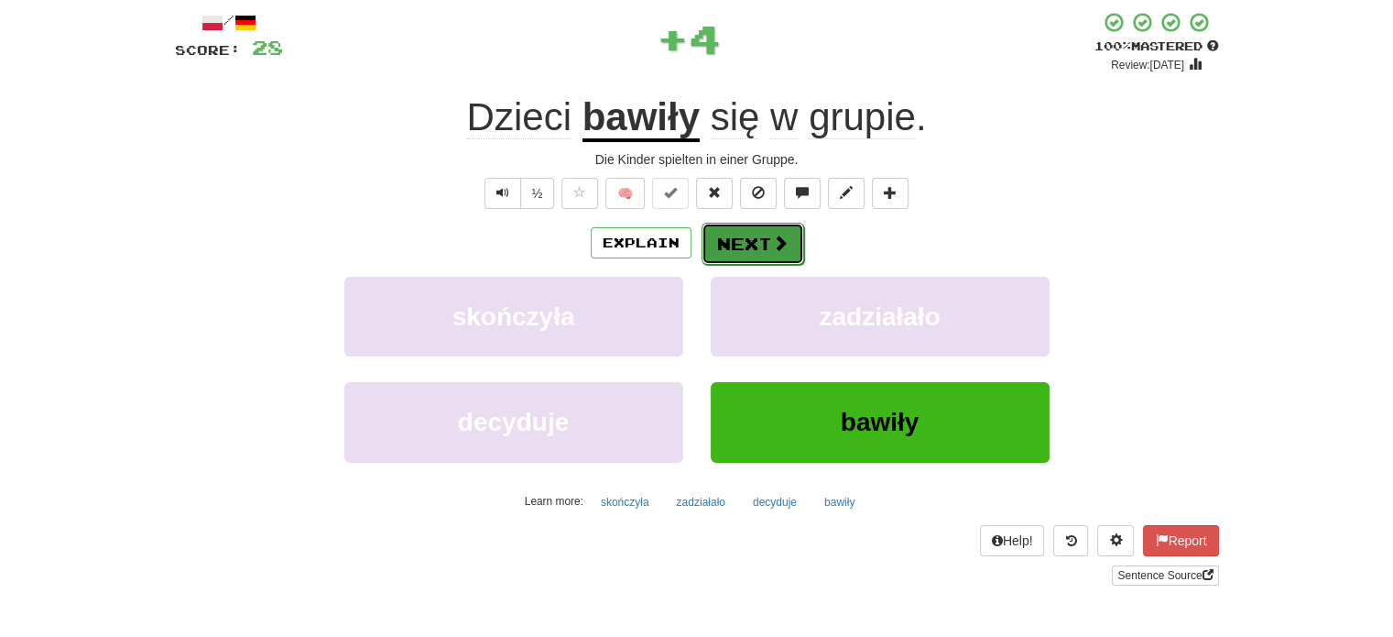
click at [763, 260] on button "Next" at bounding box center [753, 244] width 103 height 42
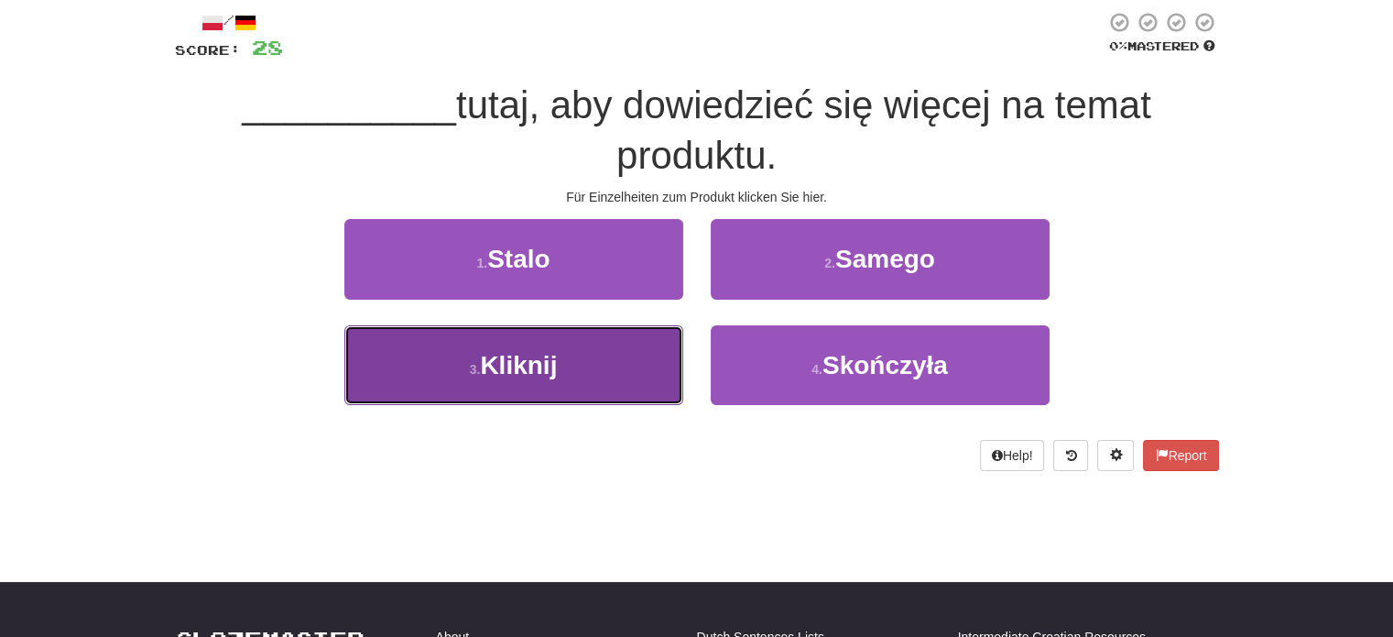
click at [616, 375] on button "3 . Kliknij" at bounding box center [513, 365] width 339 height 80
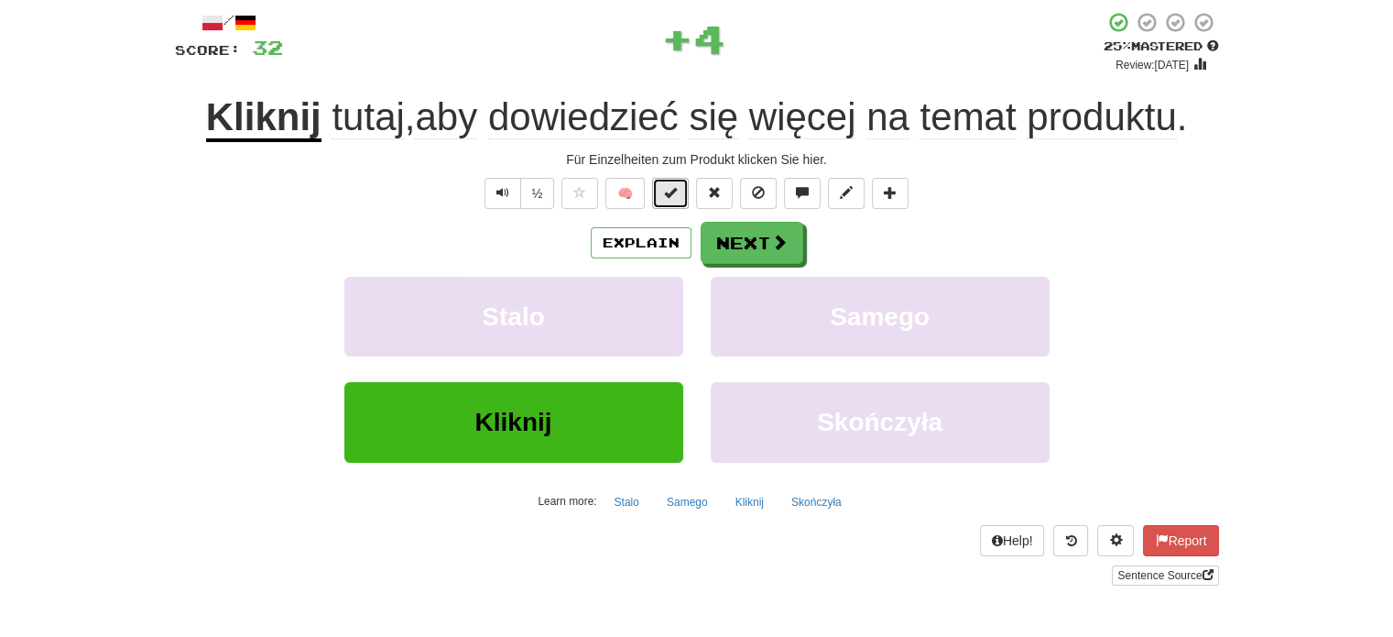
click at [683, 192] on button at bounding box center [670, 193] width 37 height 31
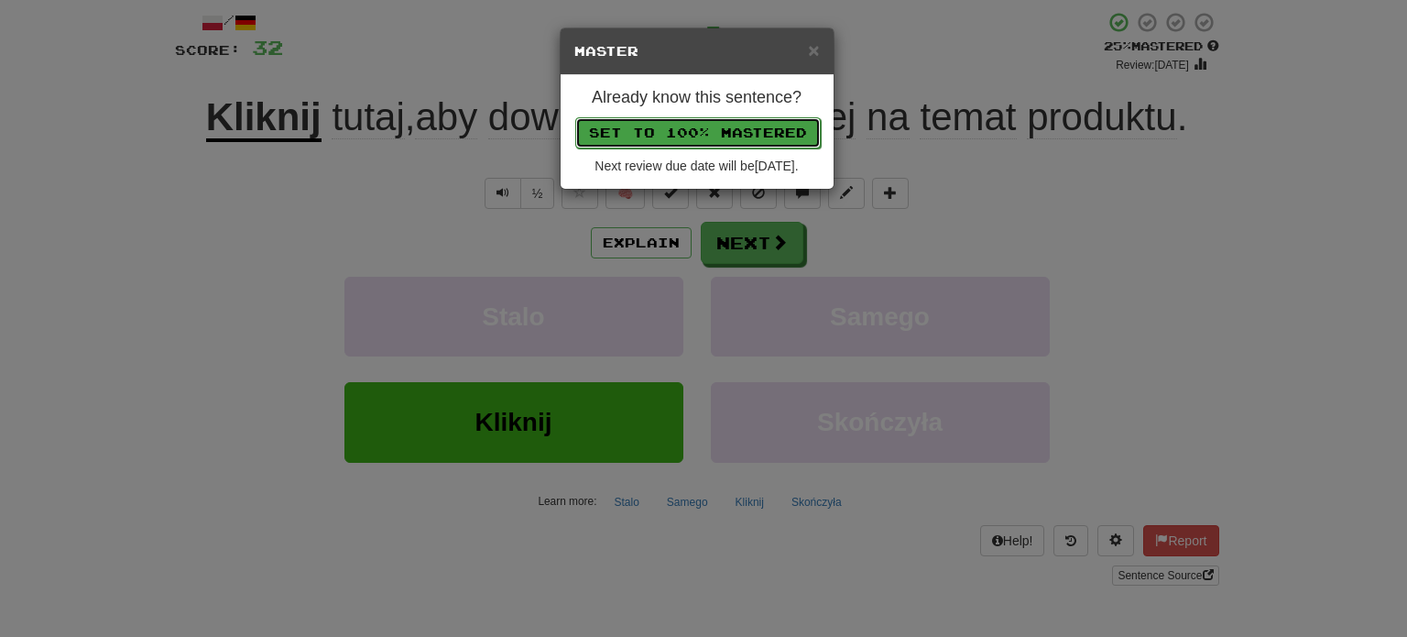
click at [711, 127] on button "Set to 100% Mastered" at bounding box center [697, 132] width 245 height 31
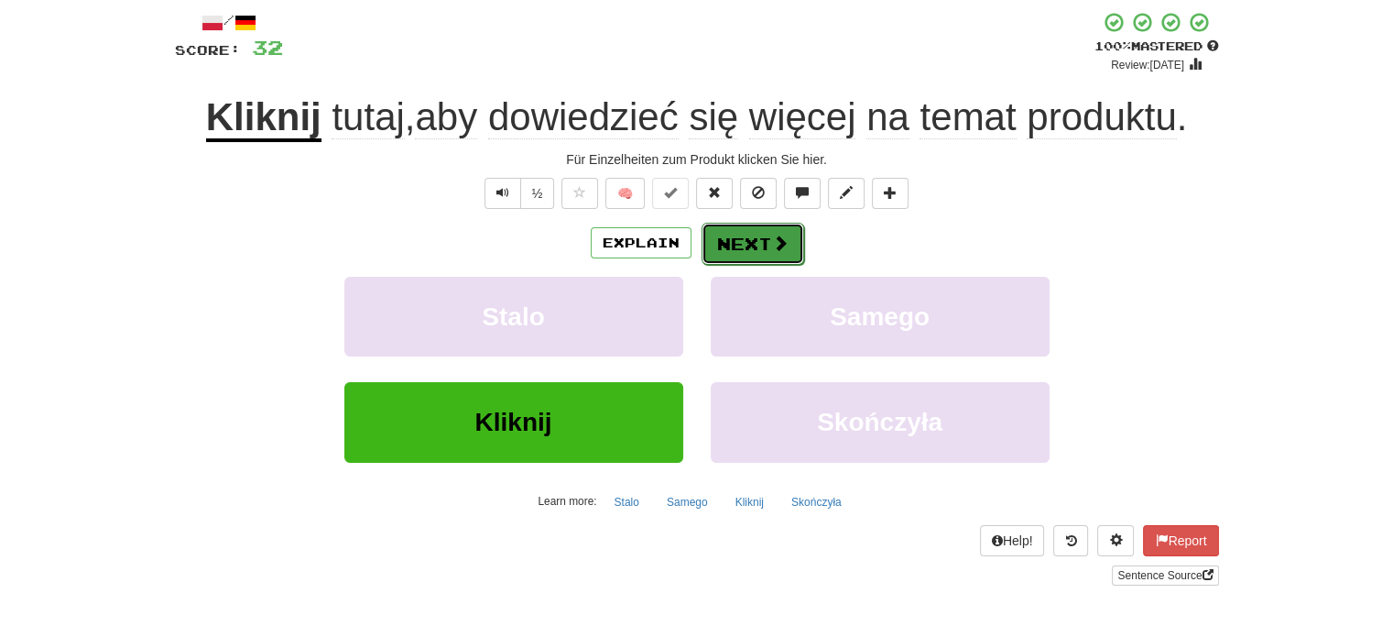
click at [757, 252] on button "Next" at bounding box center [753, 244] width 103 height 42
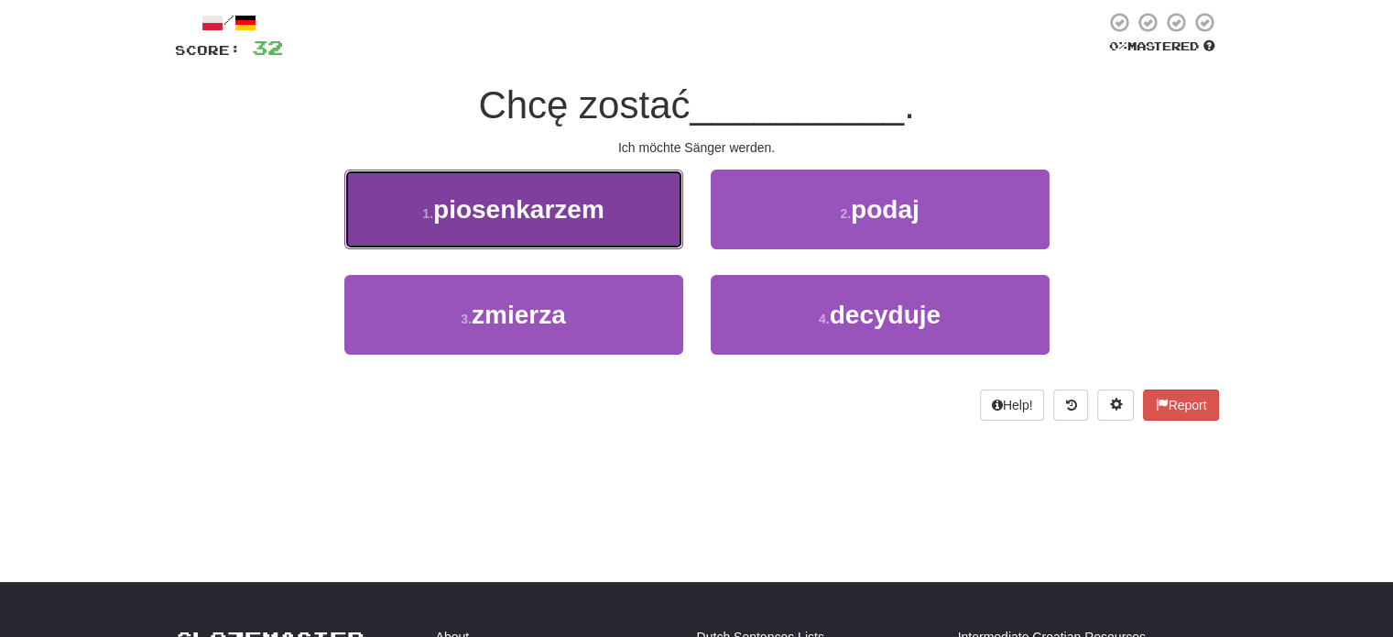
click at [647, 216] on button "1 . piosenkarzem" at bounding box center [513, 209] width 339 height 80
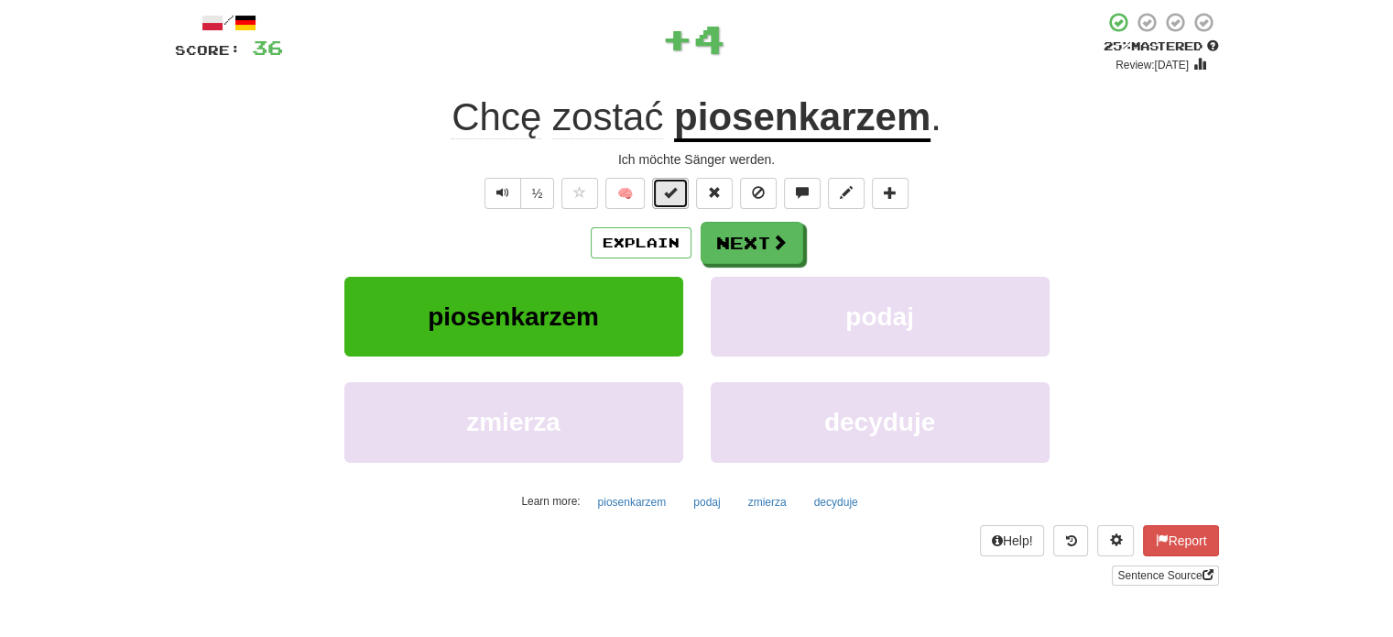
click at [670, 195] on span at bounding box center [670, 192] width 13 height 13
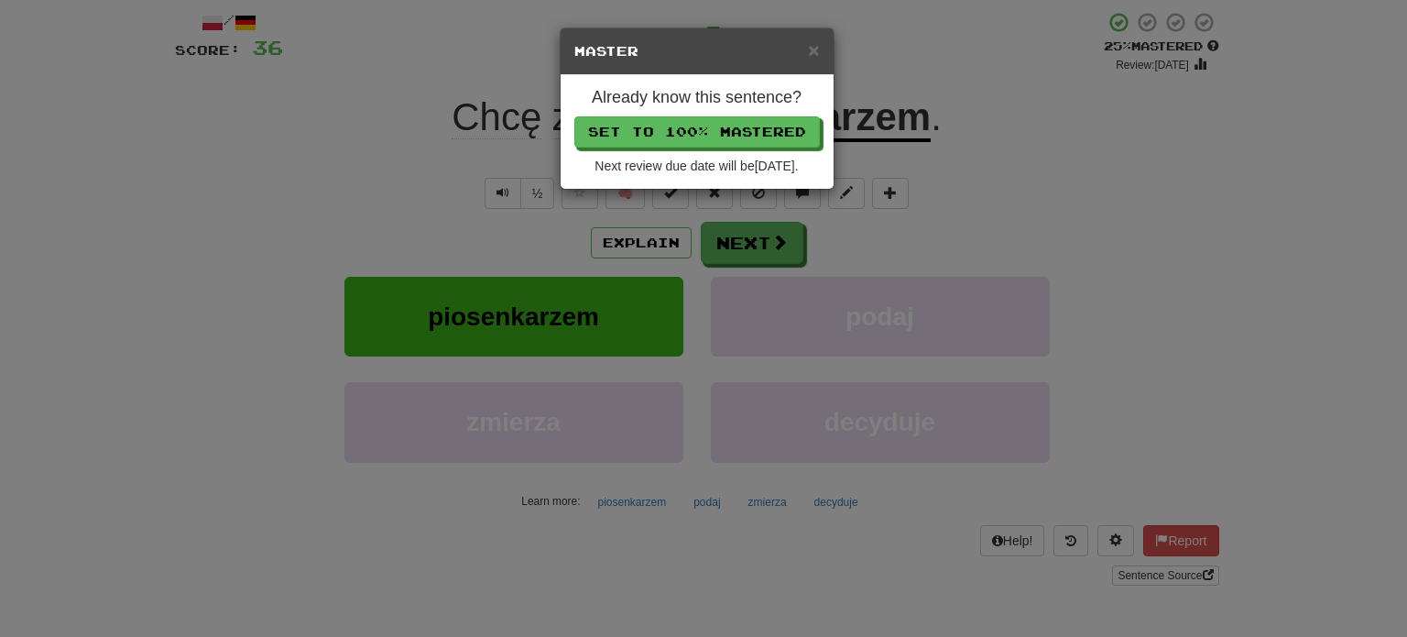
click at [700, 148] on div "Already know this sentence? Set to 100% Mastered Next review due date will be 2…" at bounding box center [697, 132] width 273 height 114
click at [703, 137] on button "Set to 100% Mastered" at bounding box center [697, 132] width 245 height 31
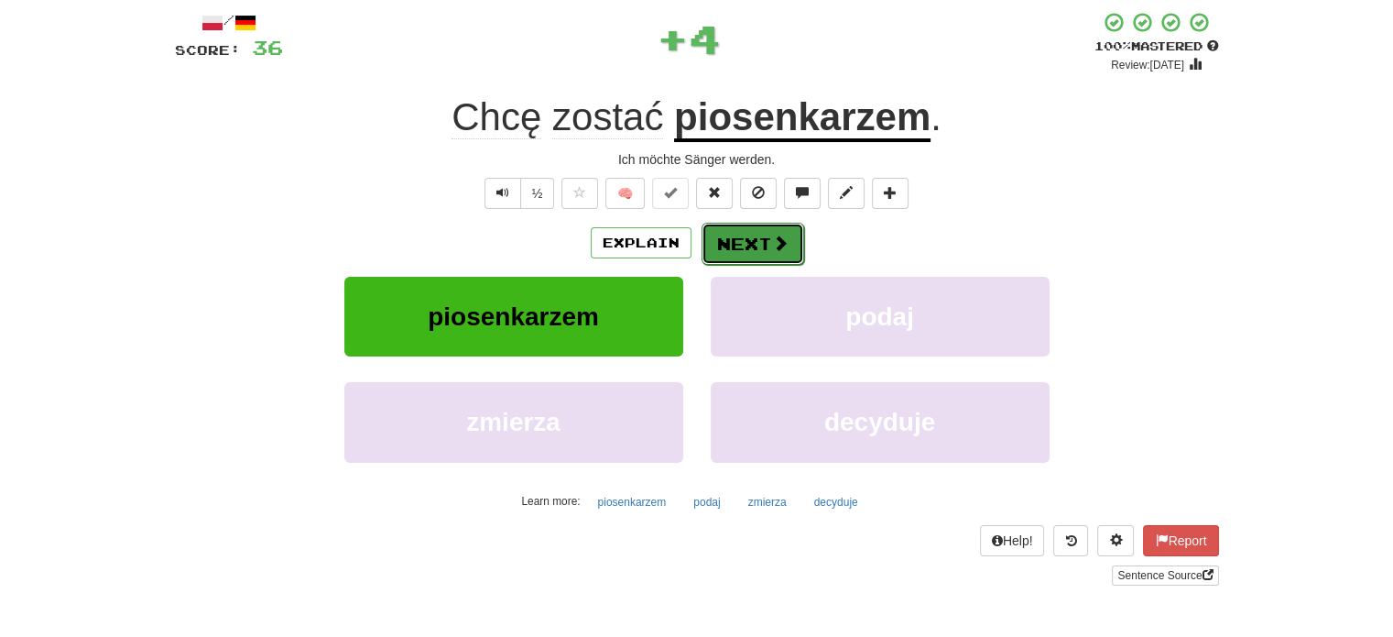
click at [734, 241] on button "Next" at bounding box center [753, 244] width 103 height 42
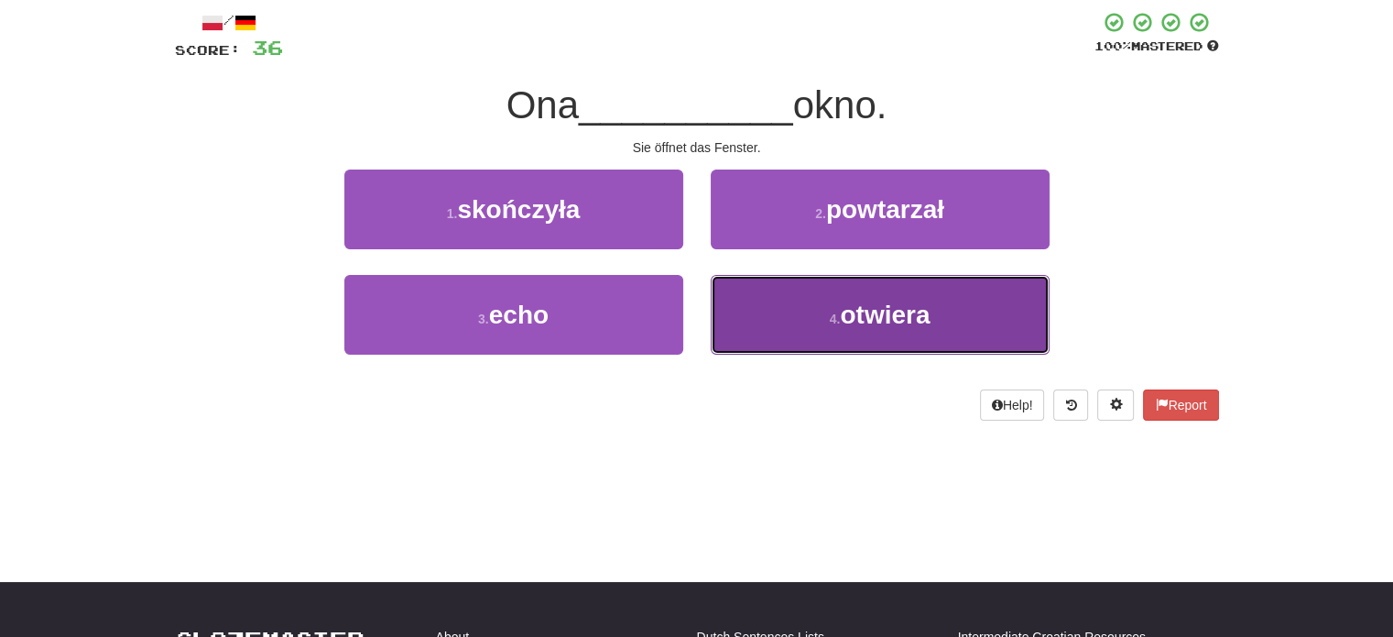
click at [781, 322] on button "4 . otwiera" at bounding box center [880, 315] width 339 height 80
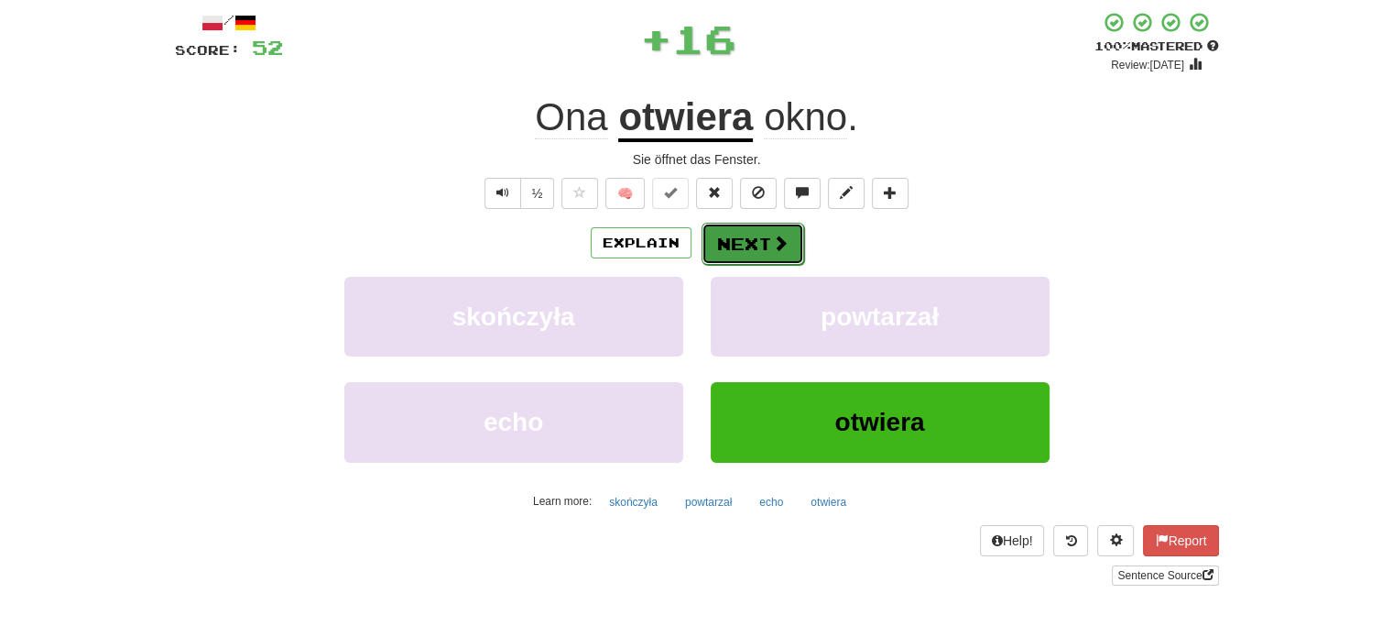
click at [733, 247] on button "Next" at bounding box center [753, 244] width 103 height 42
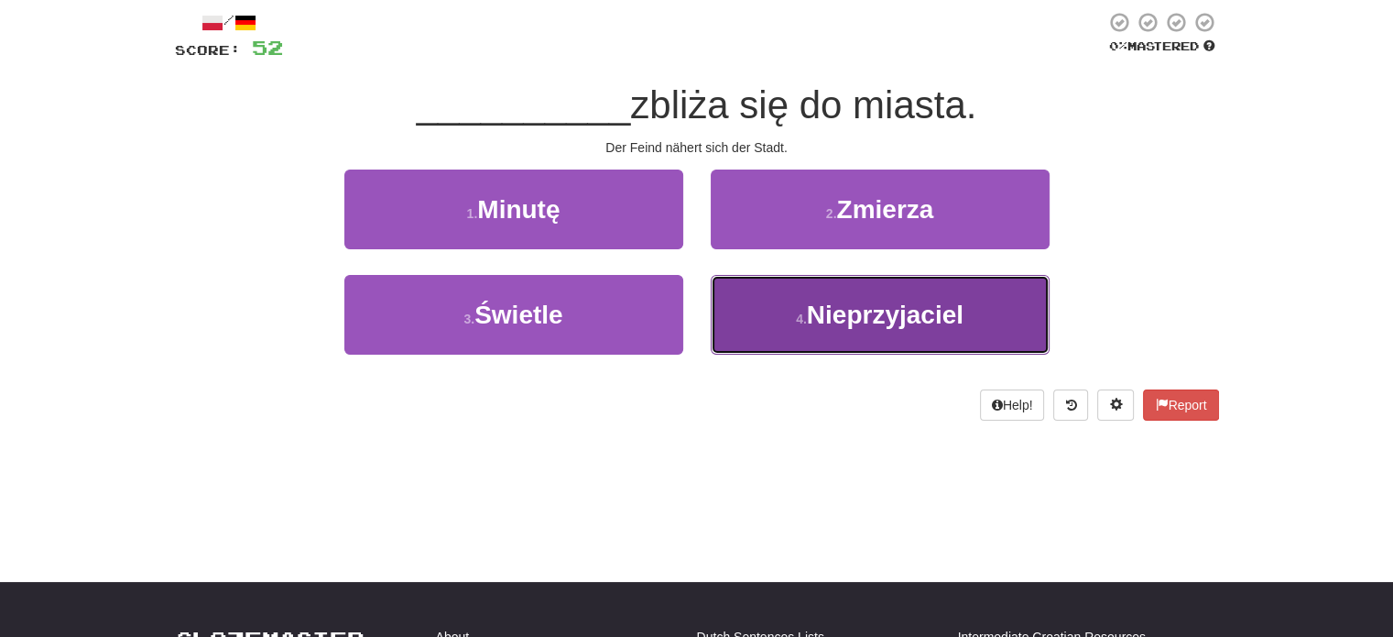
click at [755, 338] on button "4 . Nieprzyjaciel" at bounding box center [880, 315] width 339 height 80
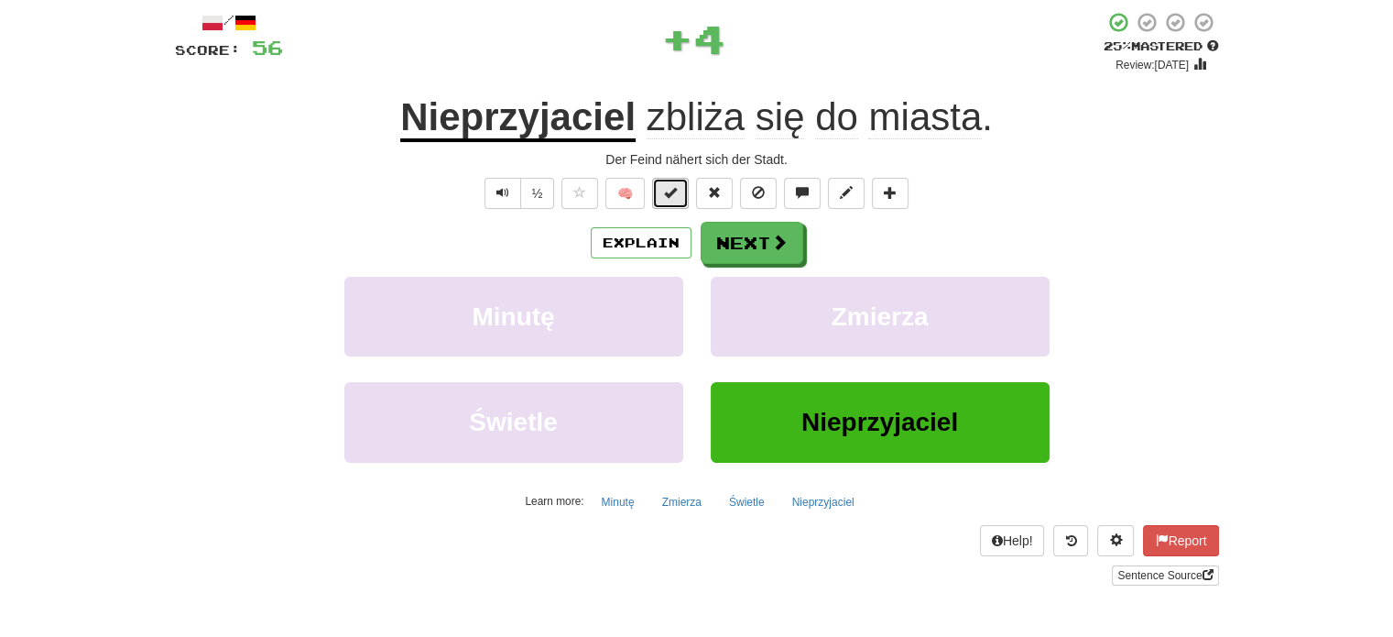
click at [681, 193] on button at bounding box center [670, 193] width 37 height 31
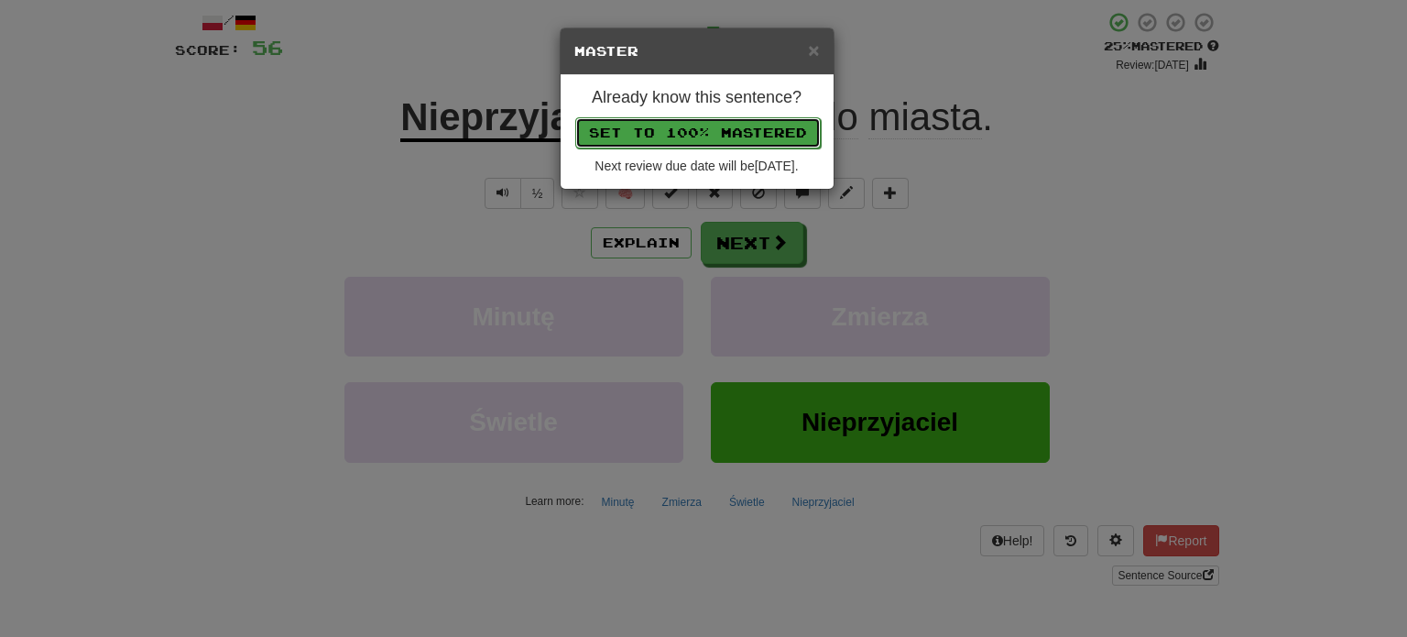
click at [705, 117] on button "Set to 100% Mastered" at bounding box center [697, 132] width 245 height 31
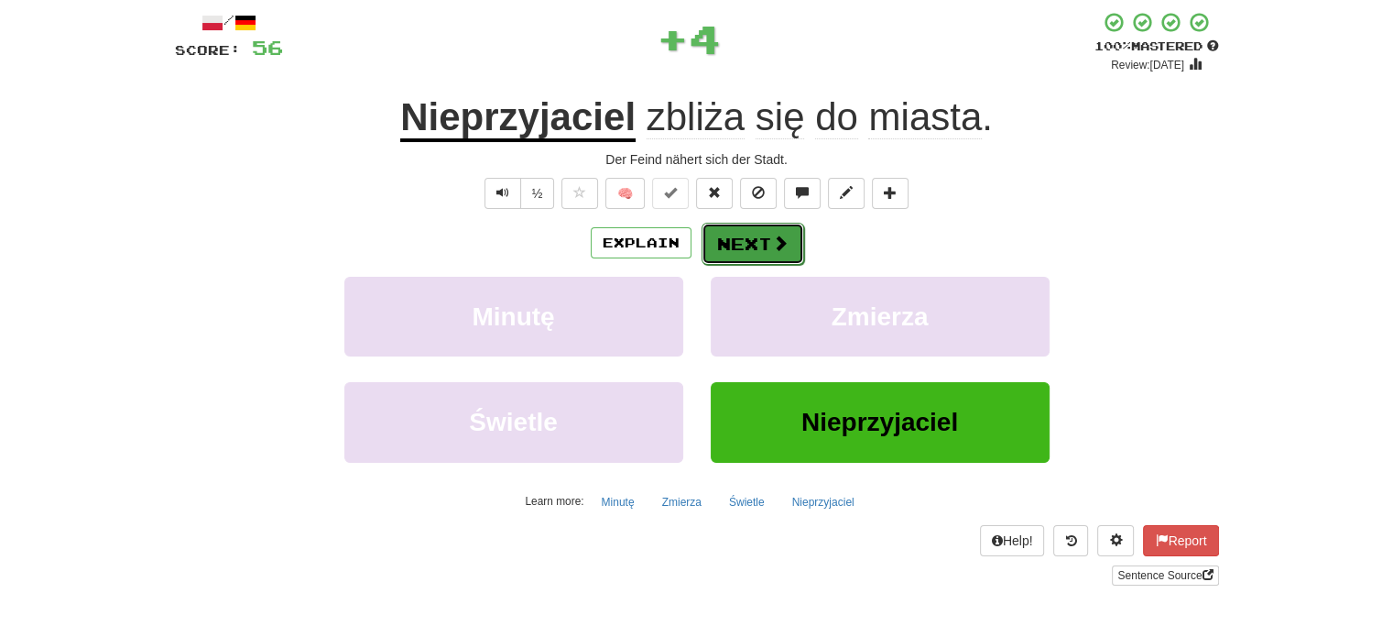
click at [742, 243] on button "Next" at bounding box center [753, 244] width 103 height 42
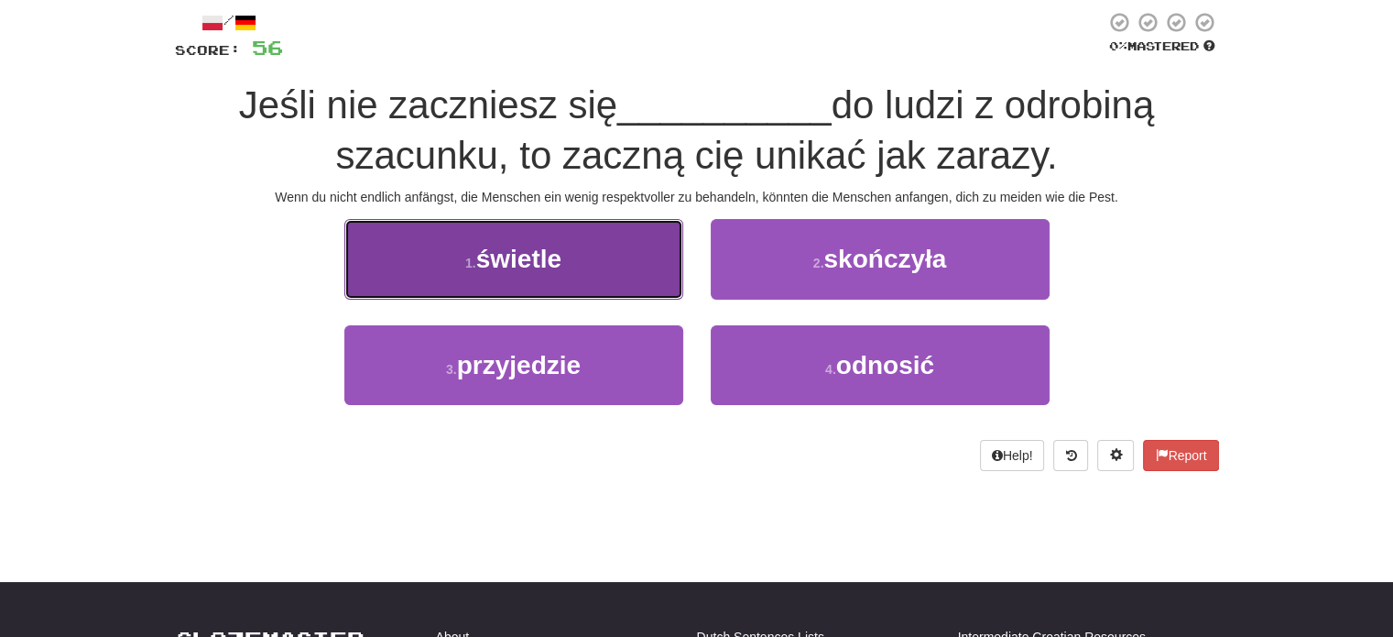
click at [610, 278] on button "1 . świetle" at bounding box center [513, 259] width 339 height 80
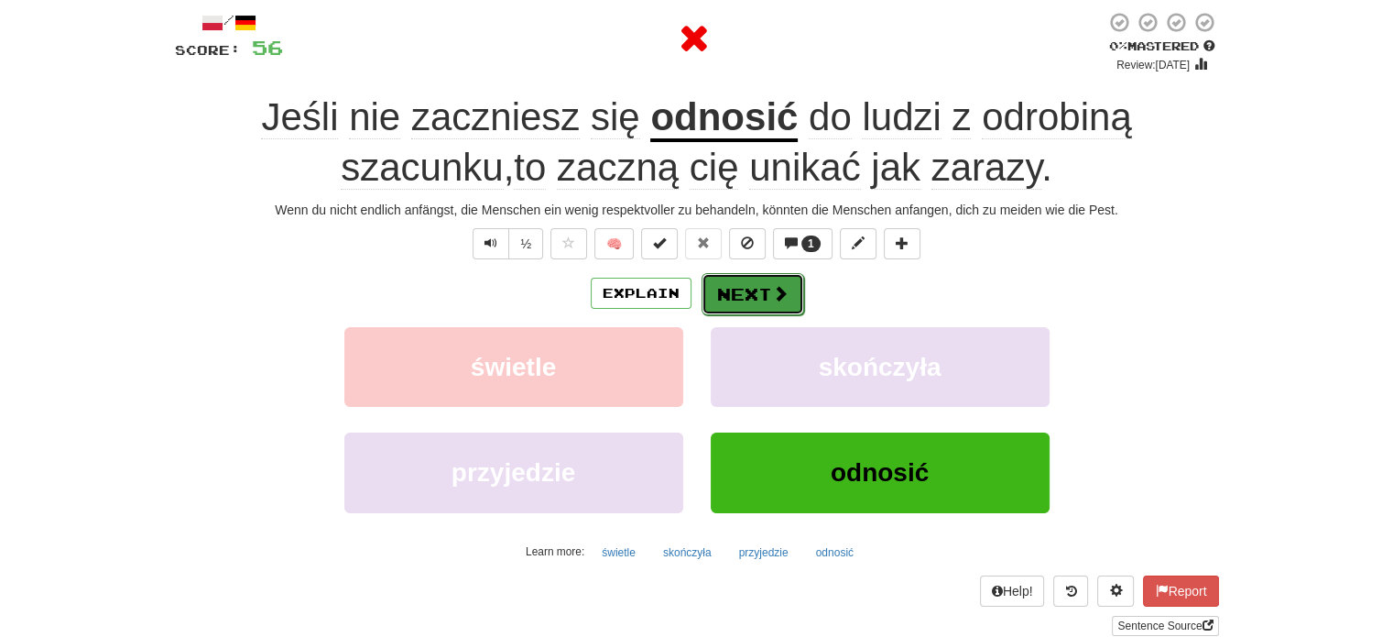
click at [746, 300] on button "Next" at bounding box center [753, 294] width 103 height 42
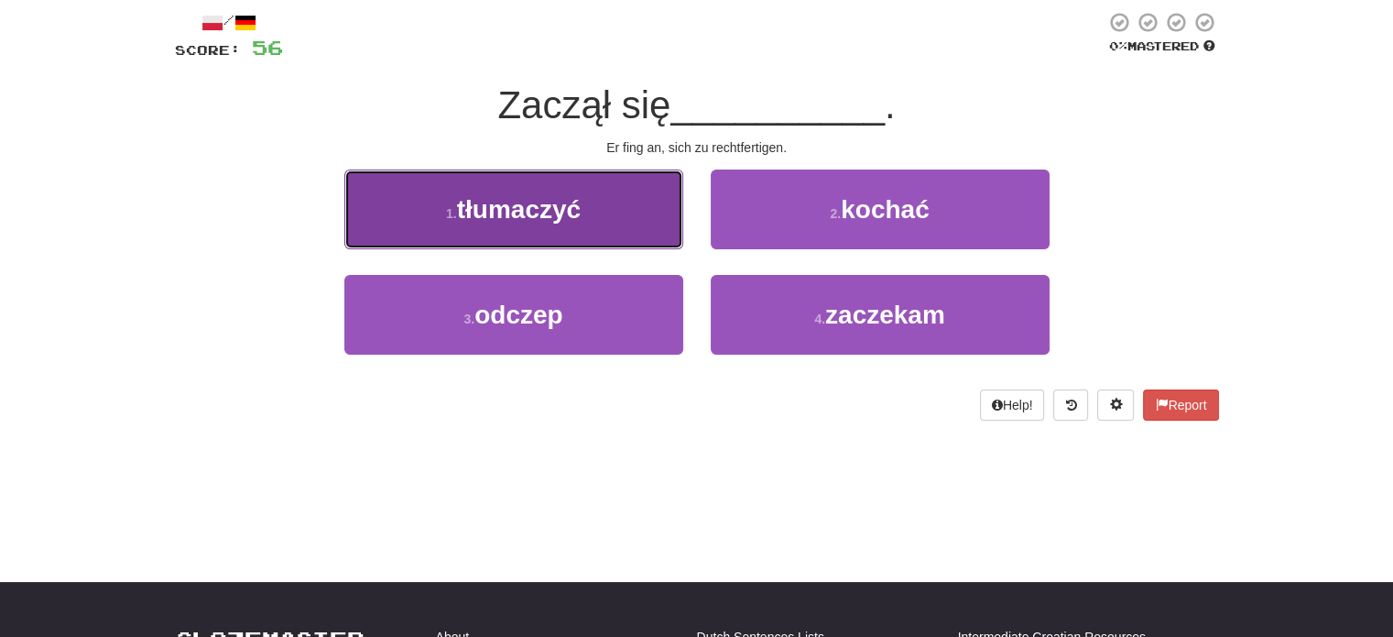
click at [626, 226] on button "1 . tłumaczyć" at bounding box center [513, 209] width 339 height 80
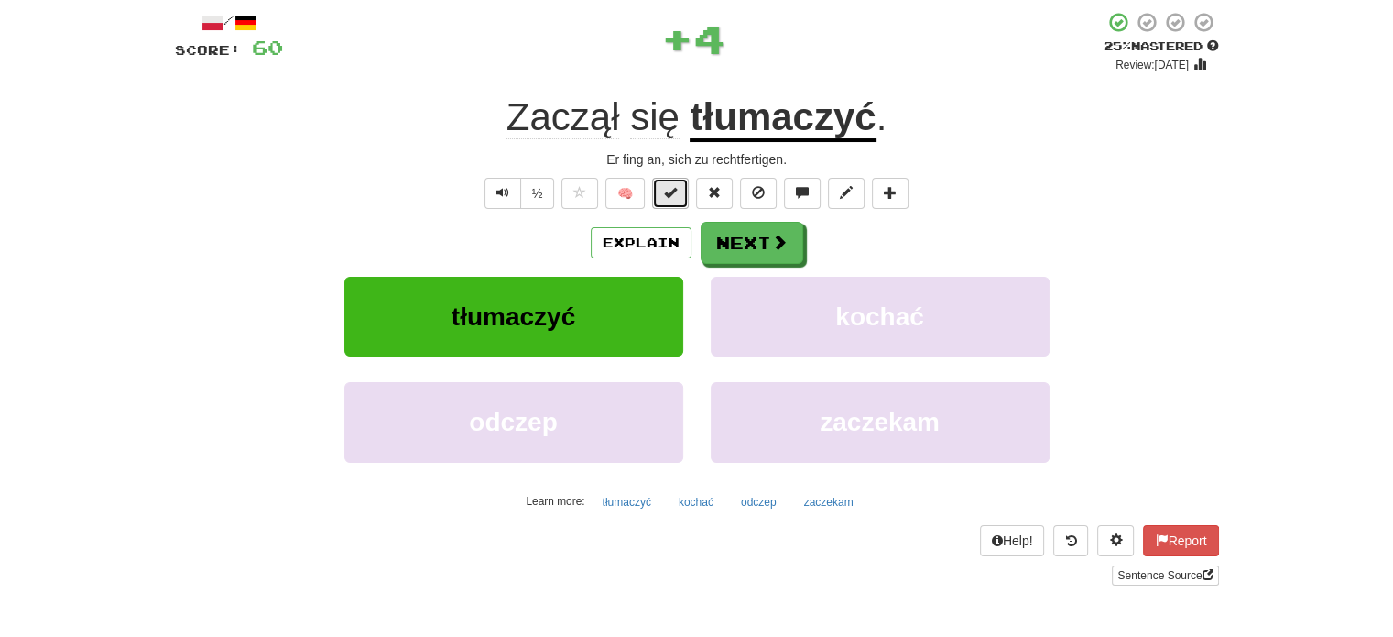
click at [666, 187] on span at bounding box center [670, 192] width 13 height 13
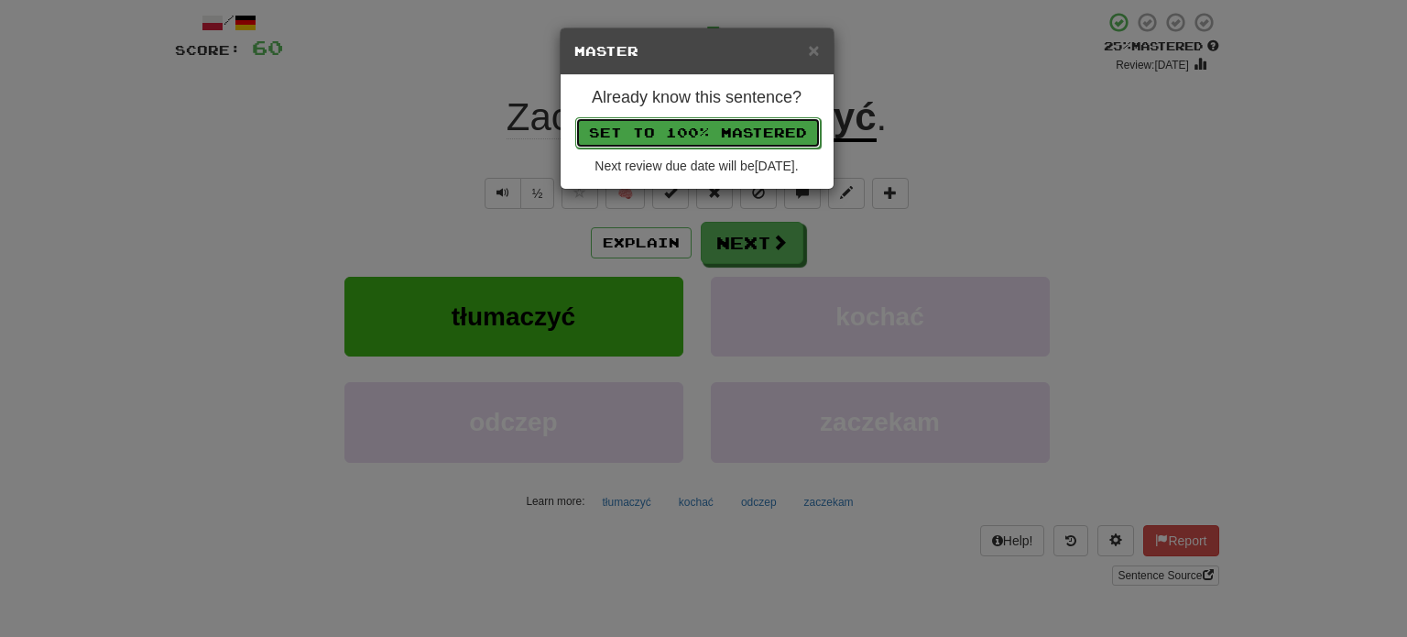
click at [695, 133] on button "Set to 100% Mastered" at bounding box center [697, 132] width 245 height 31
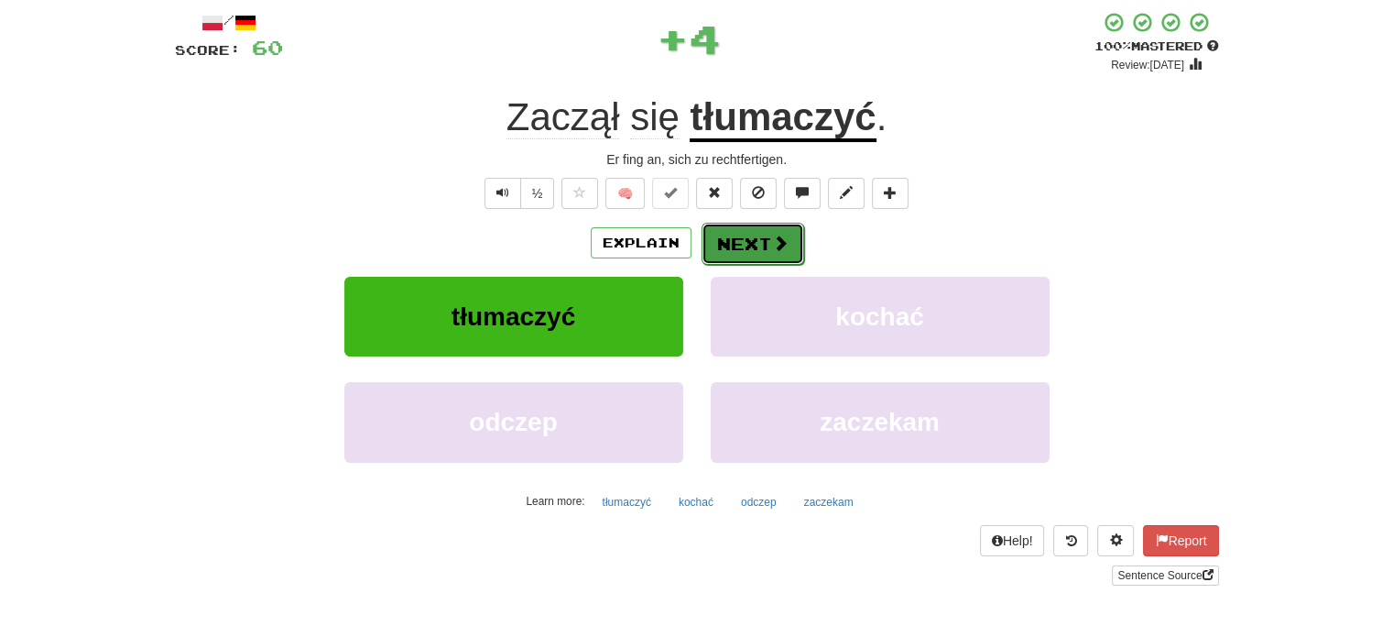
click at [745, 256] on button "Next" at bounding box center [753, 244] width 103 height 42
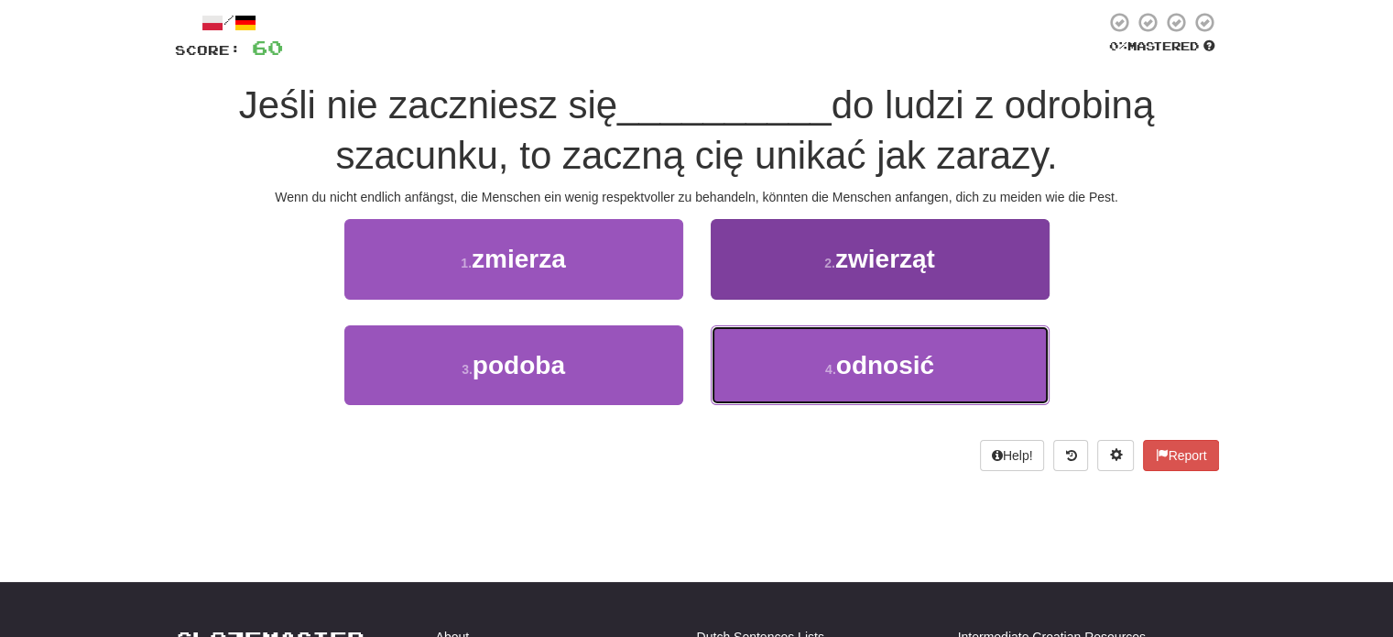
click at [775, 354] on button "4 . odnosić" at bounding box center [880, 365] width 339 height 80
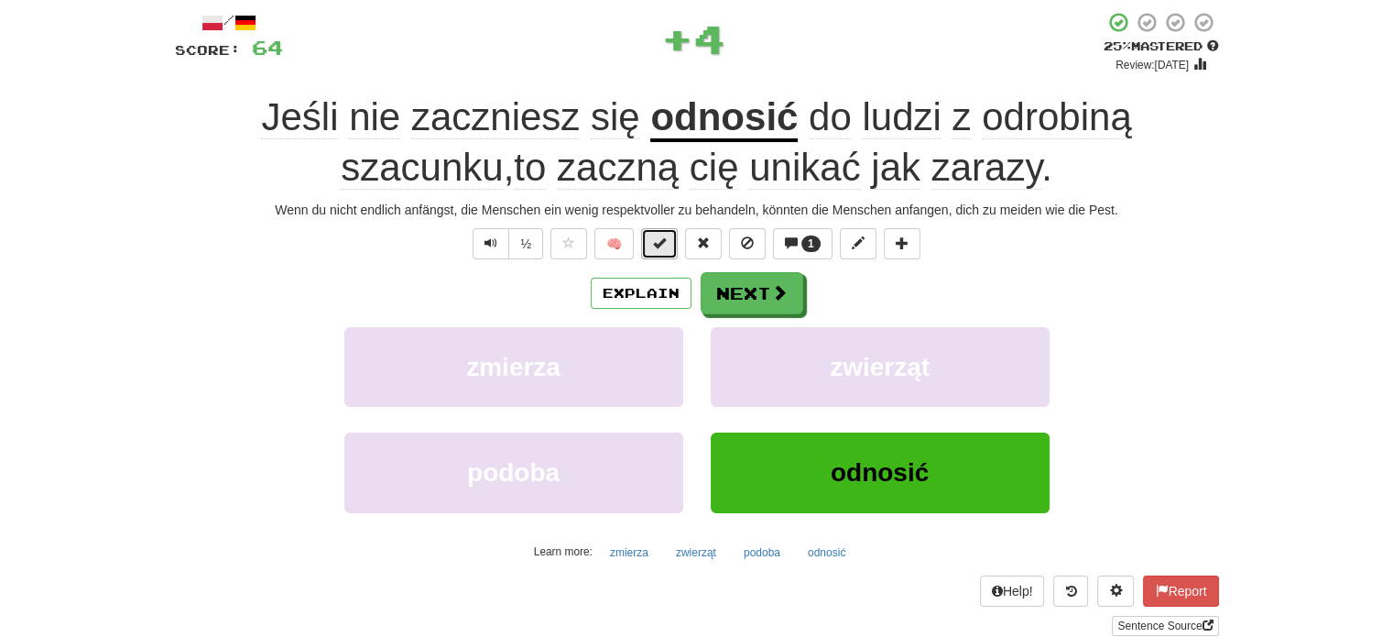
click at [669, 242] on button at bounding box center [659, 243] width 37 height 31
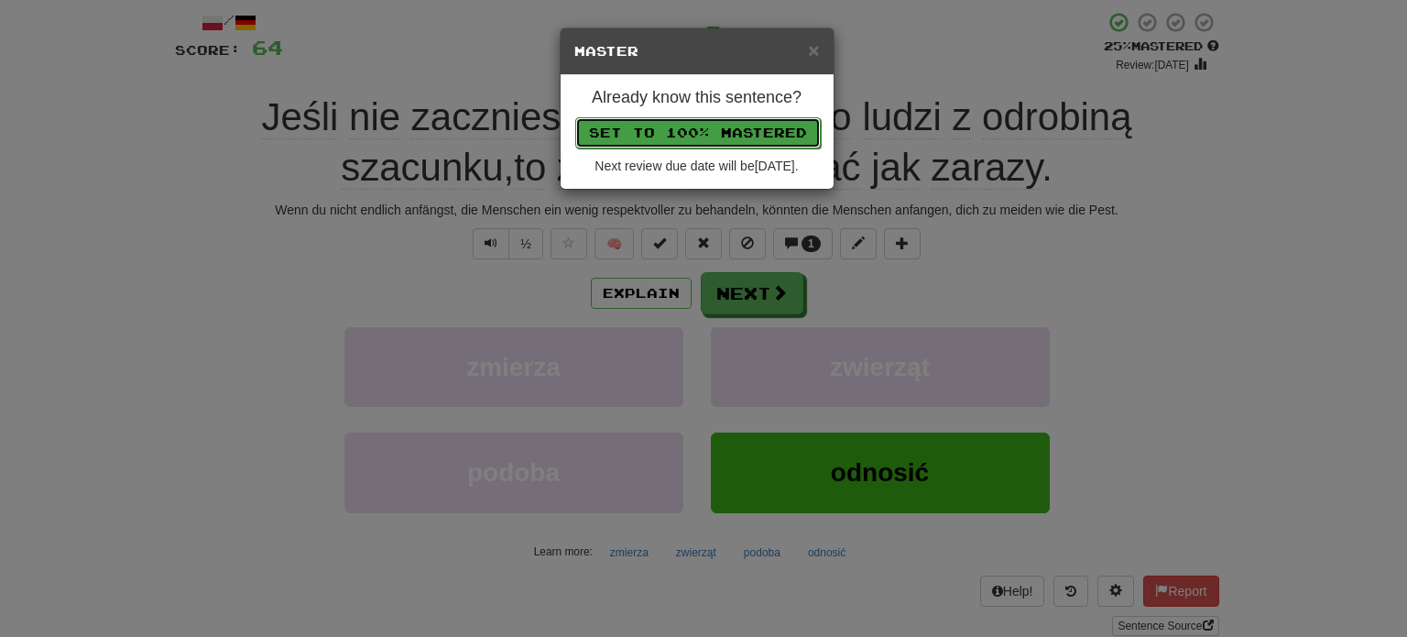
click at [696, 134] on button "Set to 100% Mastered" at bounding box center [697, 132] width 245 height 31
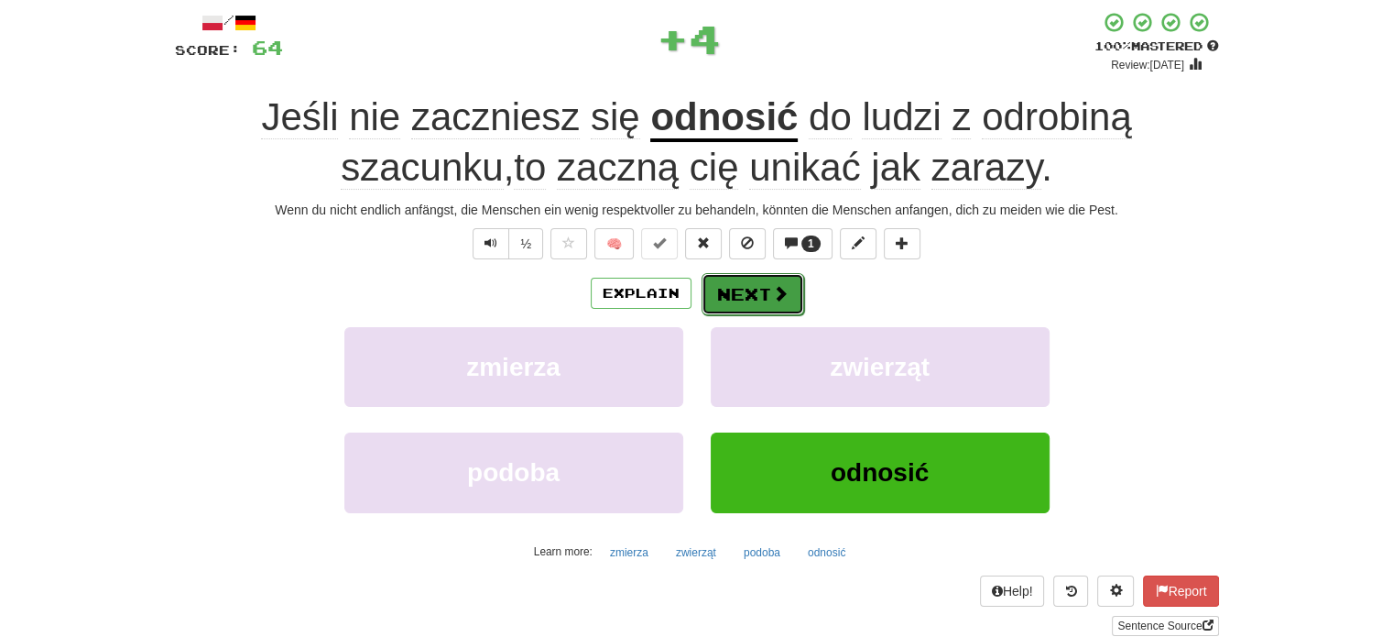
click at [737, 284] on button "Next" at bounding box center [753, 294] width 103 height 42
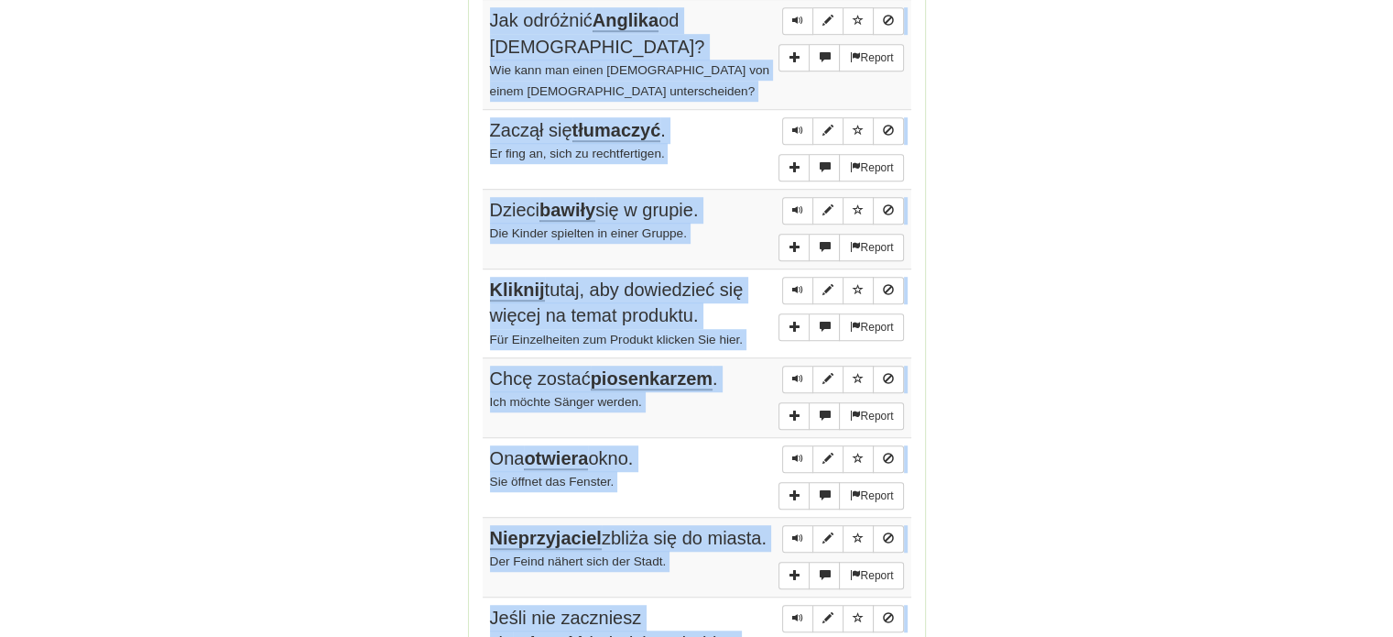
scroll to position [1500, 0]
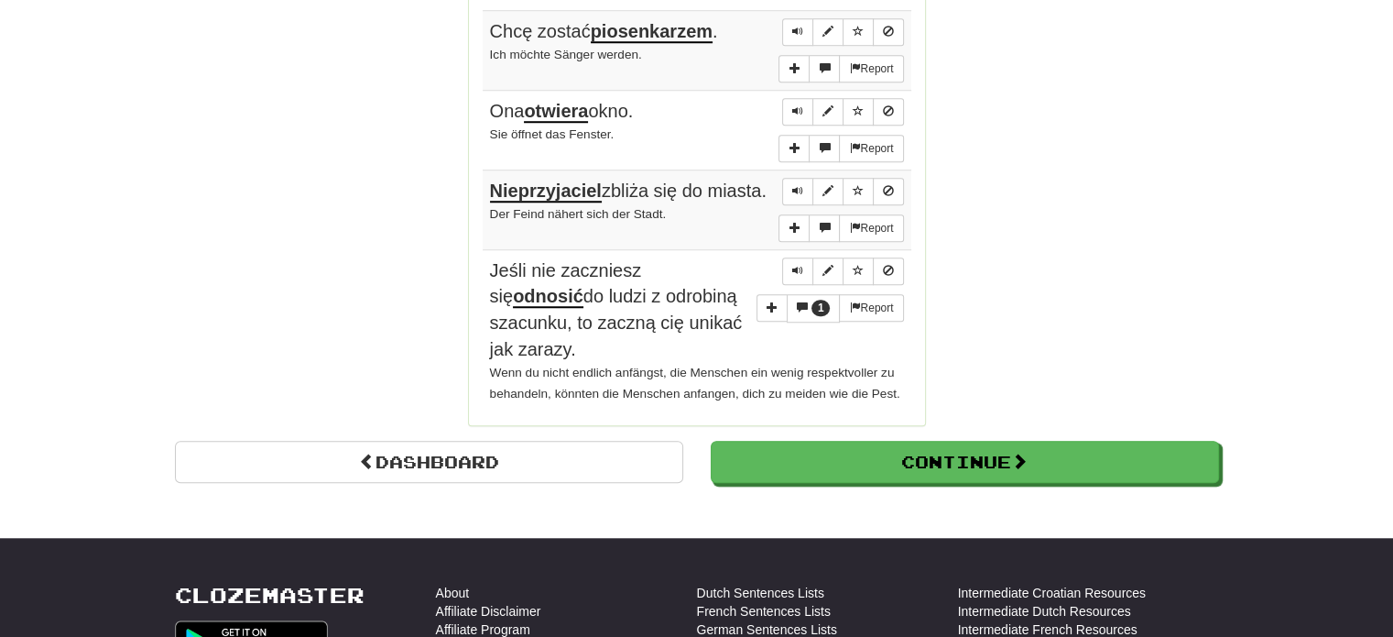
drag, startPoint x: 484, startPoint y: 86, endPoint x: 931, endPoint y: 396, distance: 543.7
copy tbody "Report"
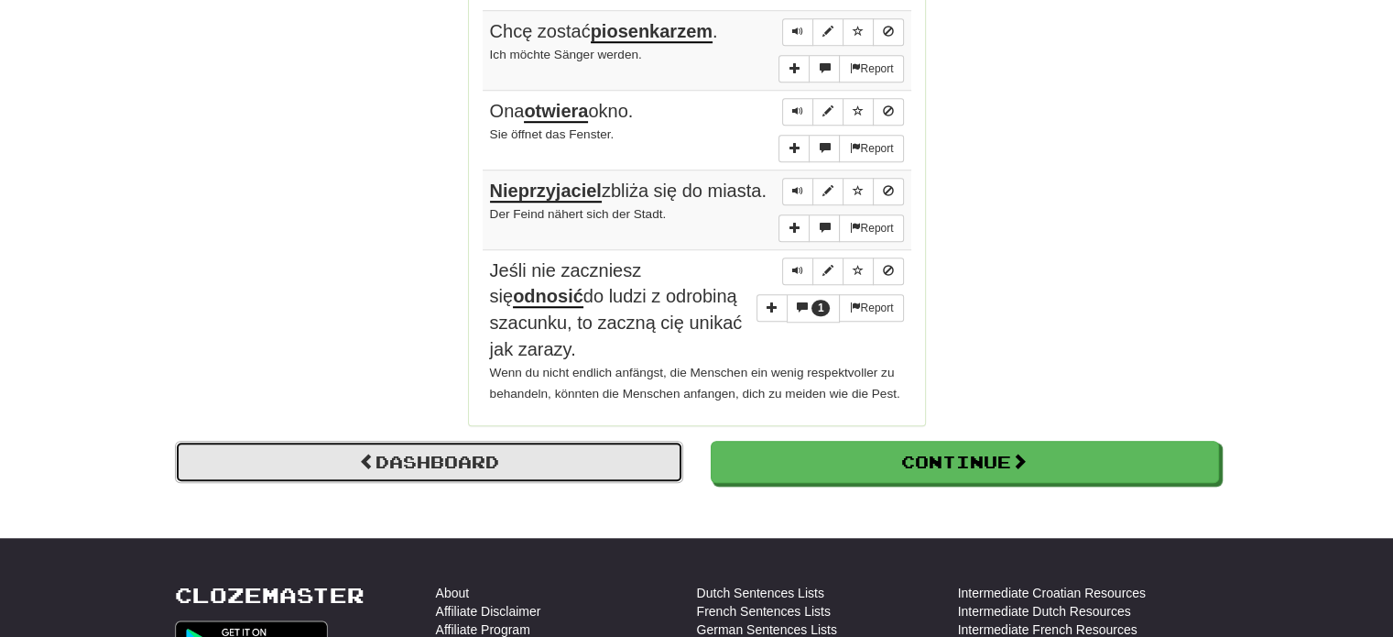
click at [399, 466] on link "Dashboard" at bounding box center [429, 462] width 508 height 42
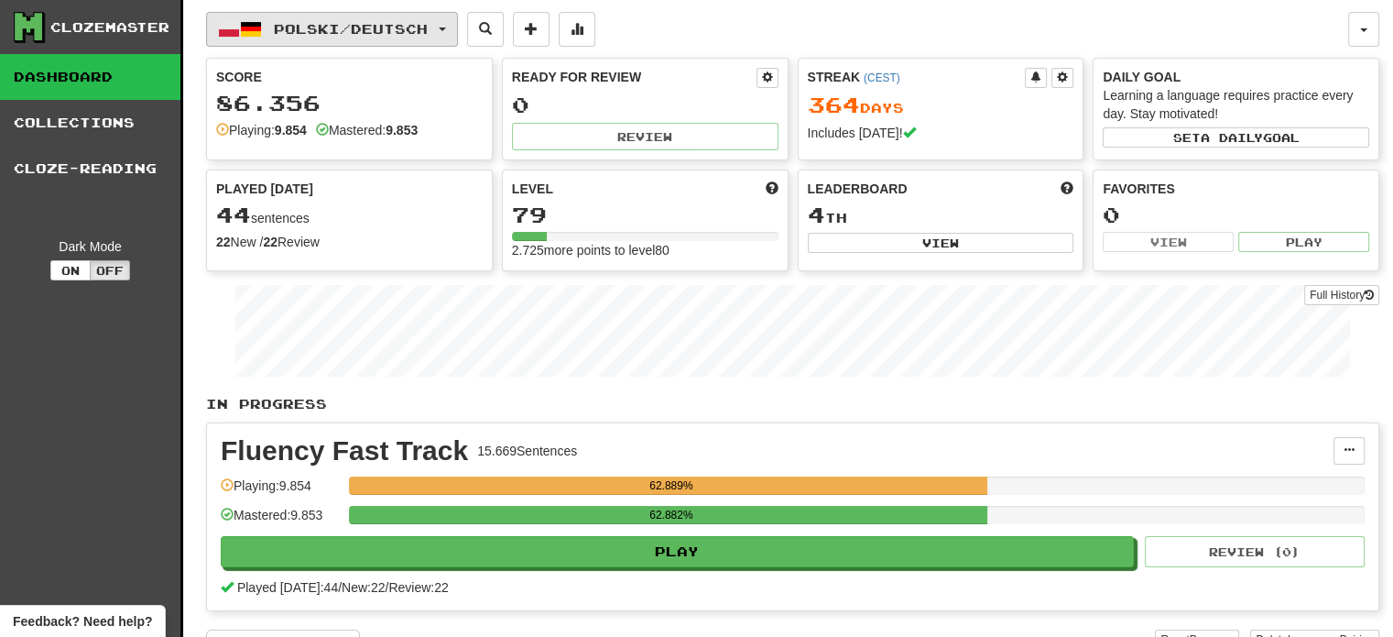
click at [379, 30] on span "Polski / Deutsch" at bounding box center [351, 29] width 154 height 16
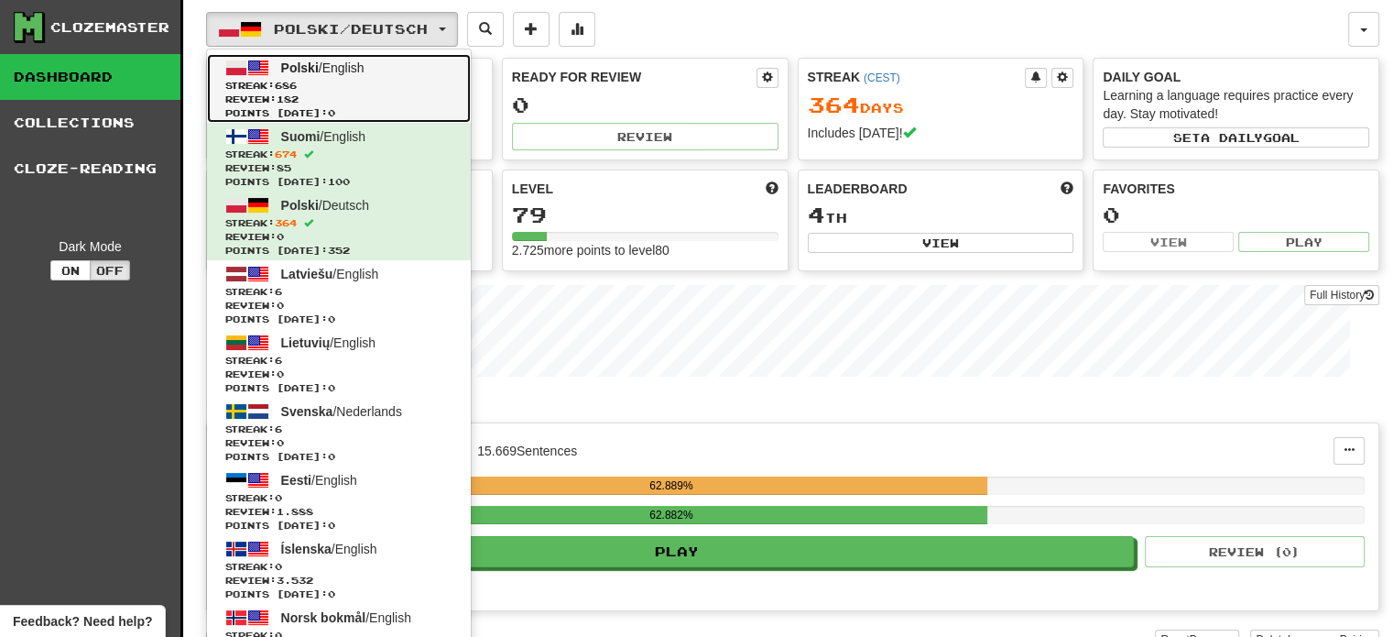
click at [400, 88] on span "Streak: 686" at bounding box center [338, 86] width 227 height 14
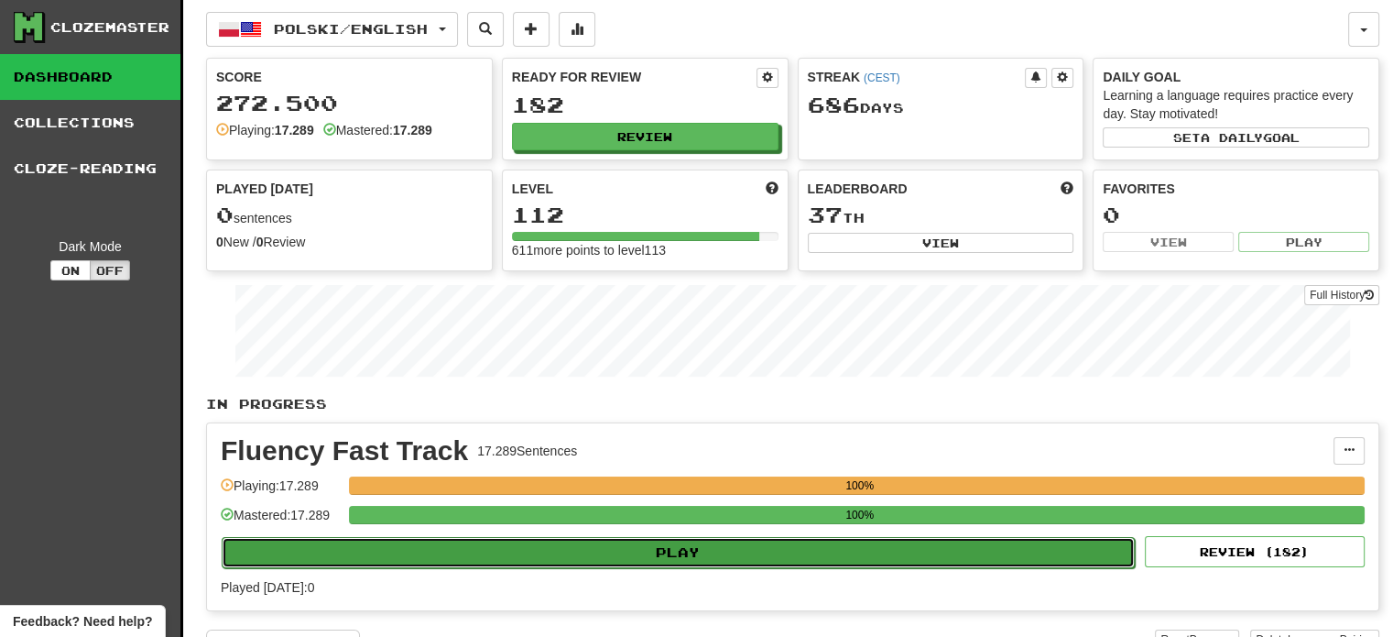
click at [561, 558] on button "Play" at bounding box center [678, 552] width 913 height 31
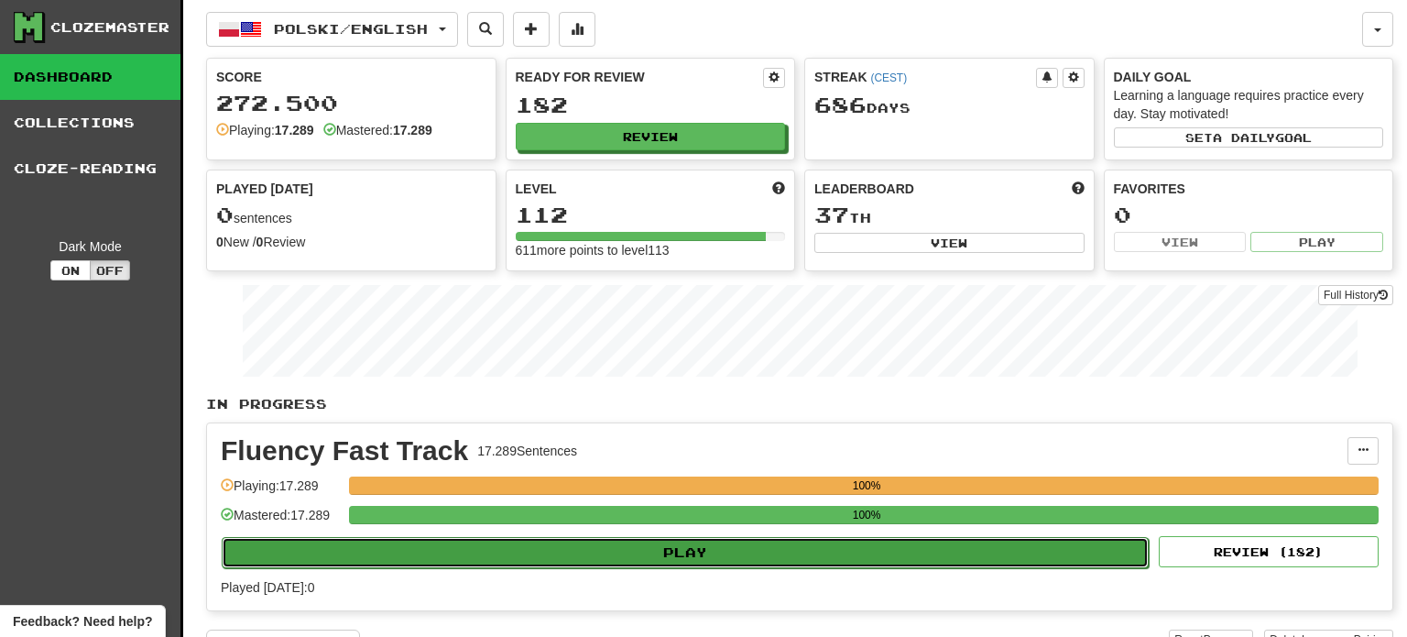
select select "**"
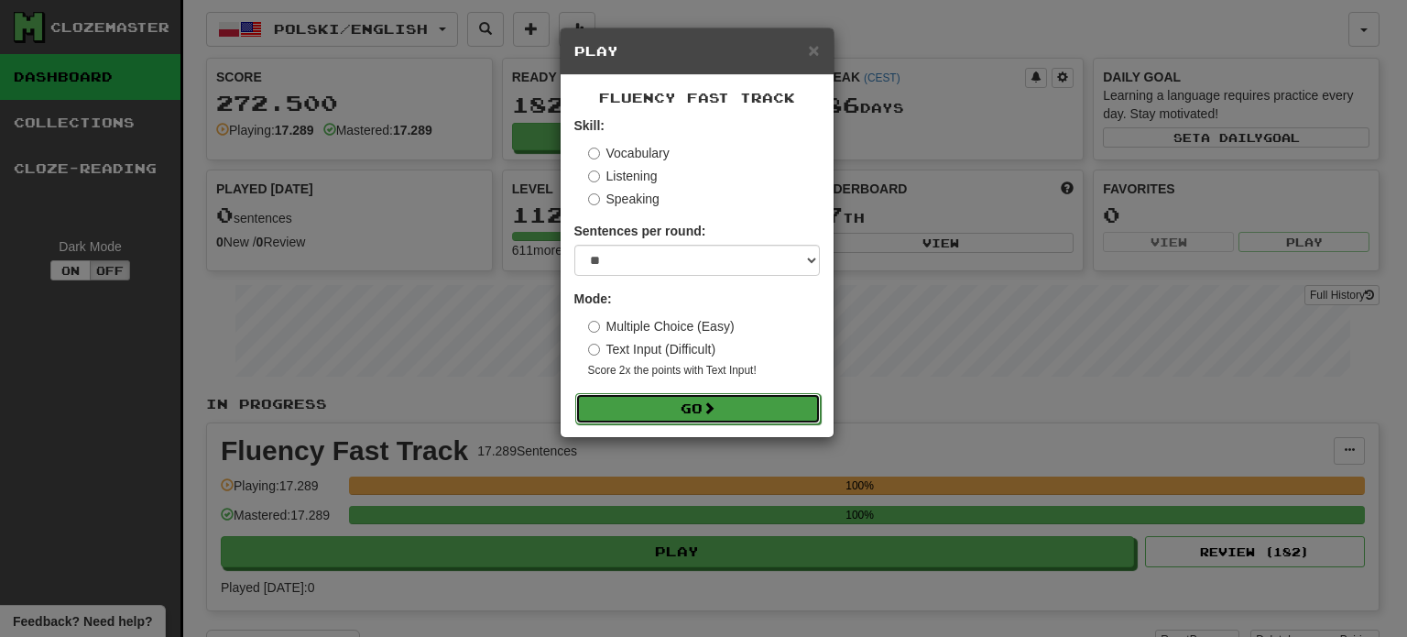
click at [668, 402] on button "Go" at bounding box center [697, 408] width 245 height 31
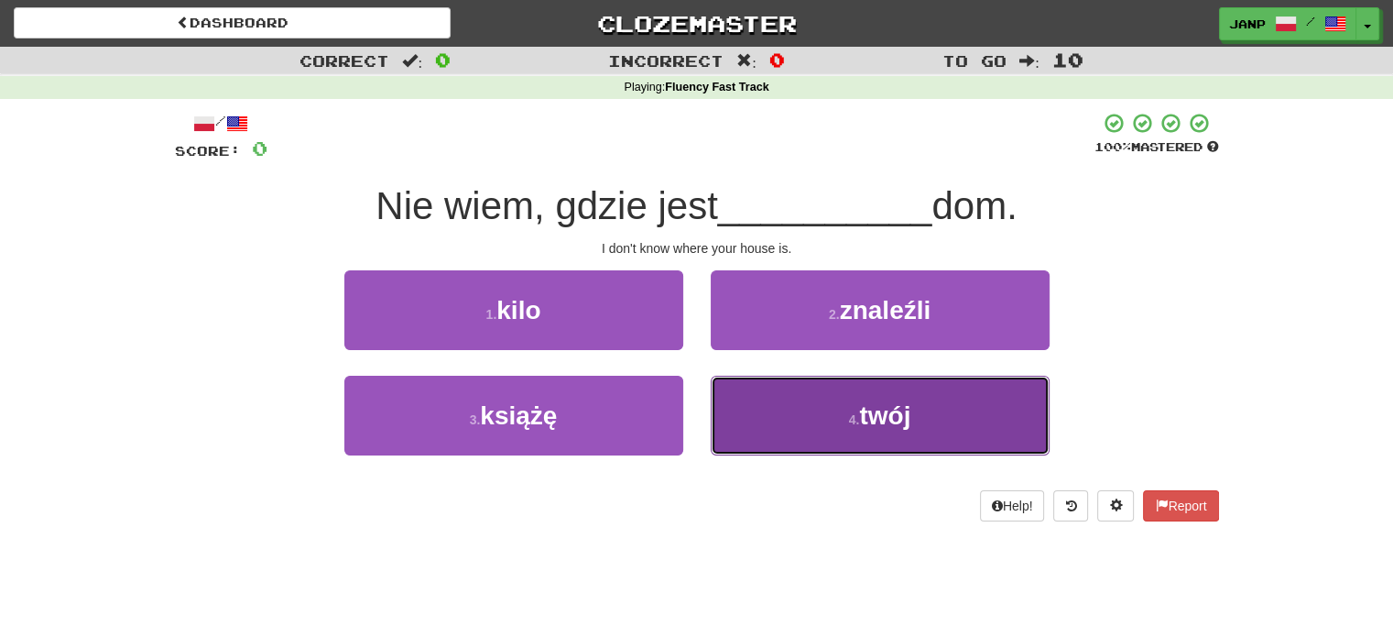
click at [777, 443] on button "4 . twój" at bounding box center [880, 416] width 339 height 80
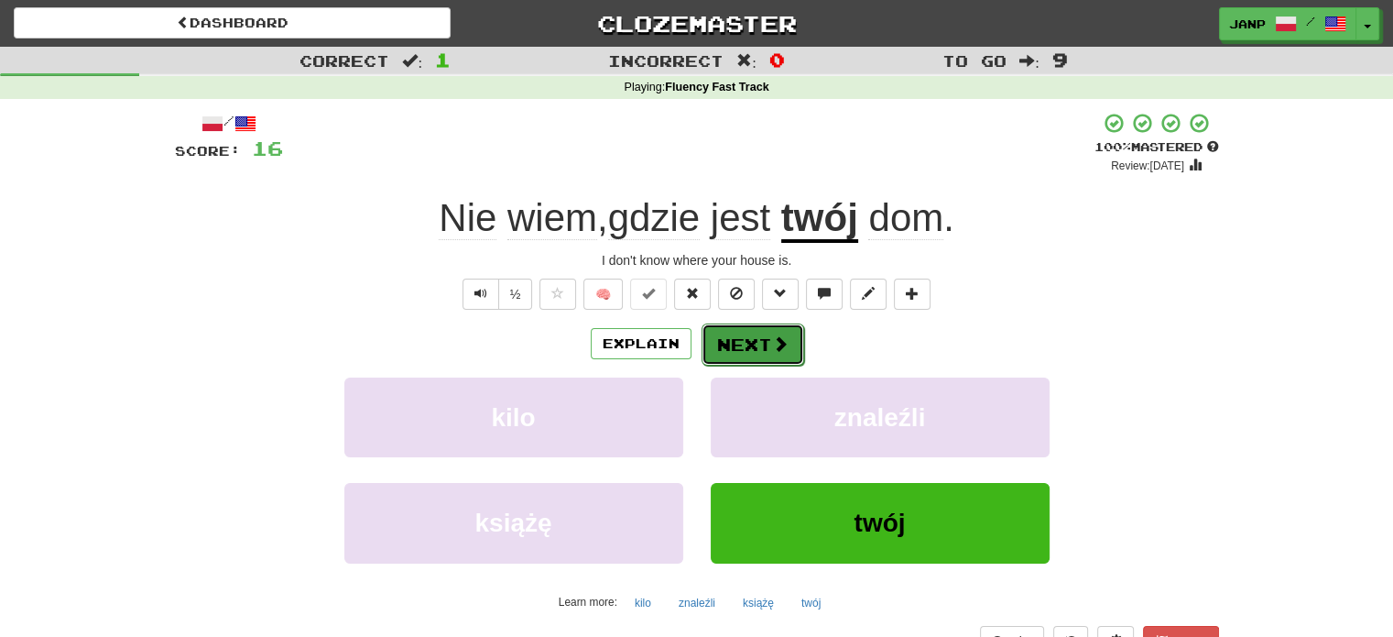
click at [748, 338] on button "Next" at bounding box center [753, 344] width 103 height 42
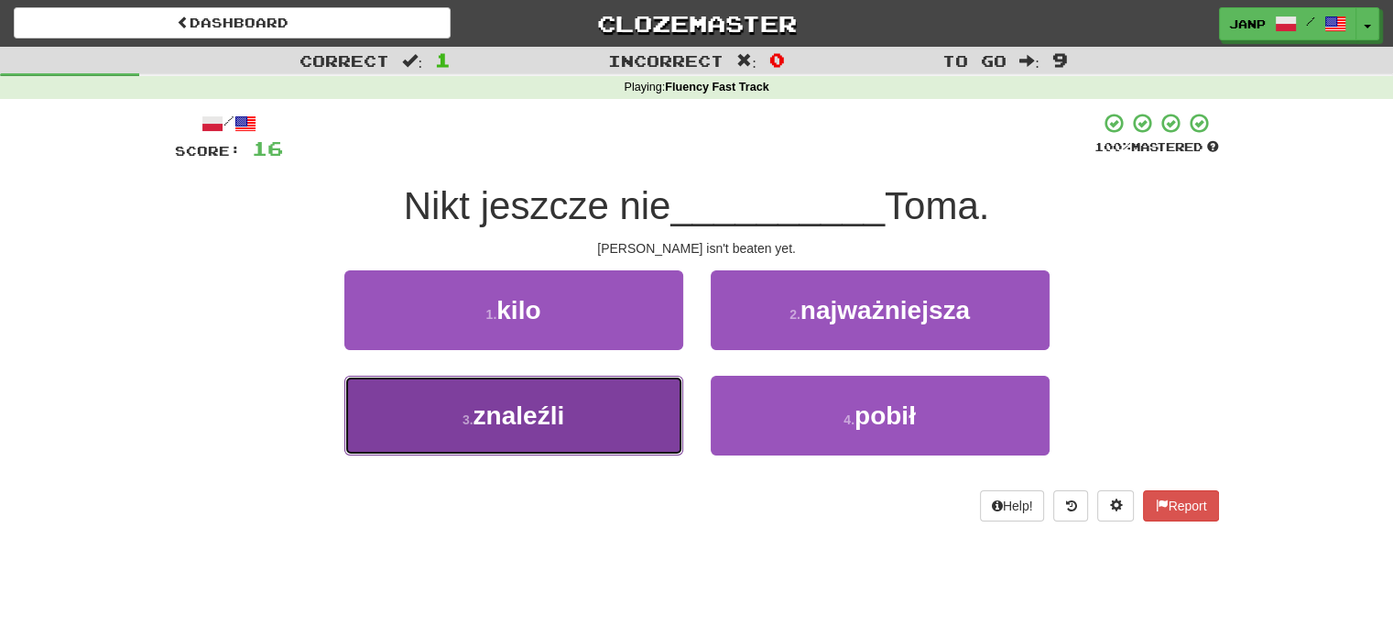
click at [640, 404] on button "3 . znaleźli" at bounding box center [513, 416] width 339 height 80
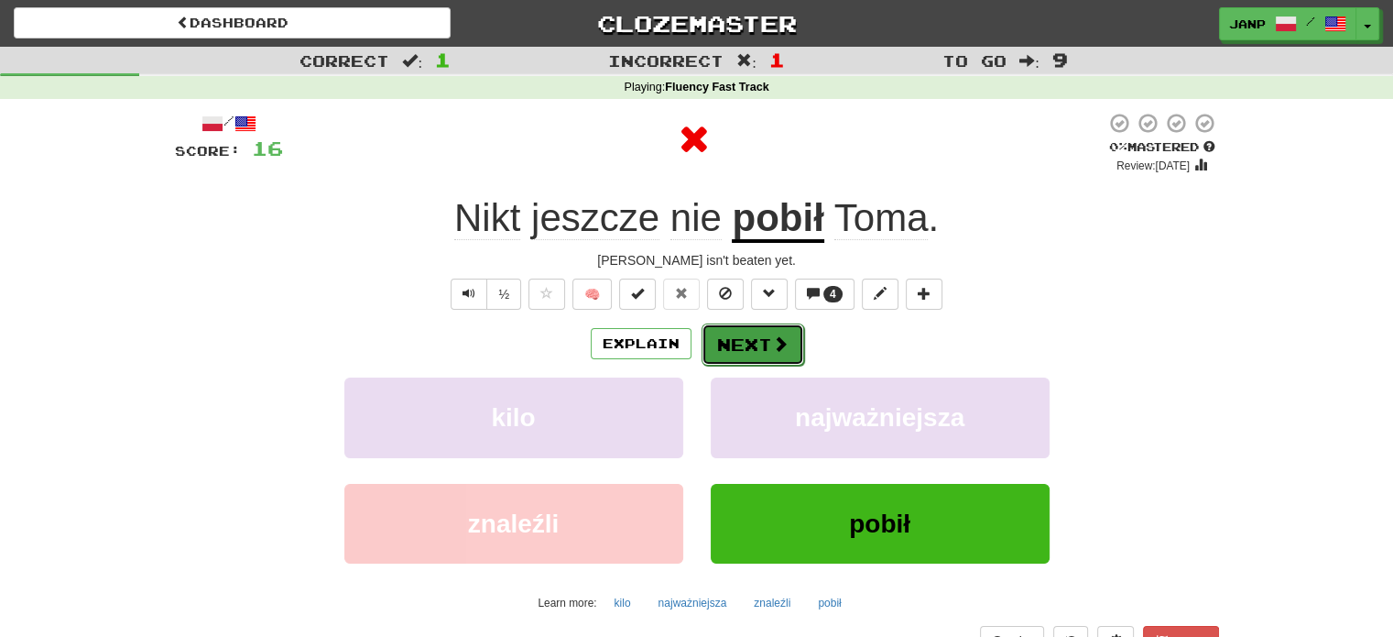
click at [734, 336] on button "Next" at bounding box center [753, 344] width 103 height 42
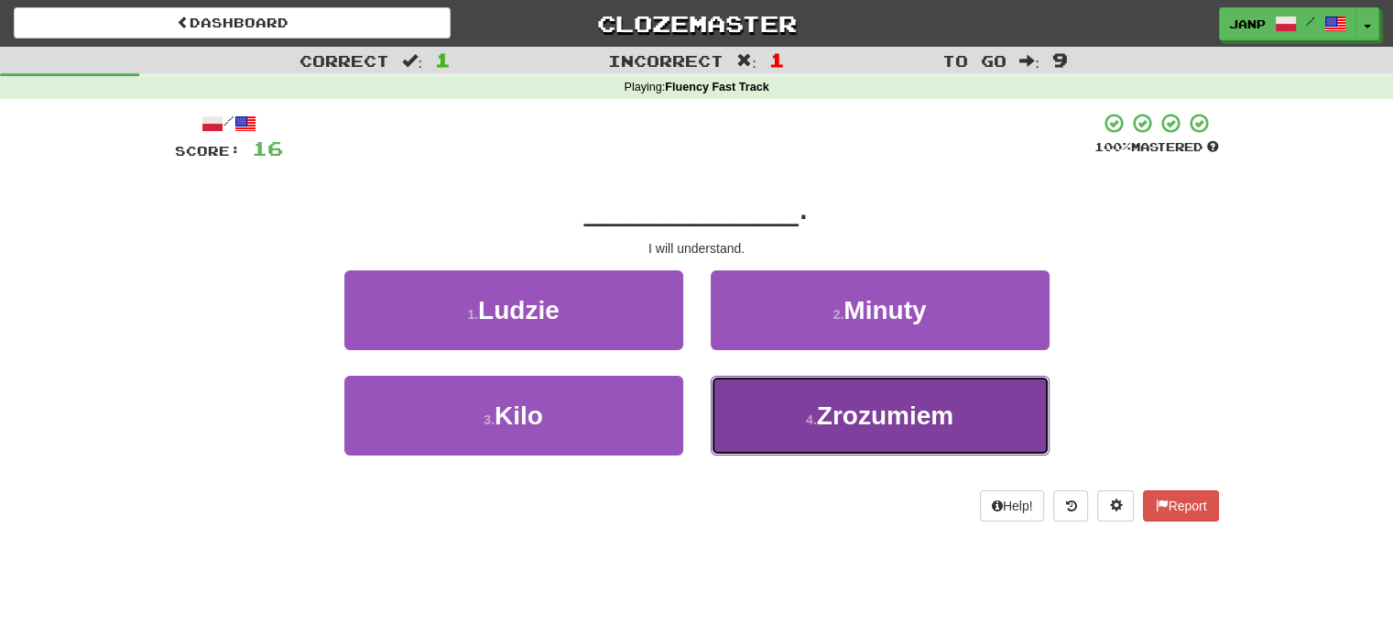
click at [733, 439] on button "4 . Zrozumiem" at bounding box center [880, 416] width 339 height 80
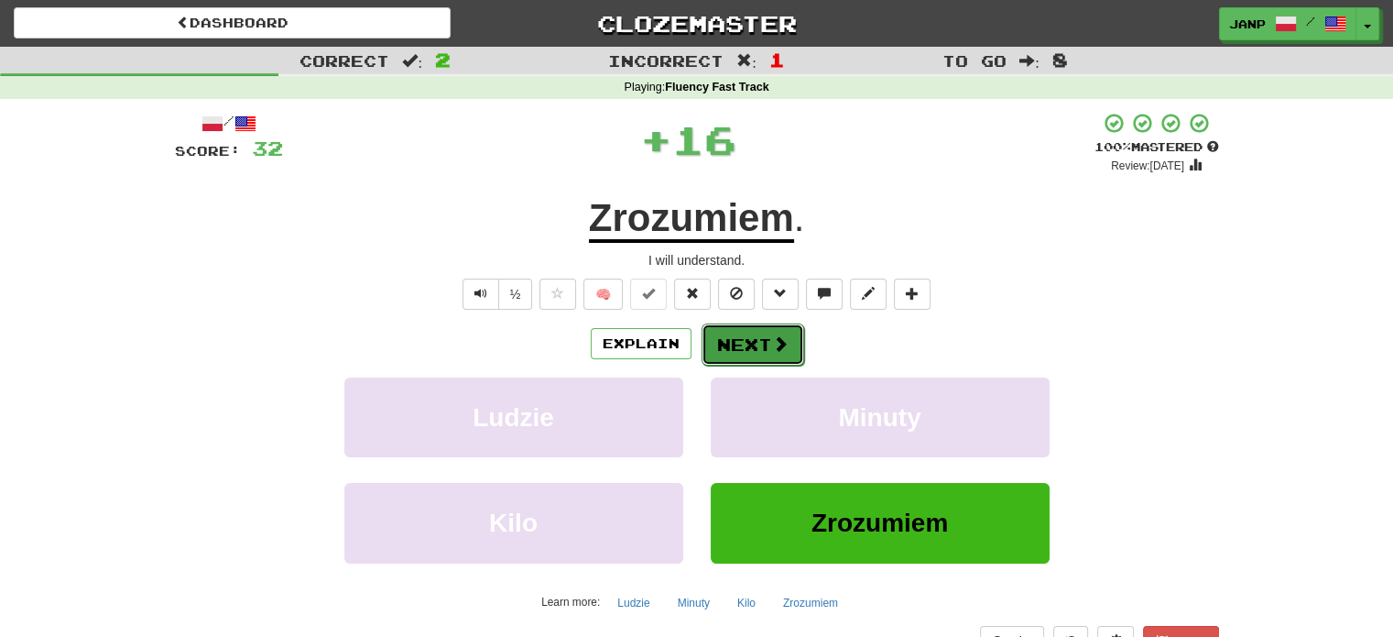
click at [722, 334] on button "Next" at bounding box center [753, 344] width 103 height 42
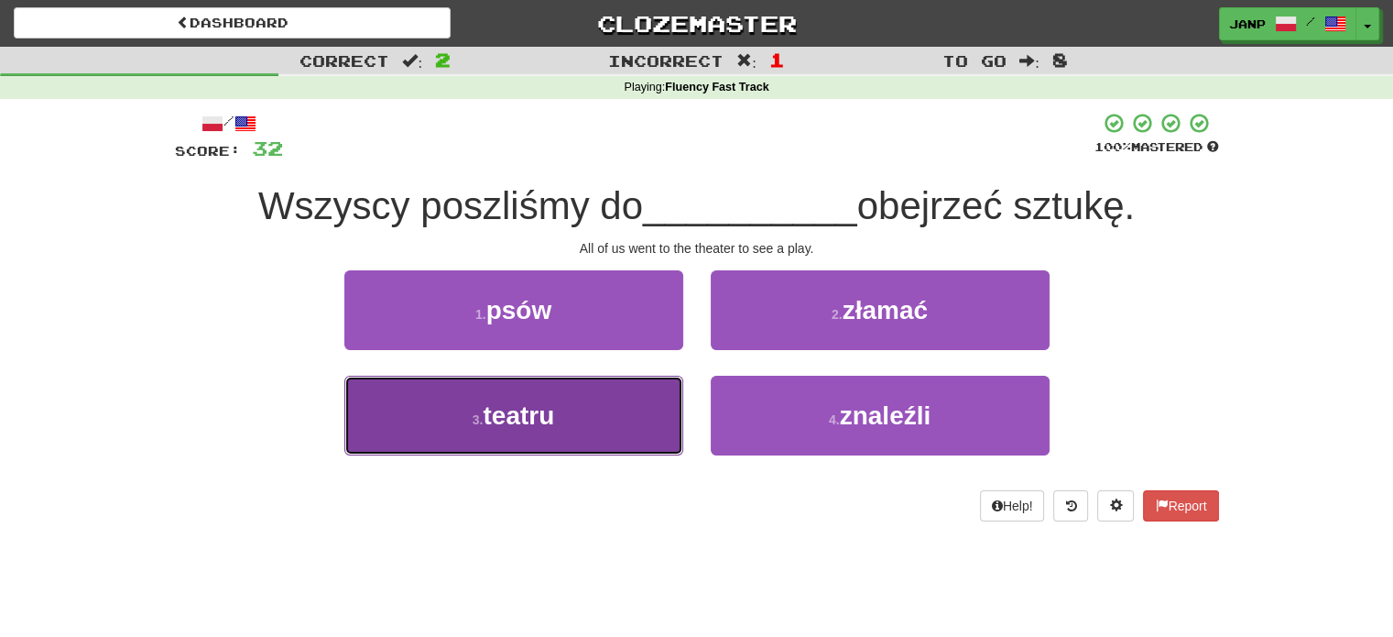
click at [659, 423] on button "3 . teatru" at bounding box center [513, 416] width 339 height 80
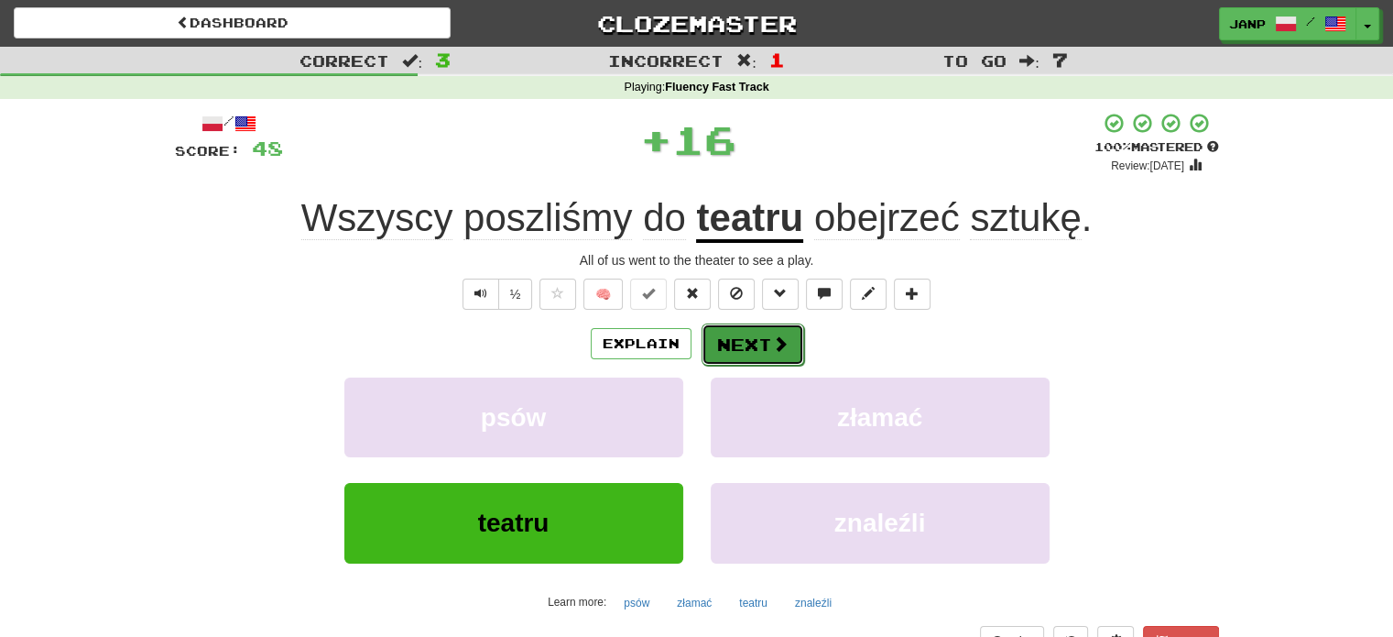
click at [758, 337] on button "Next" at bounding box center [753, 344] width 103 height 42
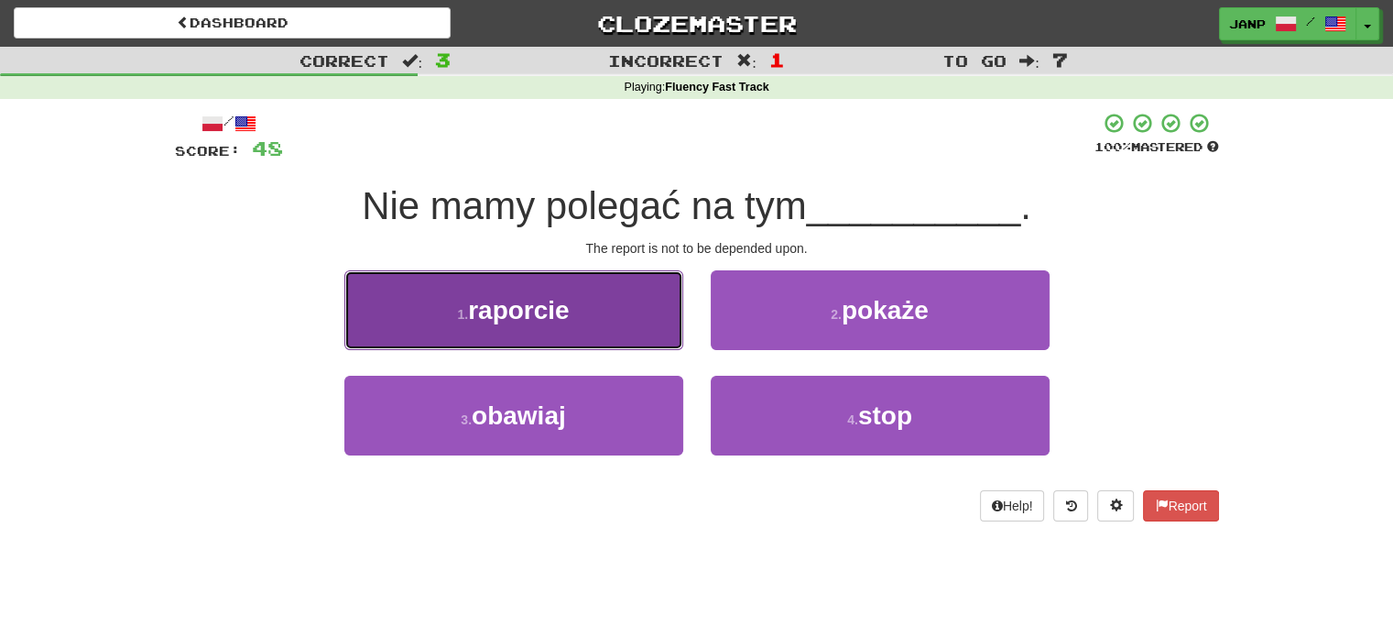
click at [637, 325] on button "1 . raporcie" at bounding box center [513, 310] width 339 height 80
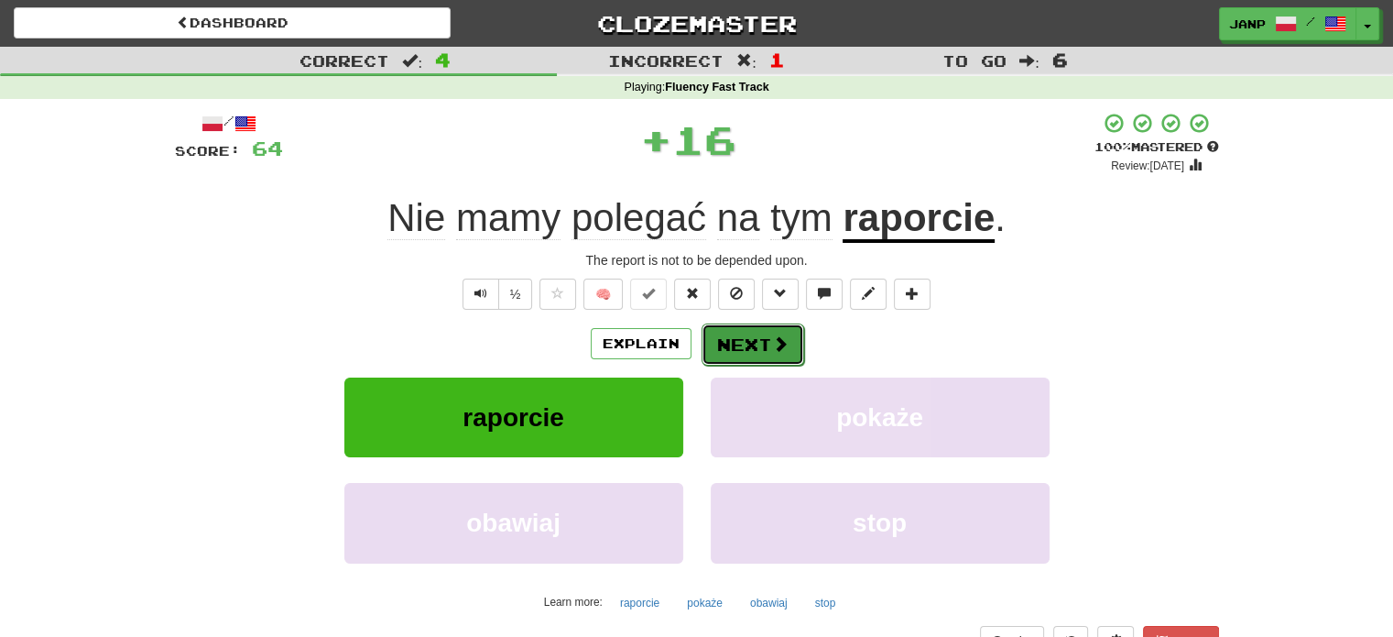
click at [741, 342] on button "Next" at bounding box center [753, 344] width 103 height 42
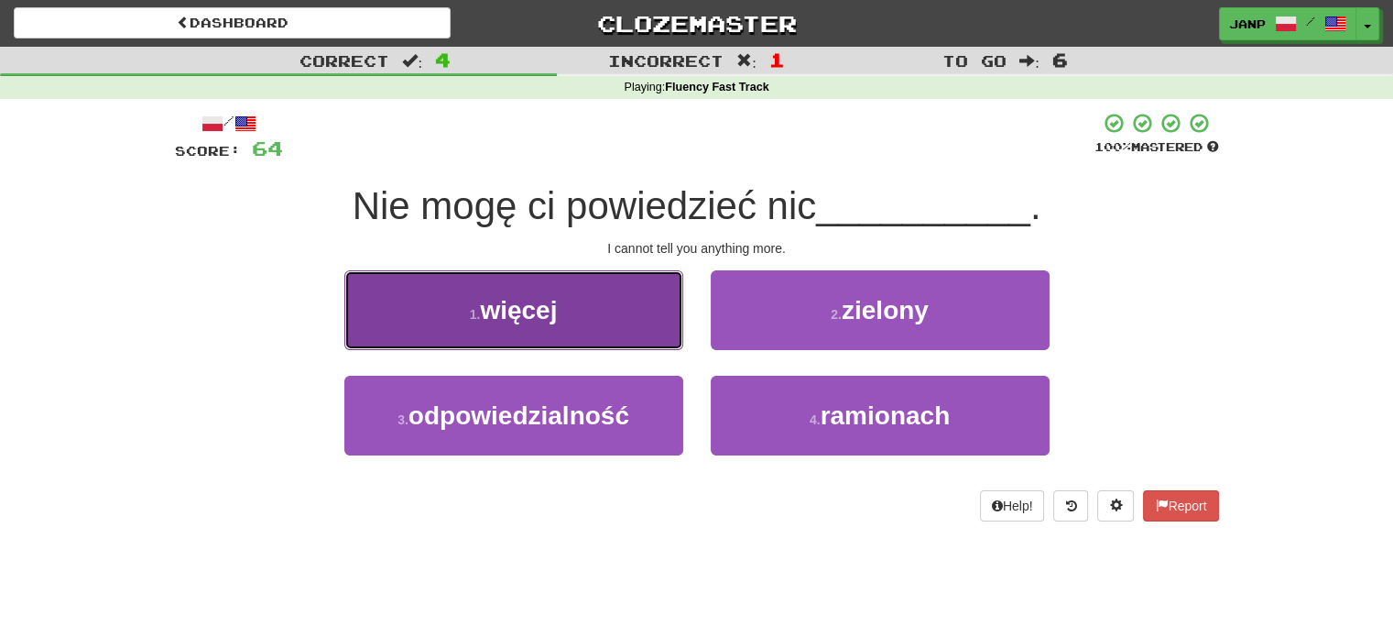
click at [624, 322] on button "1 . więcej" at bounding box center [513, 310] width 339 height 80
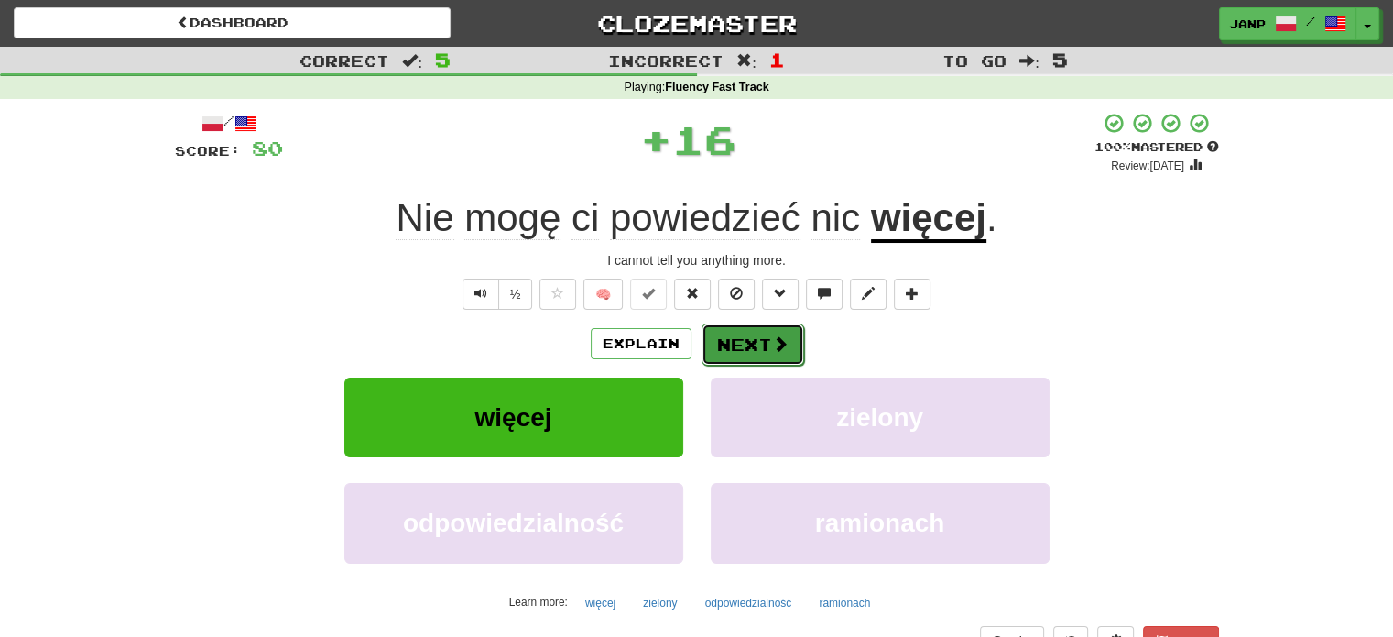
click at [744, 341] on button "Next" at bounding box center [753, 344] width 103 height 42
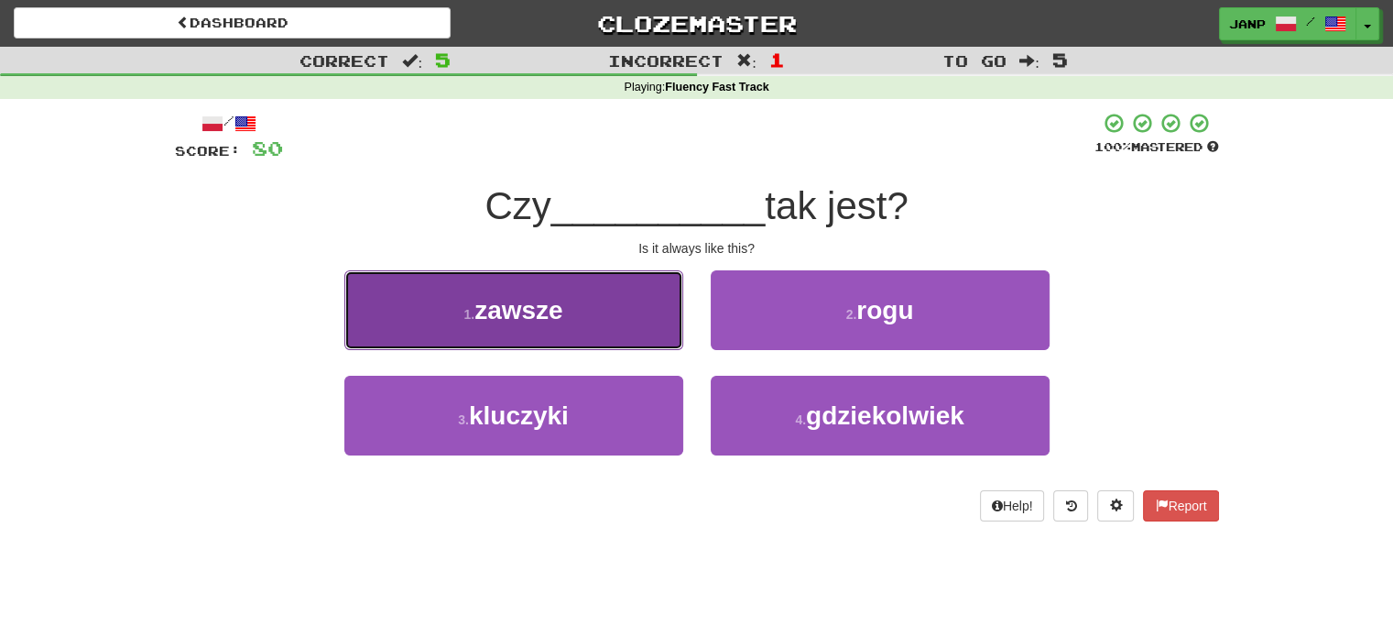
click at [630, 311] on button "1 . zawsze" at bounding box center [513, 310] width 339 height 80
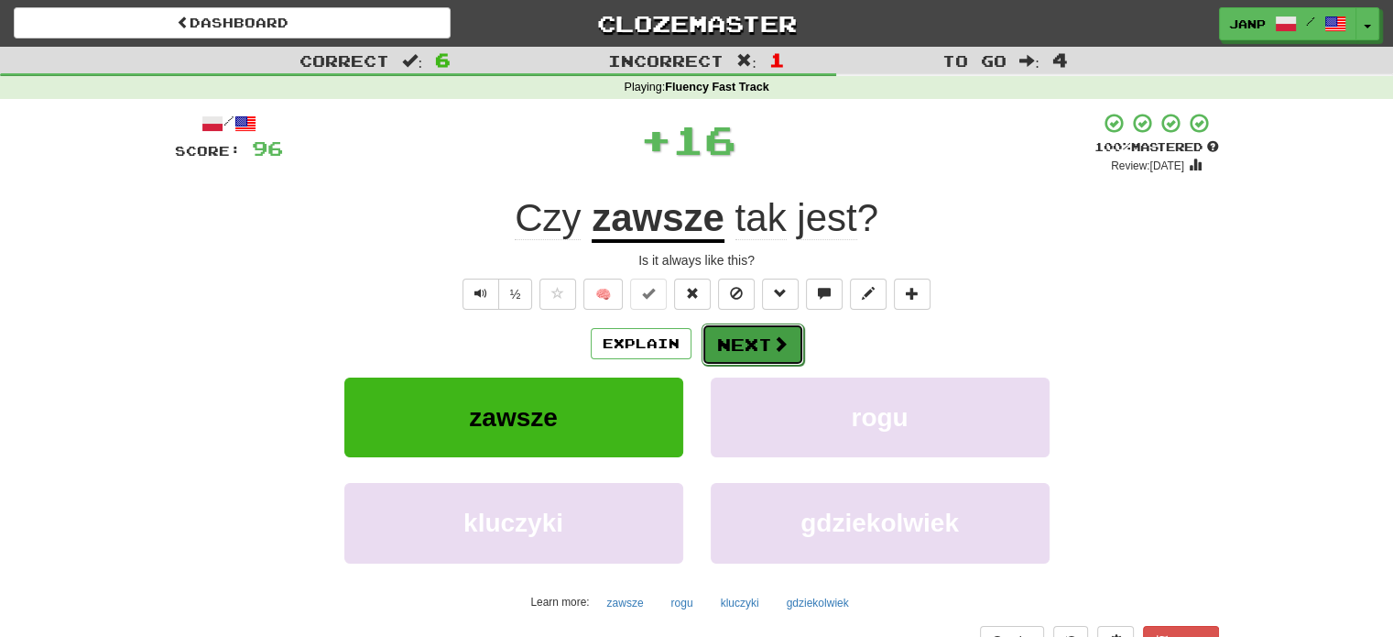
click at [742, 351] on button "Next" at bounding box center [753, 344] width 103 height 42
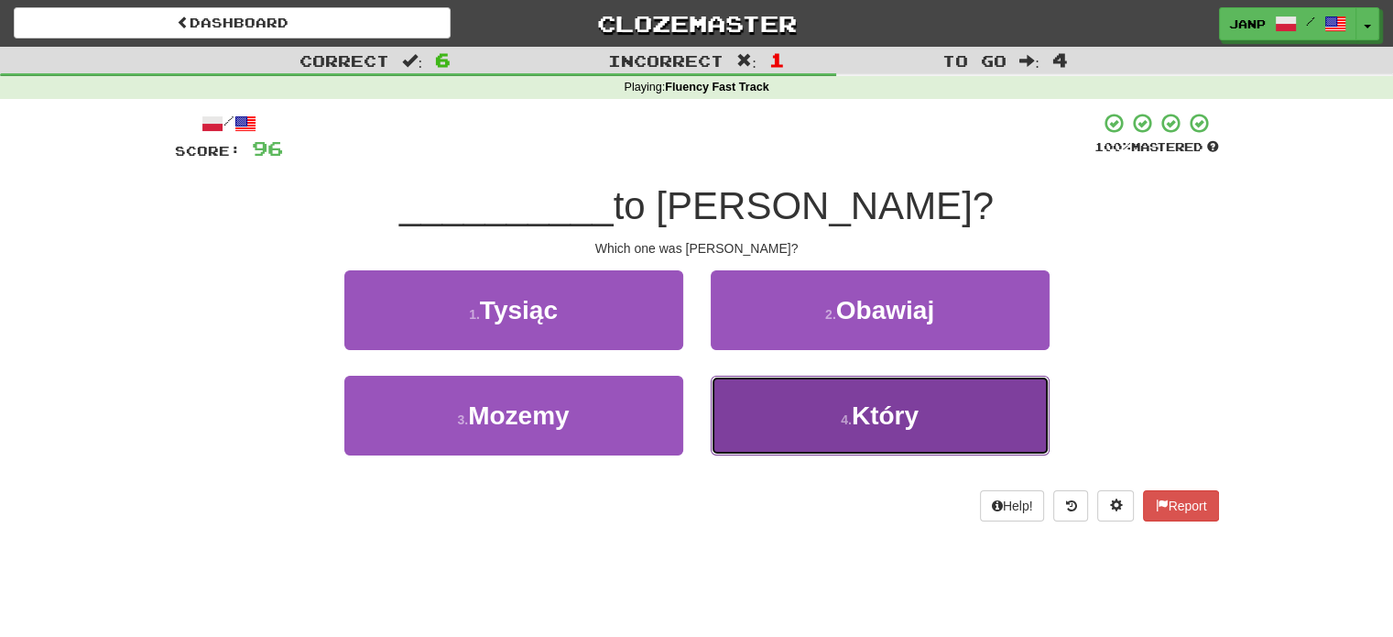
click at [780, 431] on button "4 . Który" at bounding box center [880, 416] width 339 height 80
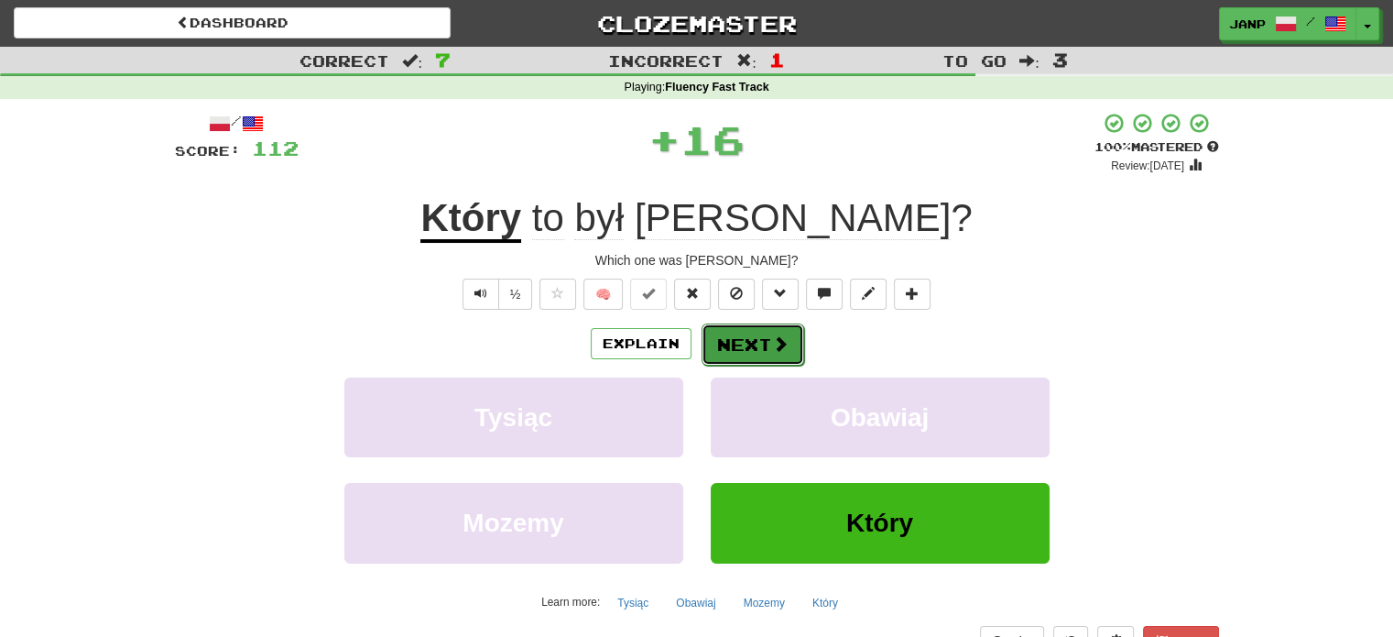
click at [758, 348] on button "Next" at bounding box center [753, 344] width 103 height 42
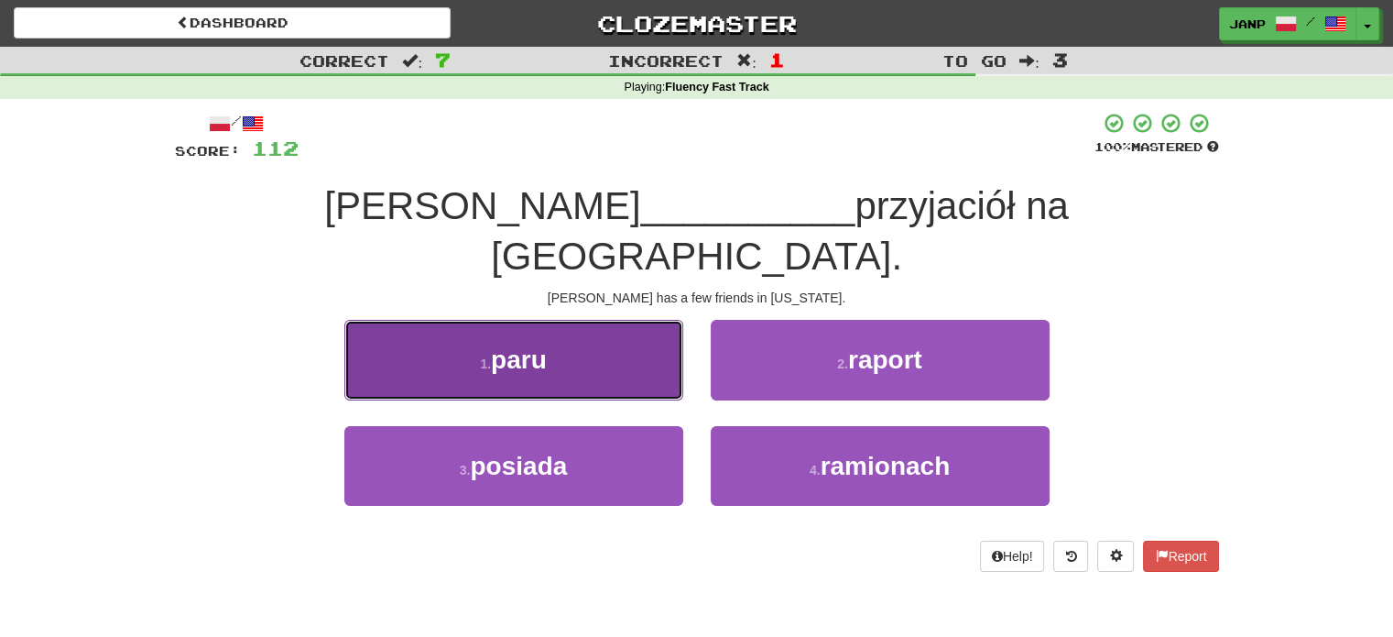
click at [639, 320] on button "1 . paru" at bounding box center [513, 360] width 339 height 80
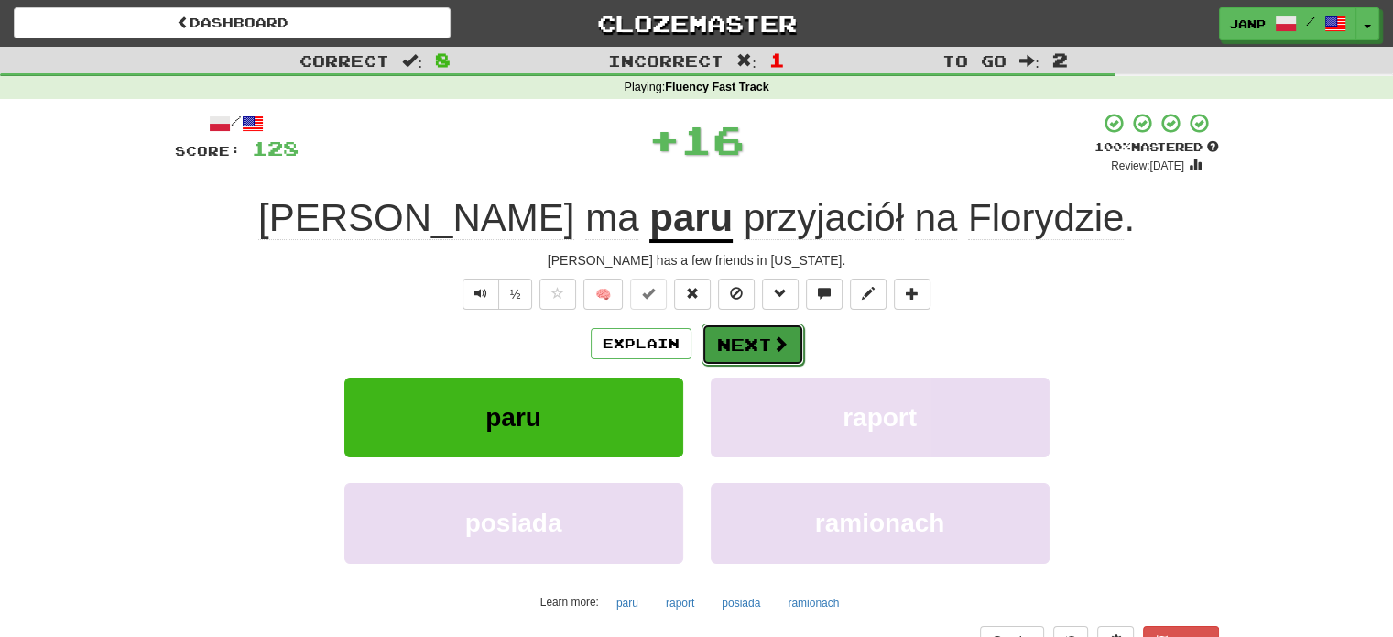
click at [741, 344] on button "Next" at bounding box center [753, 344] width 103 height 42
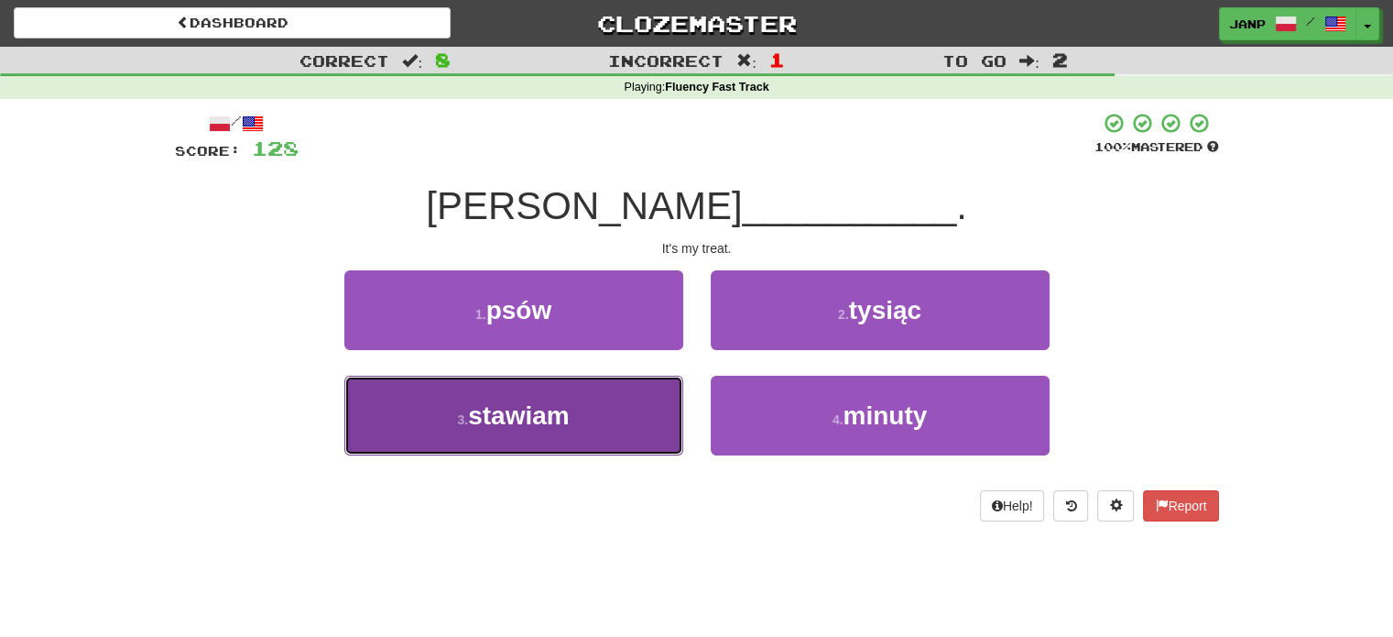
click at [656, 402] on button "3 . stawiam" at bounding box center [513, 416] width 339 height 80
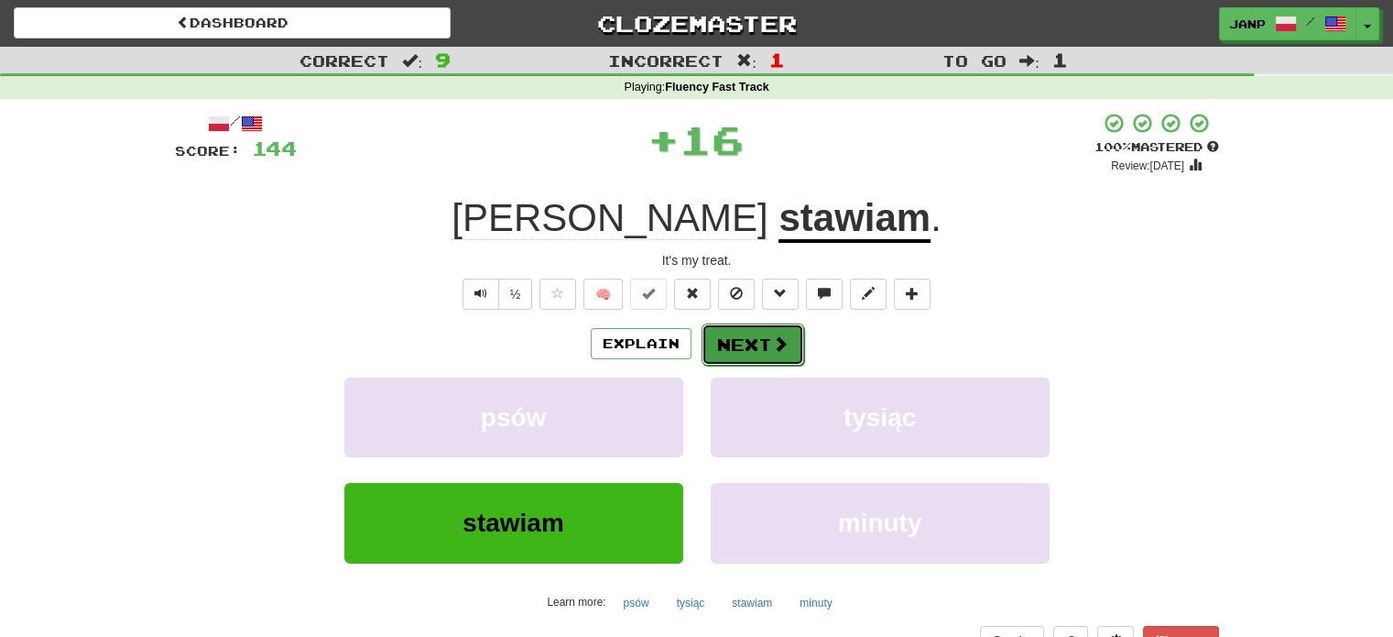
click at [729, 352] on button "Next" at bounding box center [753, 344] width 103 height 42
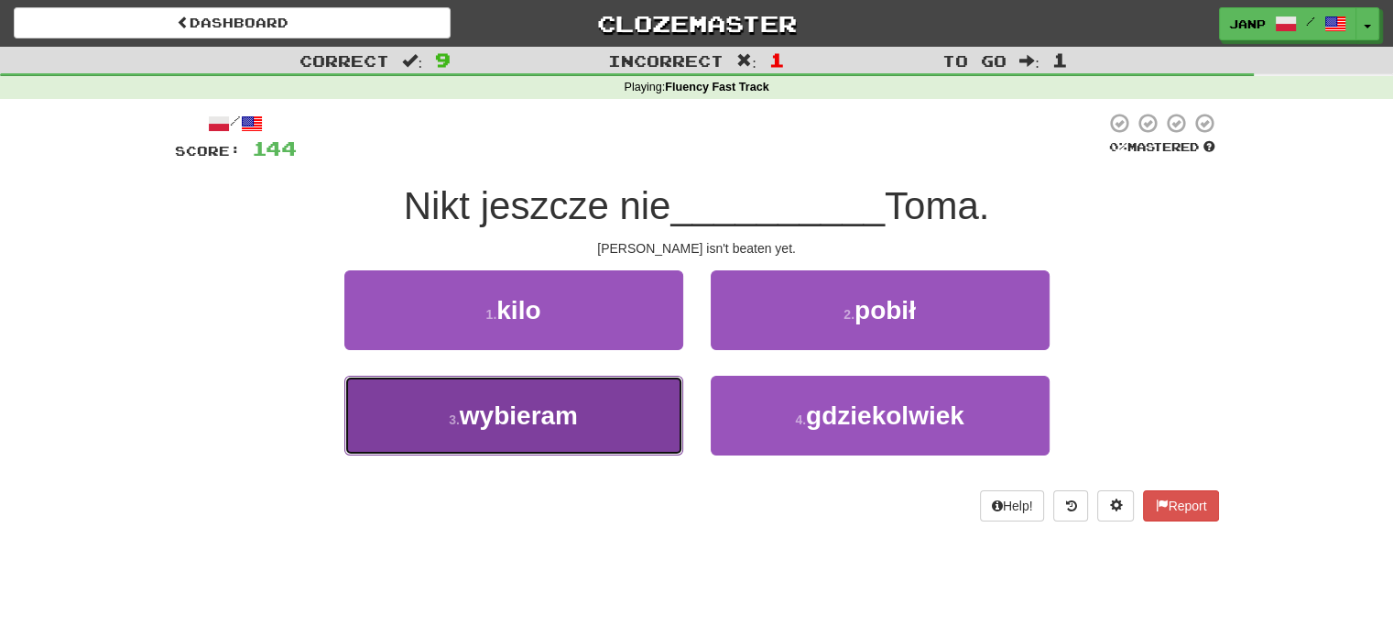
click at [640, 407] on button "3 . wybieram" at bounding box center [513, 416] width 339 height 80
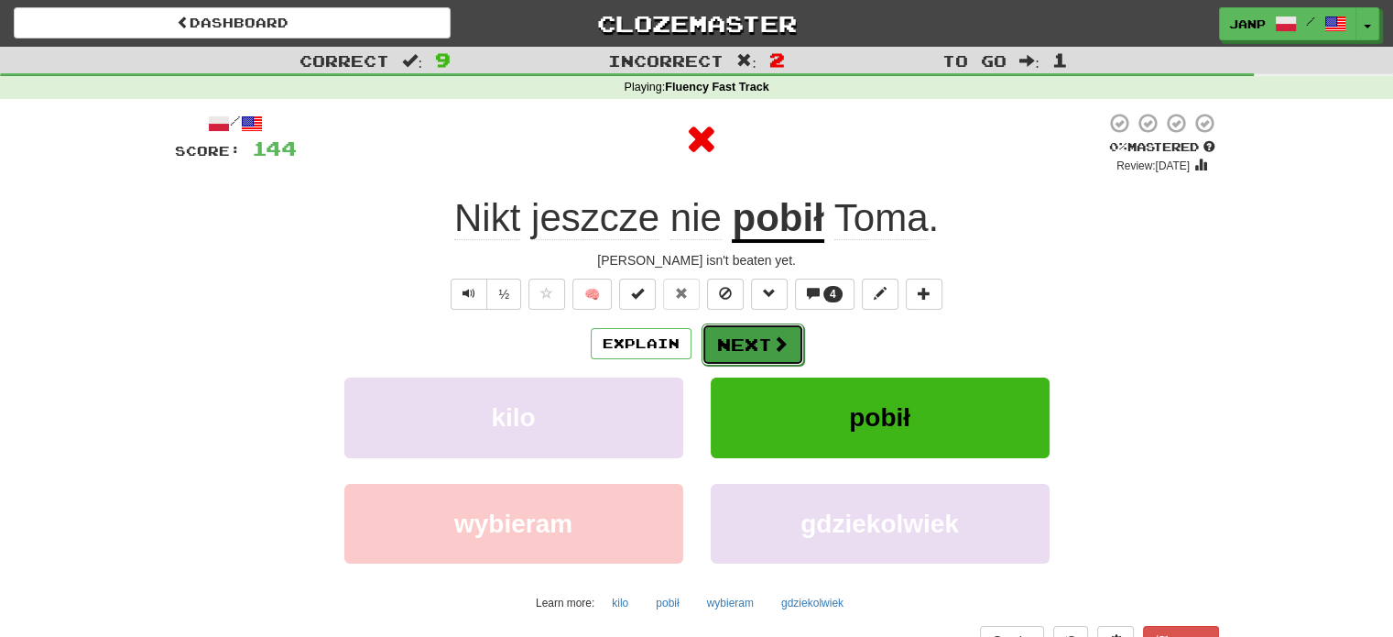
click at [729, 347] on button "Next" at bounding box center [753, 344] width 103 height 42
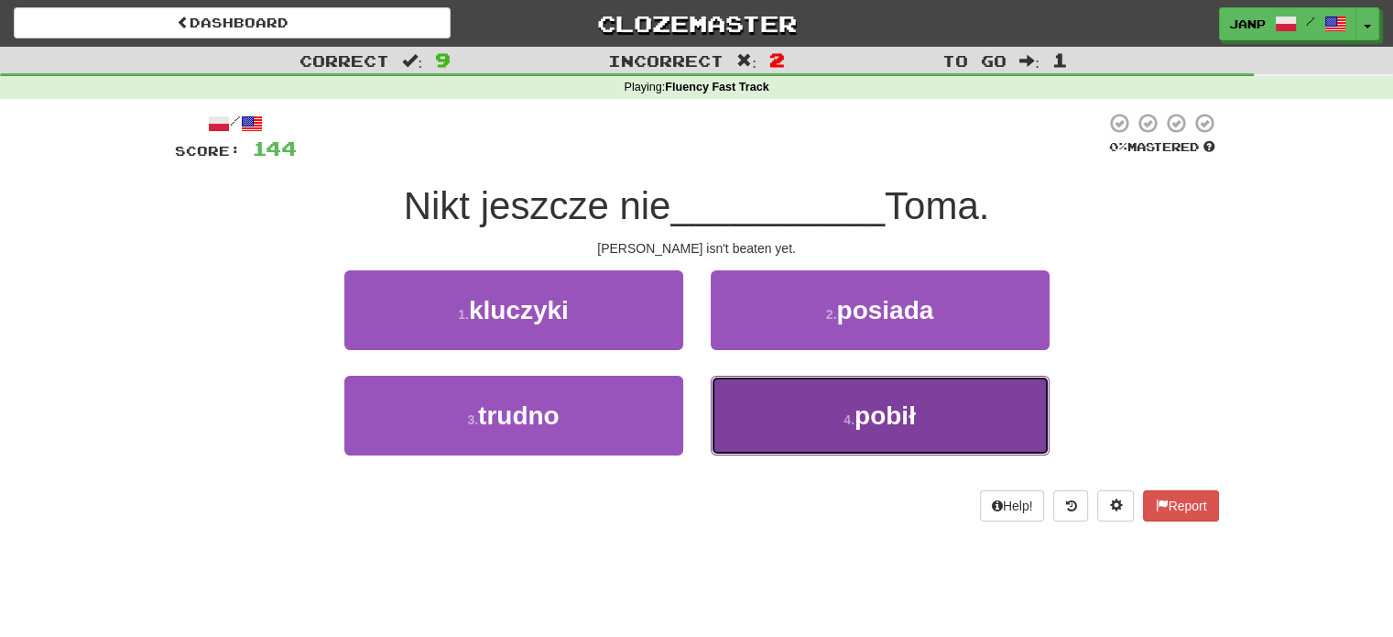
click at [761, 411] on button "4 . pobił" at bounding box center [880, 416] width 339 height 80
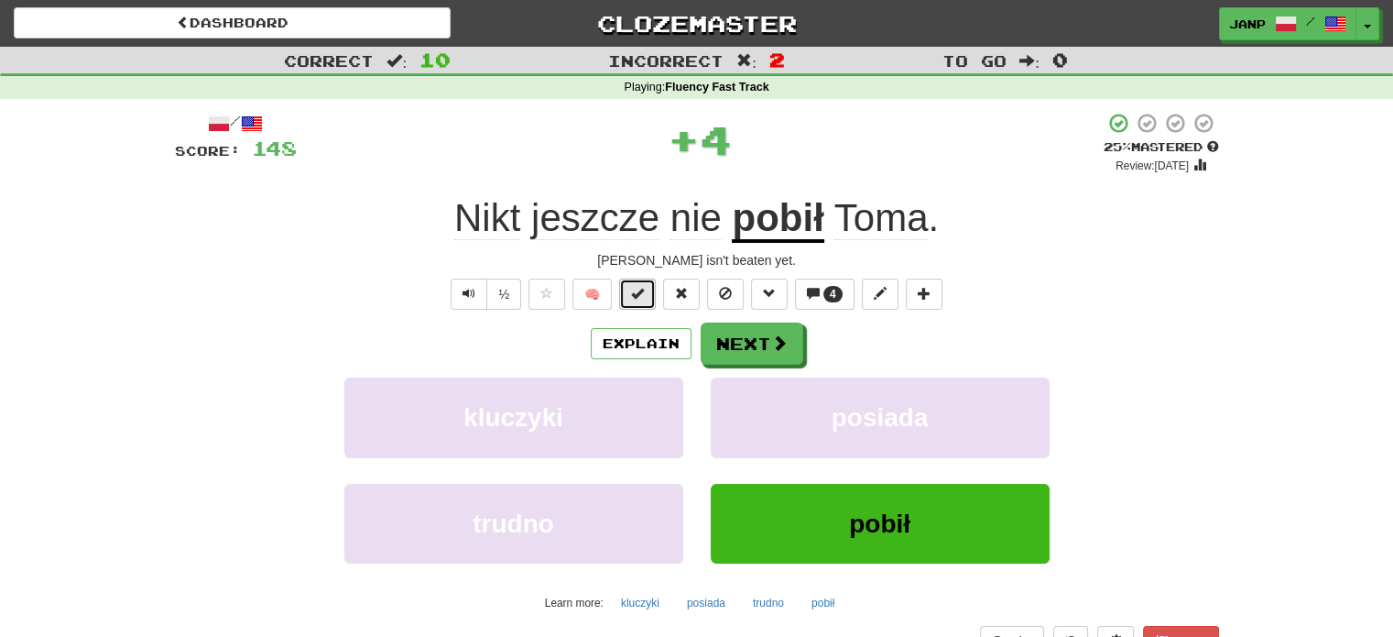
click at [654, 300] on button at bounding box center [637, 293] width 37 height 31
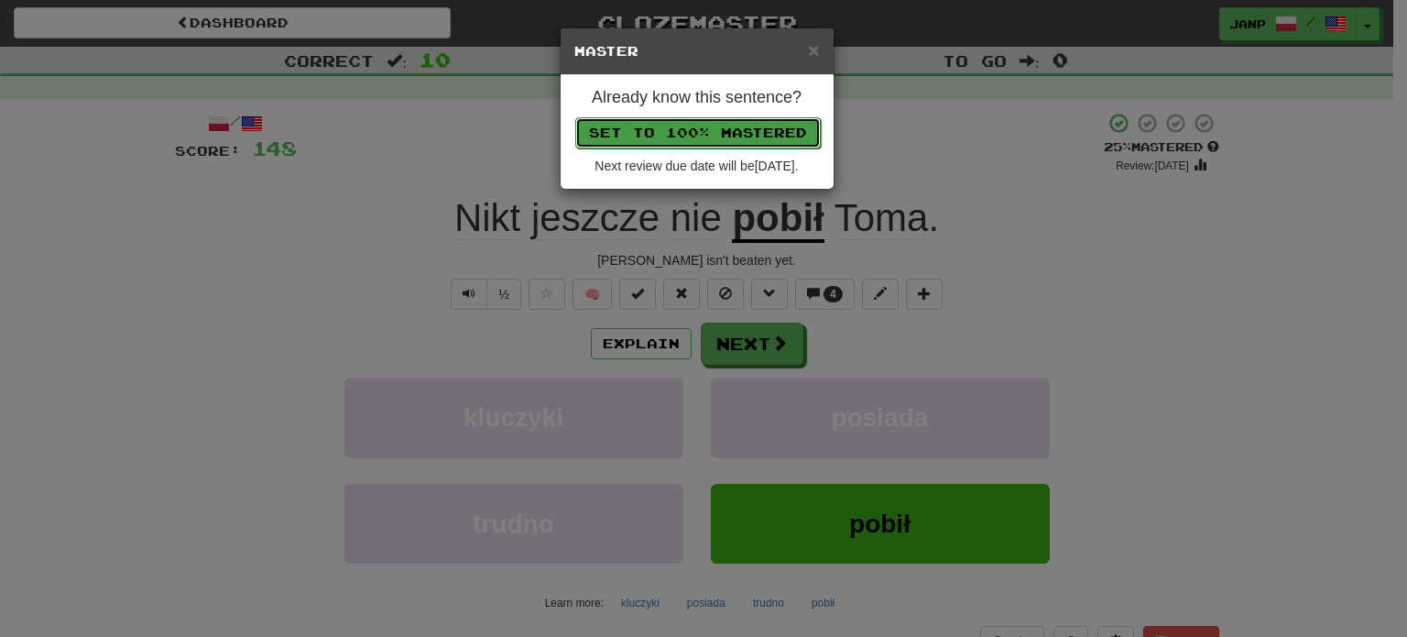
click at [714, 117] on button "Set to 100% Mastered" at bounding box center [697, 132] width 245 height 31
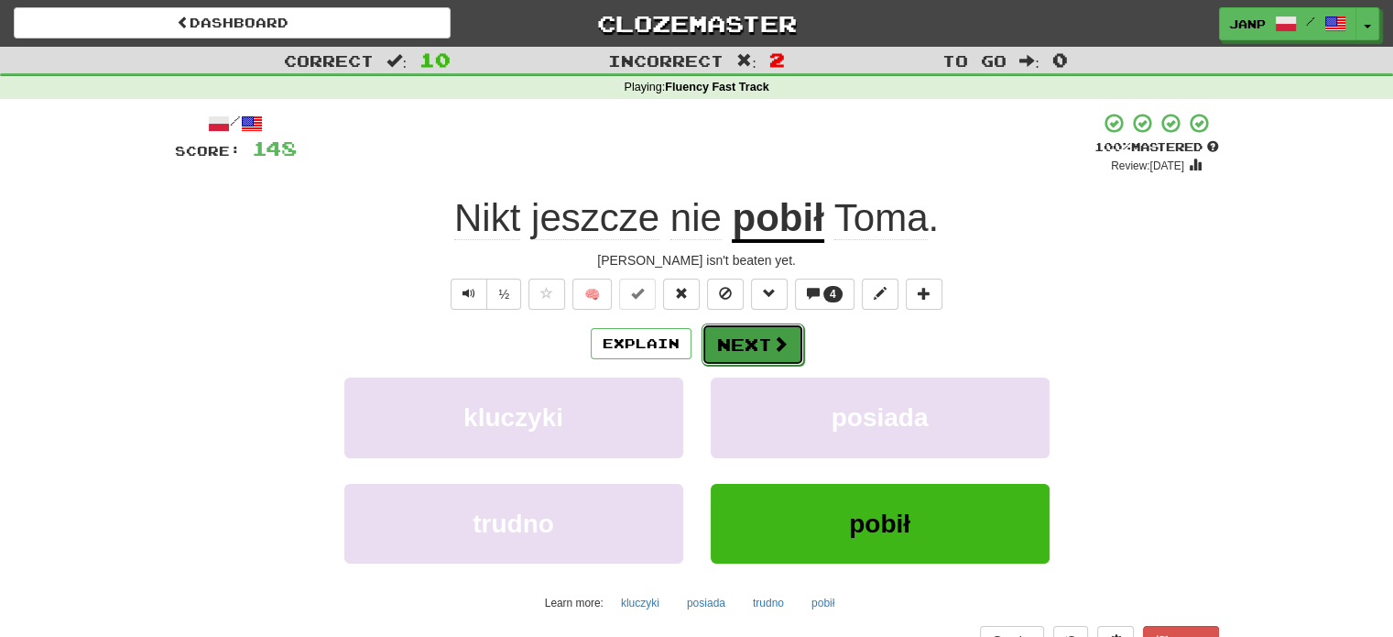
click at [759, 340] on button "Next" at bounding box center [753, 344] width 103 height 42
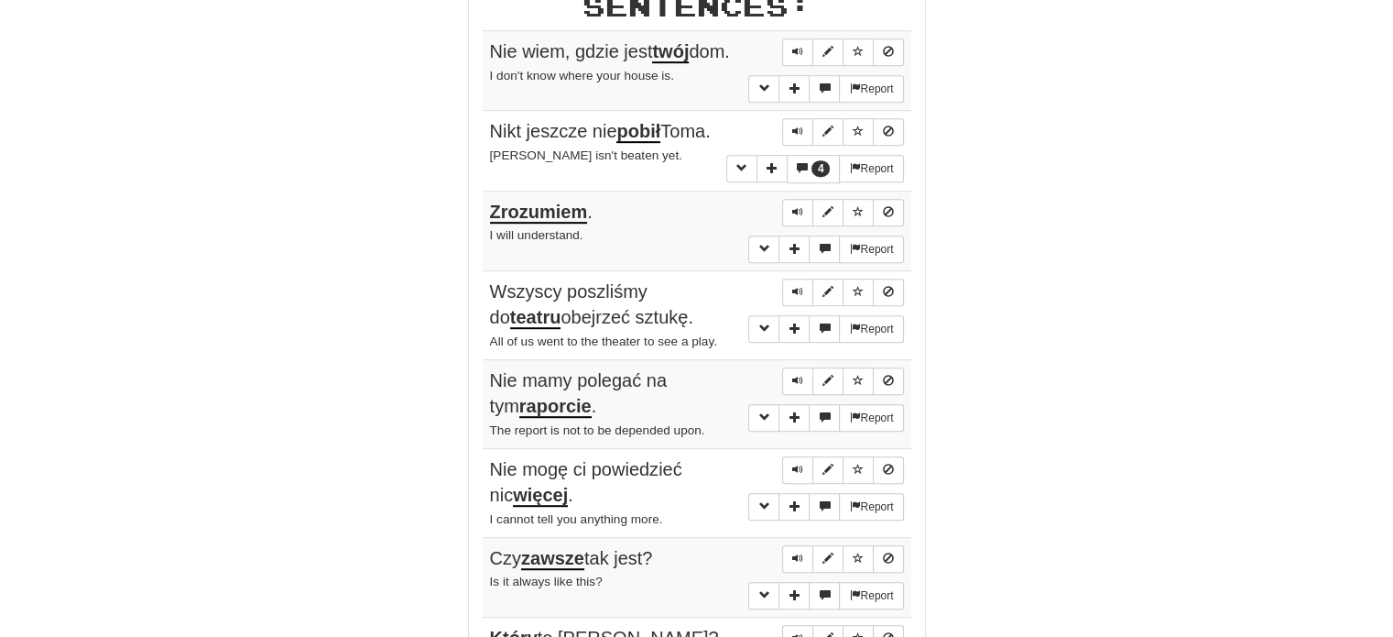
scroll to position [916, 0]
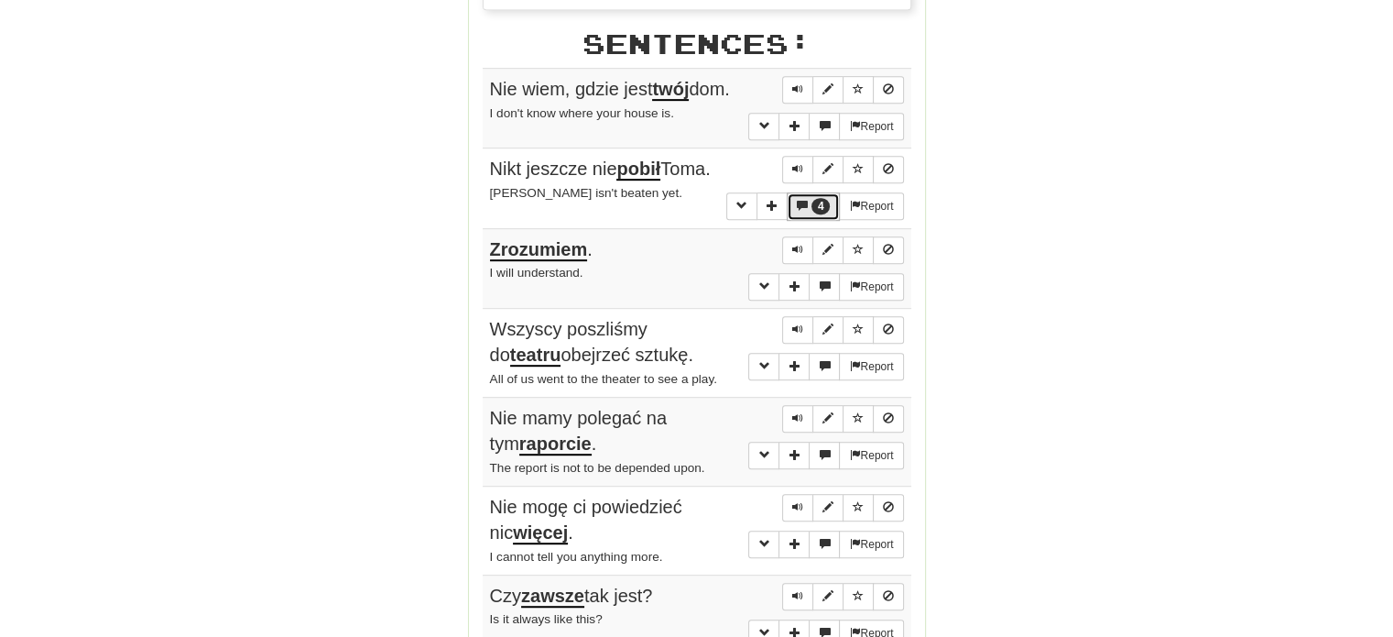
click at [818, 213] on span "4" at bounding box center [821, 206] width 6 height 13
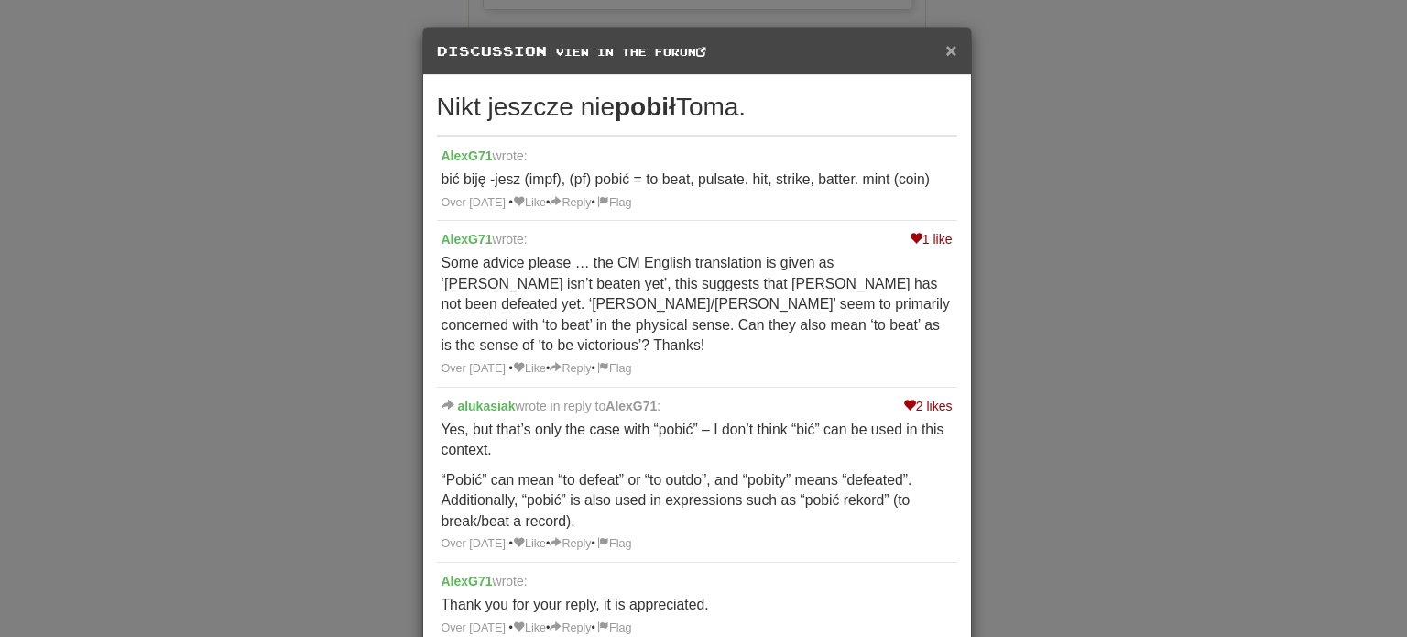
click at [945, 53] on span "×" at bounding box center [950, 49] width 11 height 21
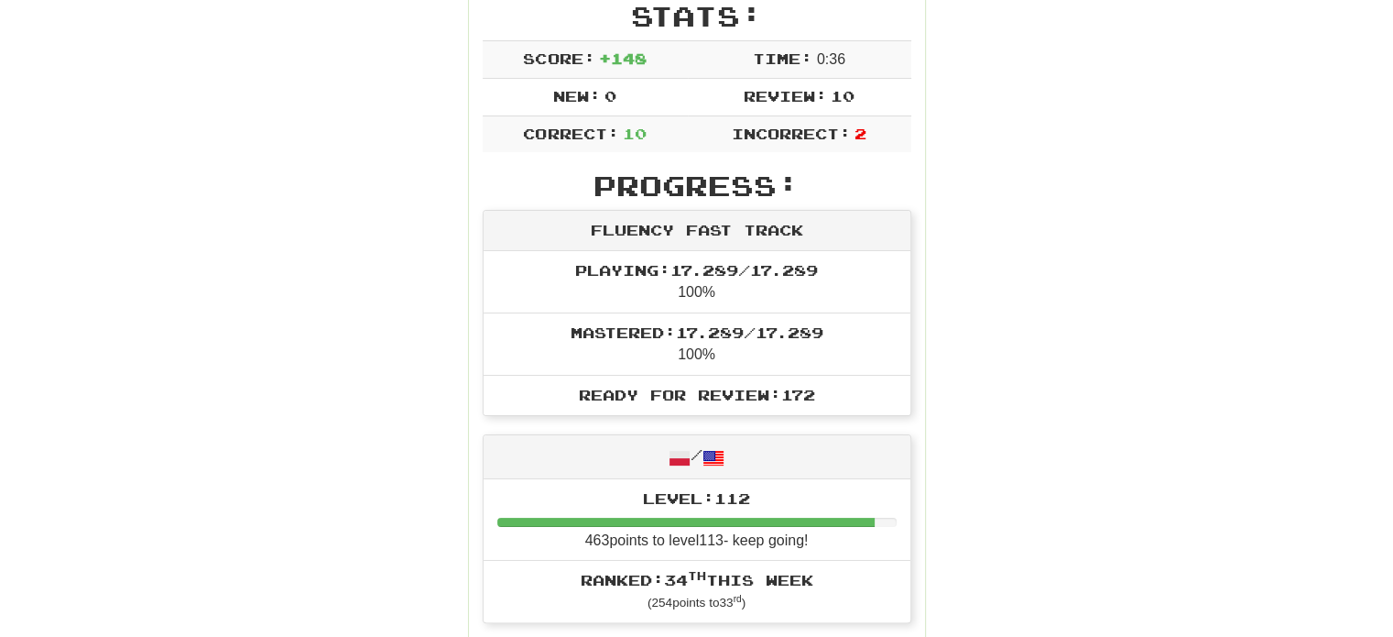
scroll to position [275, 0]
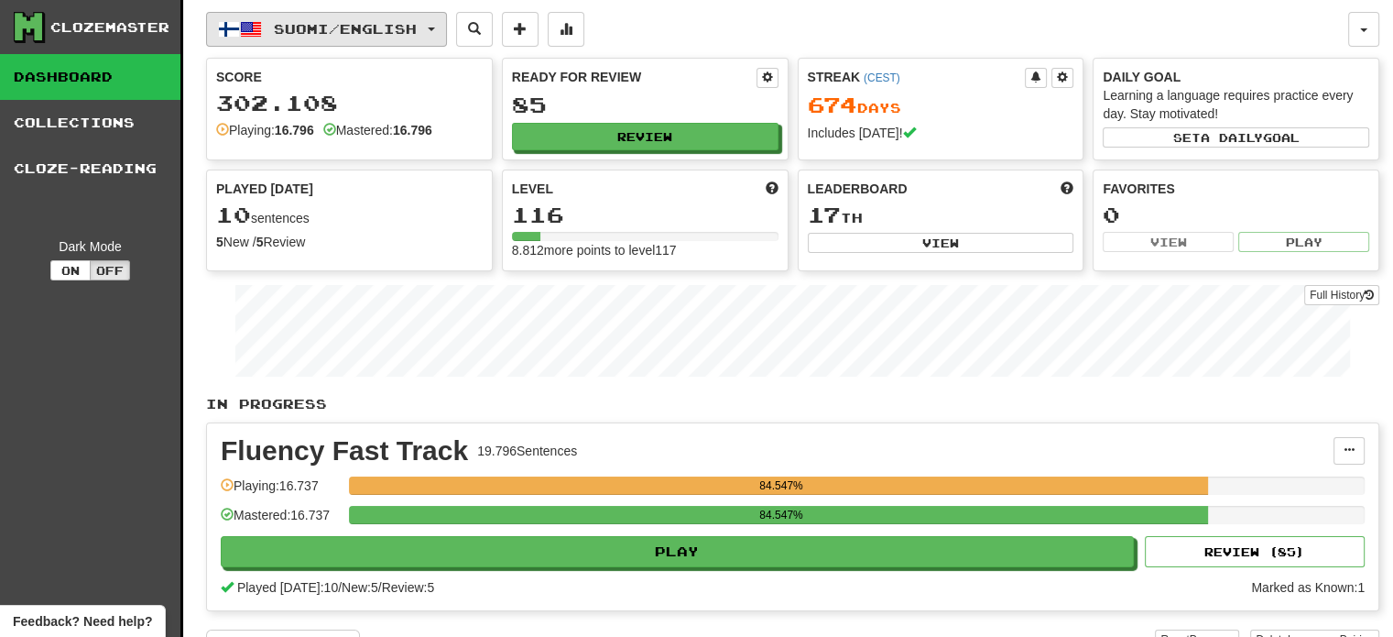
click at [381, 18] on button "Suomi / English" at bounding box center [326, 29] width 241 height 35
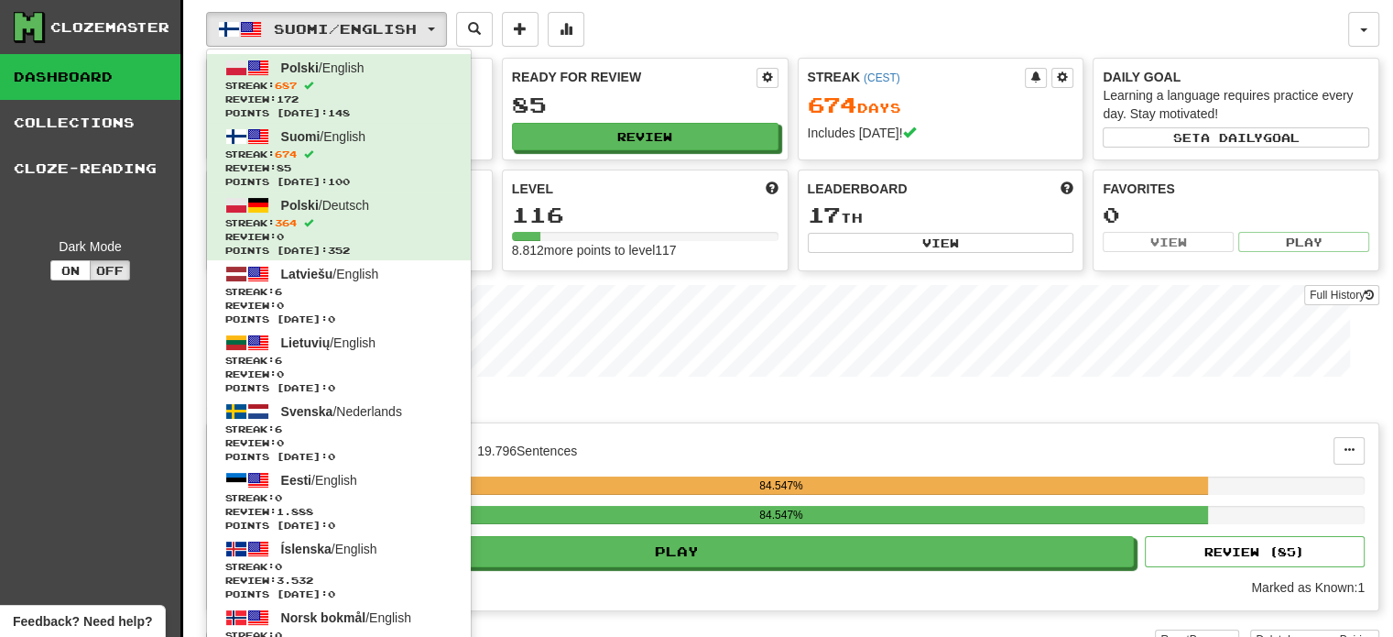
click at [930, 27] on div "Suomi / English Polski / English Streak: 687 Review: 172 Points today: 148 Suom…" at bounding box center [777, 29] width 1142 height 35
